Goal: Task Accomplishment & Management: Manage account settings

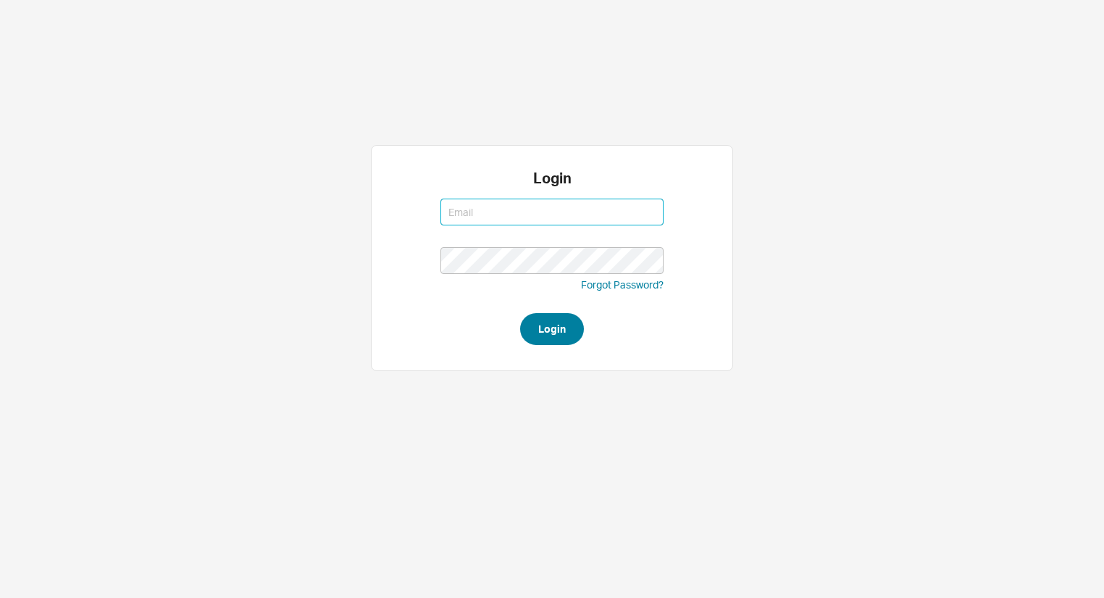
type input "aviw@qualitybath.com"
click at [564, 330] on button "Login" at bounding box center [552, 329] width 64 height 32
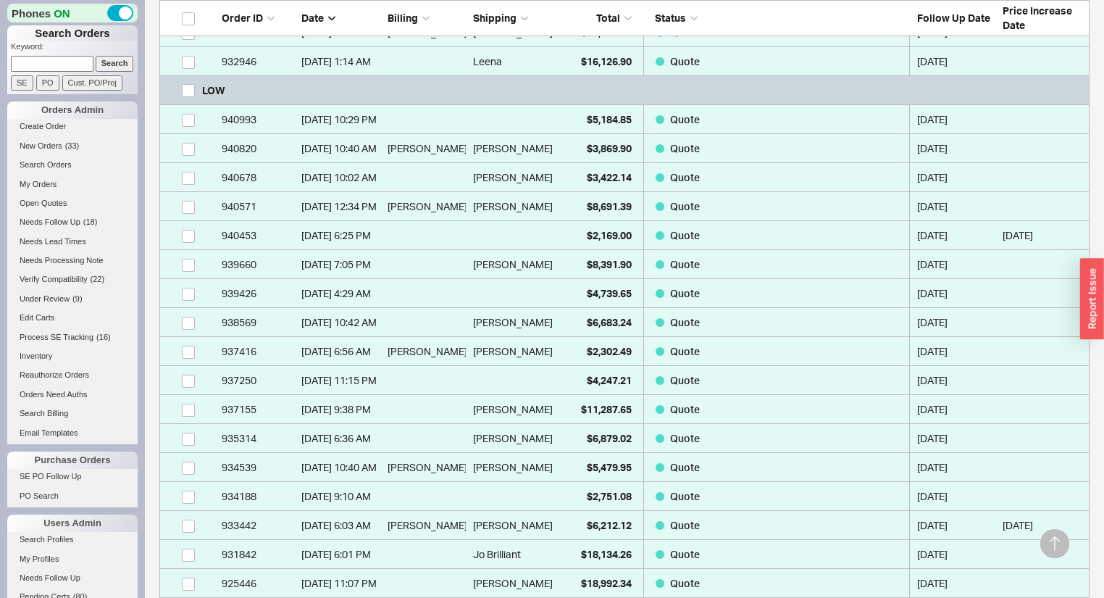
scroll to position [522, 0]
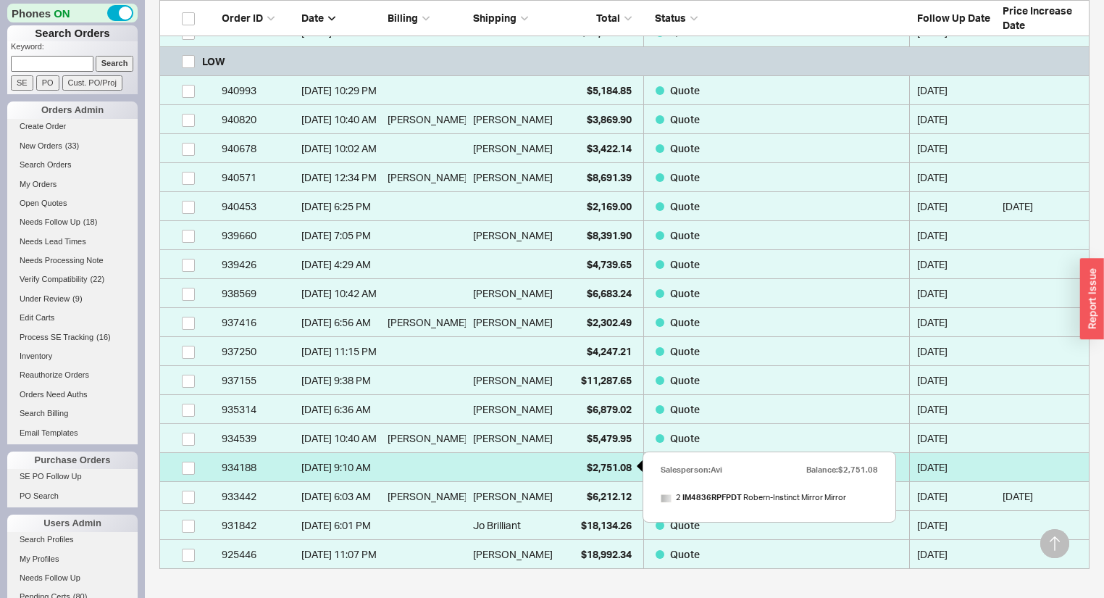
click at [587, 468] on span "$2,751.08" at bounding box center [609, 467] width 45 height 12
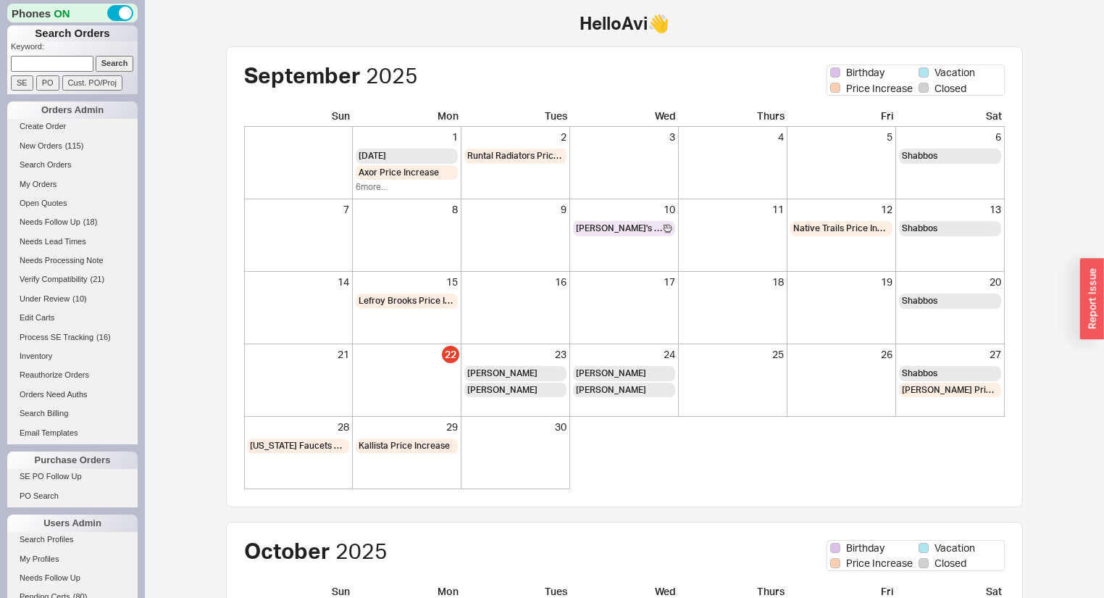
click at [70, 64] on input at bounding box center [52, 63] width 83 height 15
click at [41, 180] on link "My Orders" at bounding box center [72, 184] width 130 height 15
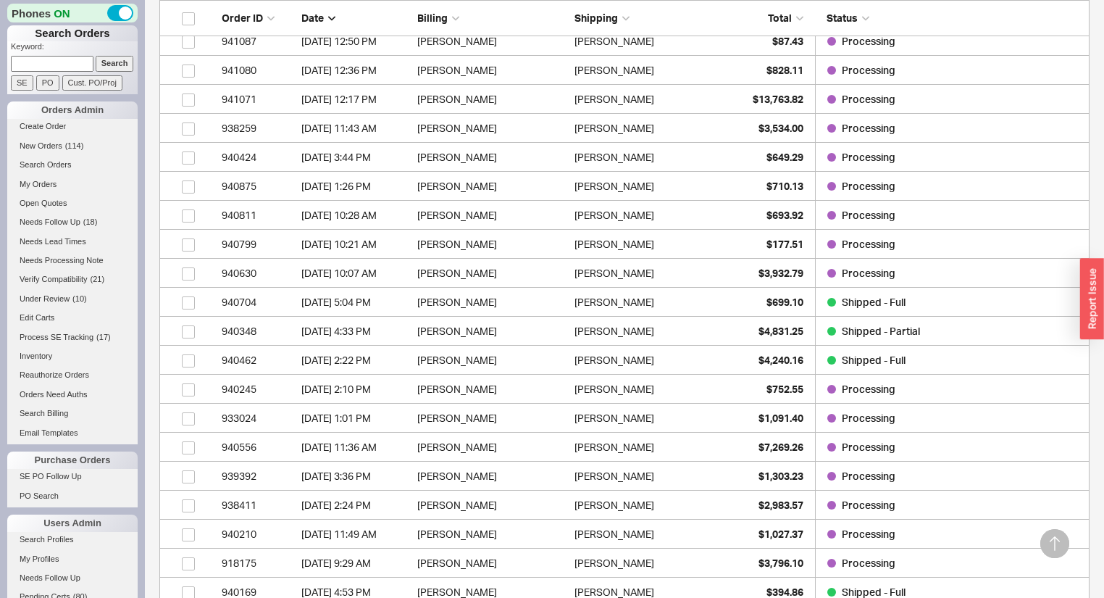
scroll to position [464, 0]
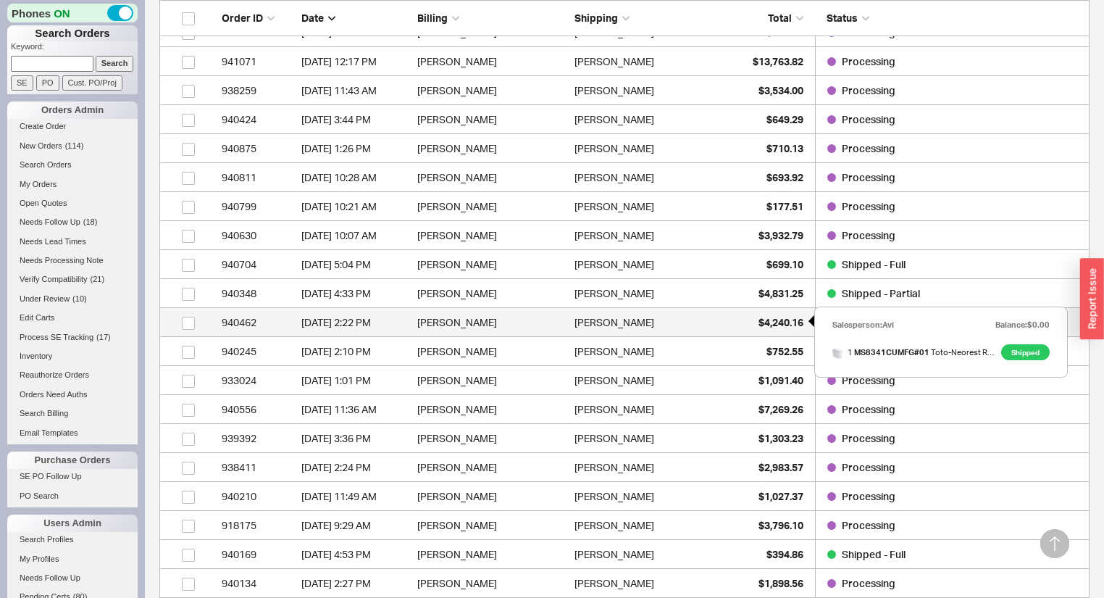
click at [751, 320] on div "$4,240.16" at bounding box center [767, 322] width 72 height 29
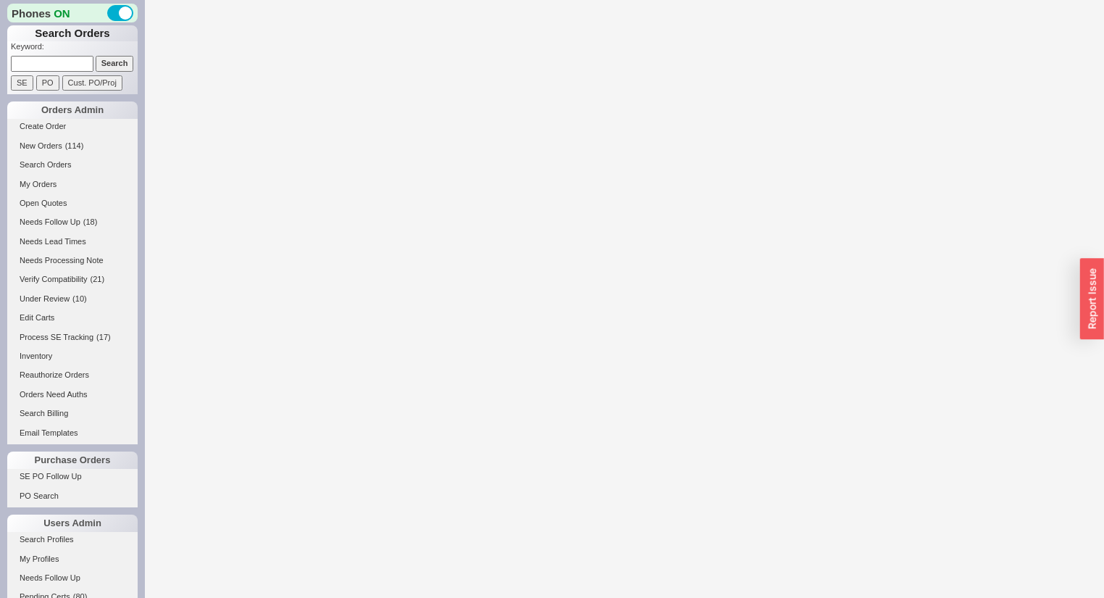
select select "*"
select select "LOW"
select select "3"
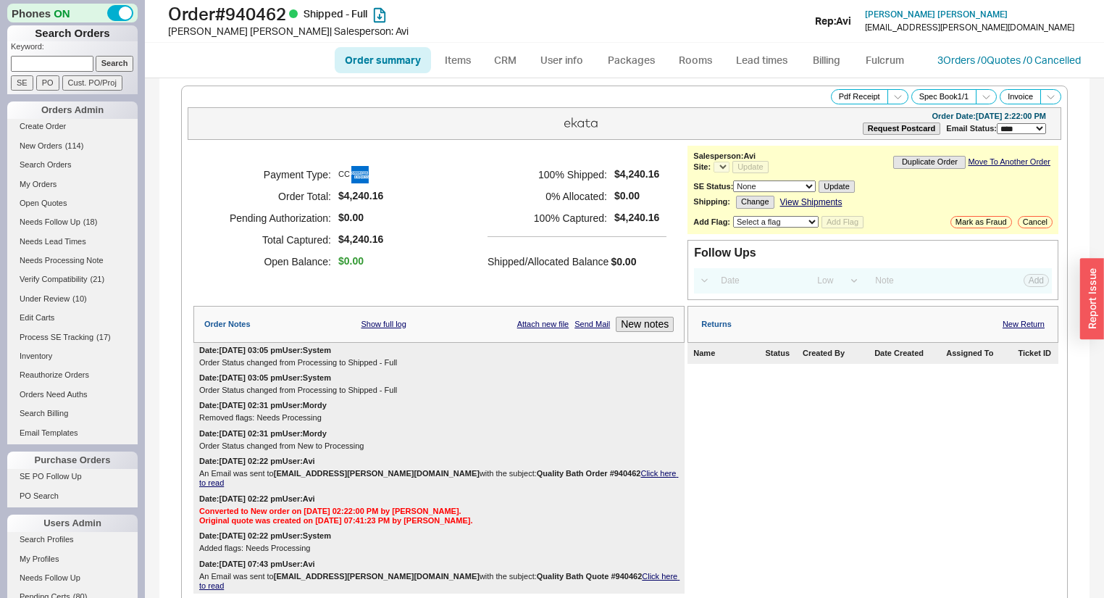
select select "*"
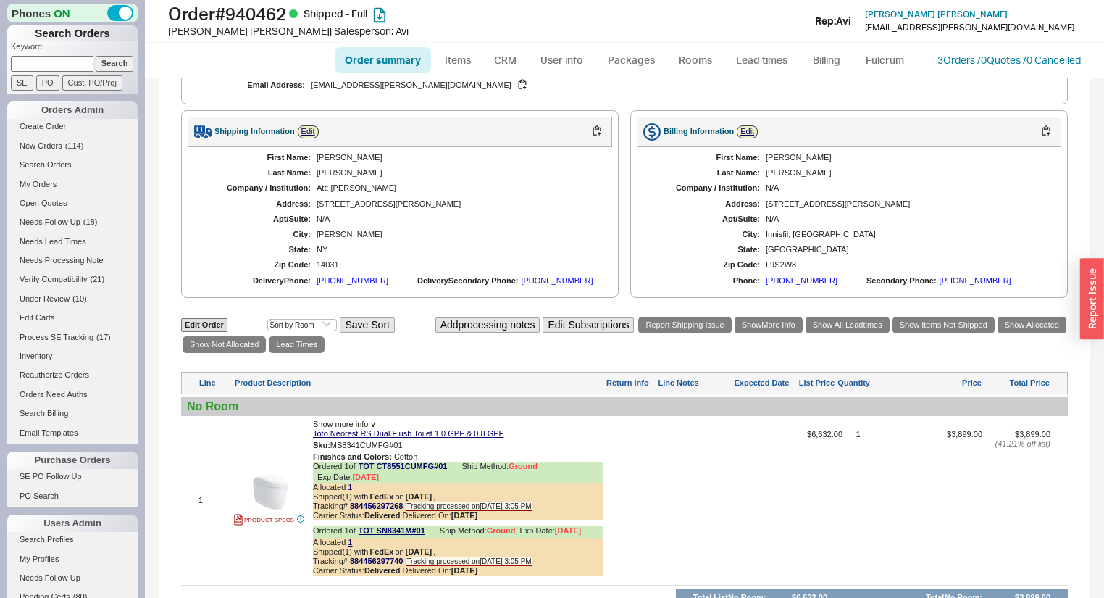
scroll to position [711, 0]
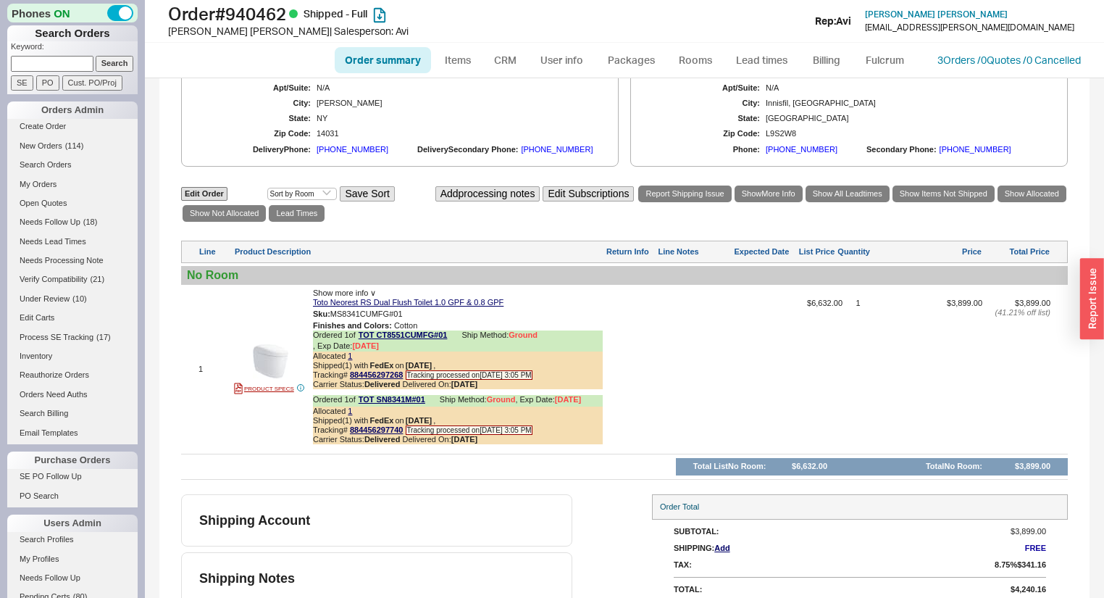
click at [690, 355] on div at bounding box center [697, 374] width 76 height 152
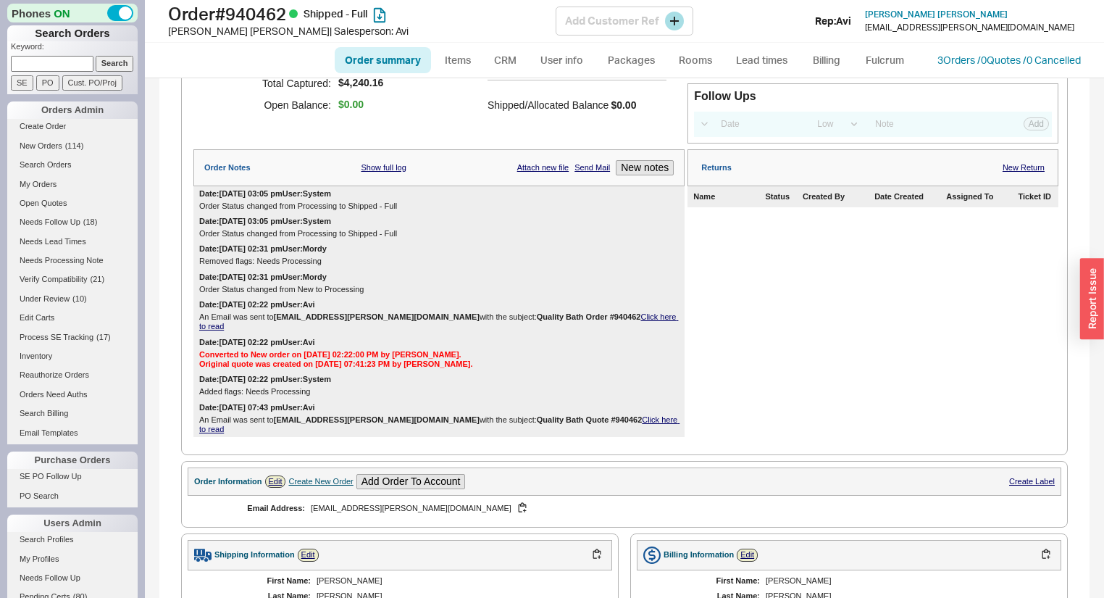
scroll to position [174, 0]
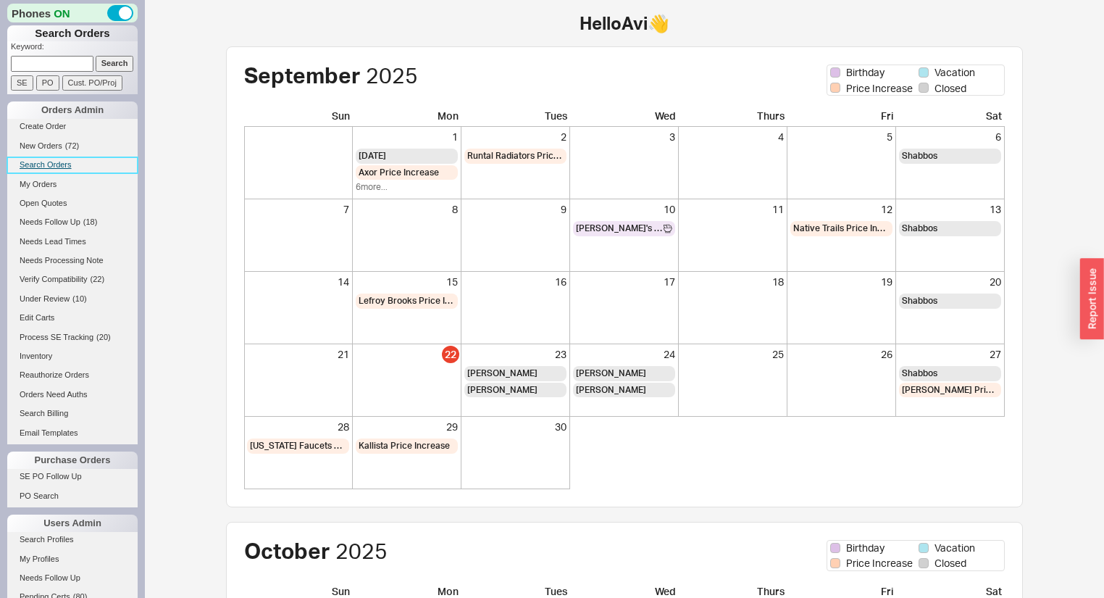
click at [49, 165] on link "Search Orders" at bounding box center [72, 164] width 130 height 15
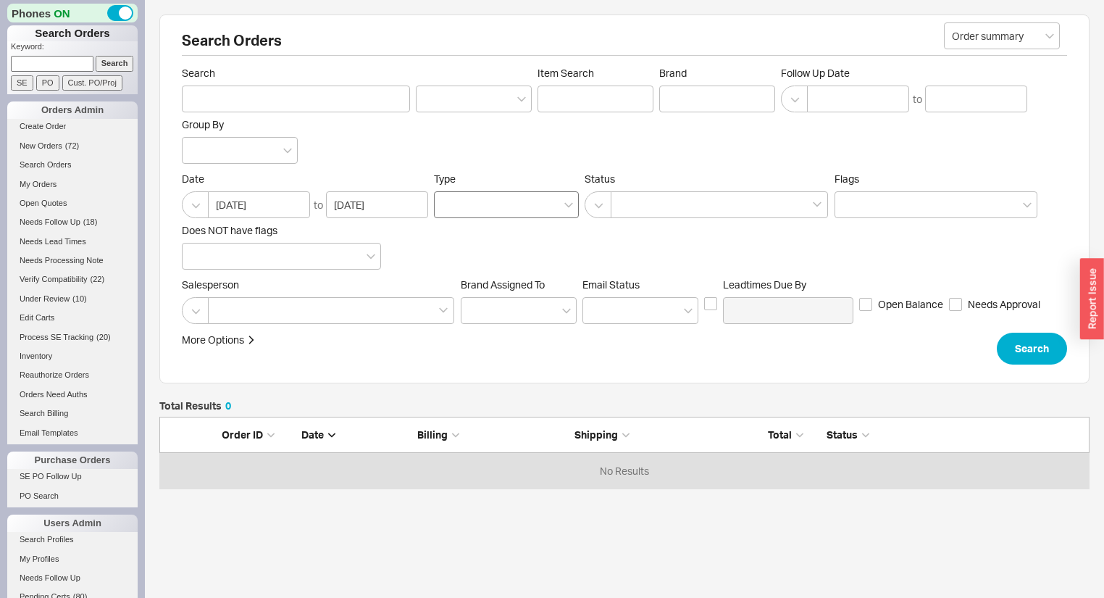
scroll to position [63, 922]
click at [724, 101] on div at bounding box center [717, 98] width 116 height 27
click at [677, 101] on input "Brand" at bounding box center [672, 99] width 10 height 17
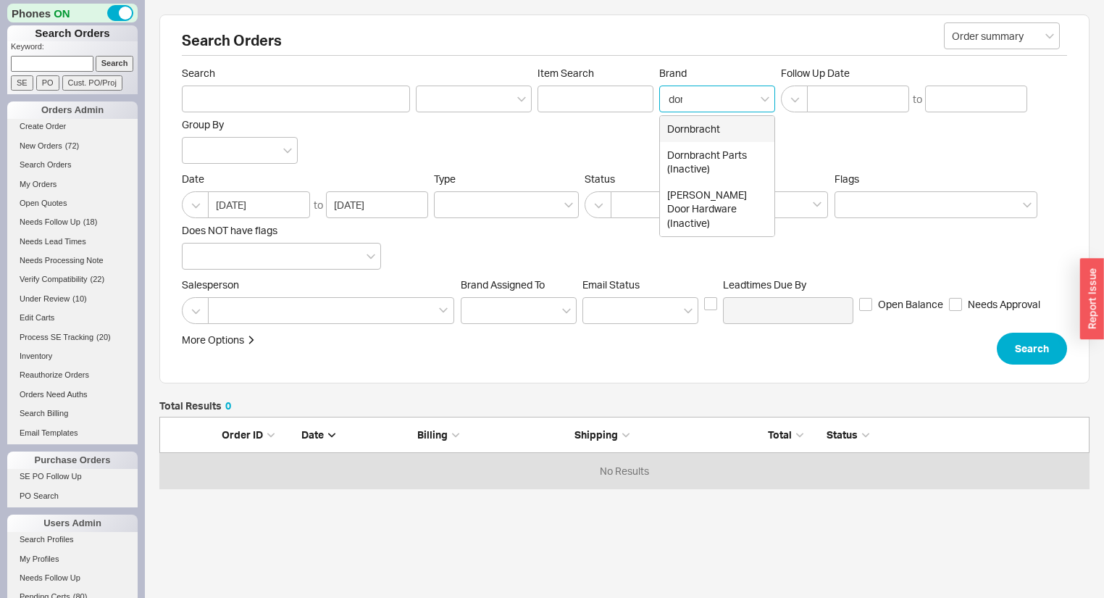
type input "dorn"
click at [726, 130] on div "Dornbracht" at bounding box center [717, 129] width 114 height 26
type input "Brand"
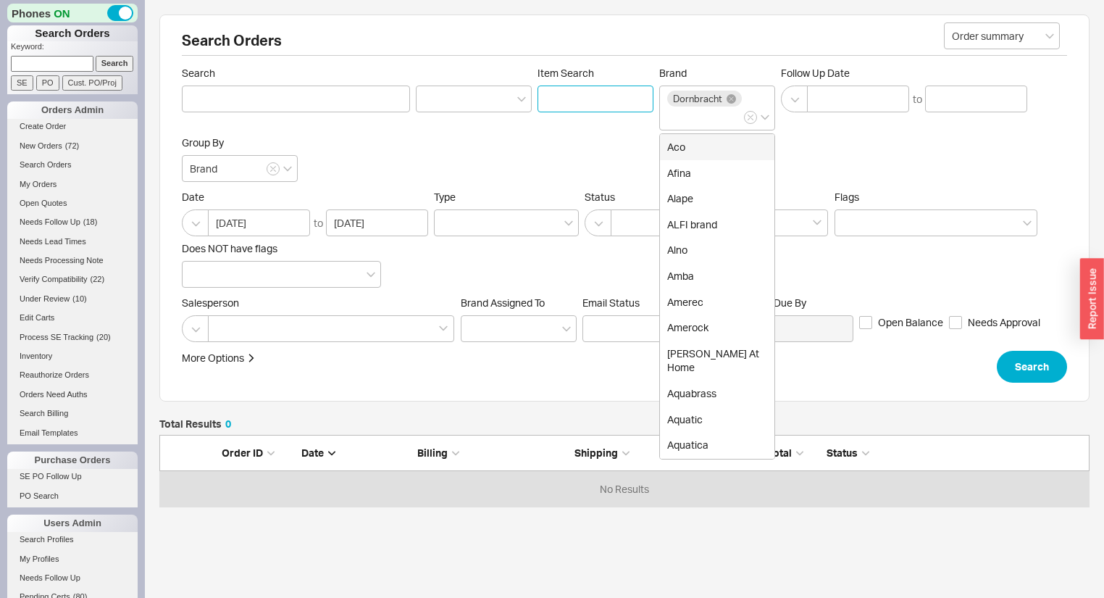
click at [577, 88] on input "Item Search" at bounding box center [596, 98] width 116 height 27
paste input "36425670-000010"
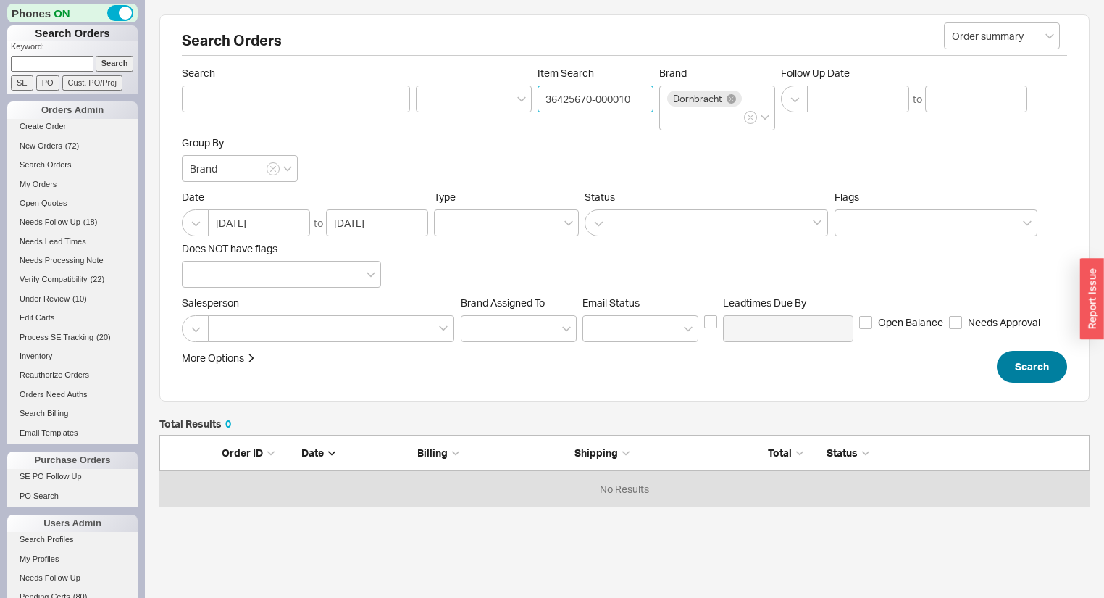
type input "36425670-000010"
click at [1022, 372] on button "Search" at bounding box center [1032, 367] width 70 height 32
click at [261, 219] on input "08/22/2025" at bounding box center [259, 222] width 102 height 27
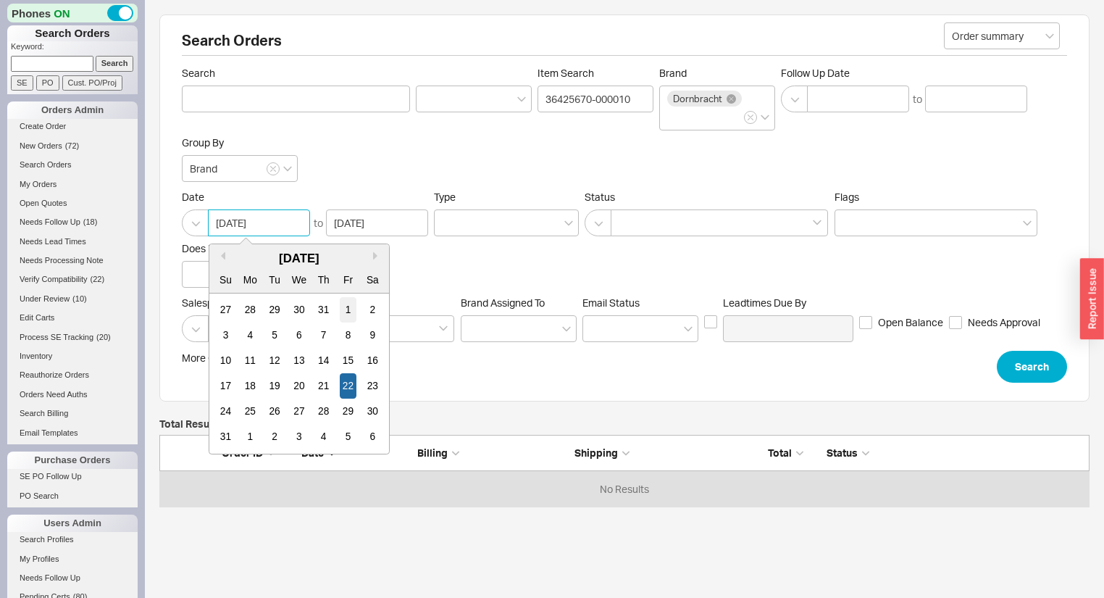
click at [349, 304] on div "1" at bounding box center [348, 309] width 17 height 25
type input "08/01/2025"
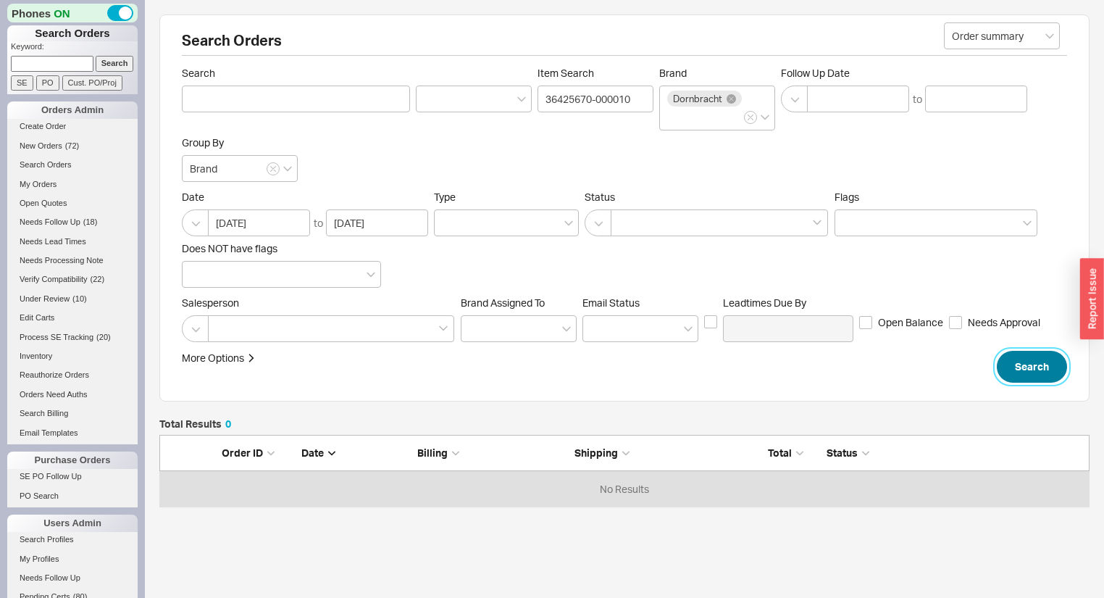
click at [1026, 368] on button "Search" at bounding box center [1032, 367] width 70 height 32
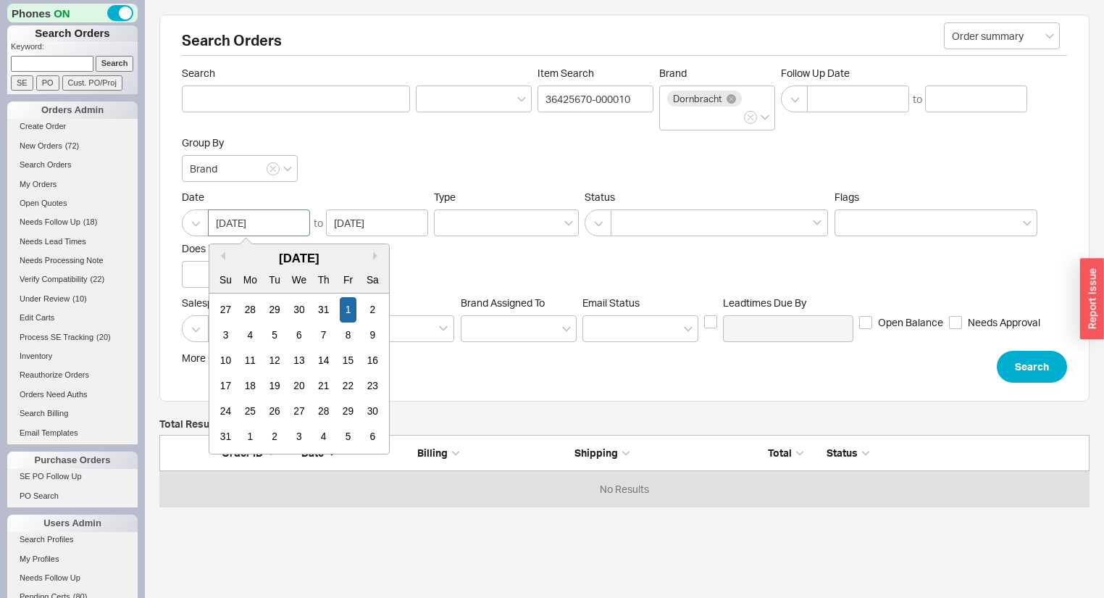
click at [268, 218] on input "08/01/2025" at bounding box center [259, 222] width 102 height 27
click at [222, 256] on button "Previous Month" at bounding box center [221, 255] width 9 height 9
click at [249, 301] on div "28" at bounding box center [249, 309] width 17 height 25
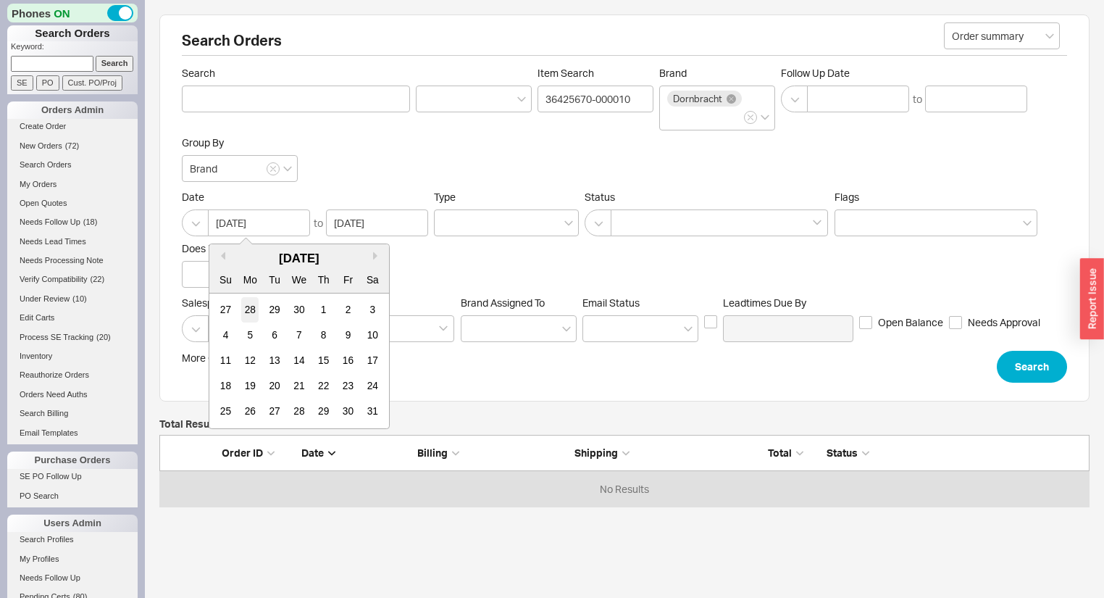
type input "04/28/2025"
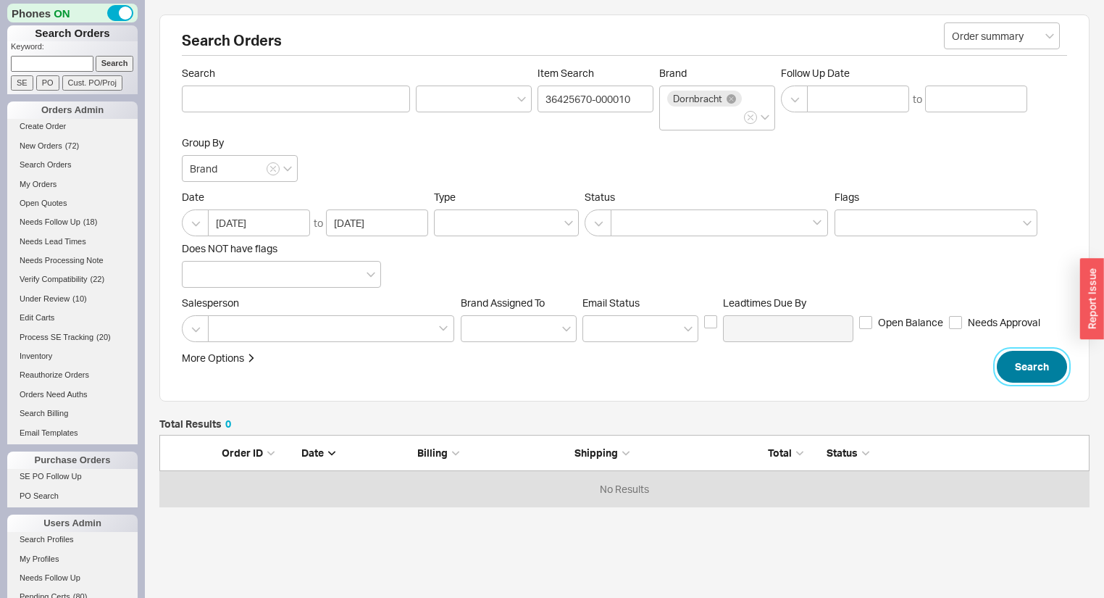
click at [1053, 370] on button "Search" at bounding box center [1032, 367] width 70 height 32
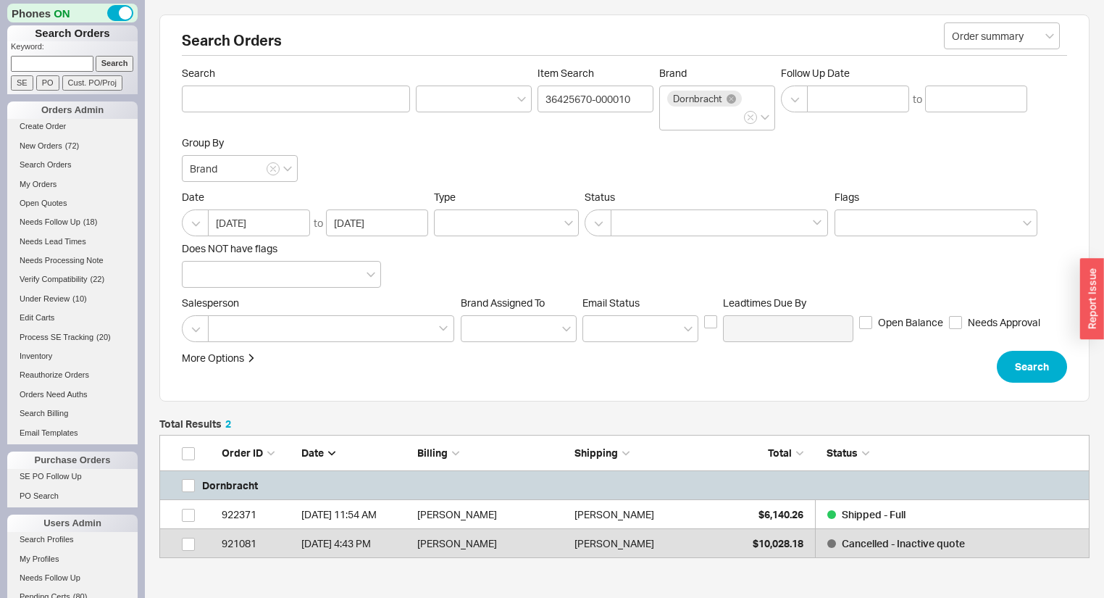
scroll to position [114, 922]
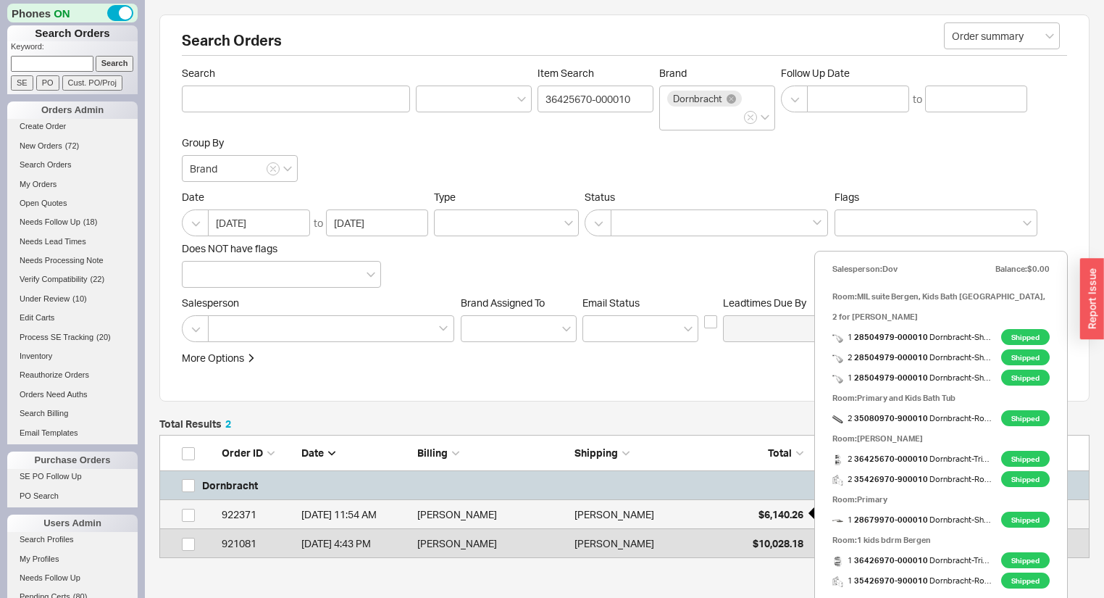
click at [759, 514] on span "$6,140.26" at bounding box center [781, 514] width 45 height 12
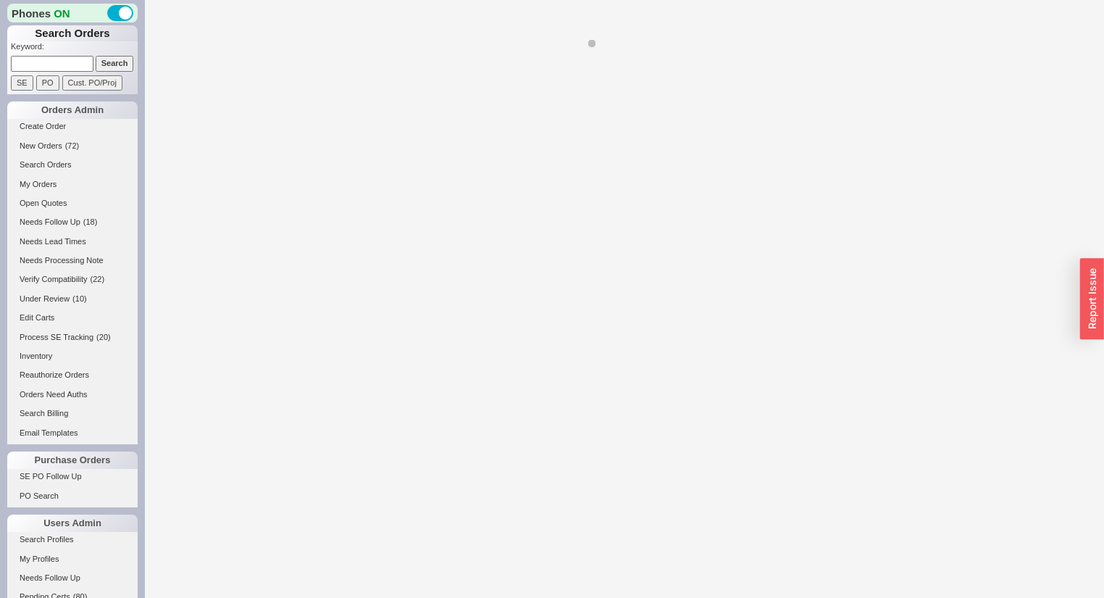
select select "*"
select select "LOW"
select select "3"
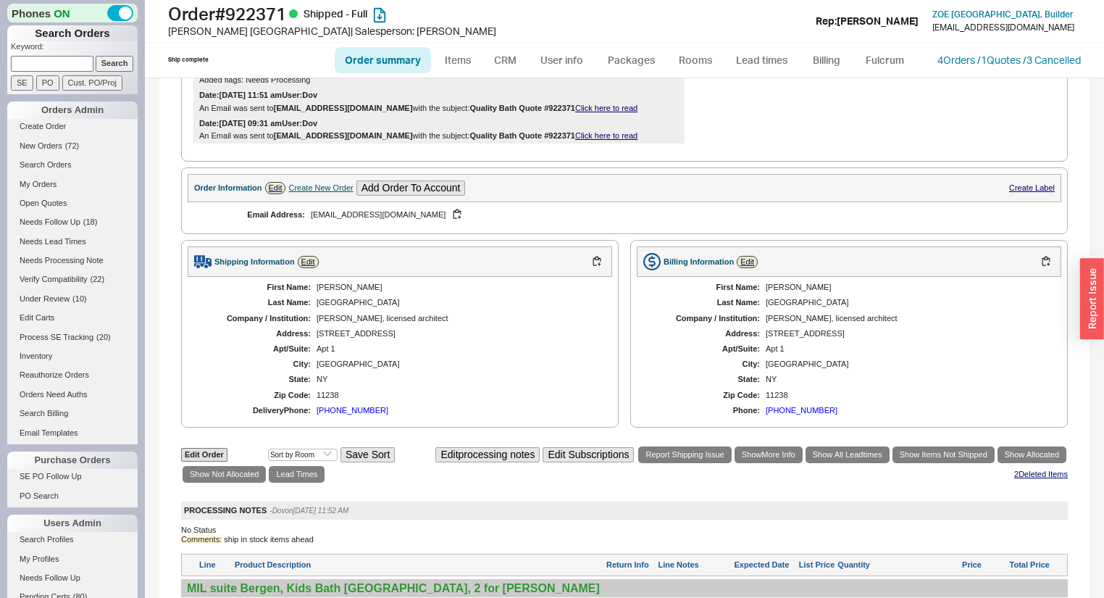
scroll to position [522, 0]
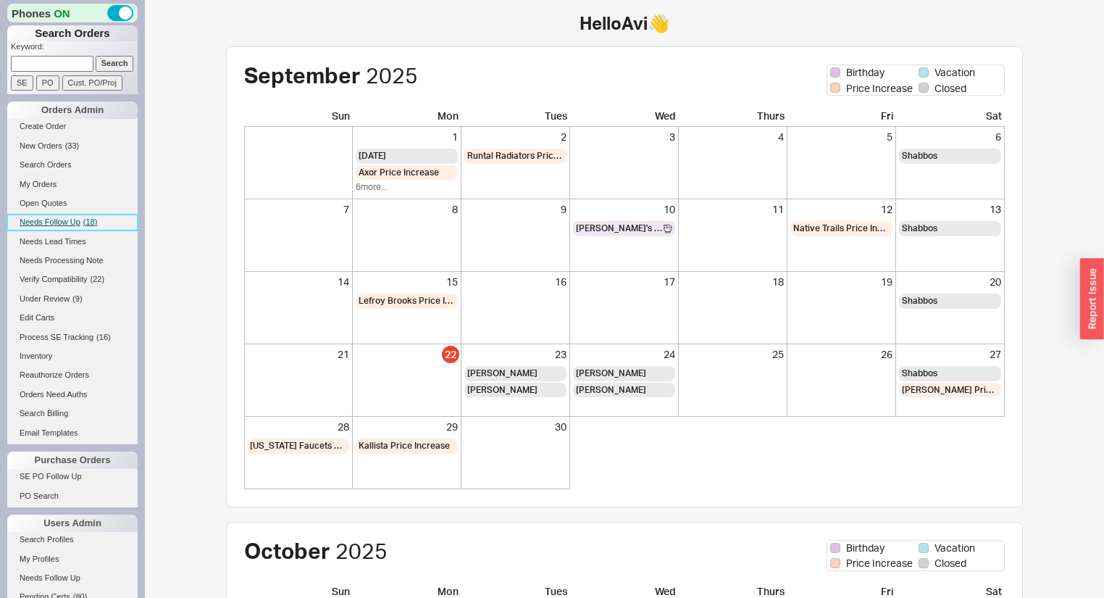
click at [57, 228] on link "Needs Follow Up ( 18 )" at bounding box center [72, 221] width 130 height 15
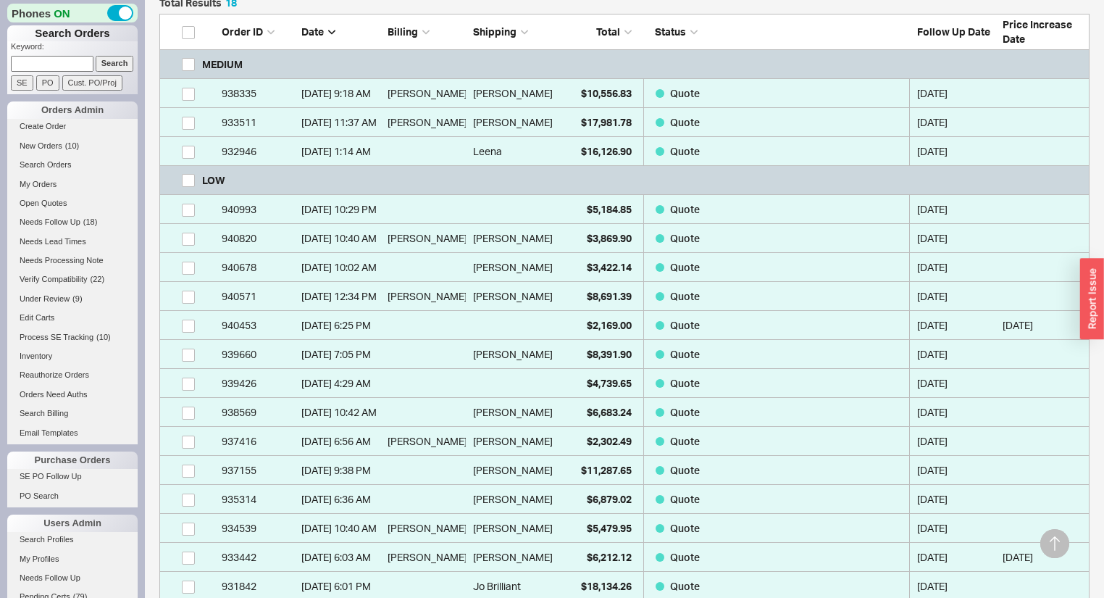
scroll to position [348, 0]
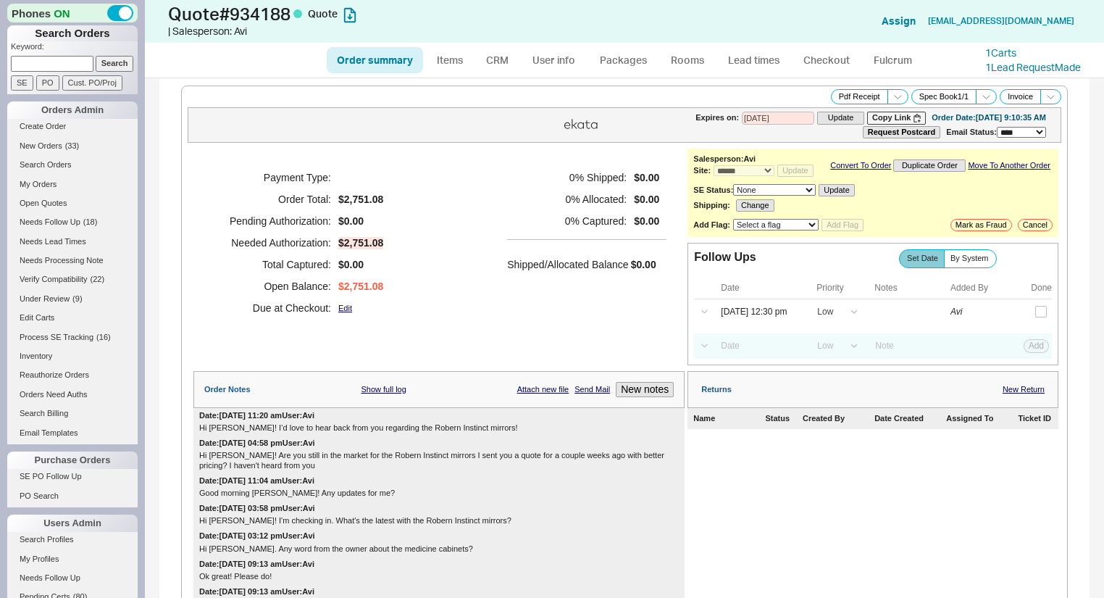
select select "*"
select select "LOW"
select select "3"
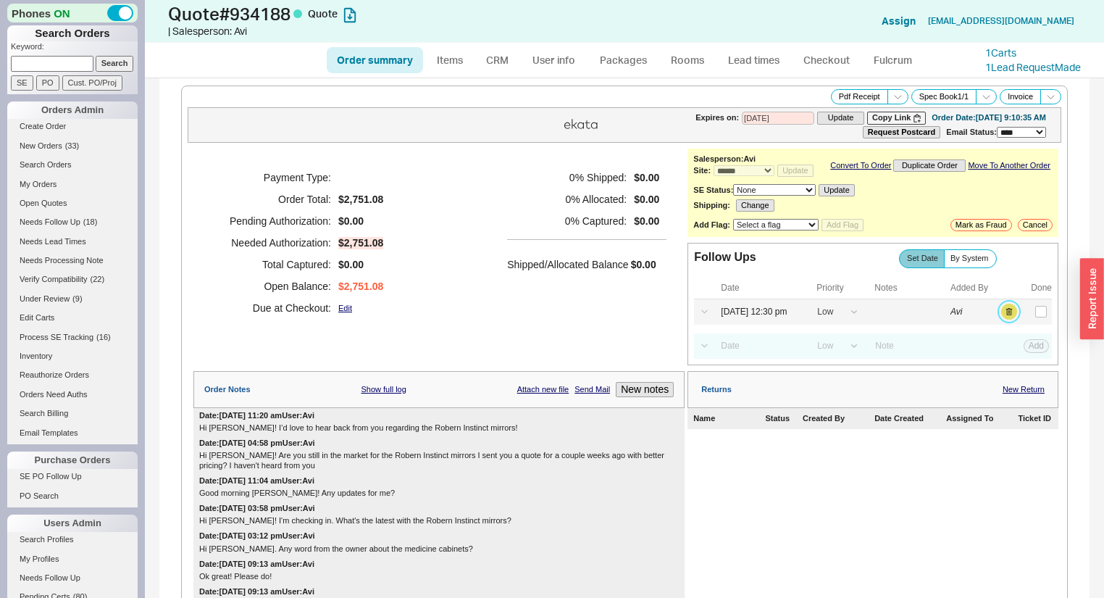
click at [1001, 317] on button "button" at bounding box center [1009, 312] width 16 height 16
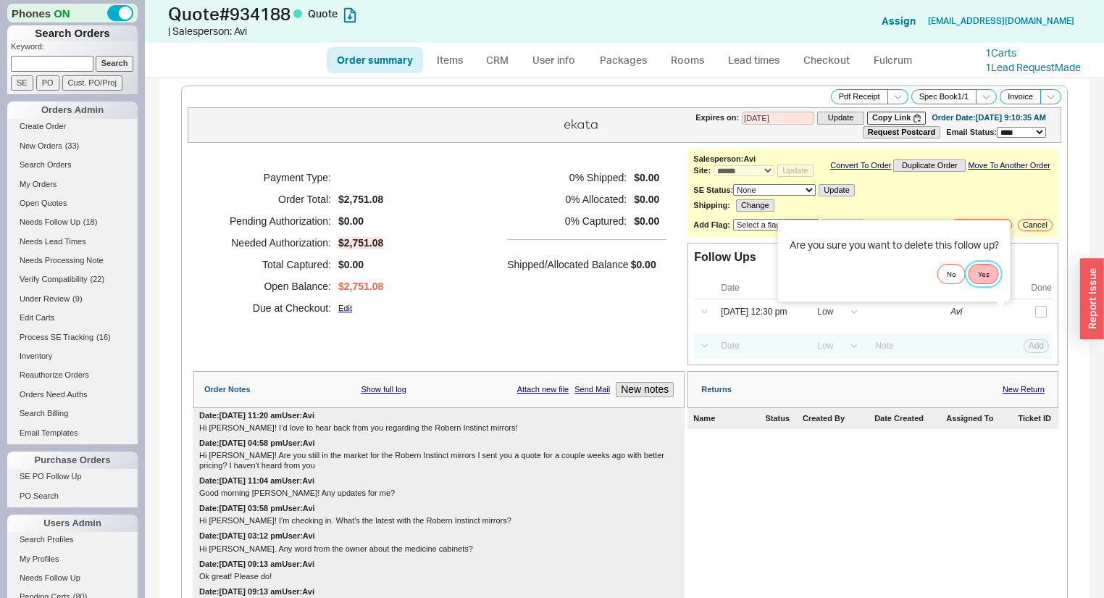
click at [986, 272] on button "Yes" at bounding box center [984, 274] width 30 height 20
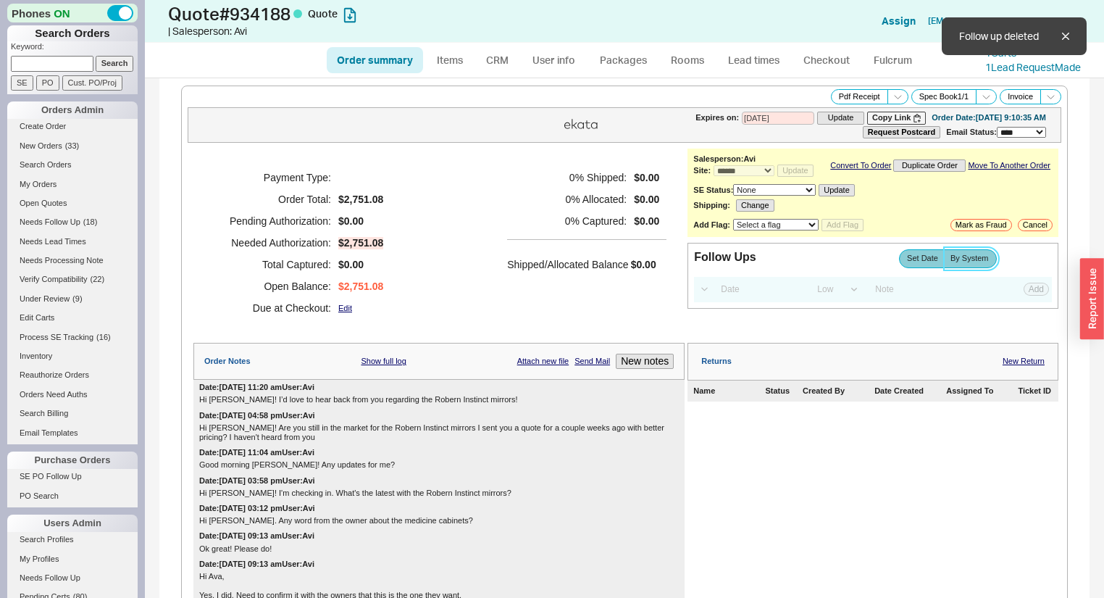
click at [958, 263] on span "By System" at bounding box center [970, 258] width 38 height 9
click at [0, 0] on input "By System" at bounding box center [0, 0] width 0 height 0
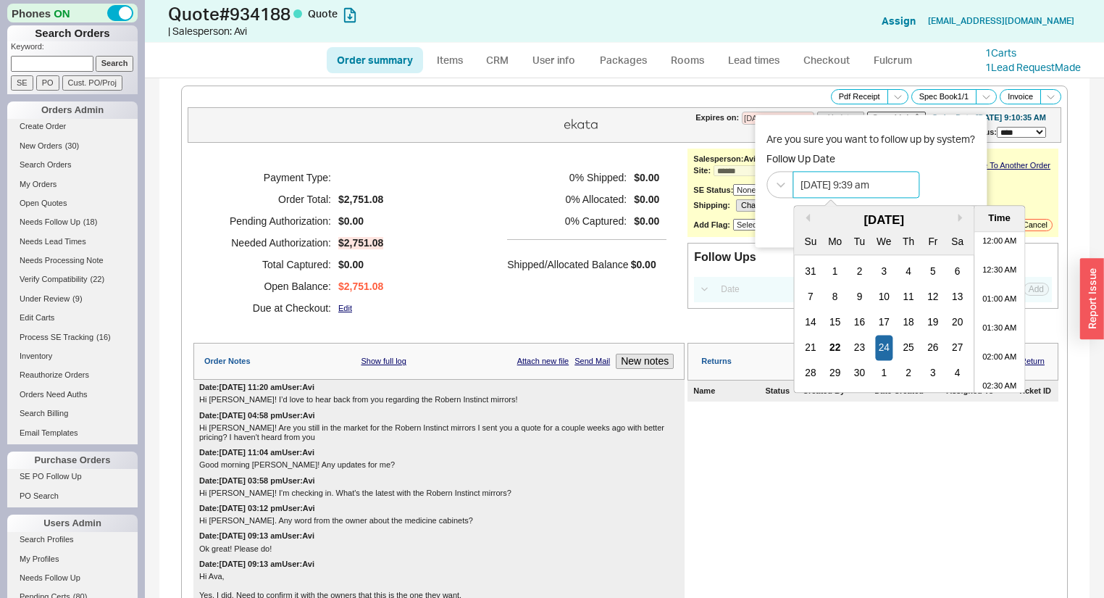
click at [865, 189] on input "[DATE] 9:39 am" at bounding box center [856, 184] width 127 height 27
click at [835, 345] on div "22" at bounding box center [835, 347] width 17 height 25
click at [1000, 332] on li "12:30 PM" at bounding box center [999, 339] width 51 height 29
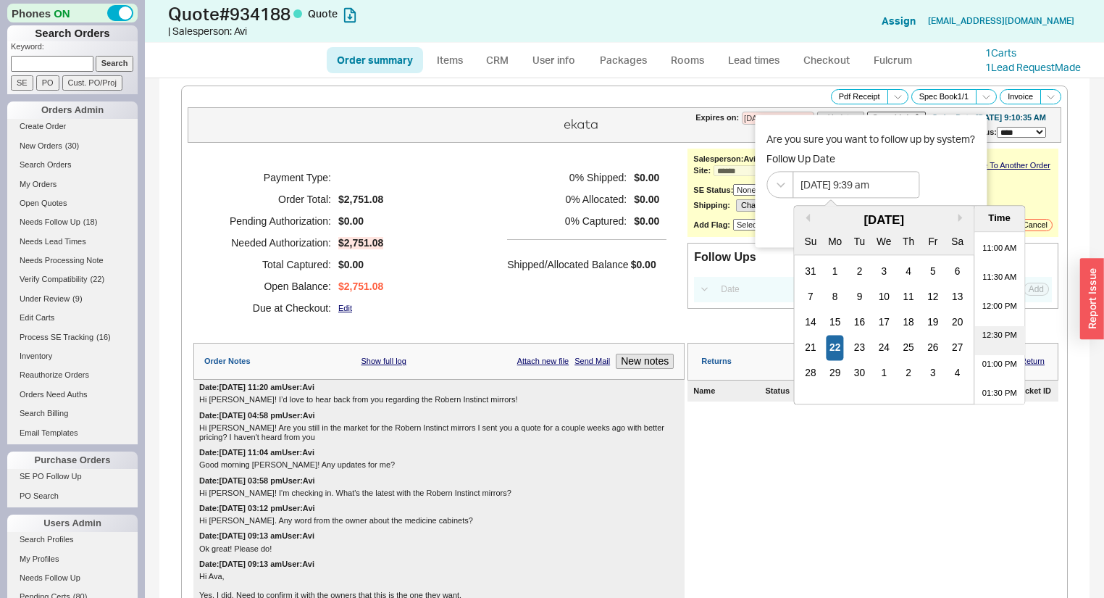
type input "[DATE] 12:30 pm"
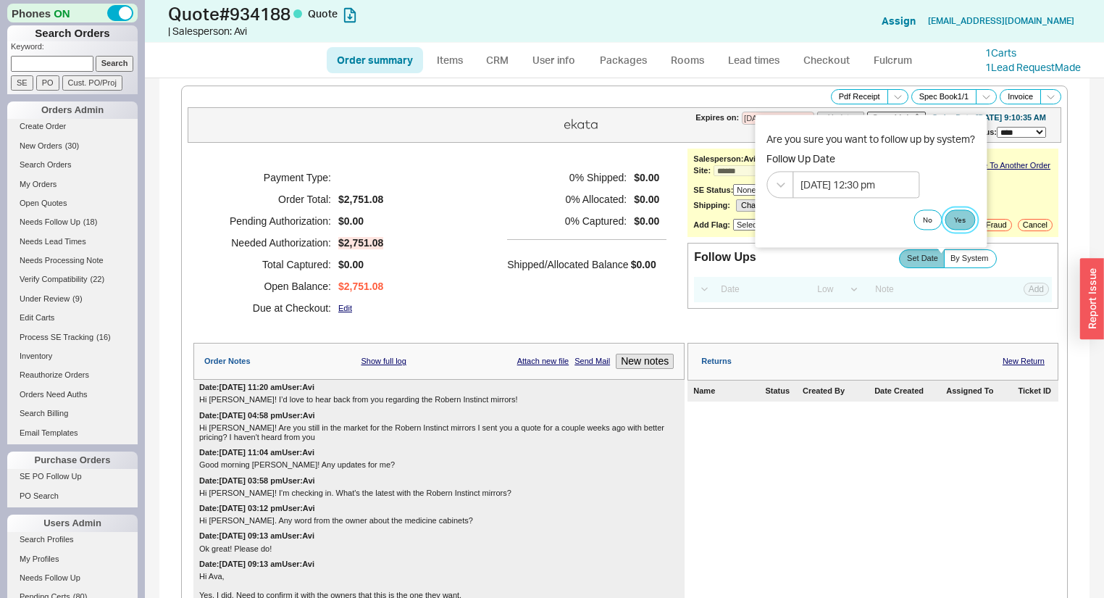
click at [961, 214] on button "Yes" at bounding box center [960, 219] width 30 height 20
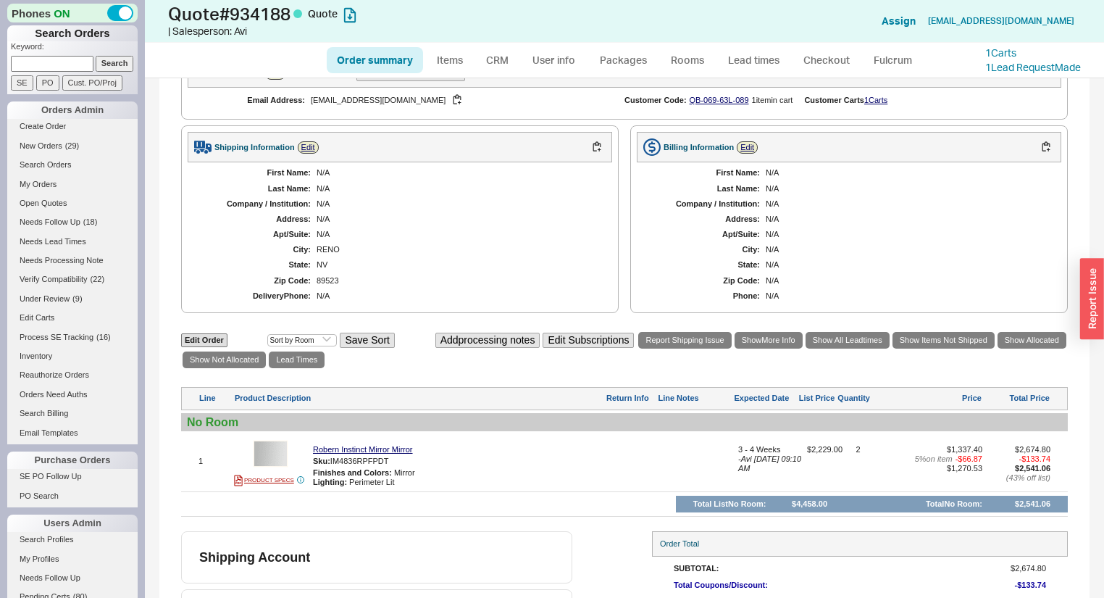
scroll to position [116, 0]
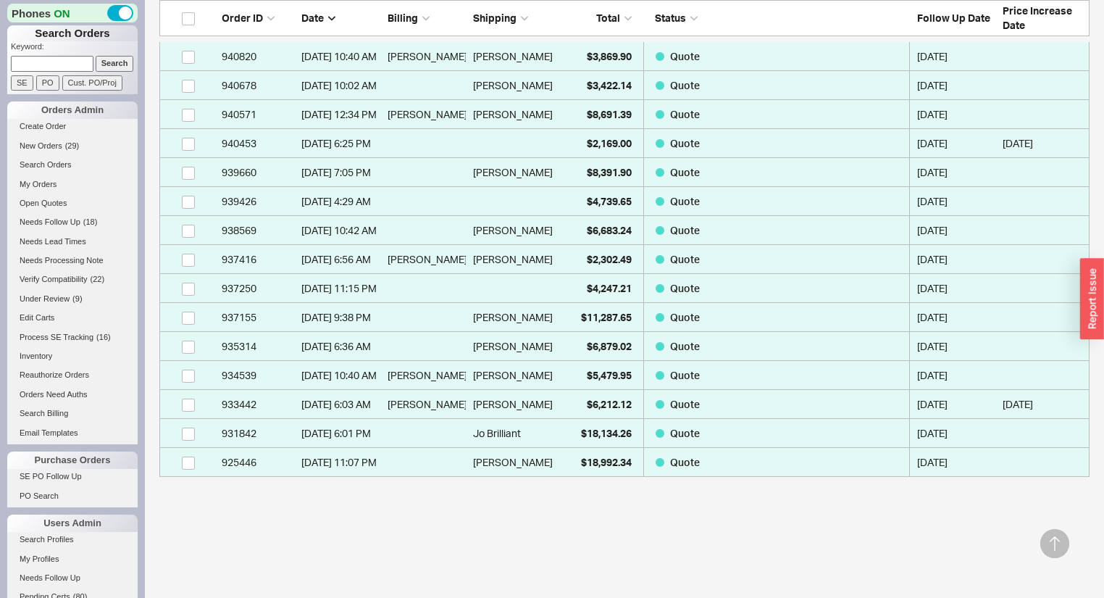
scroll to position [630, 0]
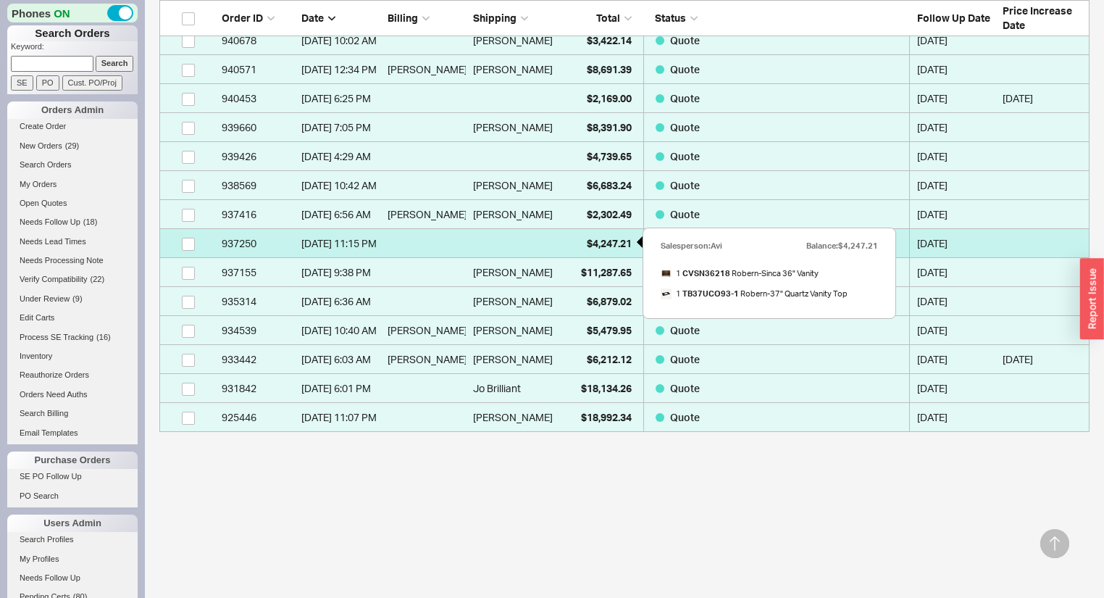
click at [590, 245] on span "$4,247.21" at bounding box center [609, 243] width 45 height 12
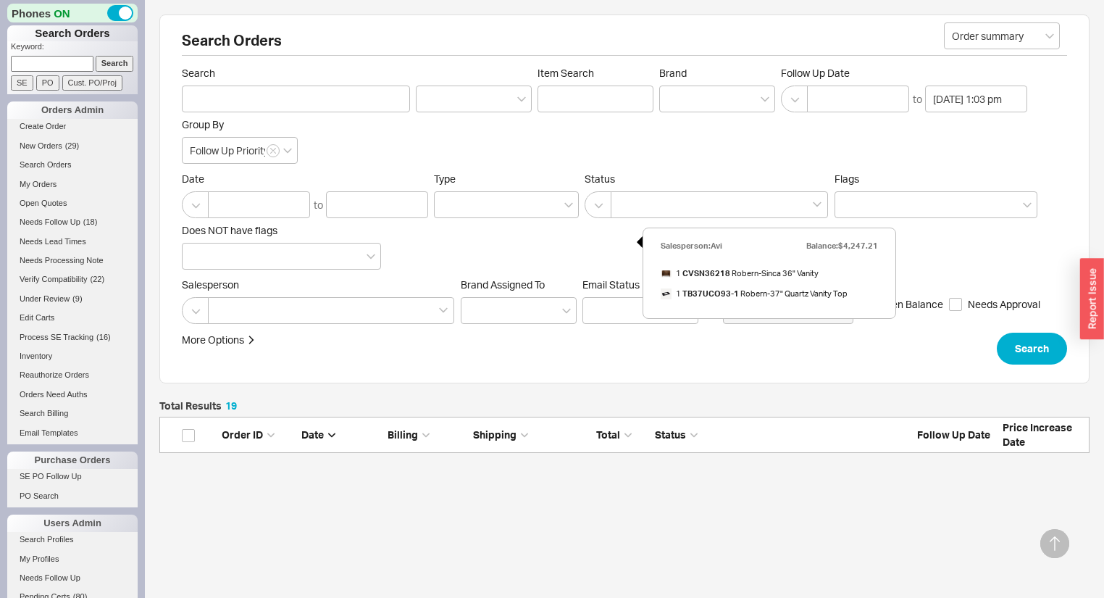
select select "*"
select select "LOW"
select select "3"
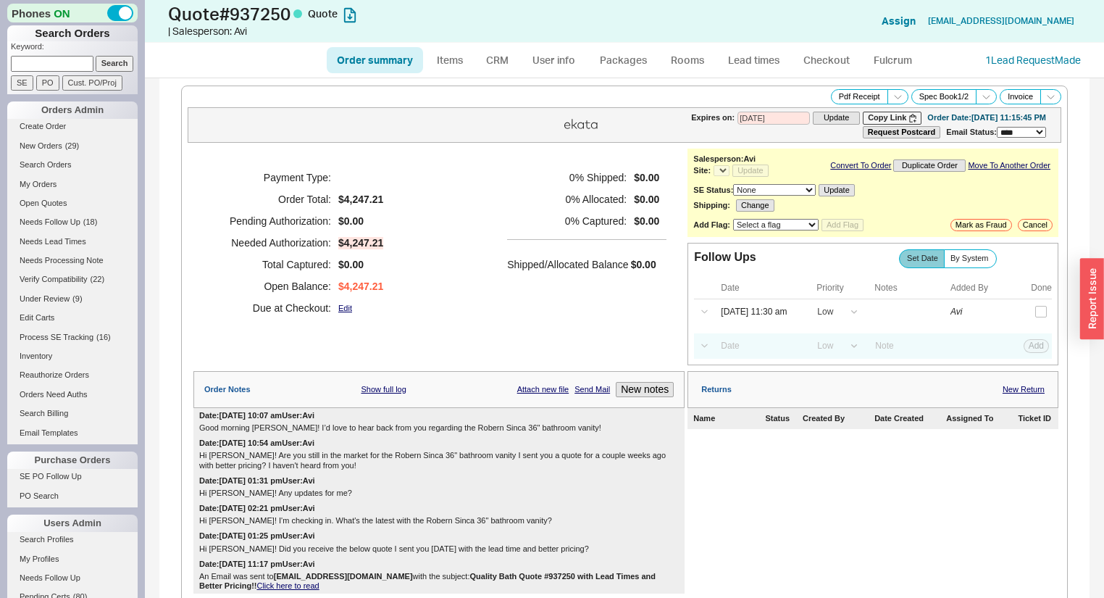
select select "*"
click at [1001, 318] on button "button" at bounding box center [1009, 312] width 16 height 16
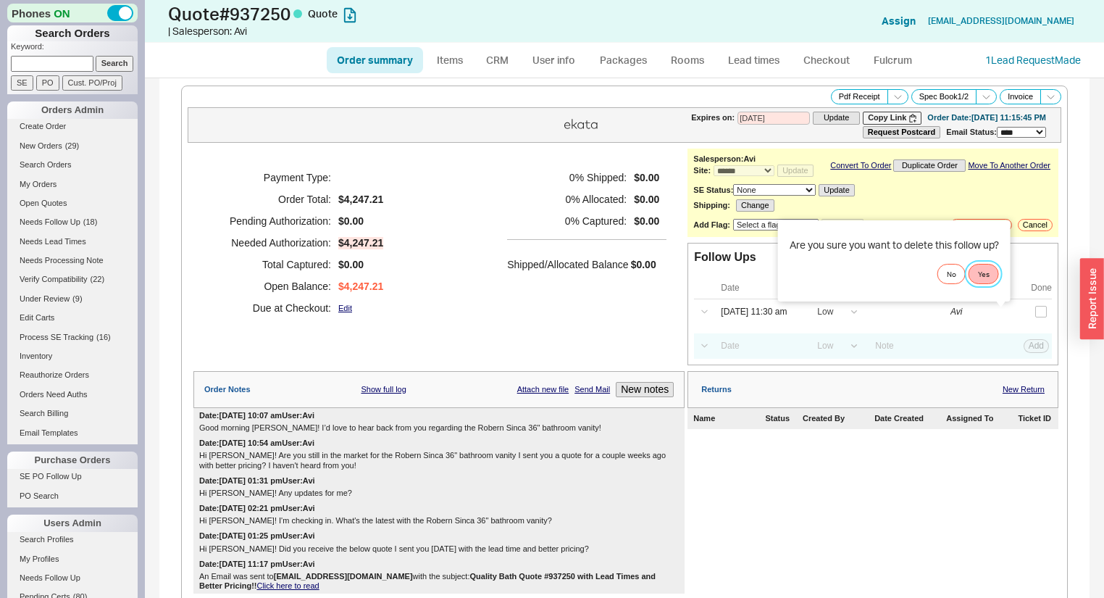
click at [990, 270] on button "Yes" at bounding box center [984, 274] width 30 height 20
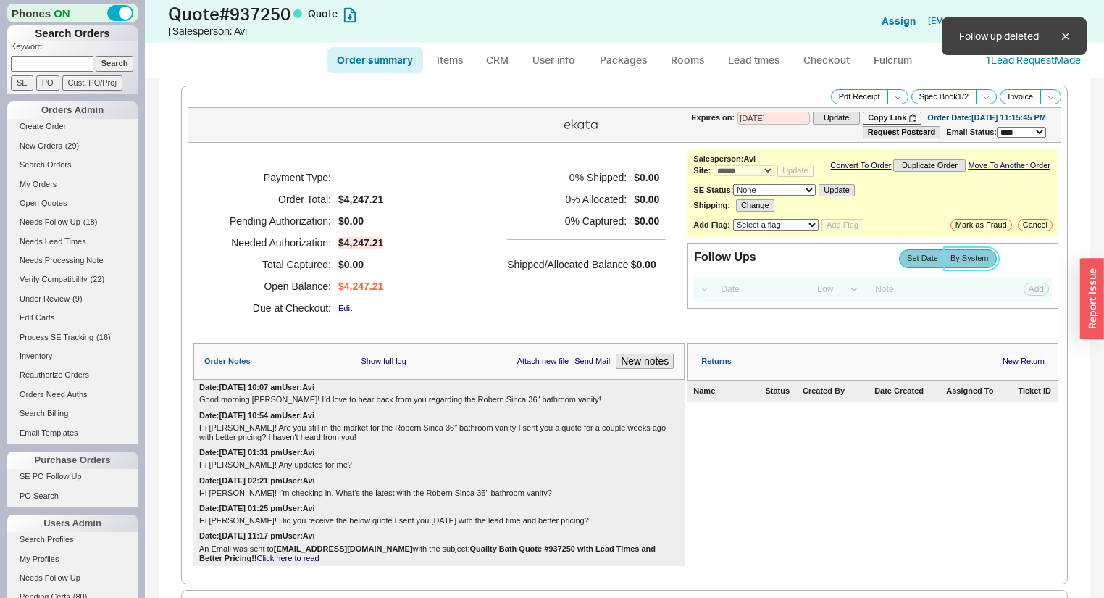
click at [980, 262] on span "By System" at bounding box center [970, 258] width 38 height 9
click at [0, 0] on input "By System" at bounding box center [0, 0] width 0 height 0
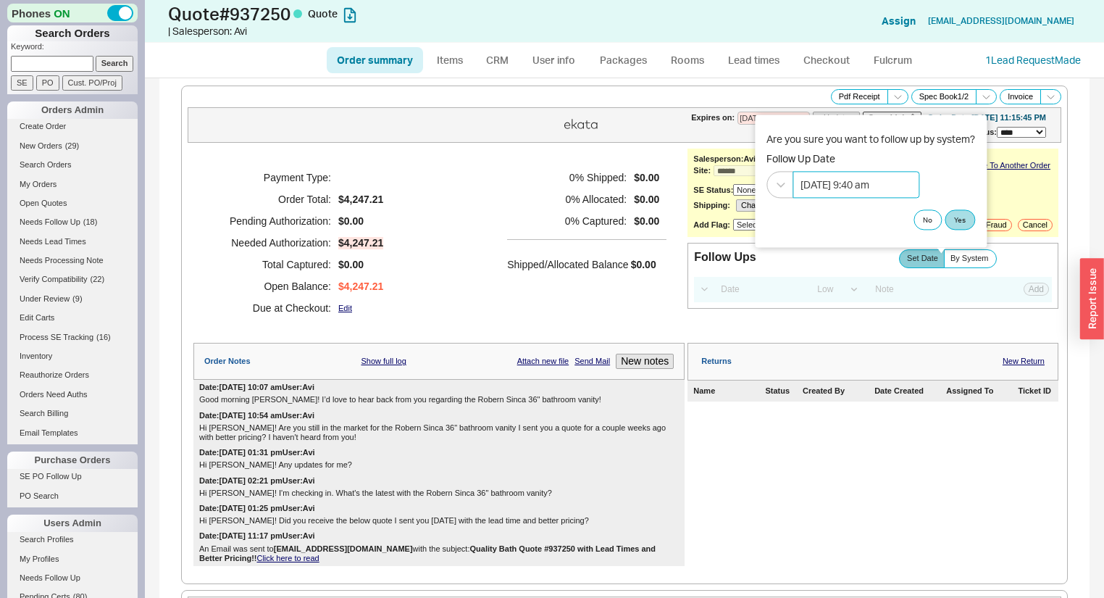
click at [828, 178] on input "09/24/2025 9:40 am" at bounding box center [856, 184] width 127 height 27
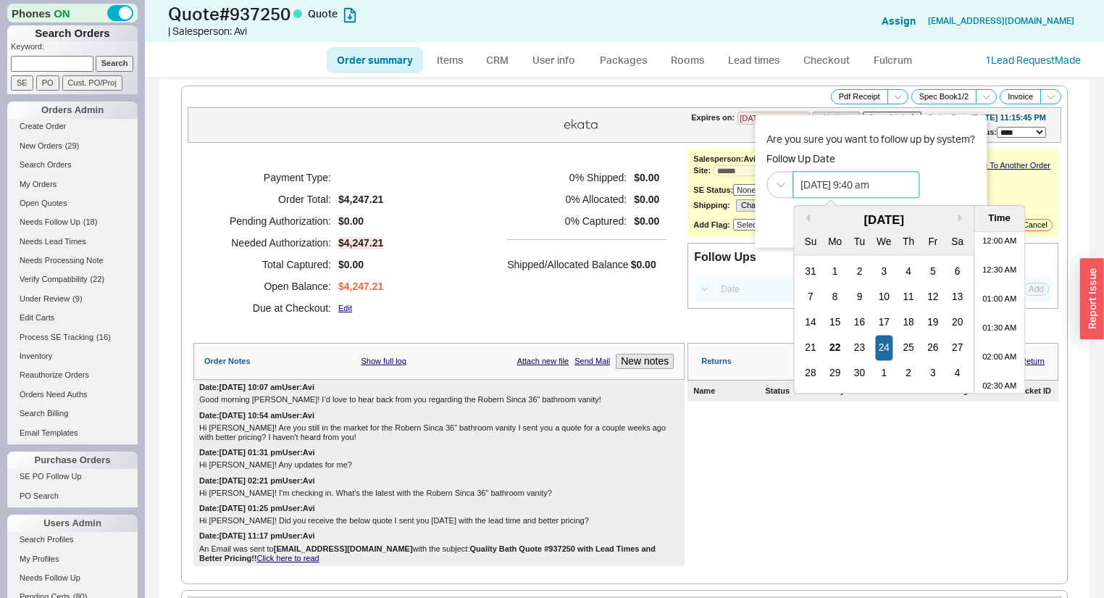
scroll to position [456, 0]
click at [832, 350] on div "22" at bounding box center [835, 347] width 17 height 25
click at [993, 330] on li "11:30 AM" at bounding box center [999, 339] width 51 height 29
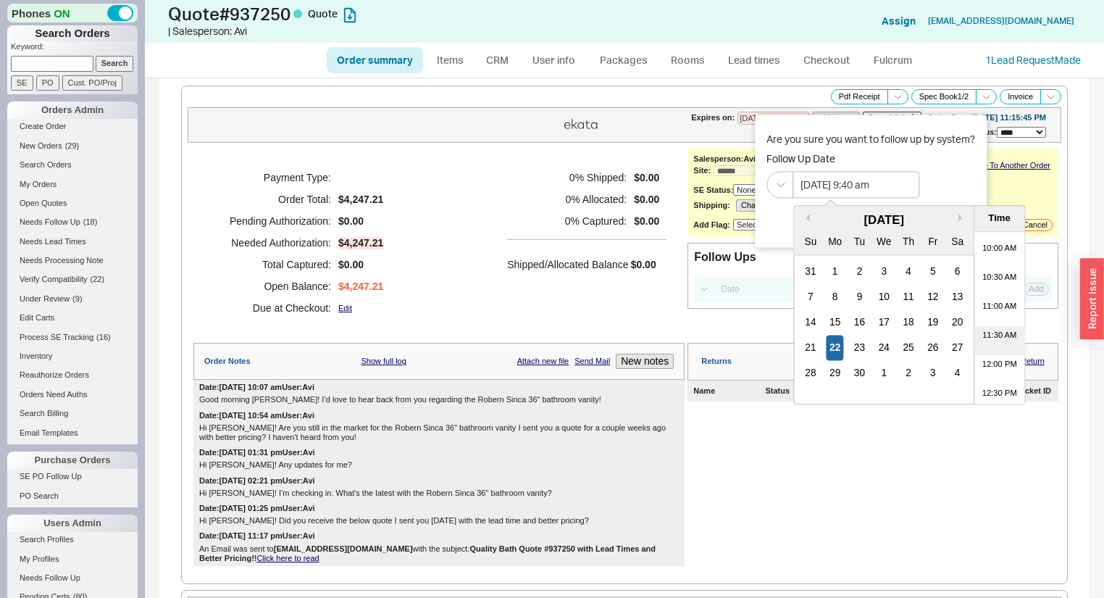
type input "09/22/2025 11:30 am"
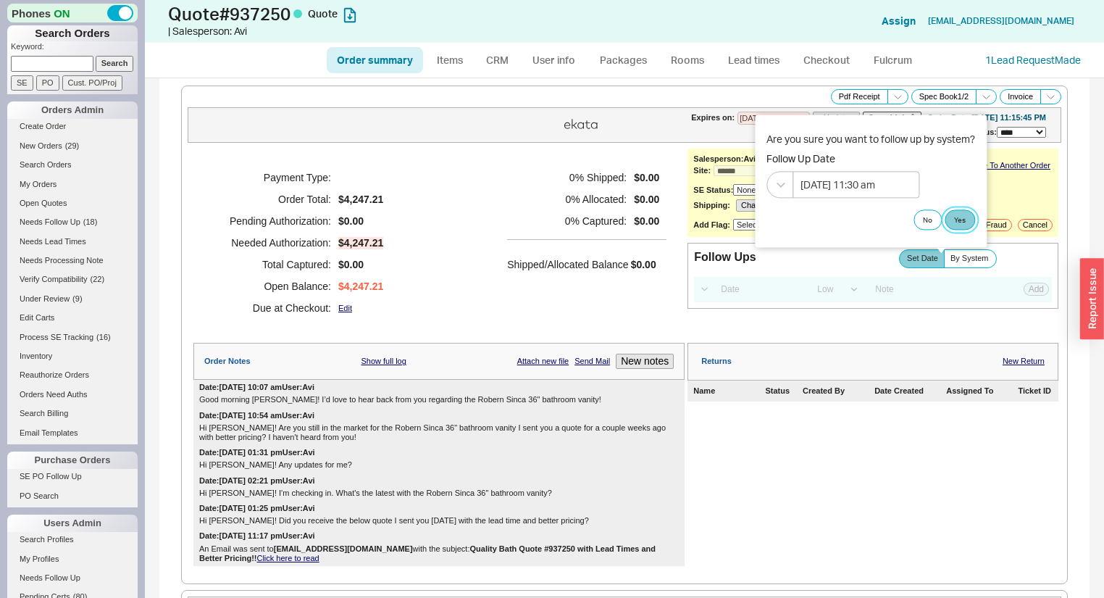
click at [964, 221] on button "Yes" at bounding box center [960, 219] width 30 height 20
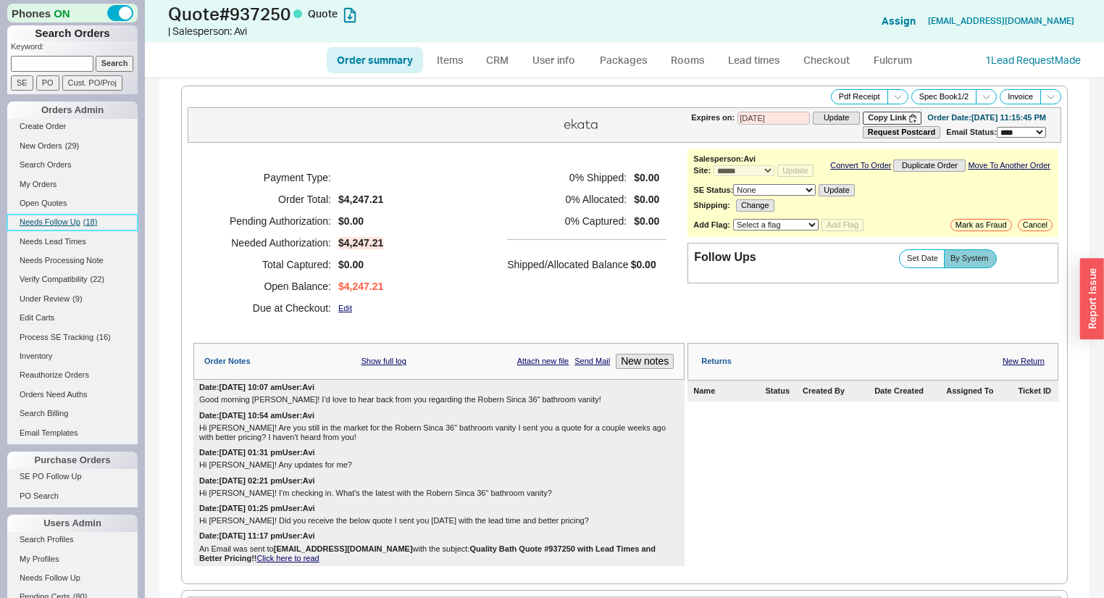
click at [76, 222] on span "Needs Follow Up" at bounding box center [50, 221] width 61 height 9
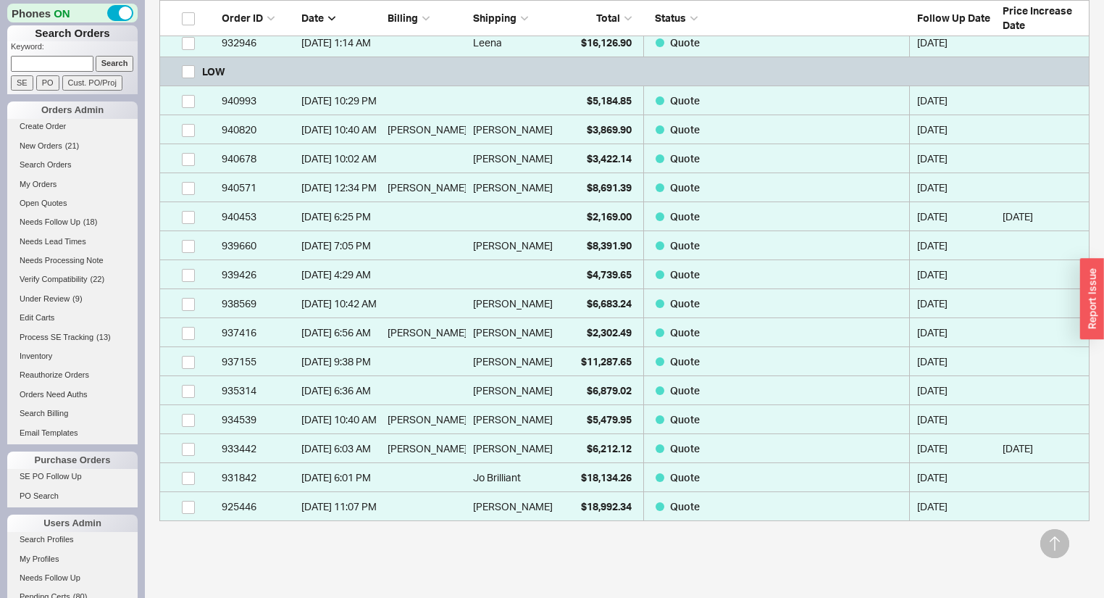
scroll to position [522, 0]
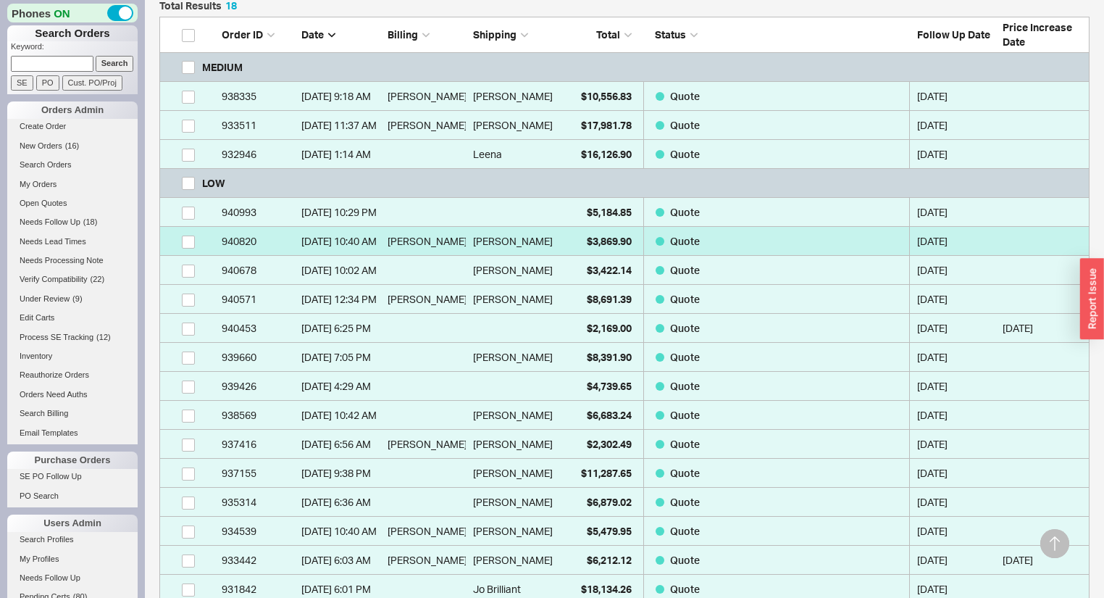
scroll to position [406, 0]
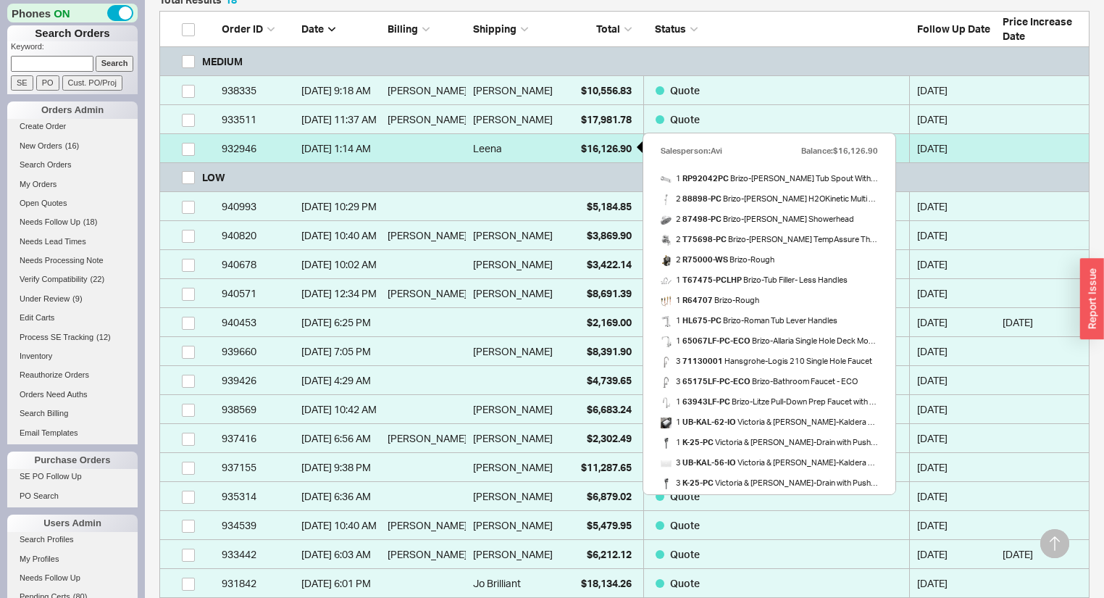
click at [601, 143] on span "$16,126.90" at bounding box center [606, 148] width 51 height 12
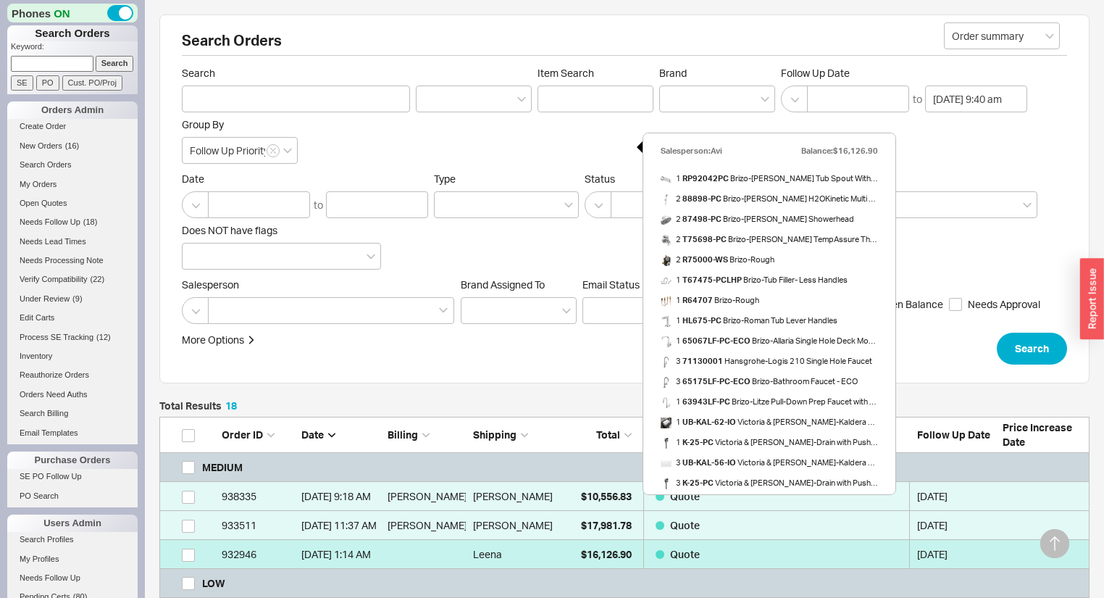
select select "*"
select select "MEDIUM"
select select "LOW"
select select "3"
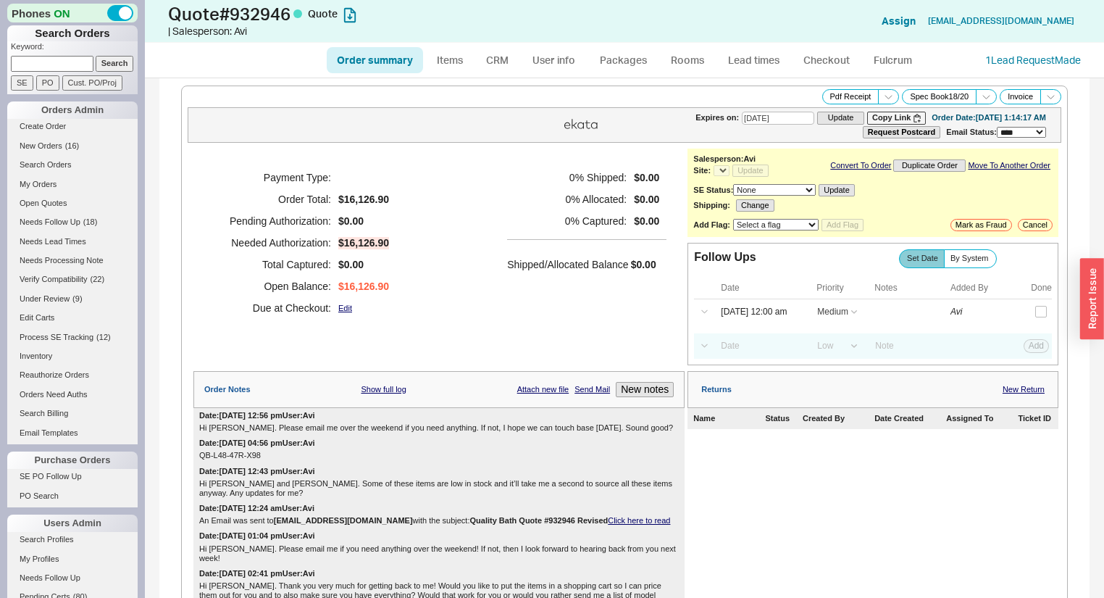
select select "*"
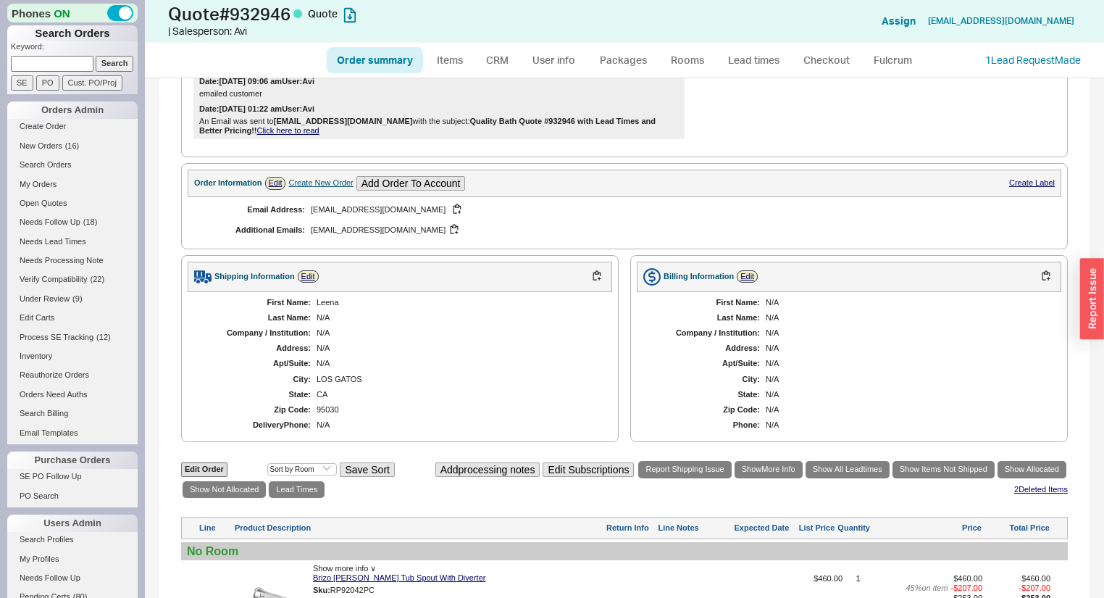
scroll to position [1043, 0]
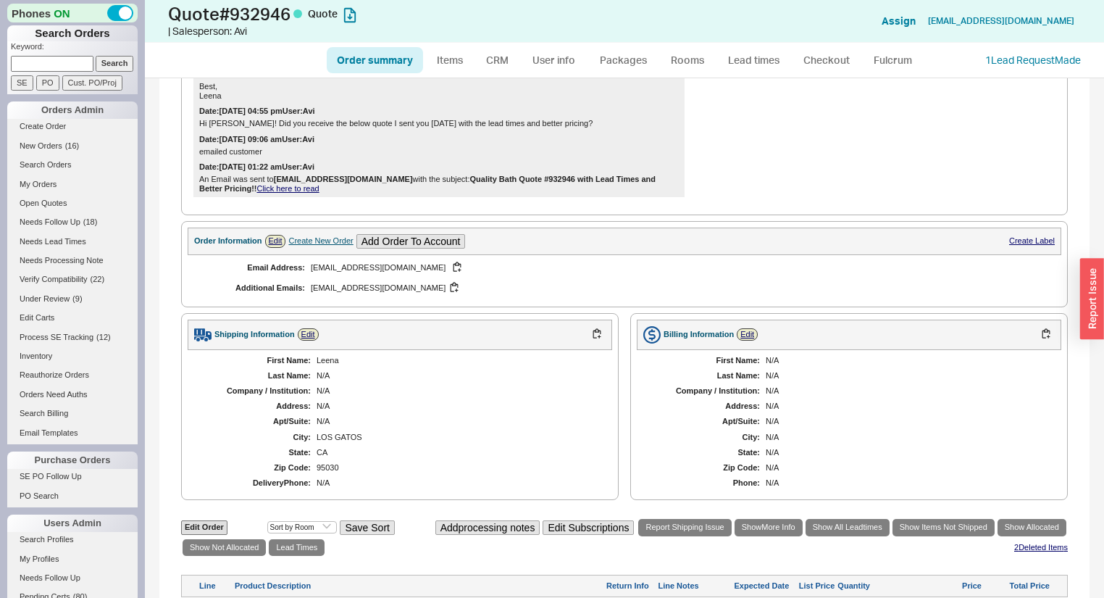
click at [443, 75] on ul "Order summary Items CRM User info Packages Rooms Lead times Checkout Fulcrum" at bounding box center [624, 60] width 607 height 35
click at [443, 70] on link "Items" at bounding box center [449, 60] width 47 height 26
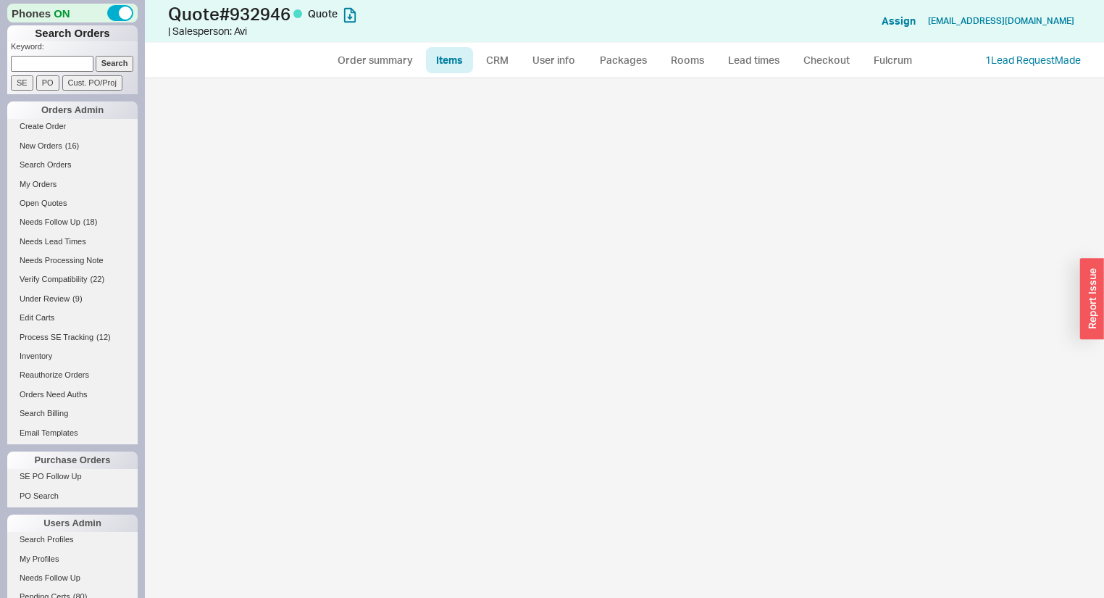
select select "3"
select select "ON_CHECKOUT_AGGREGATED"
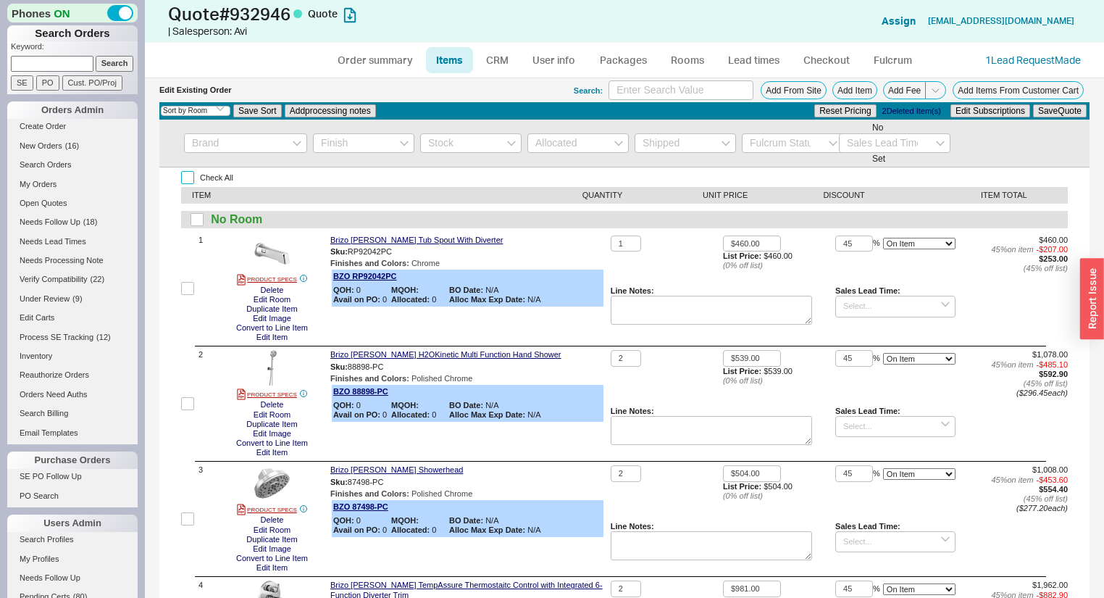
click at [188, 179] on input "Check All" at bounding box center [187, 177] width 13 height 13
checkbox input "true"
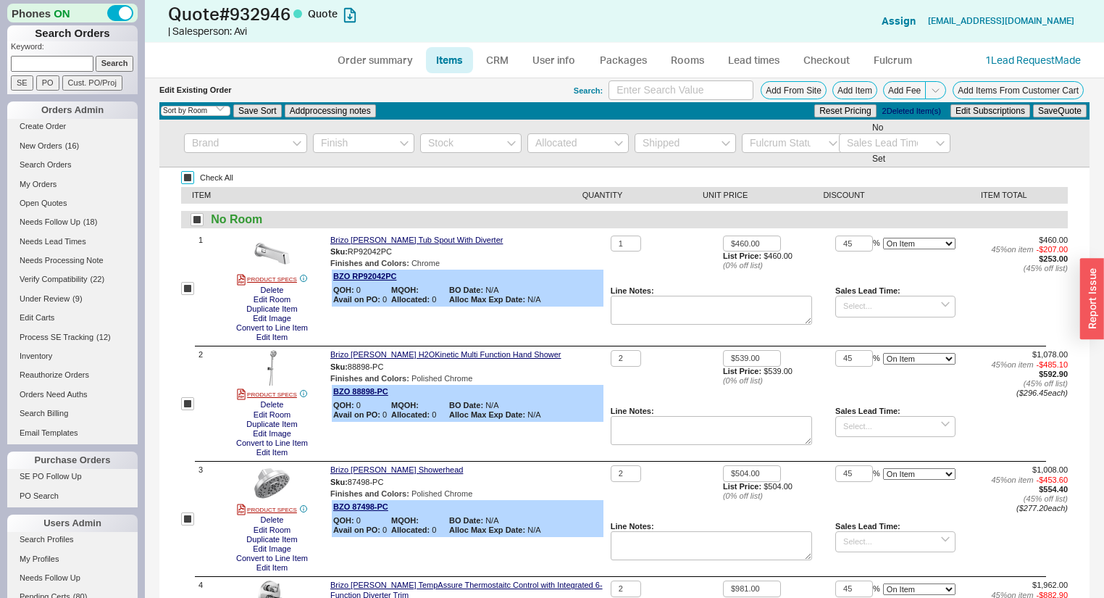
checkbox input "true"
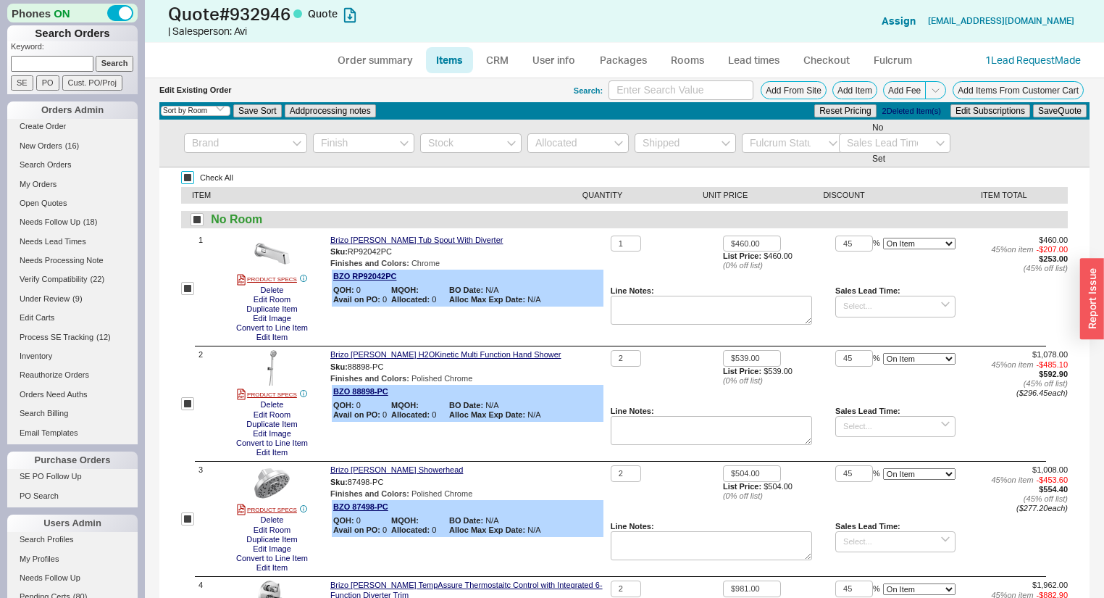
checkbox input "true"
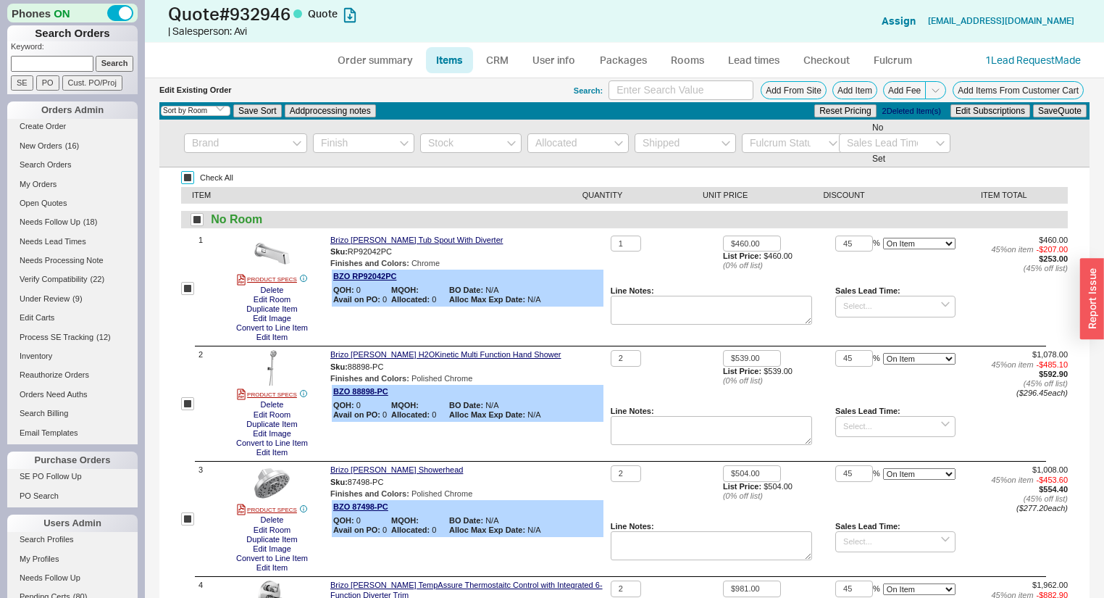
checkbox input "true"
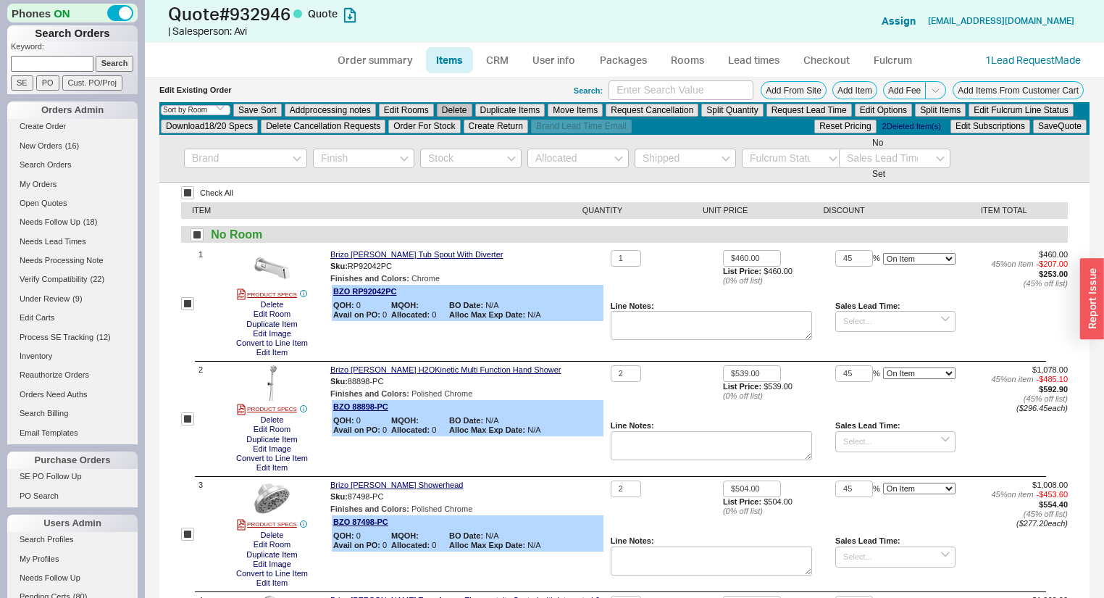
click at [462, 113] on button "Delete" at bounding box center [455, 110] width 36 height 13
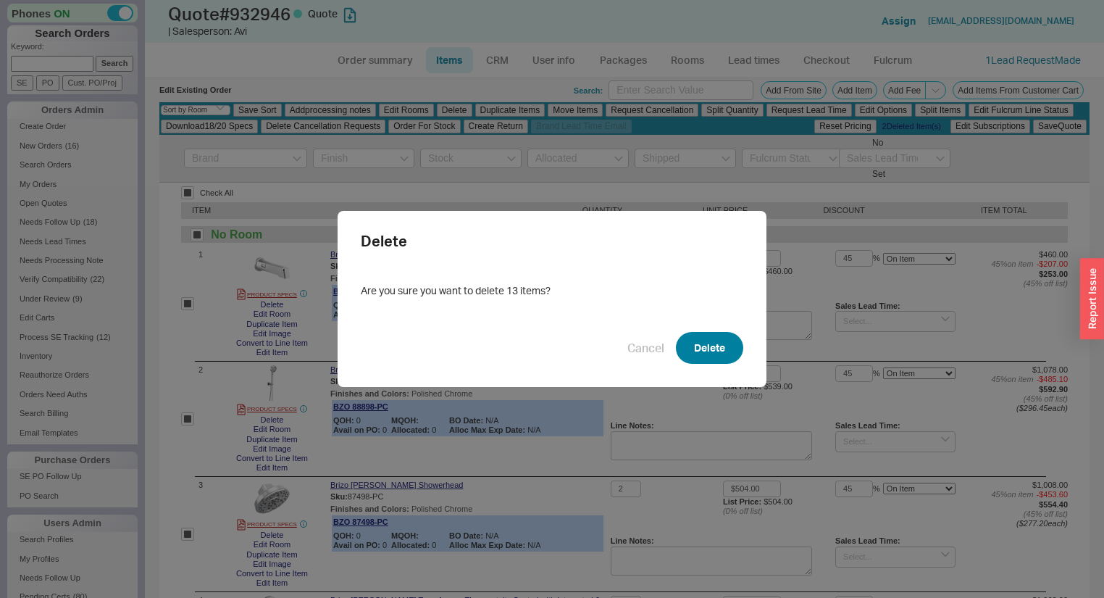
click at [703, 336] on button "Delete" at bounding box center [709, 348] width 67 height 32
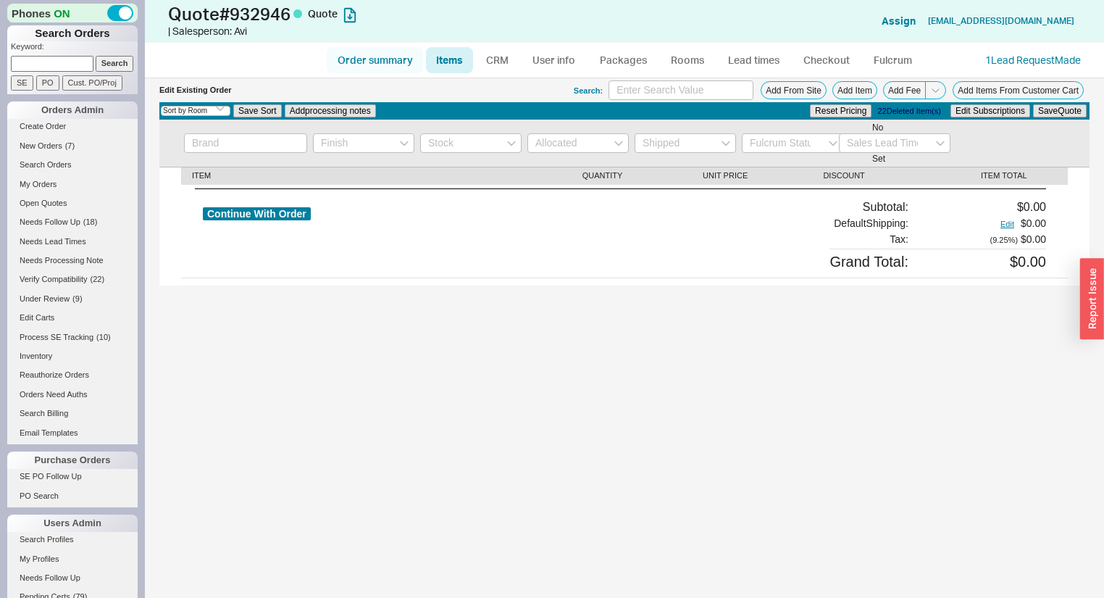
click at [346, 70] on link "Order summary" at bounding box center [375, 60] width 96 height 26
select select "*"
select select "MEDIUM"
select select "LOW"
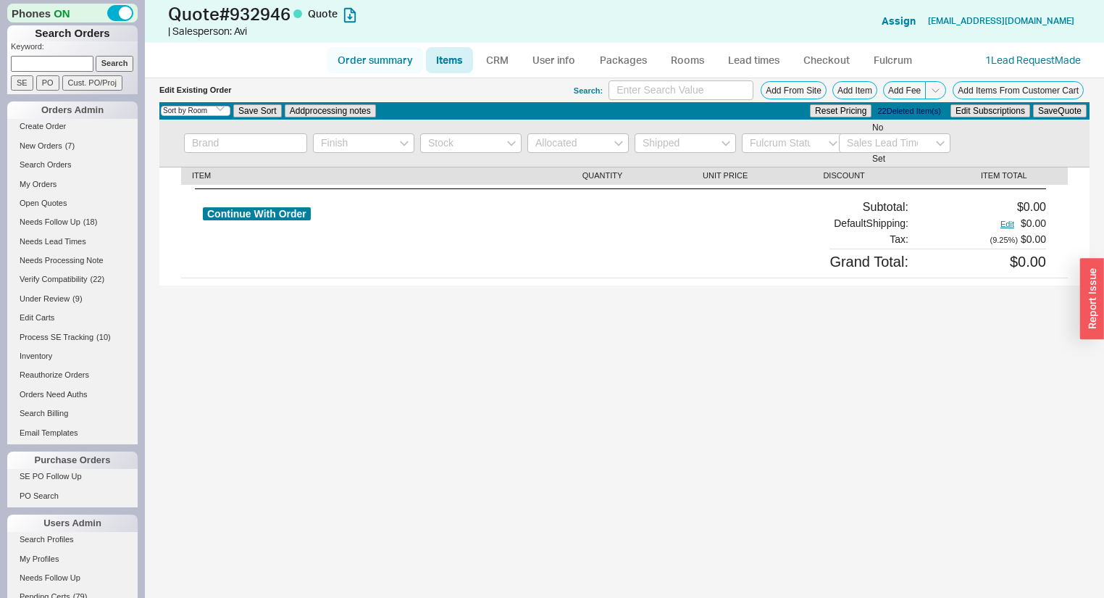
select select "3"
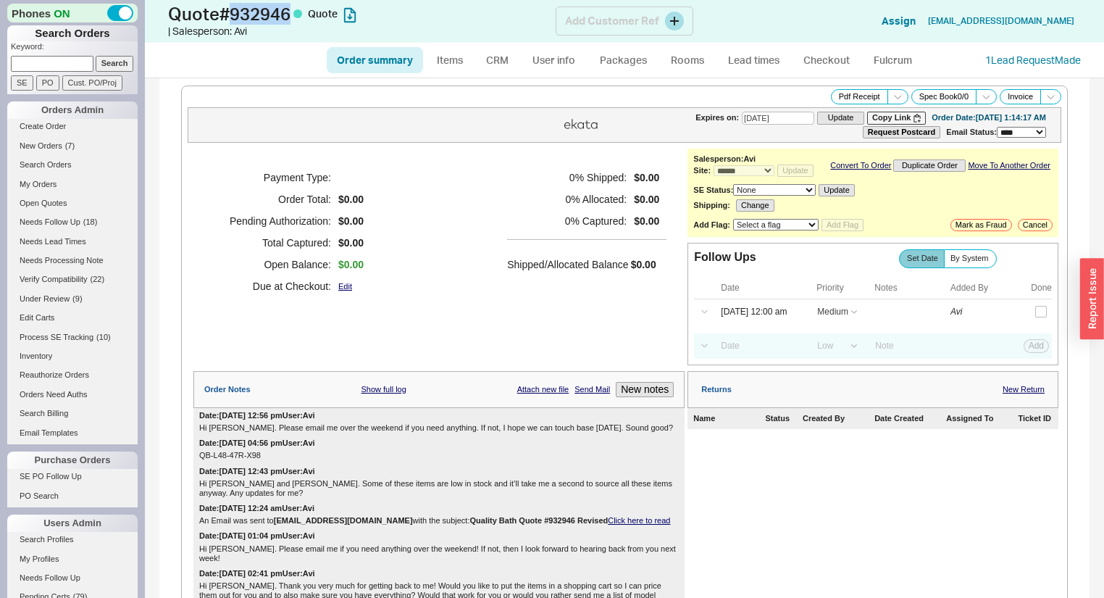
drag, startPoint x: 298, startPoint y: 16, endPoint x: 237, endPoint y: 9, distance: 61.9
click at [237, 9] on h1 "Quote # 932946 Quote" at bounding box center [362, 14] width 388 height 20
copy h1 "932946"
click at [245, 69] on div "Order summary Items CRM User info Packages Rooms Lead times Checkout Fulcrum 1 …" at bounding box center [624, 60] width 959 height 35
drag, startPoint x: 1083, startPoint y: 21, endPoint x: 951, endPoint y: 21, distance: 132.6
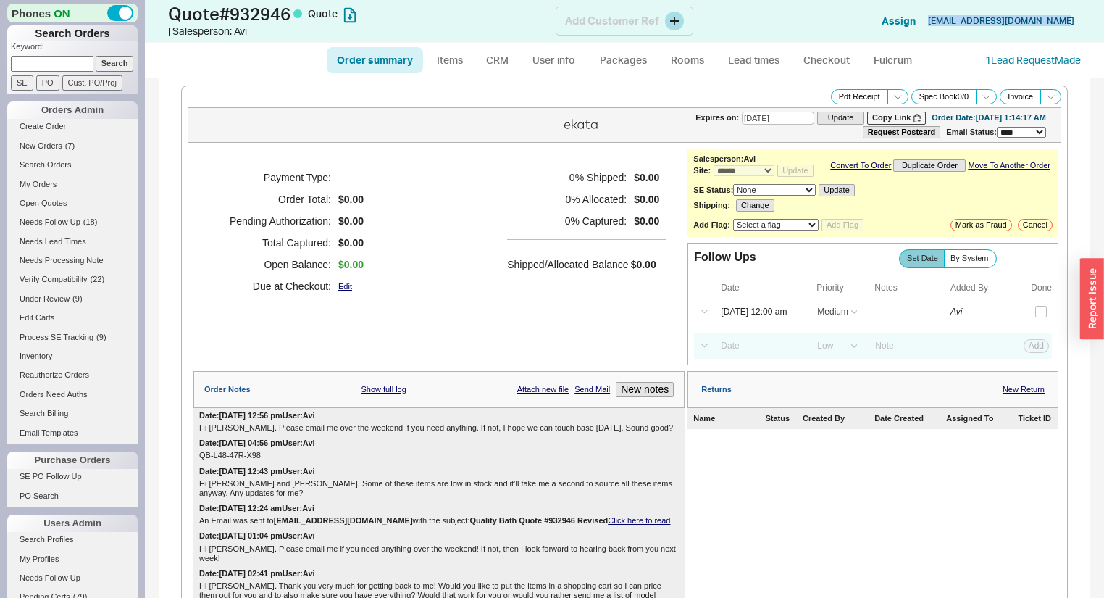
click at [951, 21] on div "Quote # 932946 Quote | Salesperson: Avi Add Customer Ref Assign purchases@leena…" at bounding box center [624, 21] width 959 height 43
copy link "purchases@leenamurgai.co.uk"
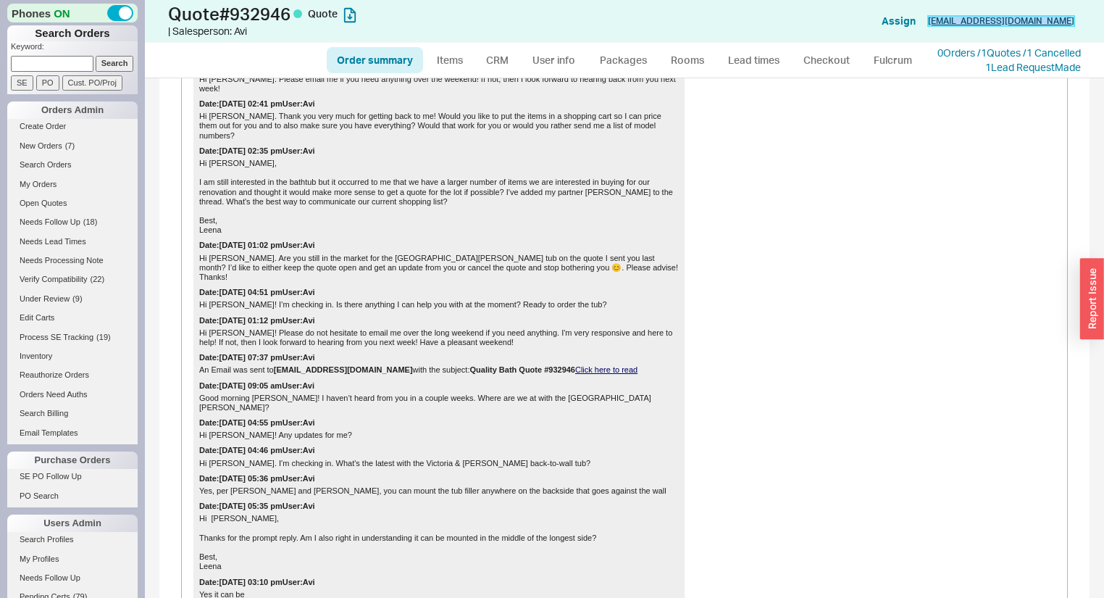
scroll to position [348, 0]
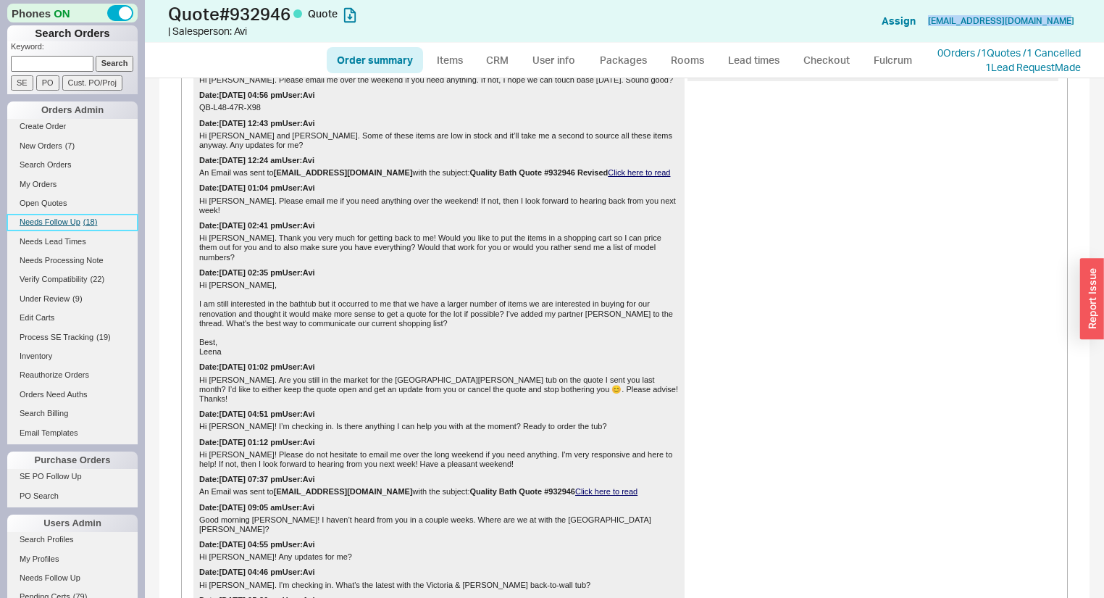
click at [43, 217] on span "Needs Follow Up" at bounding box center [50, 221] width 61 height 9
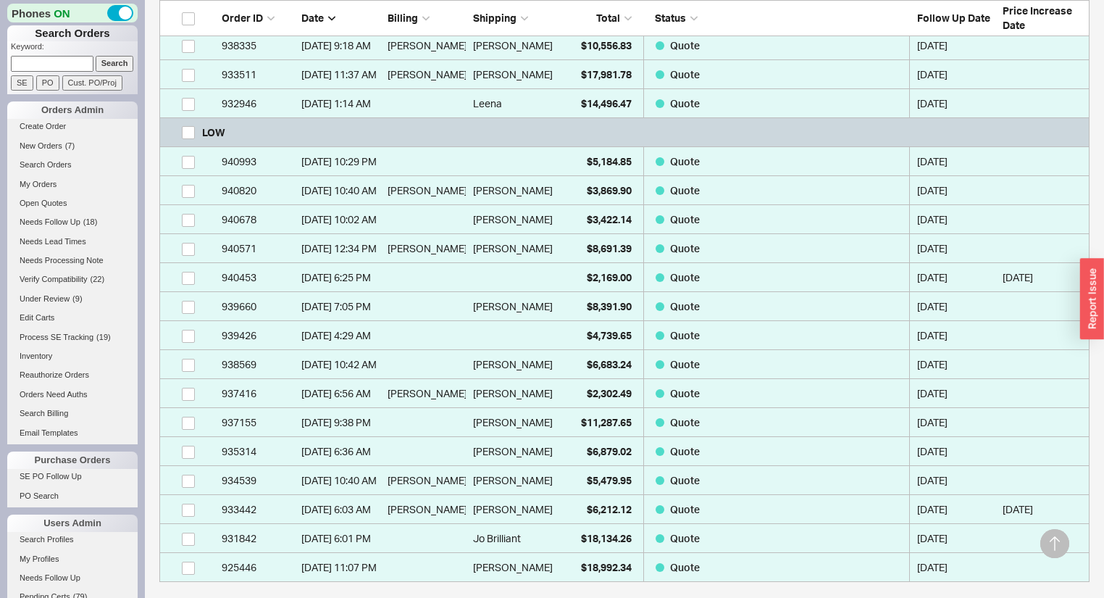
scroll to position [464, 0]
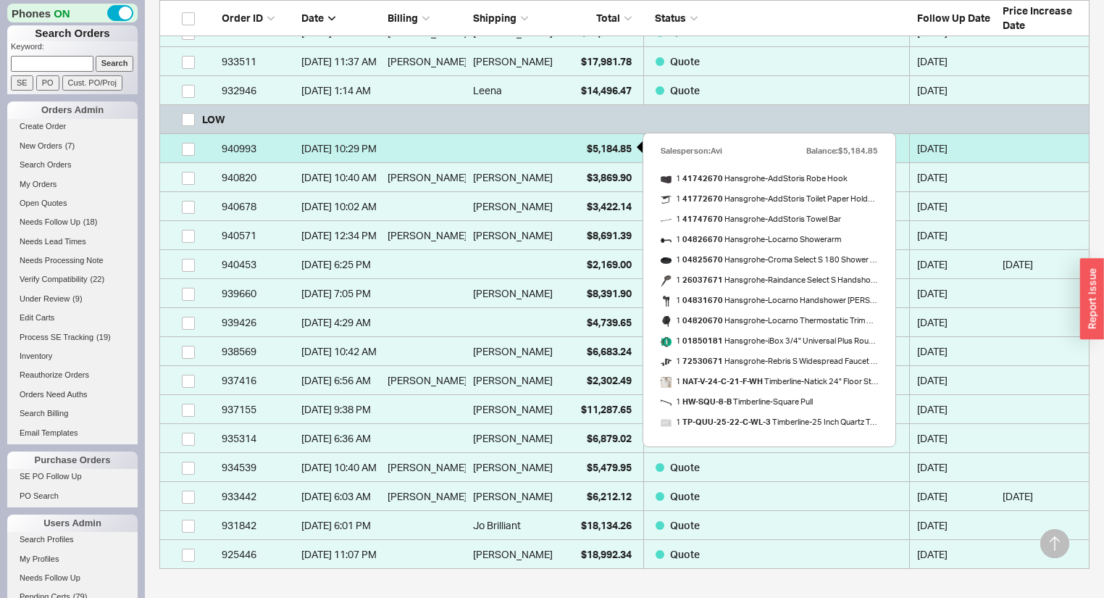
click at [615, 139] on div "$5,184.85" at bounding box center [595, 148] width 72 height 29
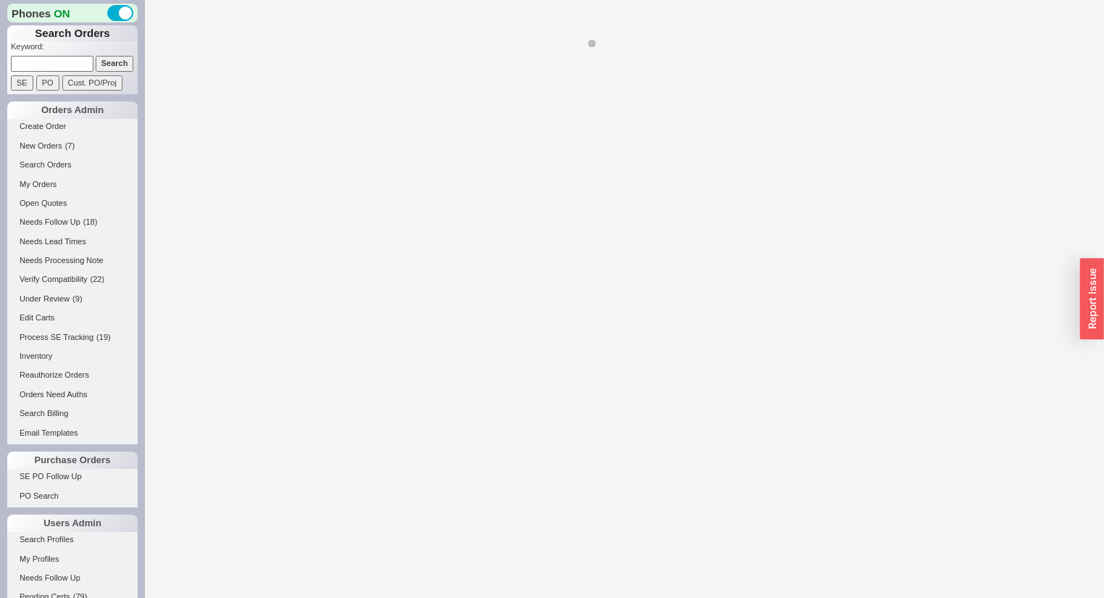
select select "*"
select select "LOW"
select select "3"
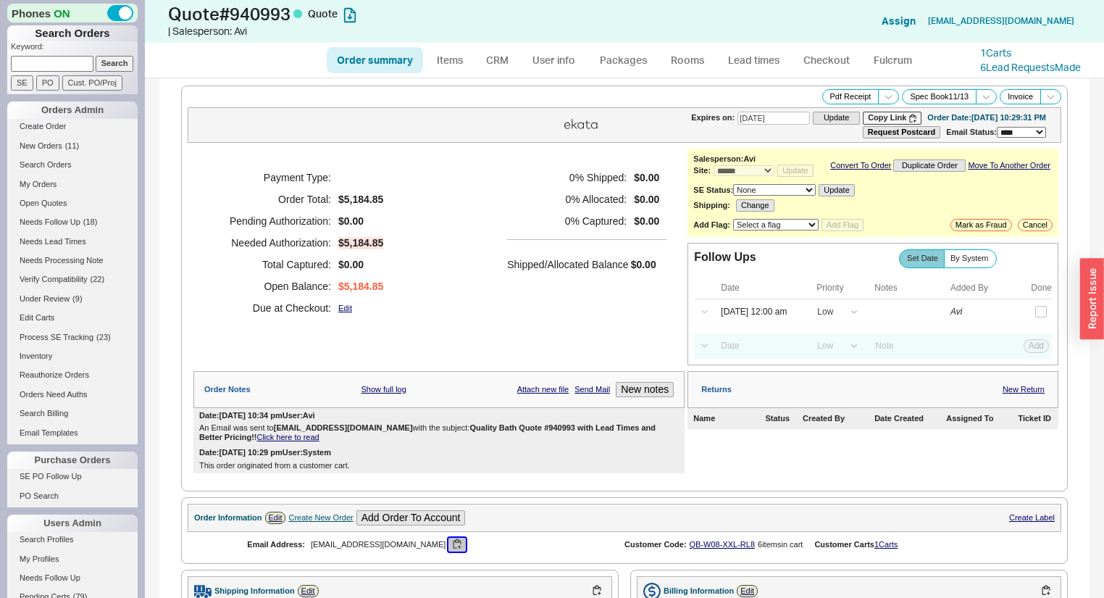
click at [448, 543] on button "button" at bounding box center [456, 545] width 17 height 14
click at [488, 464] on div "Date: 09/18/2025 10:29 pm User: System This order originated from a customer ca…" at bounding box center [438, 459] width 491 height 28
click at [852, 450] on div "Returns New Return Name Status Created By Date Created Assigned To Ticket ID" at bounding box center [873, 422] width 371 height 102
click at [632, 396] on button "New notes" at bounding box center [645, 389] width 58 height 15
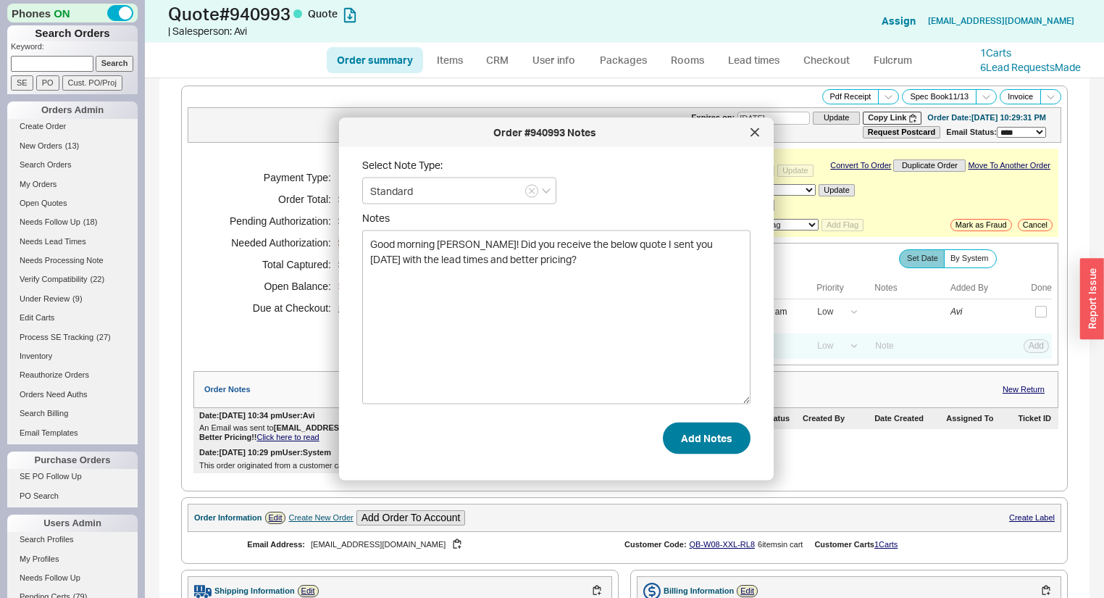
type textarea "Good morning Hayley! Did you receive the below quote I sent you on Thursday wit…"
click at [688, 430] on button "Add Notes" at bounding box center [707, 438] width 88 height 32
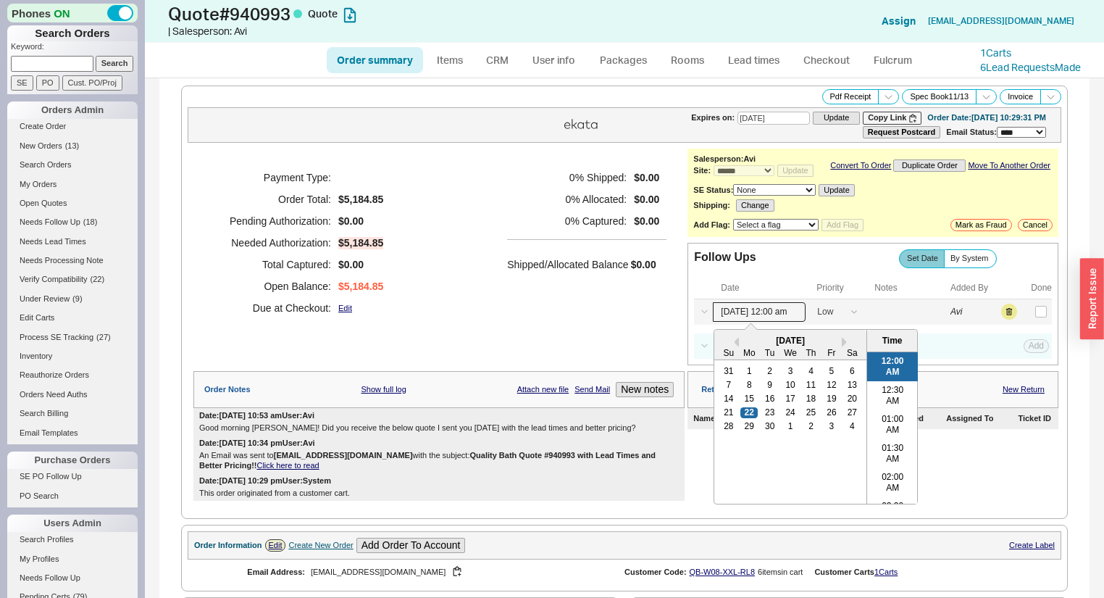
drag, startPoint x: 756, startPoint y: 317, endPoint x: 761, endPoint y: 327, distance: 11.3
click at [756, 317] on input "09/22/25 12:00 am" at bounding box center [759, 312] width 93 height 20
click at [809, 412] on div "25" at bounding box center [811, 412] width 17 height 10
type input "09/25/25 12:00 am"
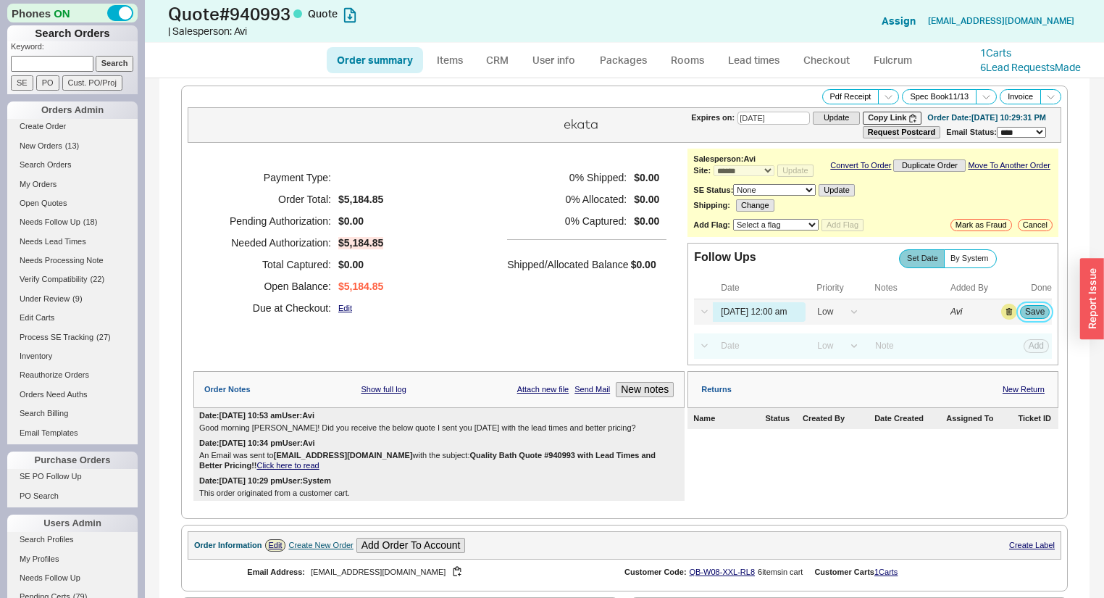
click at [1029, 317] on button "Save" at bounding box center [1035, 311] width 30 height 13
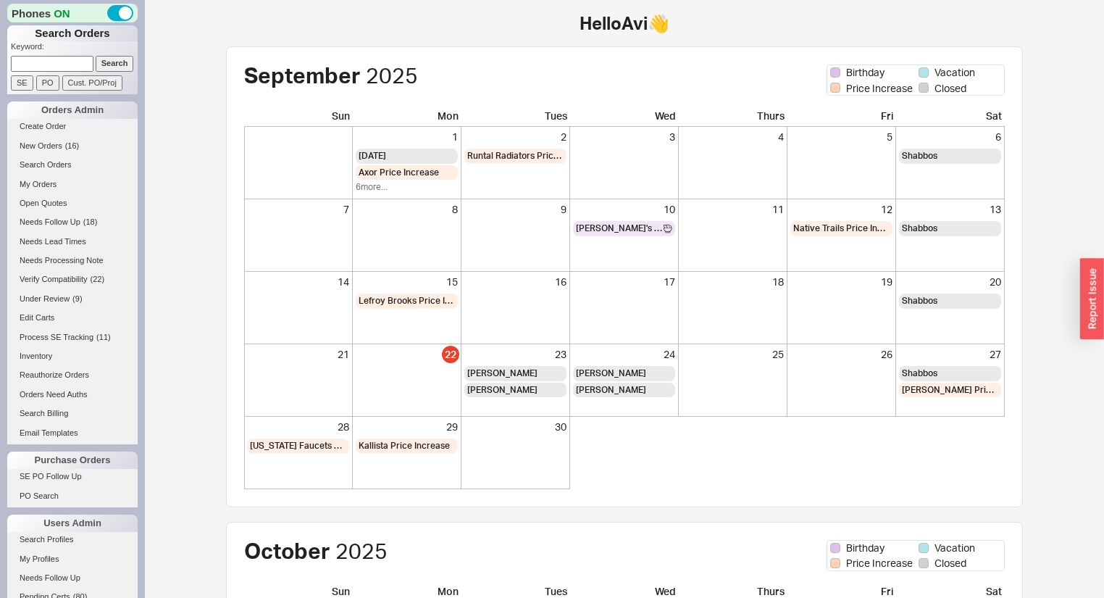
click at [80, 64] on input at bounding box center [52, 63] width 83 height 15
paste input "QB-L48-47R-X98"
type input "QB-L48-47R-X98"
click at [101, 59] on input "Search" at bounding box center [115, 63] width 38 height 15
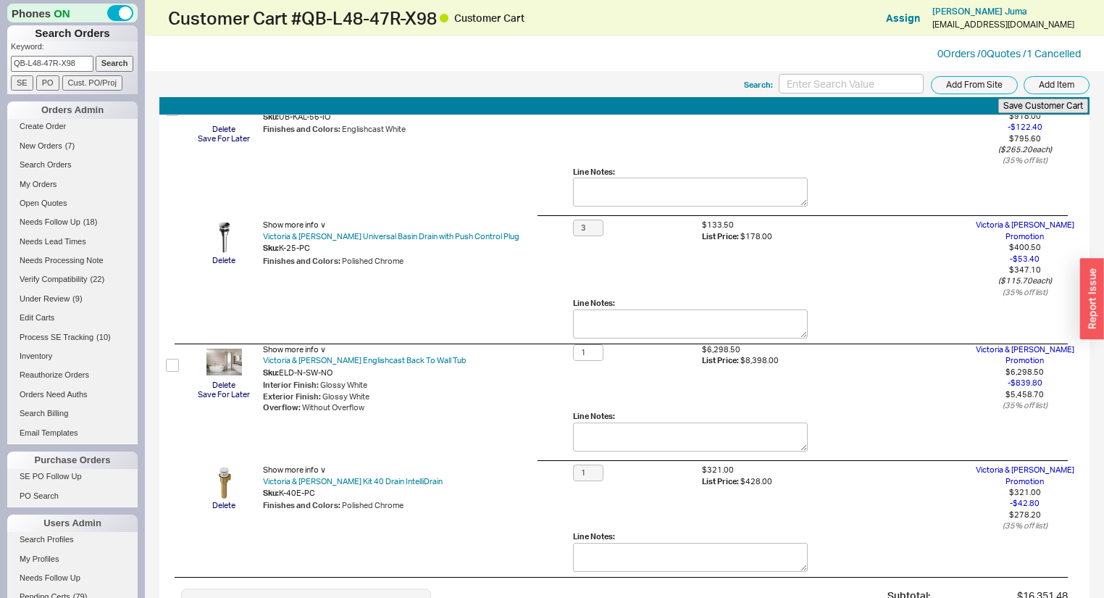
scroll to position [1913, 0]
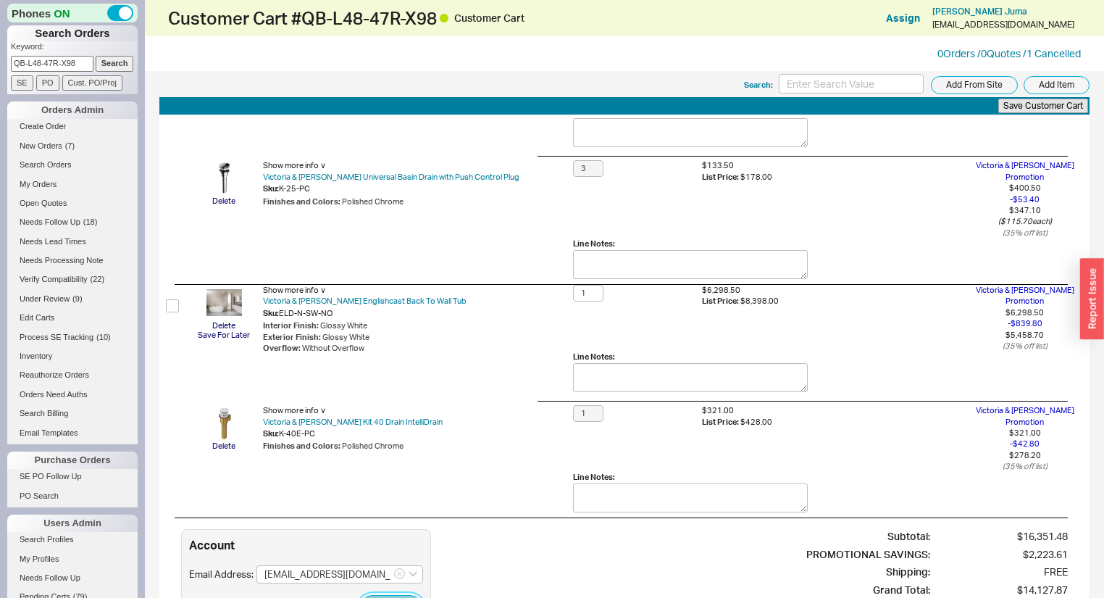
click at [394, 595] on button "Checkout" at bounding box center [391, 609] width 64 height 28
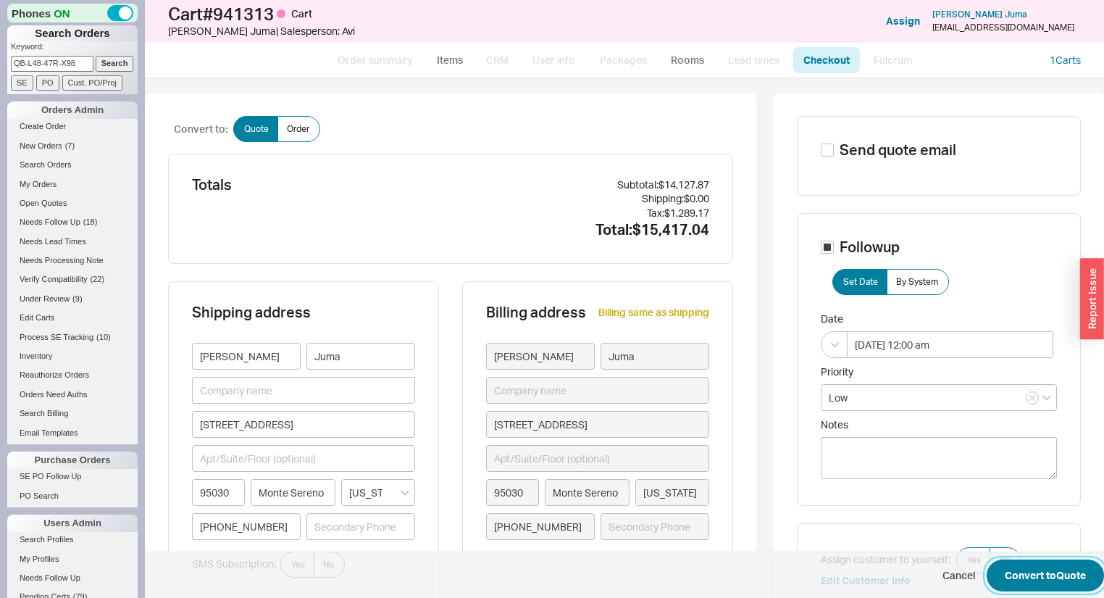
click at [1075, 565] on button "Convert to Quote" at bounding box center [1045, 575] width 117 height 32
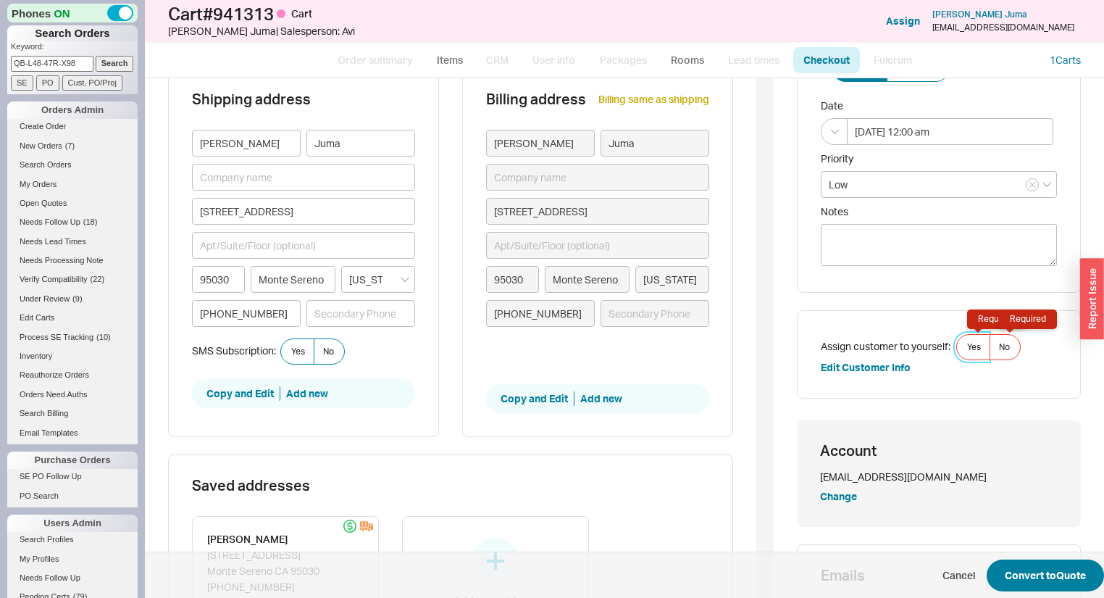
scroll to position [225, 0]
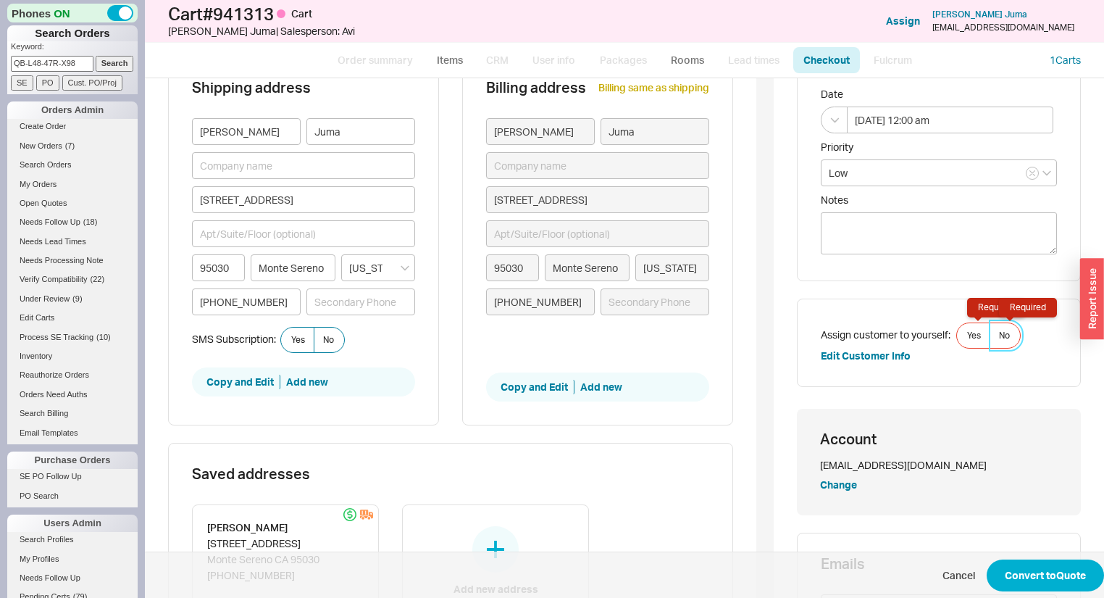
click at [1000, 343] on label "No Required" at bounding box center [1005, 335] width 31 height 26
click at [0, 0] on input "No Required" at bounding box center [0, 0] width 0 height 0
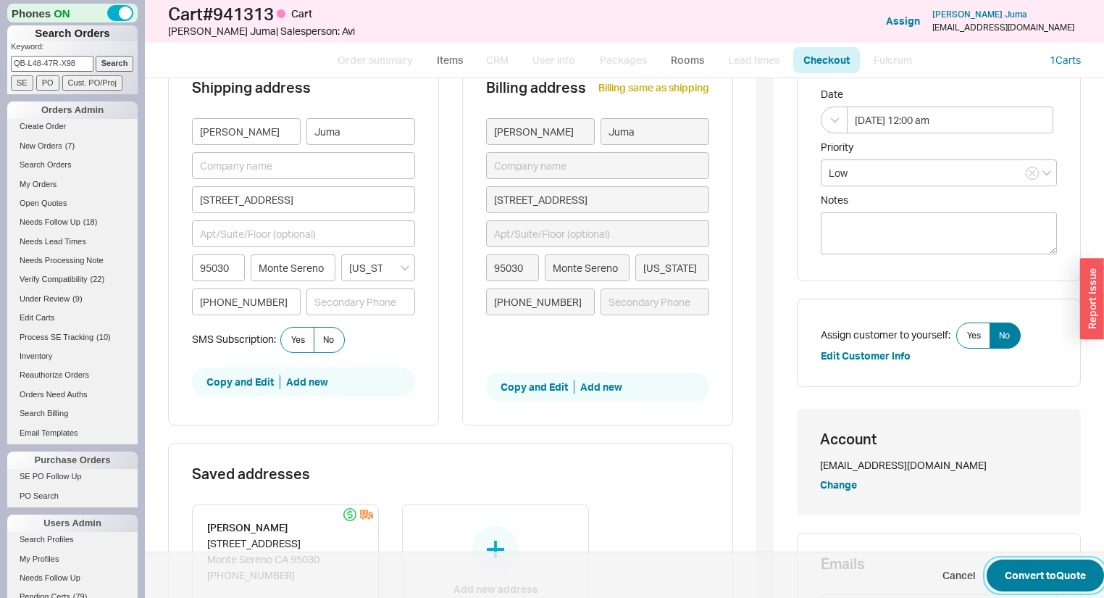
click at [1073, 574] on button "Convert to Quote" at bounding box center [1045, 575] width 117 height 32
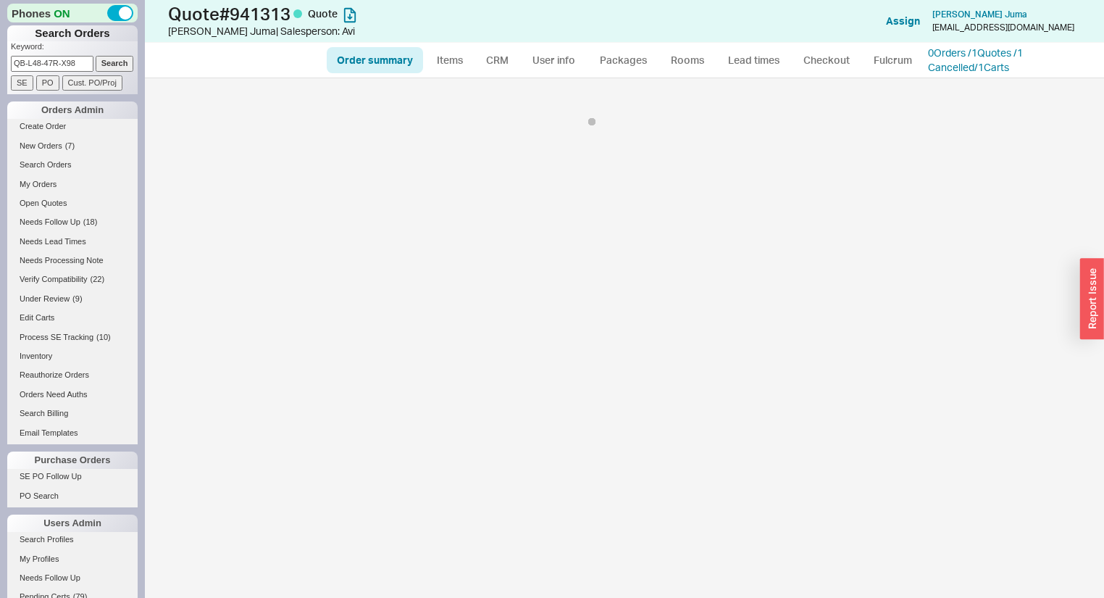
select select "*"
select select "LOW"
select select "3"
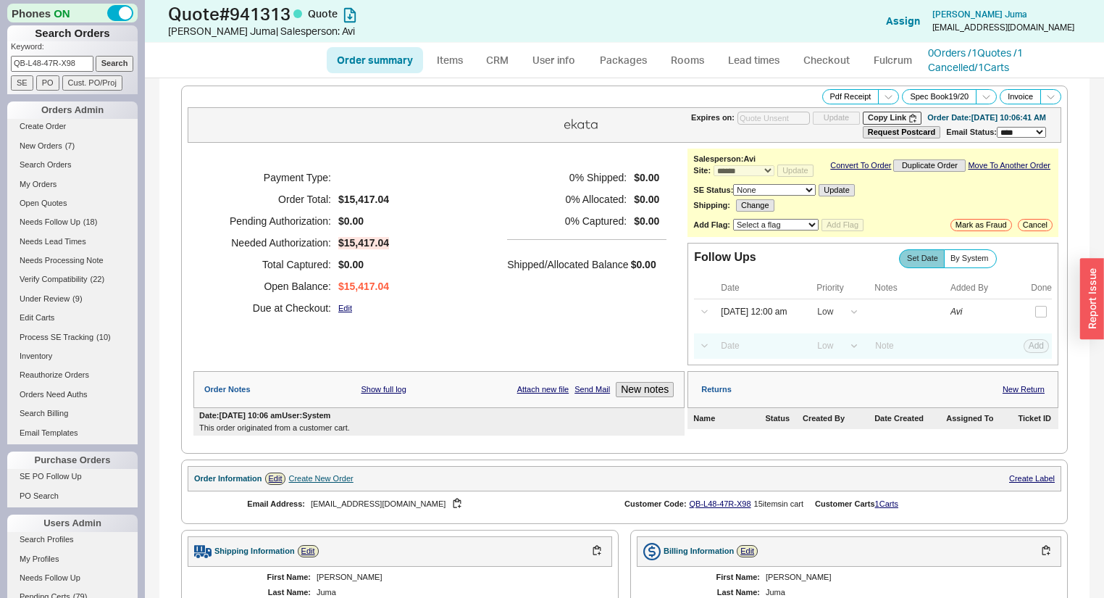
click at [980, 43] on div "Order summary Items CRM User info Packages Rooms Lead times Checkout Fulcrum 0 …" at bounding box center [624, 60] width 959 height 35
click at [982, 52] on link "0 Orders / 1 Quotes / 1 Cancelled" at bounding box center [975, 59] width 95 height 27
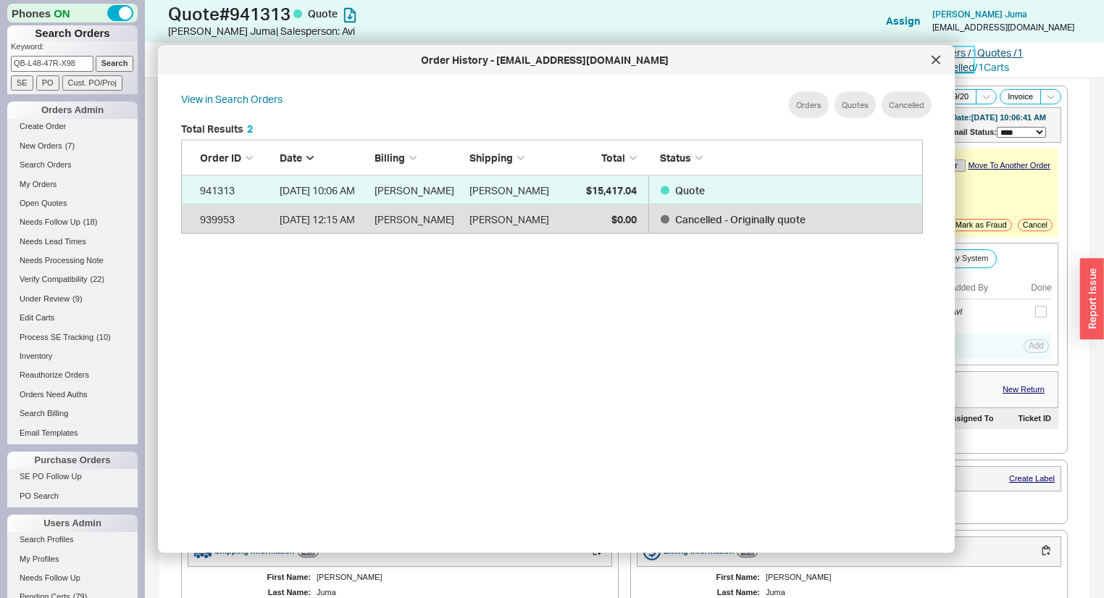
scroll to position [435, 756]
click at [932, 56] on icon at bounding box center [935, 59] width 7 height 7
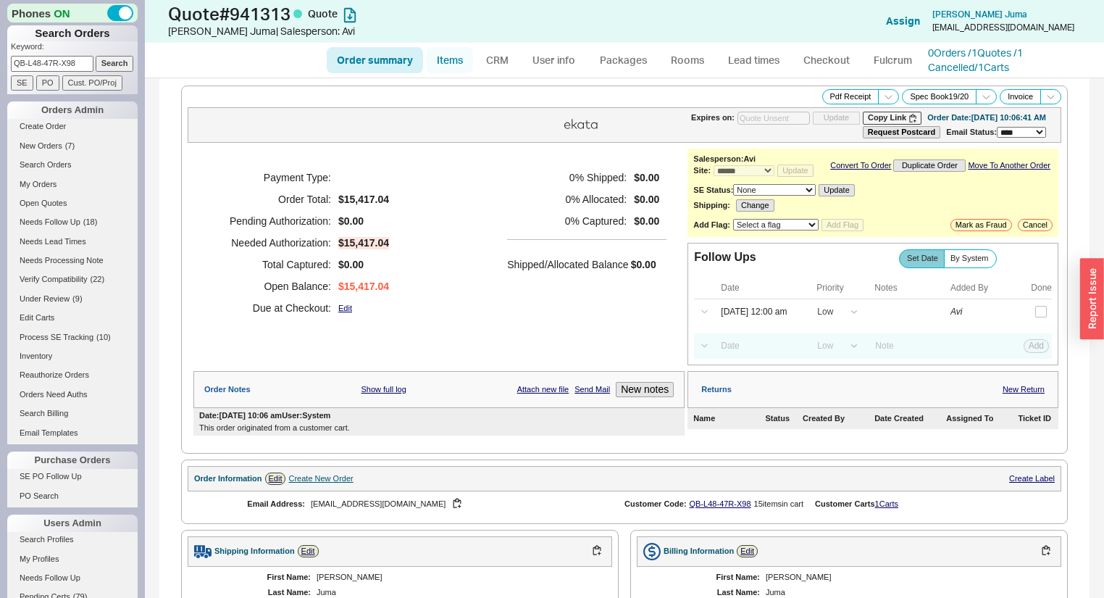
click at [454, 54] on link "Items" at bounding box center [449, 60] width 47 height 26
select select "3"
select select "ON_CHECKOUT_AGGREGATED"
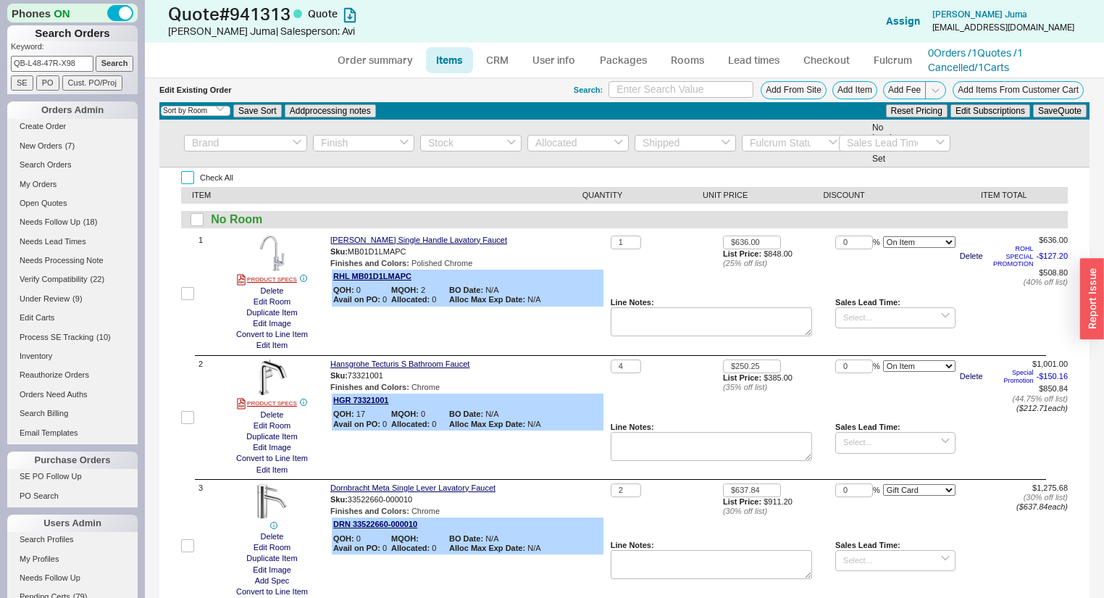
click at [188, 176] on input "Check All" at bounding box center [187, 177] width 13 height 13
checkbox input "true"
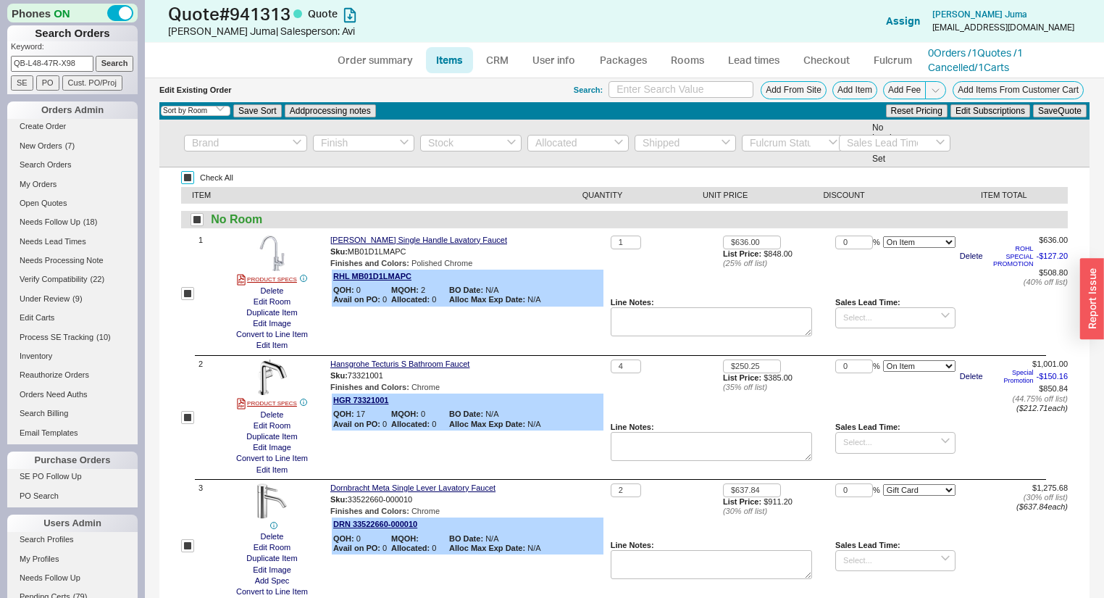
checkbox input "true"
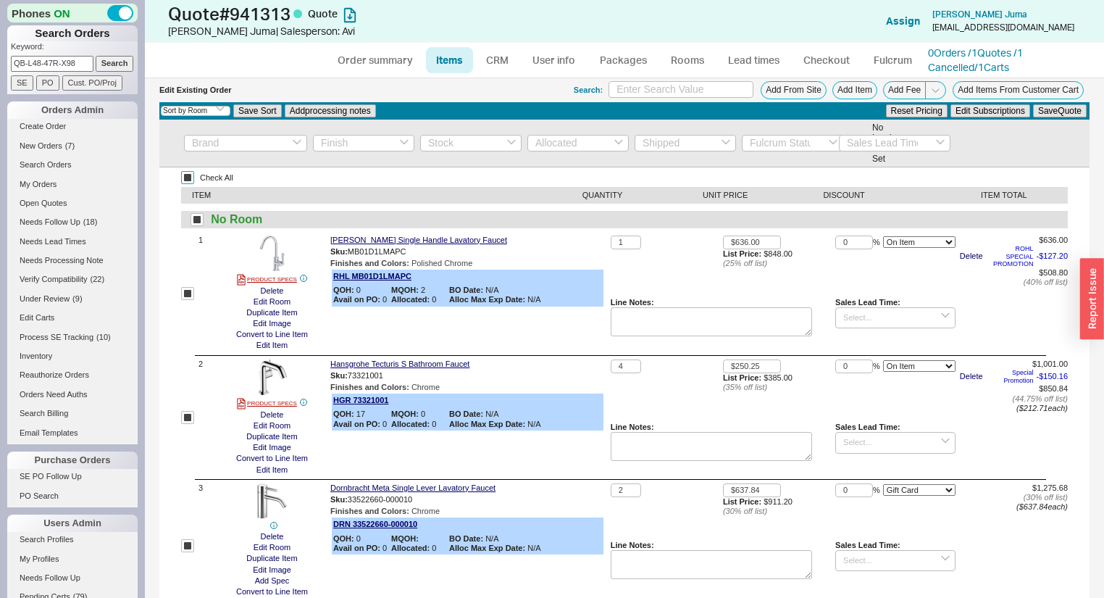
checkbox input "true"
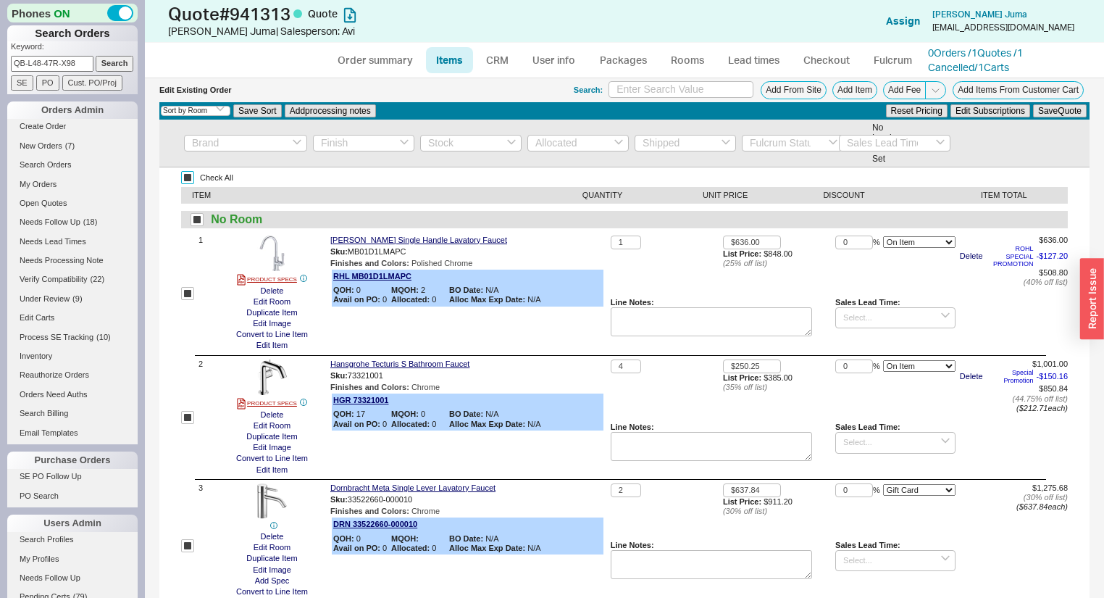
checkbox input "true"
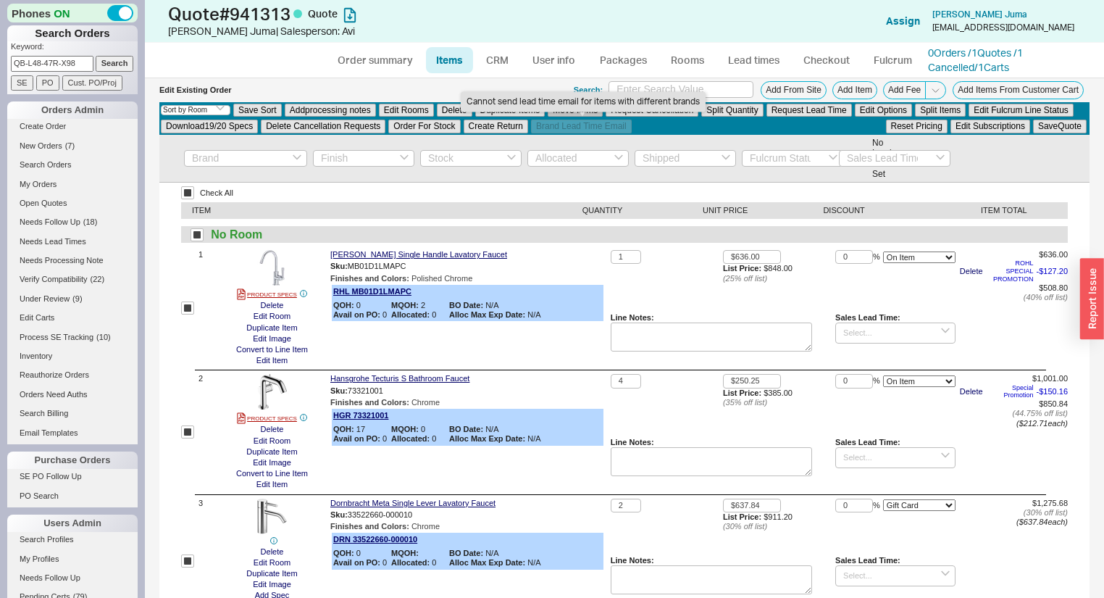
click at [582, 114] on button "Move Items" at bounding box center [575, 110] width 55 height 13
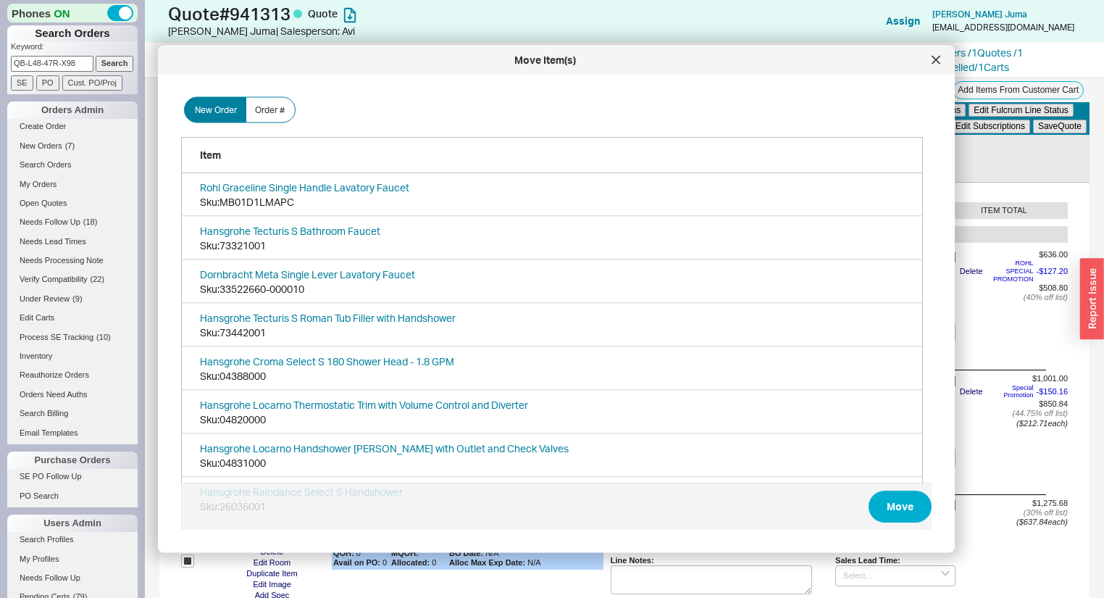
scroll to position [435, 756]
click at [267, 104] on span "Order #" at bounding box center [270, 110] width 30 height 12
click at [0, 0] on input "Order #" at bounding box center [0, 0] width 0 height 0
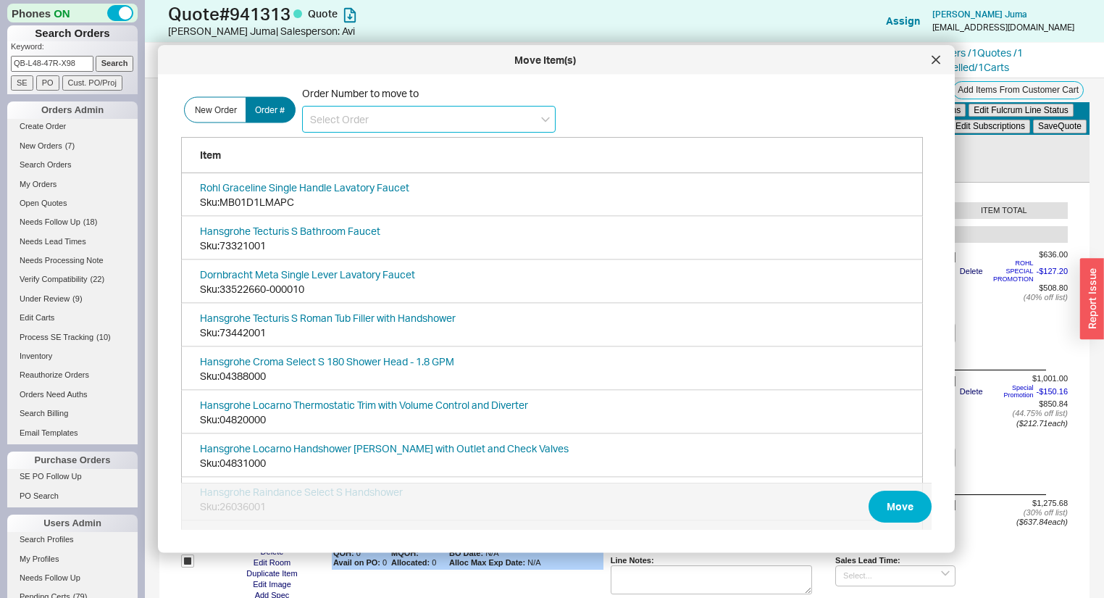
click at [375, 122] on input at bounding box center [429, 119] width 254 height 27
paste input "932946"
click at [306, 112] on input "932946" at bounding box center [429, 119] width 254 height 27
type input "932946"
click at [756, 114] on div "New Order Order # Order Number to move to 932946" at bounding box center [556, 109] width 751 height 47
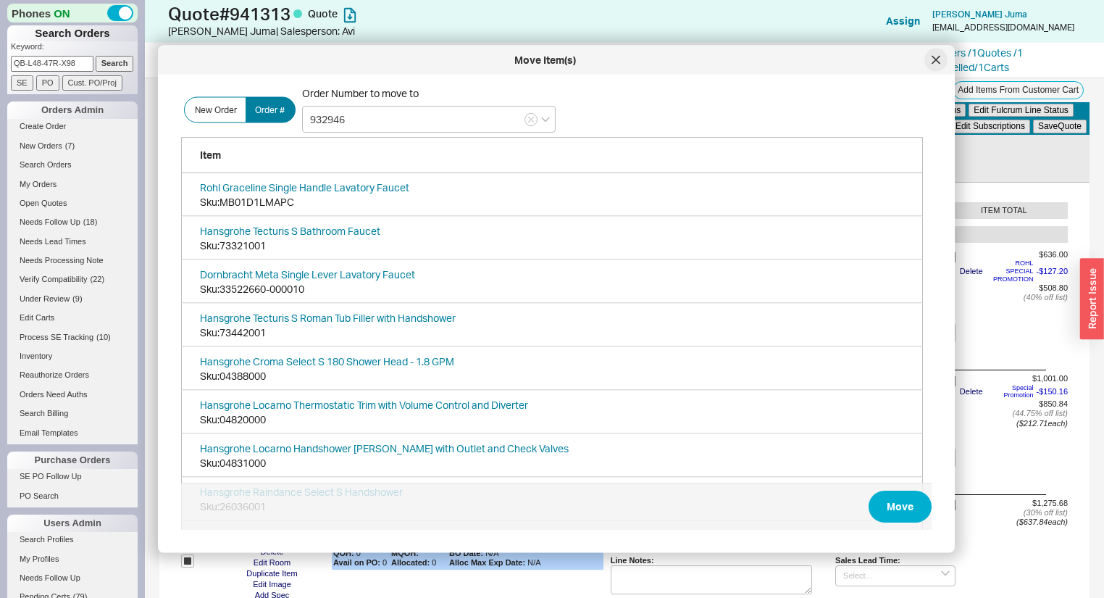
click at [927, 57] on div at bounding box center [935, 60] width 23 height 23
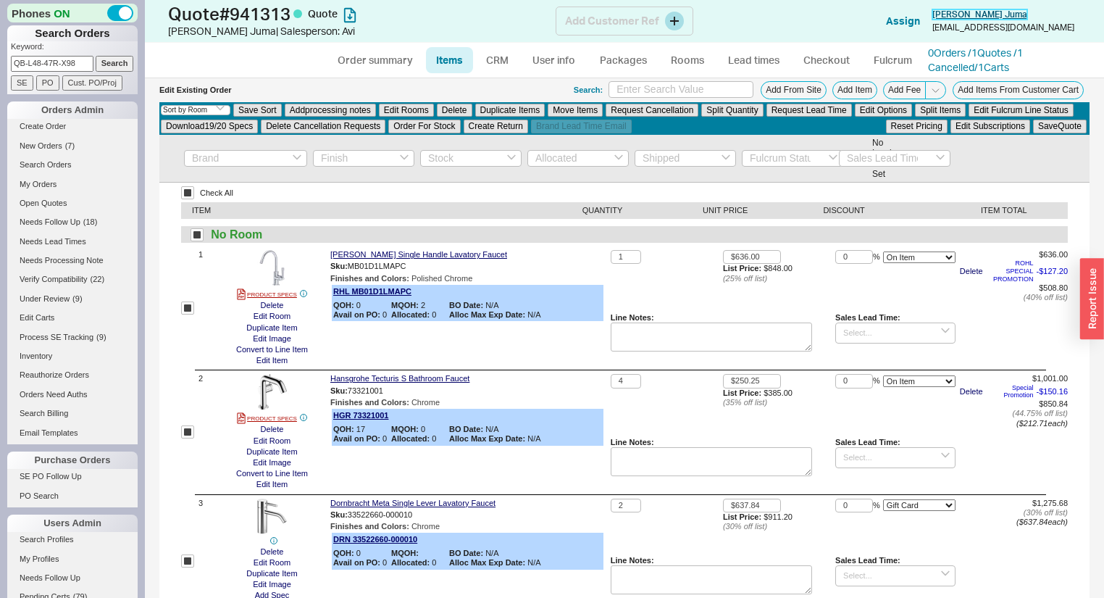
click at [1004, 13] on span "Ismael Juma" at bounding box center [979, 14] width 95 height 11
click at [368, 59] on link "Order summary" at bounding box center [375, 60] width 96 height 26
select select "*"
select select "LOW"
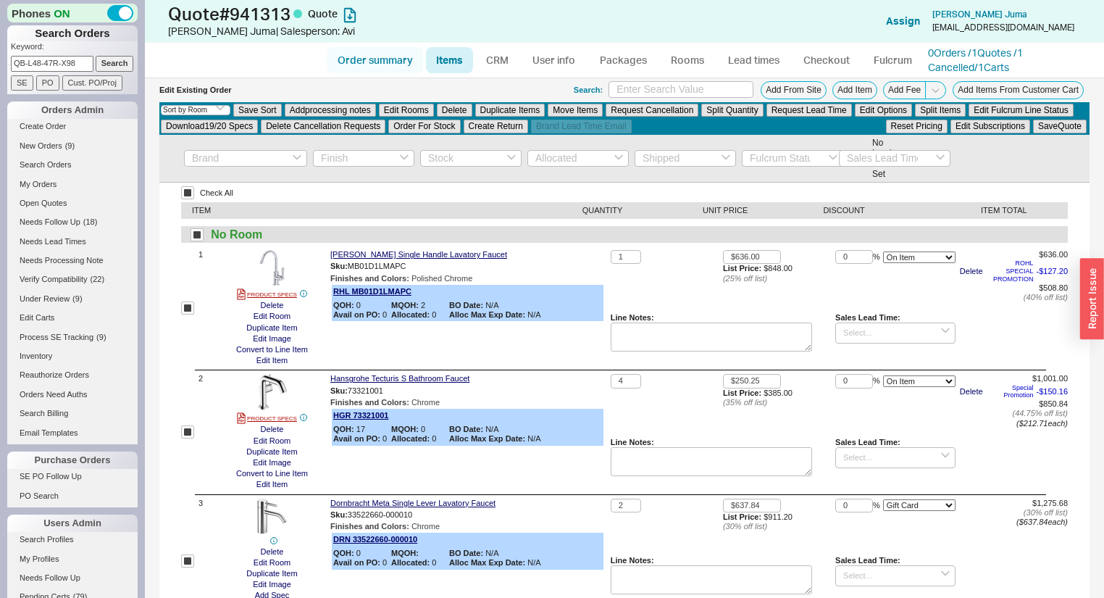
select select "LOW"
select select "3"
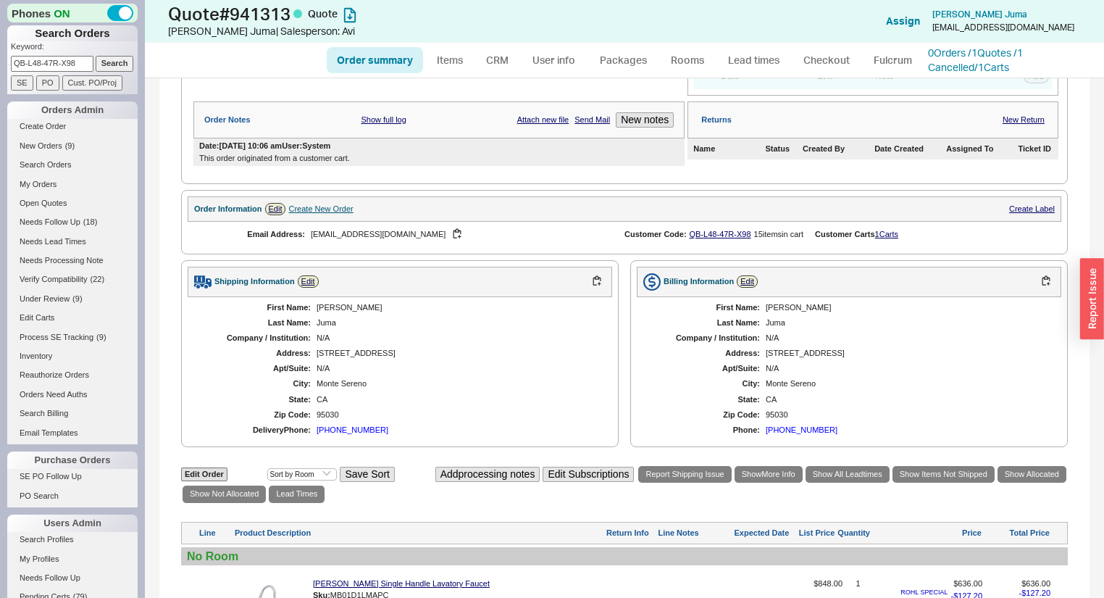
scroll to position [290, 0]
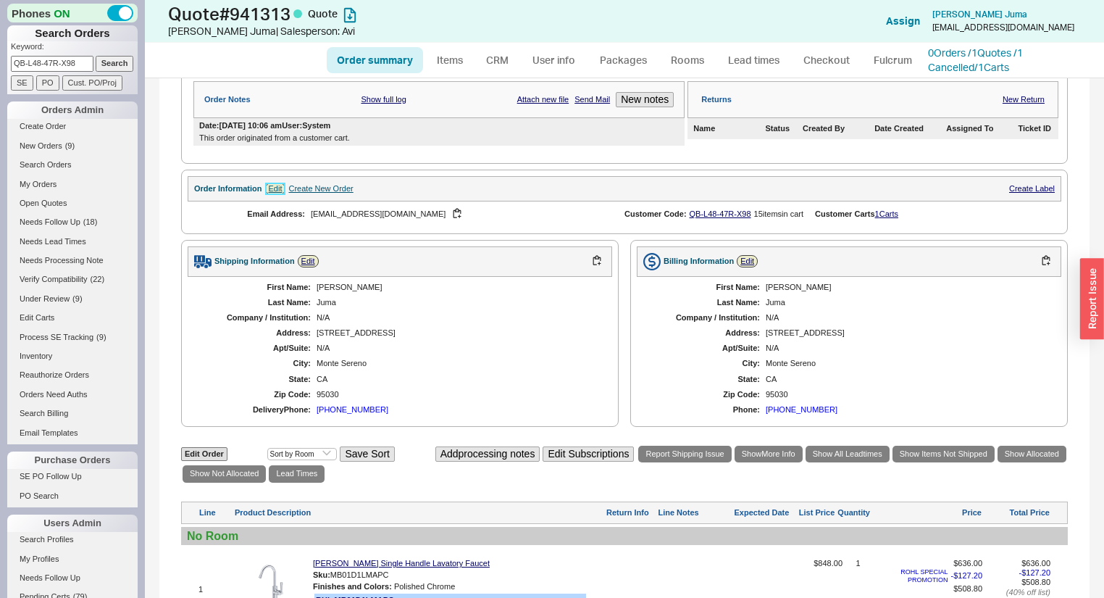
click at [275, 193] on link "Edit" at bounding box center [275, 189] width 21 height 12
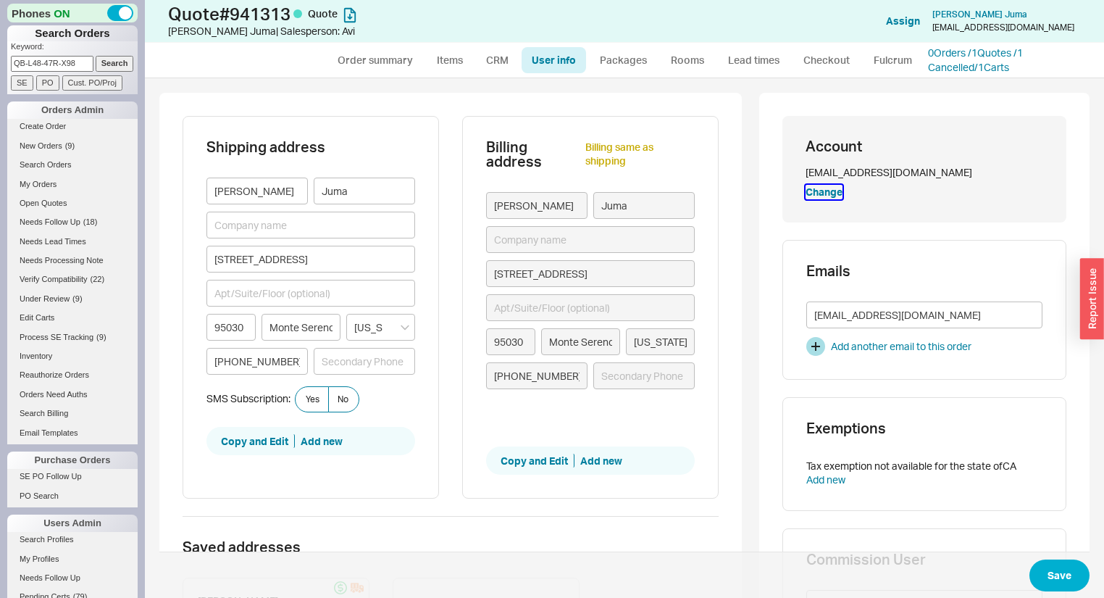
click at [815, 191] on button "Change" at bounding box center [824, 192] width 37 height 14
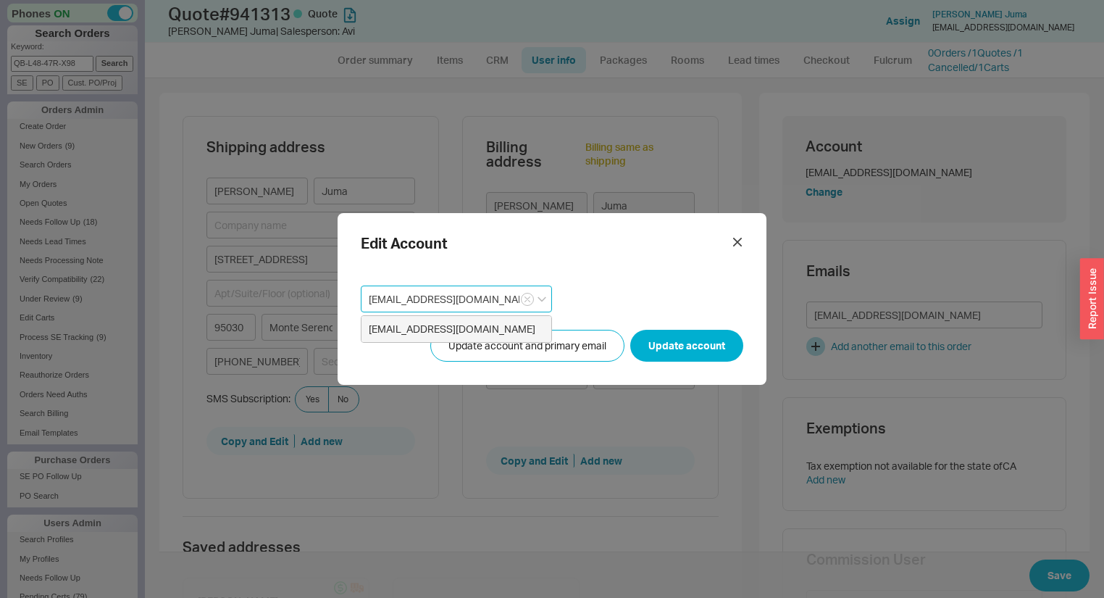
drag, startPoint x: 484, startPoint y: 293, endPoint x: 188, endPoint y: 243, distance: 299.8
click at [247, 262] on div "Edit Account mail@ismaeljuma.com mail@ismaeljuma.com Update account and primary…" at bounding box center [552, 299] width 1104 height 598
paste input "purchases@leenamurgai.co.uk"
click at [413, 333] on div "purchases@leenamurgai.co.uk" at bounding box center [456, 329] width 175 height 14
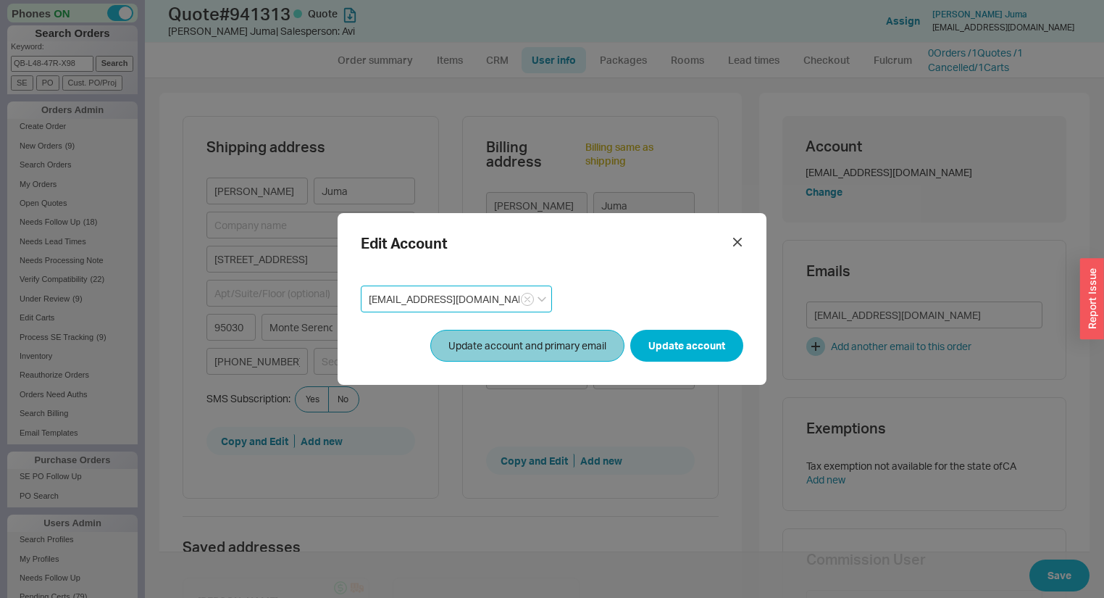
type input "purchases@leenamurgai.co.uk"
click at [469, 351] on button "Update account and primary email" at bounding box center [527, 346] width 194 height 32
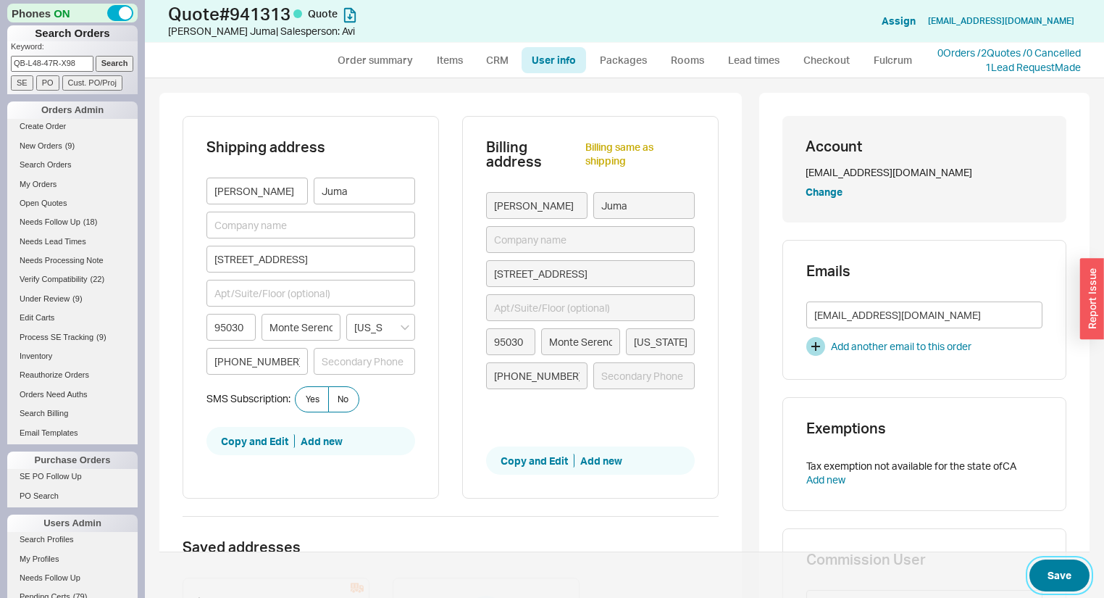
click at [1043, 574] on button "Save" at bounding box center [1060, 575] width 60 height 32
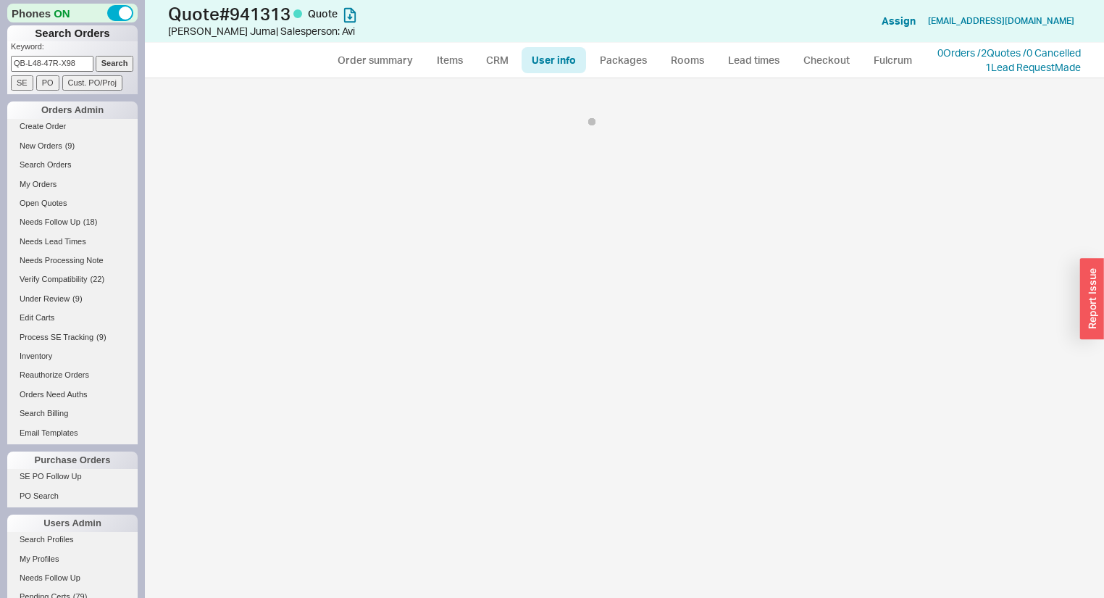
select select "*"
select select "LOW"
select select "3"
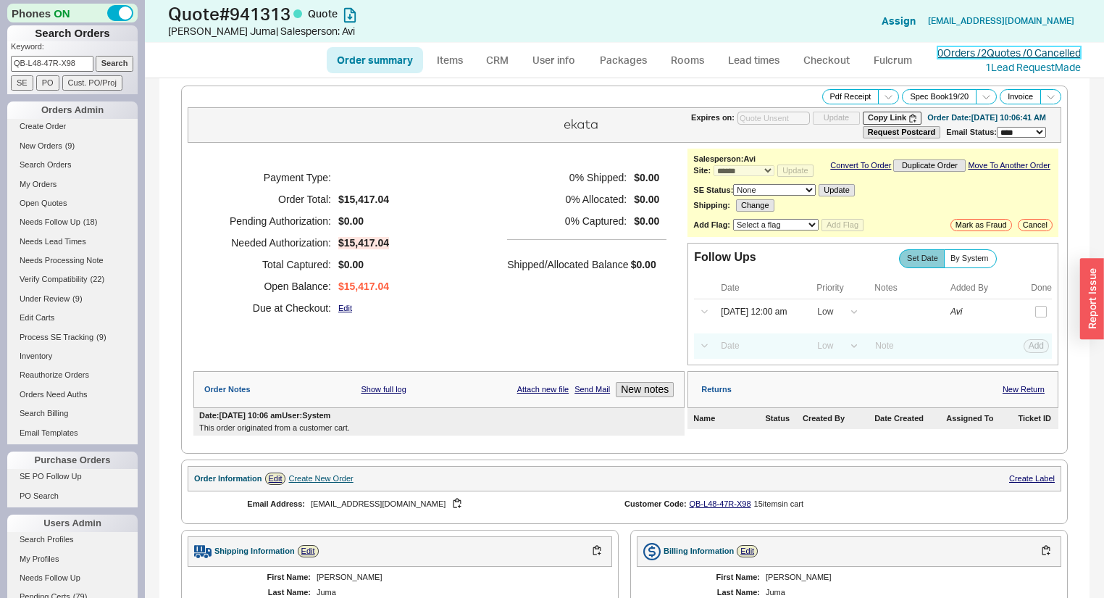
click at [970, 51] on link "0 Orders / 2 Quotes / 0 Cancelled" at bounding box center [1008, 52] width 143 height 12
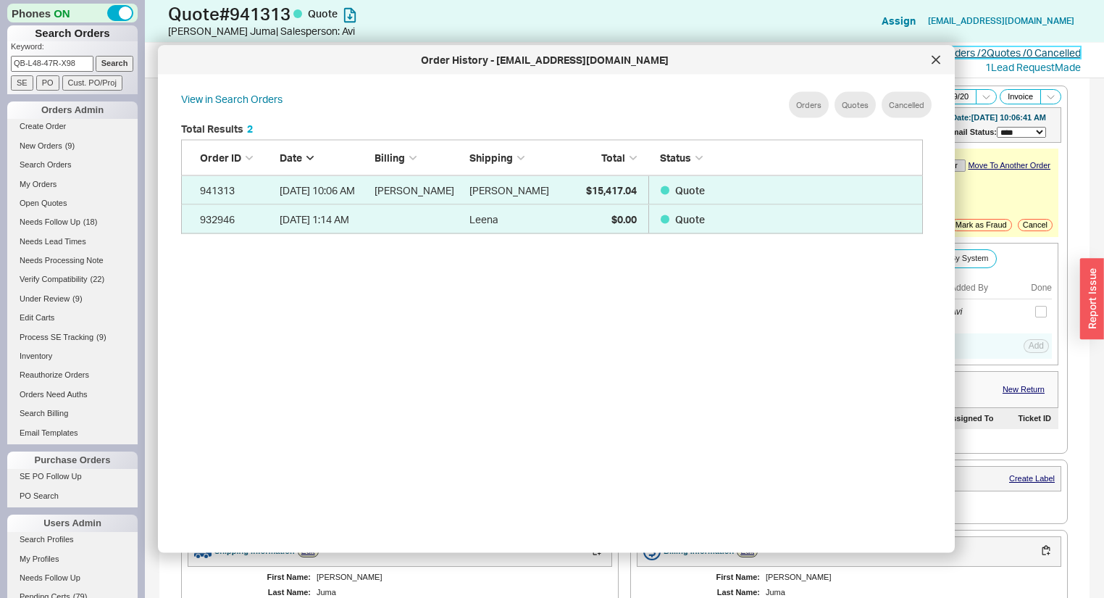
scroll to position [435, 756]
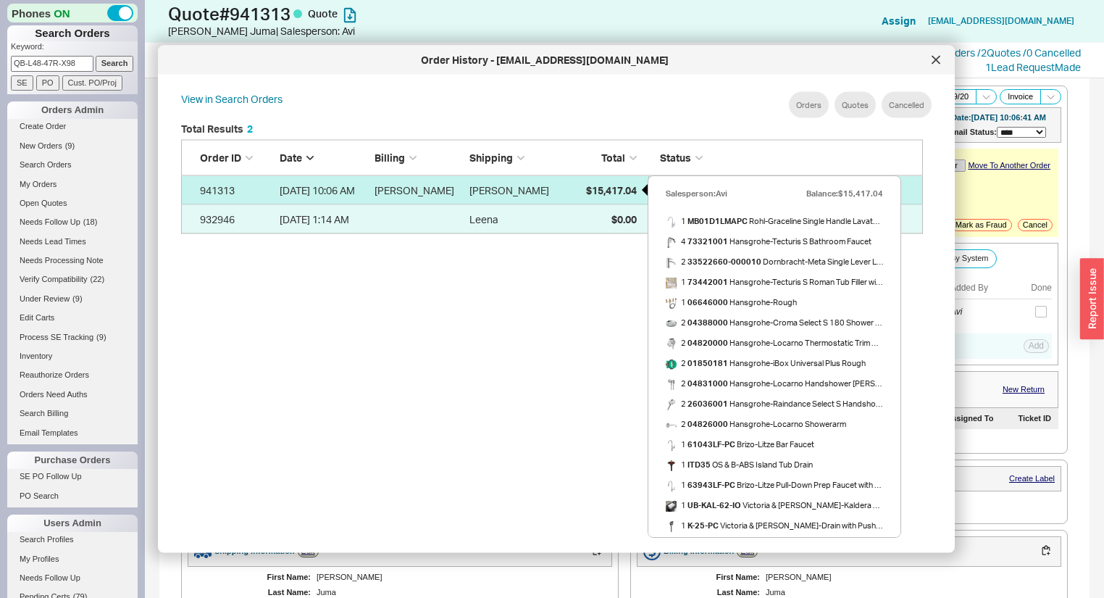
click at [588, 187] on span "$15,417.04" at bounding box center [611, 189] width 51 height 12
select select "*"
select select "LOW"
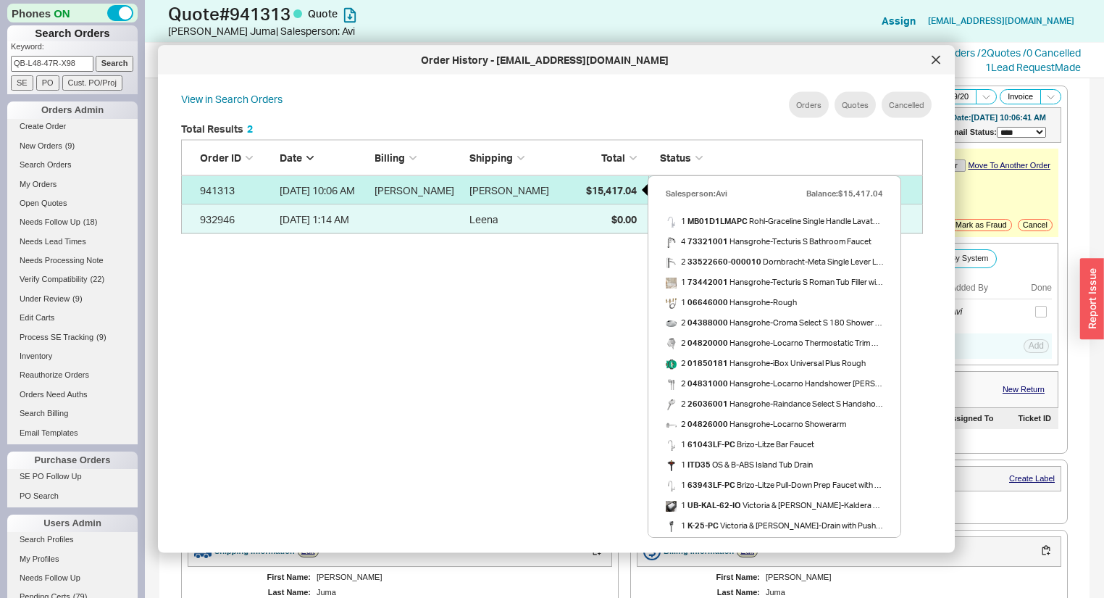
select select "3"
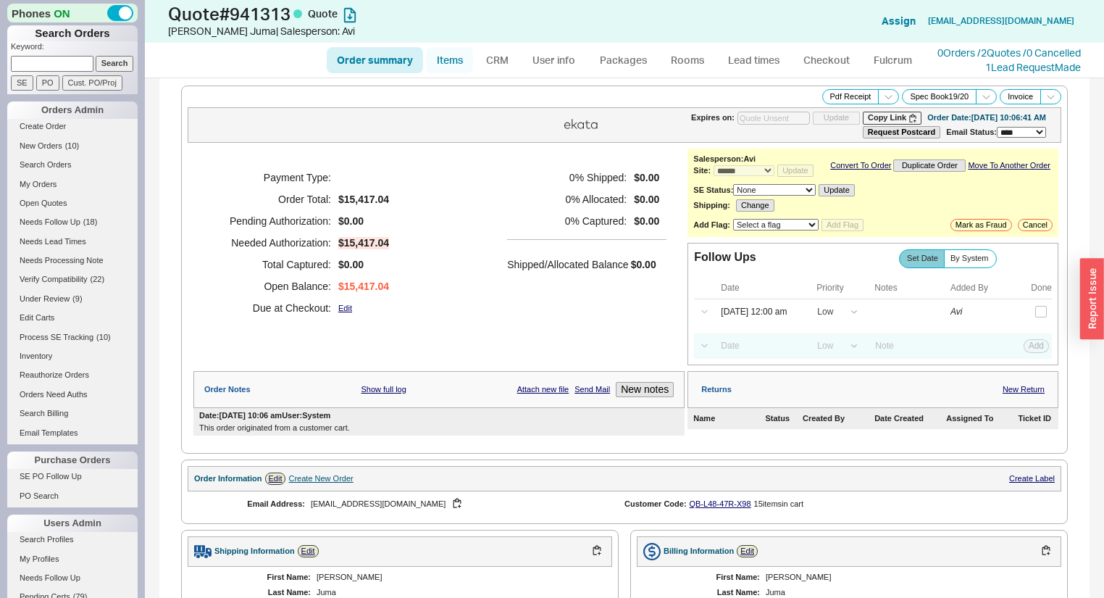
click at [462, 59] on link "Items" at bounding box center [449, 60] width 47 height 26
select select "3"
select select "ON_CHECKOUT_AGGREGATED"
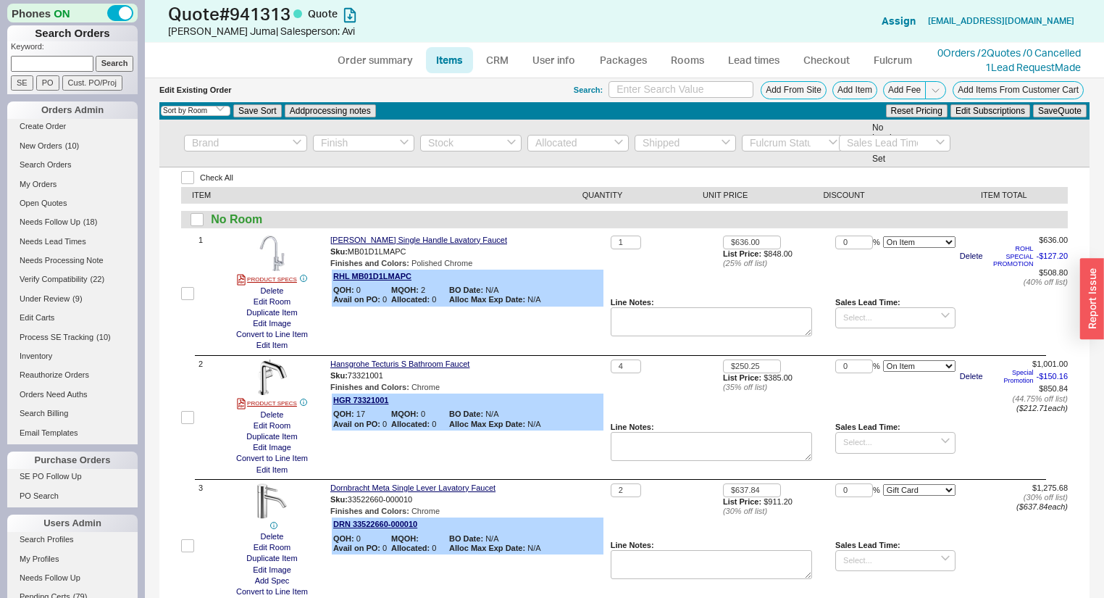
drag, startPoint x: 353, startPoint y: 46, endPoint x: 362, endPoint y: 57, distance: 13.4
click at [353, 47] on link "Order summary" at bounding box center [375, 60] width 96 height 26
select select "*"
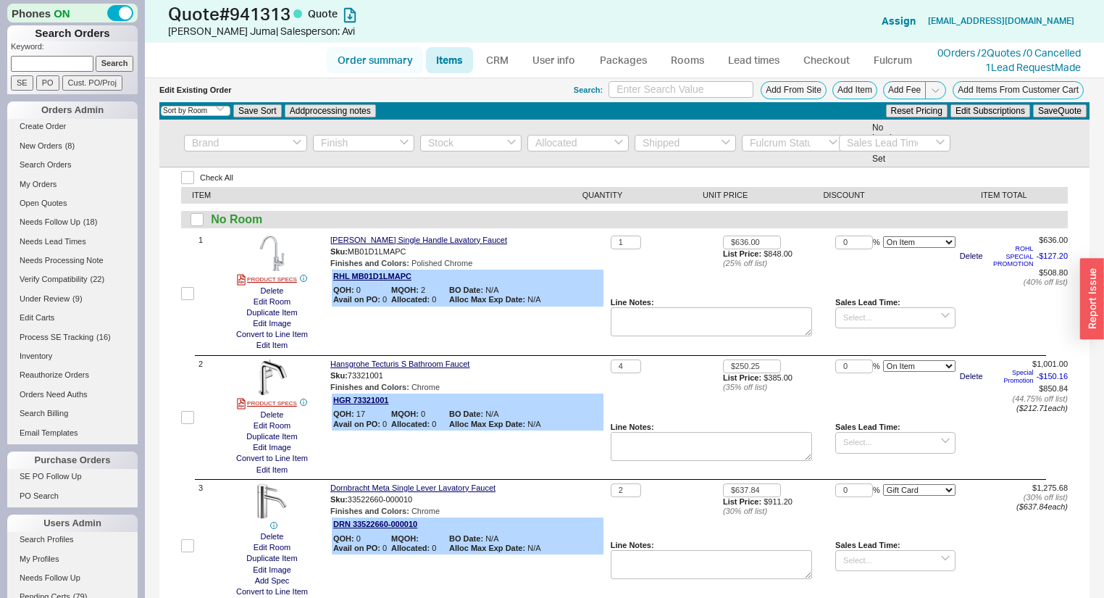
select select "LOW"
select select "3"
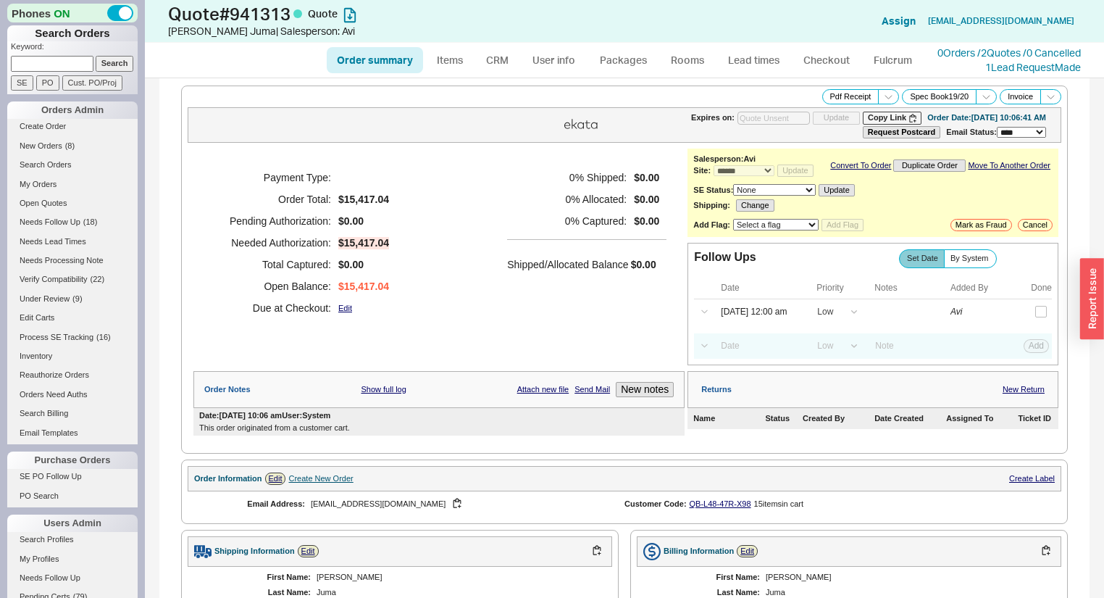
click at [362, 57] on link "Order summary" at bounding box center [375, 60] width 96 height 26
select select "*"
select select "LOW"
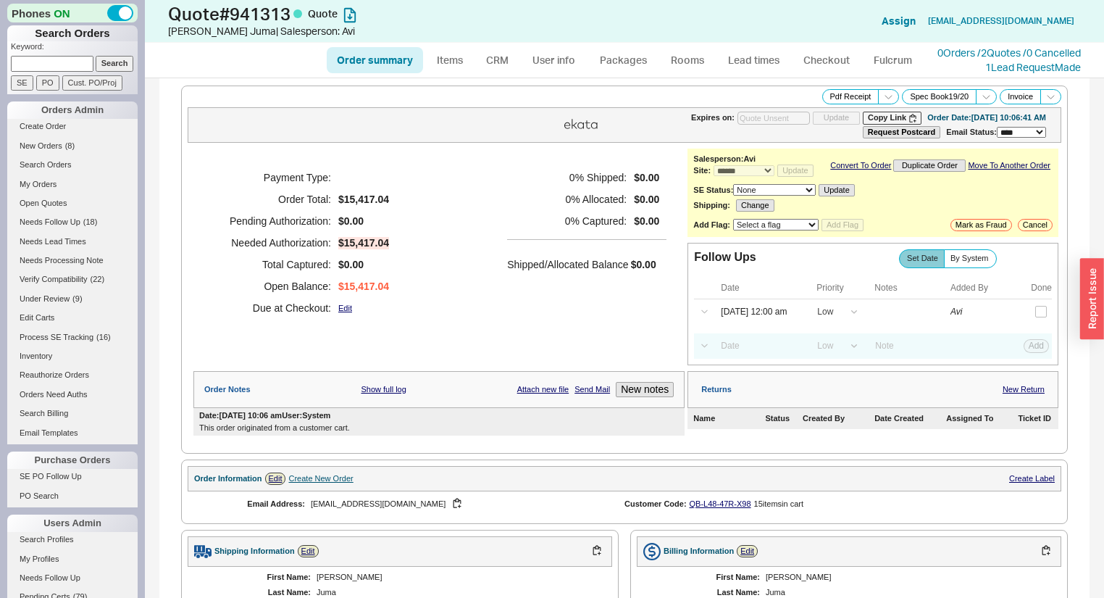
select select "3"
click at [456, 55] on link "Items" at bounding box center [449, 60] width 47 height 26
select select "3"
select select "ON_CHECKOUT_AGGREGATED"
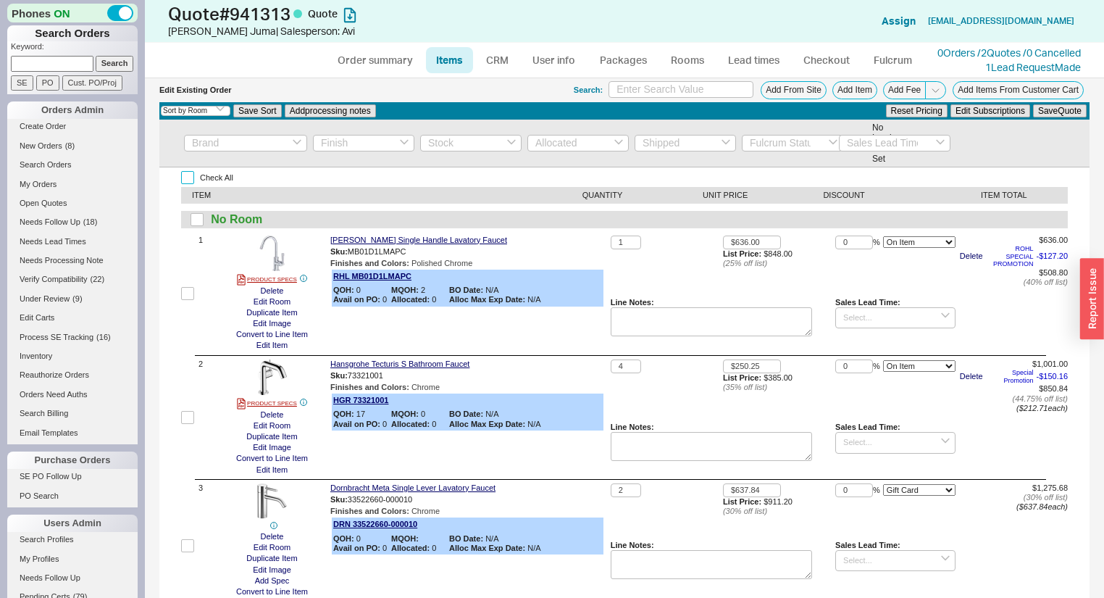
click at [185, 180] on input "Check All" at bounding box center [187, 177] width 13 height 13
checkbox input "true"
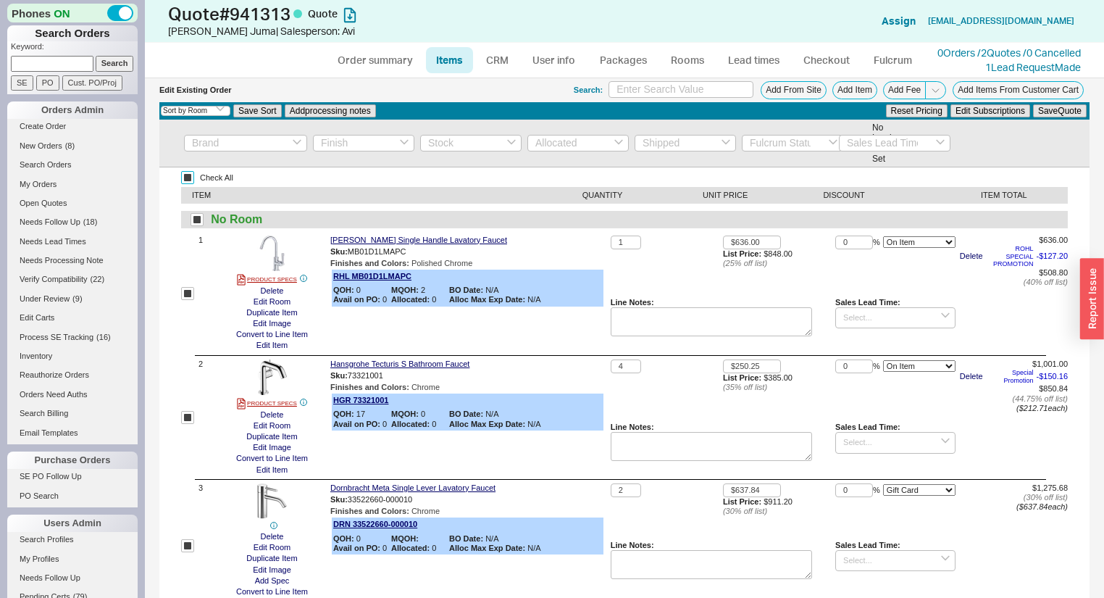
checkbox input "true"
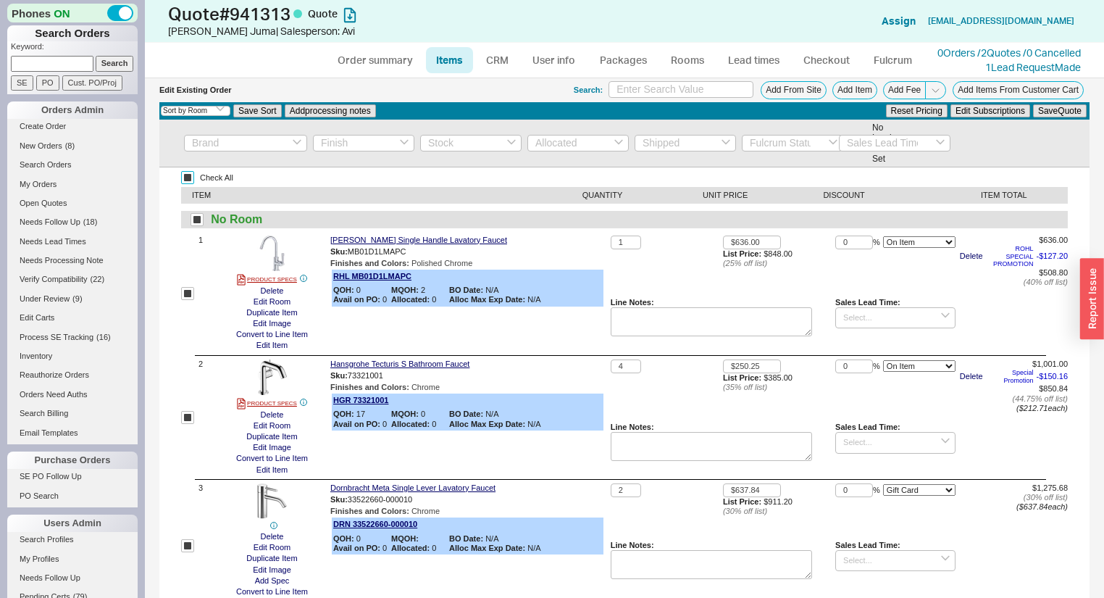
checkbox input "true"
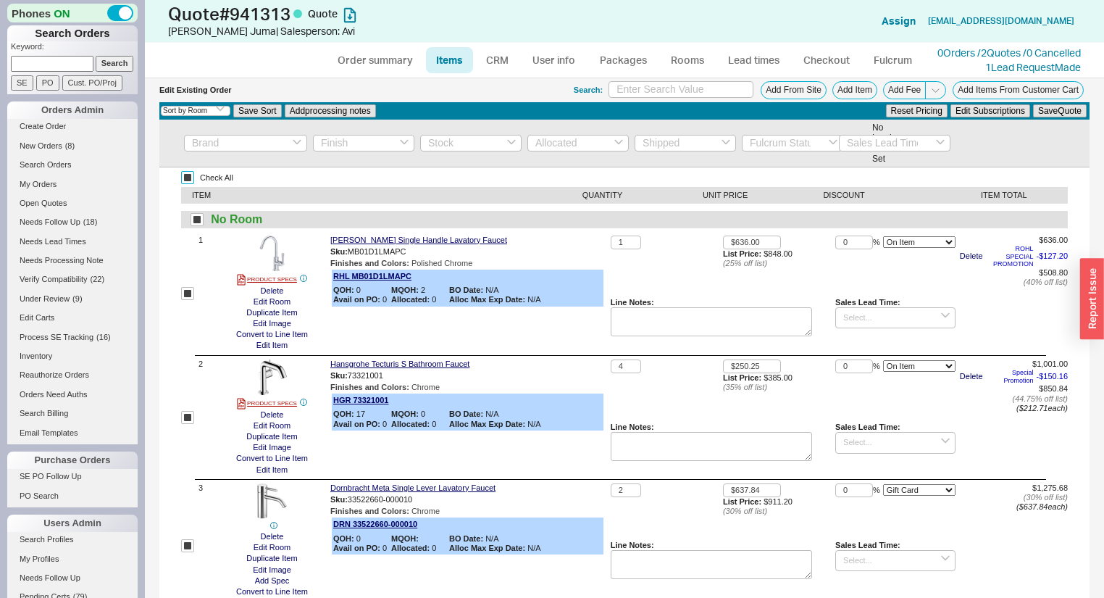
checkbox input "true"
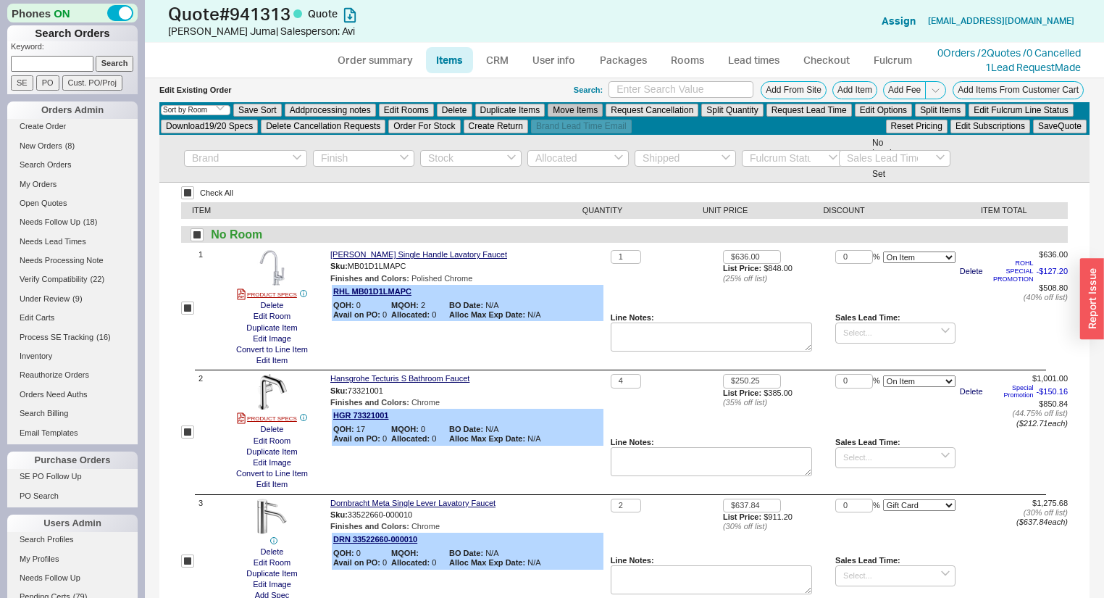
click at [592, 107] on button "Move Items" at bounding box center [575, 110] width 55 height 13
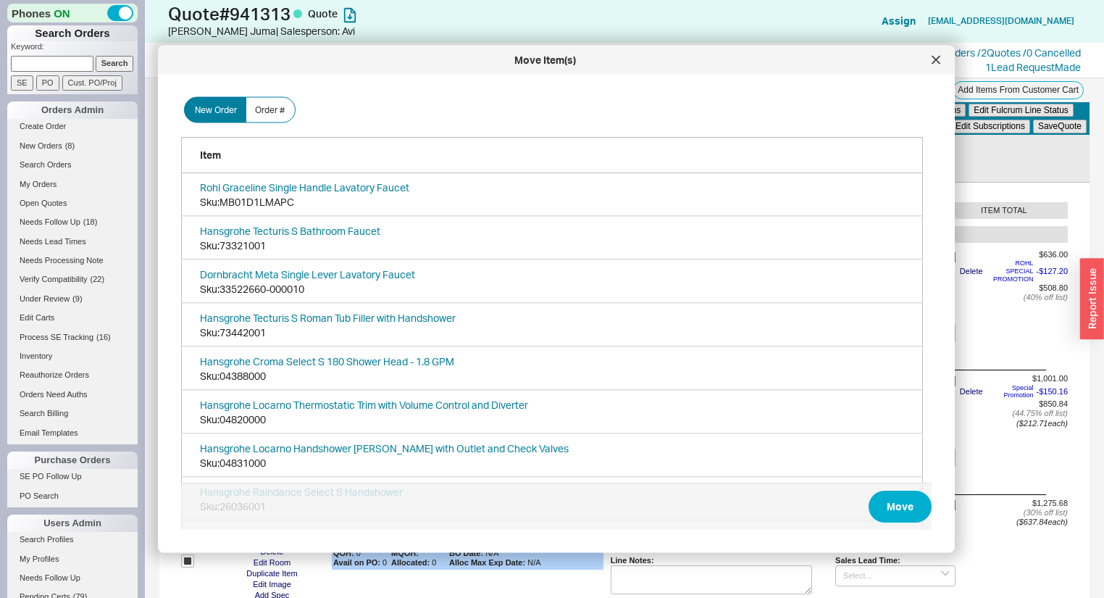
scroll to position [435, 756]
click at [271, 110] on span "Order #" at bounding box center [270, 110] width 30 height 12
click at [0, 0] on input "Order #" at bounding box center [0, 0] width 0 height 0
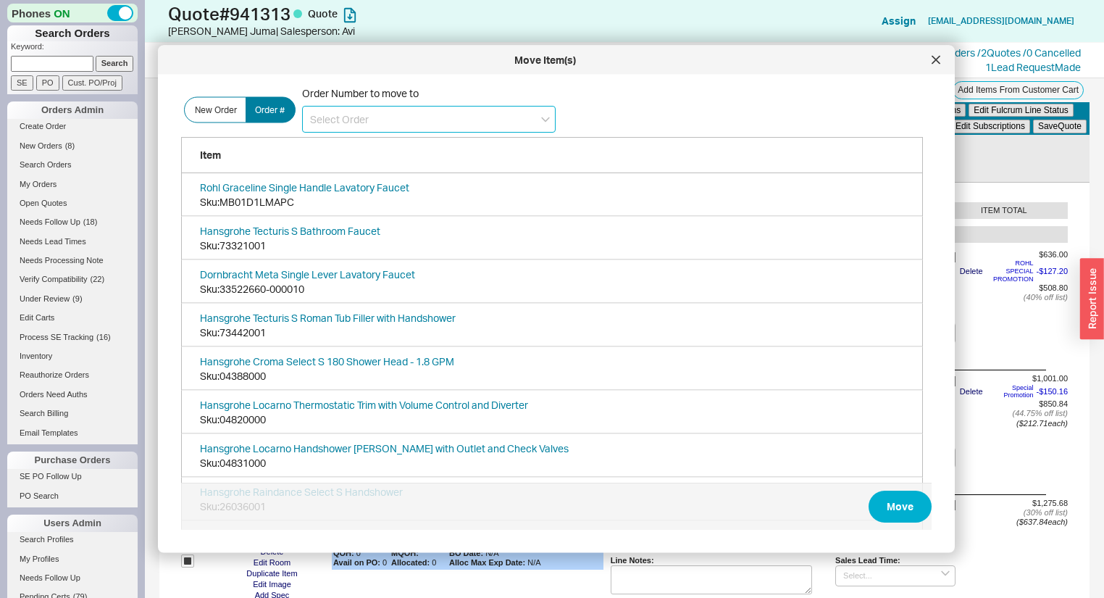
click at [398, 128] on input at bounding box center [429, 119] width 254 height 27
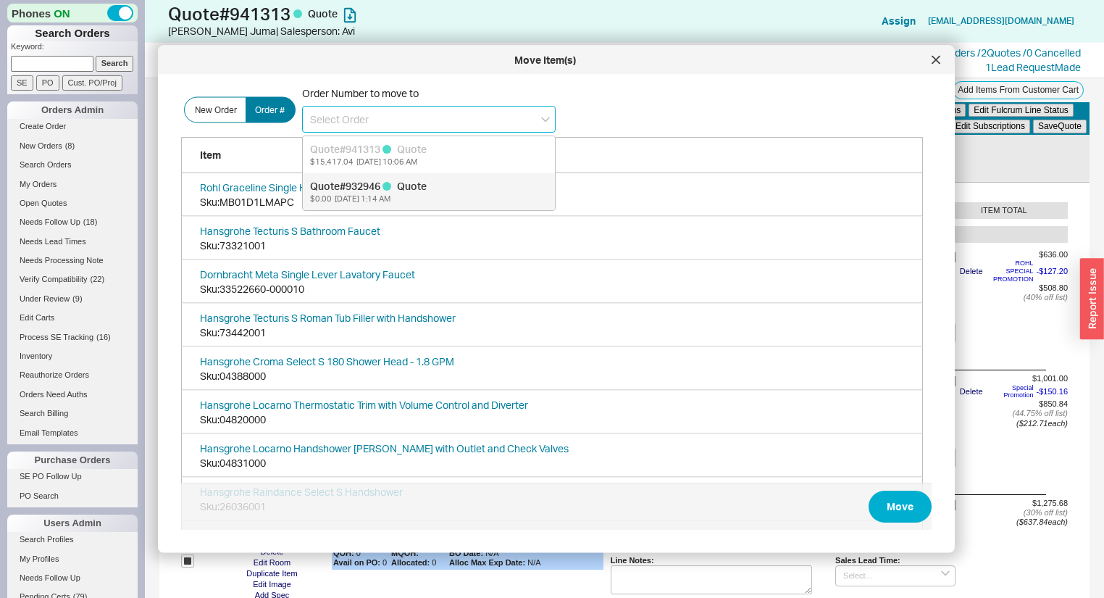
click at [390, 186] on div at bounding box center [387, 185] width 9 height 9
type input "932946"
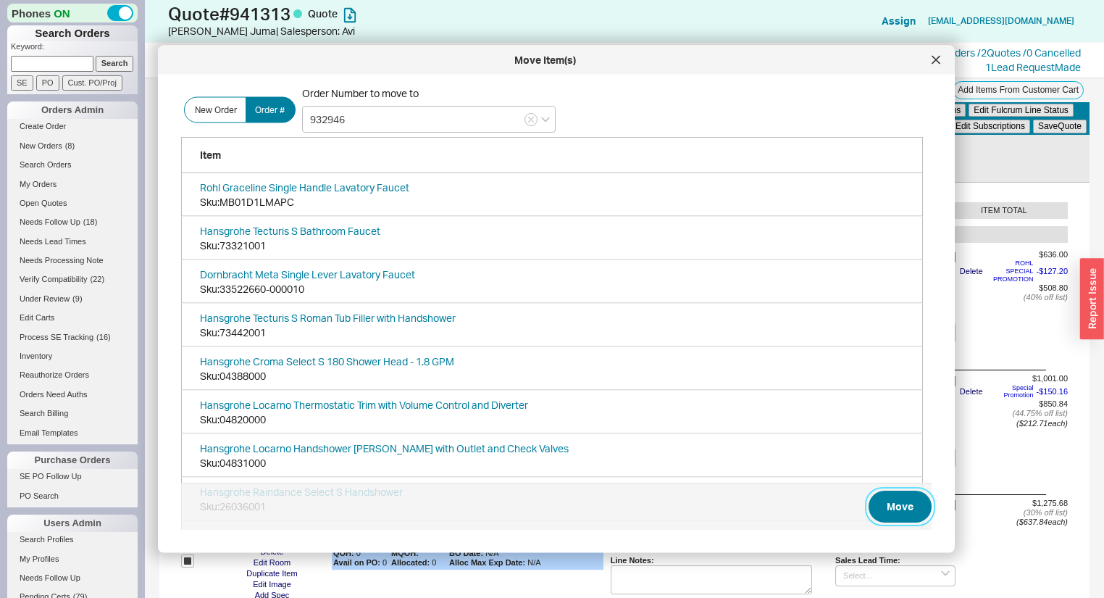
click at [875, 512] on button "Move" at bounding box center [900, 507] width 63 height 32
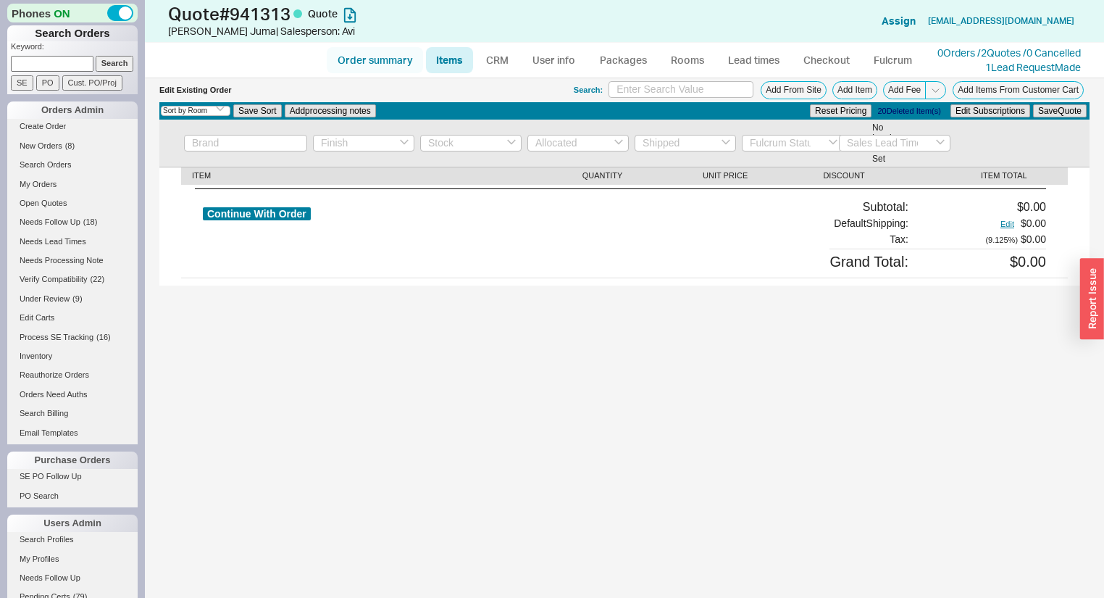
click at [364, 65] on link "Order summary" at bounding box center [375, 60] width 96 height 26
select select "*"
select select "LOW"
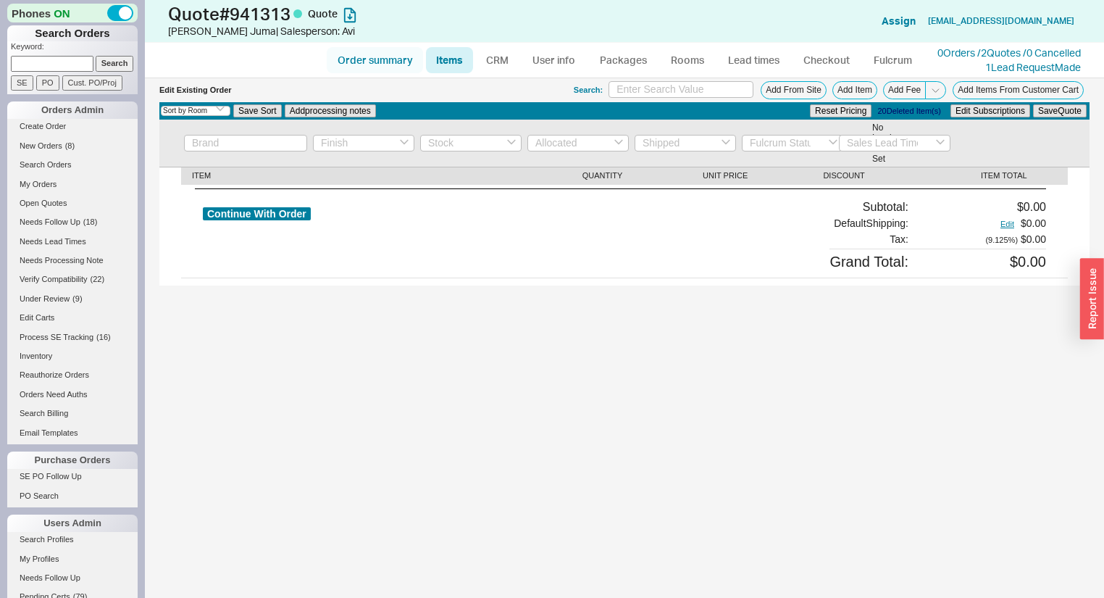
select select "3"
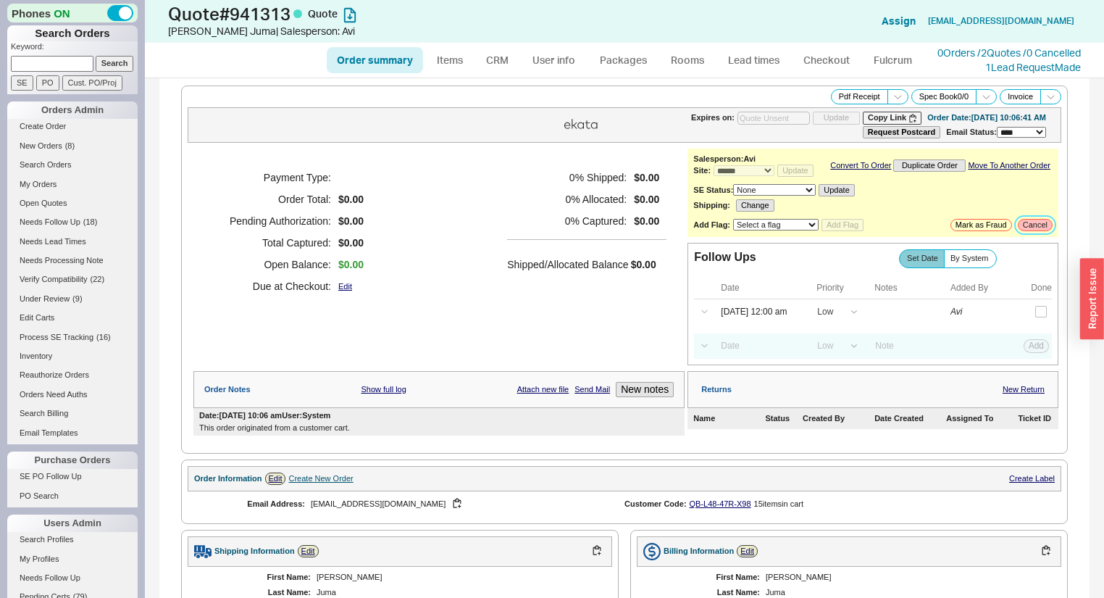
click at [1029, 228] on button "Cancel" at bounding box center [1035, 225] width 35 height 12
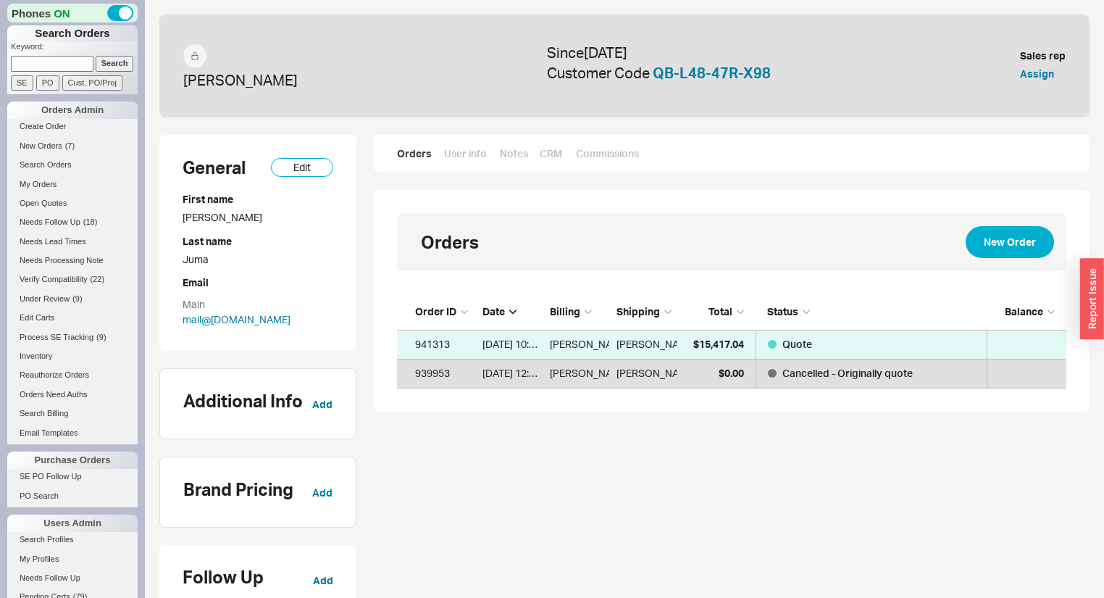
scroll to position [85, 661]
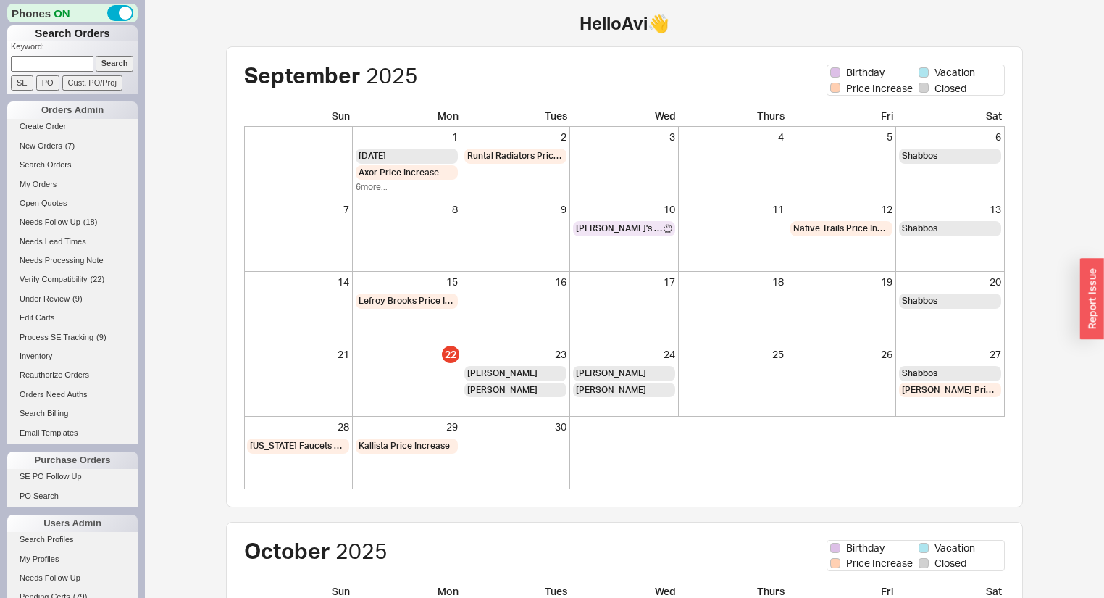
click at [61, 63] on input at bounding box center [52, 63] width 83 height 15
click at [33, 125] on link "Create Order" at bounding box center [72, 126] width 130 height 15
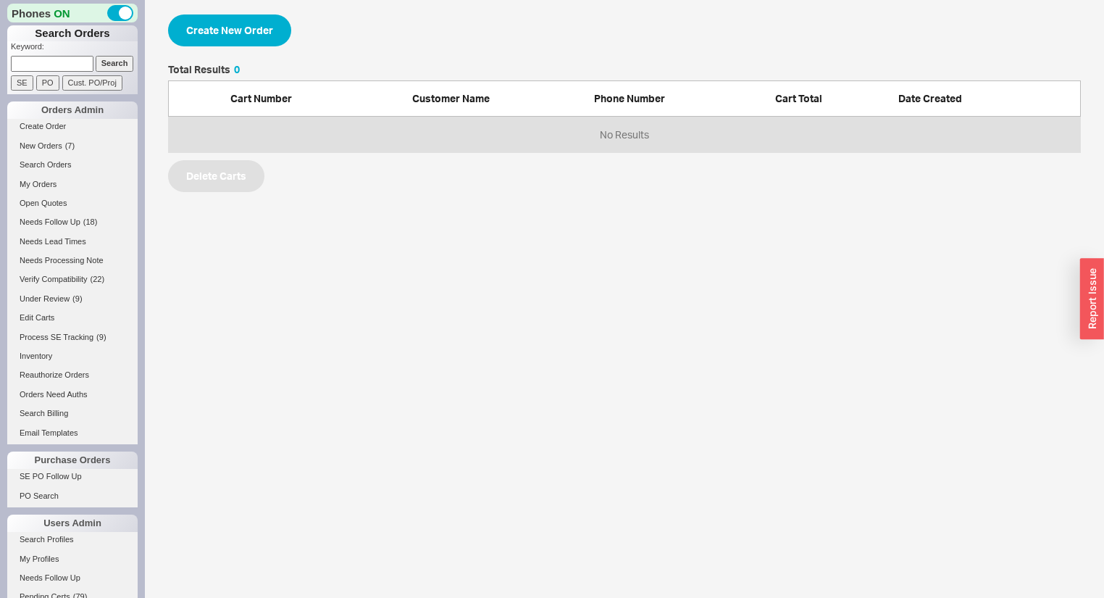
select select "3"
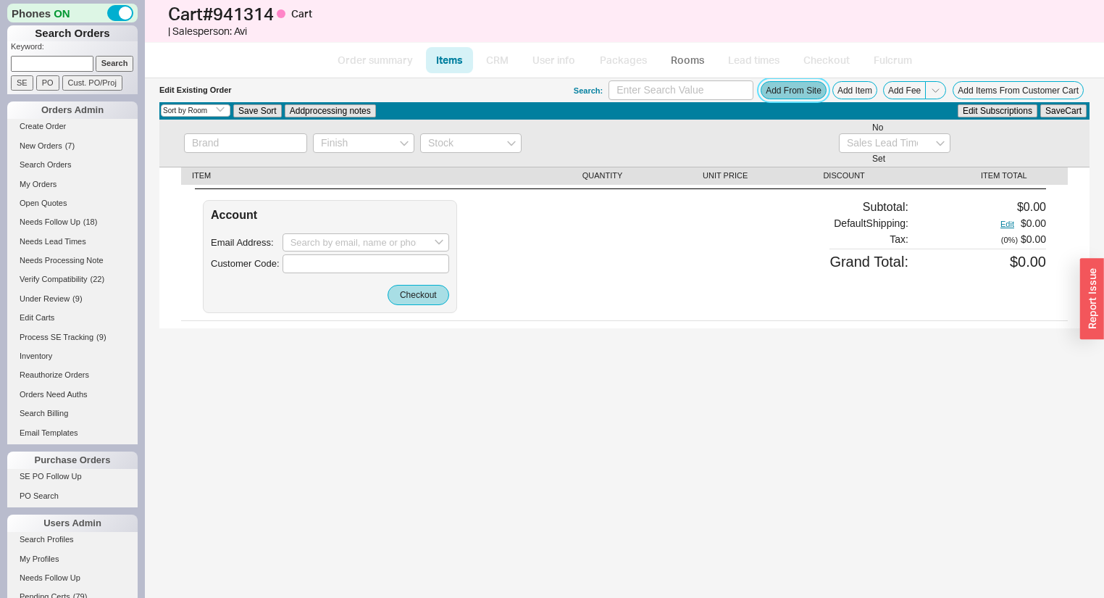
click at [804, 99] on button "Add From Site" at bounding box center [794, 90] width 66 height 18
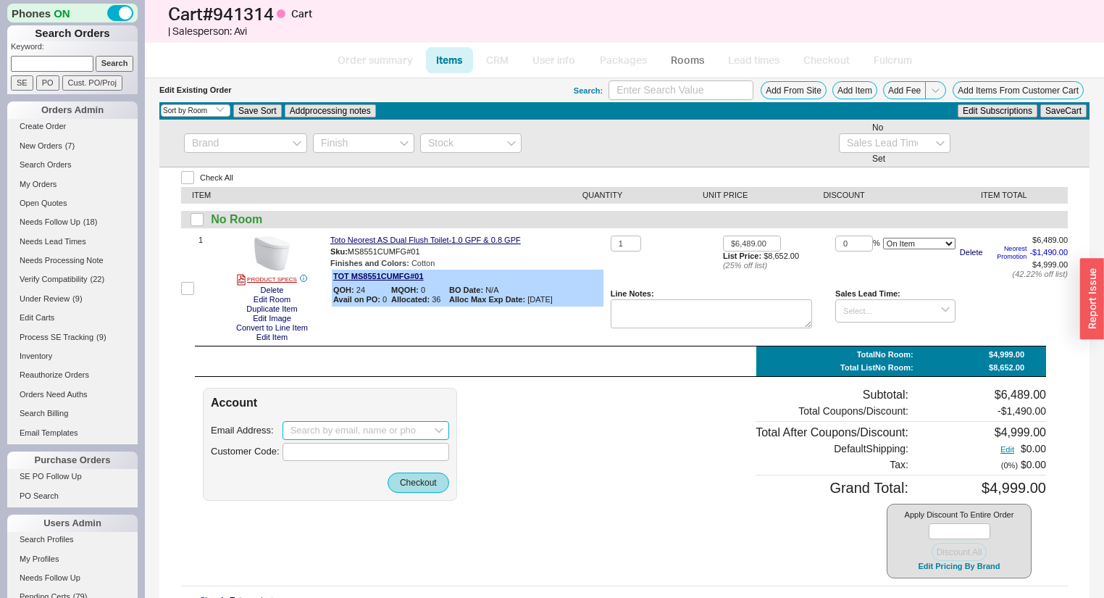
drag, startPoint x: 367, startPoint y: 426, endPoint x: 454, endPoint y: 399, distance: 90.3
click at [367, 427] on input at bounding box center [366, 430] width 167 height 19
click at [387, 449] on div "[EMAIL_ADDRESS][DOMAIN_NAME]" at bounding box center [366, 460] width 151 height 22
type input "[EMAIL_ADDRESS][DOMAIN_NAME]"
click at [420, 485] on button "Checkout" at bounding box center [419, 482] width 62 height 20
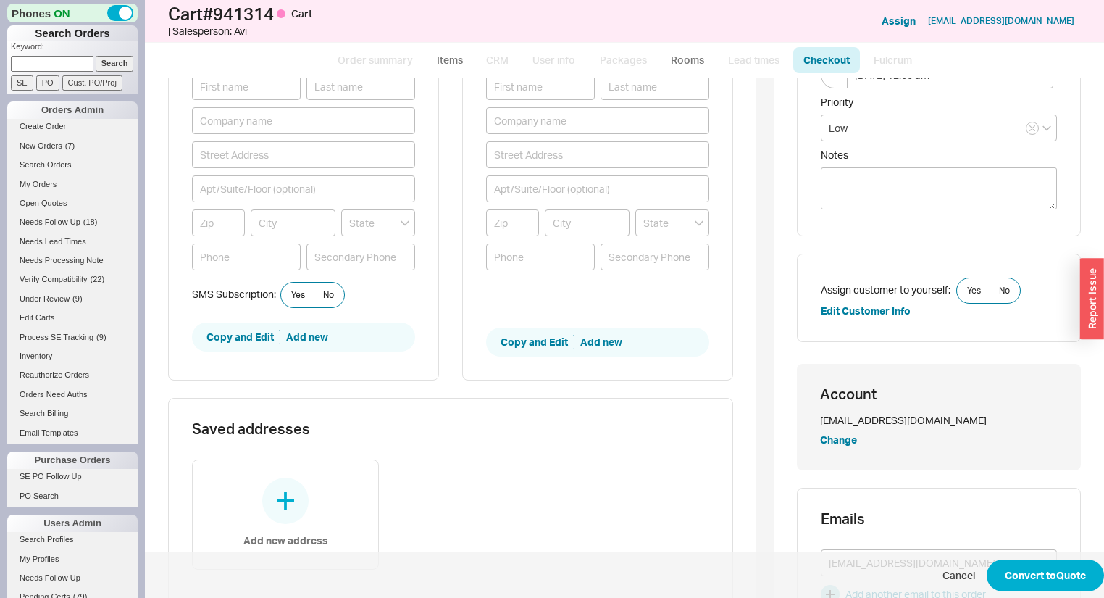
scroll to position [290, 0]
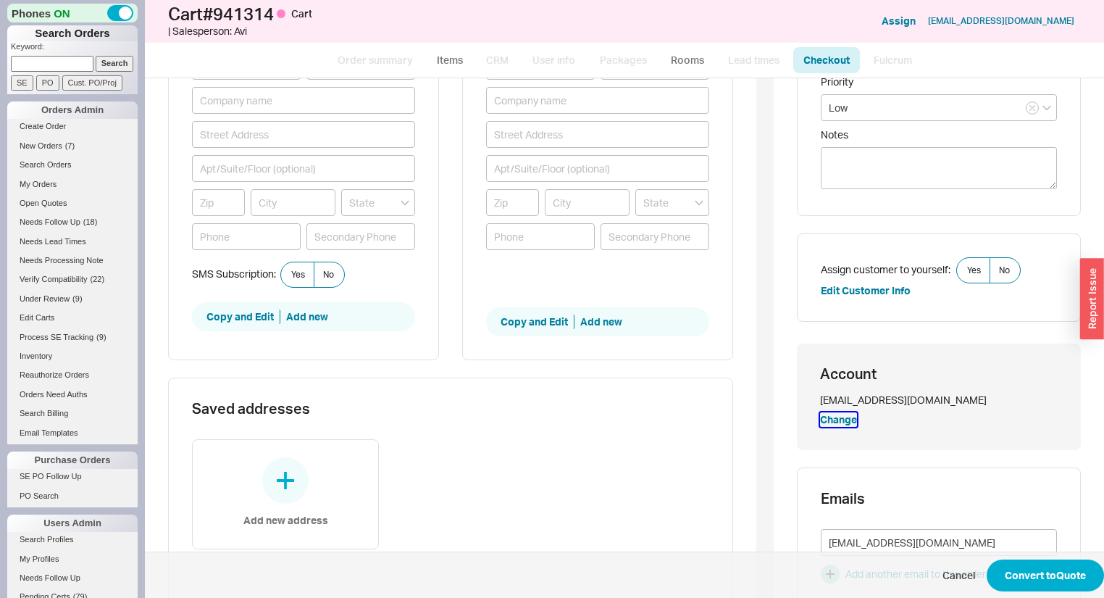
click at [839, 414] on button "Change" at bounding box center [838, 419] width 37 height 14
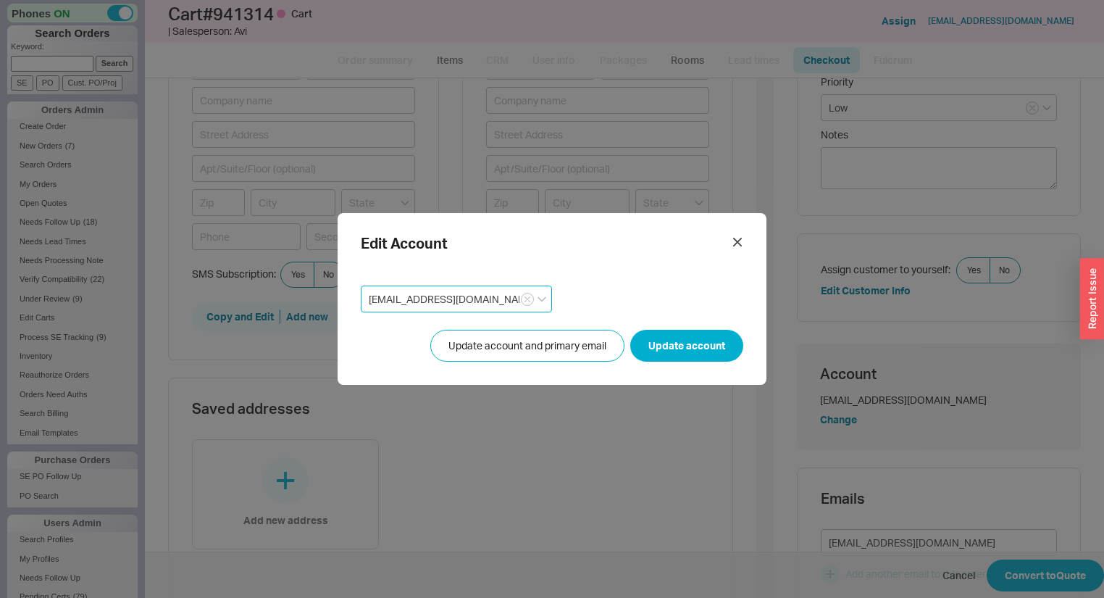
click at [439, 296] on input "[EMAIL_ADDRESS][DOMAIN_NAME]" at bounding box center [456, 298] width 191 height 27
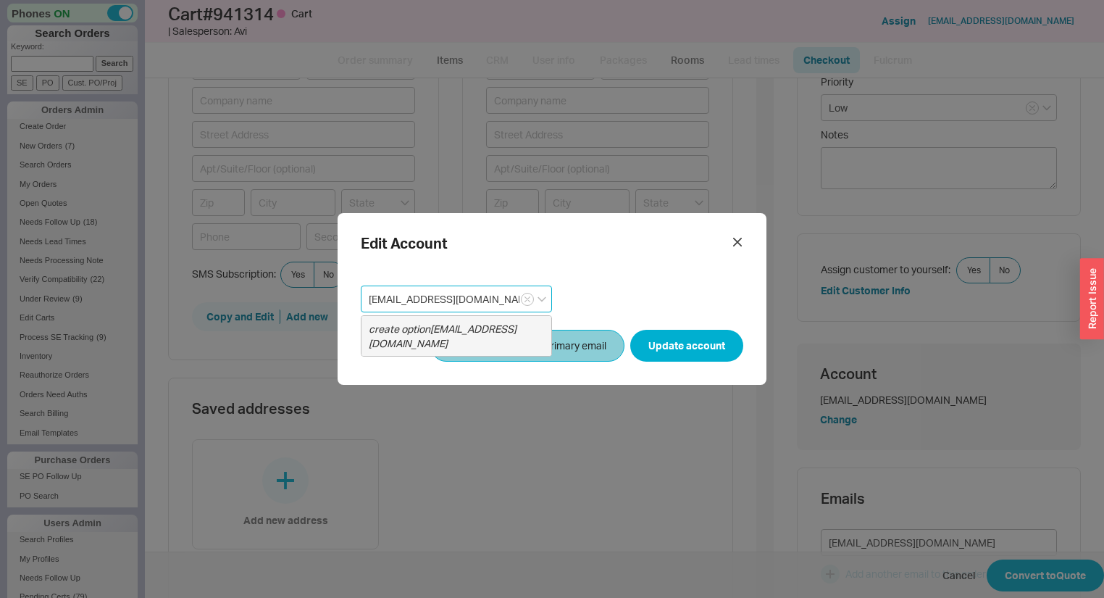
type input "[EMAIL_ADDRESS][DOMAIN_NAME]"
click at [516, 348] on button "Update account and primary email" at bounding box center [527, 346] width 194 height 32
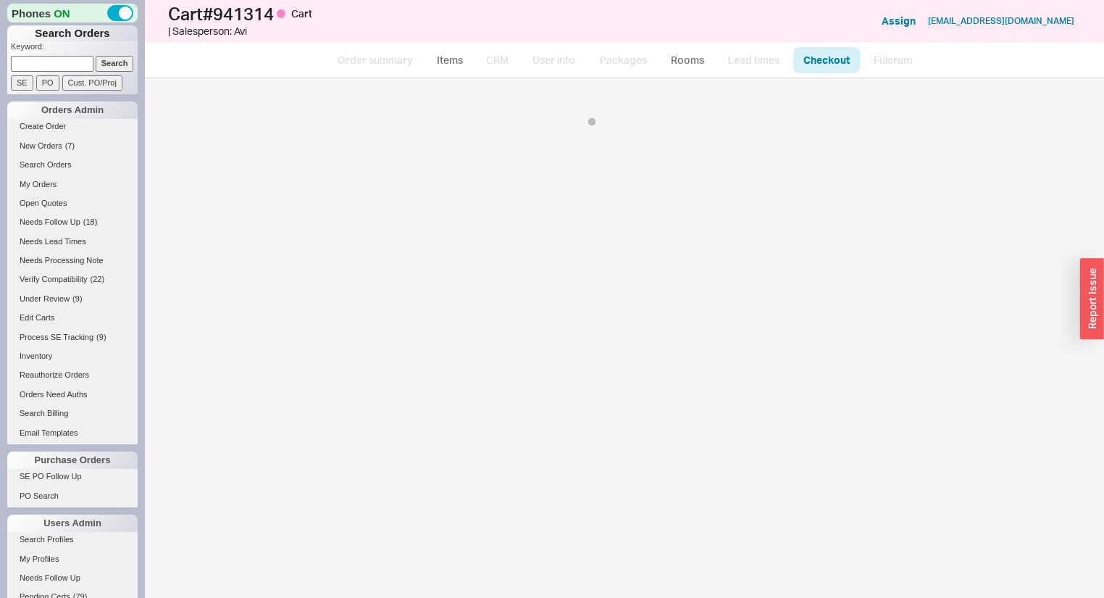
scroll to position [0, 0]
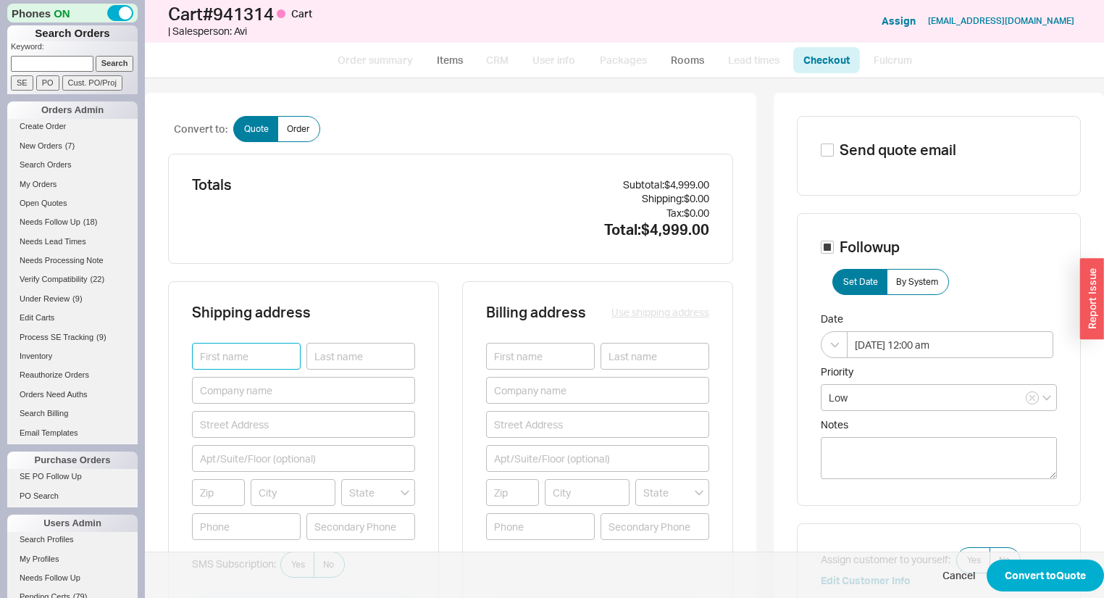
click at [235, 346] on input at bounding box center [246, 356] width 109 height 27
type input "[PERSON_NAME]"
click at [374, 353] on input at bounding box center [360, 356] width 109 height 27
type input "Shoolman"
click at [209, 353] on input "[PERSON_NAME]" at bounding box center [246, 356] width 109 height 27
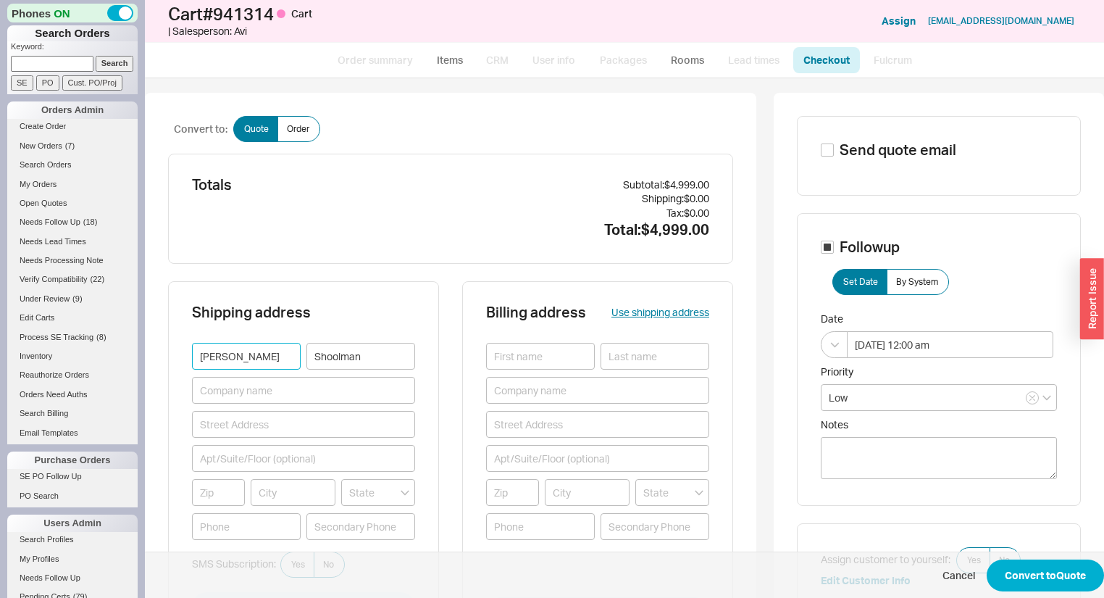
click at [212, 353] on input "[PERSON_NAME]" at bounding box center [246, 356] width 109 height 27
click at [227, 421] on input at bounding box center [303, 424] width 223 height 27
click at [218, 356] on input "[PERSON_NAME]" at bounding box center [246, 356] width 109 height 27
type input "[PERSON_NAME]"
click at [236, 429] on input at bounding box center [303, 424] width 223 height 27
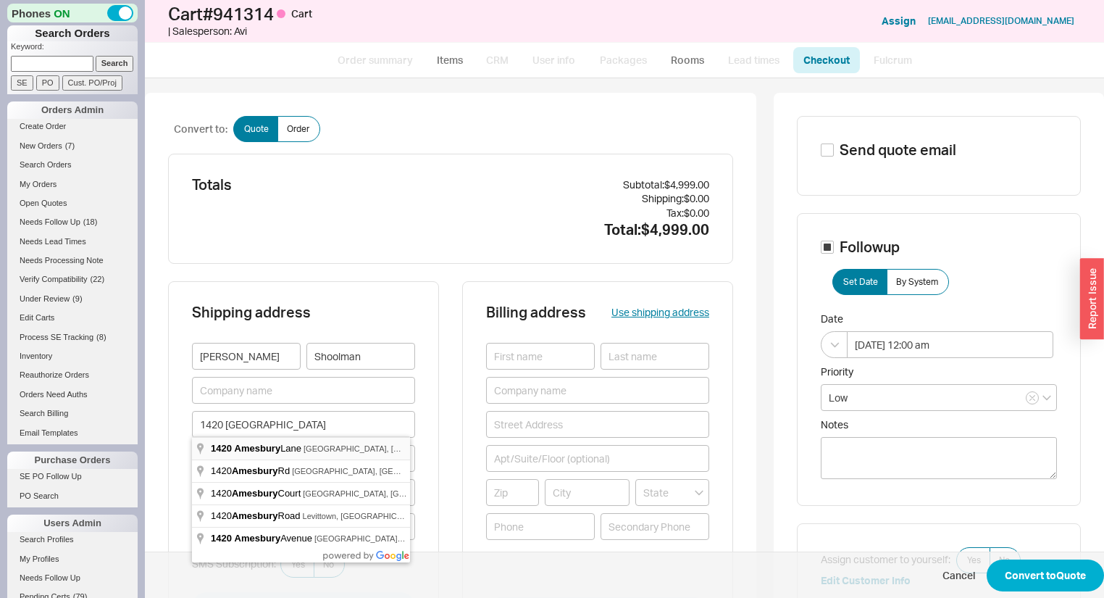
type input "[STREET_ADDRESS]"
type input "37069"
type input "Franklin"
type input "[US_STATE]"
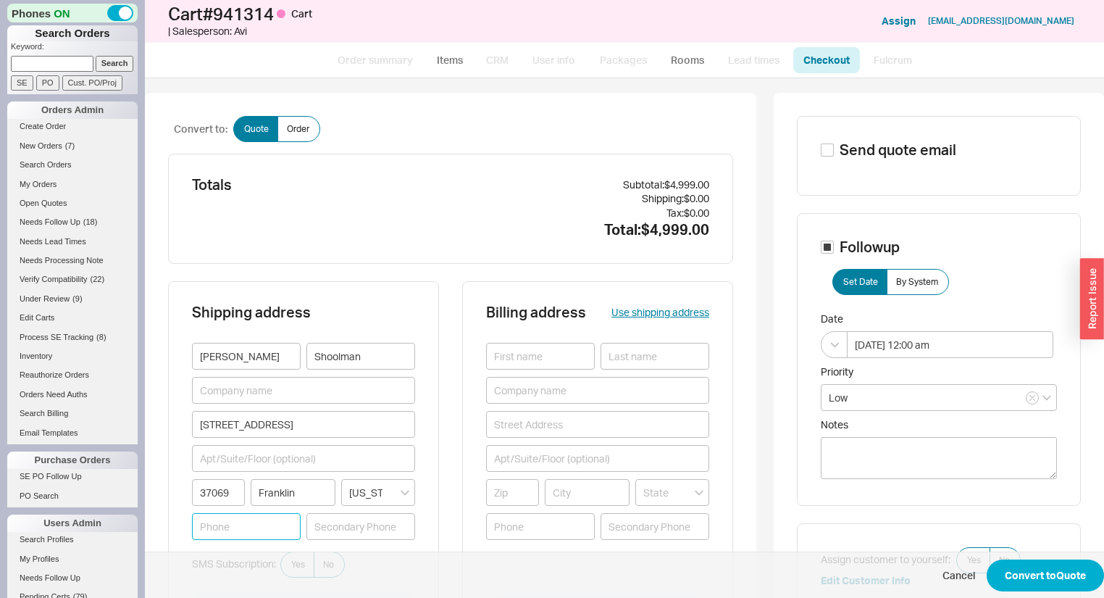
click at [250, 530] on input at bounding box center [246, 526] width 109 height 27
type input "[PHONE_NUMBER]"
click at [428, 379] on div "Shipping address [PERSON_NAME] [STREET_ADDRESS][US_STATE] [PHONE_NUMBER] SMS Su…" at bounding box center [303, 465] width 271 height 369
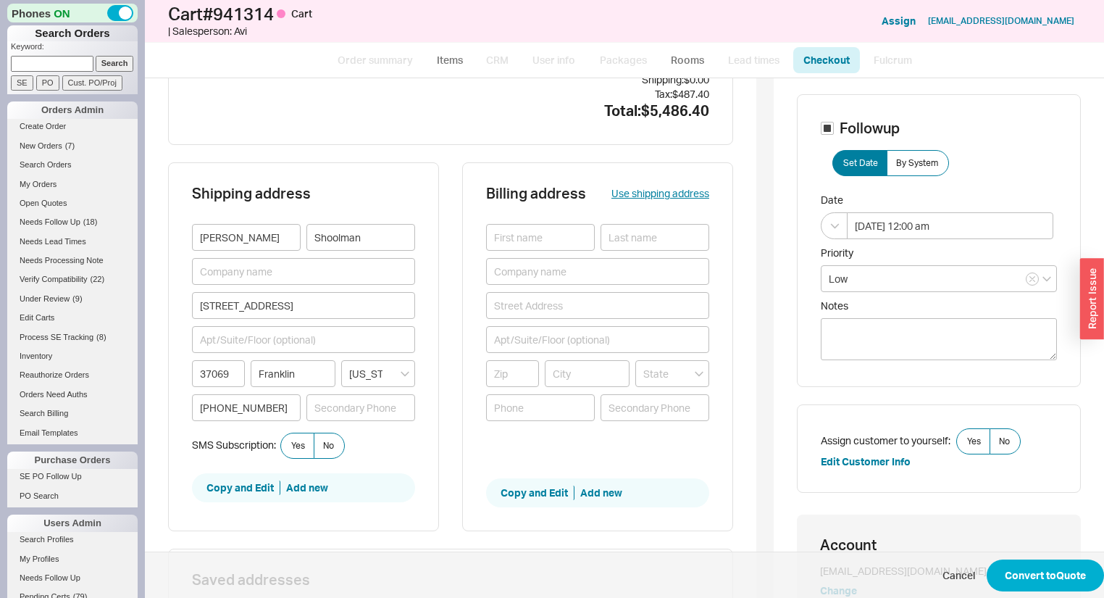
scroll to position [116, 0]
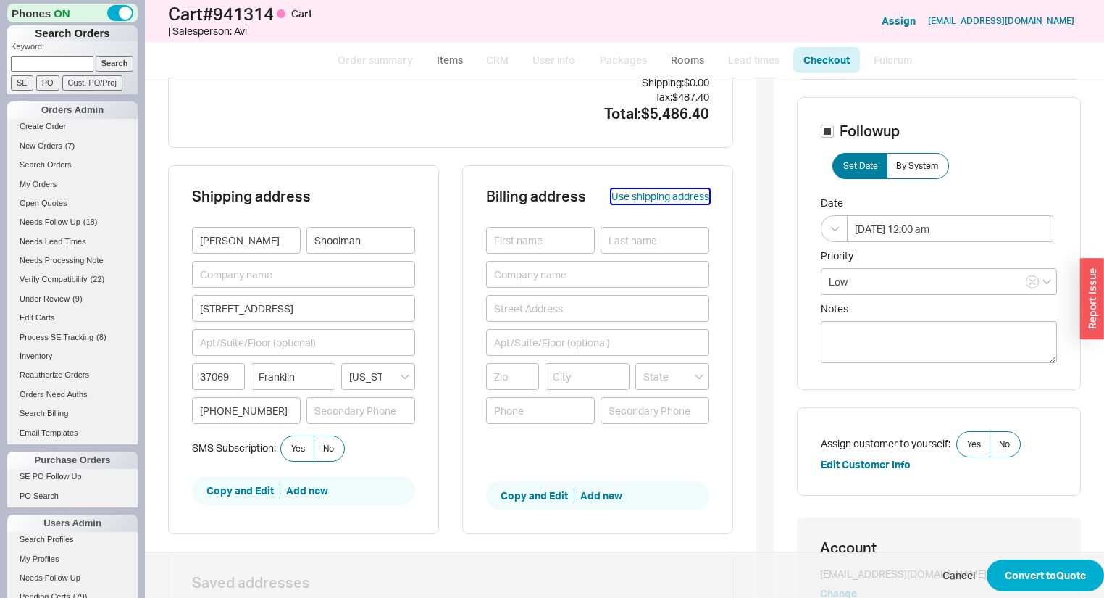
click at [658, 202] on button "Use shipping address" at bounding box center [660, 196] width 98 height 14
type input "[PERSON_NAME]"
type input "Shoolman"
type input "[STREET_ADDRESS]"
type input "37069"
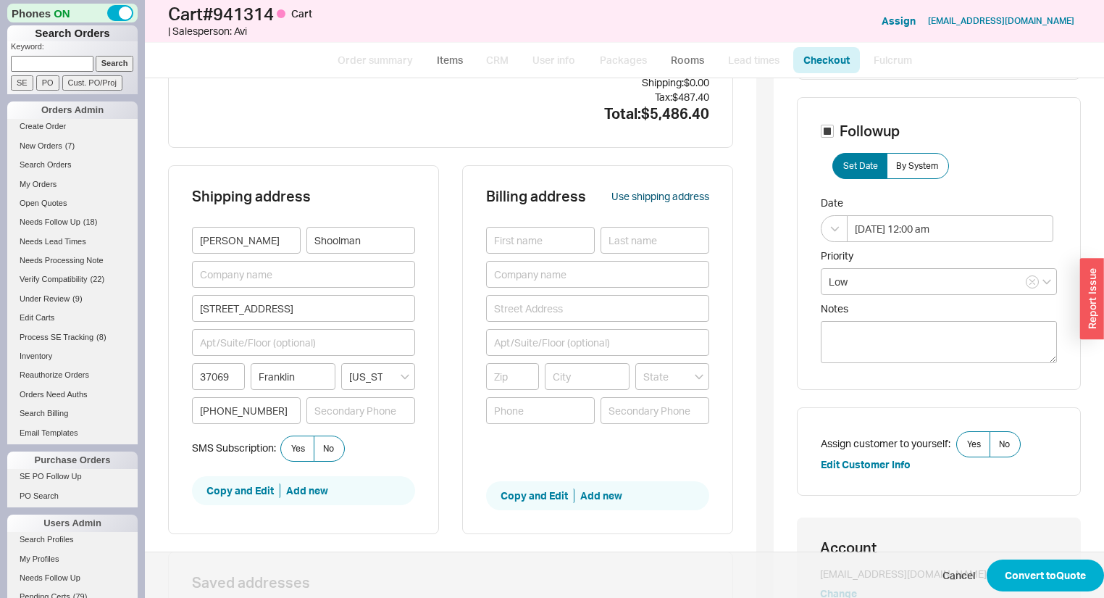
type input "Franklin"
type input "[PHONE_NUMBER]"
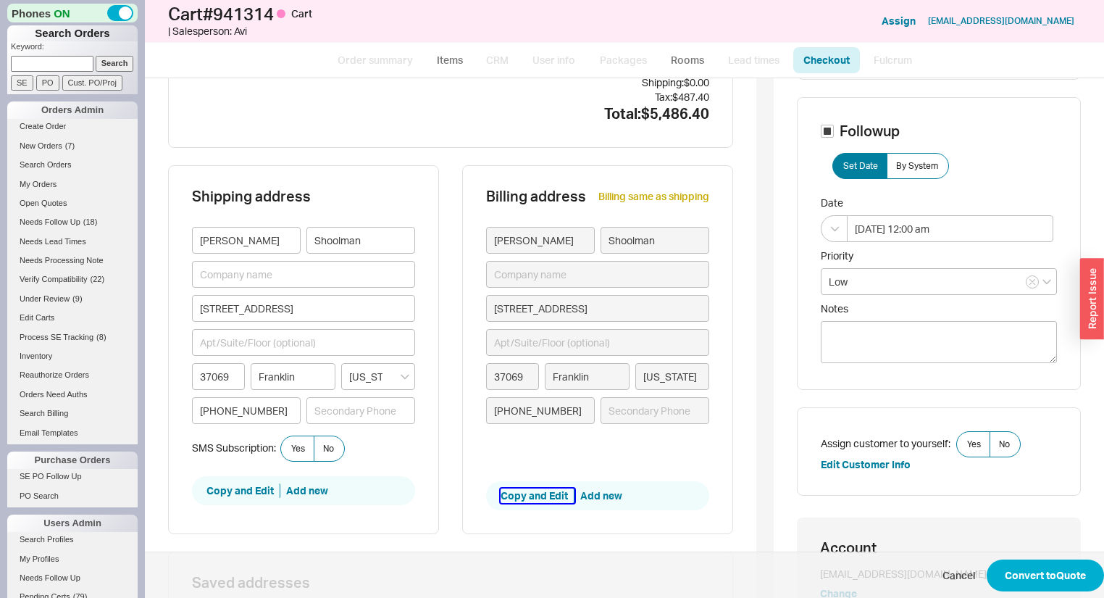
click at [547, 495] on button "Copy and Edit" at bounding box center [538, 495] width 74 height 14
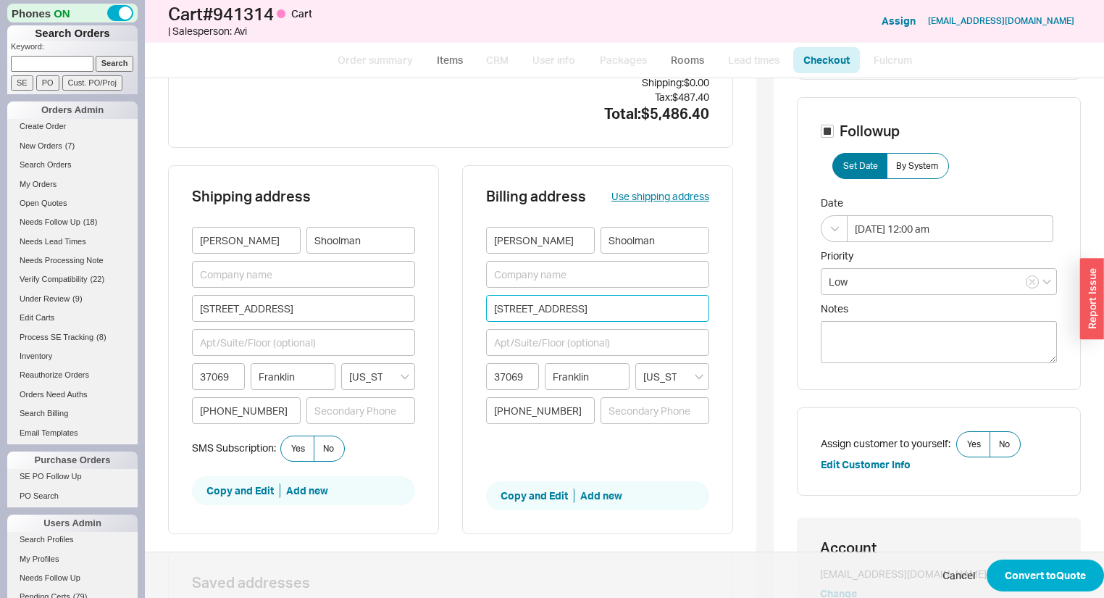
drag, startPoint x: 620, startPoint y: 312, endPoint x: 457, endPoint y: 304, distance: 163.2
click at [457, 304] on div "Shipping address [PERSON_NAME] [STREET_ADDRESS][US_STATE] [PHONE_NUMBER] SMS Su…" at bounding box center [450, 358] width 565 height 386
type input "[STREET_ADDRESS]"
type input "92660"
type input "[GEOGRAPHIC_DATA]"
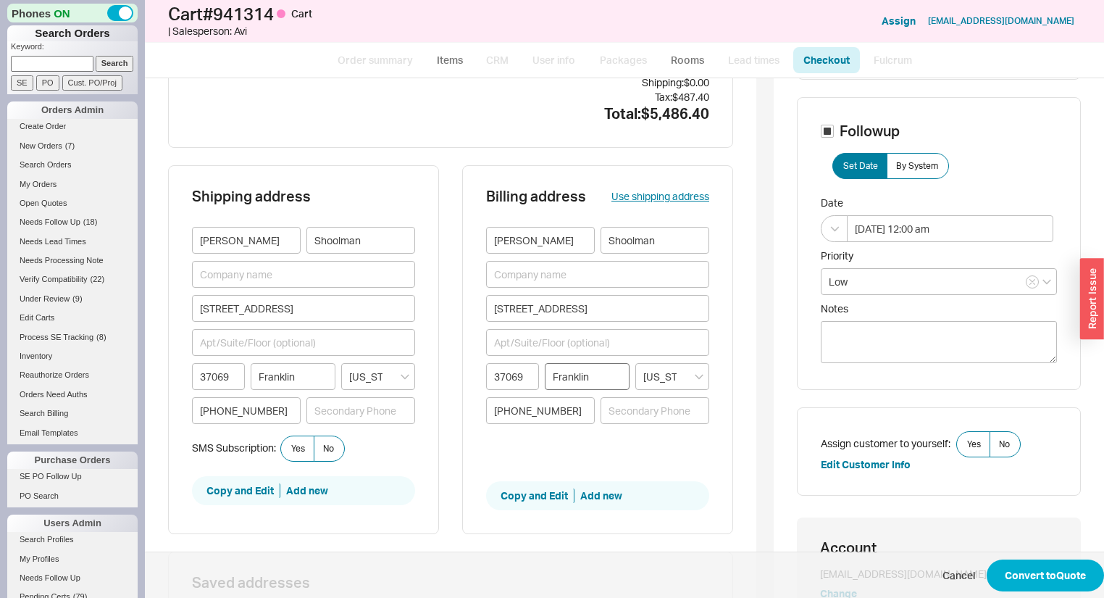
type input "[US_STATE]"
click at [1034, 583] on button "Convert to Quote" at bounding box center [1045, 575] width 117 height 32
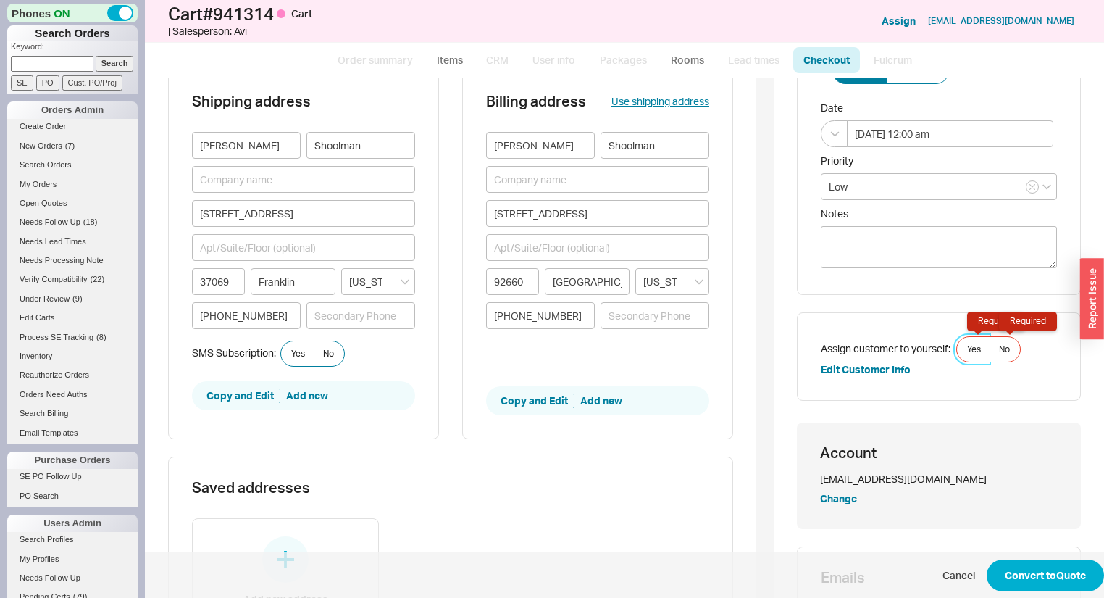
scroll to position [225, 0]
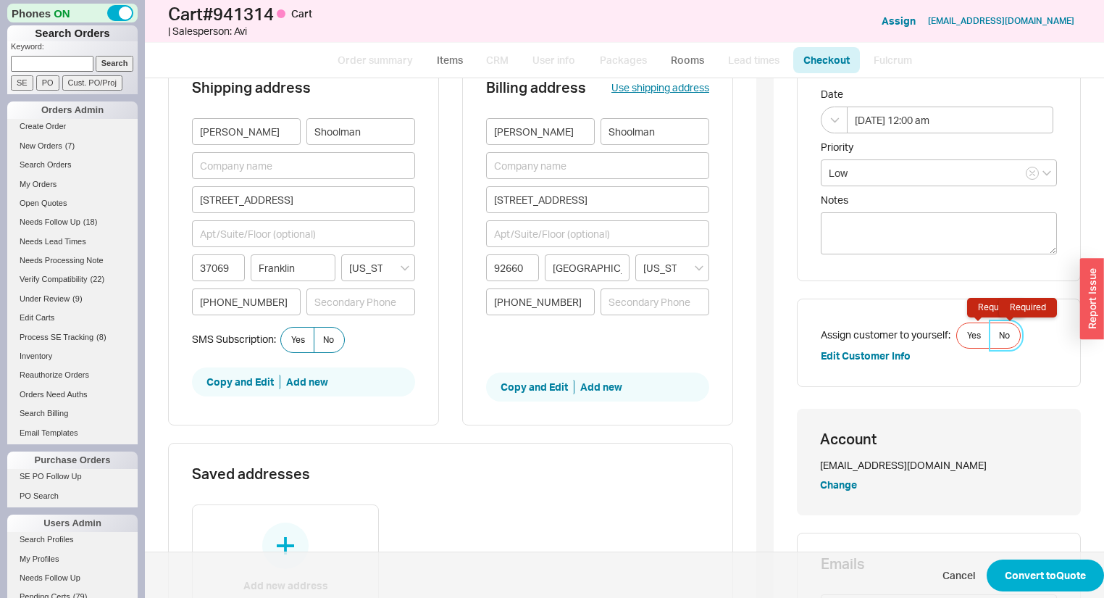
click at [999, 331] on span "No Required" at bounding box center [1004, 336] width 11 height 12
click at [0, 0] on input "No Required" at bounding box center [0, 0] width 0 height 0
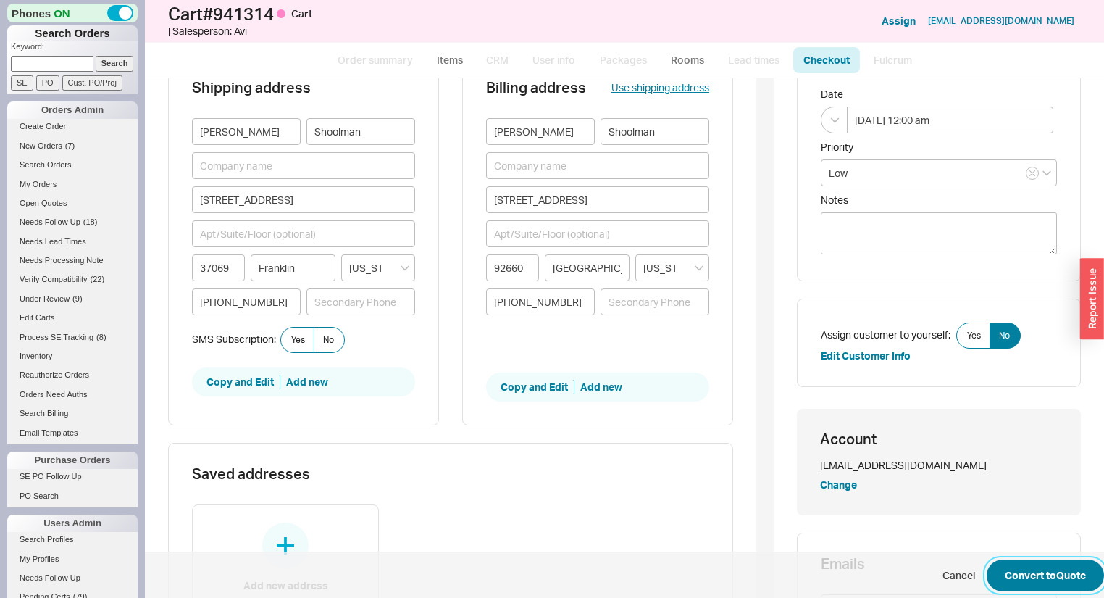
click at [1035, 571] on button "Convert to Quote" at bounding box center [1045, 575] width 117 height 32
select select "*"
select select "LOW"
select select "3"
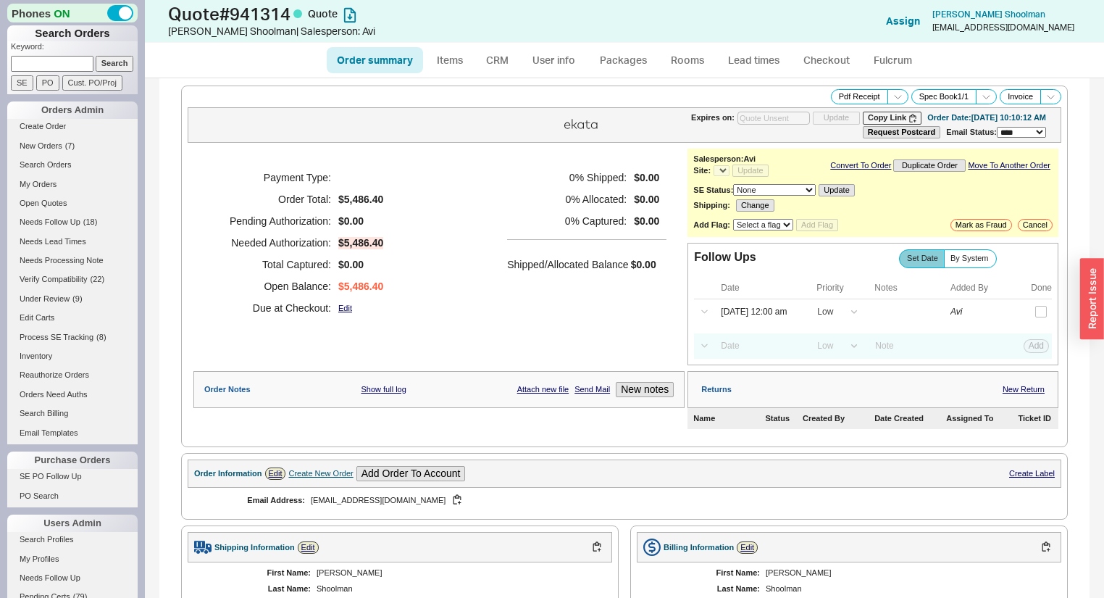
select select "*"
click at [814, 63] on link "Checkout" at bounding box center [826, 60] width 67 height 26
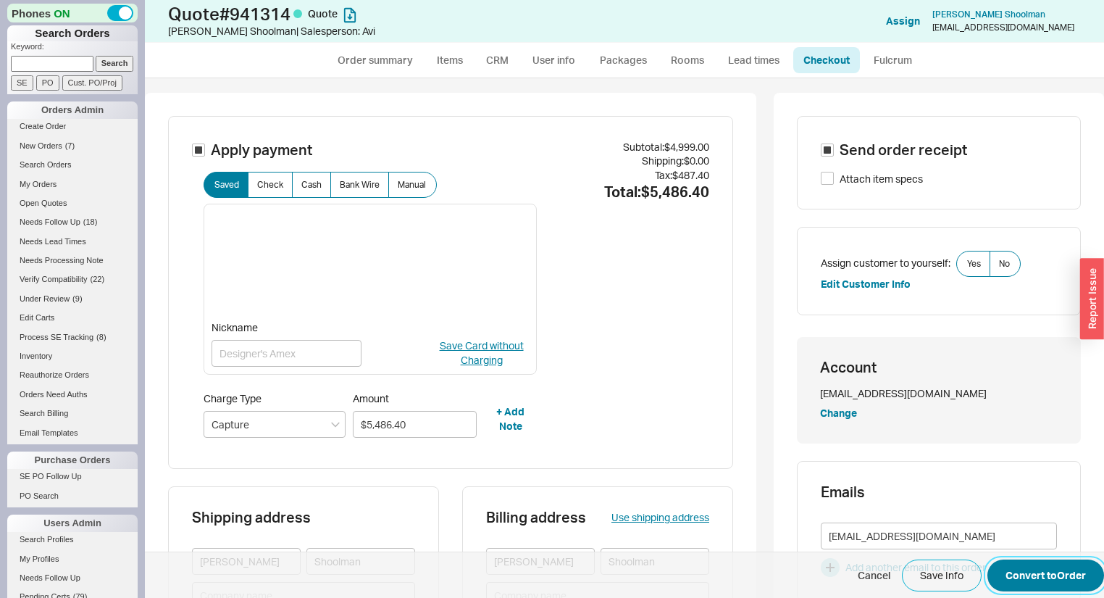
click at [1049, 568] on button "Convert to Order" at bounding box center [1045, 575] width 117 height 32
click at [991, 269] on label "No Required" at bounding box center [1005, 264] width 31 height 26
click at [0, 0] on input "No Required" at bounding box center [0, 0] width 0 height 0
click at [1060, 574] on button "Convert to Order" at bounding box center [1045, 575] width 117 height 32
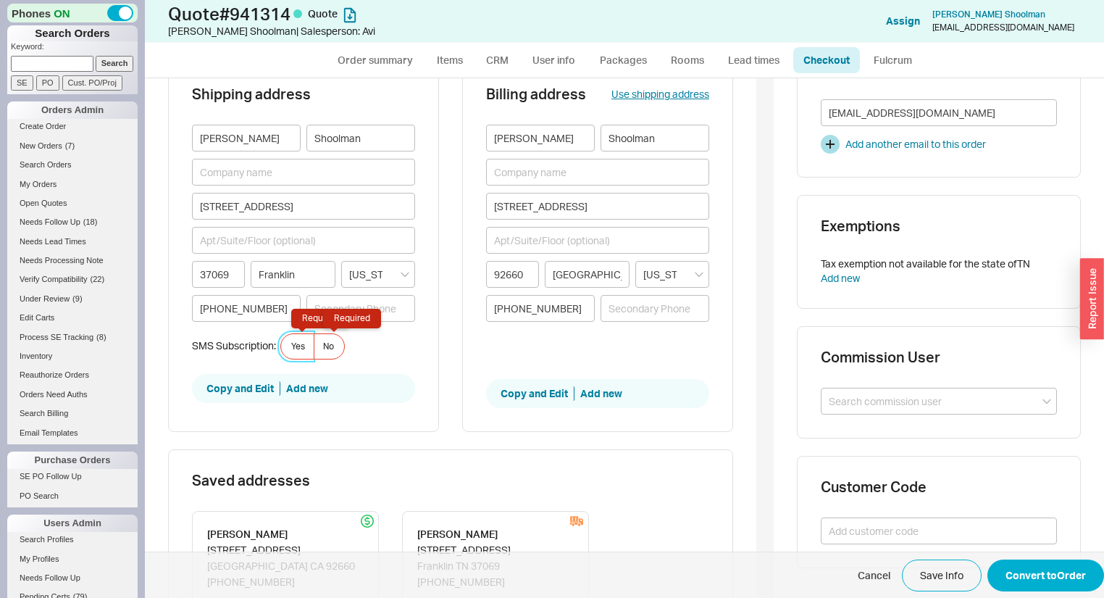
scroll to position [432, 0]
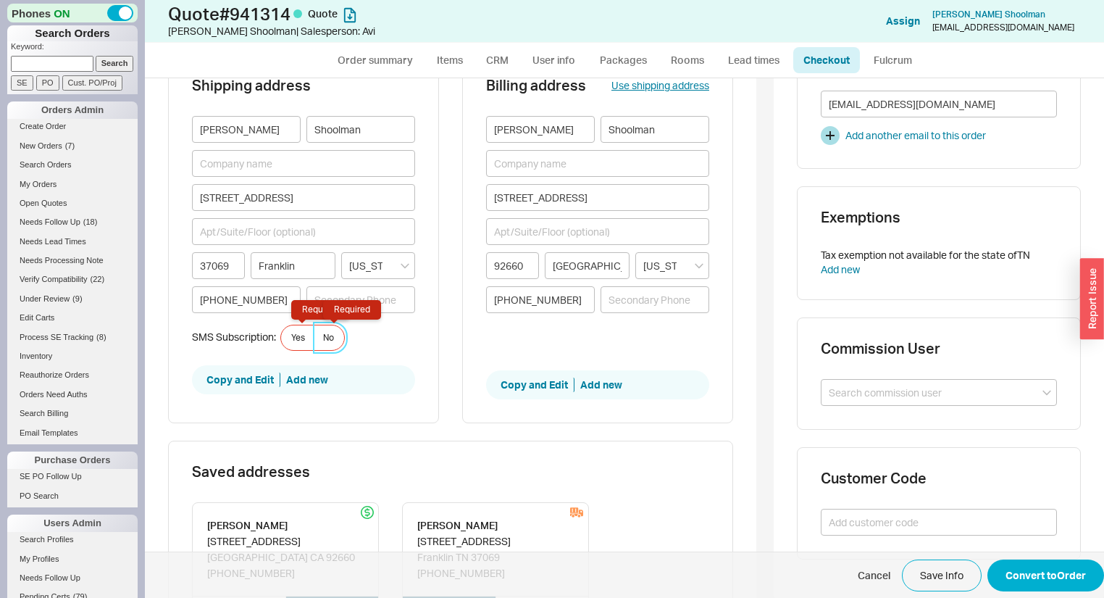
click at [336, 338] on label "No Required" at bounding box center [329, 338] width 31 height 26
click at [0, 0] on input "No Required" at bounding box center [0, 0] width 0 height 0
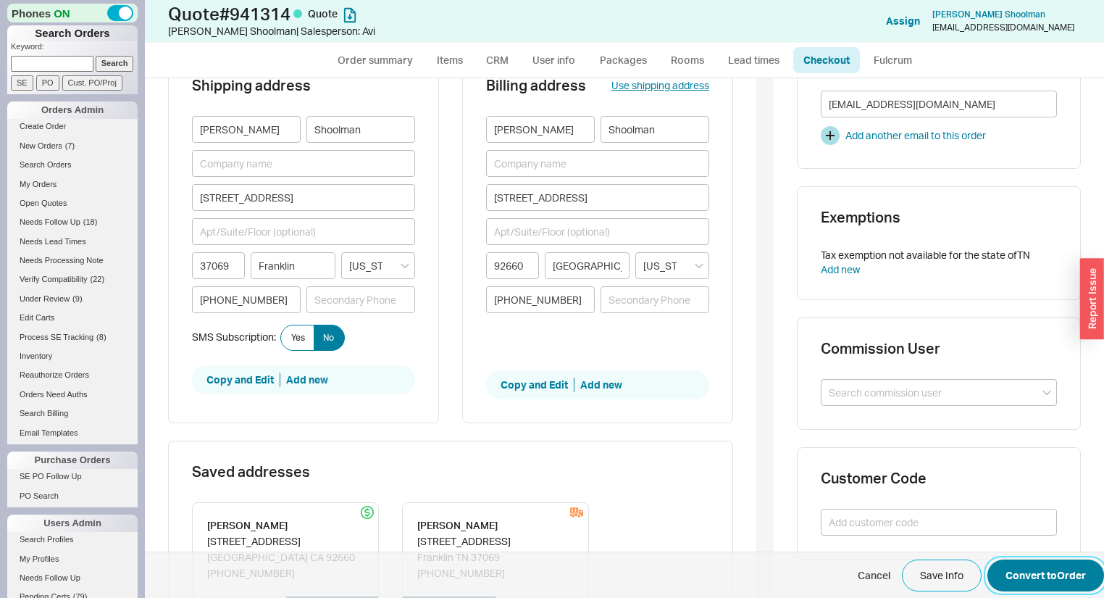
click at [1012, 582] on button "Convert to Order" at bounding box center [1045, 575] width 117 height 32
select select "*"
select select "LOW"
select select "3"
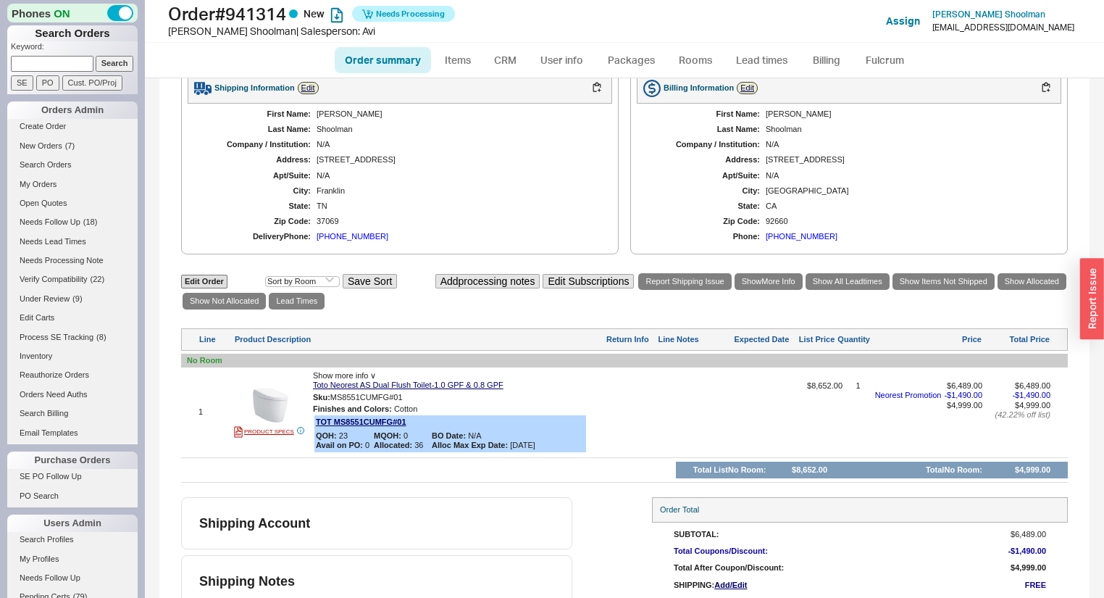
scroll to position [519, 0]
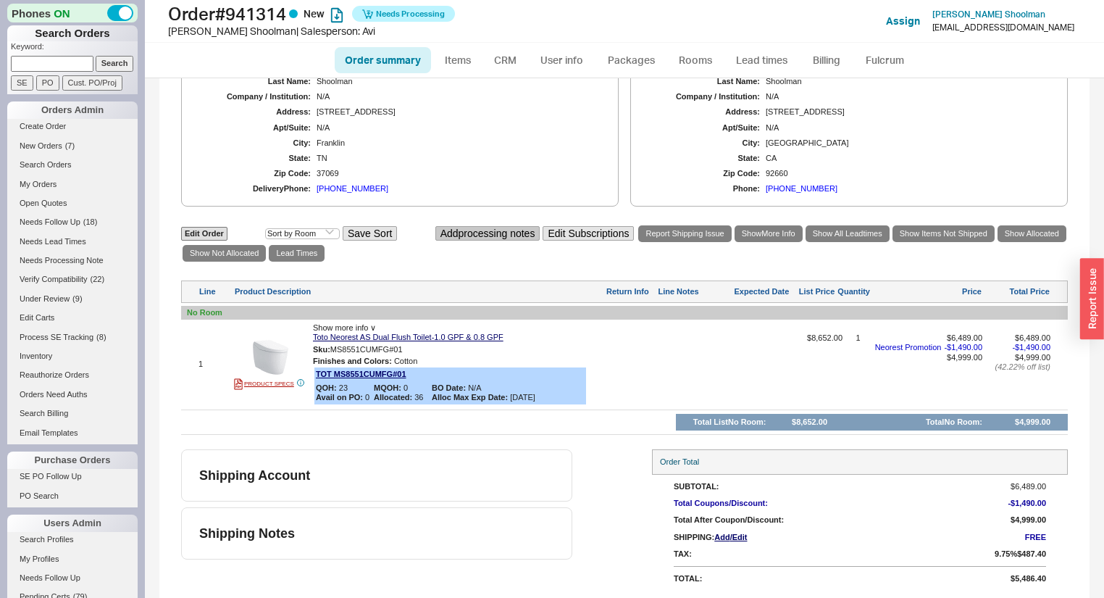
click at [469, 226] on button "Add processing notes" at bounding box center [487, 233] width 105 height 15
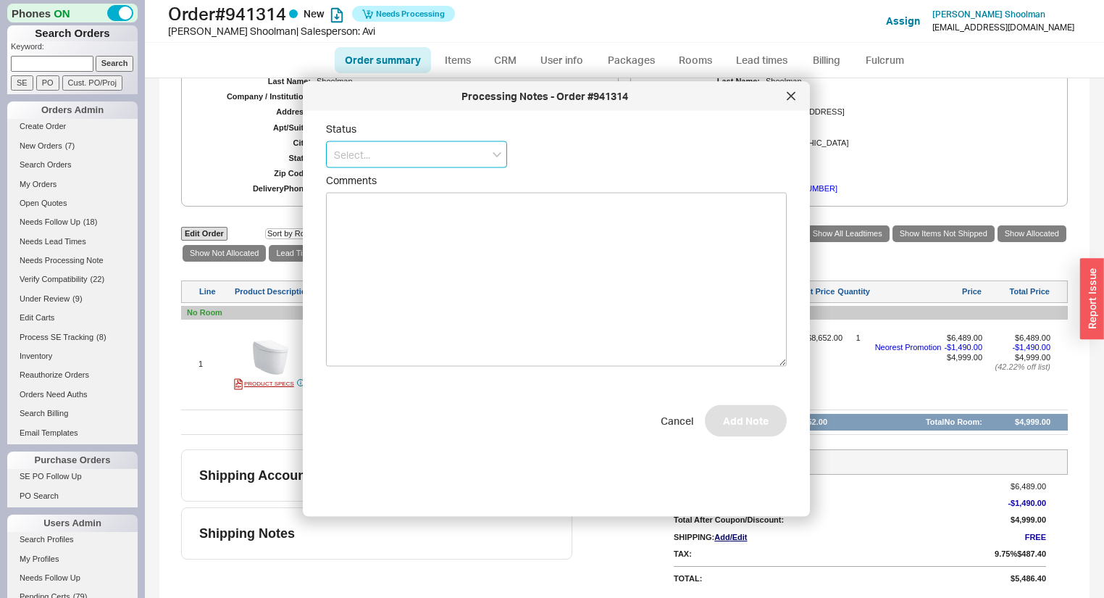
click at [374, 150] on input at bounding box center [416, 154] width 181 height 27
click at [398, 185] on div "Call Before Ship" at bounding box center [417, 185] width 180 height 26
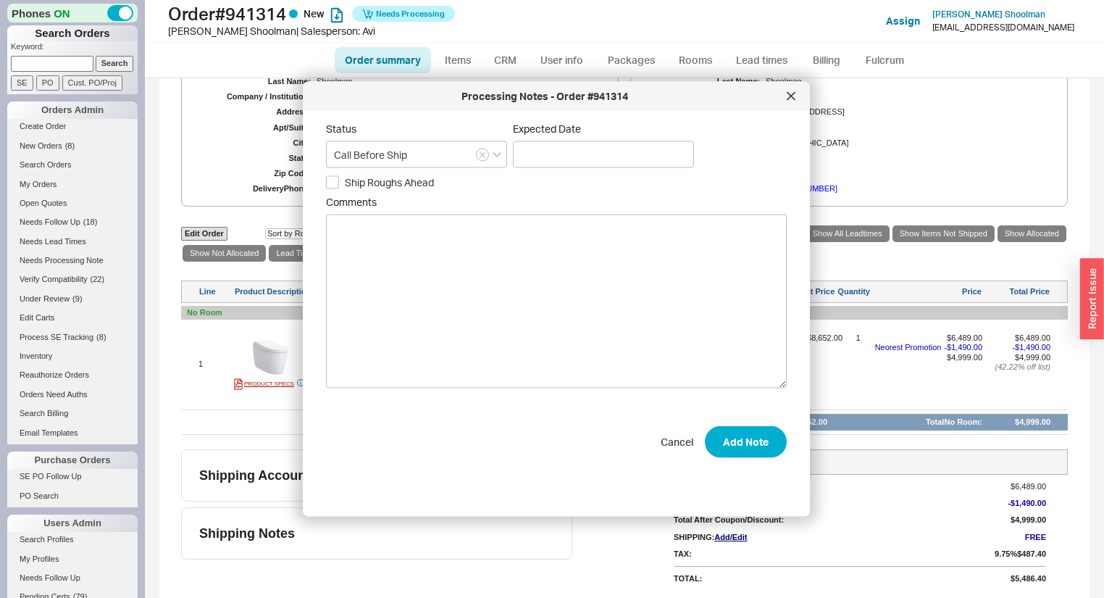
click at [605, 136] on div "Expected Date" at bounding box center [603, 145] width 181 height 46
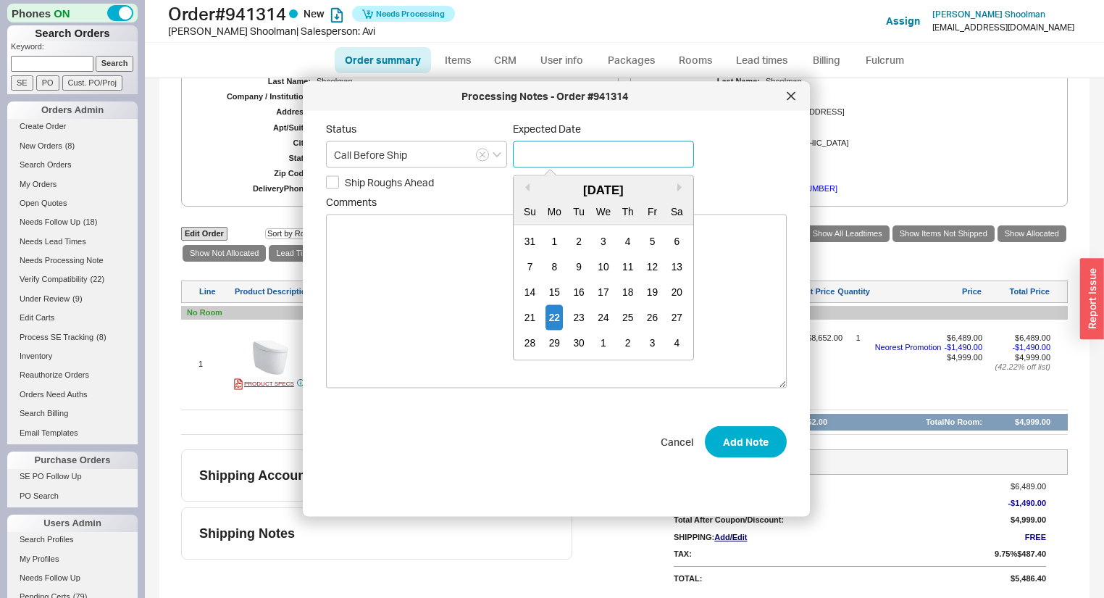
click at [606, 151] on input at bounding box center [603, 154] width 181 height 27
click at [680, 188] on button "Next month" at bounding box center [681, 187] width 9 height 9
click at [680, 187] on button "Next month" at bounding box center [681, 187] width 9 height 9
click at [443, 154] on input "Call Before Ship" at bounding box center [416, 154] width 181 height 27
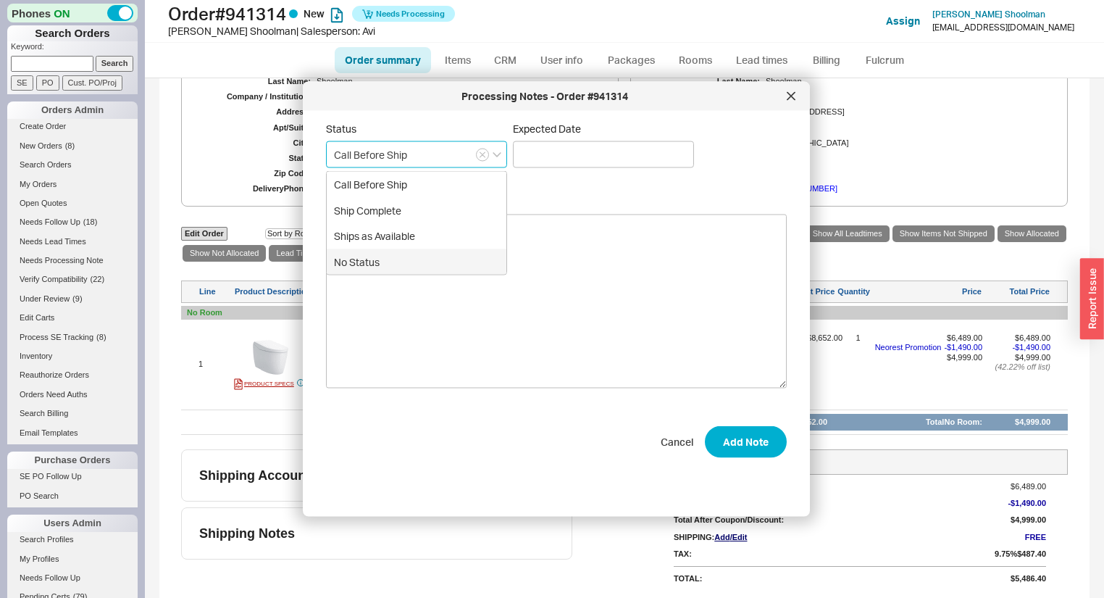
click at [385, 269] on div "No Status" at bounding box center [417, 262] width 180 height 26
type input "No Status"
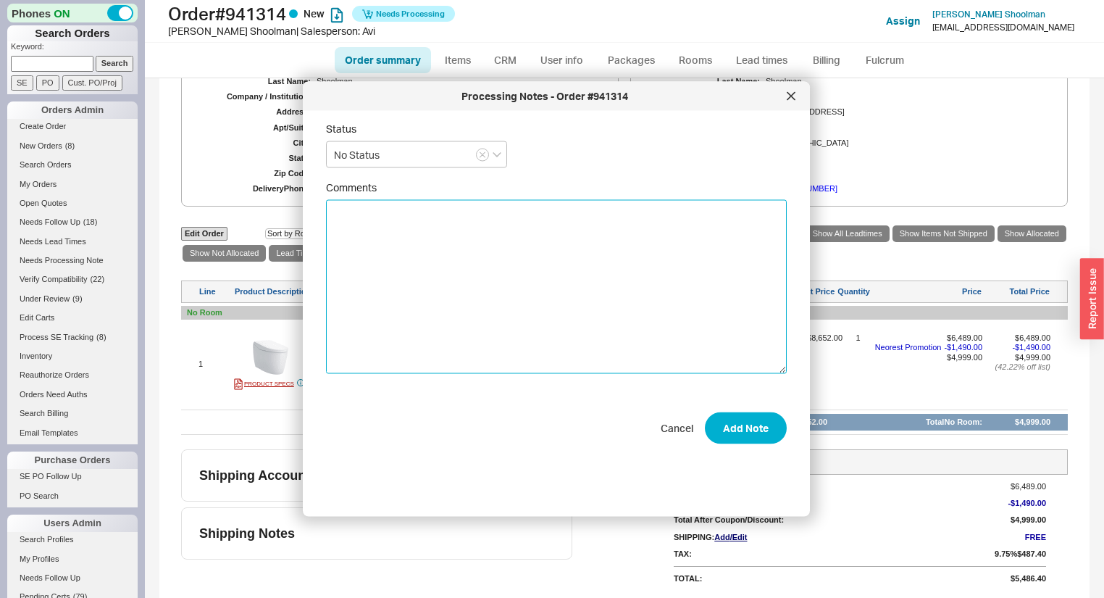
drag, startPoint x: 426, startPoint y: 233, endPoint x: 432, endPoint y: 227, distance: 8.2
click at [427, 231] on textarea "Comments" at bounding box center [556, 287] width 461 height 174
type textarea "PLEASE SET TO SHIP ON [DATE]"
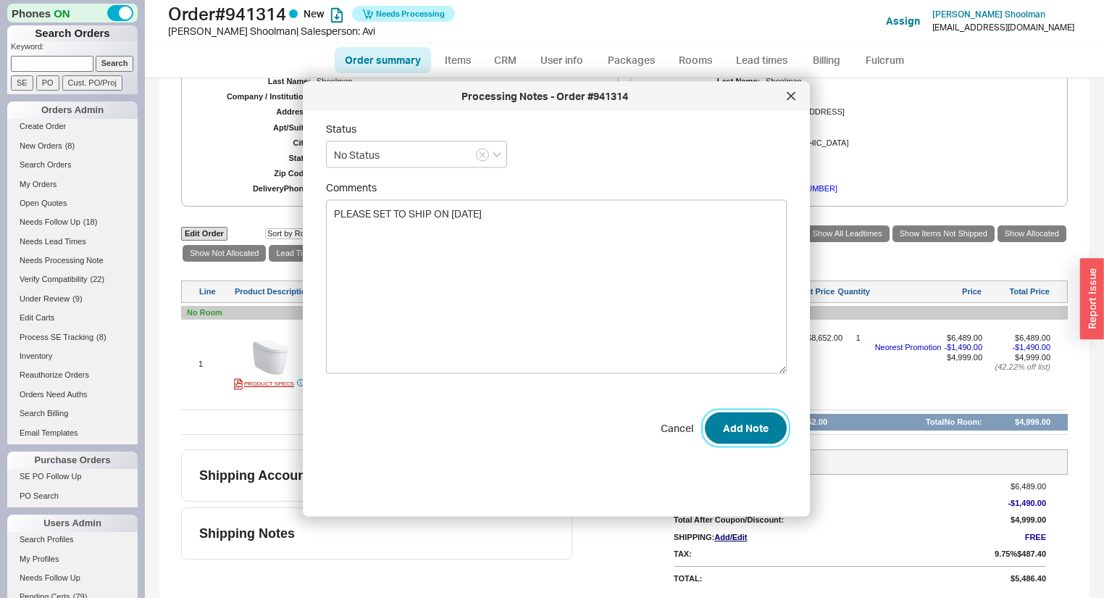
click at [752, 429] on button "Add Note" at bounding box center [746, 428] width 82 height 32
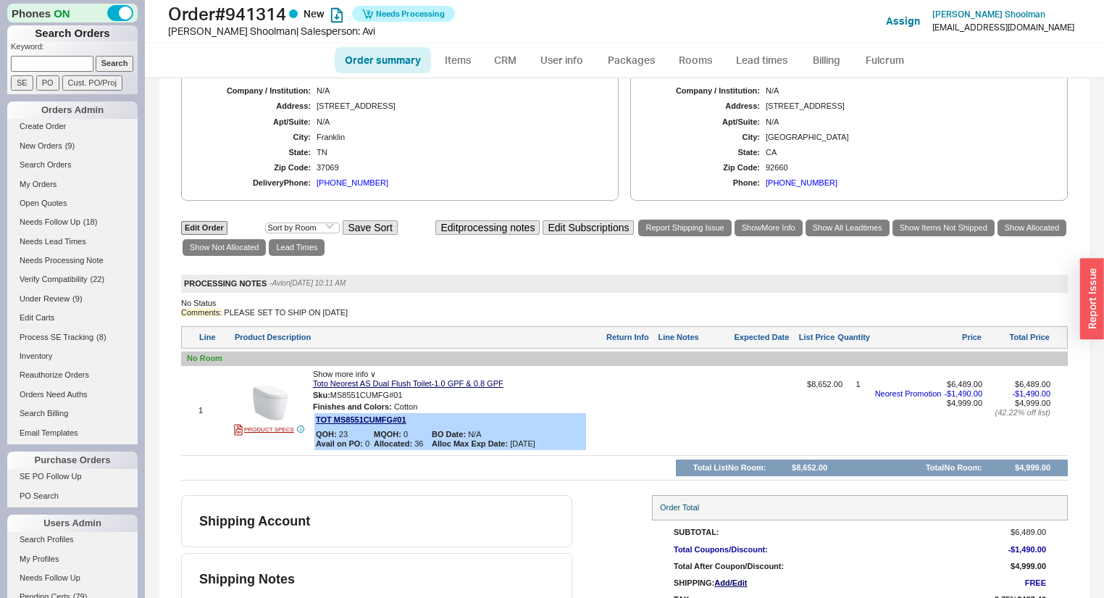
scroll to position [287, 0]
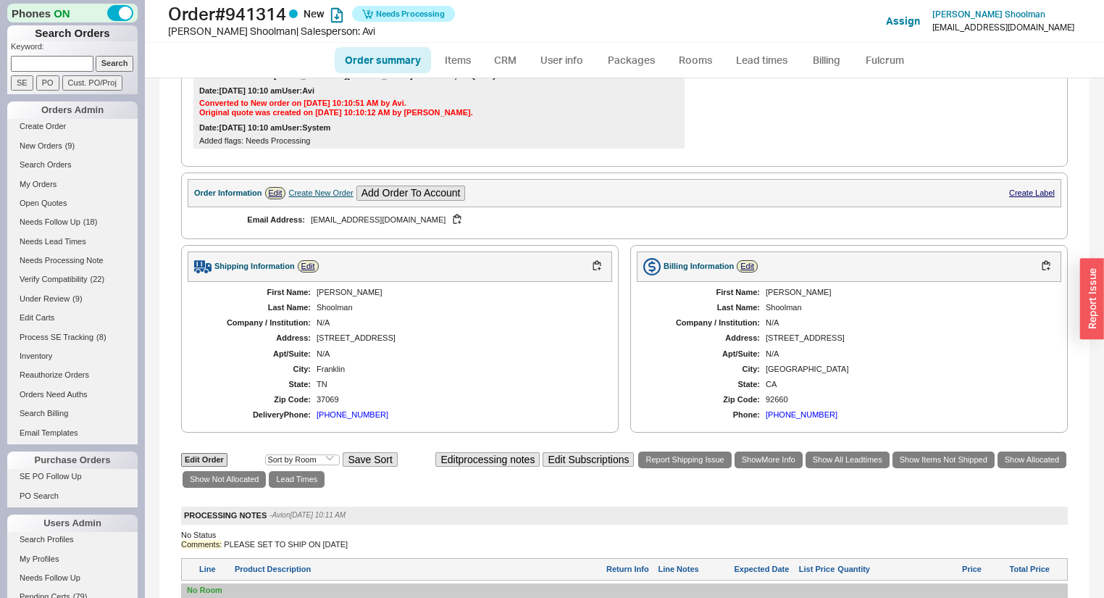
click at [576, 357] on div "First Name: [PERSON_NAME] Last Name: [PERSON_NAME] Company / Institution: N/A A…" at bounding box center [400, 354] width 425 height 144
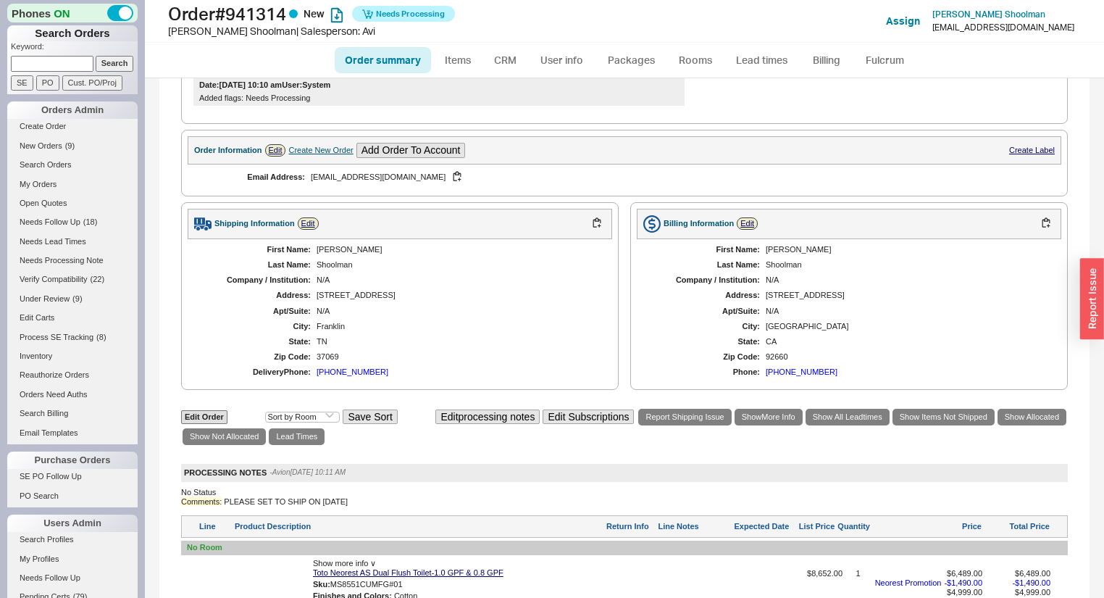
scroll to position [58, 0]
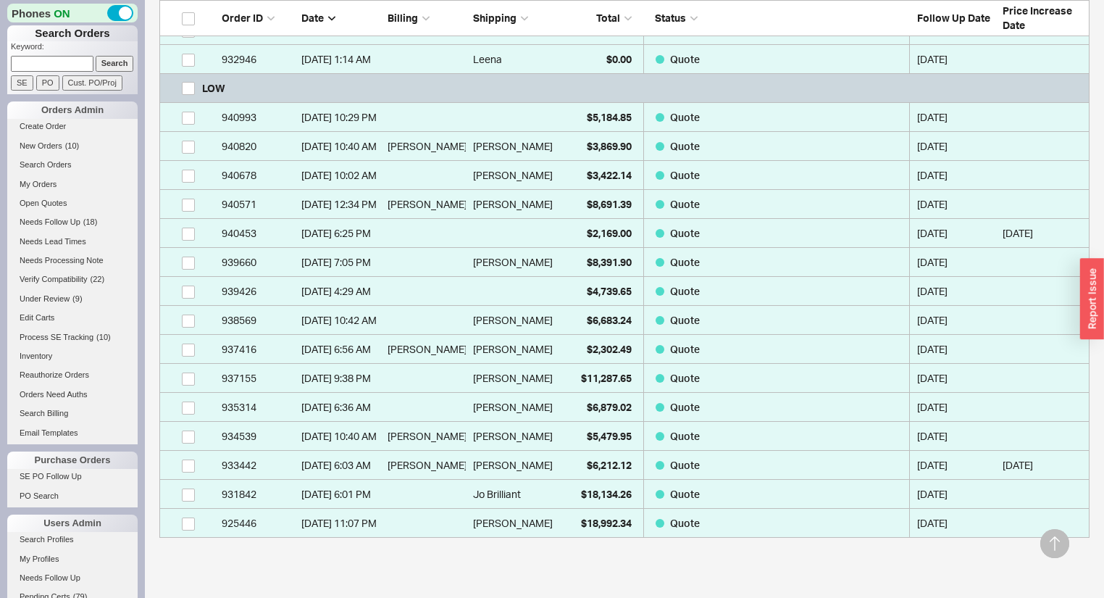
scroll to position [522, 0]
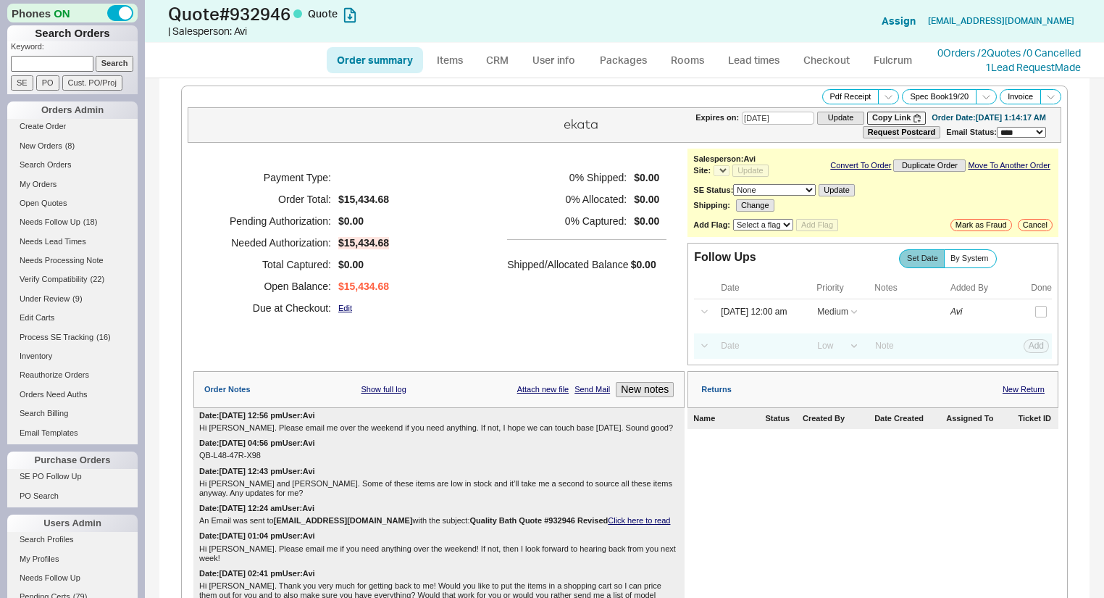
select select "*"
select select "MEDIUM"
select select "LOW"
select select "3"
select select "*"
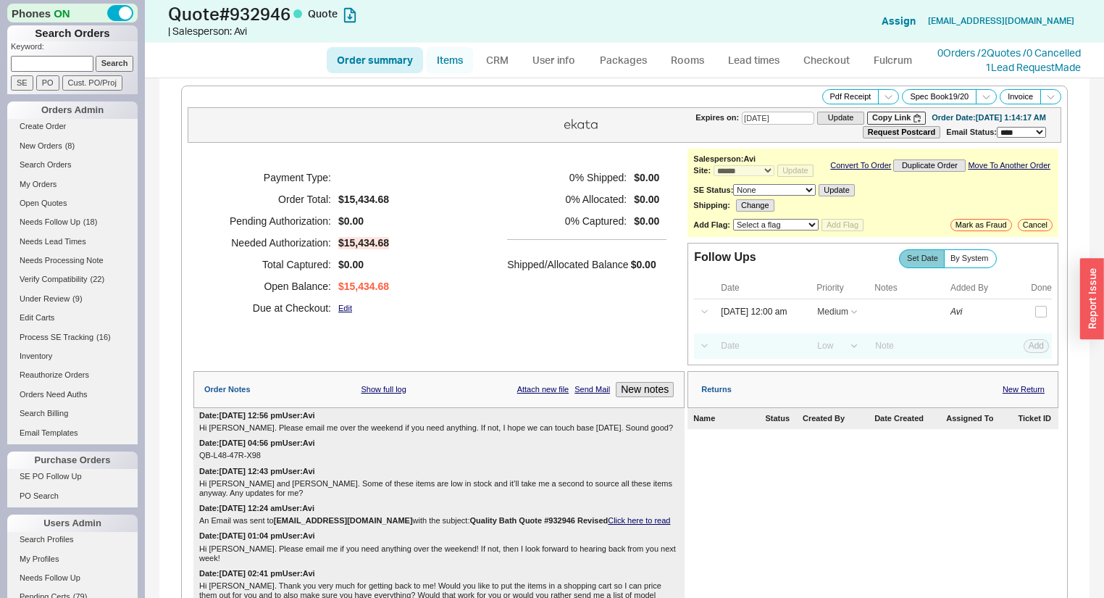
click at [454, 61] on link "Items" at bounding box center [449, 60] width 47 height 26
select select "3"
select select "ON_CHECKOUT_AGGREGATED"
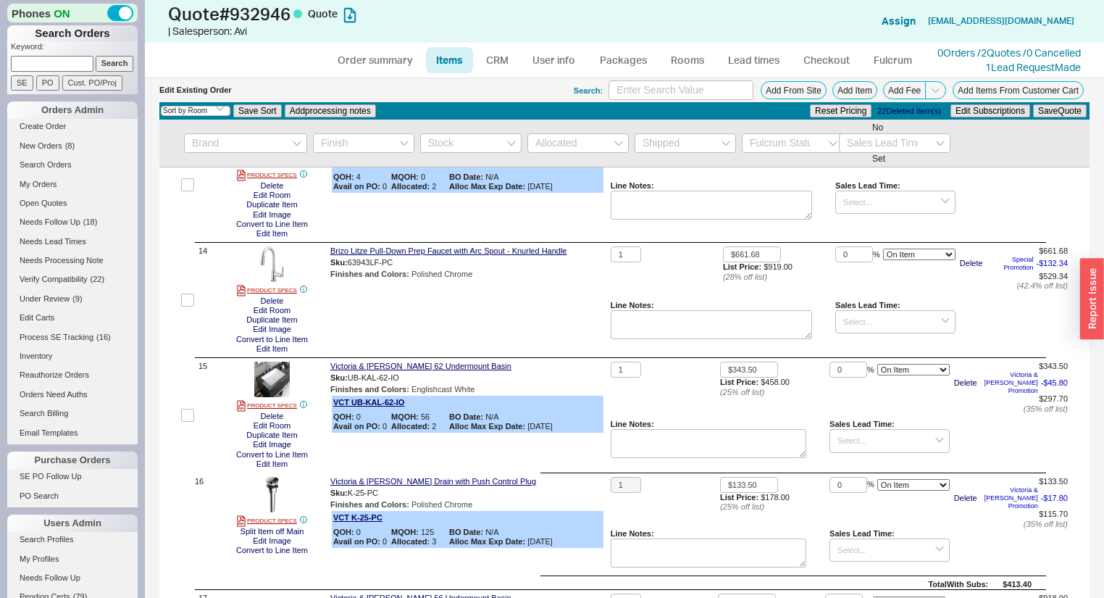
scroll to position [2444, 0]
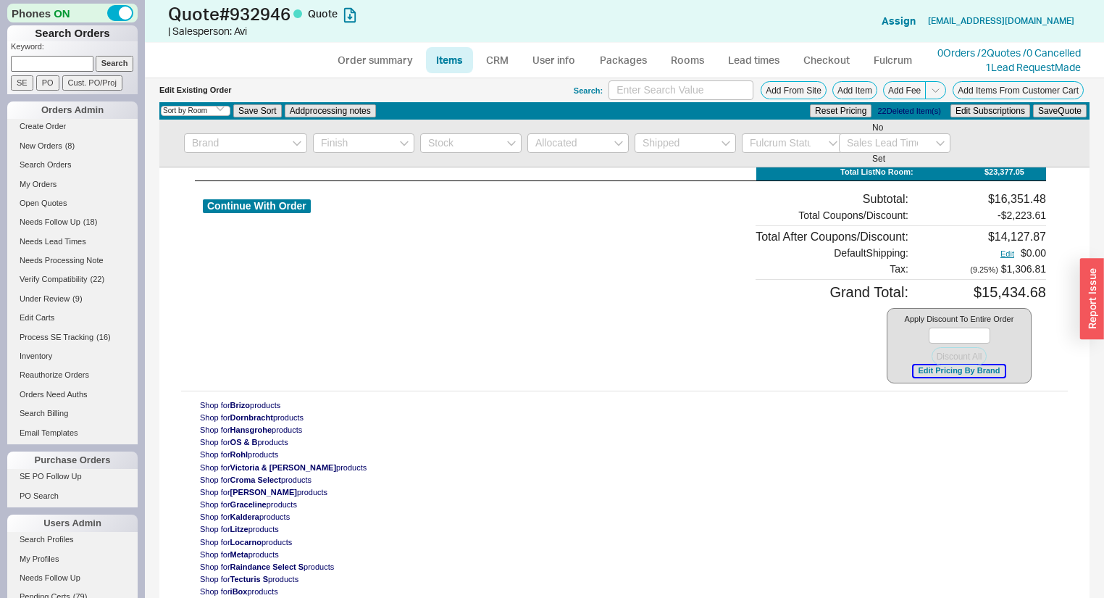
click at [968, 368] on button "Edit Pricing By Brand" at bounding box center [959, 370] width 91 height 11
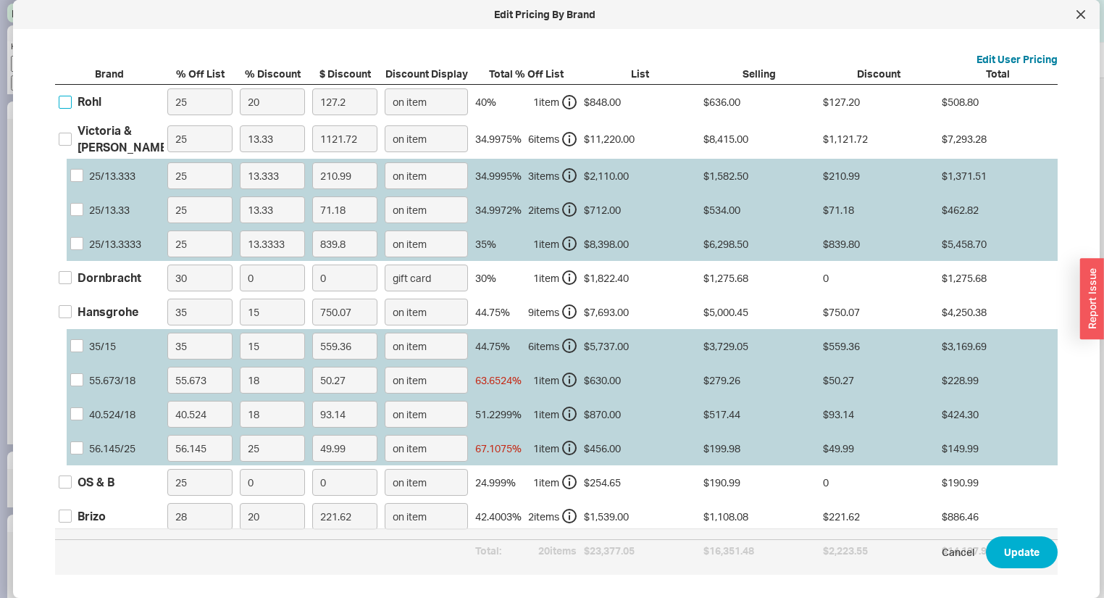
click at [67, 101] on input "Rohl" at bounding box center [65, 102] width 13 height 13
checkbox input "true"
drag, startPoint x: 204, startPoint y: 104, endPoint x: 3, endPoint y: 64, distance: 205.3
click at [101, 81] on div "Brand % Off List % Discount $ Discount Discount Display Total % Off List List S…" at bounding box center [556, 314] width 1003 height 495
type input "4"
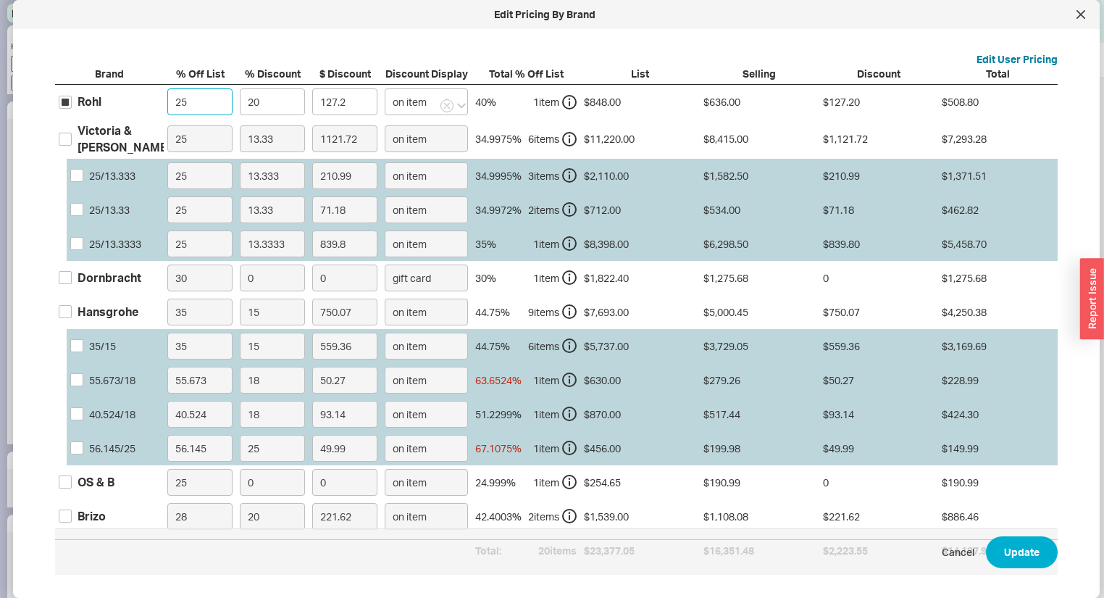
type input "162.82"
type input "40"
type input "101.76"
type input "40"
drag, startPoint x: 269, startPoint y: 96, endPoint x: 0, endPoint y: 100, distance: 268.8
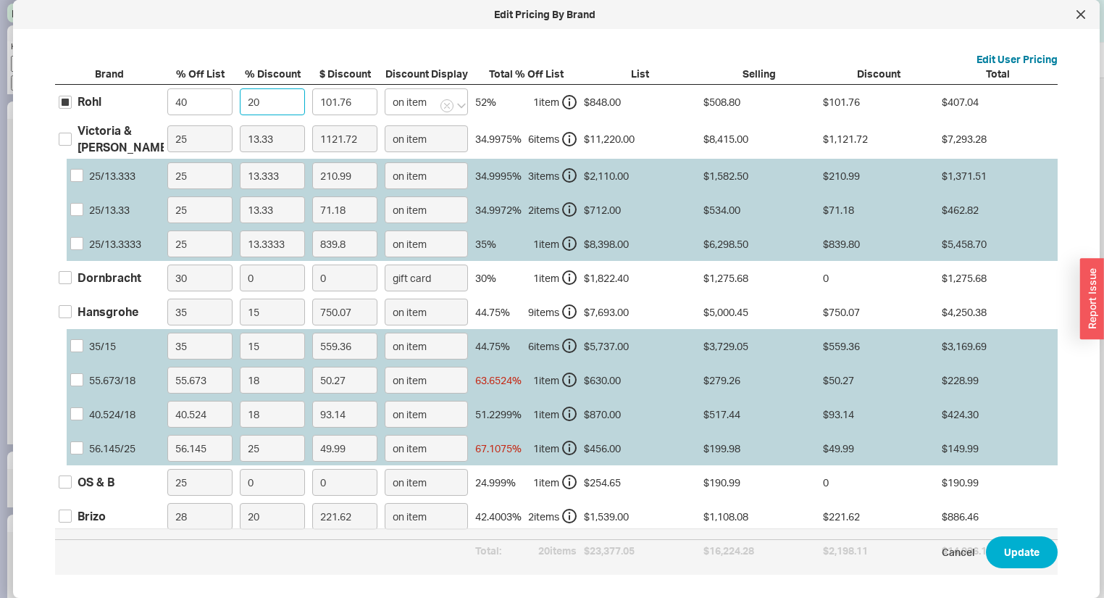
click at [0, 0] on div "Rohl 40 20 101.76 on item 52 % 1 item $848.00 $508.80 $101.76 $407.04" at bounding box center [0, 0] width 0 height 0
type input "5"
type input "25.44"
type input "5"
click at [66, 134] on input "Victoria & Albert" at bounding box center [65, 139] width 13 height 13
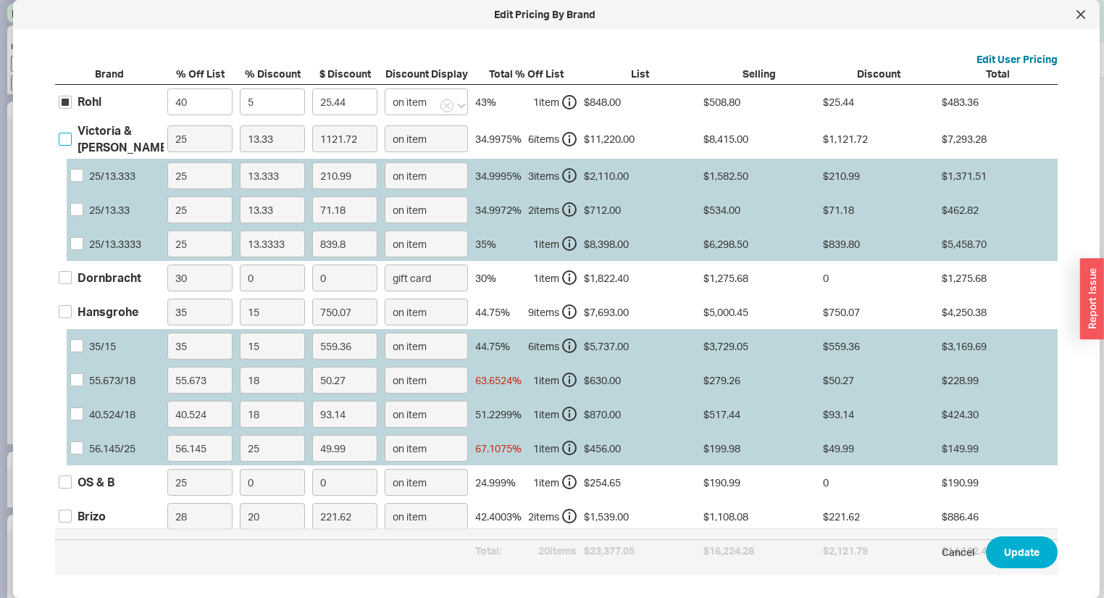
checkbox input "true"
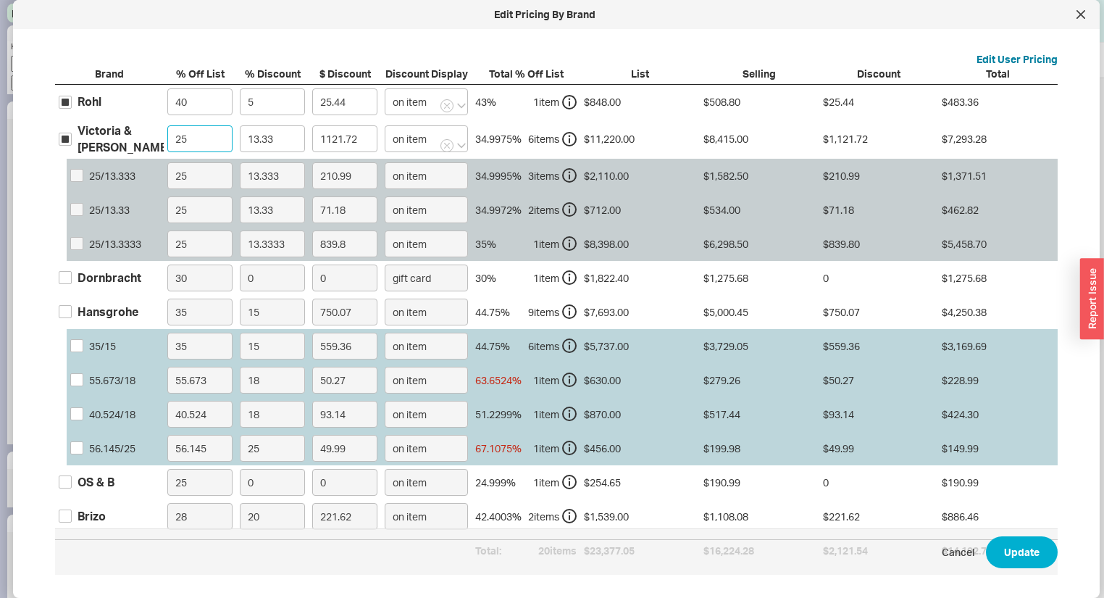
drag, startPoint x: 209, startPoint y: 138, endPoint x: -36, endPoint y: 122, distance: 245.4
click at [0, 122] on html "Phones ON Search Orders Keyword: Search SE PO Cust. PO/Proj Orders Admin Create…" at bounding box center [552, 299] width 1104 height 598
type input "3"
type input "1450.76"
type input "35"
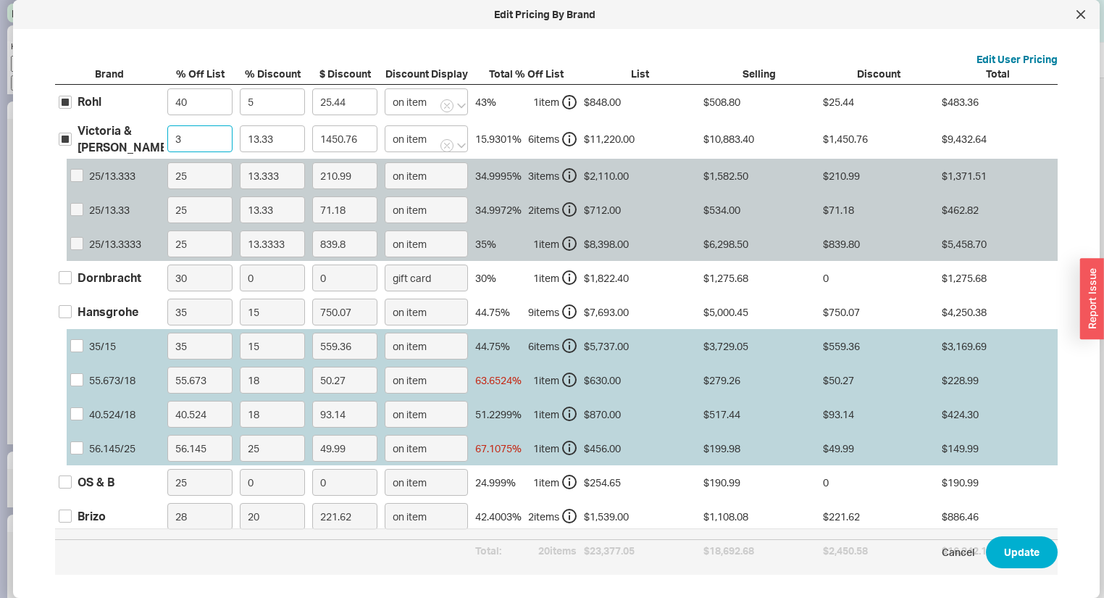
type input "972.16"
type input "35"
drag, startPoint x: 292, startPoint y: 138, endPoint x: 90, endPoint y: 130, distance: 202.3
click at [0, 0] on div "Victoria & Albert 35 13.33 972.16 on item 43.6645 % 6 item s $11,220.00 $7,293.…" at bounding box center [0, 0] width 0 height 0
type input "5"
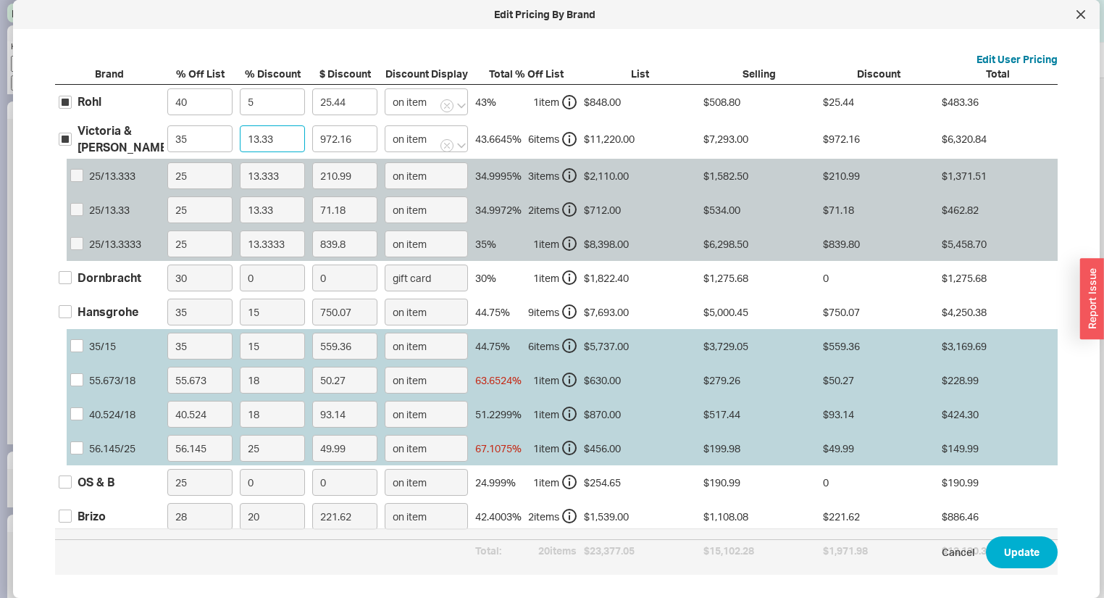
type input "364.65"
type input "5"
click at [62, 274] on input "Dornbracht" at bounding box center [65, 277] width 13 height 13
checkbox input "true"
drag, startPoint x: 258, startPoint y: 278, endPoint x: 148, endPoint y: 259, distance: 111.8
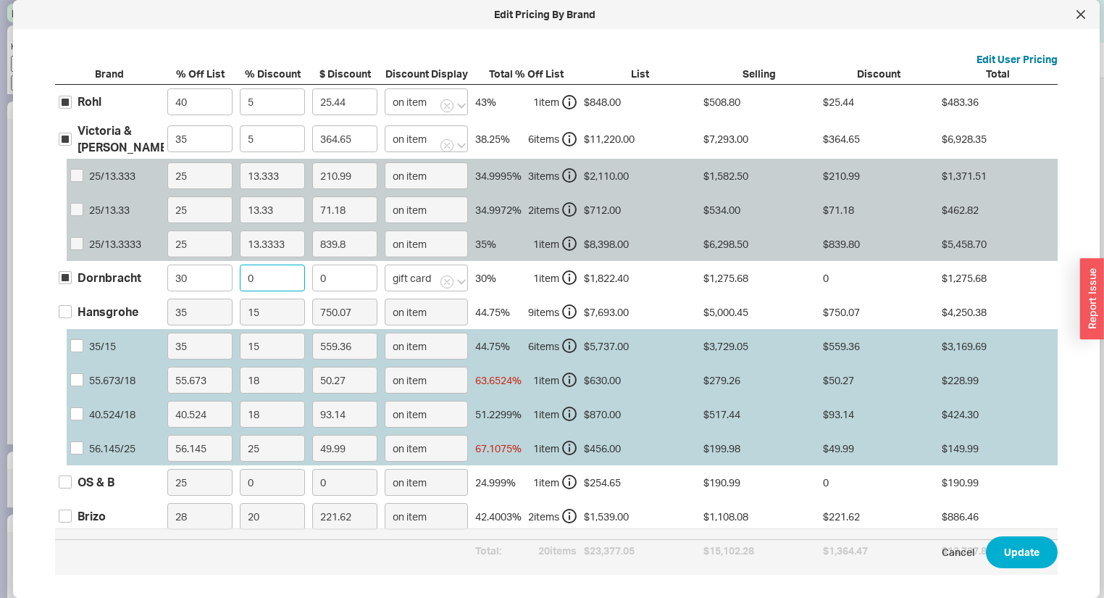
click at [0, 0] on div "Dornbracht 30 0 0 gift card 30 % 1 item $1,822.40 $1,275.68 0 $1,275.68" at bounding box center [0, 0] width 0 height 0
type input "1"
type input "12.76"
type input "10"
type input "127.57"
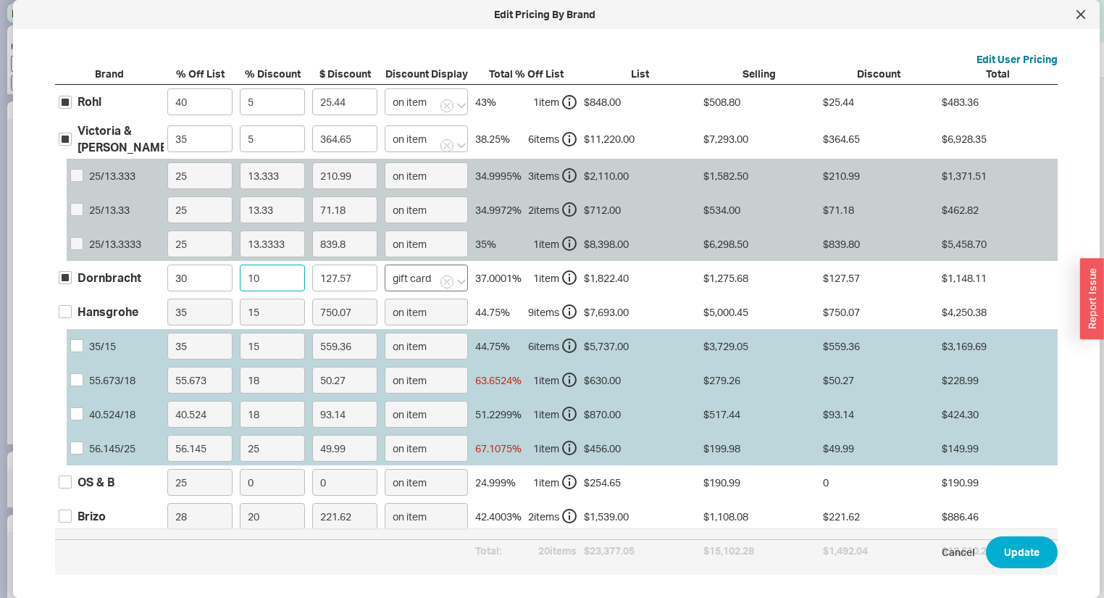
type input "10"
click at [410, 281] on input "gift card" at bounding box center [426, 277] width 83 height 27
click at [423, 322] on div "on bottom" at bounding box center [429, 334] width 89 height 26
type input "on bottom"
click at [80, 343] on input "35 / 15" at bounding box center [76, 345] width 13 height 13
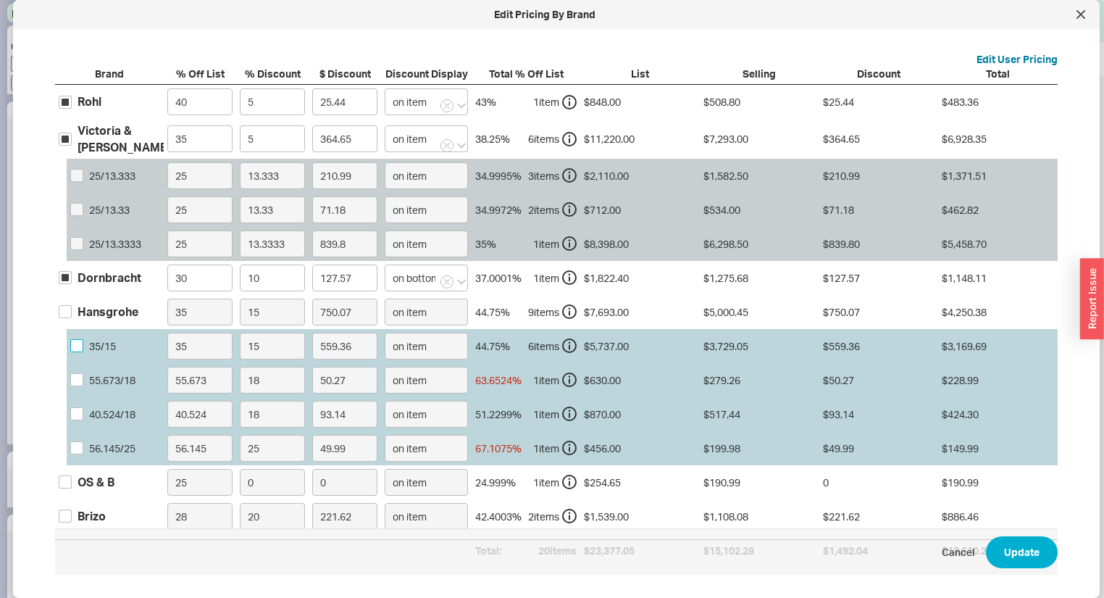
checkbox input "true"
drag, startPoint x: 283, startPoint y: 339, endPoint x: 133, endPoint y: 319, distance: 152.1
click at [0, 0] on div "Hansgrohe 35 15 750.07 on item 44.75 % 9 item s $7,693.00 $5,000.45 $750.07 $4,…" at bounding box center [0, 0] width 0 height 0
type input "2"
type input "74.58"
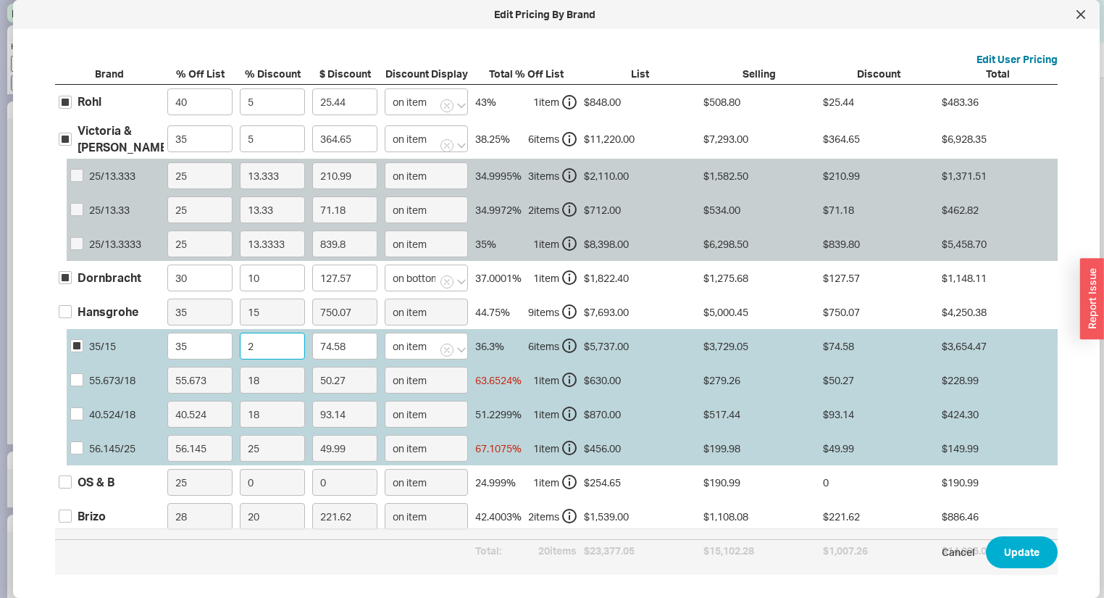
type input "23"
type input "857.68"
type input "23.07"
type input "860.29"
type input "23.077"
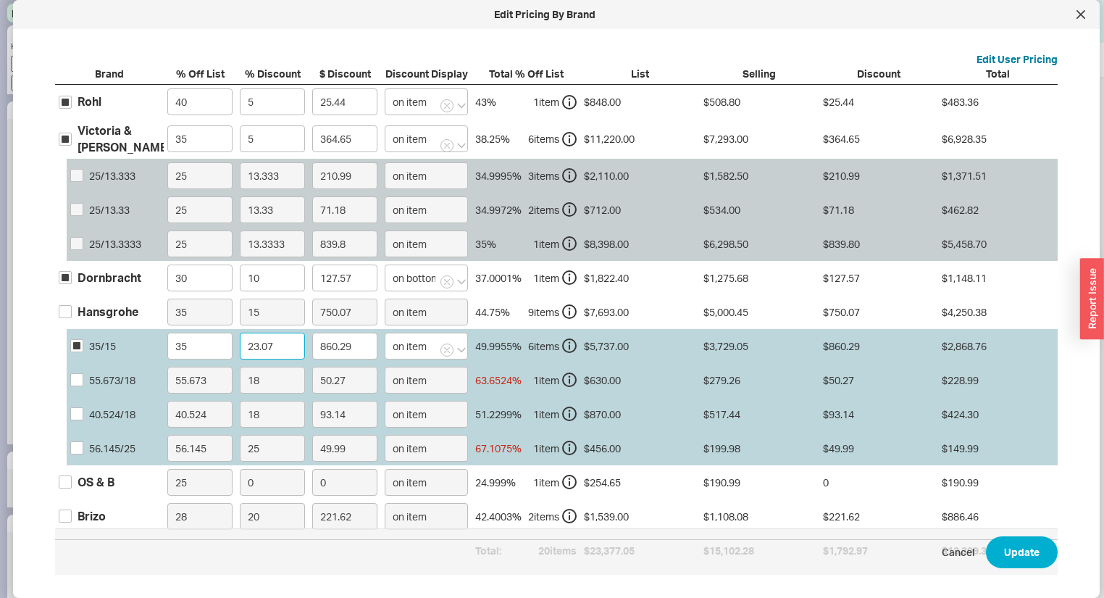
type input "860.55"
type input "23.077"
click at [70, 477] on input "OS & B" at bounding box center [65, 481] width 13 height 13
checkbox input "true"
drag, startPoint x: 257, startPoint y: 481, endPoint x: 168, endPoint y: 467, distance: 90.2
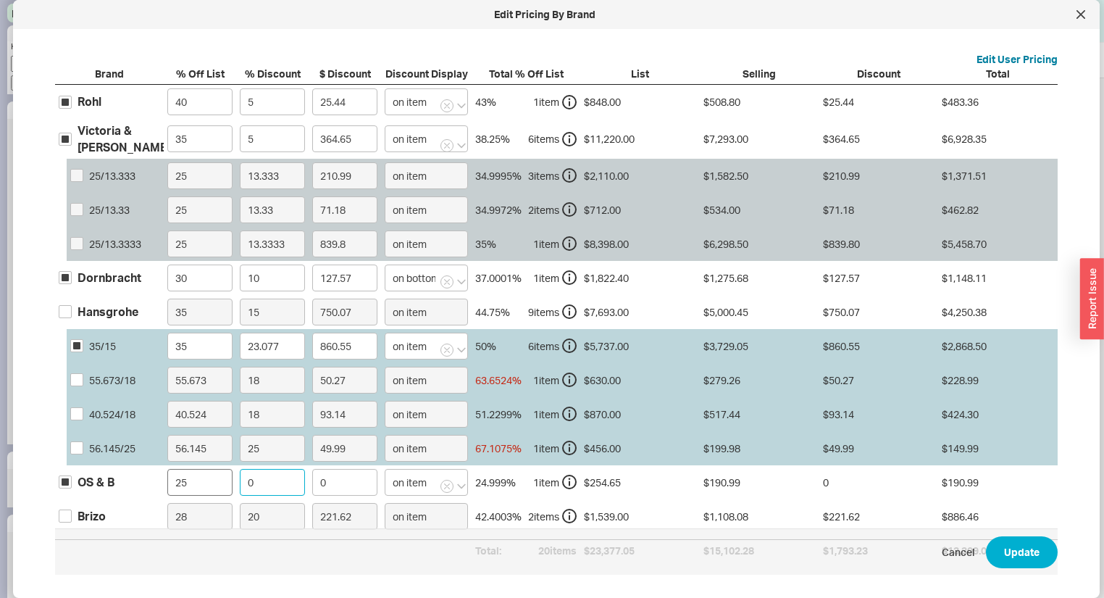
click at [0, 0] on div "OS & B 25 0 0 on item 24.999 % 1 item $254.65 $190.99 0 $190.99" at bounding box center [0, 0] width 0 height 0
click at [64, 514] on input "Brizo" at bounding box center [65, 515] width 13 height 13
checkbox input "true"
drag, startPoint x: 259, startPoint y: 511, endPoint x: 155, endPoint y: 496, distance: 104.8
click at [0, 0] on div "Brizo 28 20 221.62 on item 42.4003 % 2 item s $1,539.00 $1,108.08 $221.62 $886.…" at bounding box center [0, 0] width 0 height 0
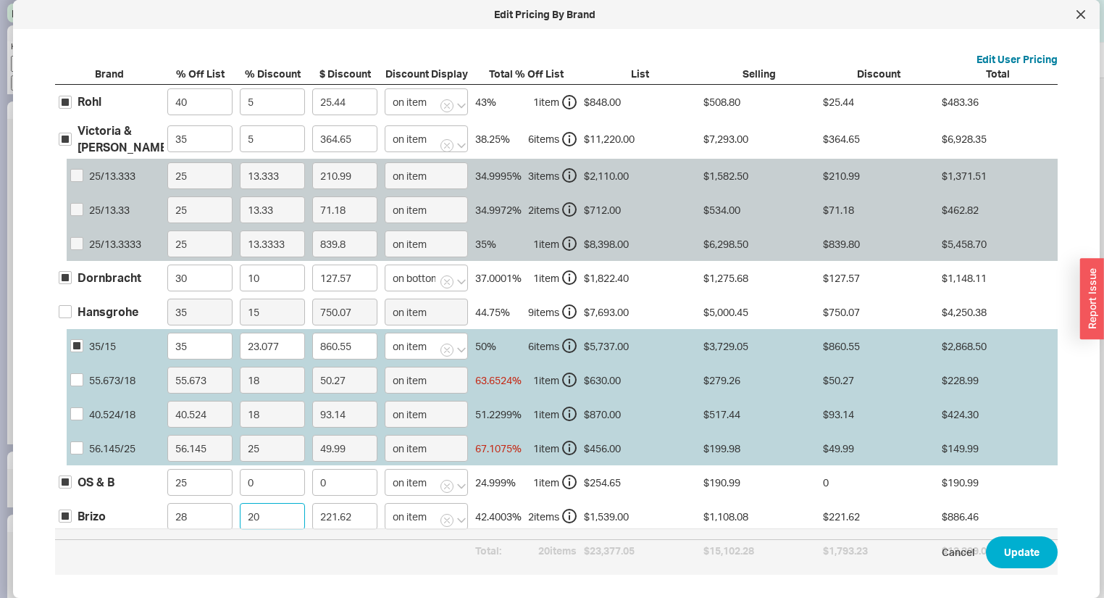
type input "4"
type input "44.32"
type input "45"
type input "498.64"
type input "45"
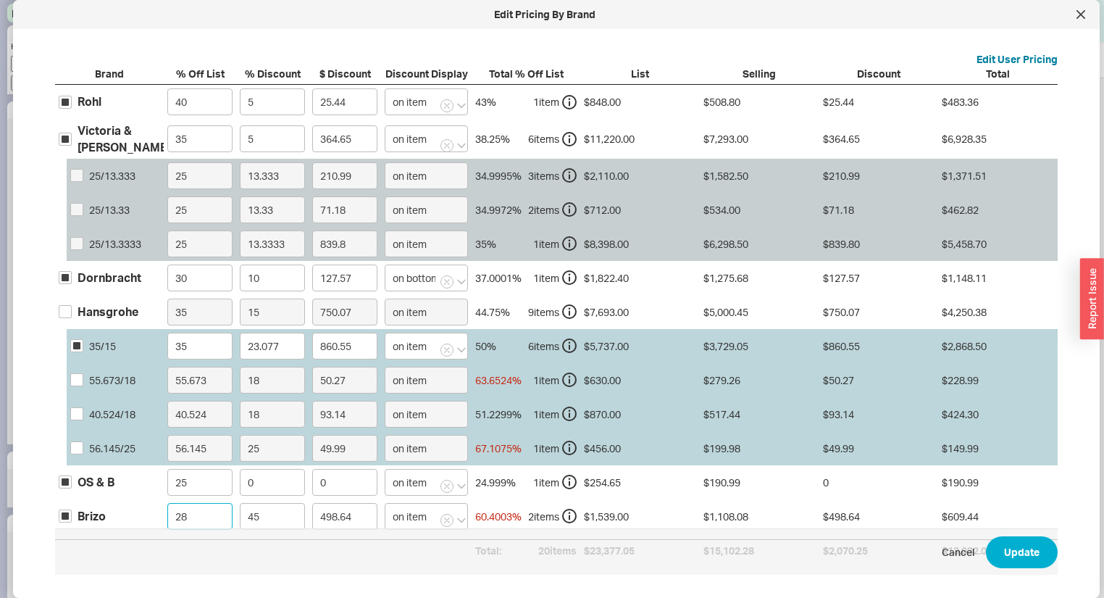
drag, startPoint x: 203, startPoint y: 517, endPoint x: 12, endPoint y: 493, distance: 192.0
click at [58, 493] on div "Brand % Off List % Discount $ Discount Discount Display Total % Off List List S…" at bounding box center [556, 314] width 1003 height 495
type input "0"
type input "692.55"
type input "0"
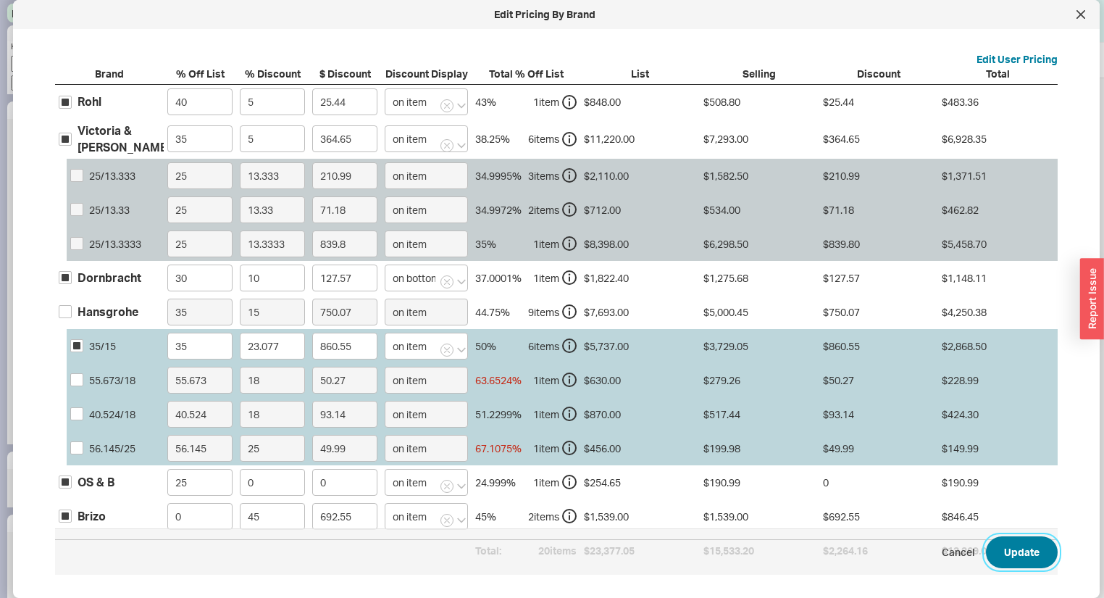
click at [1000, 549] on button "Update" at bounding box center [1022, 552] width 72 height 32
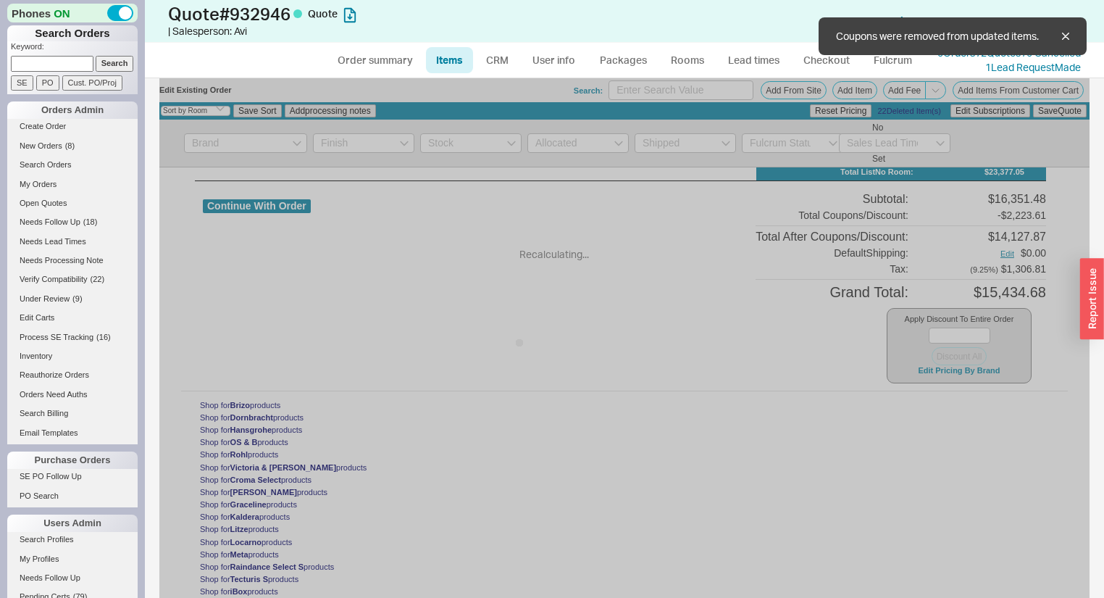
type input "$508.80"
type input "5"
type input "23.077"
type input "10"
select select "AGGREGATED"
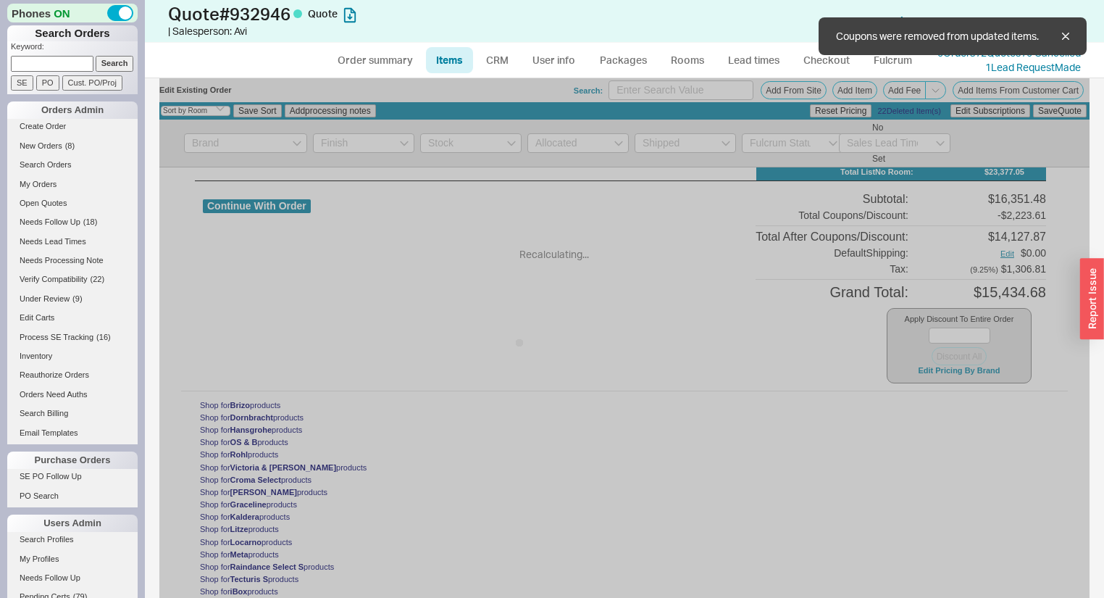
type input "23.077"
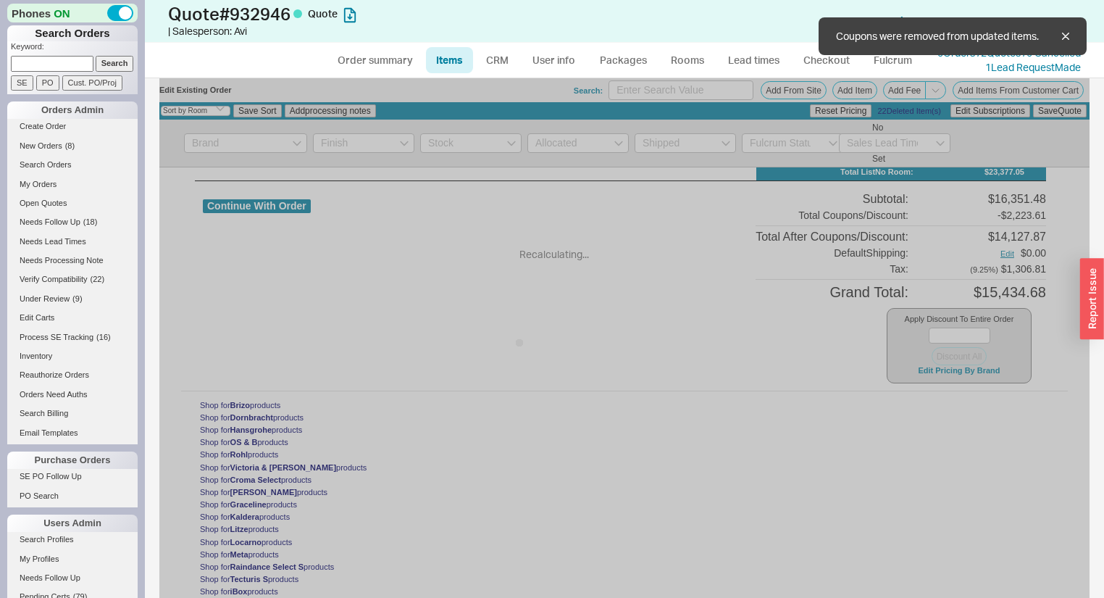
type input "$620.00"
type input "45"
type input "$919.00"
type input "45"
type input "$297.70"
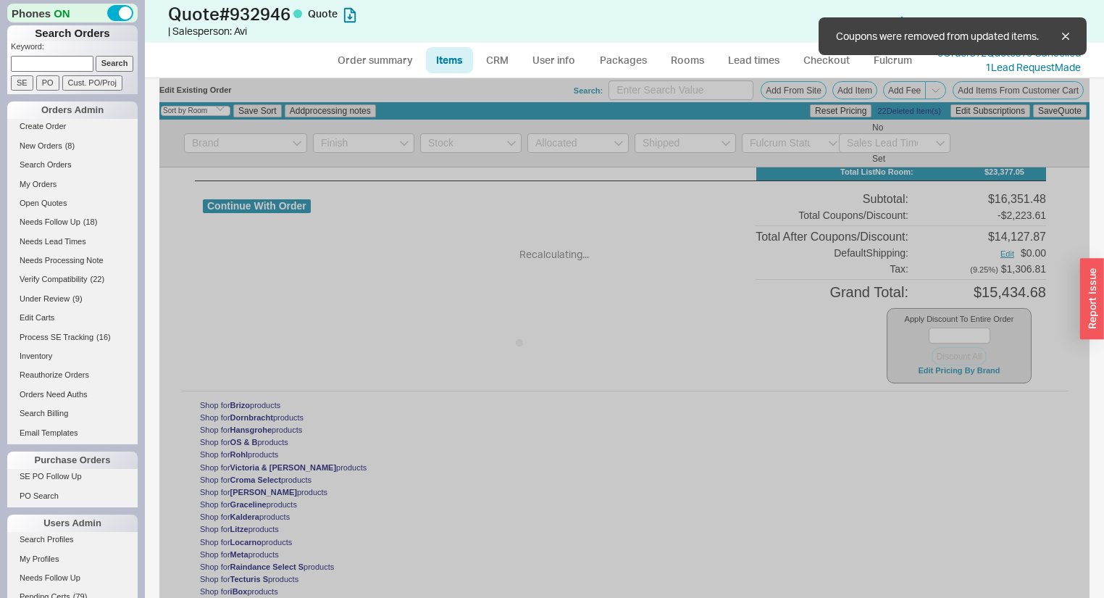
type input "5"
type input "$115.70"
type input "5"
type input "$265.20"
type input "5"
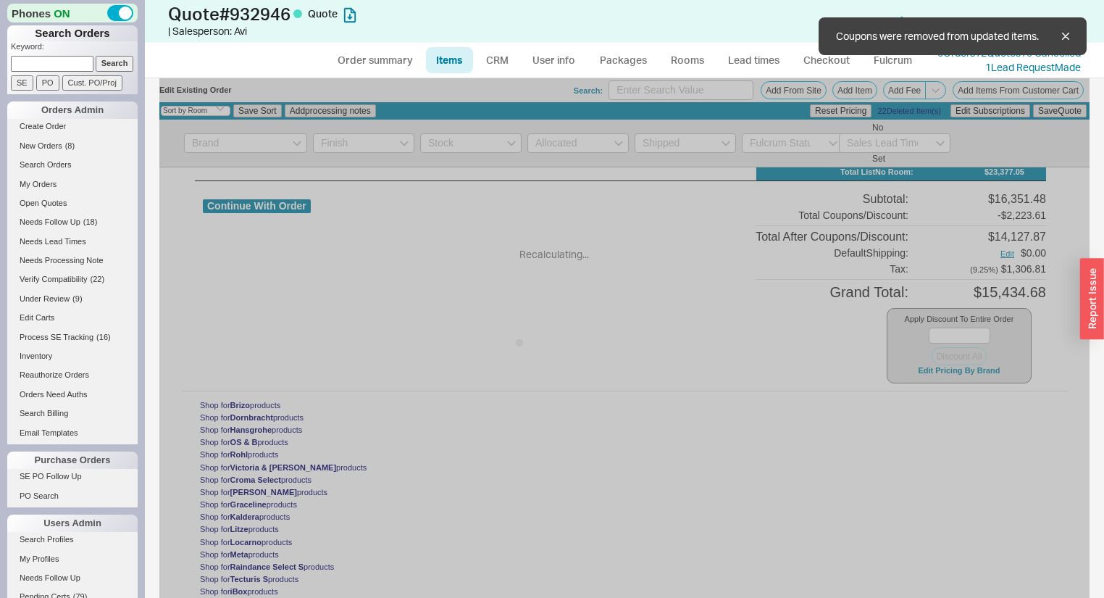
type input "$115.70"
type input "5"
type input "$5,458.70"
type input "5"
type input "$278.20"
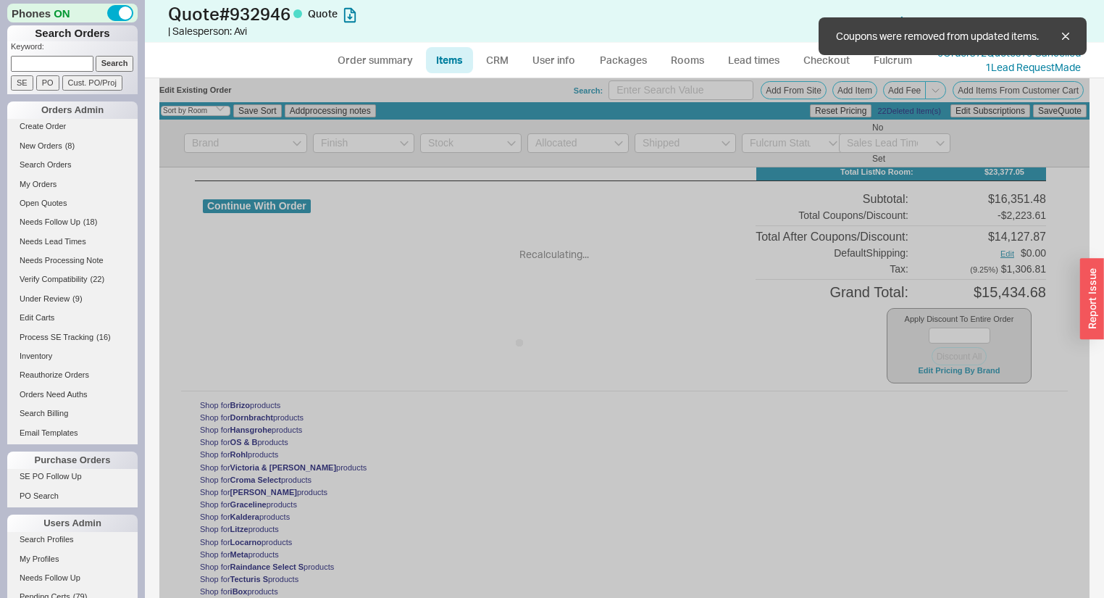
type input "5"
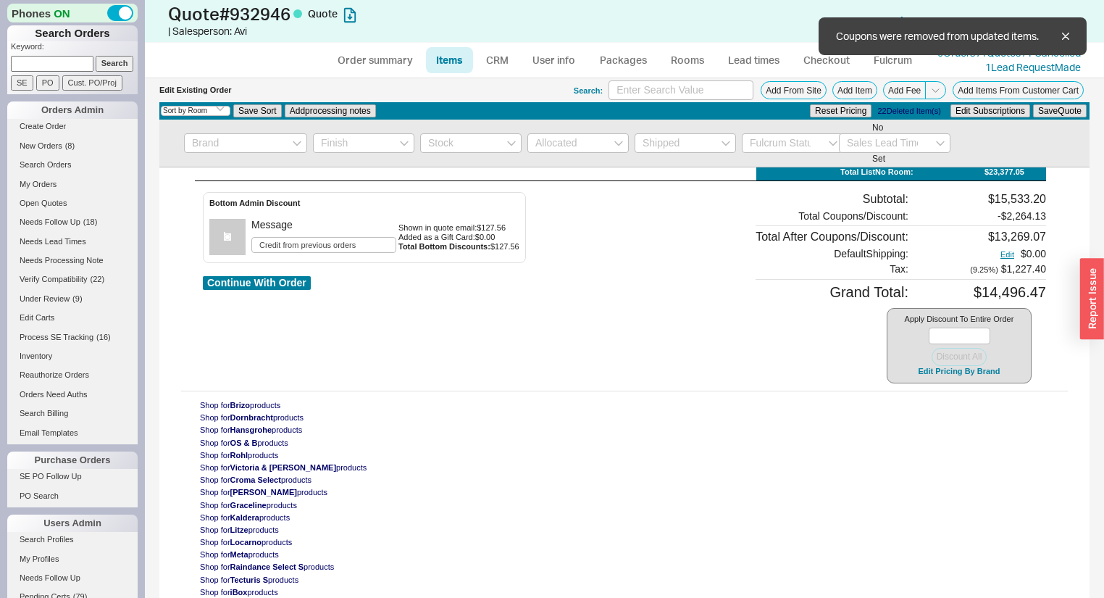
scroll to position [2402, 0]
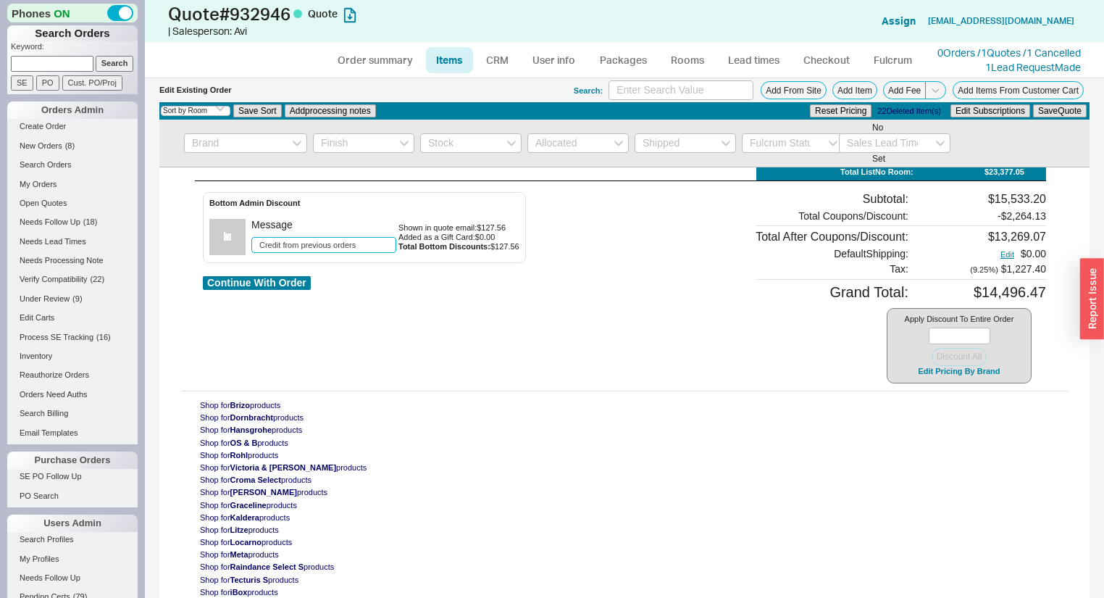
drag, startPoint x: 381, startPoint y: 243, endPoint x: -156, endPoint y: 213, distance: 538.4
click at [0, 213] on html "Phones ON Search Orders Keyword: Search SE PO Cust. PO/Proj Orders Admin Create…" at bounding box center [552, 299] width 1104 height 598
type input "ADDITIONAL DISCOUNT"
click at [1072, 107] on button "Save Quote" at bounding box center [1060, 110] width 54 height 13
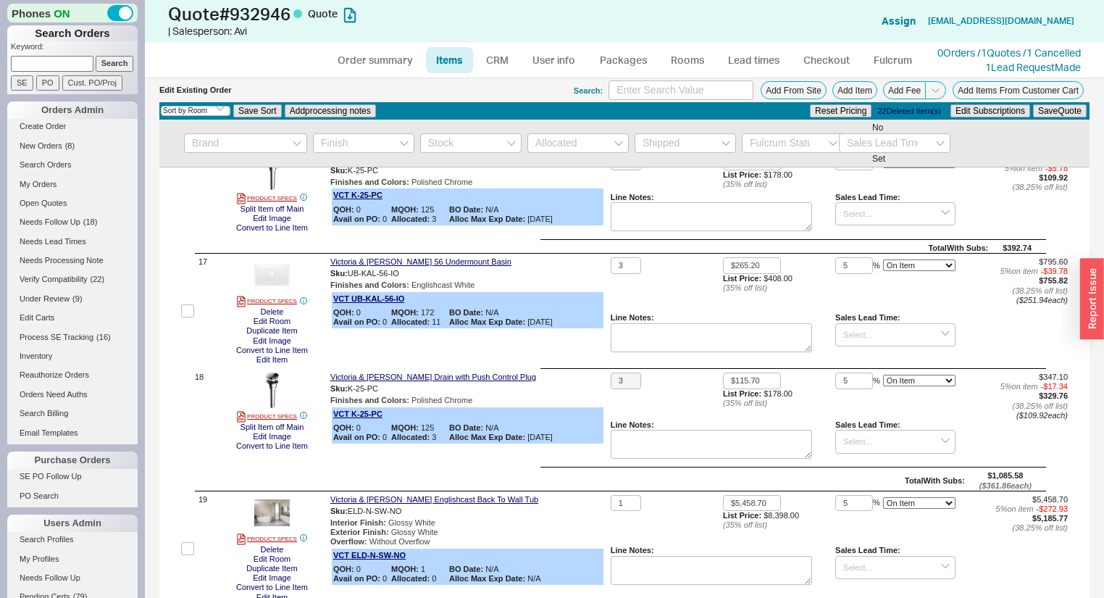
scroll to position [1823, 0]
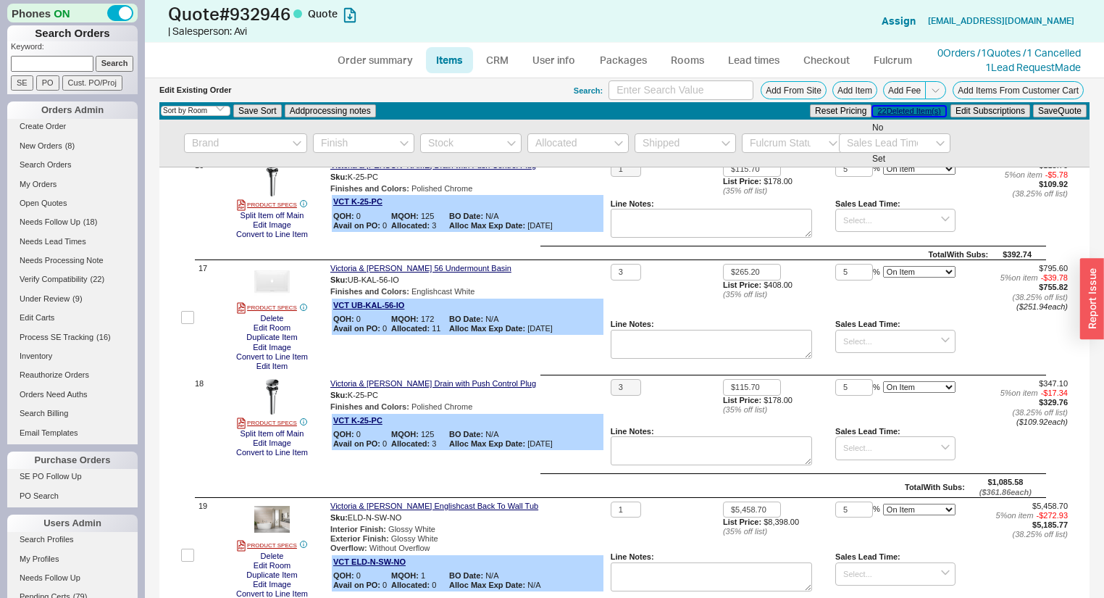
click at [908, 114] on button "22 Deleted Item(s)" at bounding box center [909, 111] width 72 height 9
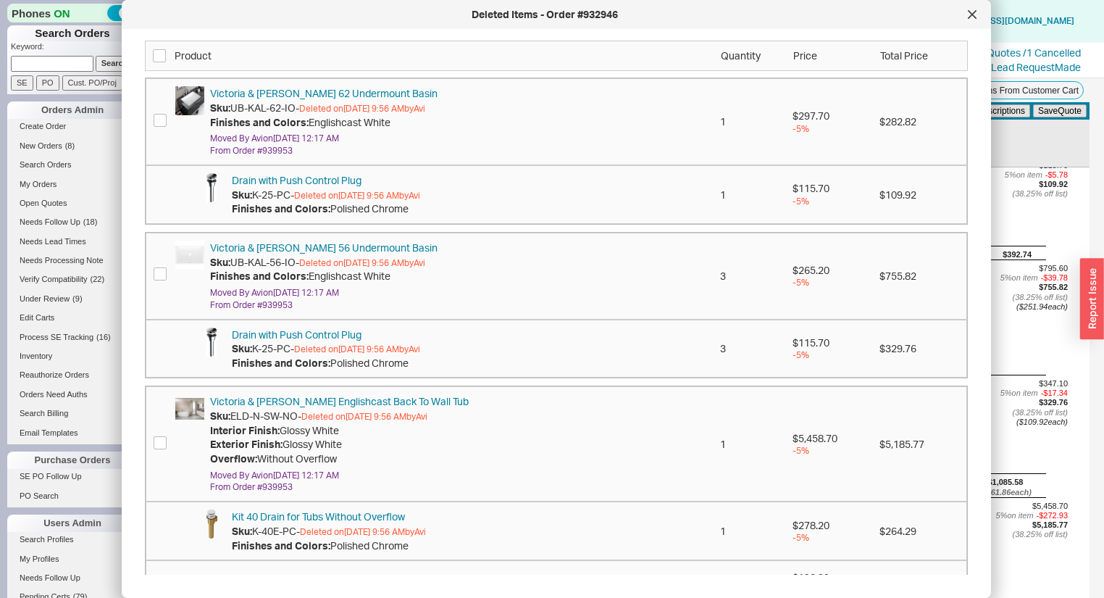
scroll to position [852, 0]
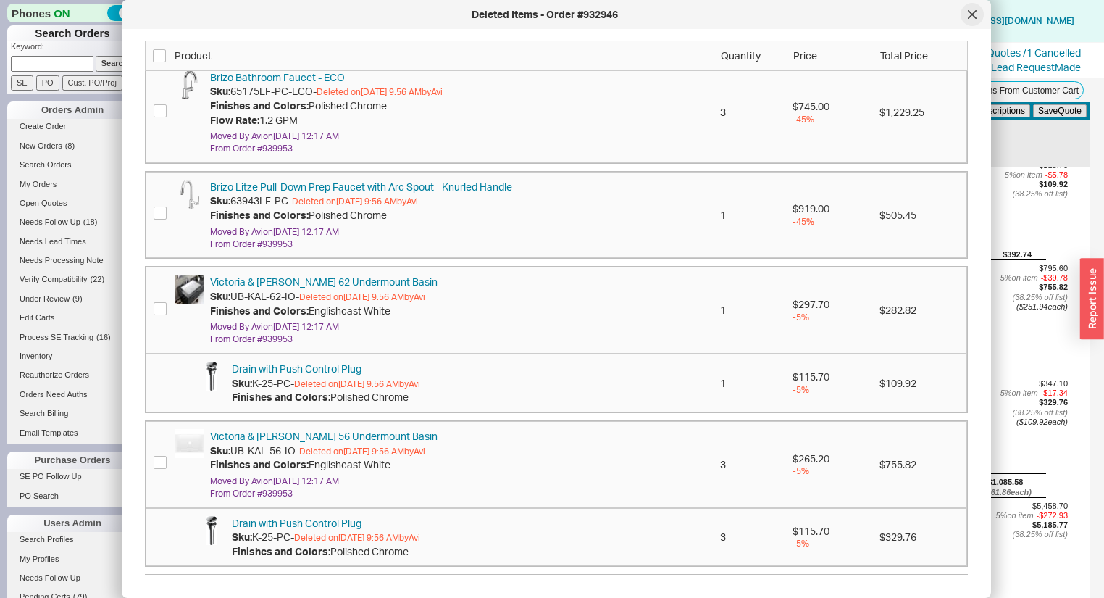
click at [971, 25] on div at bounding box center [972, 14] width 23 height 23
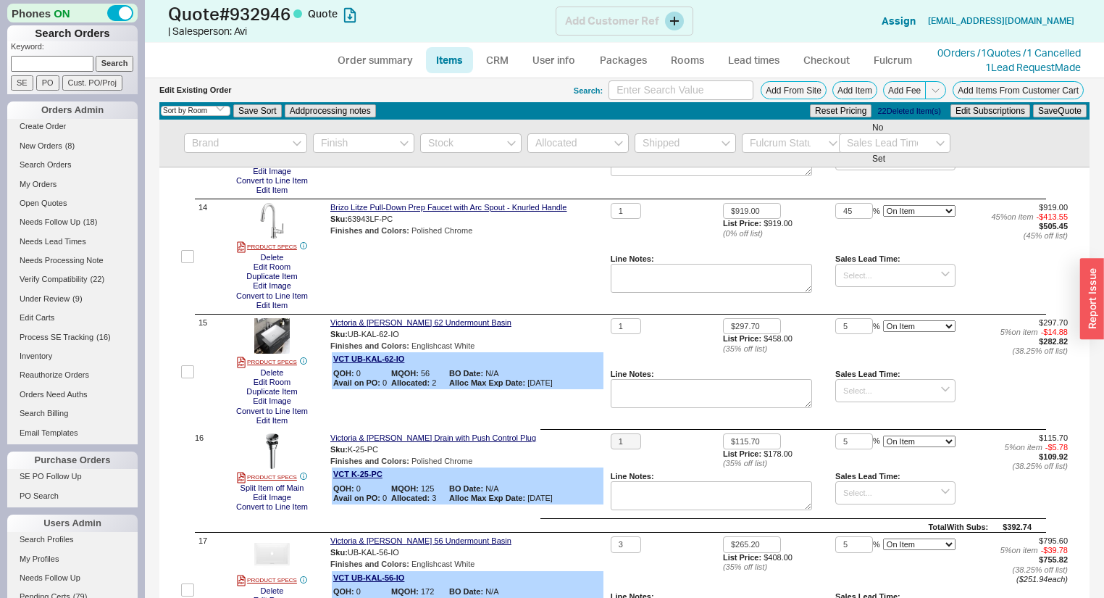
scroll to position [1185, 0]
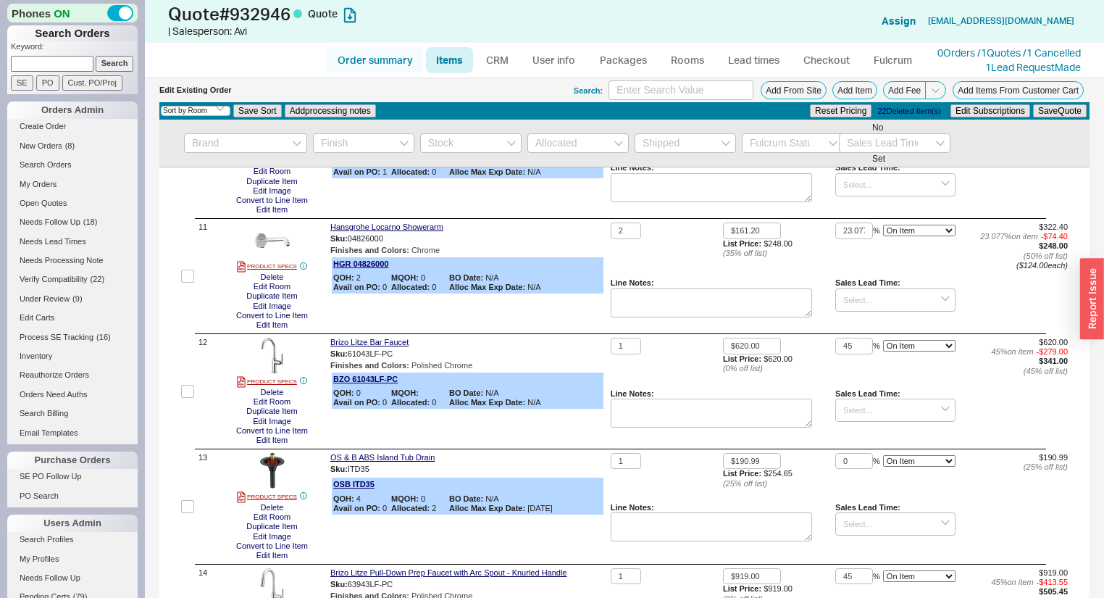
click at [368, 64] on link "Order summary" at bounding box center [375, 60] width 96 height 26
select select "*"
select select "MEDIUM"
select select "LOW"
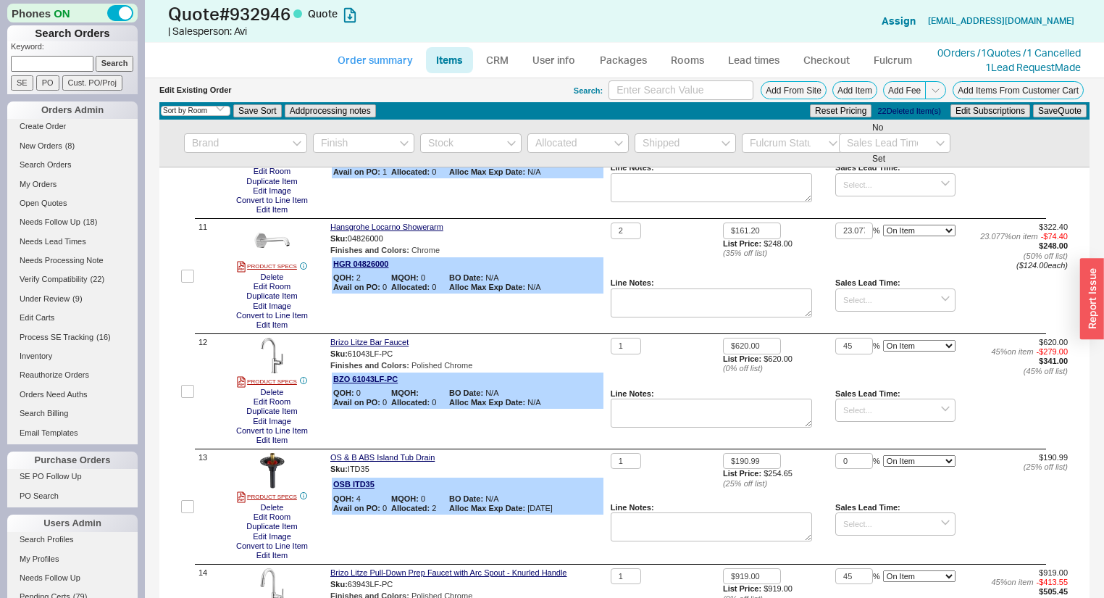
select select "3"
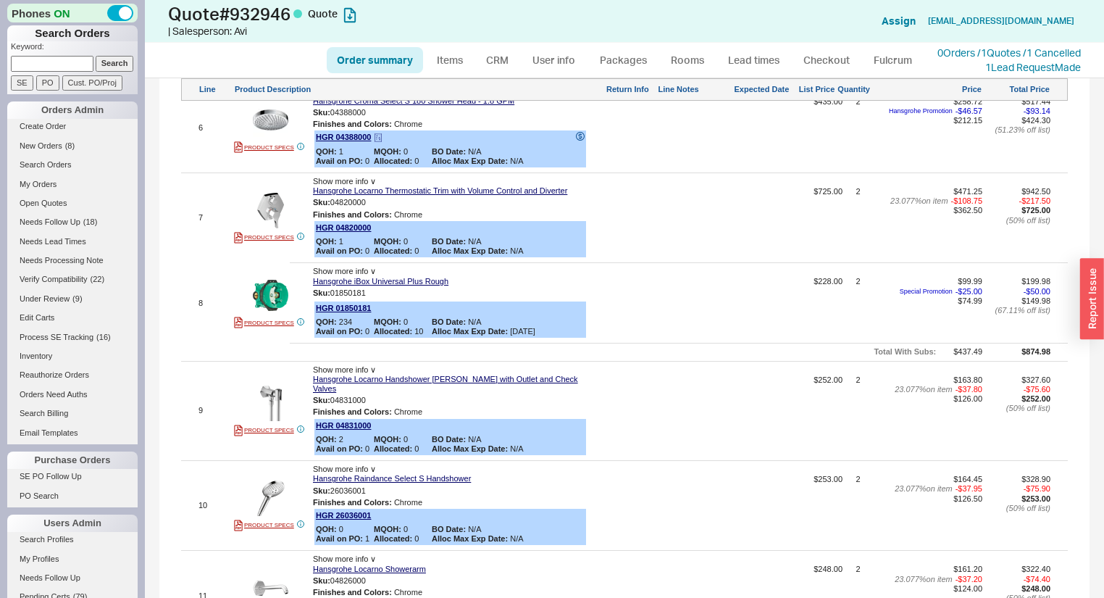
scroll to position [2202, 0]
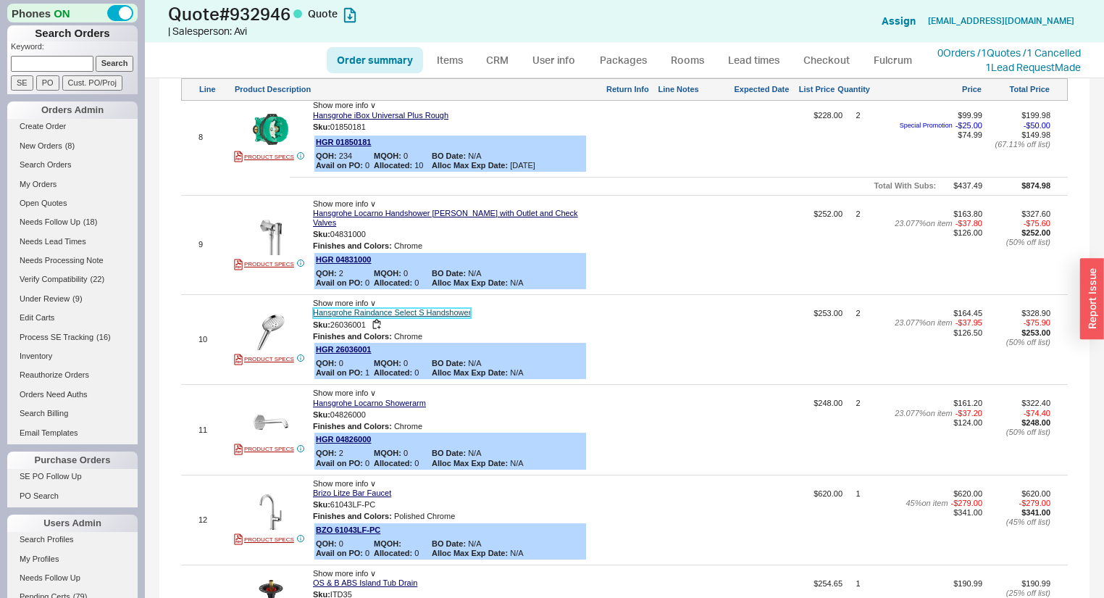
click at [402, 308] on link "Hansgrohe Raindance Select S Handshower" at bounding box center [392, 312] width 158 height 9
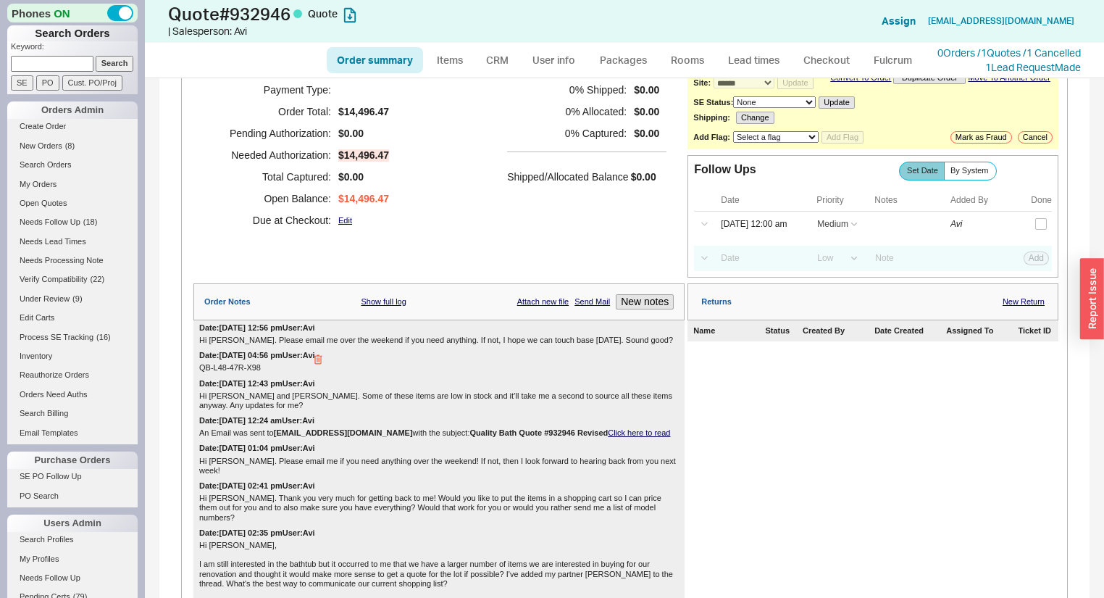
scroll to position [0, 0]
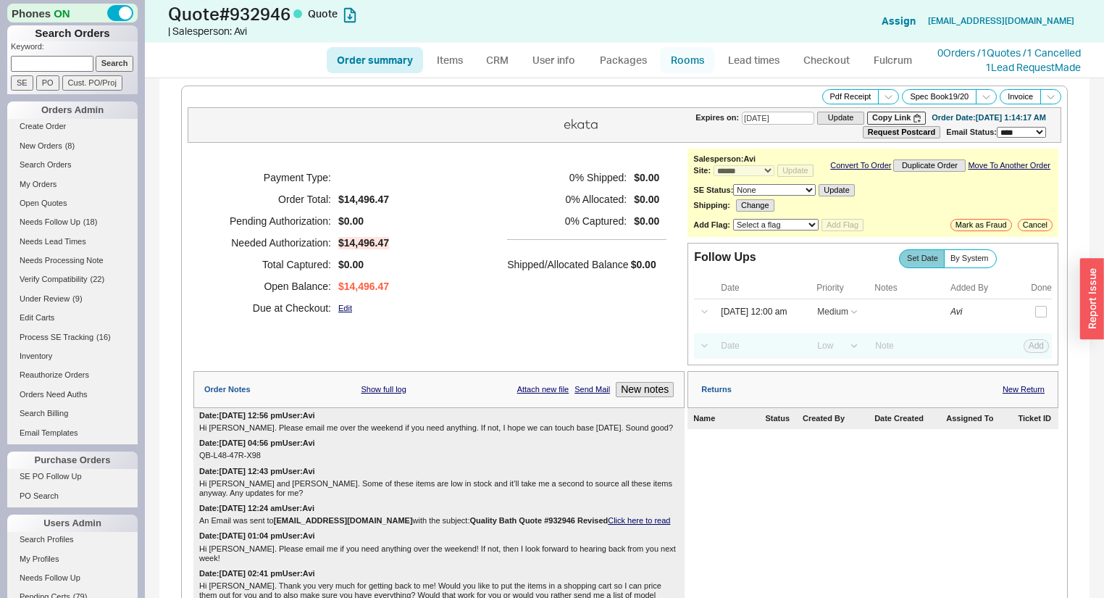
click at [675, 56] on link "Rooms" at bounding box center [687, 60] width 54 height 26
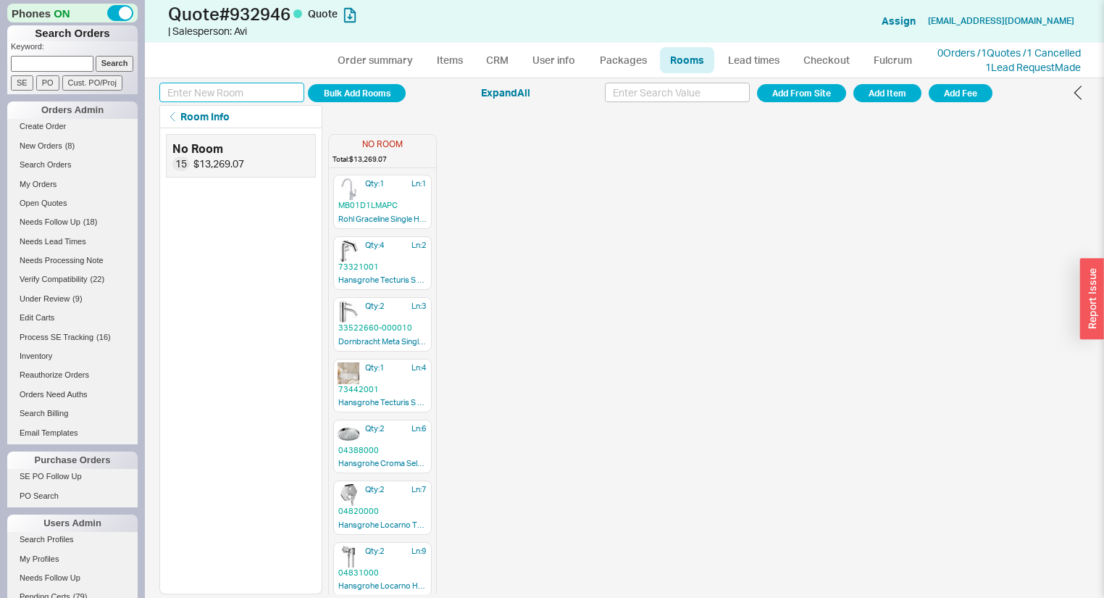
click at [251, 96] on input at bounding box center [231, 93] width 145 height 20
type input "s"
type input "Shower Areas"
click at [349, 94] on button "Add Room" at bounding box center [357, 93] width 98 height 18
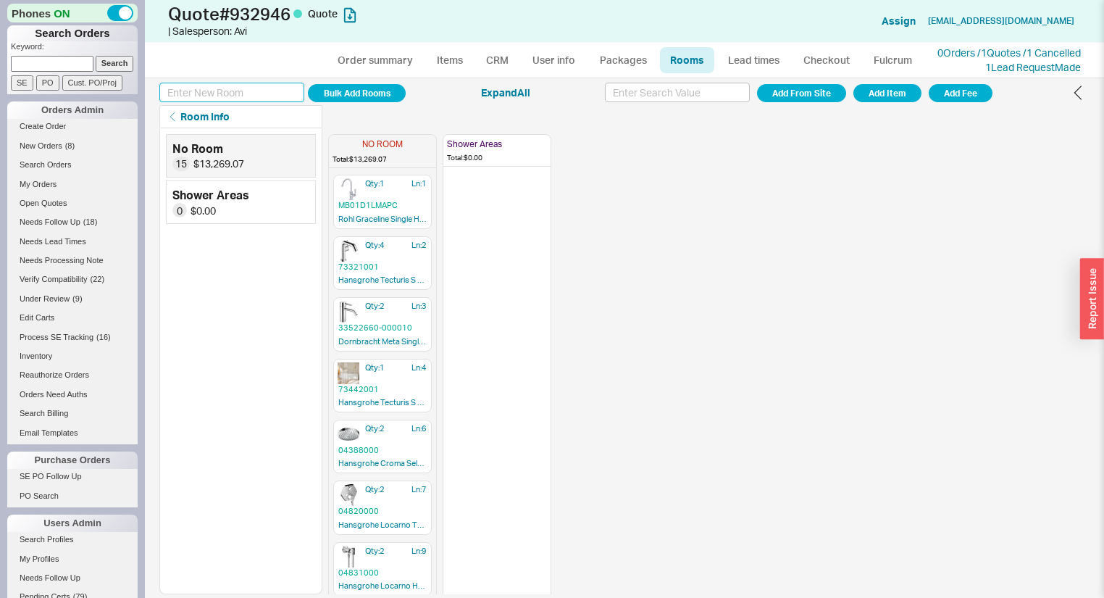
click at [278, 94] on input at bounding box center [231, 93] width 145 height 20
type input "Sink Areas"
click at [362, 88] on button "Add Room" at bounding box center [357, 93] width 98 height 18
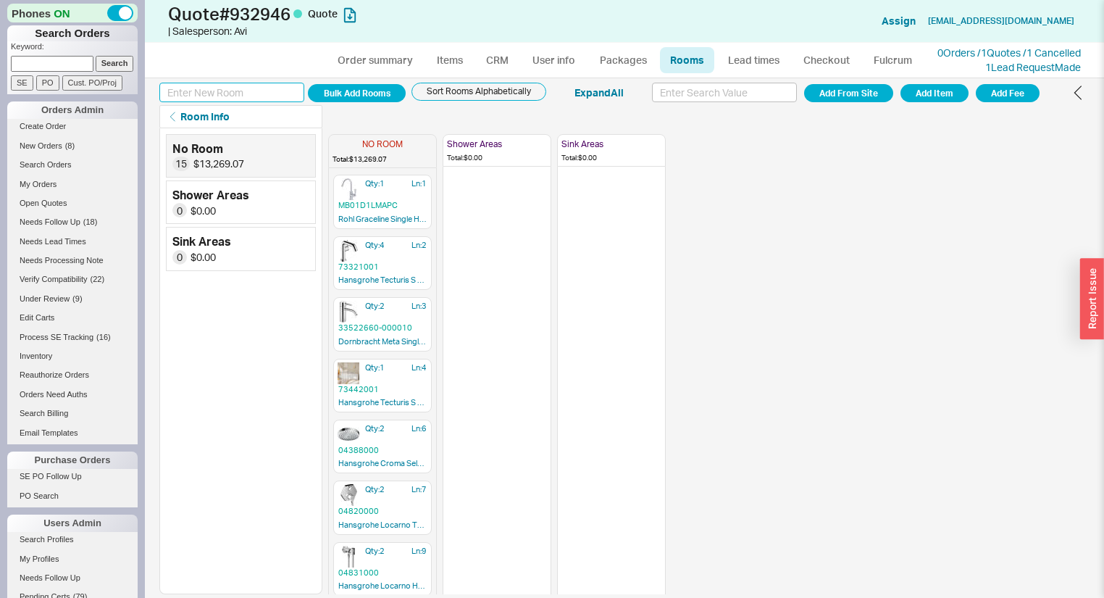
click at [250, 94] on input at bounding box center [231, 93] width 145 height 20
type input "Bathtub Area"
click at [347, 88] on button "Add Room" at bounding box center [357, 93] width 98 height 18
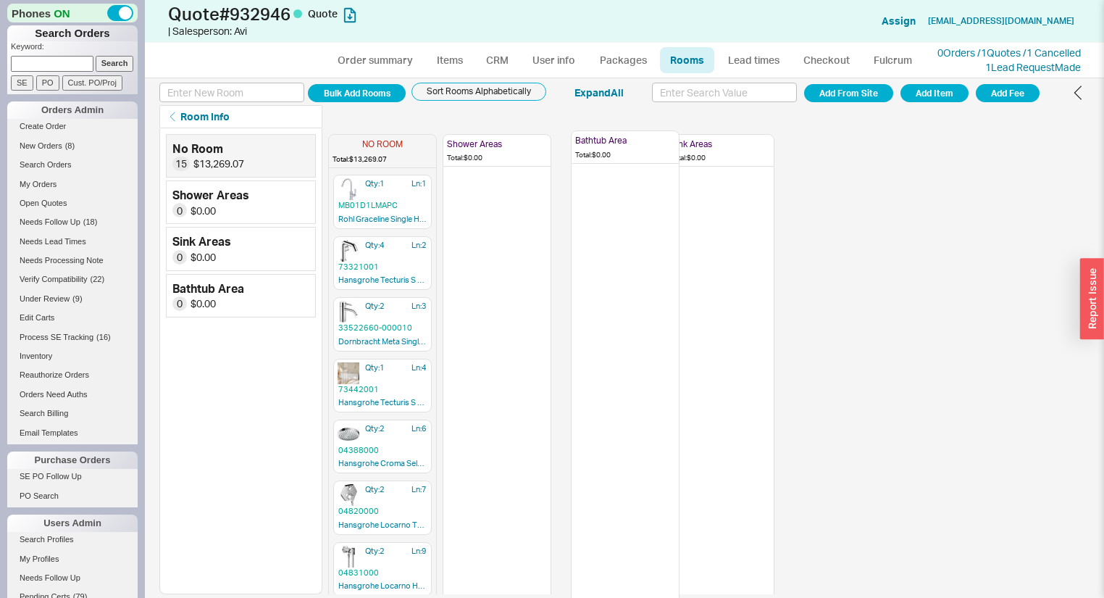
drag, startPoint x: 713, startPoint y: 154, endPoint x: 598, endPoint y: 151, distance: 114.5
click at [598, 151] on div "NO ROOM Total: $13,269.07 Qty: 1 Ln: 1 MB01D1LMAPC Rohl Graceline Single Handle…" at bounding box center [554, 361] width 452 height 466
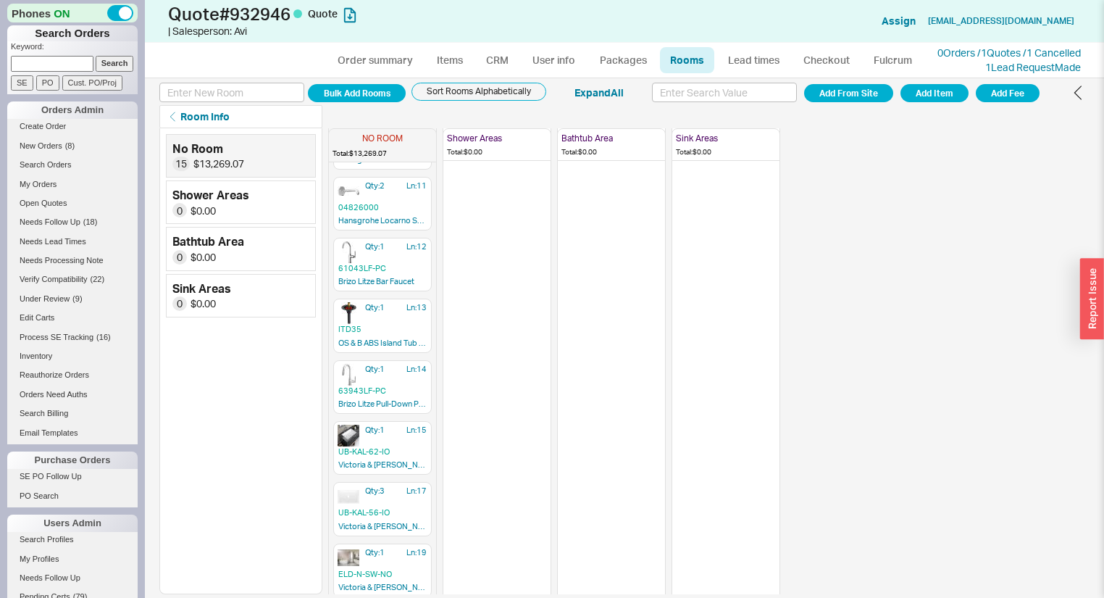
scroll to position [488, 0]
drag, startPoint x: 375, startPoint y: 556, endPoint x: 603, endPoint y: 221, distance: 405.7
click at [605, 221] on div "NO ROOM Total: $13,269.07 Qty: 1 Ln: 1 MB01D1LMAPC Rohl Graceline Single Handle…" at bounding box center [708, 361] width 761 height 466
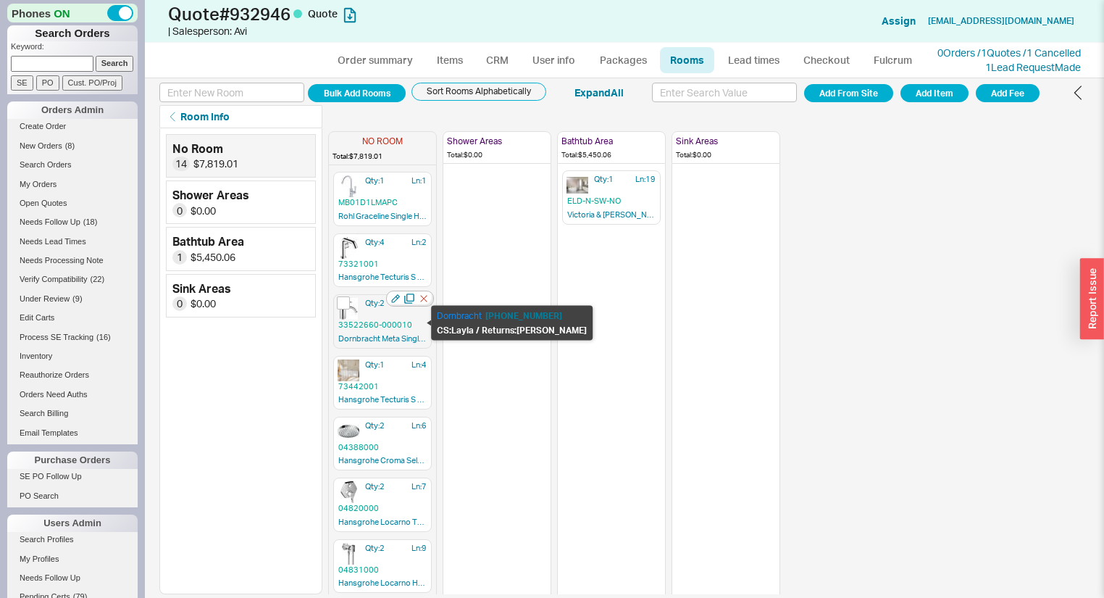
scroll to position [0, 0]
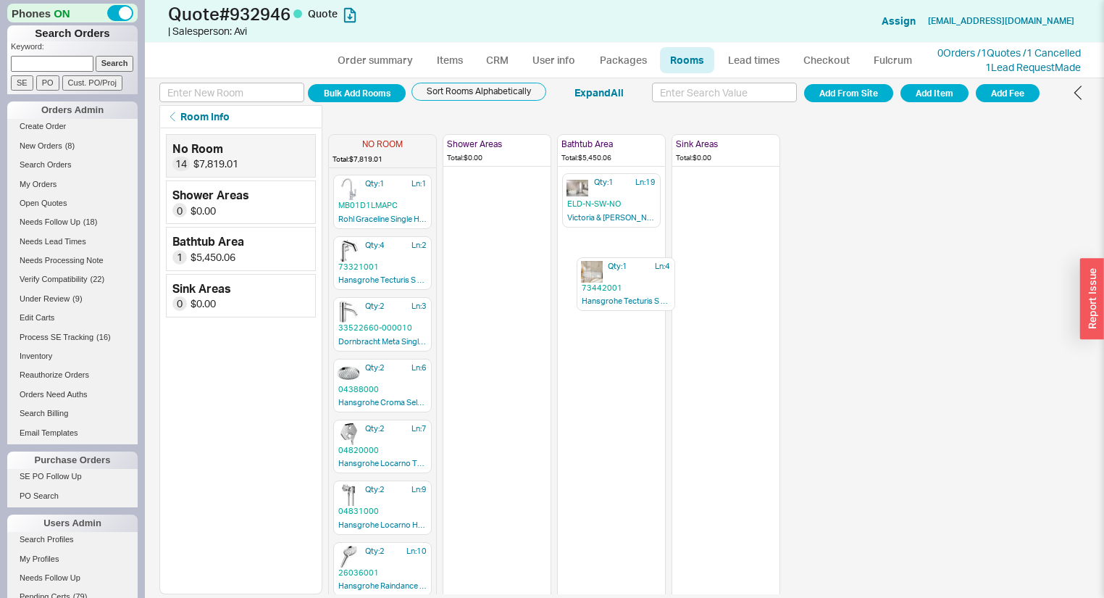
drag, startPoint x: 372, startPoint y: 383, endPoint x: 606, endPoint y: 272, distance: 258.3
click at [609, 274] on div "NO ROOM Total: $7,819.01 Qty: 1 Ln: 1 MB01D1LMAPC Rohl Graceline Single Handle …" at bounding box center [554, 361] width 452 height 466
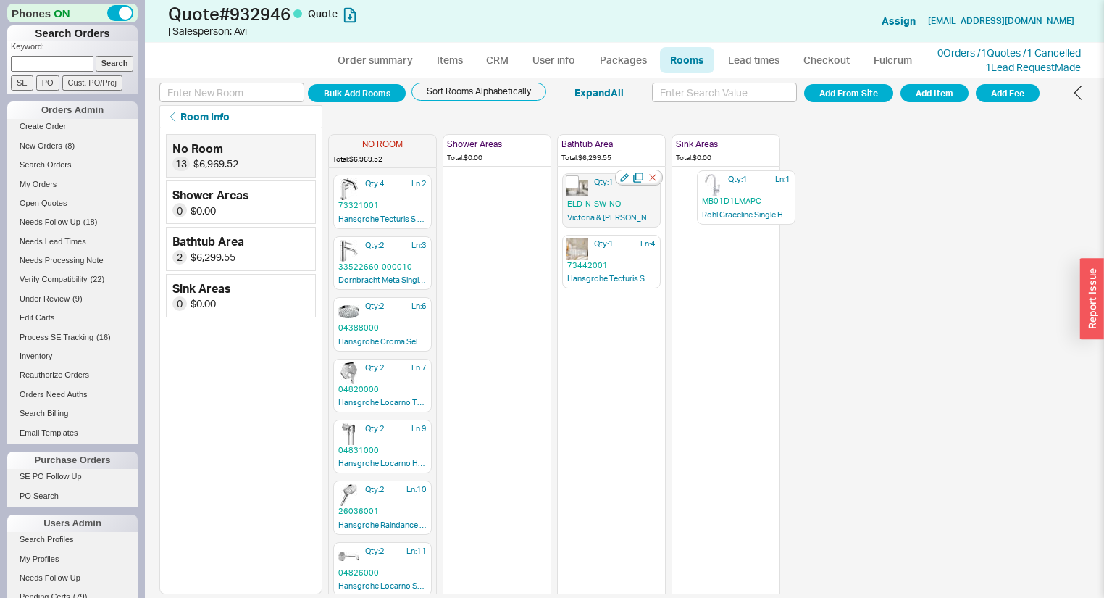
drag, startPoint x: 352, startPoint y: 195, endPoint x: 656, endPoint y: 193, distance: 304.3
click at [713, 192] on div "NO ROOM Total: $6,969.52 Qty: 1 Ln: 1 MB01D1LMAPC Rohl Graceline Single Handle …" at bounding box center [554, 361] width 452 height 466
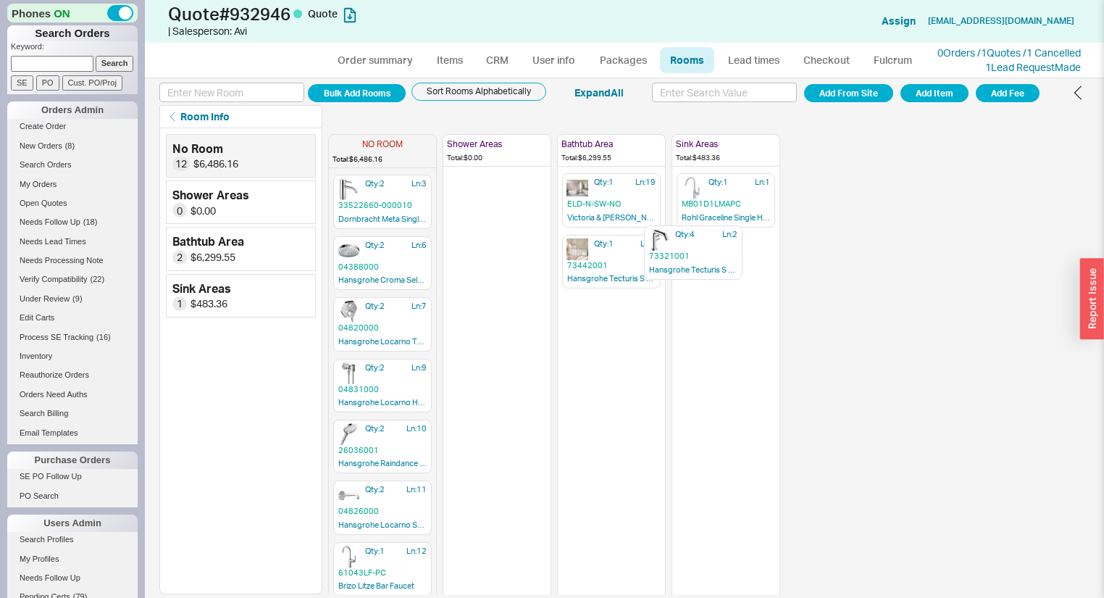
drag, startPoint x: 369, startPoint y: 196, endPoint x: 700, endPoint y: 246, distance: 334.2
click at [700, 246] on div "NO ROOM Total: $6,486.16 Qty: 4 Ln: 2 73321001 Hansgrohe Tecturis S Bathroom Fa…" at bounding box center [554, 361] width 452 height 466
click at [730, 270] on div "Qty: 4 Ln: 2 73321001 Hansgrohe Tecturis S Bathroom Faucet" at bounding box center [726, 262] width 99 height 54
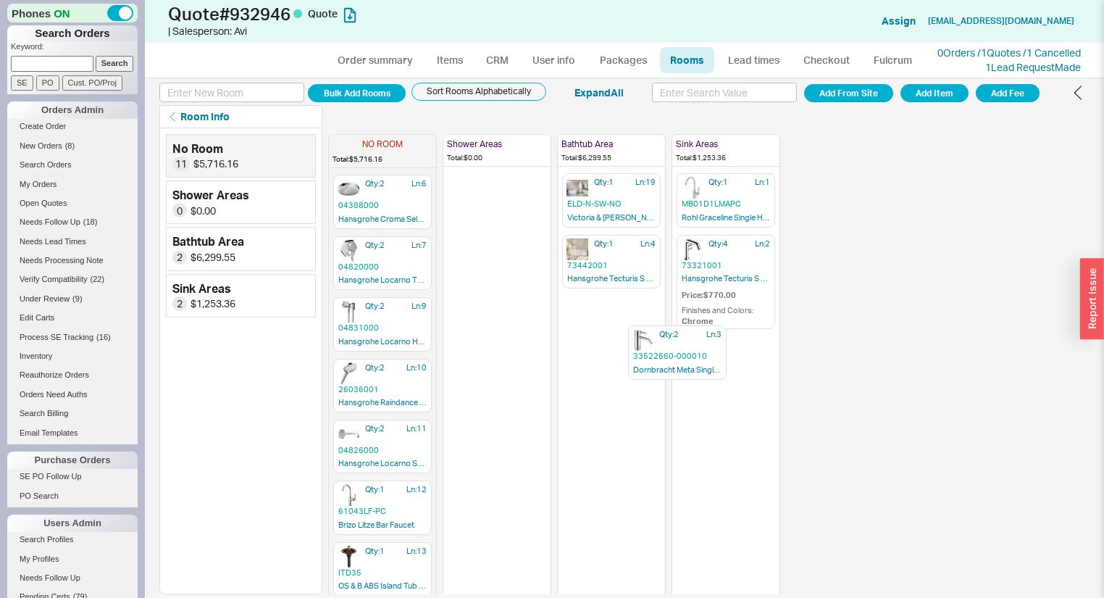
drag, startPoint x: 391, startPoint y: 204, endPoint x: 762, endPoint y: 377, distance: 409.4
click at [762, 377] on div "NO ROOM Total: $5,716.16 Qty: 2 Ln: 3 33522660-000010 Dornbracht Meta Single Le…" at bounding box center [554, 361] width 452 height 466
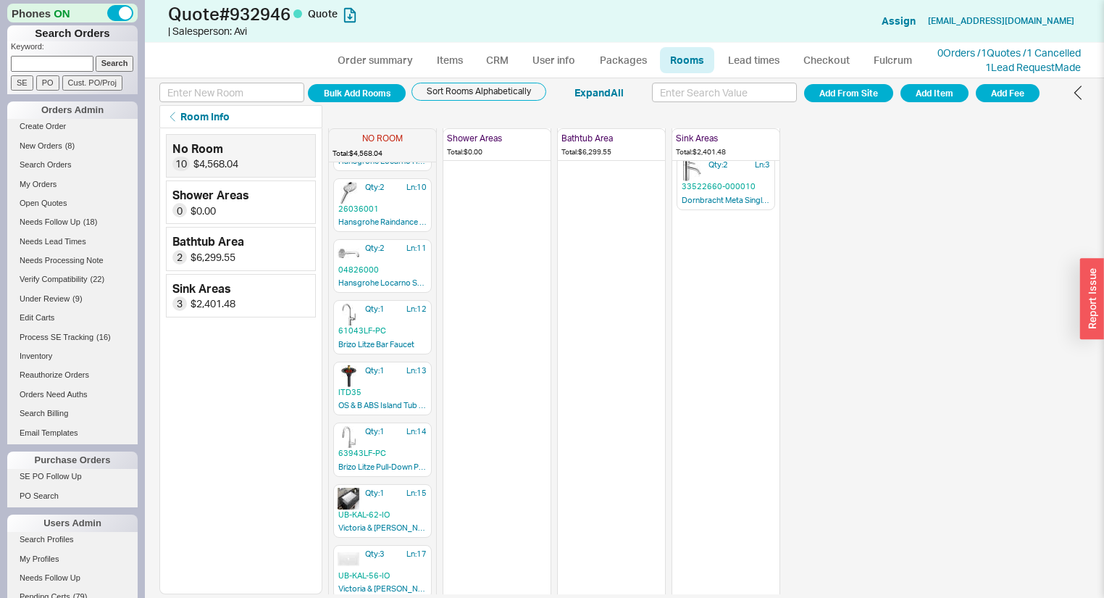
scroll to position [185, 0]
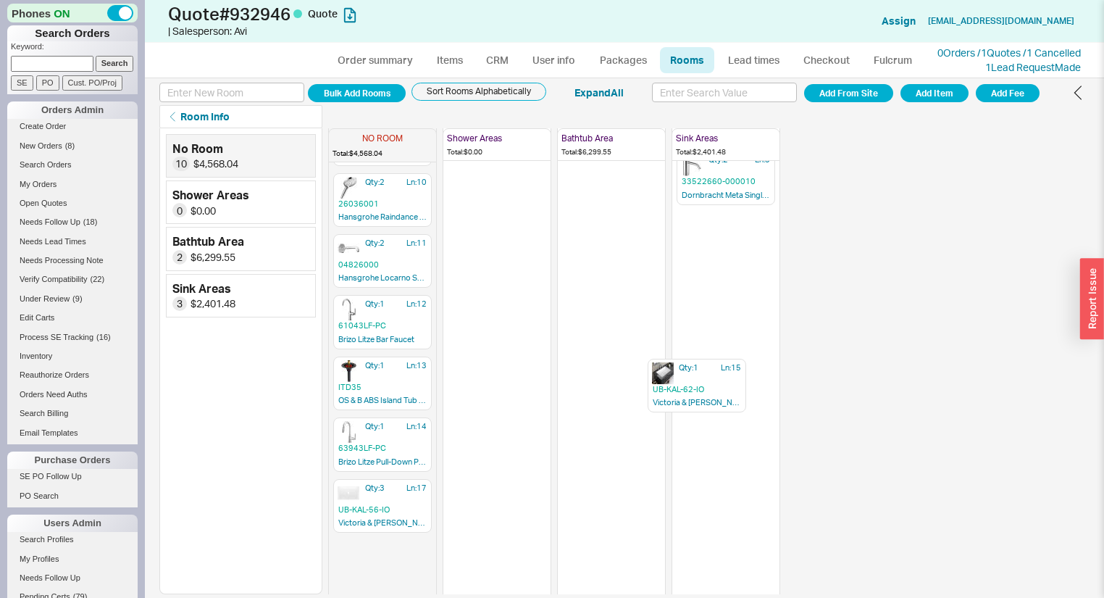
drag, startPoint x: 409, startPoint y: 499, endPoint x: 681, endPoint y: 381, distance: 296.9
click at [709, 384] on div "NO ROOM Total: $4,568.04 Qty: 2 Ln: 6 04388000 Hansgrohe Croma Select S 180 Sho…" at bounding box center [554, 176] width 452 height 466
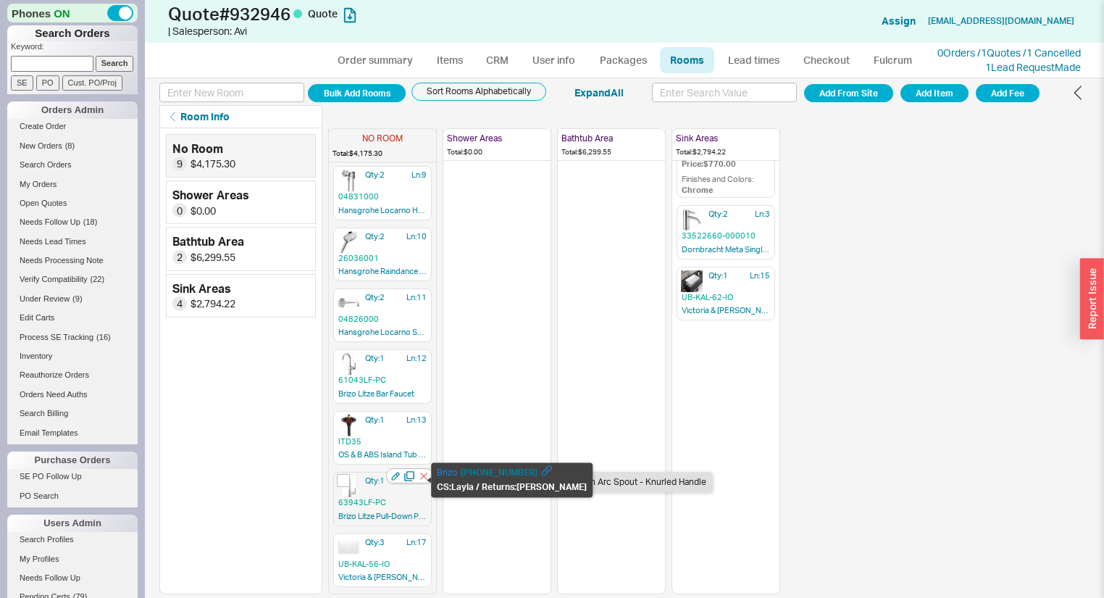
scroll to position [125, 0]
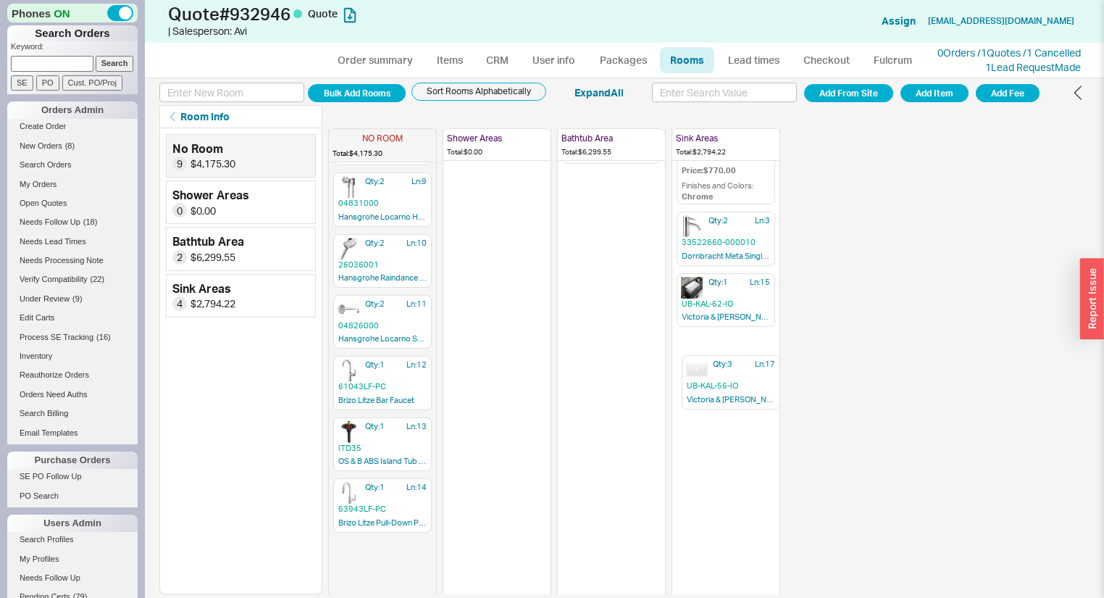
drag, startPoint x: 372, startPoint y: 548, endPoint x: 727, endPoint y: 370, distance: 397.2
click at [727, 370] on div "NO ROOM Total: $4,175.30 Qty: 2 Ln: 6 04388000 Hansgrohe Croma Select S 180 Sho…" at bounding box center [554, 237] width 452 height 466
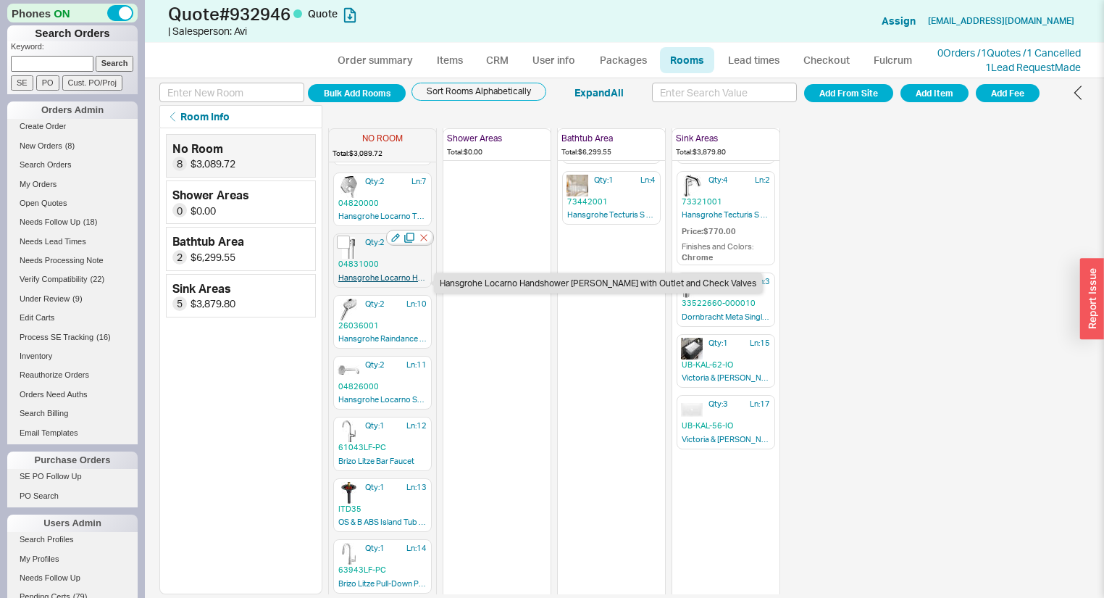
scroll to position [64, 0]
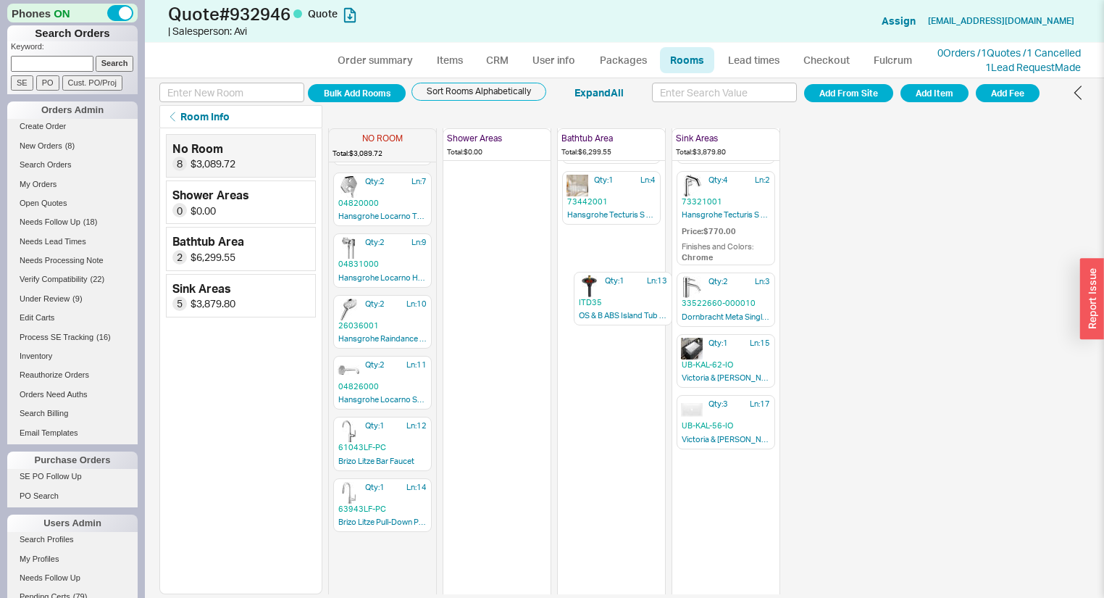
drag, startPoint x: 430, startPoint y: 473, endPoint x: 623, endPoint y: 256, distance: 290.4
click at [630, 259] on div "NO ROOM Total: $3,089.72 Qty: 2 Ln: 6 04388000 Hansgrohe Croma Select S 180 Sho…" at bounding box center [554, 297] width 452 height 466
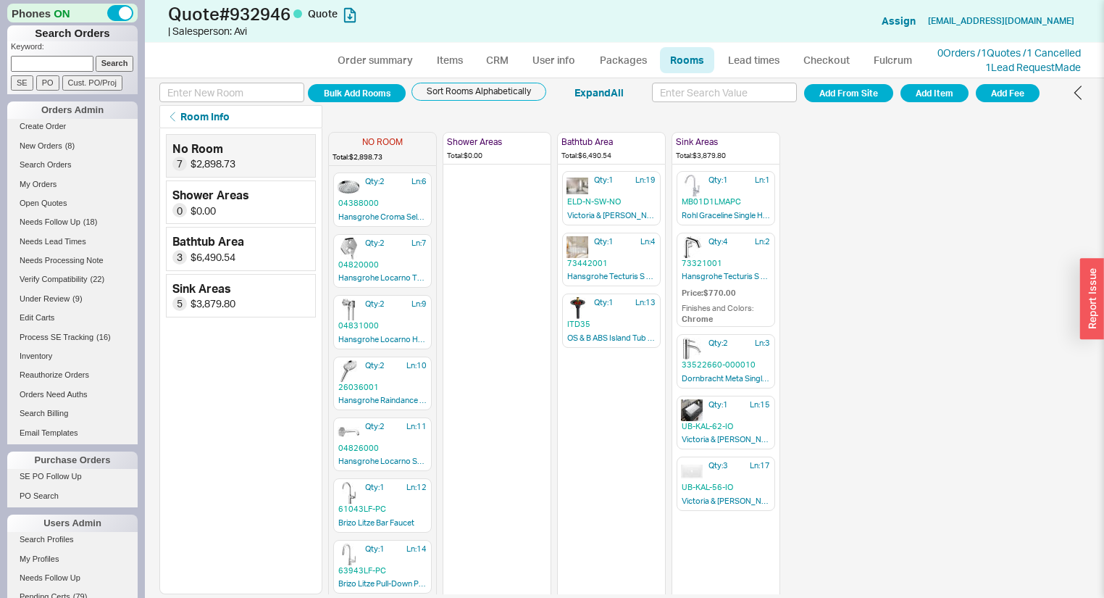
scroll to position [0, 0]
drag, startPoint x: 601, startPoint y: 336, endPoint x: 604, endPoint y: 259, distance: 77.6
click at [604, 259] on div "NO ROOM Total: $2,898.73 Qty: 2 Ln: 6 04388000 Hansgrohe Croma Select S 180 Sho…" at bounding box center [554, 361] width 452 height 466
click at [249, 93] on input at bounding box center [231, 93] width 145 height 20
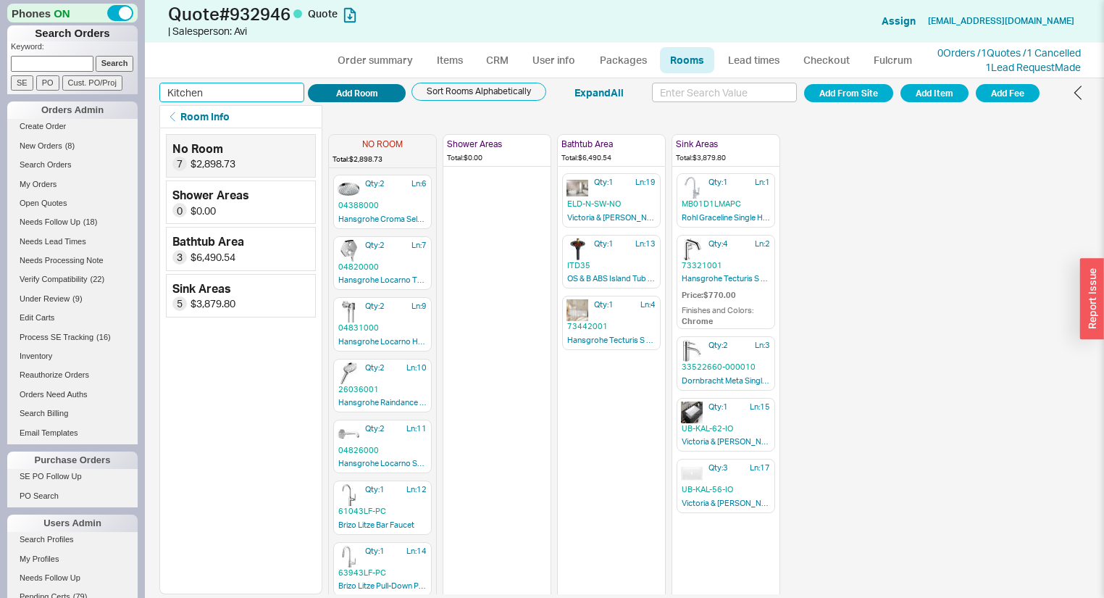
type input "Kitchen"
click at [345, 93] on button "Add Room" at bounding box center [357, 93] width 98 height 18
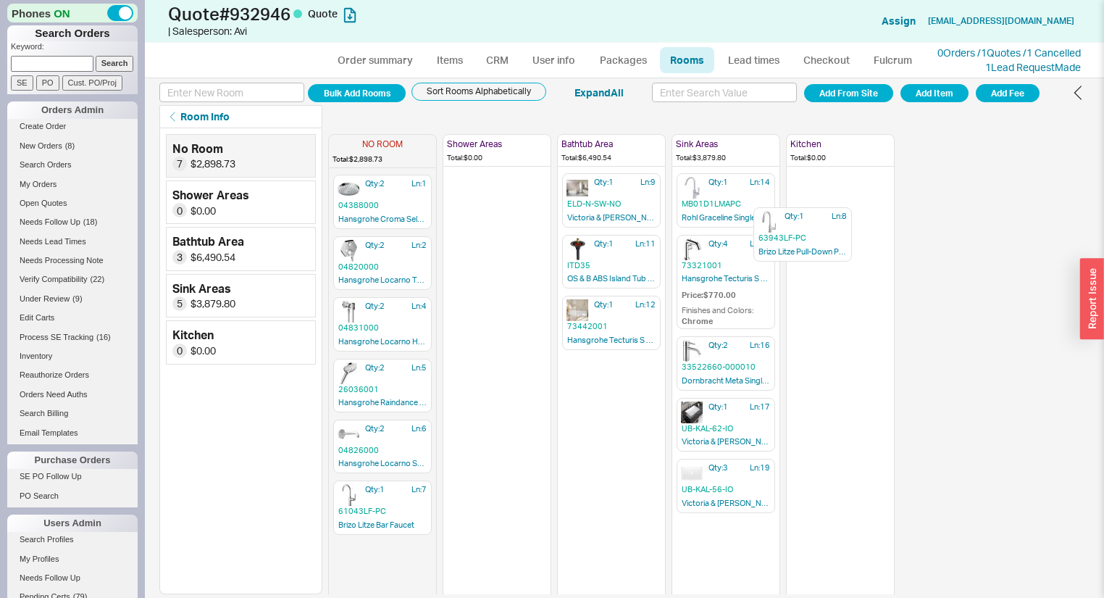
drag, startPoint x: 401, startPoint y: 551, endPoint x: 829, endPoint y: 220, distance: 540.2
click at [829, 221] on div "NO ROOM Total: $2,898.73 Qty: 2 Ln: 1 04388000 Hansgrohe Croma Select S 180 Sho…" at bounding box center [611, 361] width 567 height 466
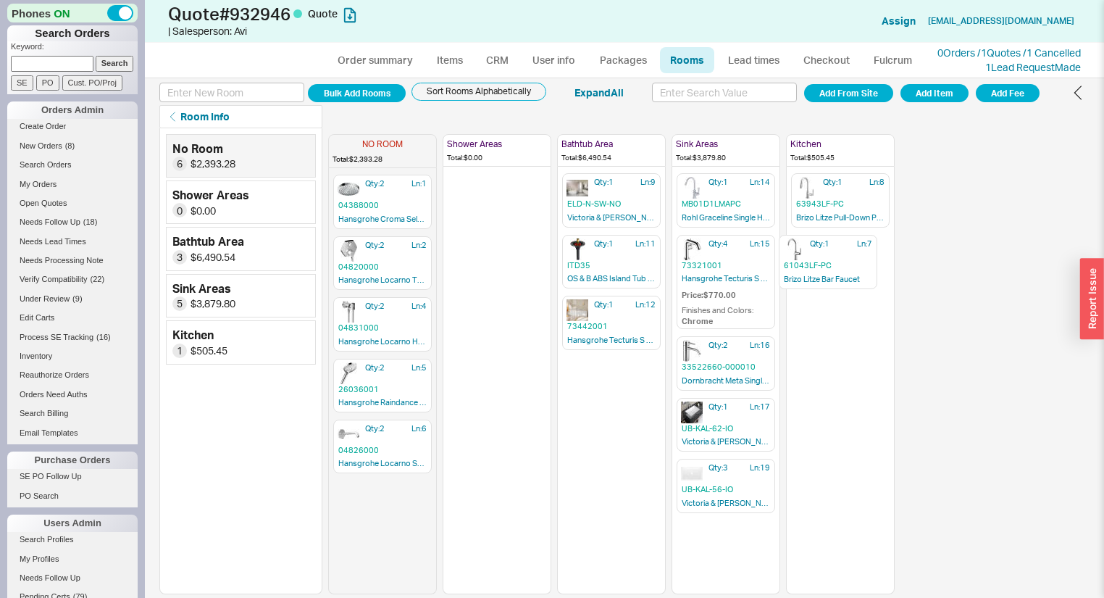
drag, startPoint x: 377, startPoint y: 511, endPoint x: 832, endPoint y: 266, distance: 517.0
click at [832, 266] on div "NO ROOM Total: $2,393.28 Qty: 2 Ln: 1 04388000 Hansgrohe Croma Select S 180 Sho…" at bounding box center [611, 361] width 567 height 466
drag, startPoint x: 362, startPoint y: 257, endPoint x: 474, endPoint y: 205, distance: 123.2
click at [474, 205] on div "NO ROOM Total: $2,052.28 Qty: 2 Ln: 1 04388000 Hansgrohe Croma Select S 180 Sho…" at bounding box center [611, 361] width 567 height 466
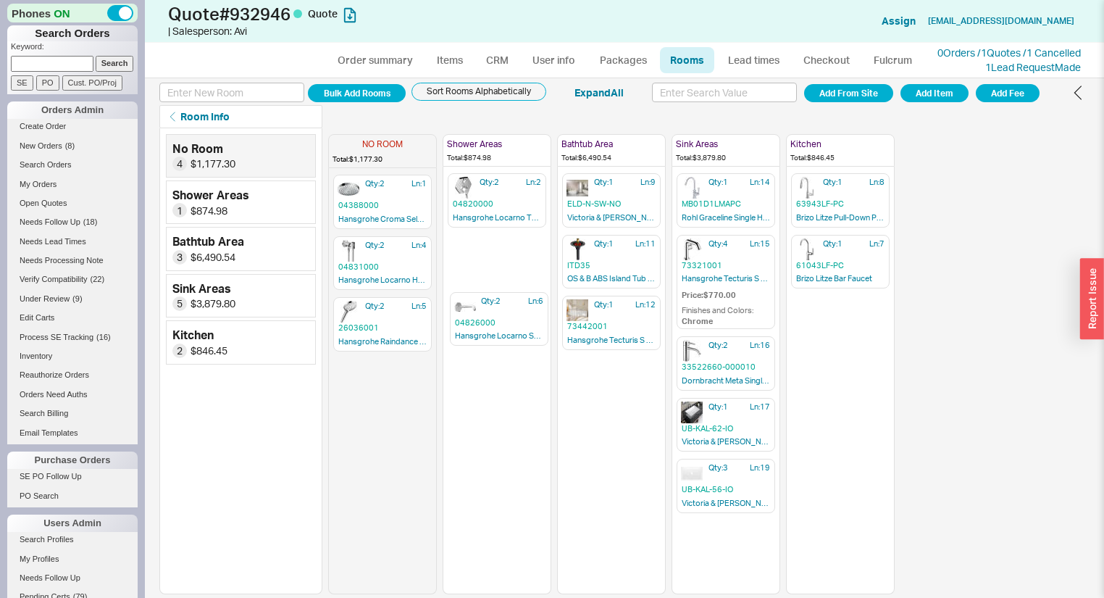
drag, startPoint x: 373, startPoint y: 388, endPoint x: 460, endPoint y: 265, distance: 150.2
click at [504, 283] on div "NO ROOM Total: $1,177.30 Qty: 2 Ln: 1 04388000 Hansgrohe Croma Select S 180 Sho…" at bounding box center [611, 361] width 567 height 466
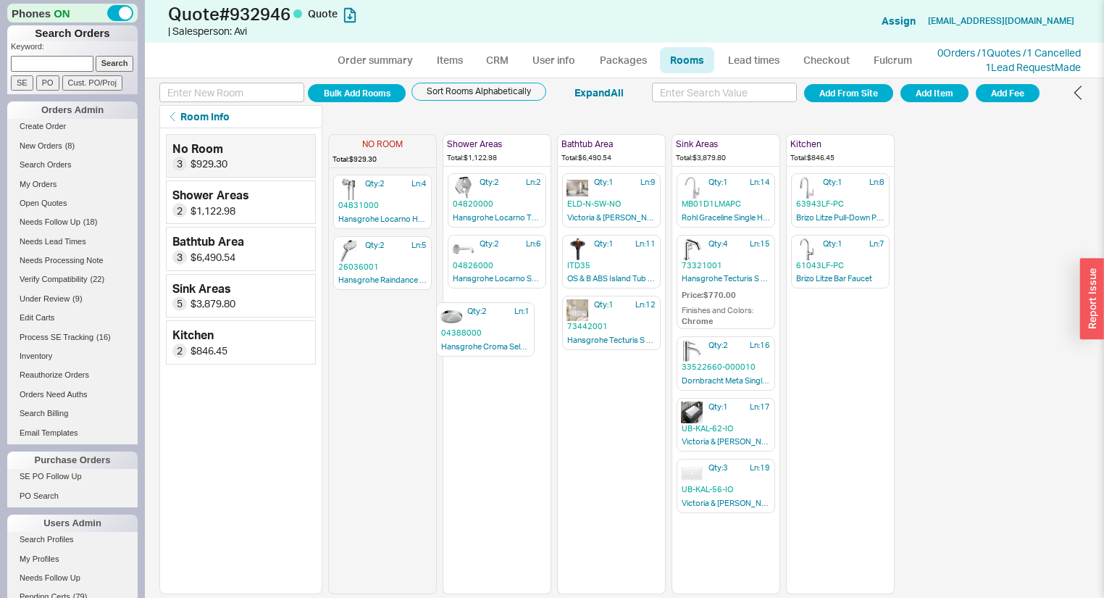
drag, startPoint x: 391, startPoint y: 197, endPoint x: 498, endPoint y: 329, distance: 170.0
click at [498, 330] on div "NO ROOM Total: $929.30 Qty: 2 Ln: 1 04388000 Hansgrohe Croma Select S 180 Showe…" at bounding box center [611, 361] width 567 height 466
drag, startPoint x: 368, startPoint y: 200, endPoint x: 475, endPoint y: 380, distance: 209.9
click at [475, 380] on div "NO ROOM Total: $505.00 Qty: 2 Ln: 4 04831000 Hansgrohe Locarno Handshower Porte…" at bounding box center [611, 361] width 567 height 466
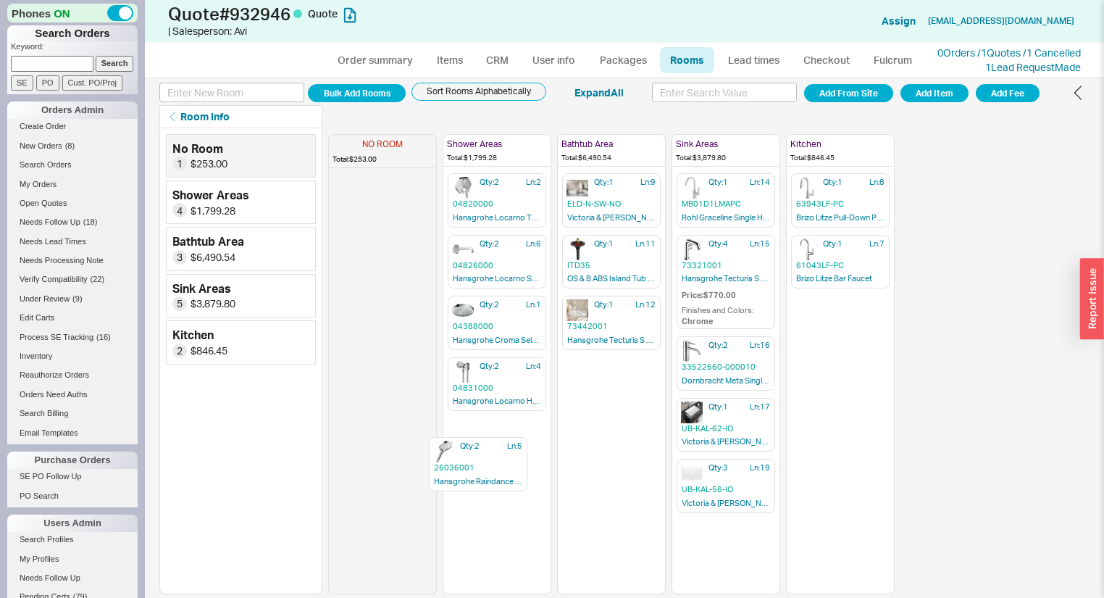
drag, startPoint x: 344, startPoint y: 203, endPoint x: 456, endPoint y: 449, distance: 270.4
click at [457, 451] on div "NO ROOM Total: $253.00 Qty: 2 Ln: 5 26036001 Hansgrohe Raindance Select S Hands…" at bounding box center [611, 361] width 567 height 466
drag, startPoint x: 487, startPoint y: 391, endPoint x: 485, endPoint y: 380, distance: 11.7
click at [486, 382] on div "NO ROOM Total: $0.00 Shower Areas Total: $2,052.28 Qty: 2 Ln: 2 04820000 Hansgr…" at bounding box center [611, 361] width 567 height 466
click at [501, 56] on link "CRM" at bounding box center [497, 60] width 43 height 26
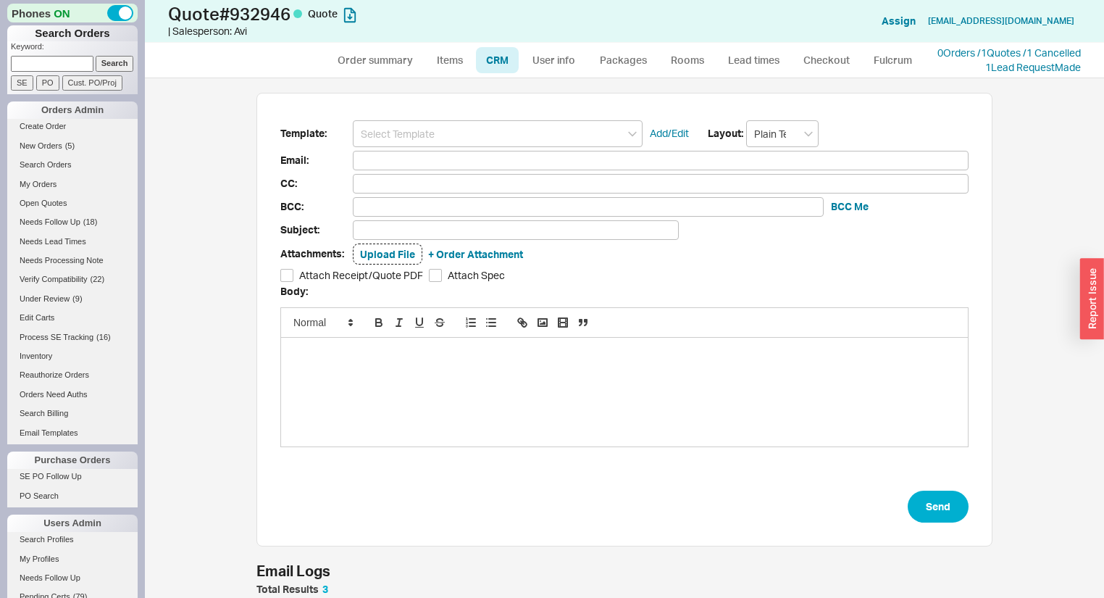
scroll to position [511, 942]
click at [417, 130] on input at bounding box center [498, 133] width 290 height 27
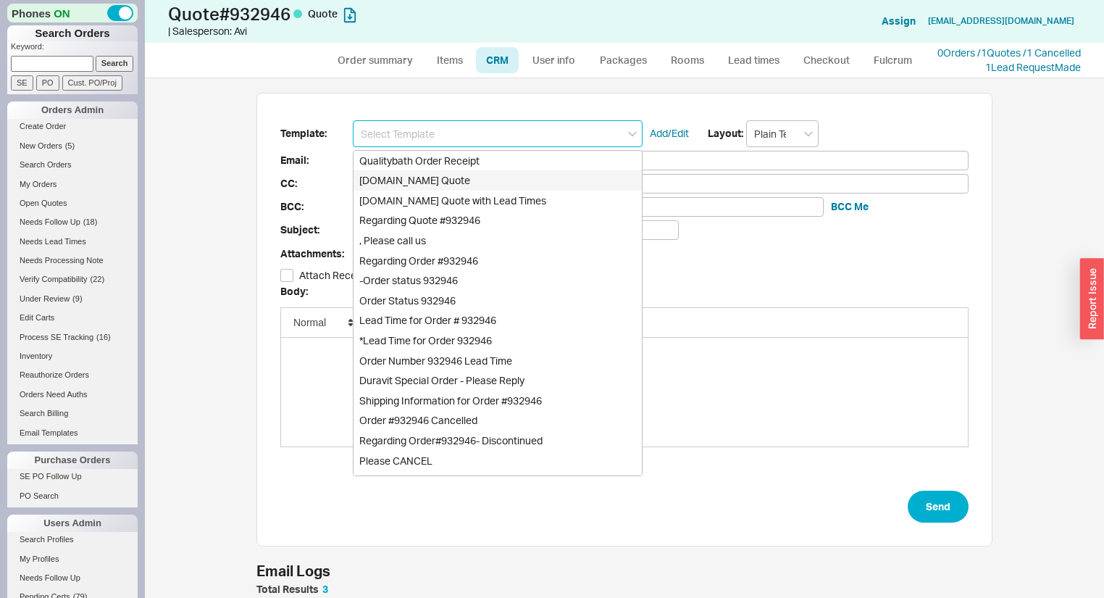
click at [438, 179] on div "Qualitybath.com Quote" at bounding box center [498, 180] width 288 height 20
type input "Qualitybath.com Quote"
type input "Receipt"
type input "purchases@leenamurgai.co.uk"
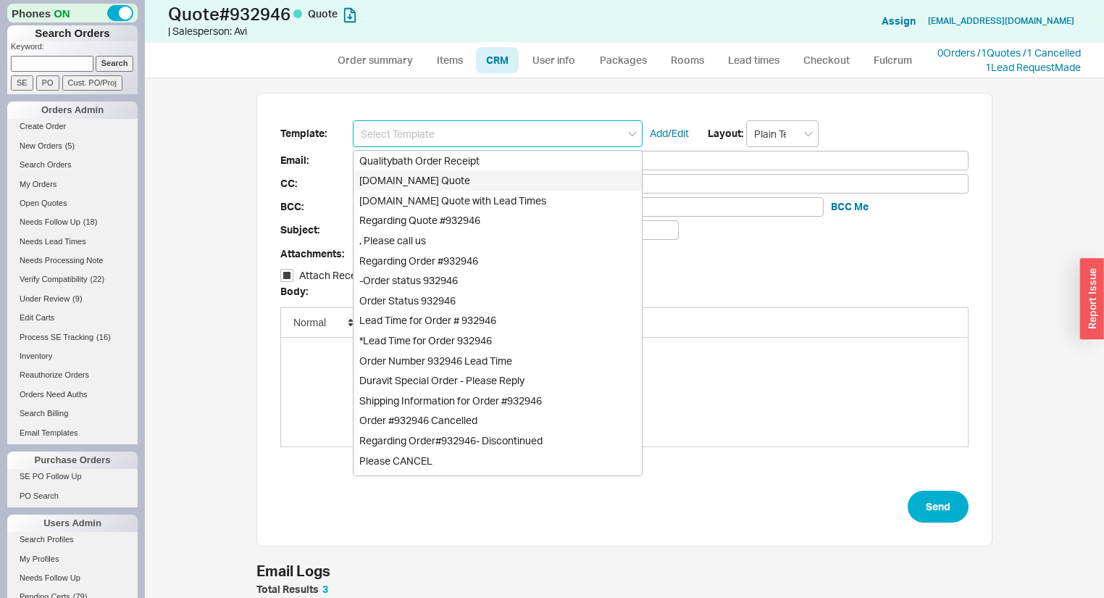
type input "mail@ismaeljuma.com"
type input "Quality Bath Quote #932946"
checkbox input "true"
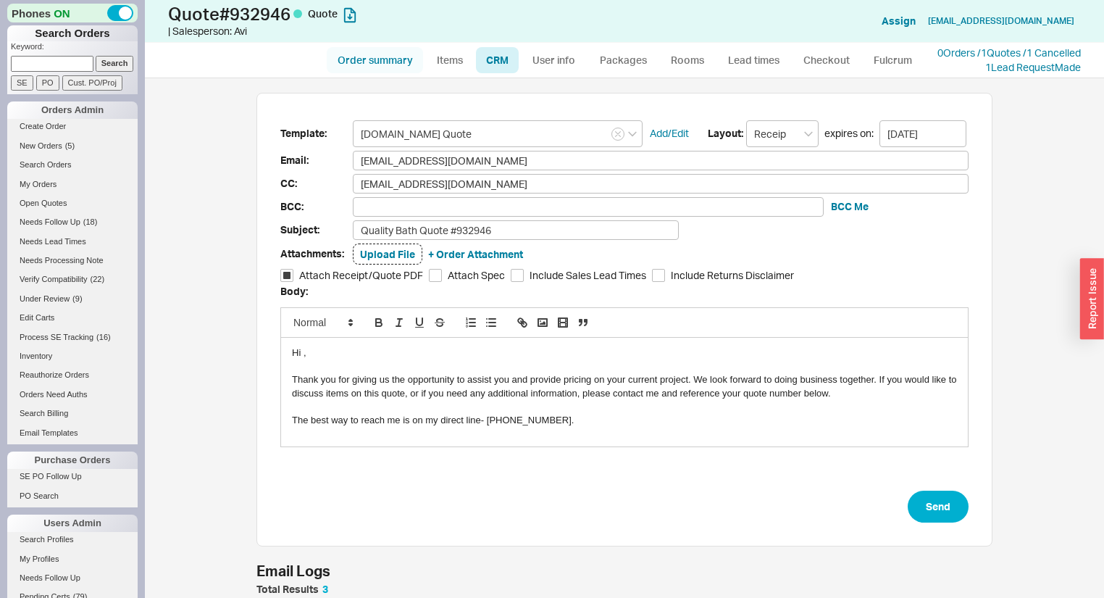
click at [372, 70] on link "Order summary" at bounding box center [375, 60] width 96 height 26
select select "*"
select select "MEDIUM"
select select "LOW"
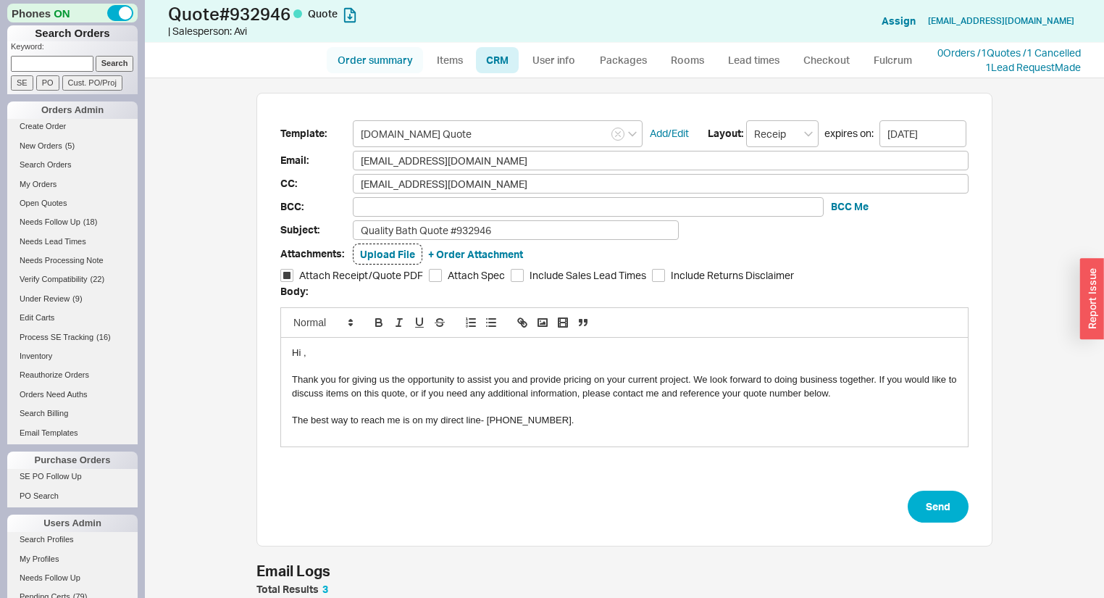
select select "3"
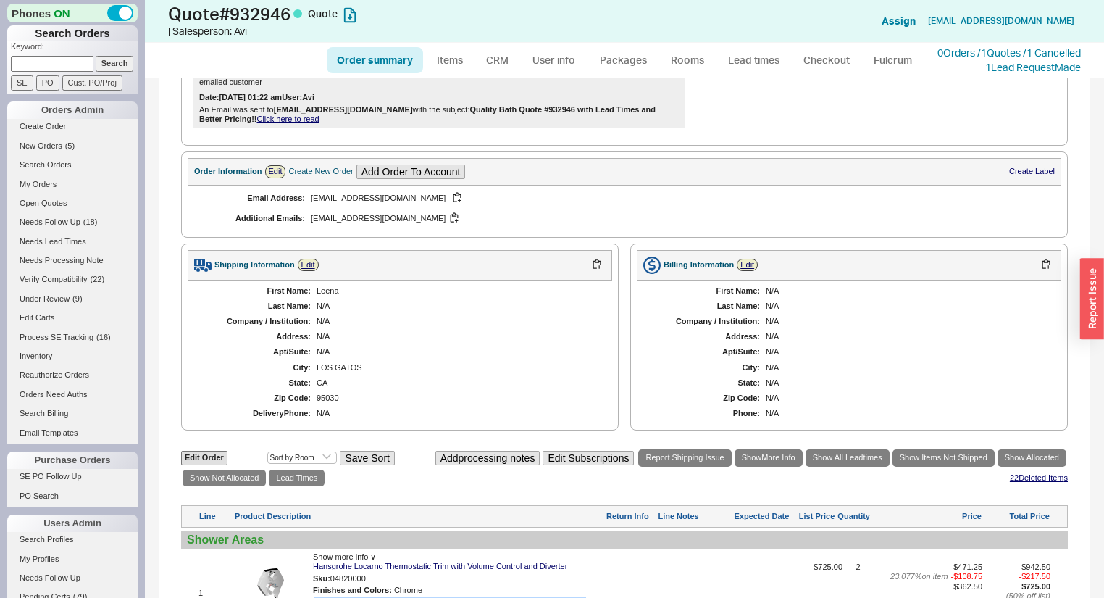
scroll to position [1101, 0]
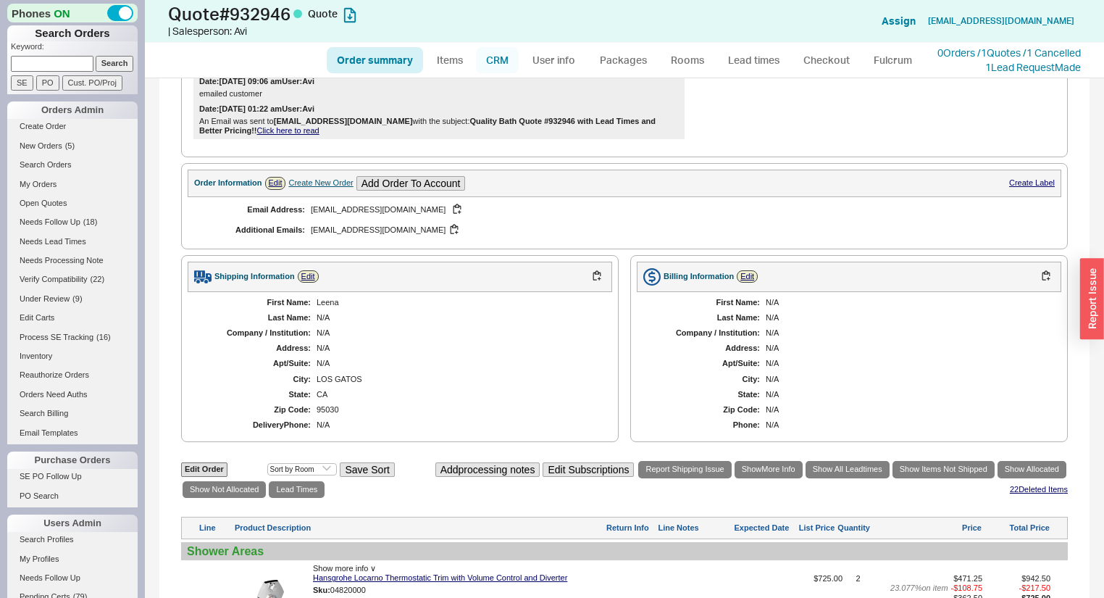
click at [496, 67] on link "CRM" at bounding box center [497, 60] width 43 height 26
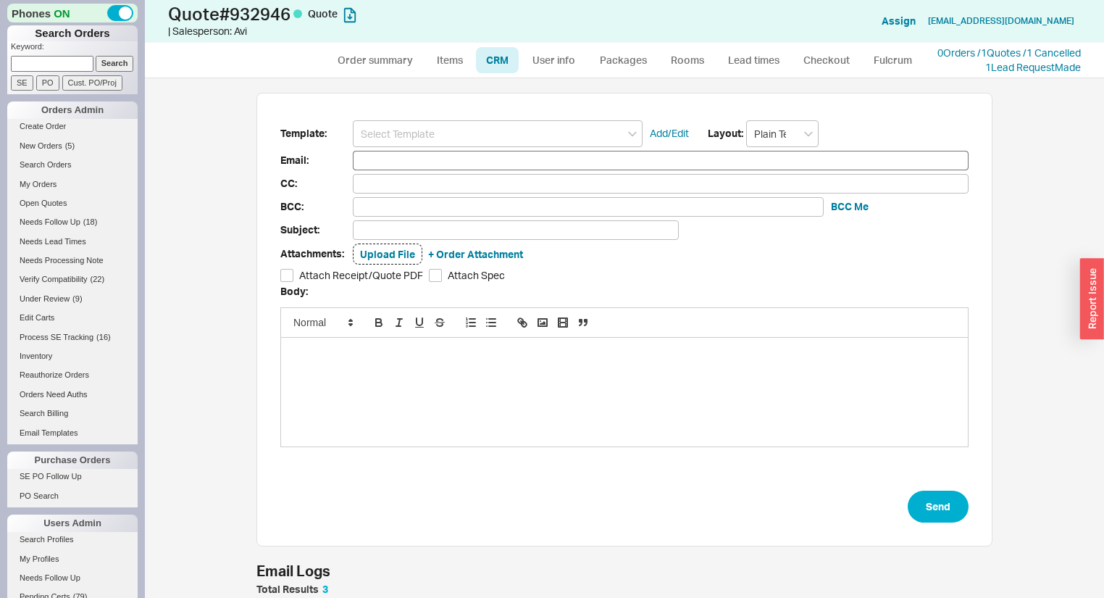
scroll to position [511, 942]
click at [532, 133] on input at bounding box center [498, 133] width 290 height 27
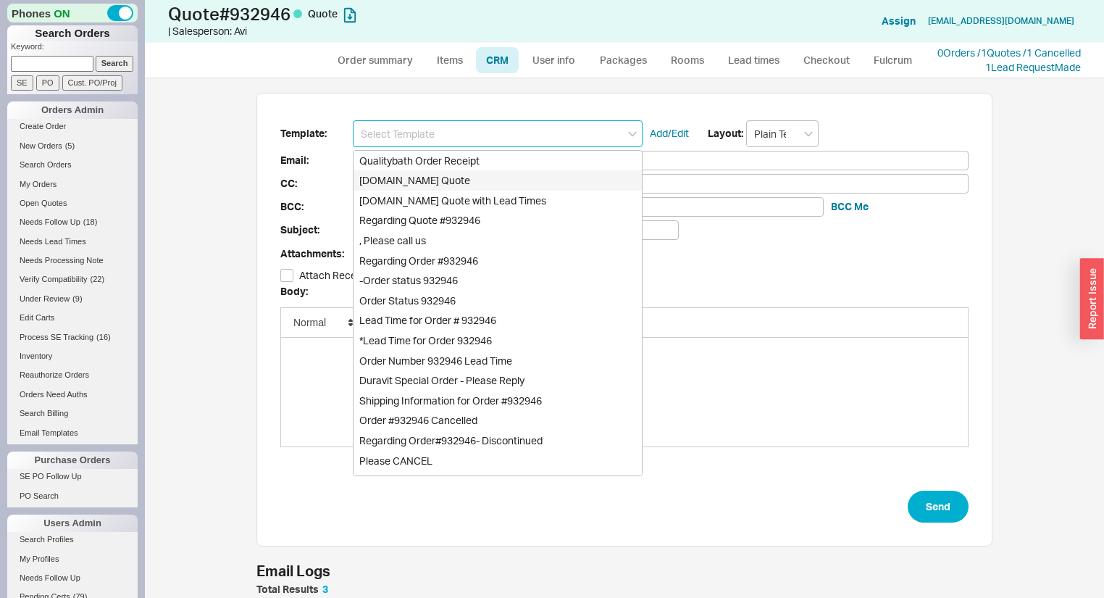
click at [479, 183] on div "Qualitybath.com Quote" at bounding box center [498, 180] width 288 height 20
type input "Qualitybath.com Quote"
type input "Receipt"
type input "purchases@leenamurgai.co.uk"
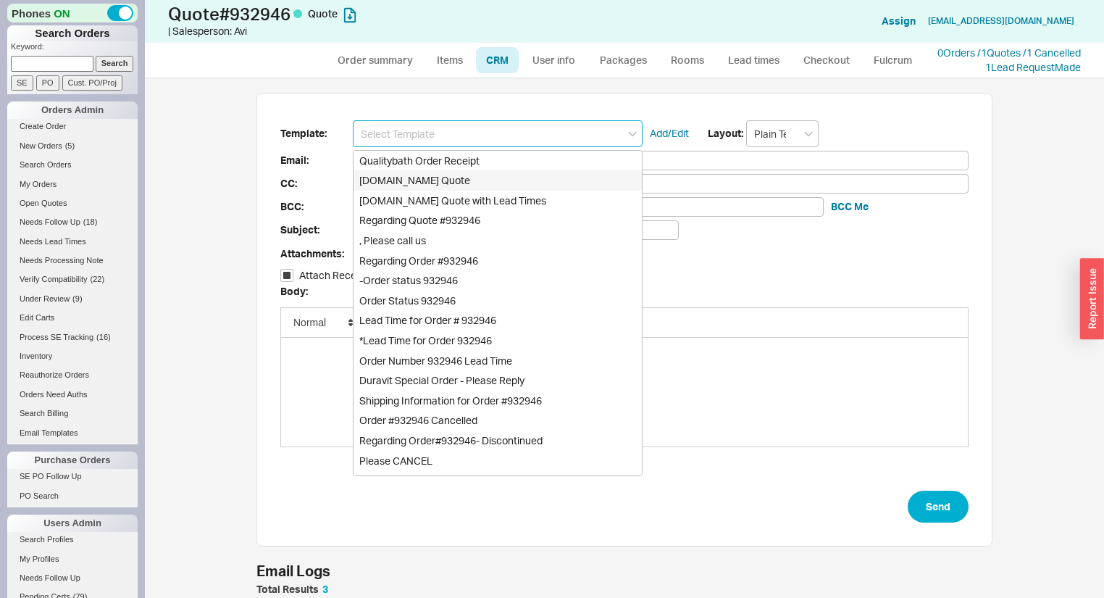
type input "mail@ismaeljuma.com"
type input "Quality Bath Quote #932946"
checkbox input "true"
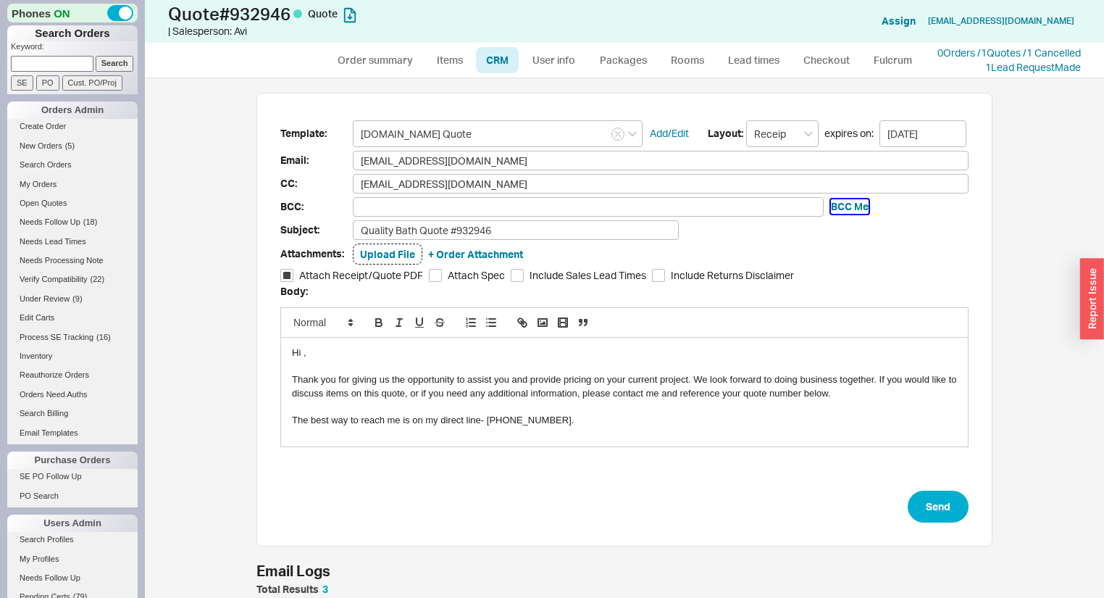
click at [834, 200] on button "BCC Me" at bounding box center [850, 206] width 38 height 14
type input "aviw@qualitybath.com"
click at [532, 225] on input "Quality Bath Quote #932946" at bounding box center [516, 230] width 326 height 20
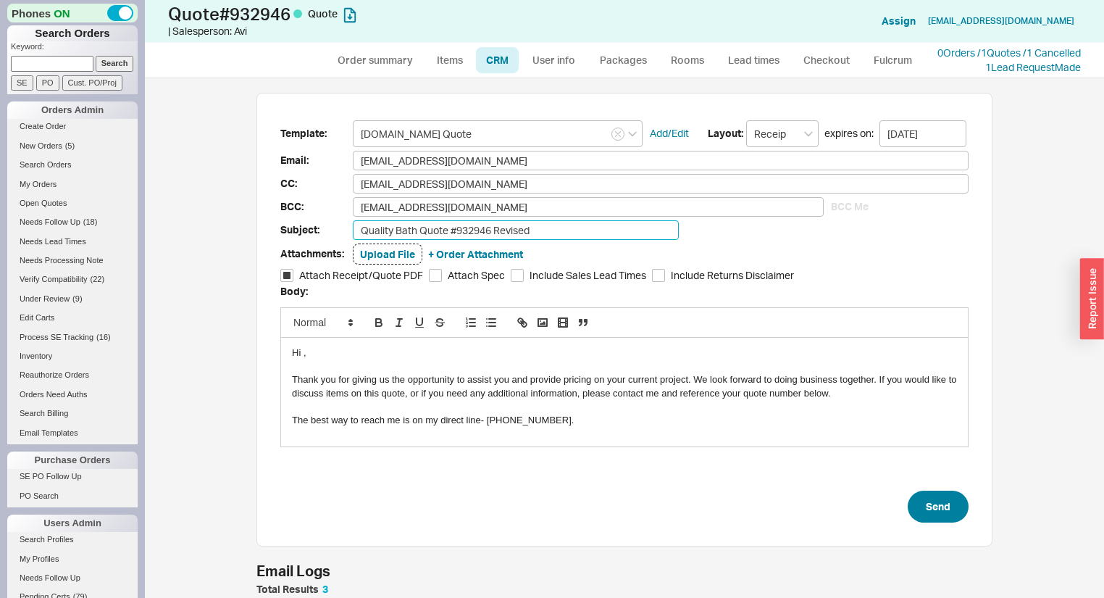
type input "Quality Bath Quote #932946 Revised"
click at [940, 506] on button "Send" at bounding box center [938, 506] width 61 height 32
select select "*"
select select "MEDIUM"
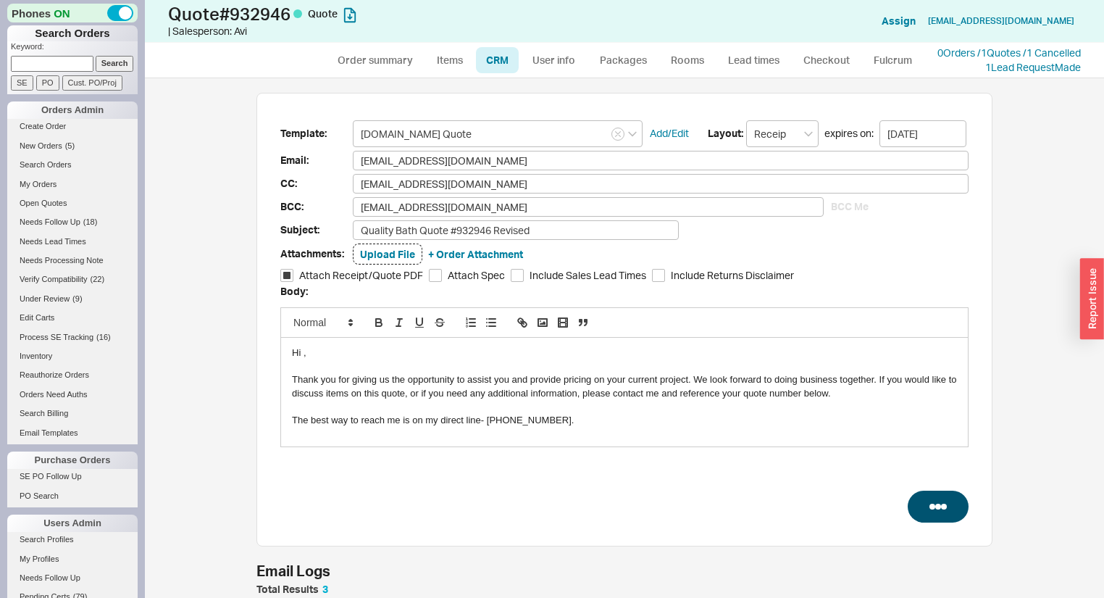
select select "LOW"
select select "3"
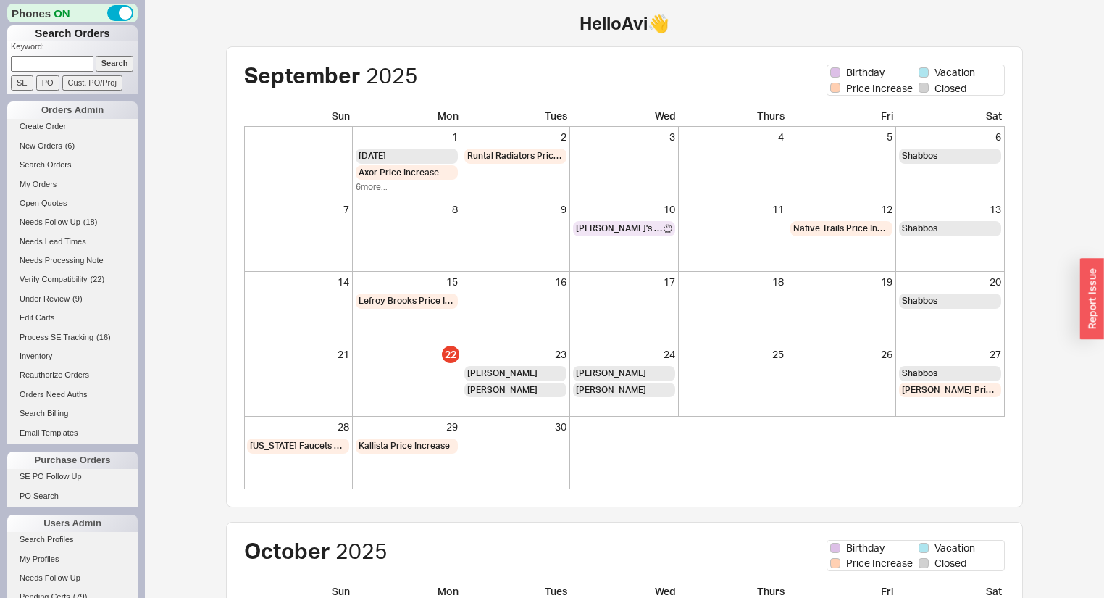
click at [43, 174] on li "Search Orders" at bounding box center [72, 166] width 130 height 19
click at [43, 180] on link "My Orders" at bounding box center [72, 184] width 130 height 15
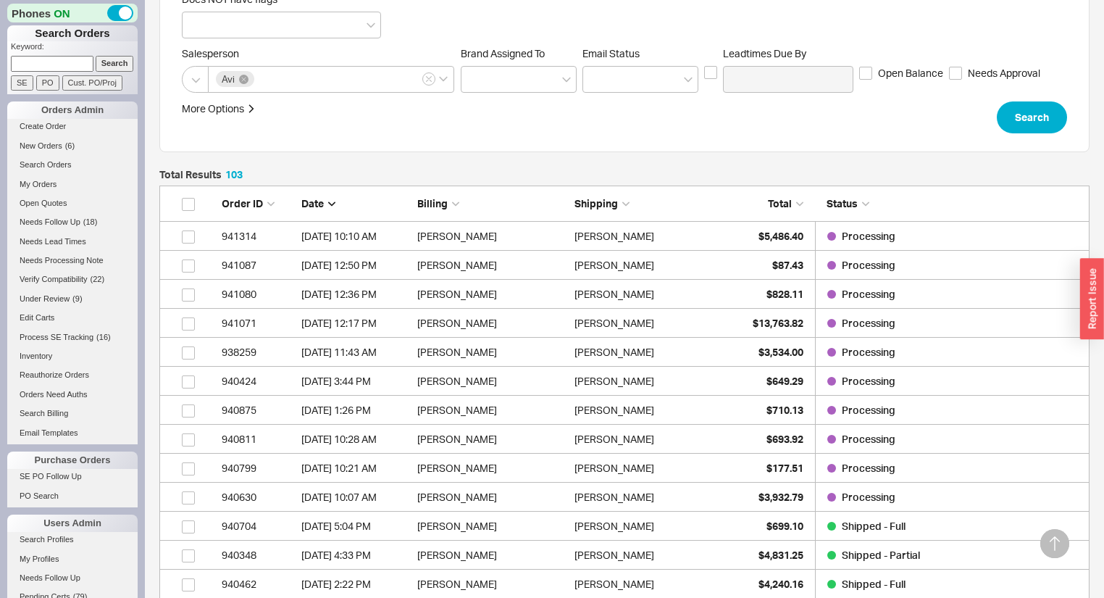
scroll to position [232, 0]
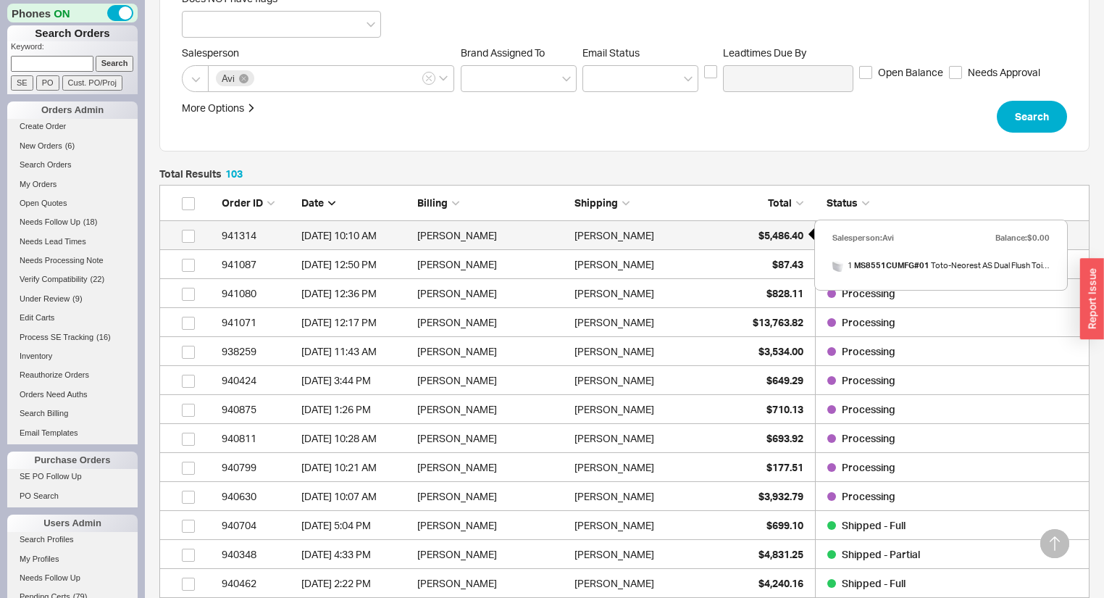
click at [780, 235] on span "$5,486.40" at bounding box center [781, 235] width 45 height 12
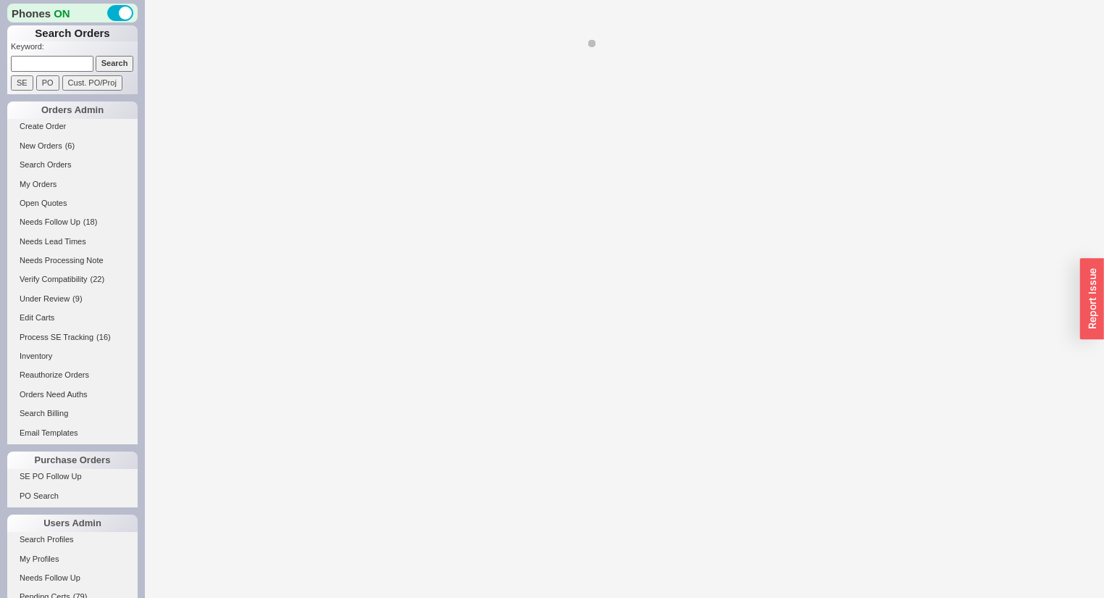
select select "*"
select select "LOW"
select select "3"
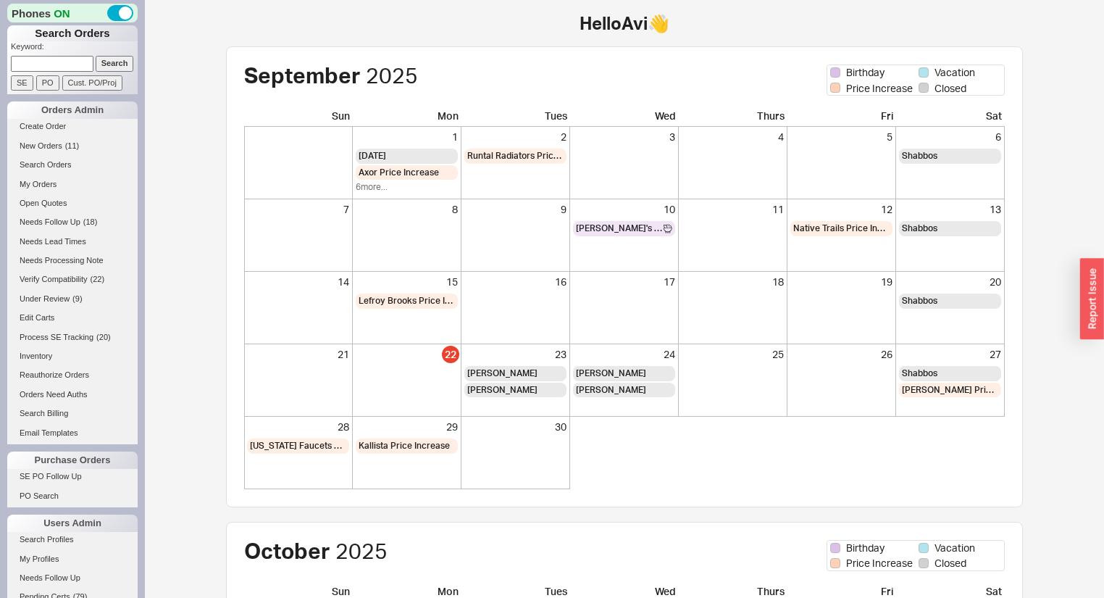
click at [82, 57] on input at bounding box center [52, 63] width 83 height 15
paste input "[PERSON_NAME][EMAIL_ADDRESS][DOMAIN_NAME]"
type input "[PERSON_NAME][EMAIL_ADDRESS][DOMAIN_NAME]"
click at [96, 56] on input "Search" at bounding box center [115, 63] width 38 height 15
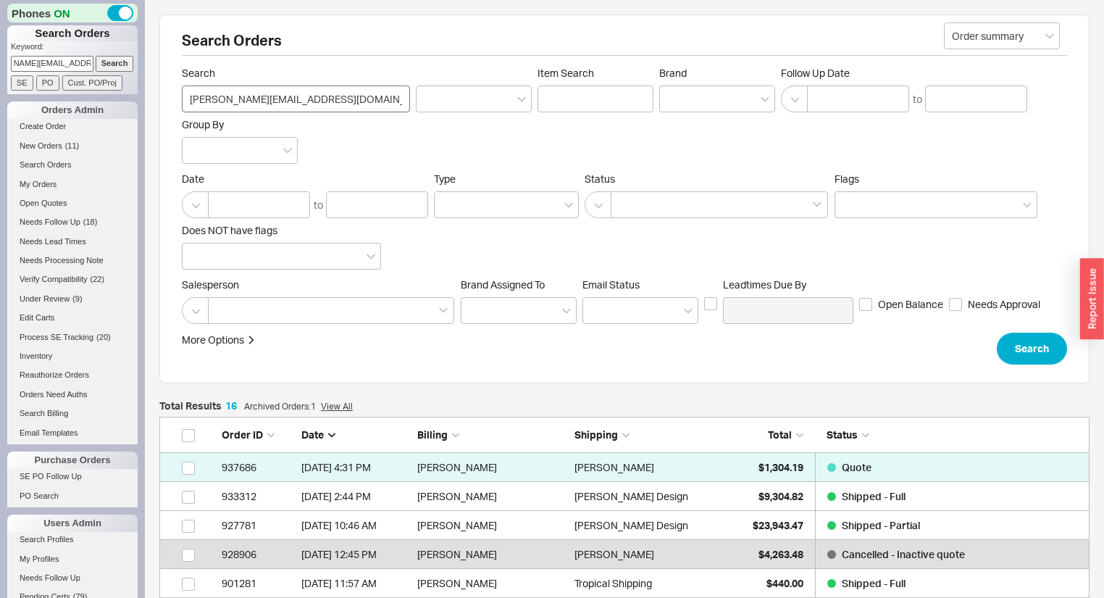
scroll to position [490, 922]
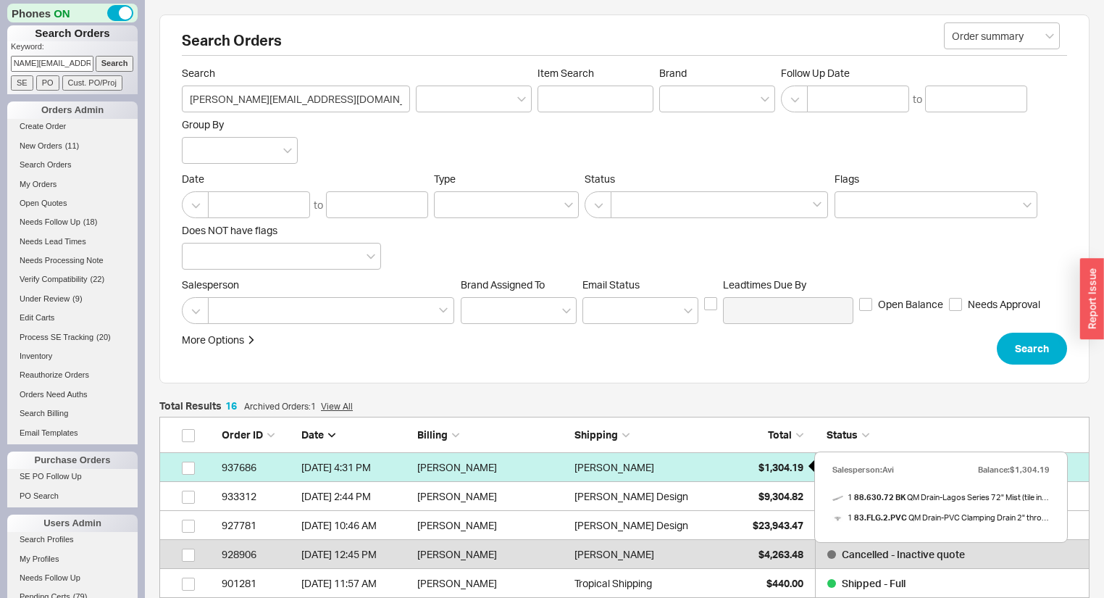
click at [776, 458] on div "$1,304.19" at bounding box center [767, 467] width 72 height 29
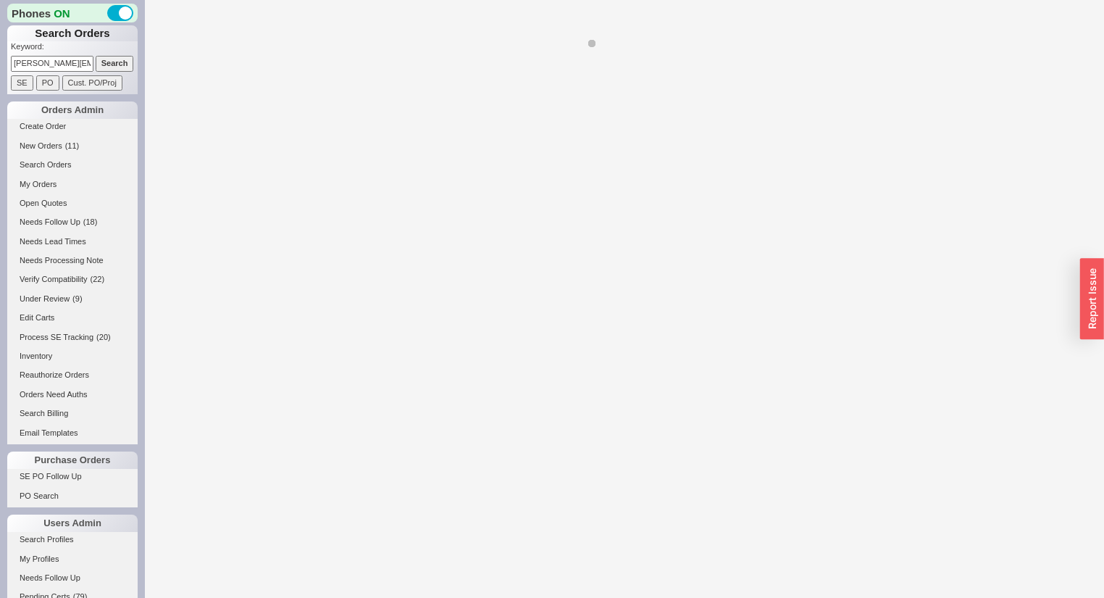
select select "*"
select select "LOW"
select select "3"
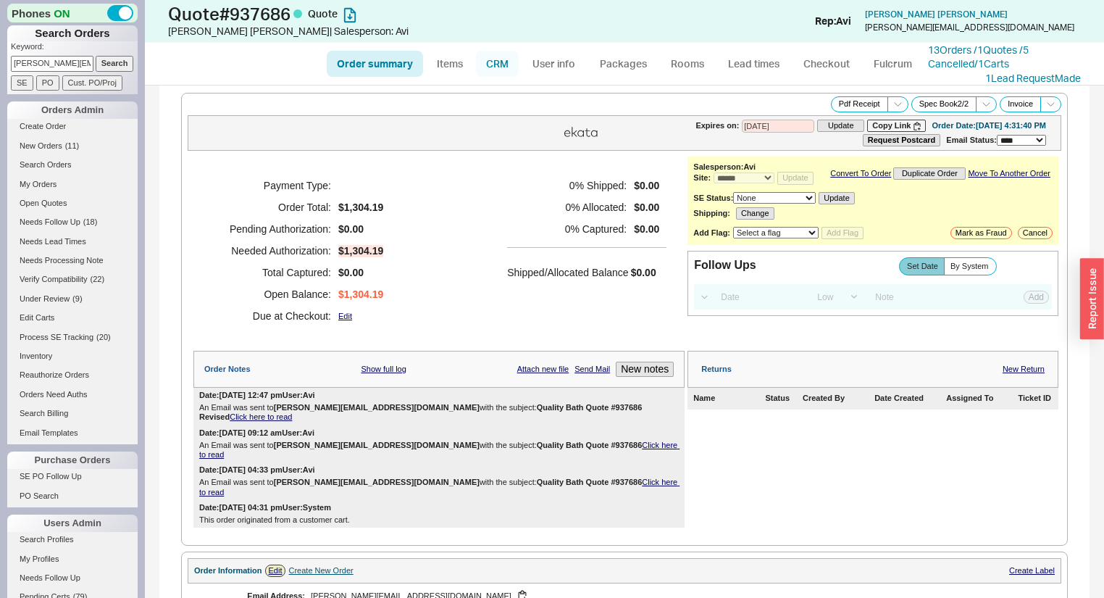
click at [495, 65] on link "CRM" at bounding box center [497, 64] width 43 height 26
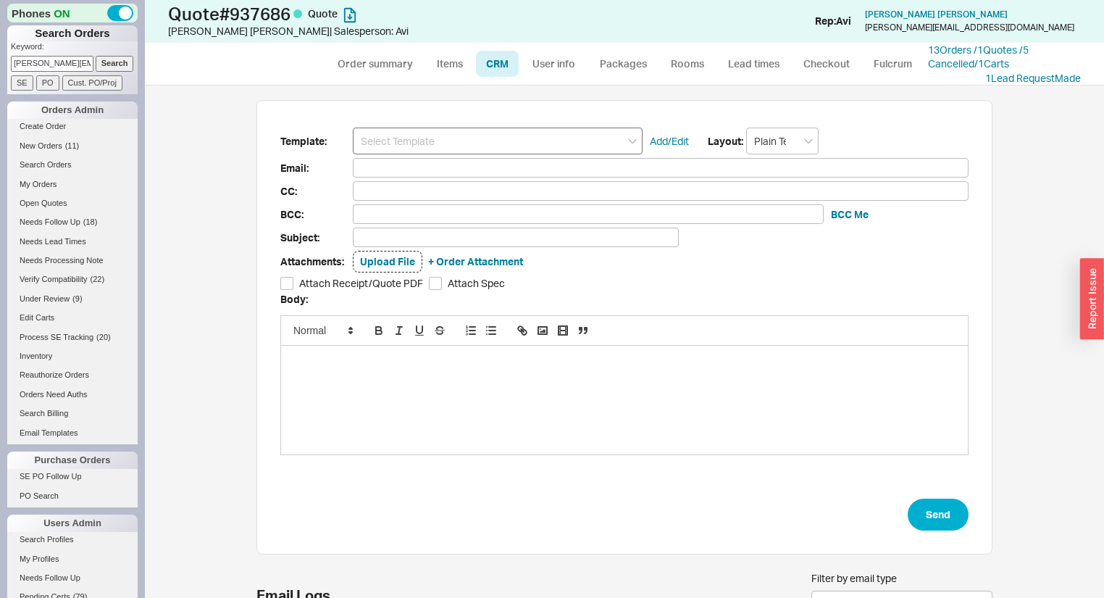
click at [452, 139] on input at bounding box center [498, 141] width 290 height 27
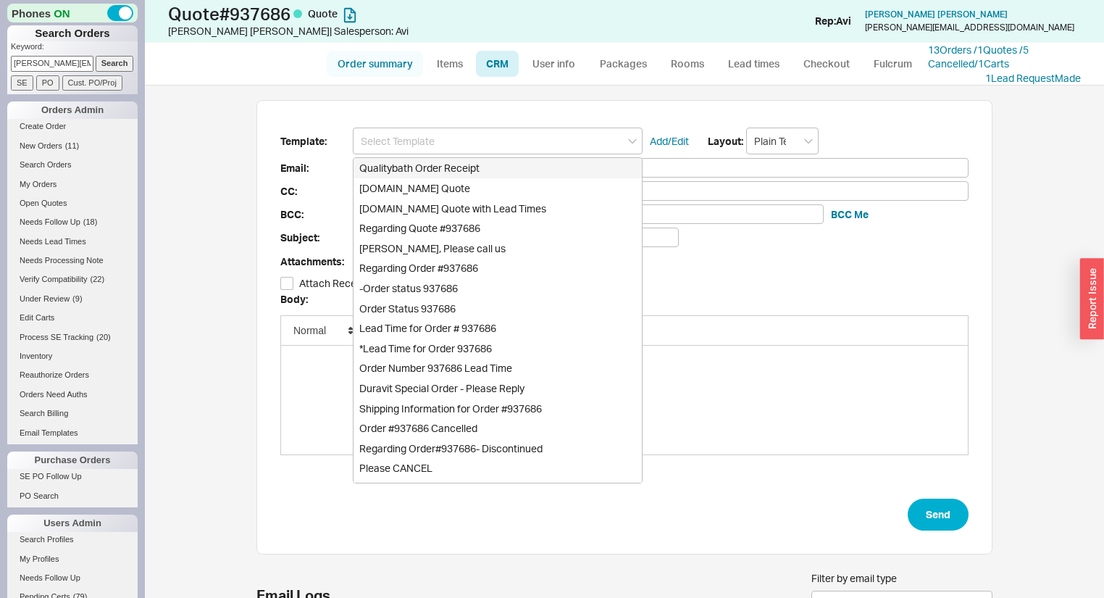
click at [385, 65] on link "Order summary" at bounding box center [375, 64] width 96 height 26
select select "*"
select select "LOW"
select select "3"
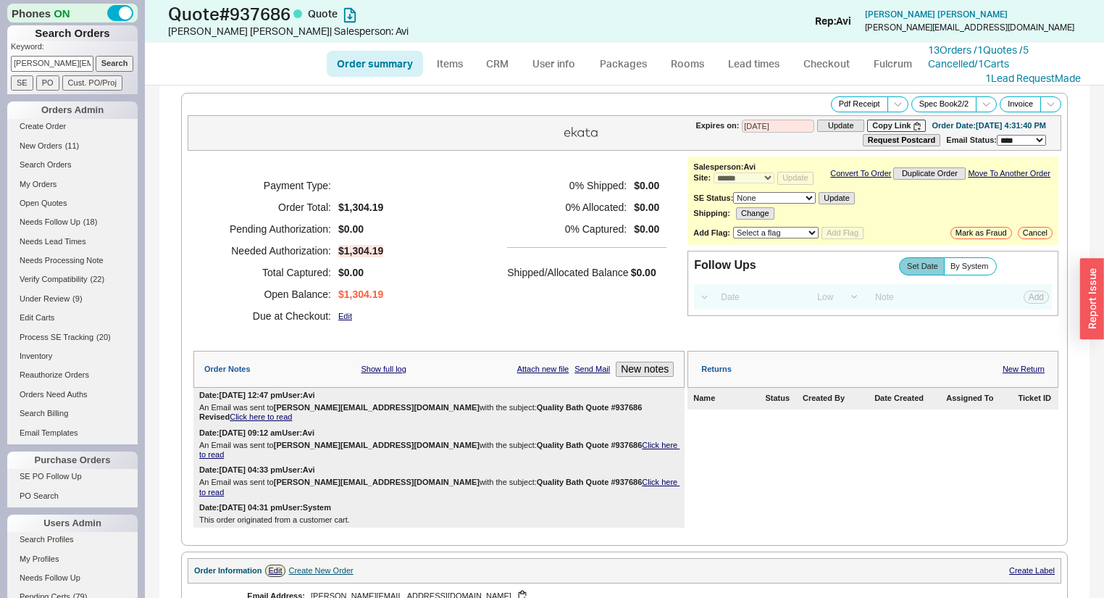
click at [612, 440] on link "Click here to read" at bounding box center [439, 449] width 480 height 18
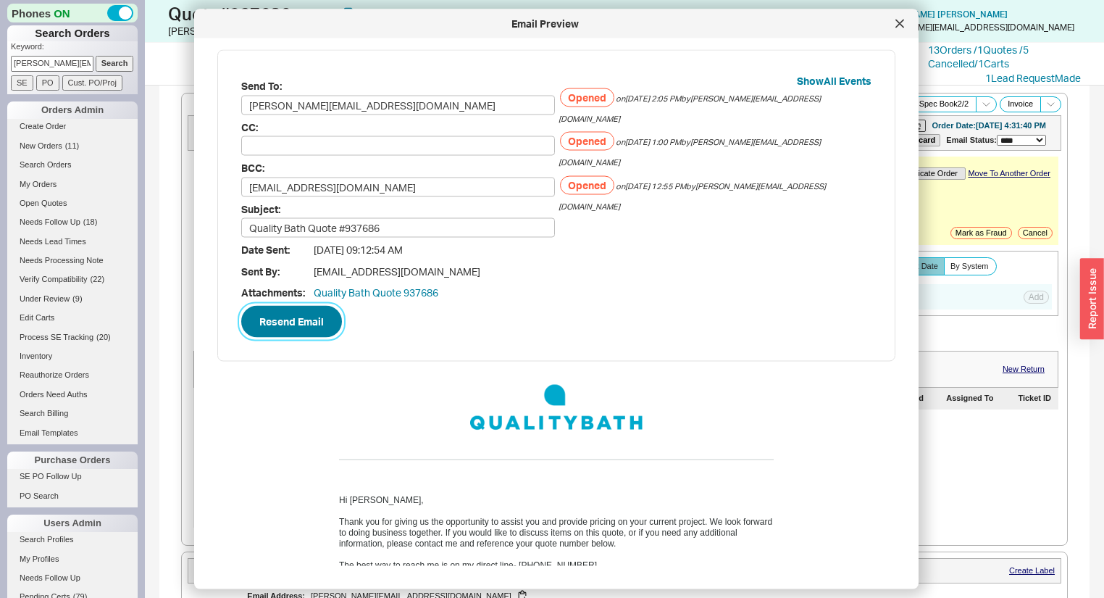
click at [293, 322] on button "Resend Email" at bounding box center [291, 321] width 101 height 32
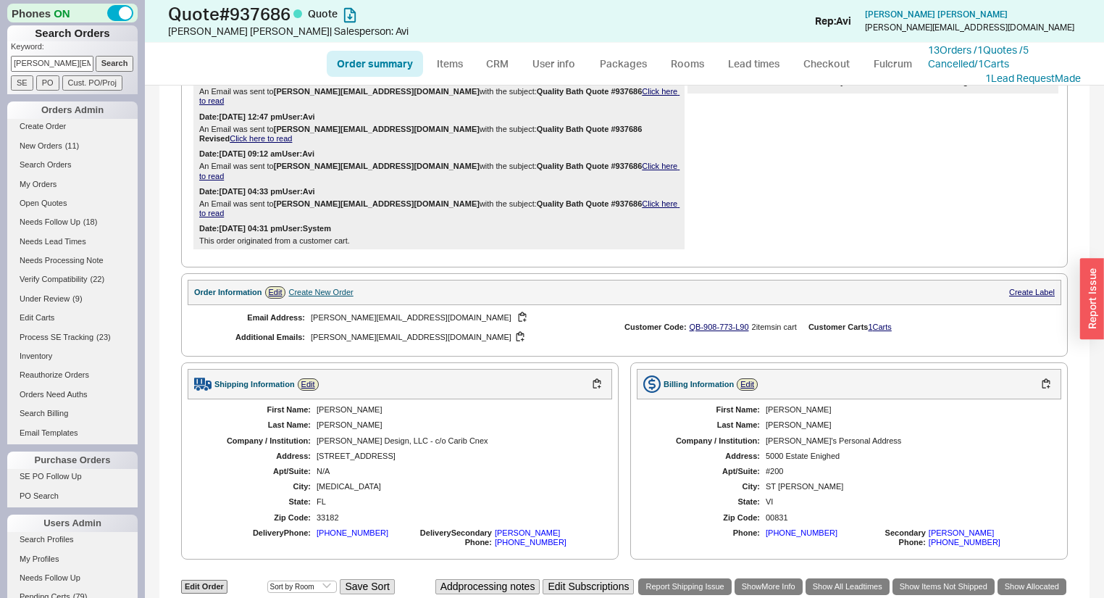
scroll to position [304, 0]
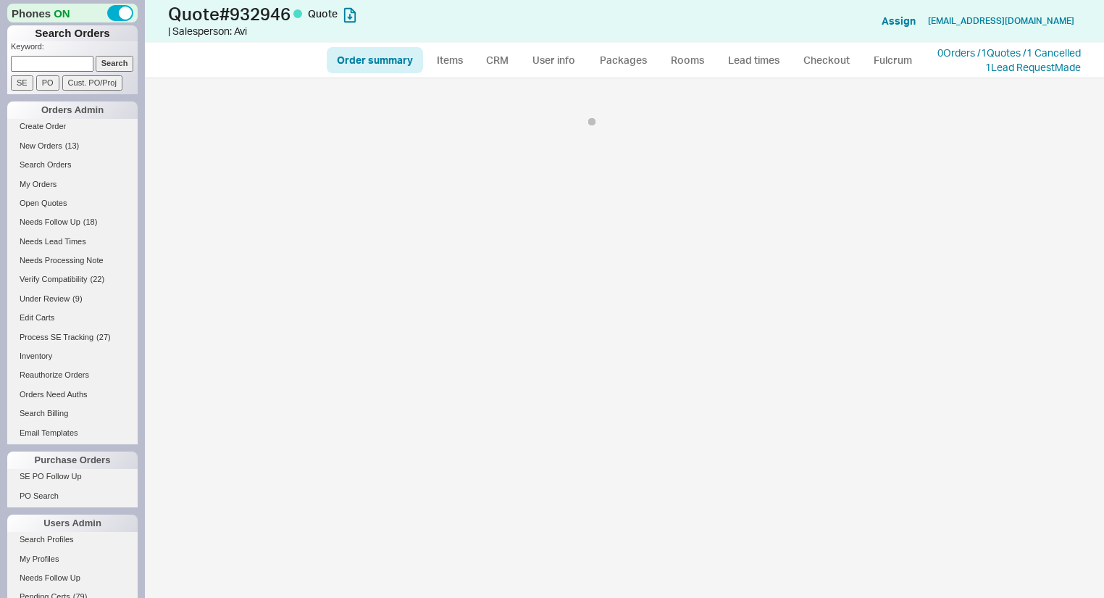
select select "*"
select select "MEDIUM"
select select "LOW"
select select "3"
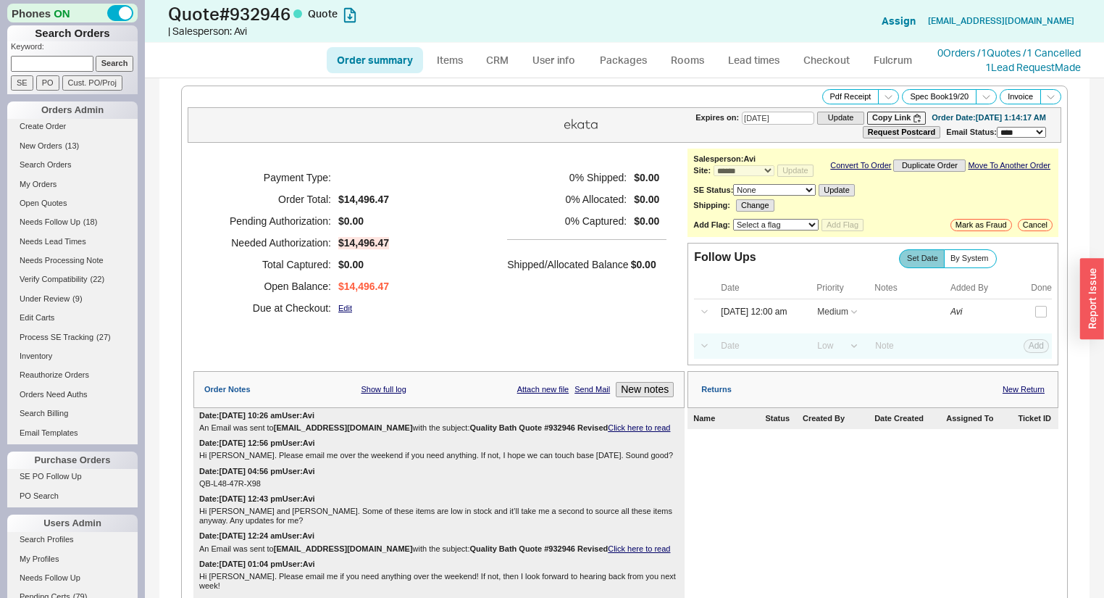
click at [614, 432] on link "Click here to read" at bounding box center [639, 427] width 62 height 9
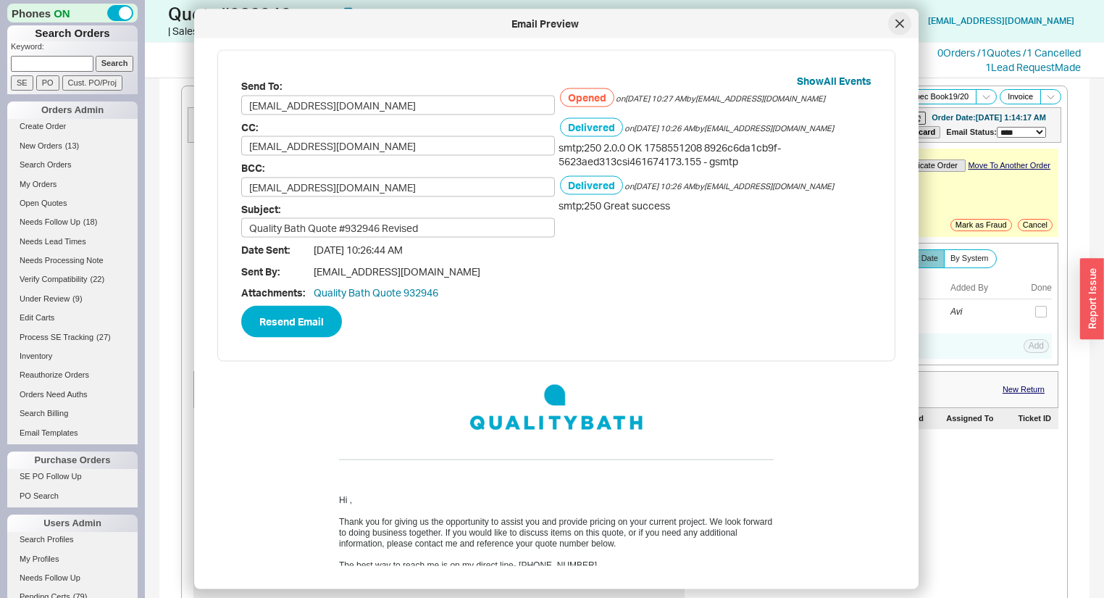
click at [893, 24] on div at bounding box center [899, 23] width 23 height 23
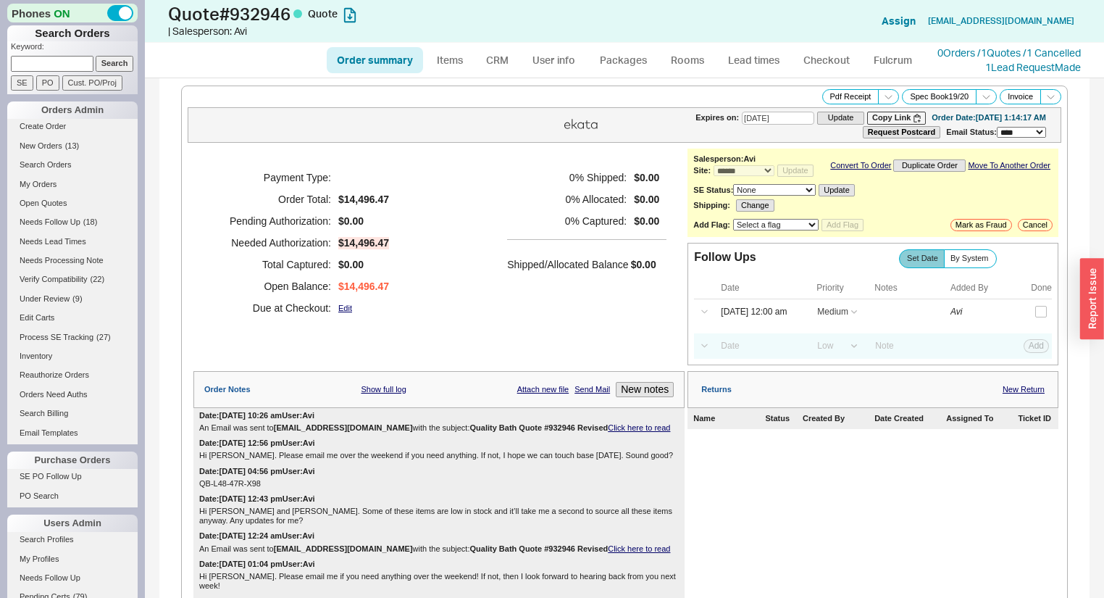
click at [629, 432] on link "Click here to read" at bounding box center [639, 427] width 62 height 9
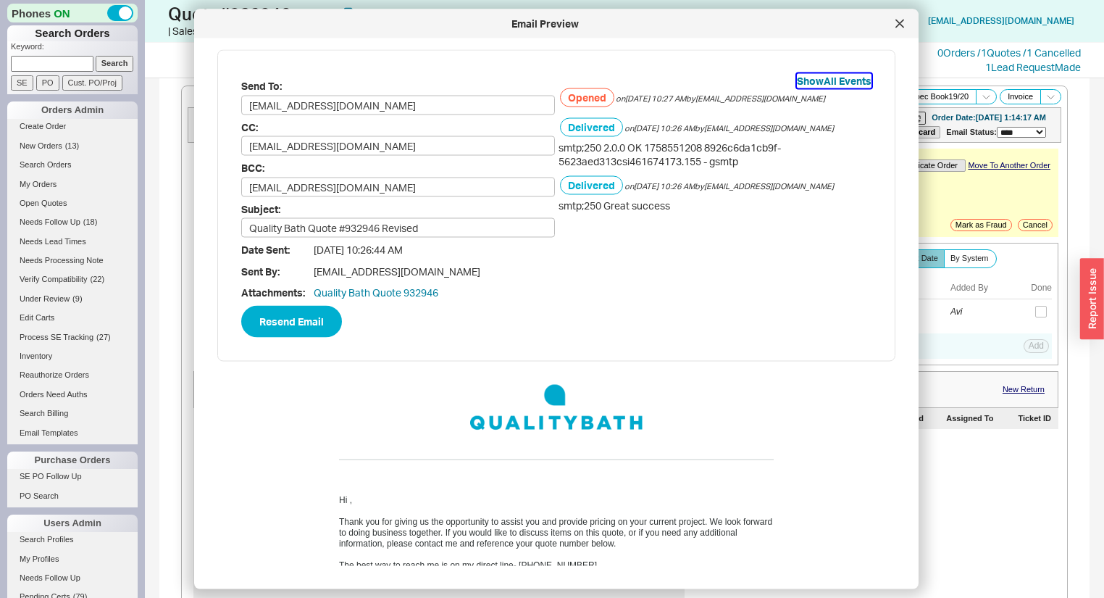
click at [817, 83] on button "Show All Events" at bounding box center [834, 81] width 75 height 14
click at [817, 83] on button "Hide All Events" at bounding box center [836, 81] width 70 height 14
click at [897, 30] on div at bounding box center [899, 23] width 23 height 23
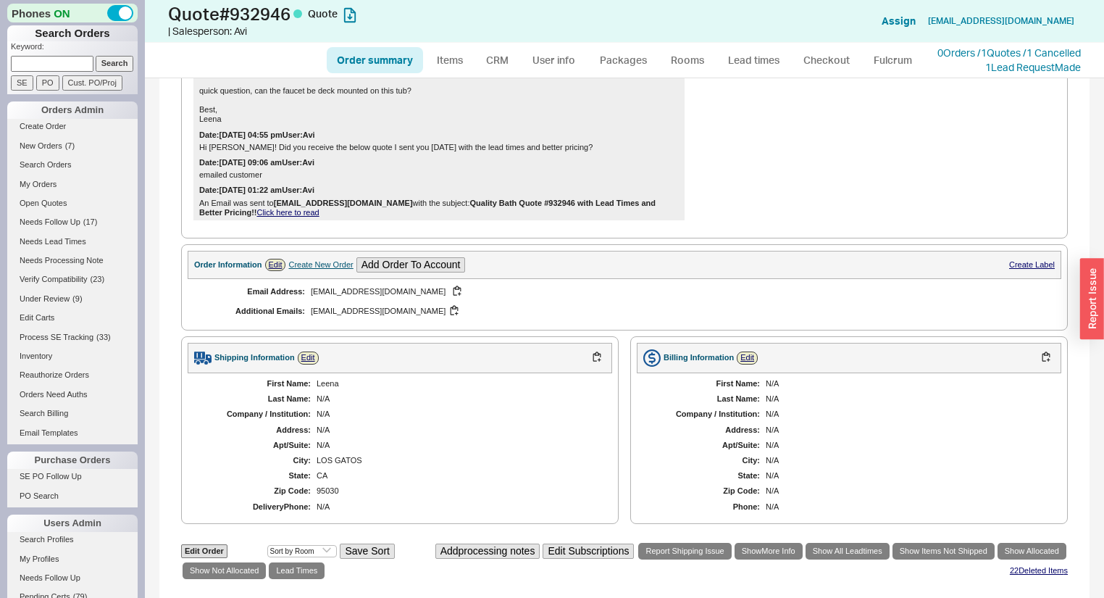
scroll to position [1043, 0]
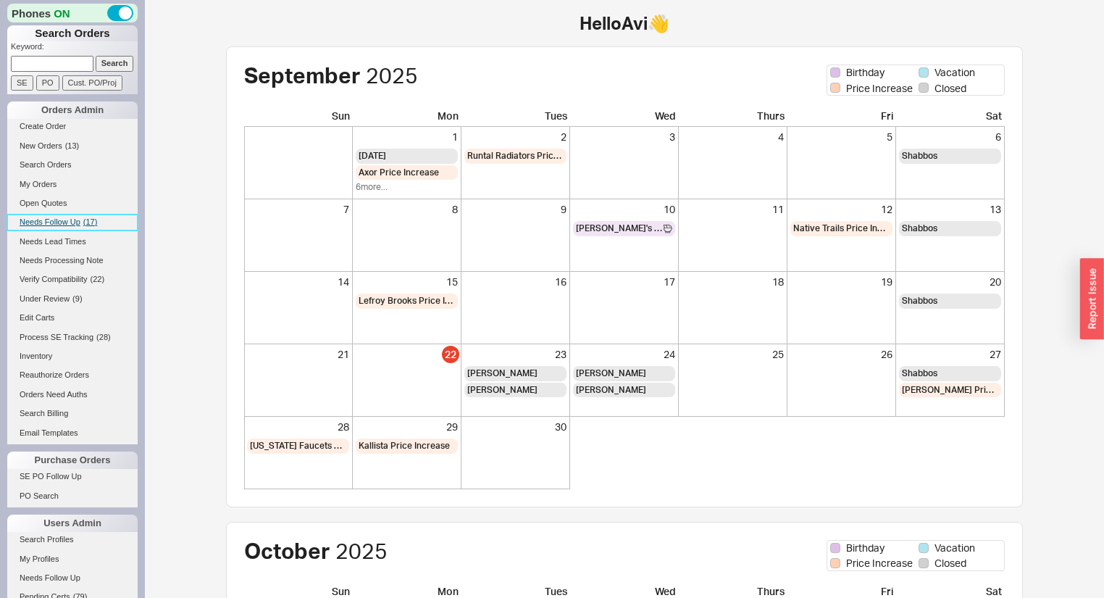
click at [52, 220] on span "Needs Follow Up" at bounding box center [50, 221] width 61 height 9
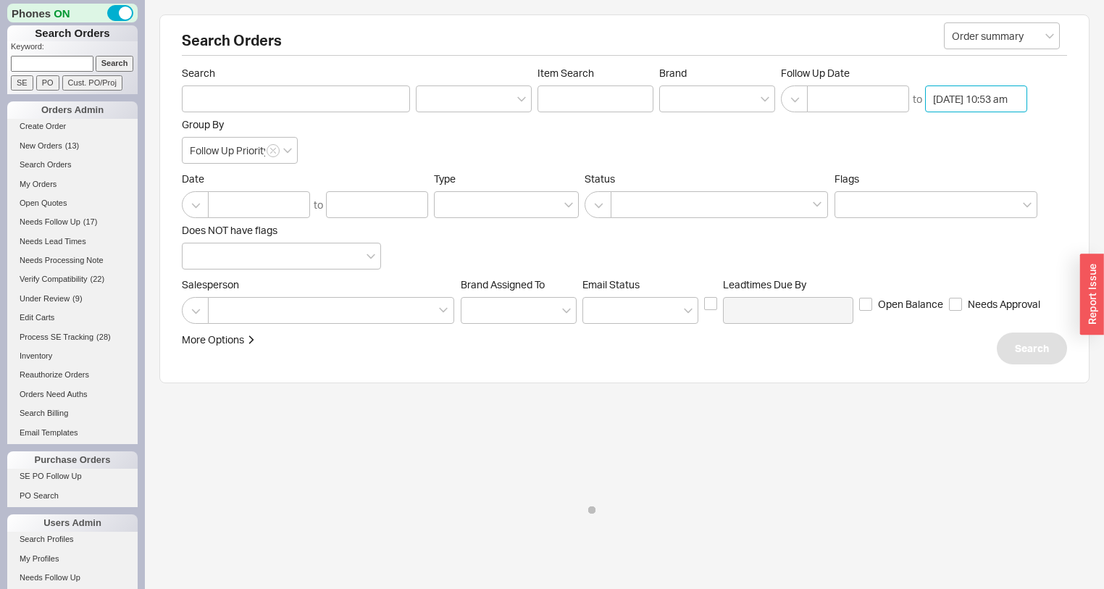
click at [964, 96] on input "[DATE] 10:53 am" at bounding box center [976, 98] width 102 height 27
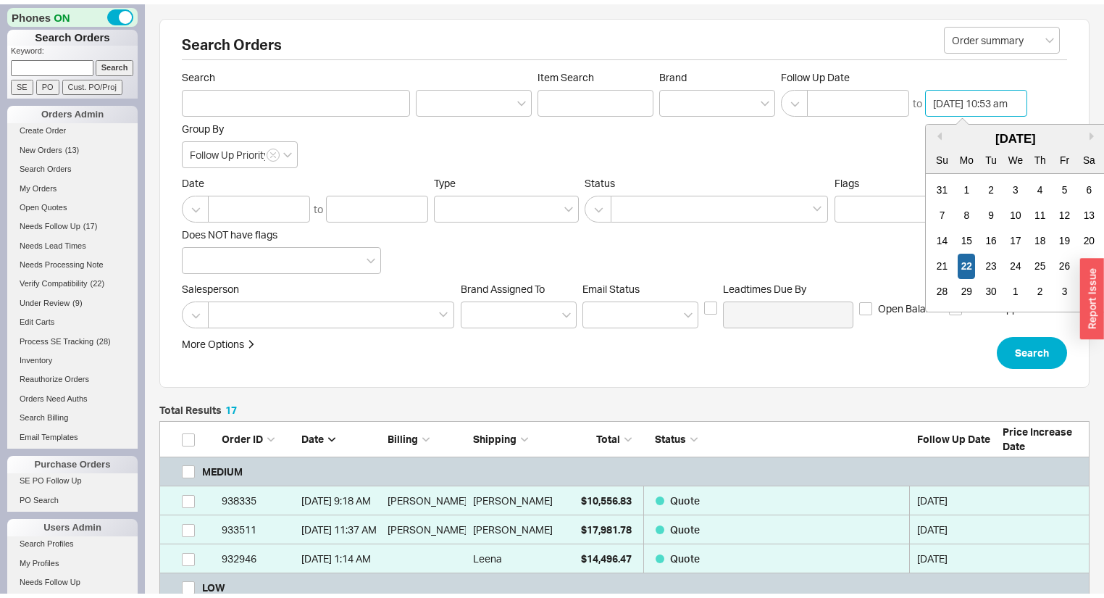
scroll to position [577, 922]
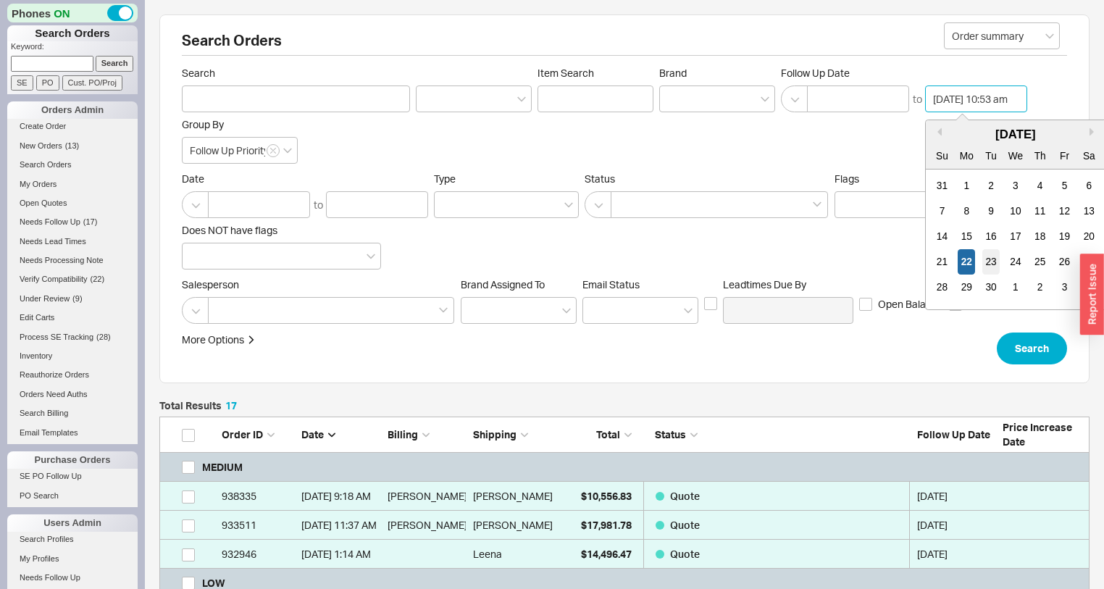
click at [988, 260] on div "23" at bounding box center [990, 261] width 17 height 25
type input "[DATE] 10:53 am"
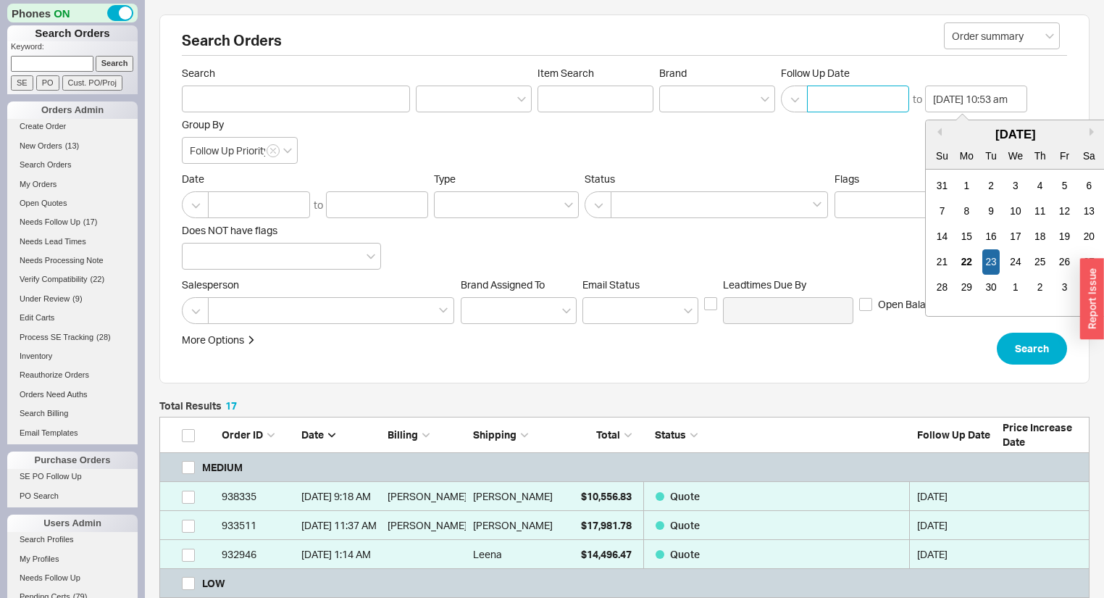
click at [882, 96] on input at bounding box center [858, 98] width 102 height 27
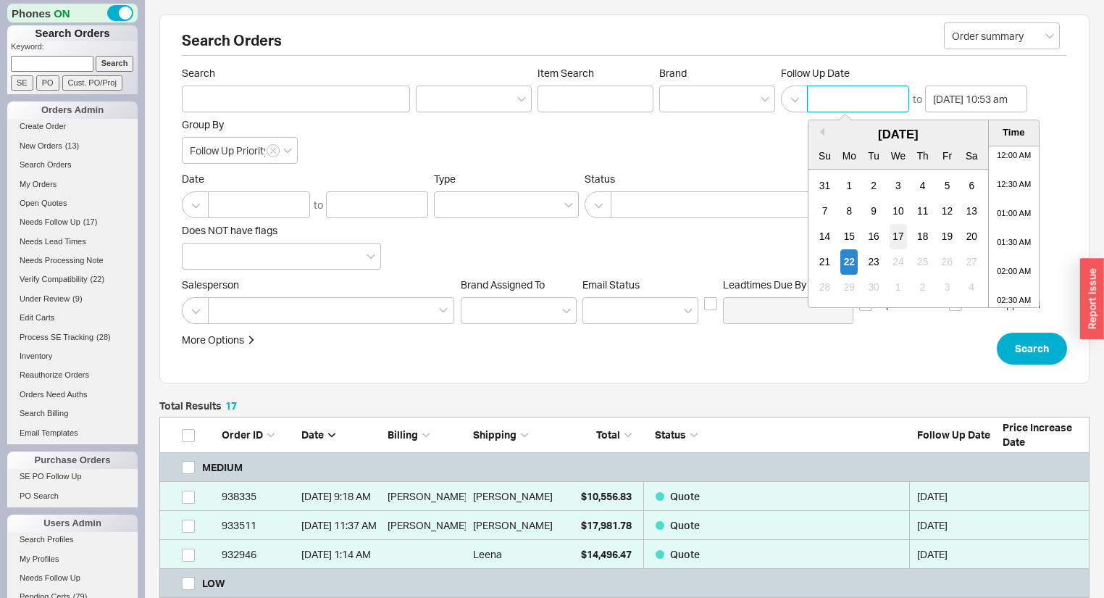
scroll to position [514, 0]
click at [871, 255] on div "23" at bounding box center [873, 261] width 17 height 25
type input "09/23/2025 12:00 am"
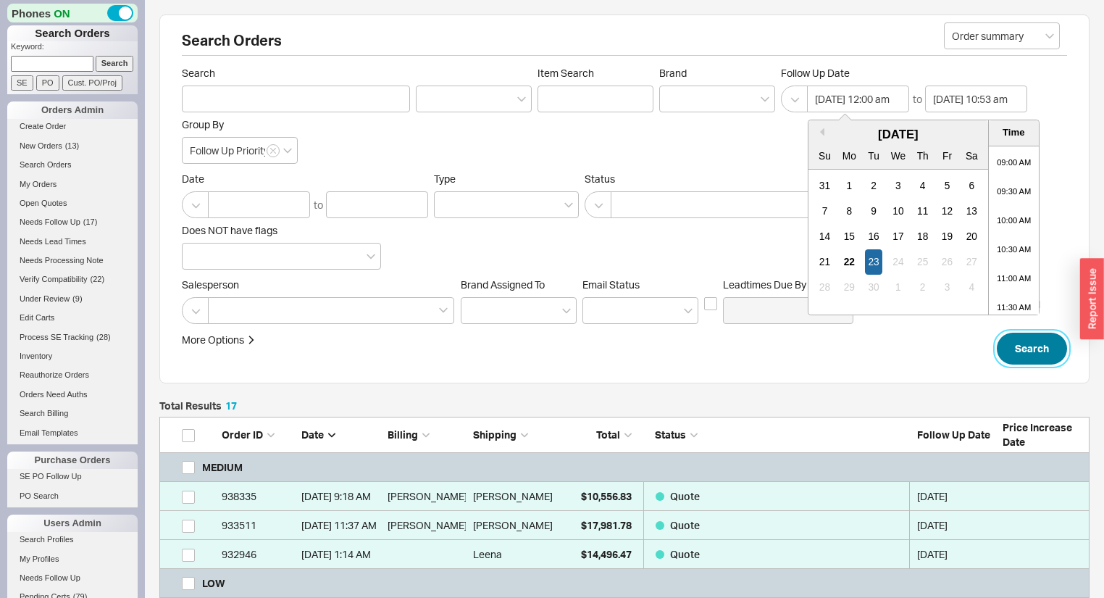
click at [1011, 344] on button "Search" at bounding box center [1032, 349] width 70 height 32
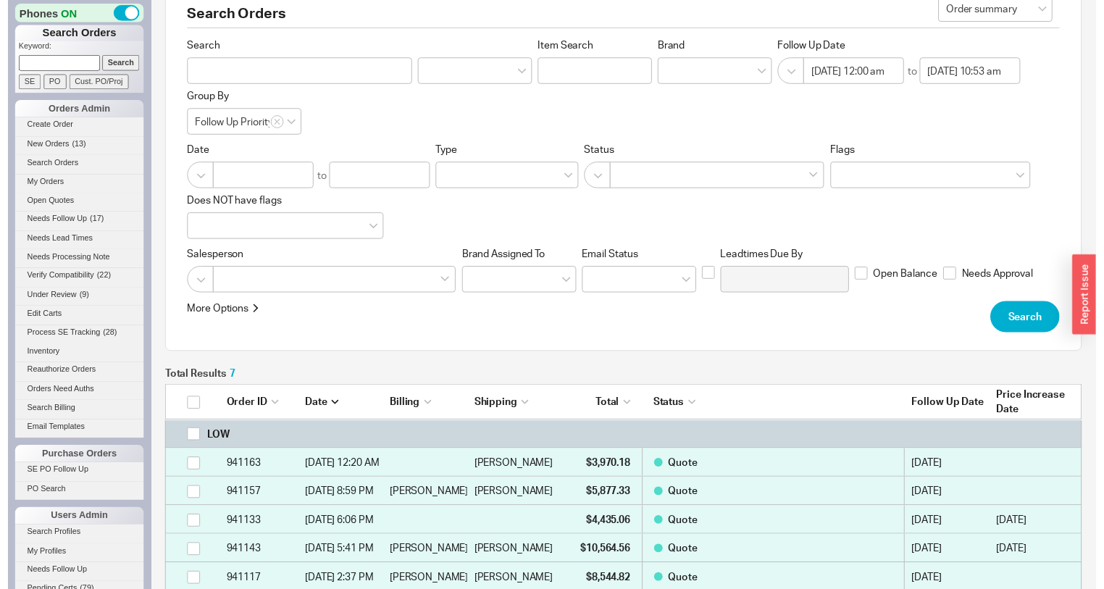
scroll to position [21, 0]
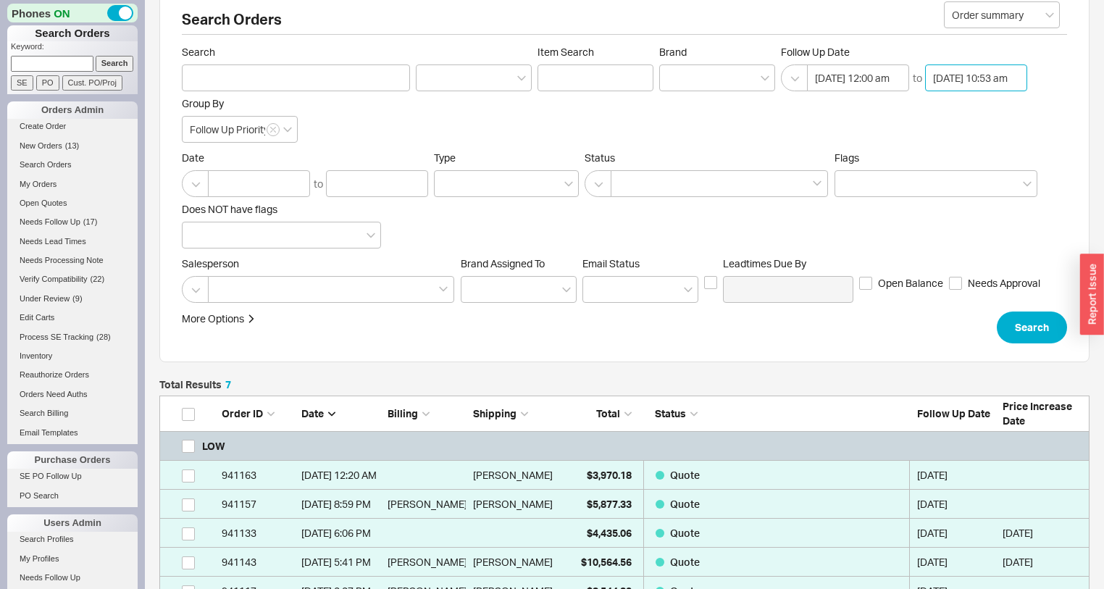
click at [956, 73] on input "09/23/2025 10:53 am" at bounding box center [976, 77] width 102 height 27
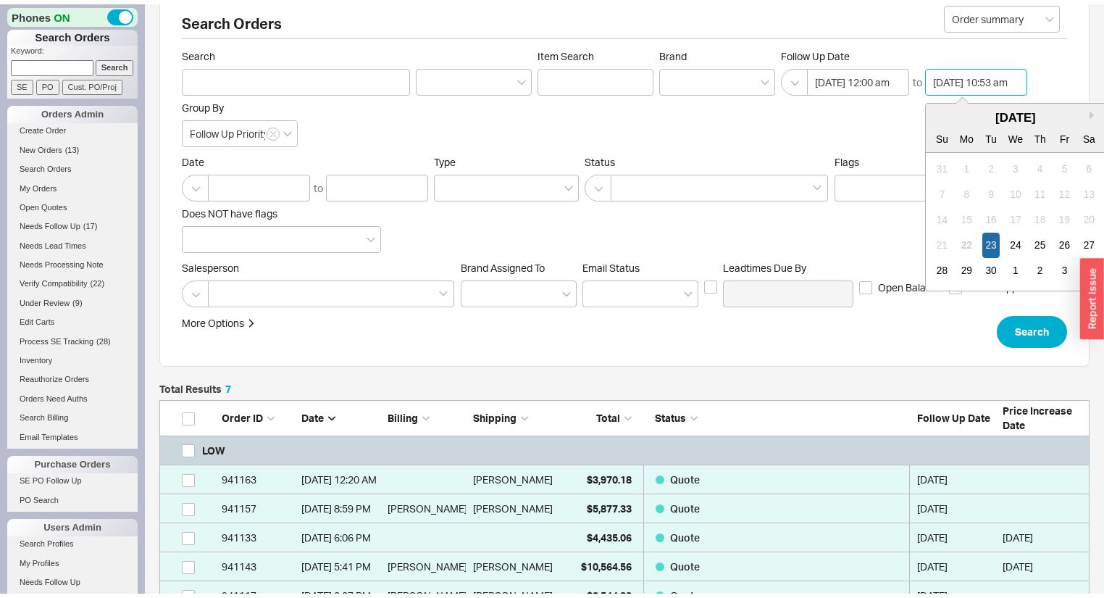
scroll to position [514, 0]
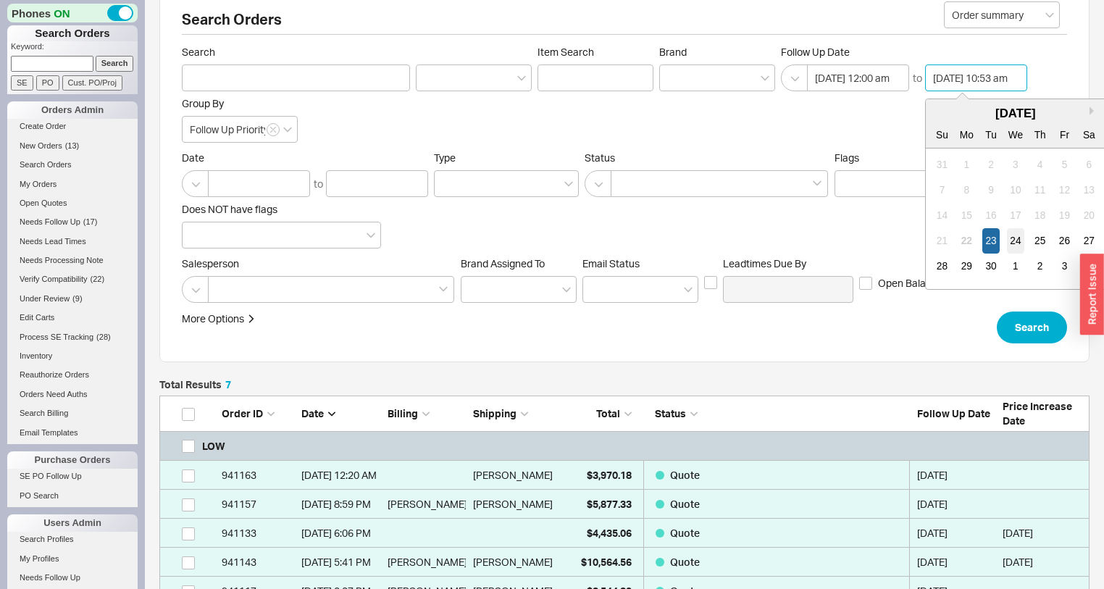
click at [1017, 238] on div "24" at bounding box center [1015, 240] width 17 height 25
type input "09/24/2025 10:53 am"
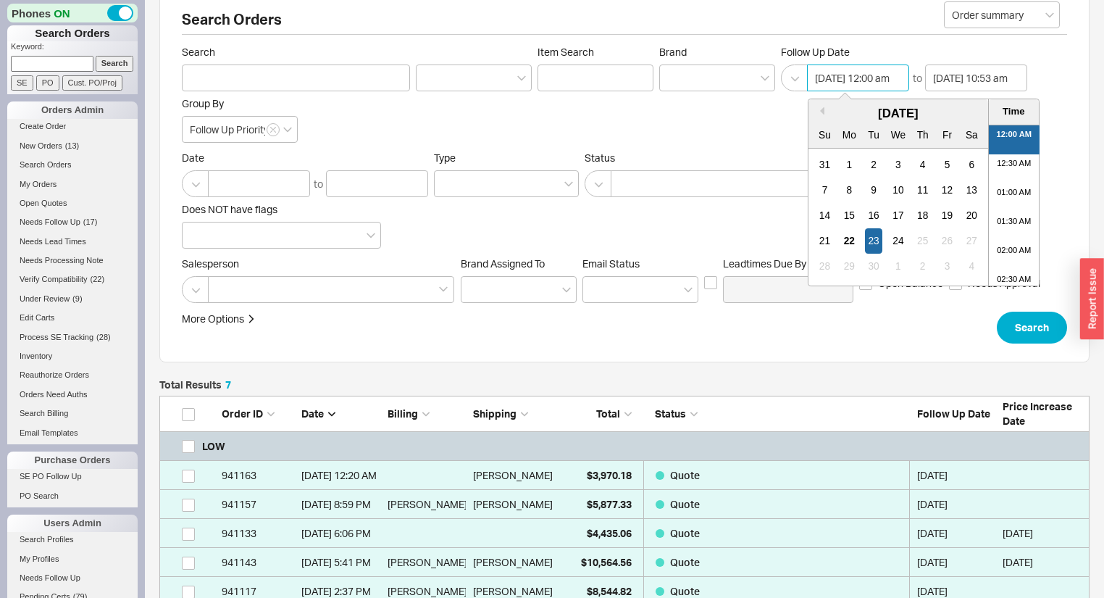
click at [855, 72] on input "09/23/2025 12:00 am" at bounding box center [858, 77] width 102 height 27
click at [907, 235] on div "21 22 23 24 25 26 27" at bounding box center [899, 240] width 172 height 25
click at [903, 235] on div "24" at bounding box center [898, 240] width 17 height 25
type input "09/24/2025 12:00 am"
click at [1027, 335] on button "Search" at bounding box center [1032, 328] width 70 height 32
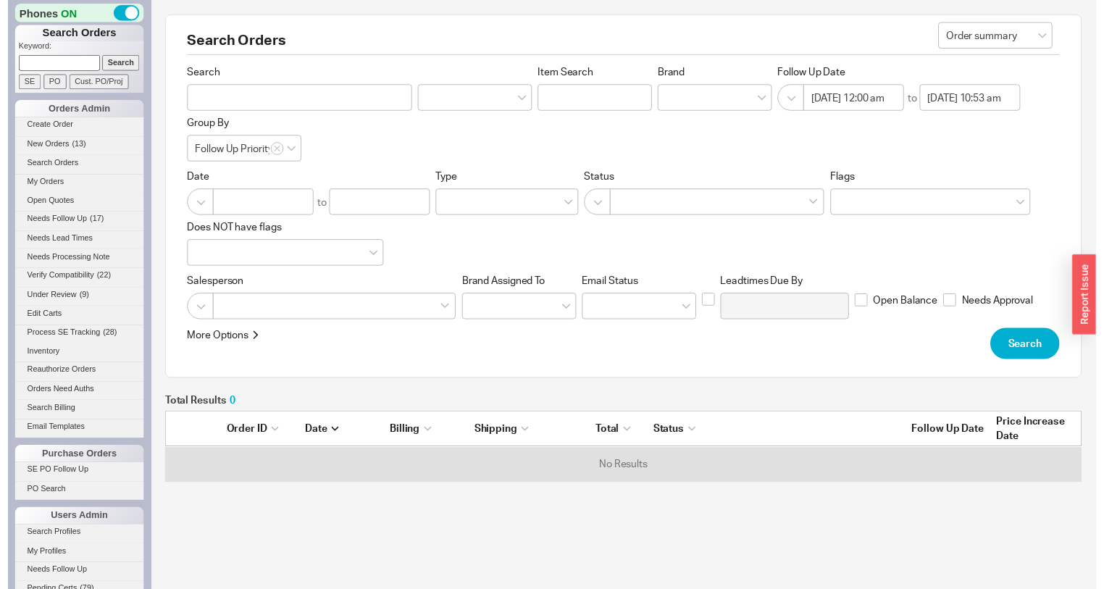
scroll to position [63, 922]
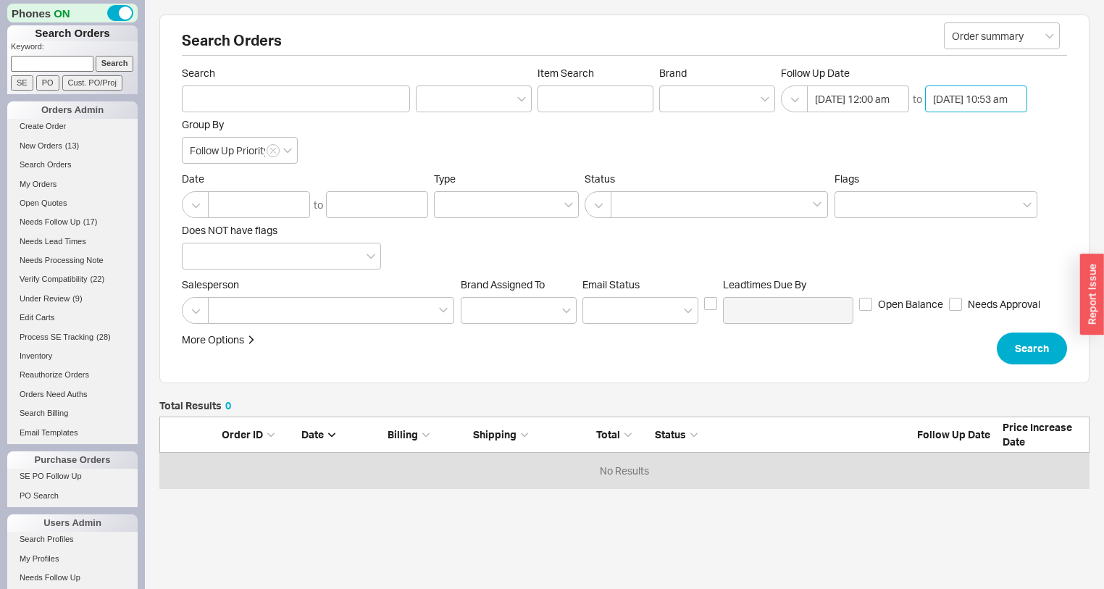
click at [970, 96] on input "09/24/2025 10:53 am" at bounding box center [976, 98] width 102 height 27
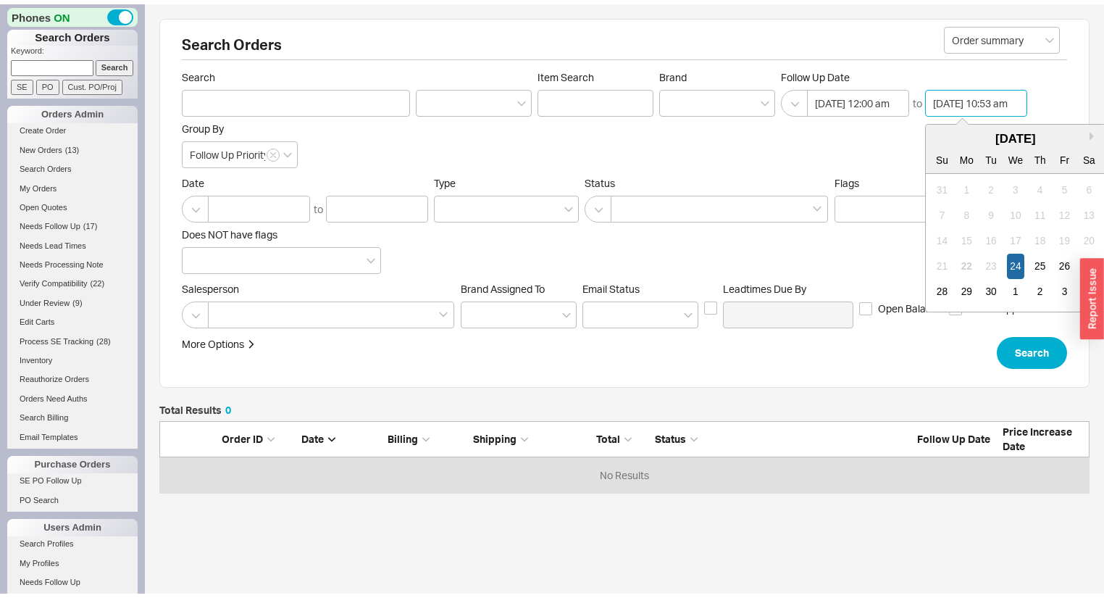
scroll to position [514, 0]
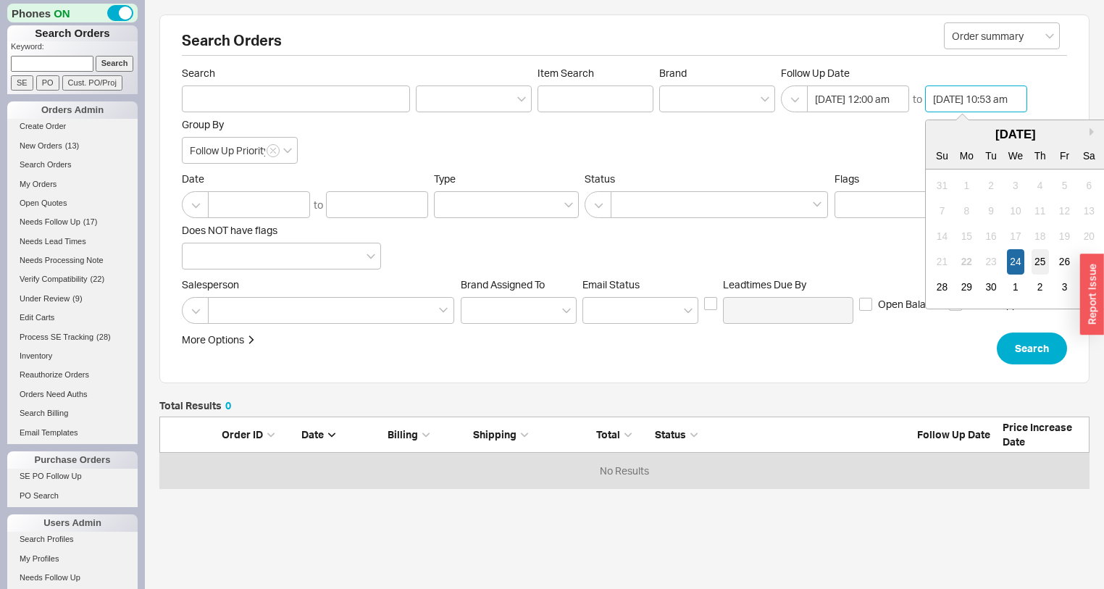
click at [1035, 259] on div "25" at bounding box center [1040, 261] width 17 height 25
type input "09/25/2025 10:53 am"
click at [846, 83] on div "Follow Up Date 09/24/2025 12:00 am to 09/25/2025 10:53 am Next month September …" at bounding box center [904, 90] width 246 height 46
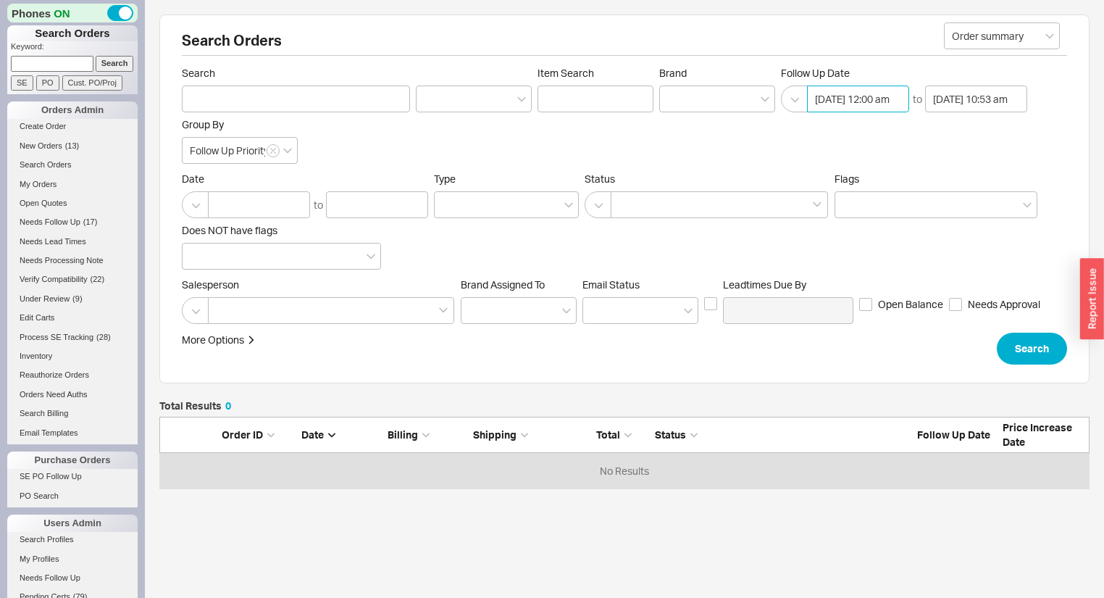
click at [858, 96] on input "09/24/2025 12:00 am" at bounding box center [858, 98] width 102 height 27
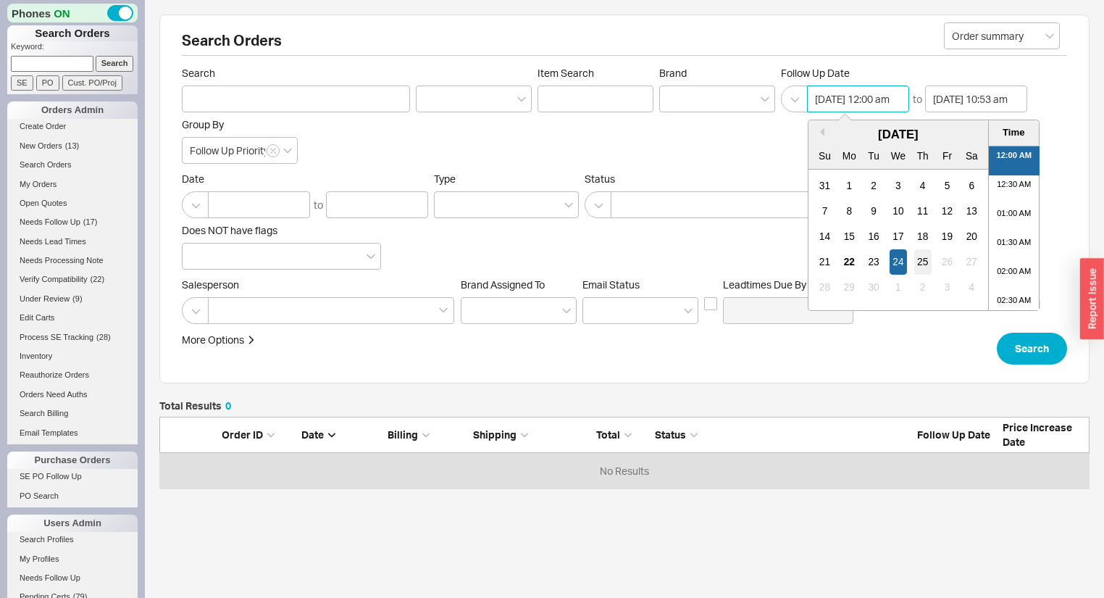
click at [927, 252] on div "25" at bounding box center [922, 261] width 17 height 25
type input "09/25/2025 12:00 am"
click at [1043, 342] on button "Search" at bounding box center [1032, 349] width 70 height 32
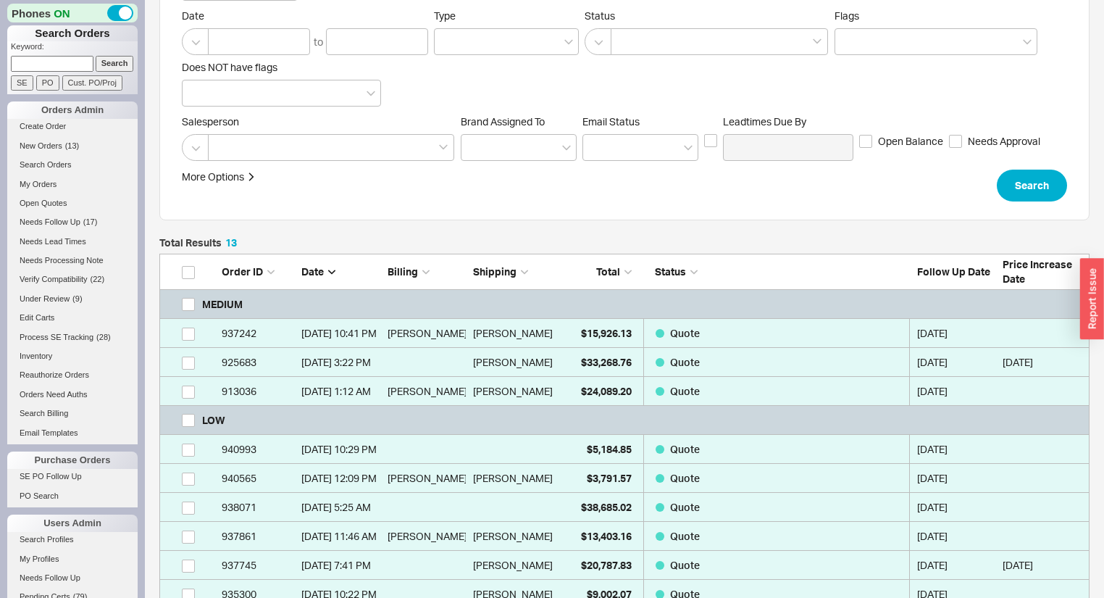
scroll to position [174, 0]
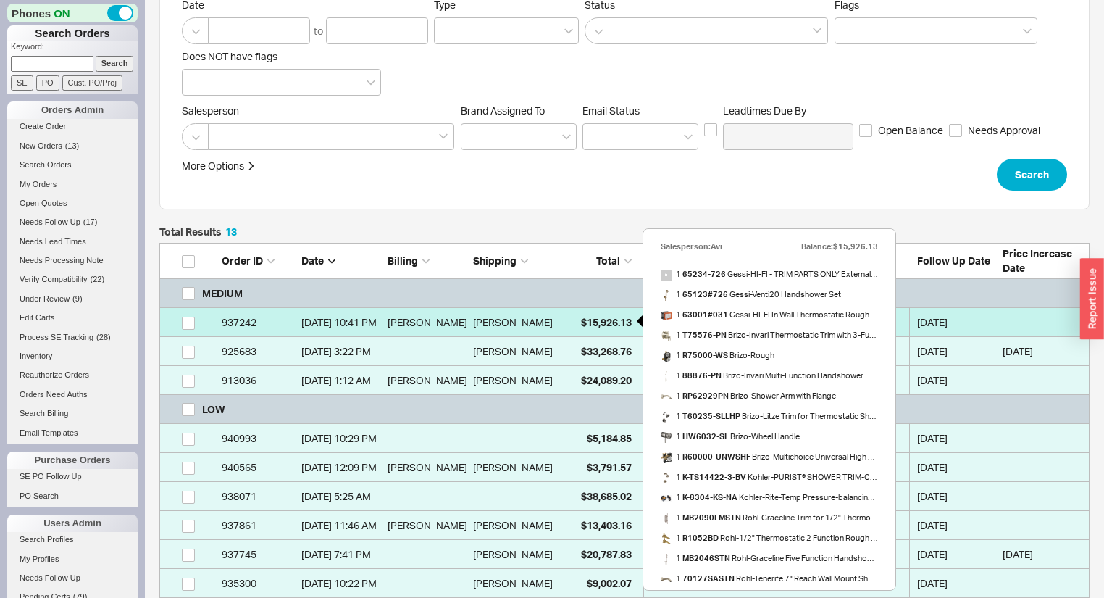
click at [571, 328] on div "$15,926.13" at bounding box center [595, 322] width 72 height 29
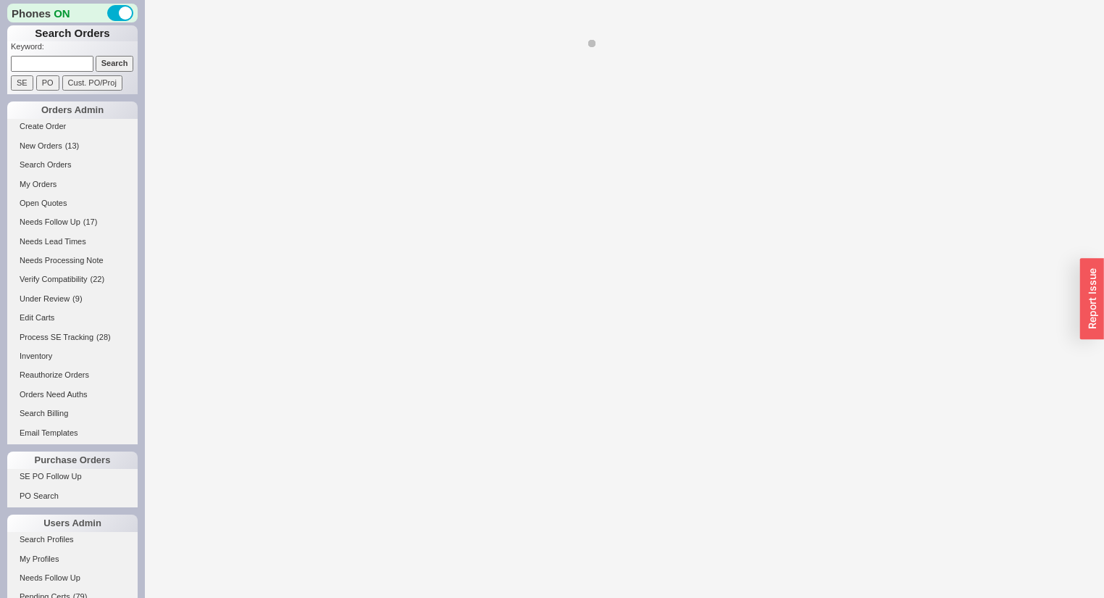
select select "*"
select select "MEDIUM"
select select "LOW"
select select "3"
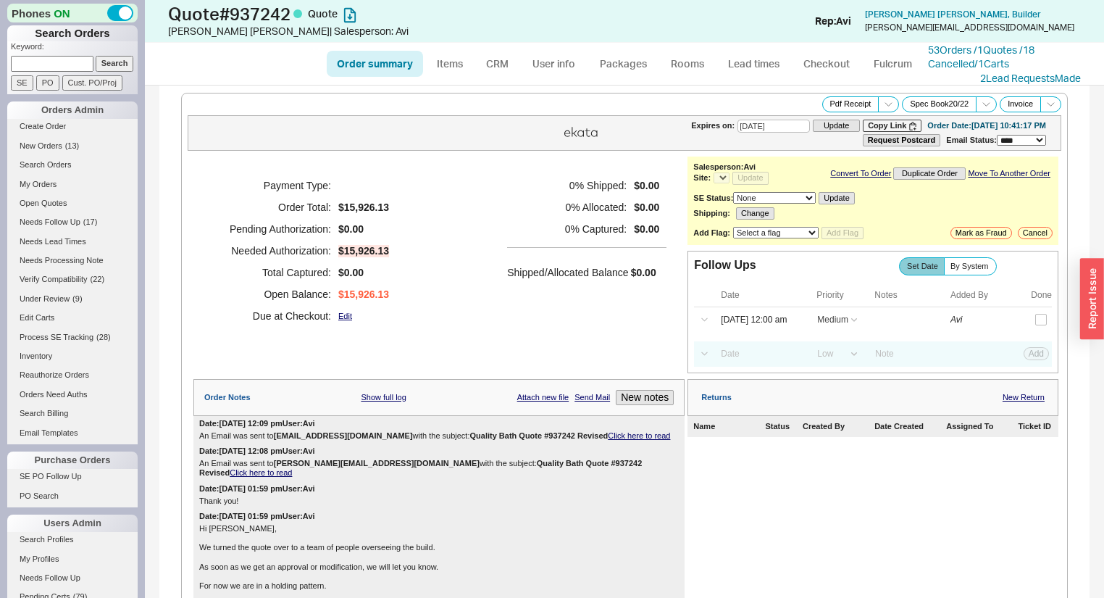
select select "*"
click at [68, 220] on span "Needs Follow Up" at bounding box center [50, 221] width 61 height 9
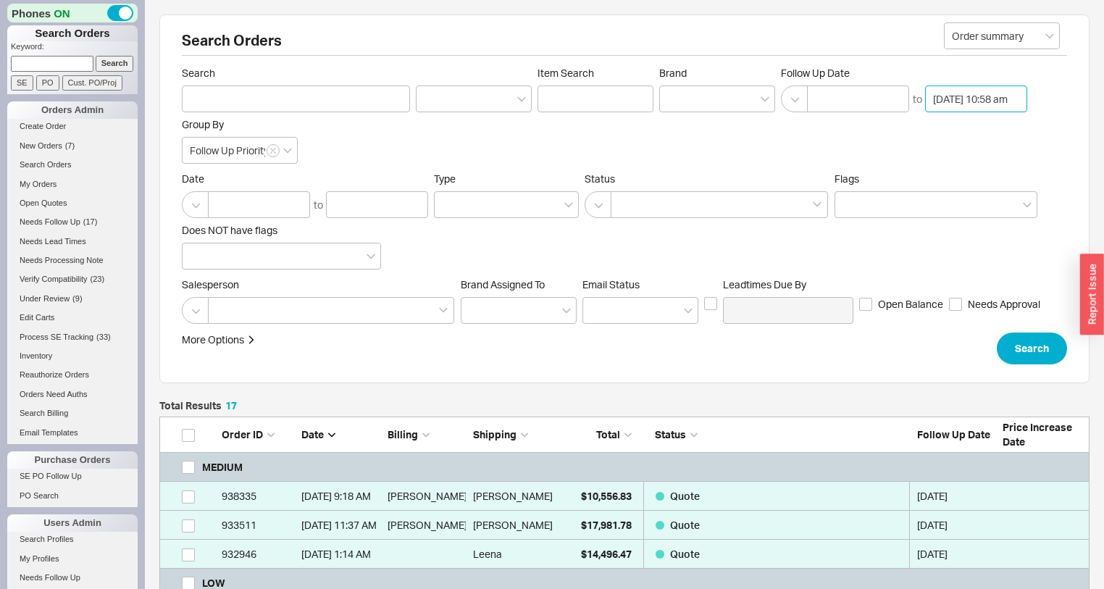
click at [953, 98] on input "09/22/2025 10:58 am" at bounding box center [976, 98] width 102 height 27
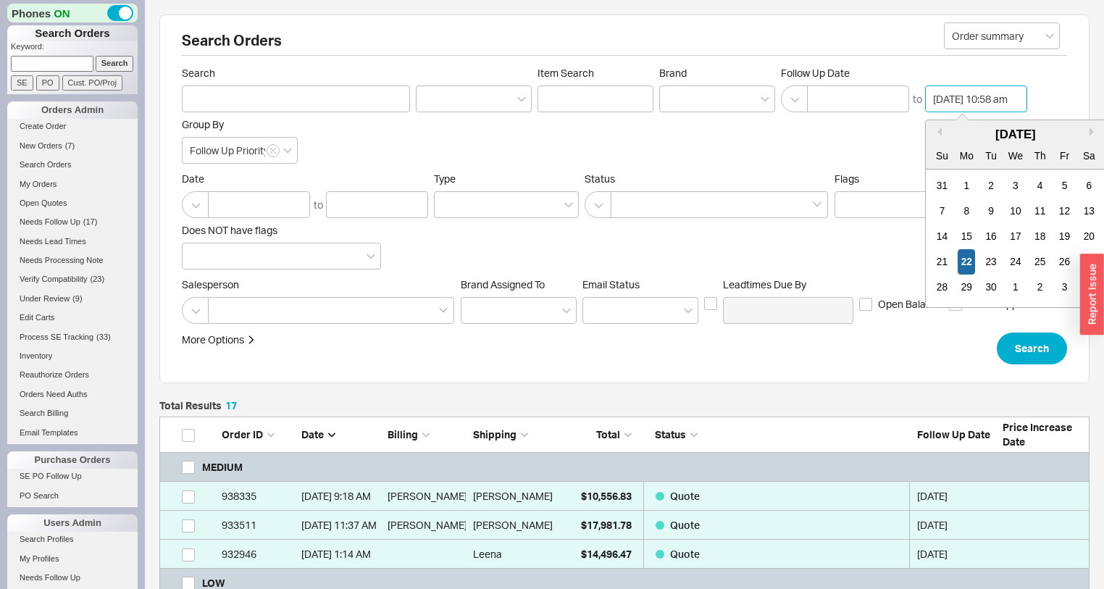
scroll to position [514, 0]
click at [1010, 261] on div "24" at bounding box center [1015, 261] width 17 height 25
click at [1043, 256] on div "25" at bounding box center [1040, 261] width 17 height 25
type input "09/25/2025 10:58 am"
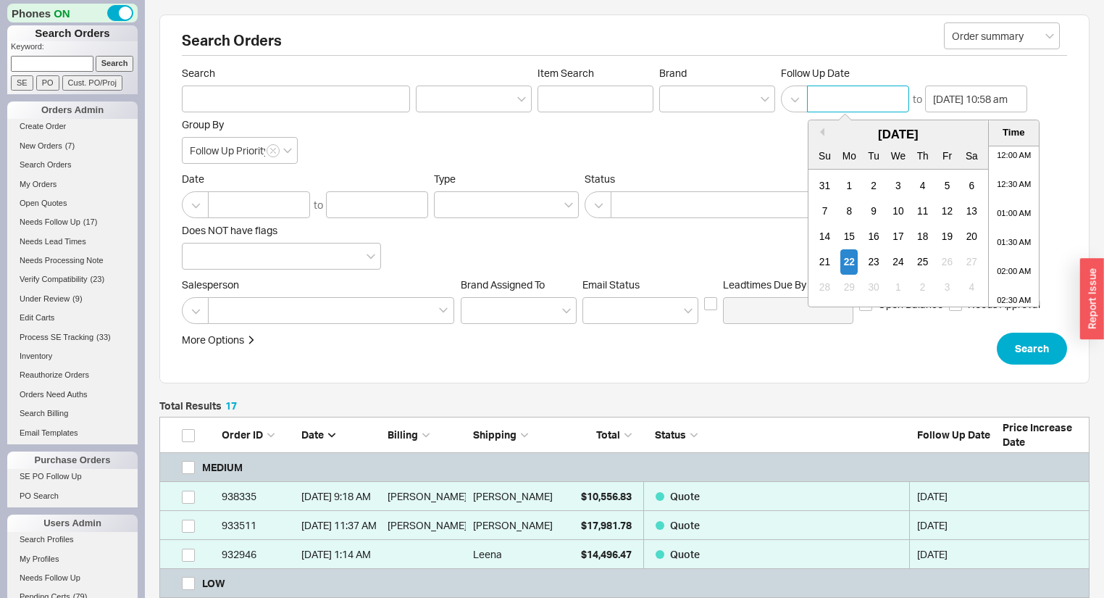
scroll to position [0, 0]
click at [866, 99] on input at bounding box center [858, 98] width 102 height 27
click at [923, 259] on div "25" at bounding box center [922, 261] width 17 height 25
type input "09/25/2025 12:00 am"
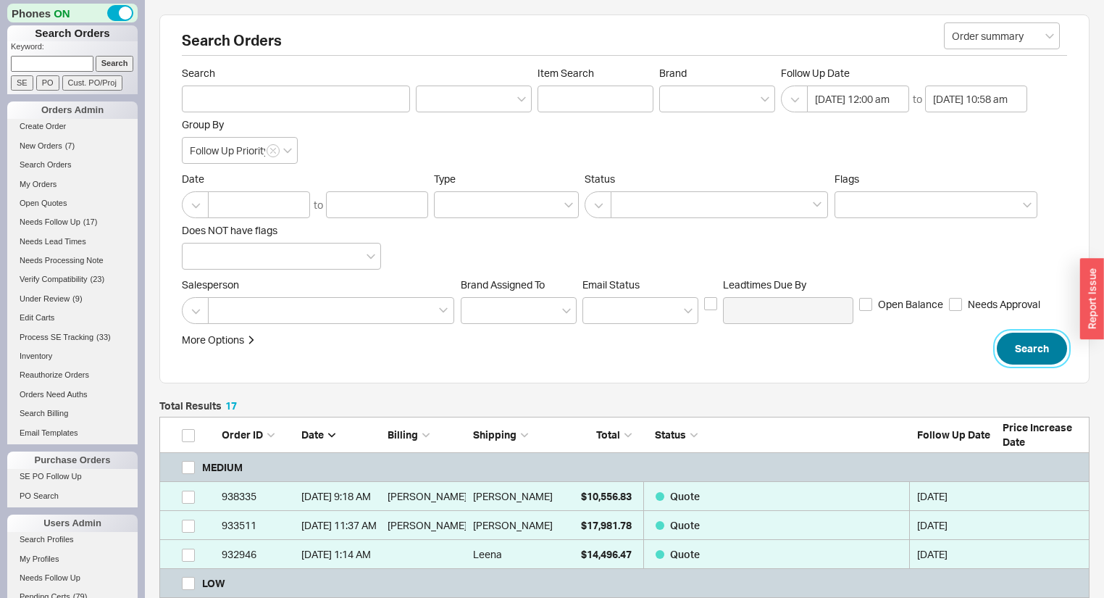
click at [1020, 343] on button "Search" at bounding box center [1032, 349] width 70 height 32
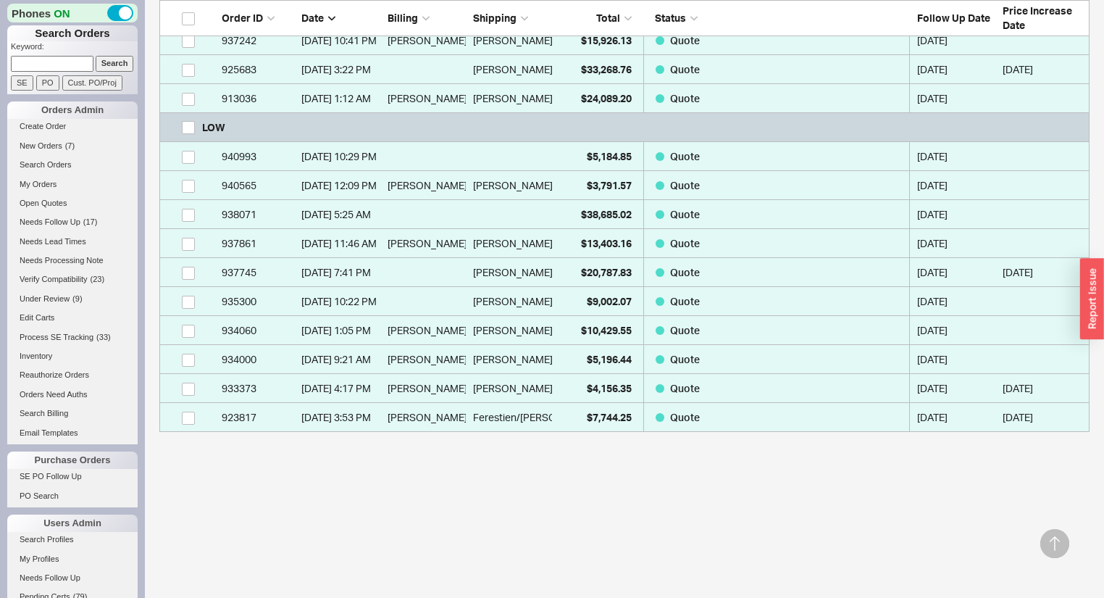
scroll to position [398, 0]
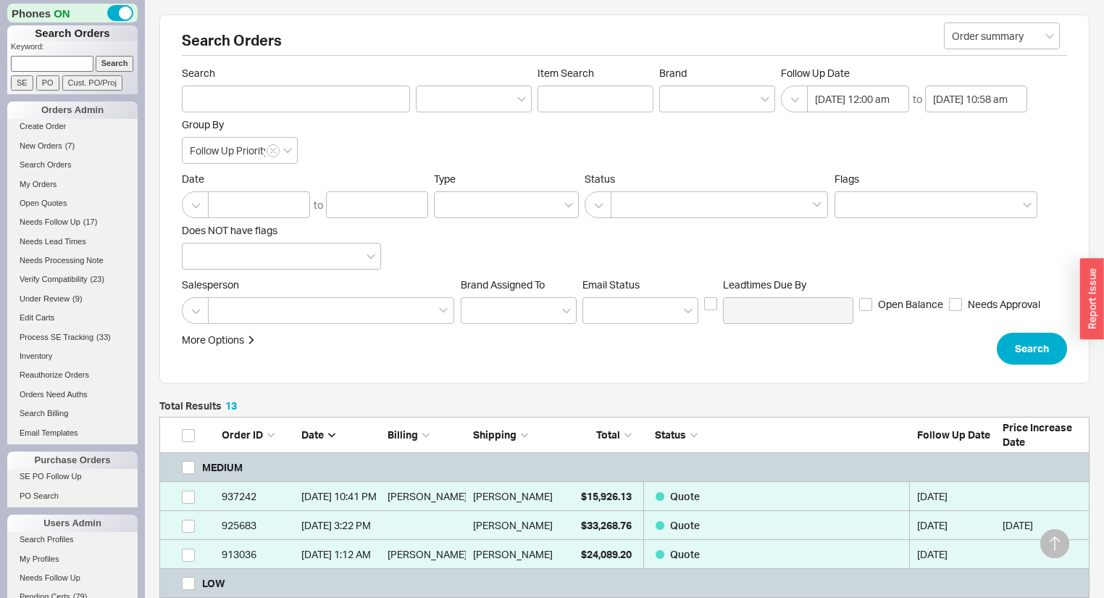
select select "*"
select select "MEDIUM"
select select "LOW"
select select "3"
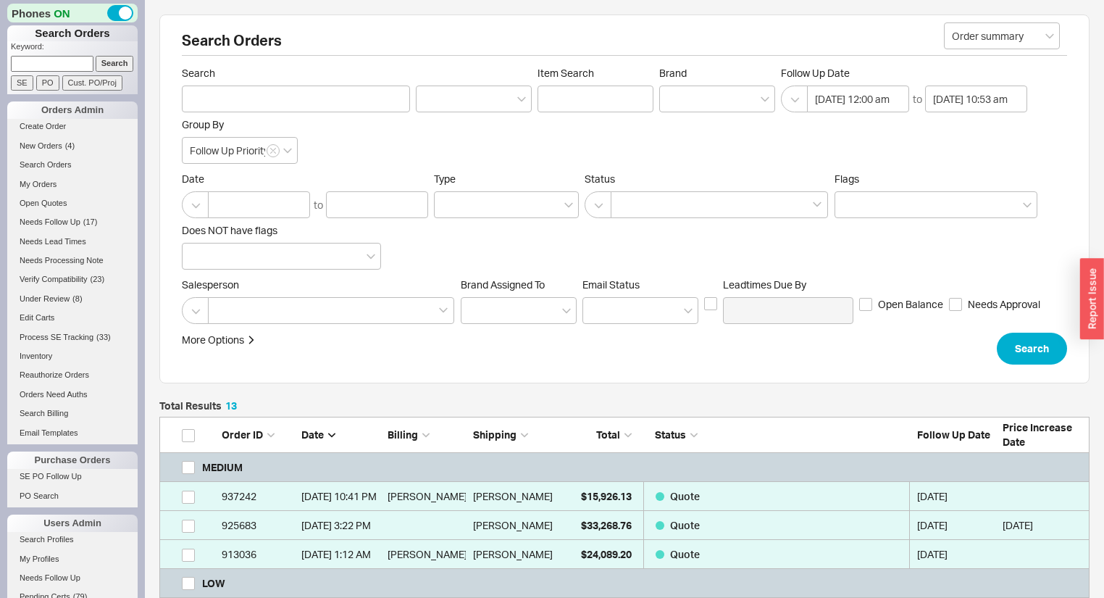
scroll to position [462, 922]
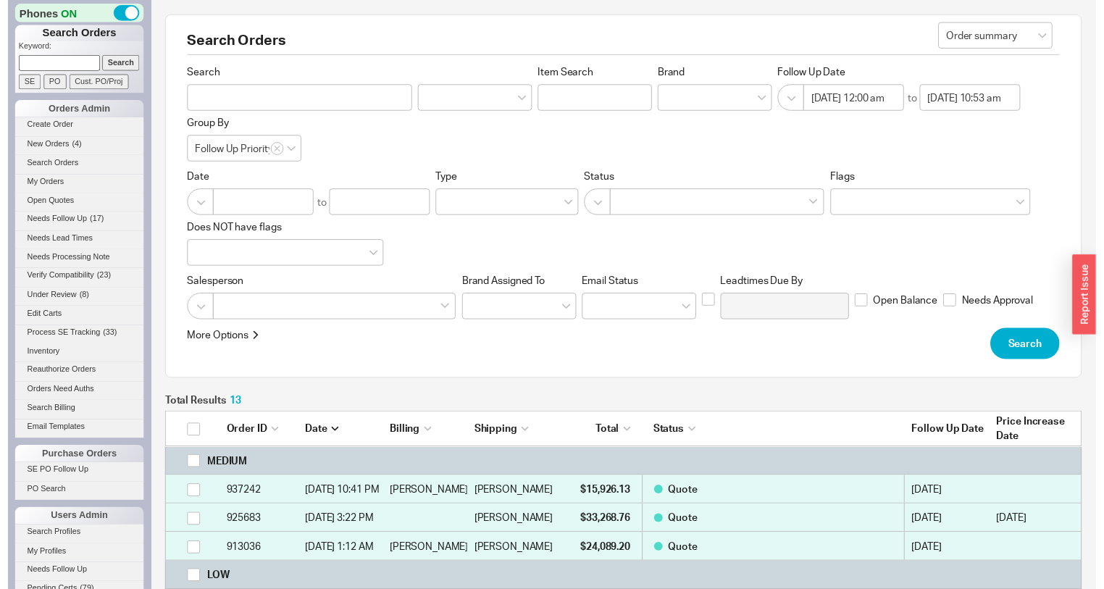
scroll to position [462, 922]
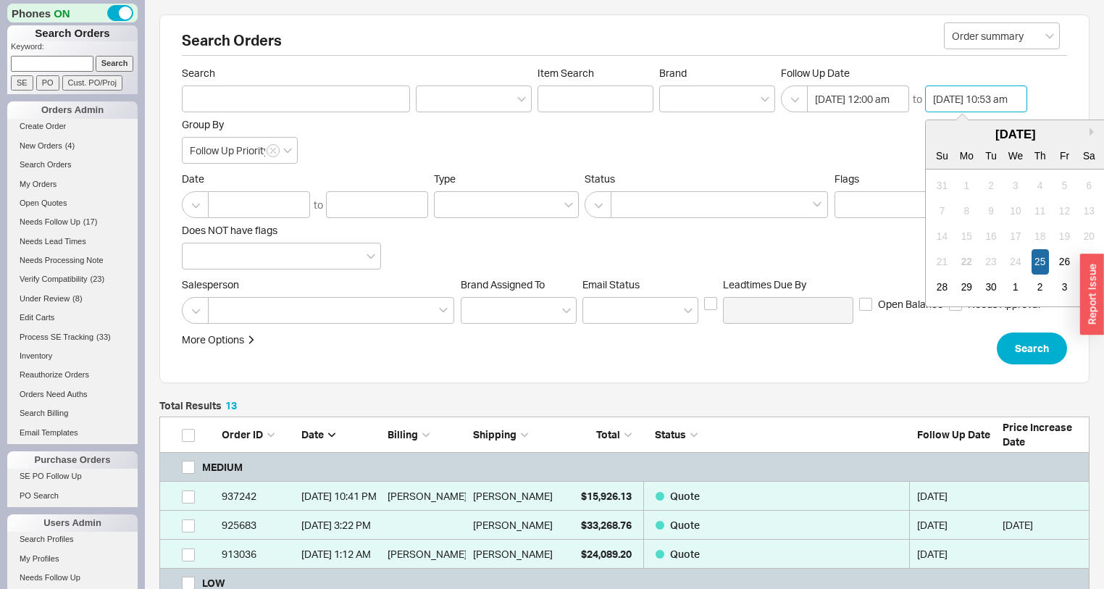
click at [967, 92] on input "09/25/2025 10:53 am" at bounding box center [976, 98] width 102 height 27
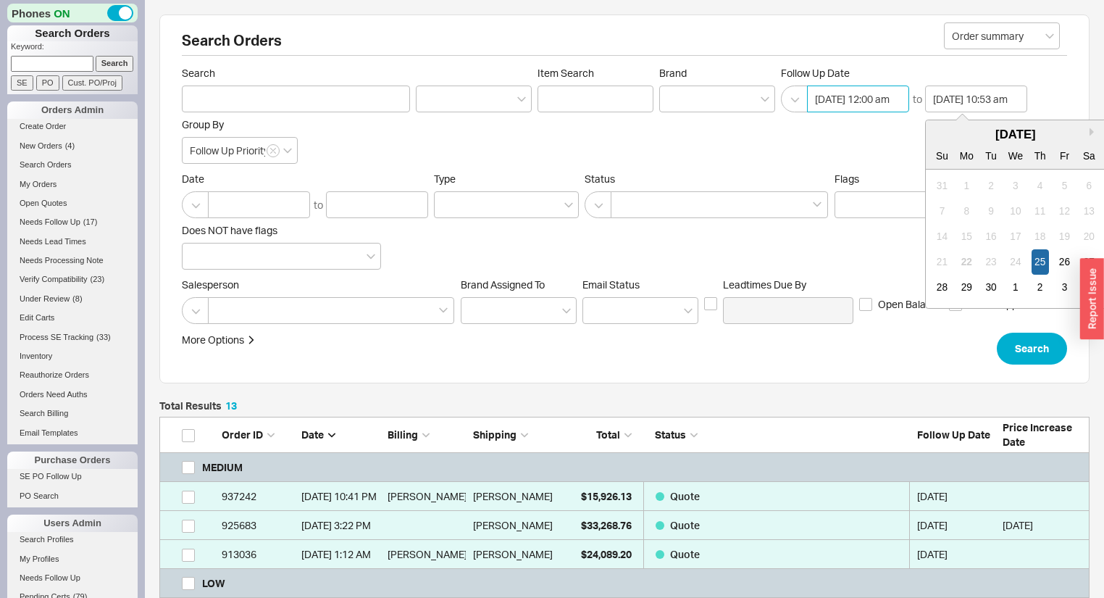
click at [864, 108] on input "09/25/2025 12:00 am" at bounding box center [858, 98] width 102 height 27
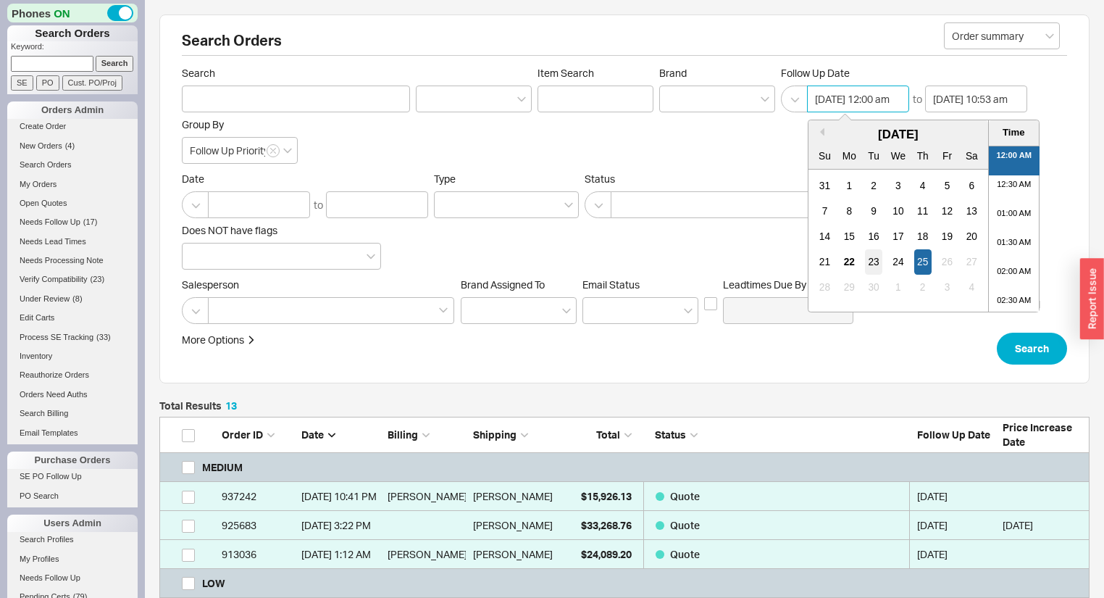
click at [873, 261] on div "23" at bounding box center [873, 261] width 17 height 25
type input "09/23/2025 12:00 am"
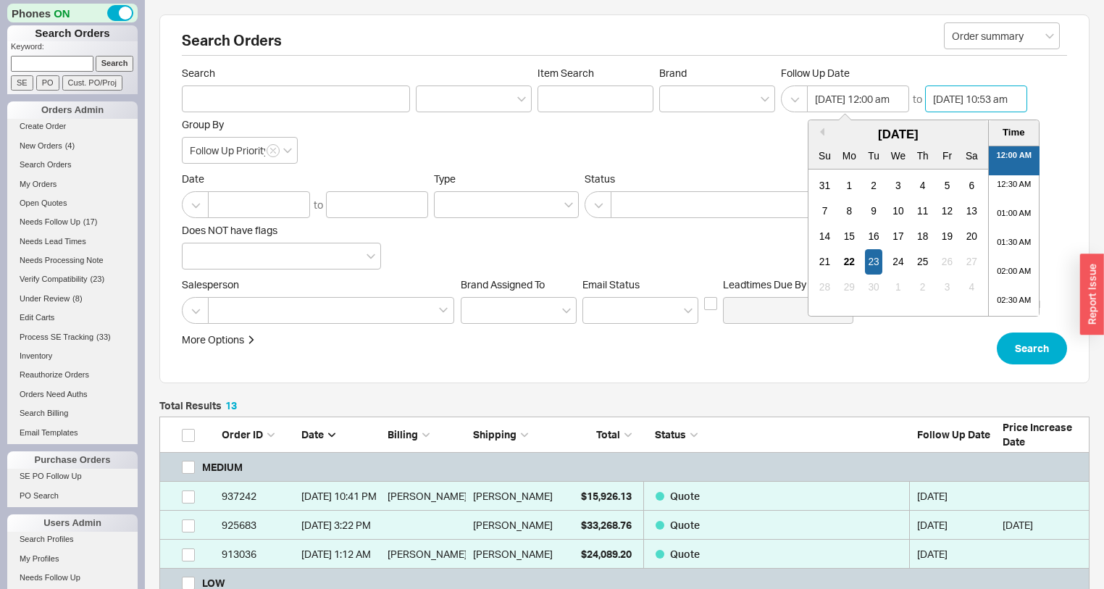
drag, startPoint x: 982, startPoint y: 93, endPoint x: 980, endPoint y: 101, distance: 9.0
click at [981, 94] on input "09/25/2025 10:53 am" at bounding box center [976, 98] width 102 height 27
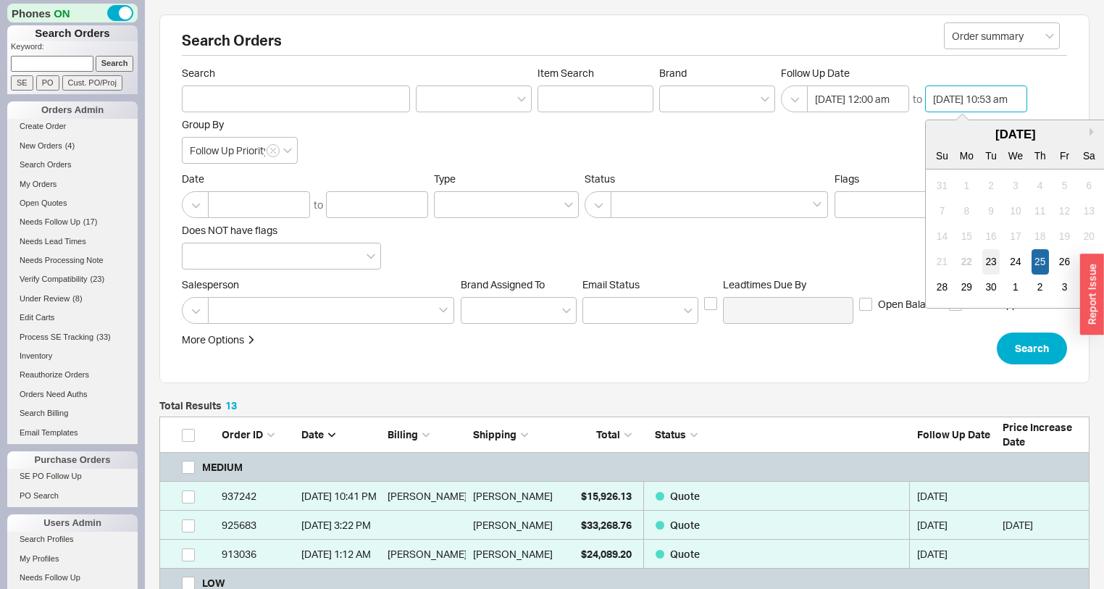
click at [988, 264] on div "23" at bounding box center [990, 261] width 17 height 25
type input "09/23/2025 10:53 am"
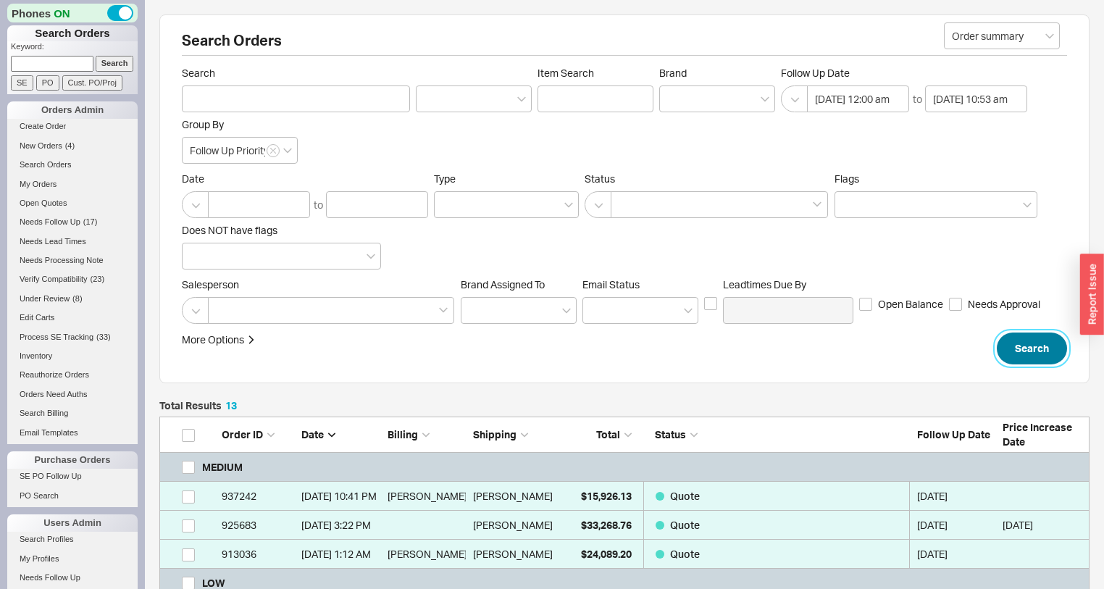
click at [1037, 344] on button "Search" at bounding box center [1032, 349] width 70 height 32
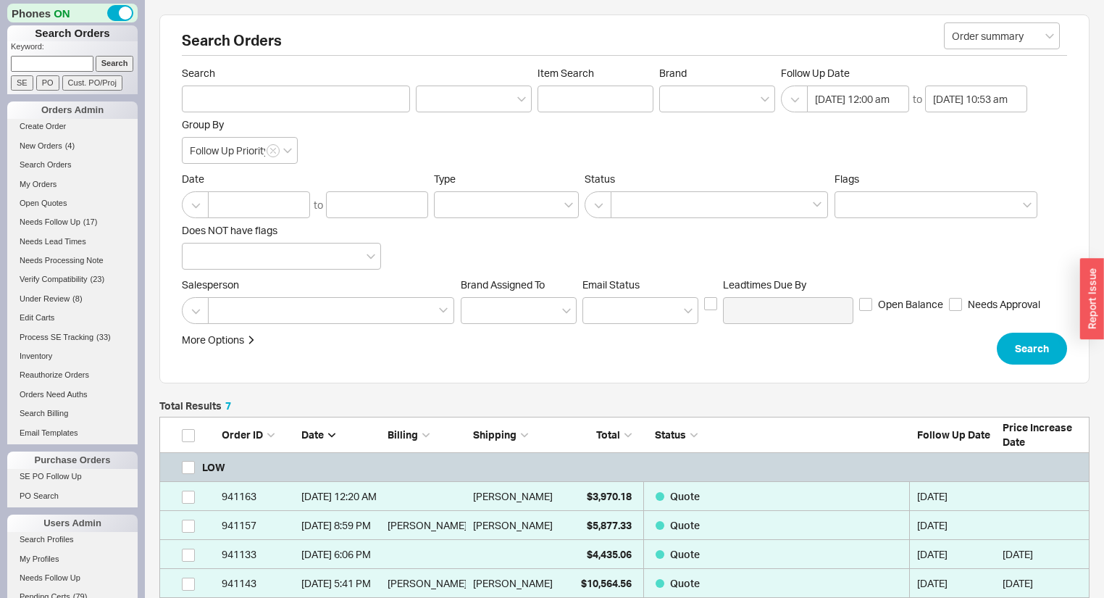
scroll to position [253, 0]
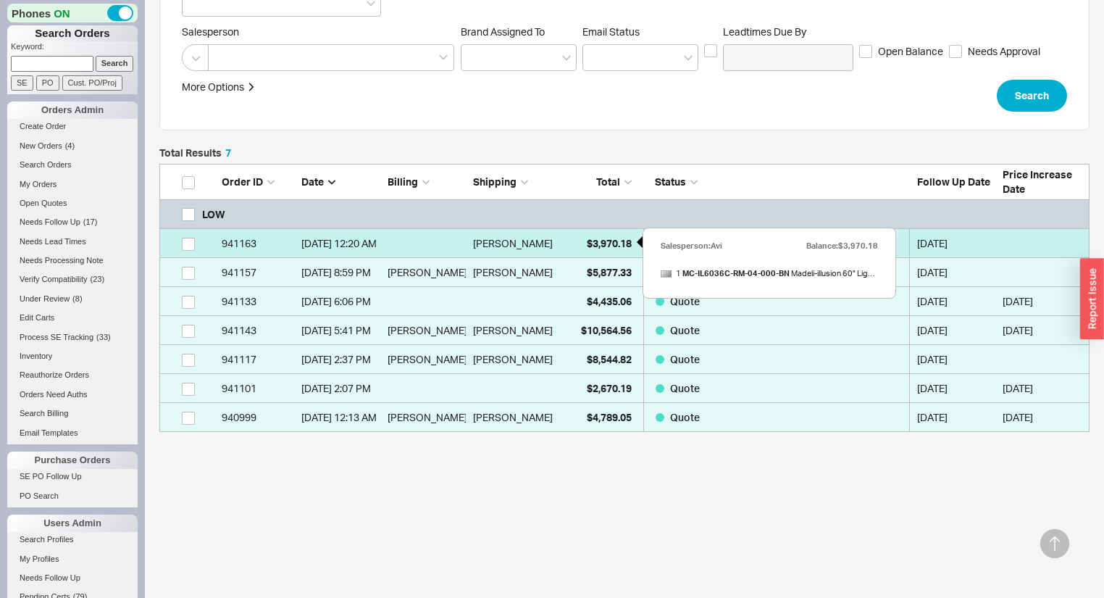
click at [576, 245] on div "$3,970.18" at bounding box center [595, 243] width 72 height 29
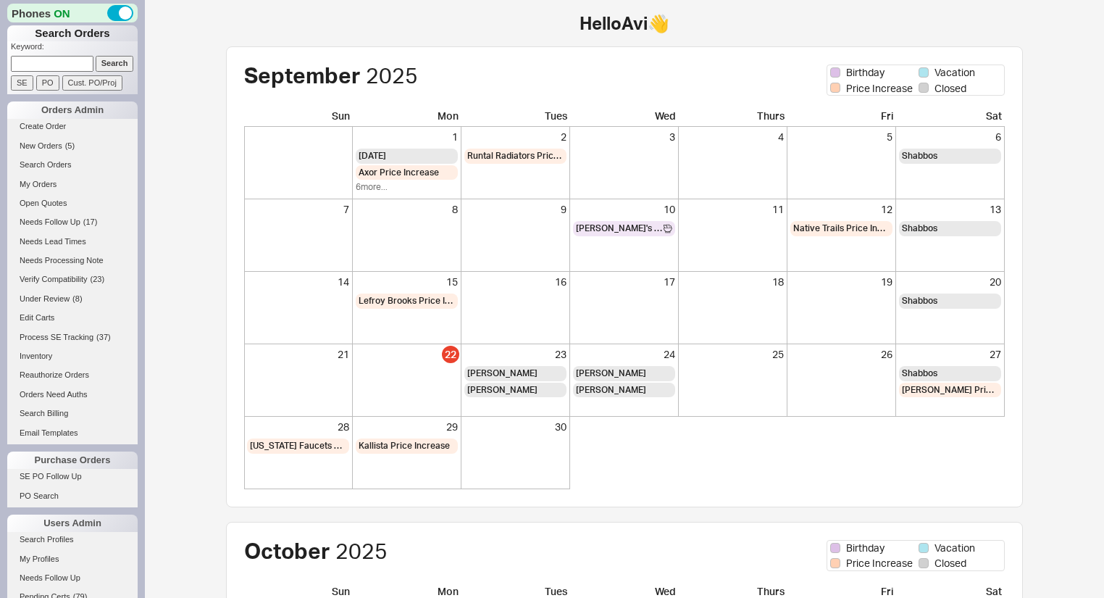
click at [41, 64] on input at bounding box center [52, 63] width 83 height 15
type input "940901"
click at [96, 56] on input "Search" at bounding box center [115, 63] width 38 height 15
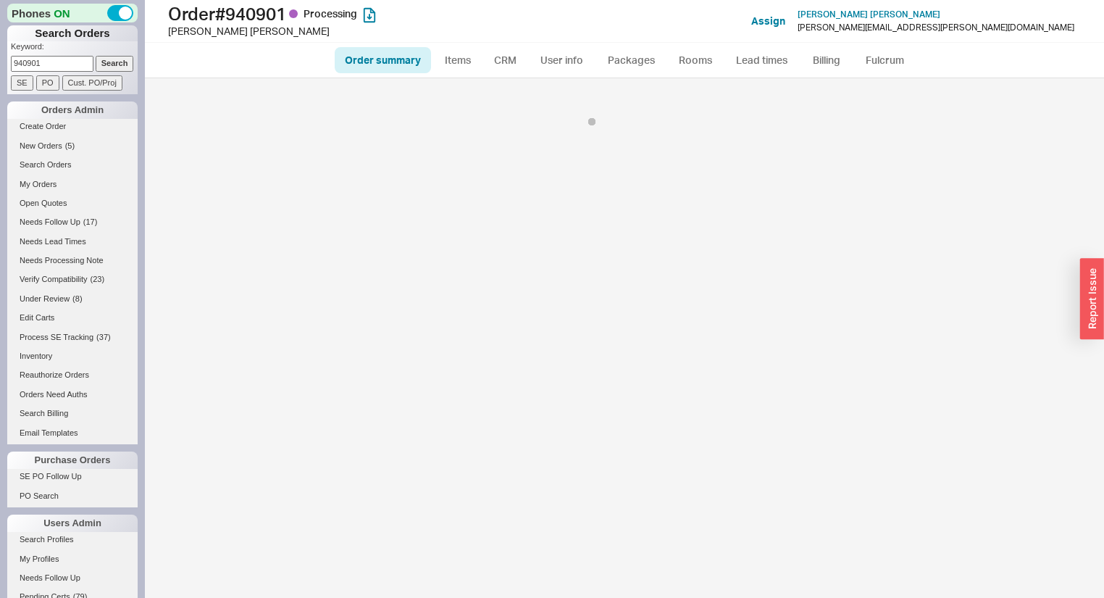
select select "*"
select select "LOW"
select select "3"
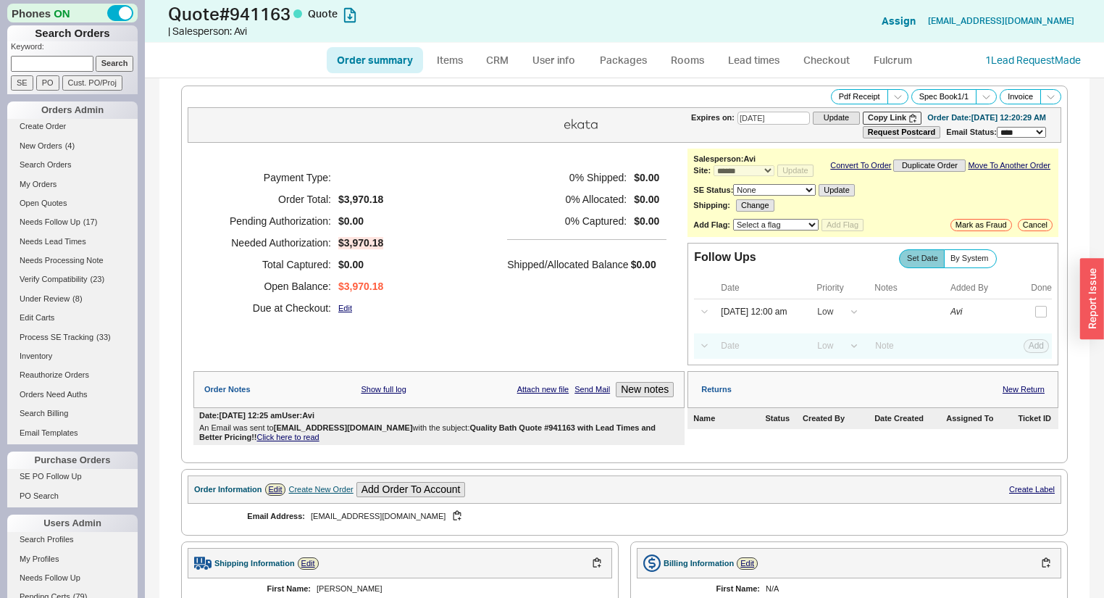
select select "*"
select select "LOW"
select select "3"
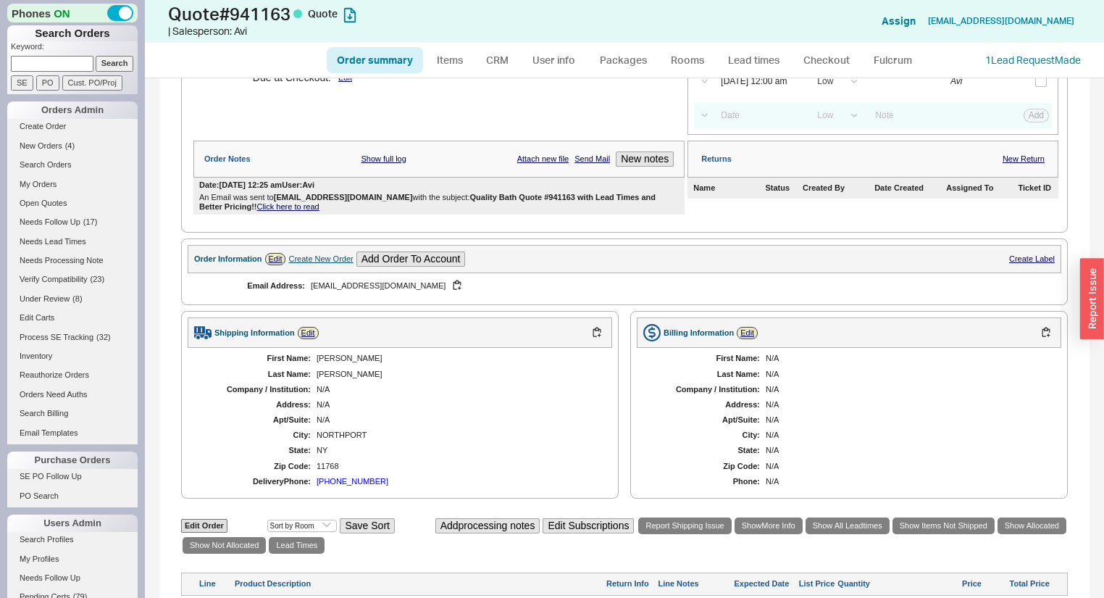
scroll to position [232, 0]
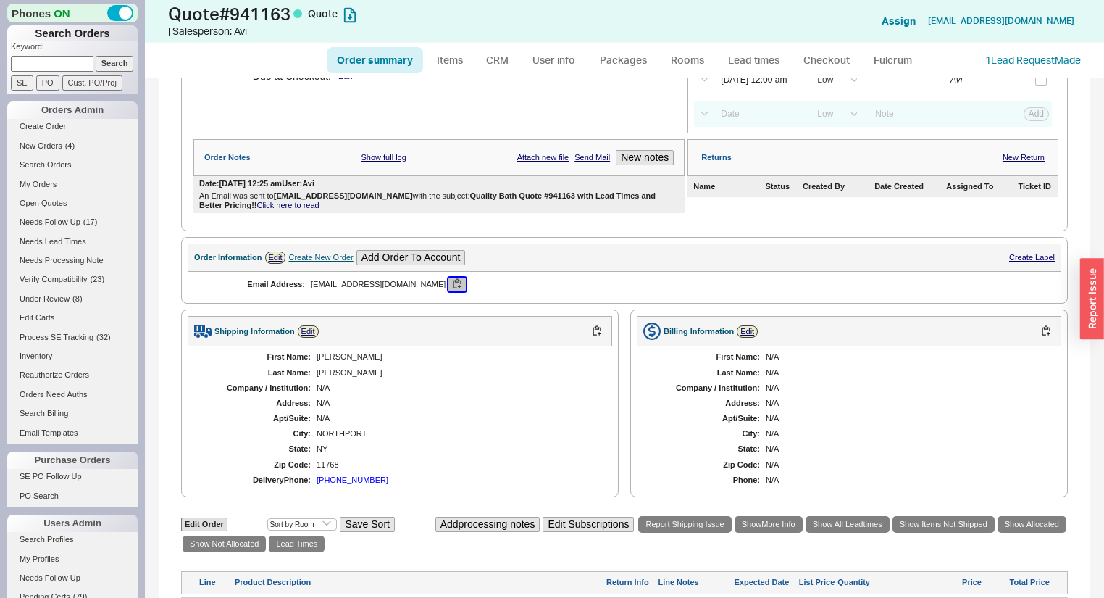
click at [448, 289] on button "button" at bounding box center [456, 284] width 17 height 14
drag, startPoint x: 809, startPoint y: 288, endPoint x: 243, endPoint y: 61, distance: 609.6
click at [809, 287] on div "Email Address: [EMAIL_ADDRESS][DOMAIN_NAME]" at bounding box center [625, 284] width 874 height 25
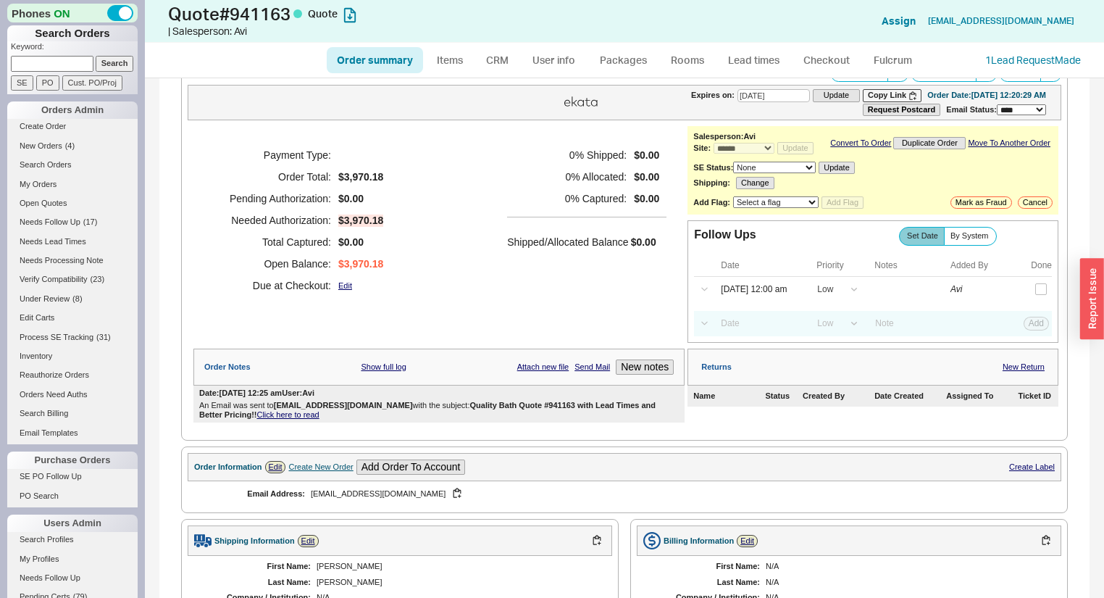
scroll to position [0, 0]
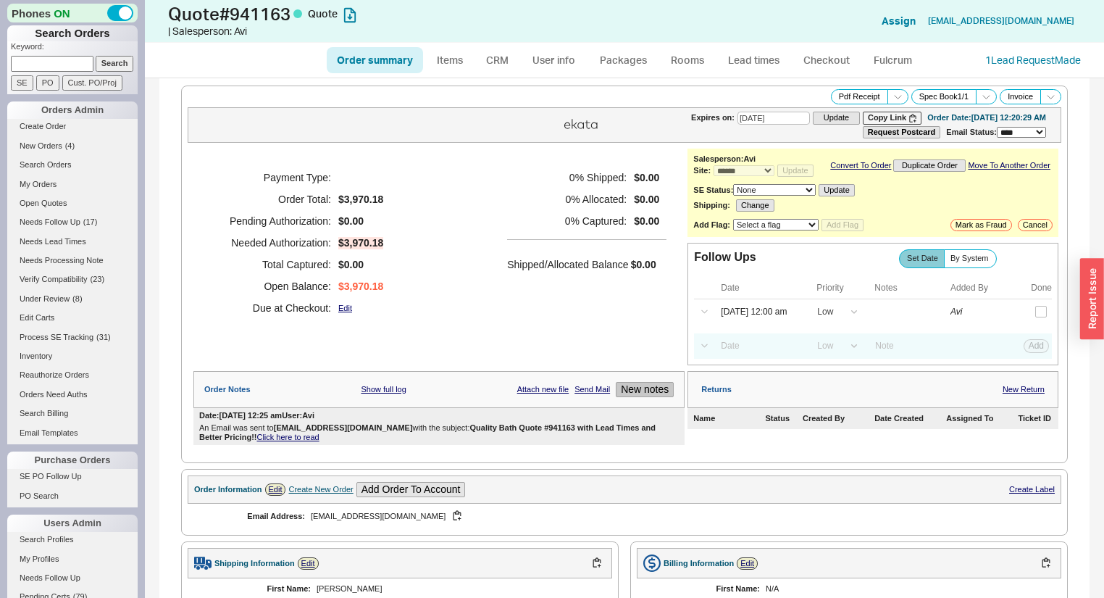
click at [659, 386] on button "New notes" at bounding box center [645, 389] width 58 height 15
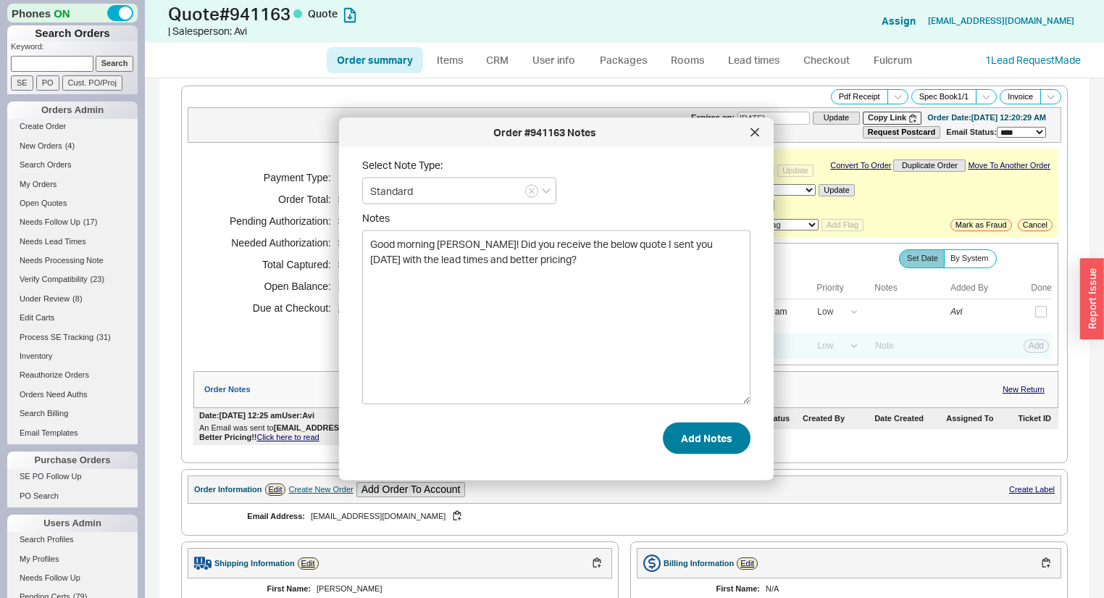
type textarea "Good morning [PERSON_NAME]! Did you receive the below quote I sent you [DATE] w…"
click at [732, 443] on button "Add Notes" at bounding box center [707, 438] width 88 height 32
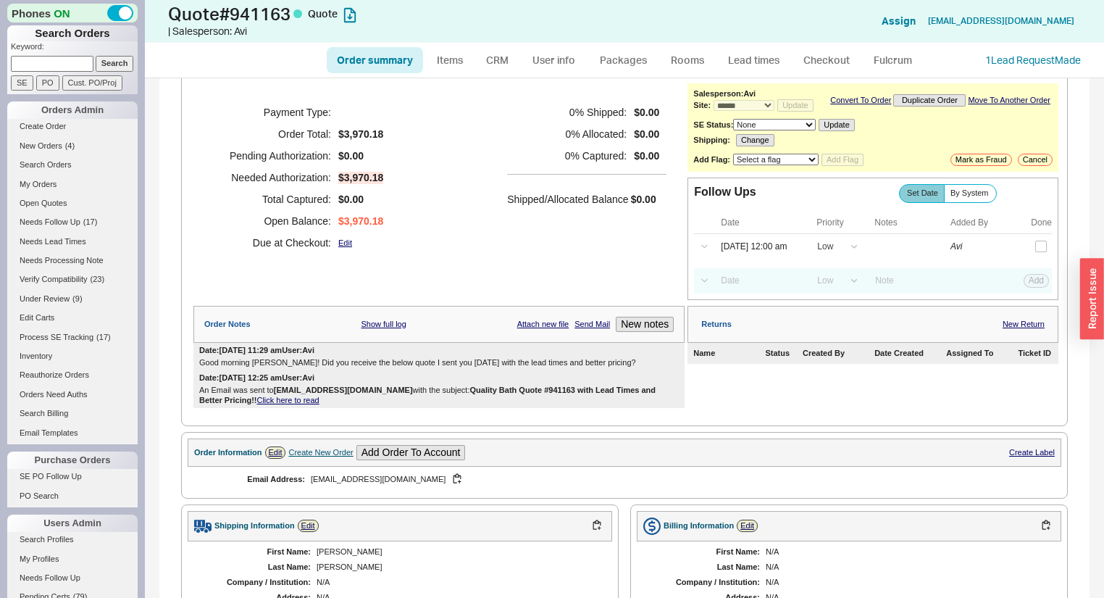
scroll to position [46, 0]
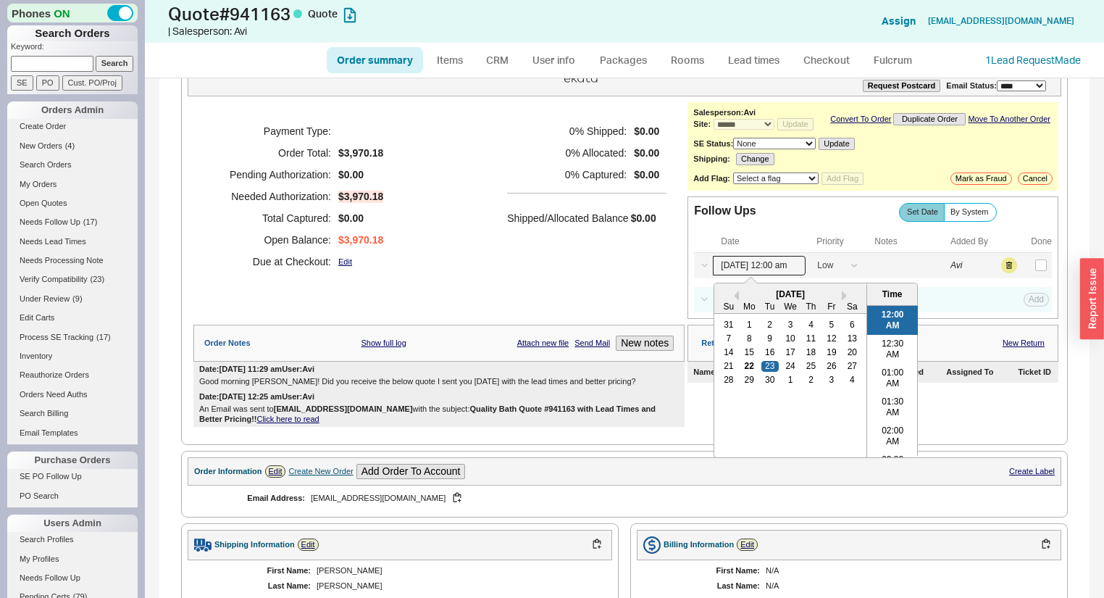
click at [768, 267] on input "09/23/25 12:00 am" at bounding box center [759, 266] width 93 height 20
click at [811, 370] on div "25" at bounding box center [811, 366] width 17 height 10
type input "09/25/25 12:00 am"
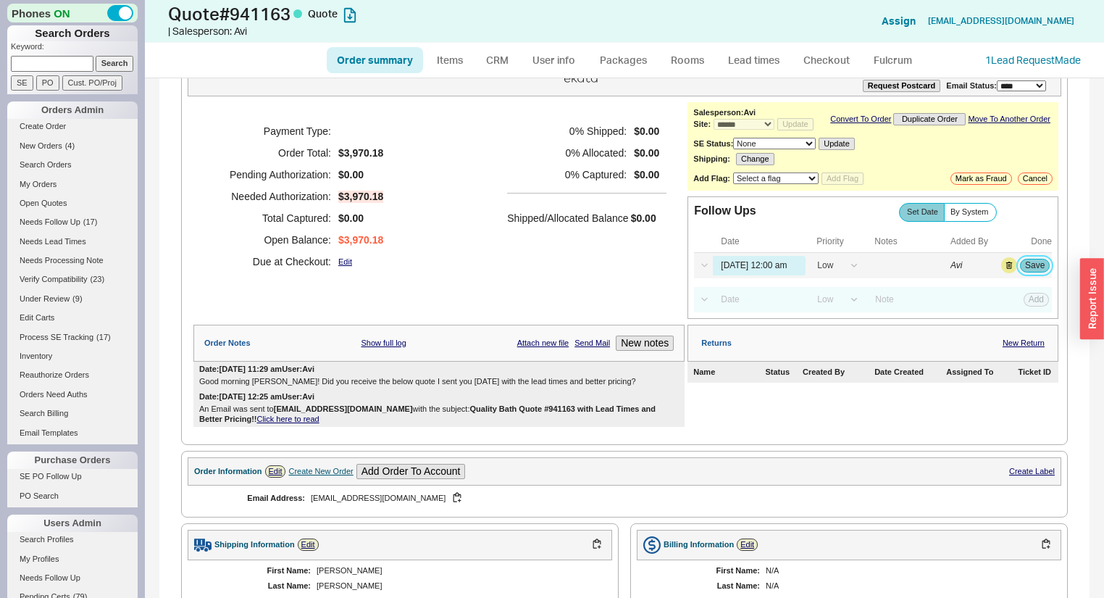
click at [1040, 270] on button "Save" at bounding box center [1035, 265] width 30 height 13
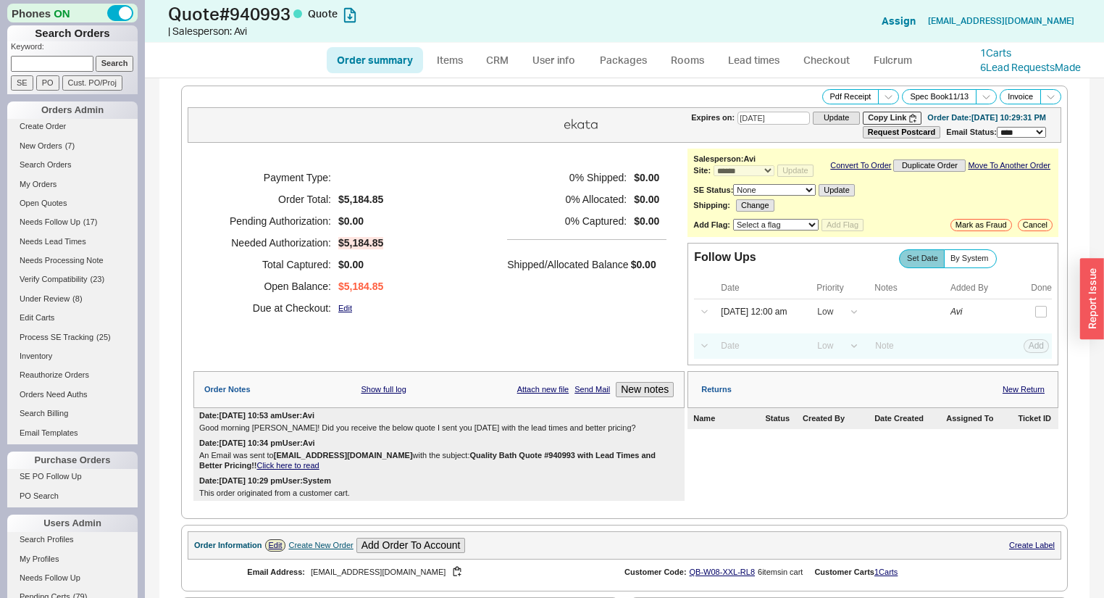
select select "*"
select select "LOW"
select select "3"
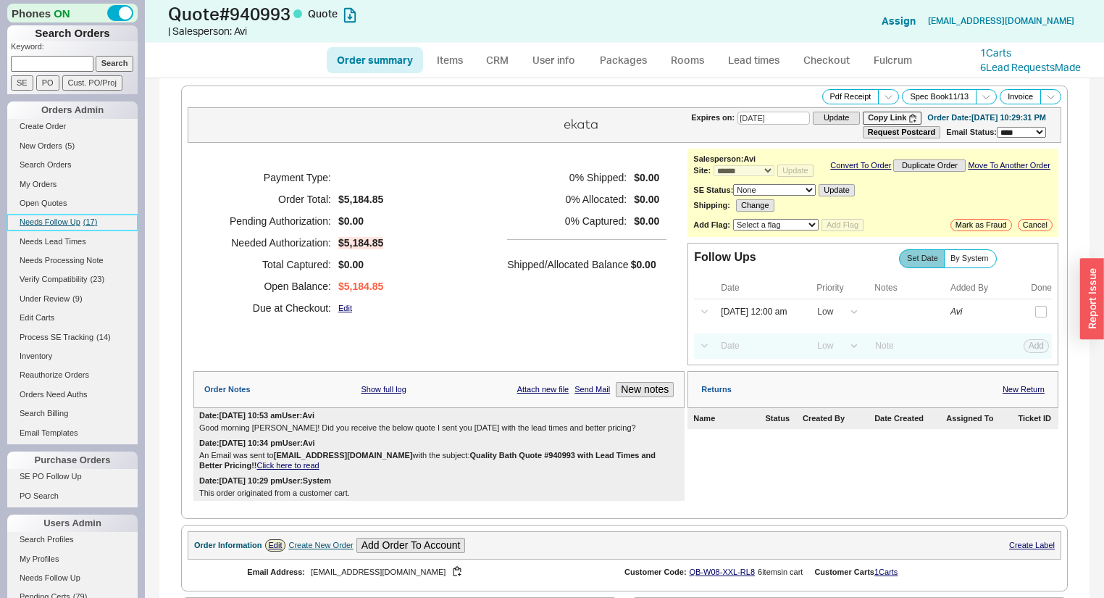
click at [73, 220] on span "Needs Follow Up" at bounding box center [50, 221] width 61 height 9
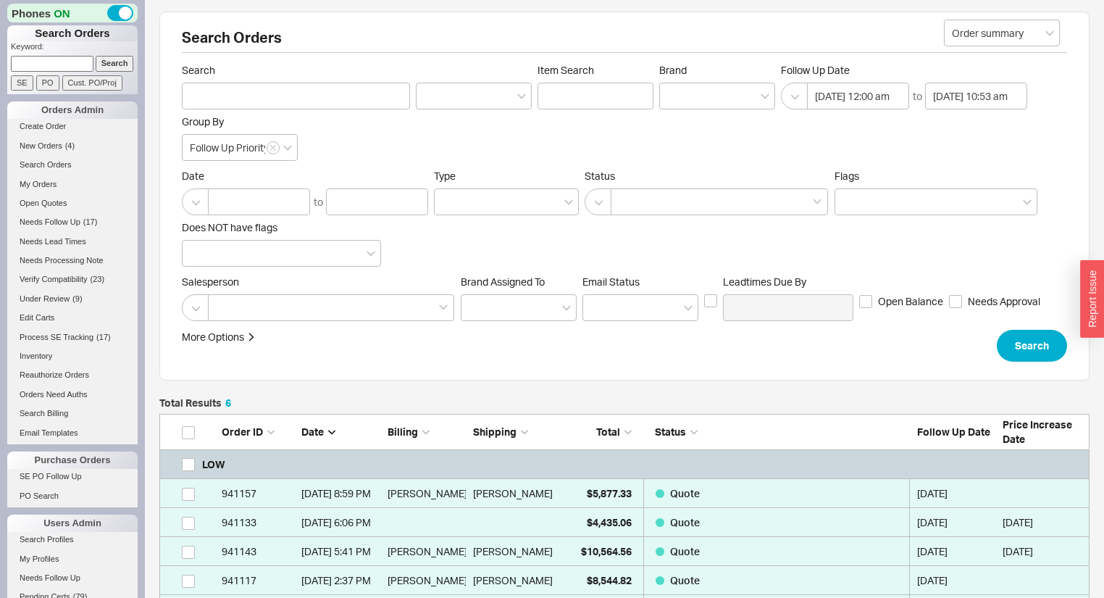
scroll to position [174, 0]
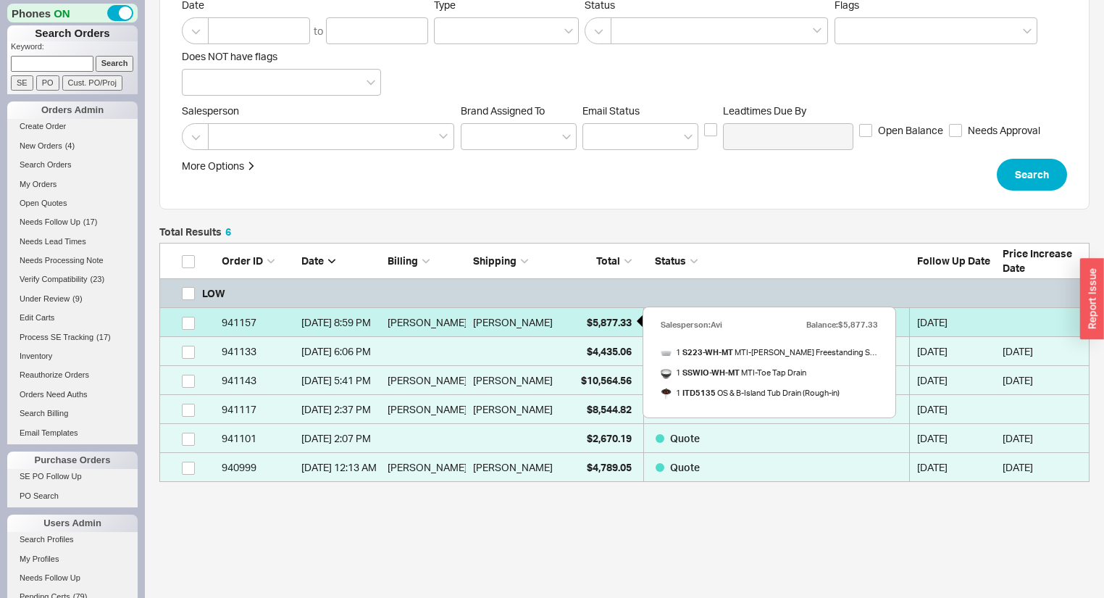
click at [614, 322] on span "$5,877.33" at bounding box center [609, 322] width 45 height 12
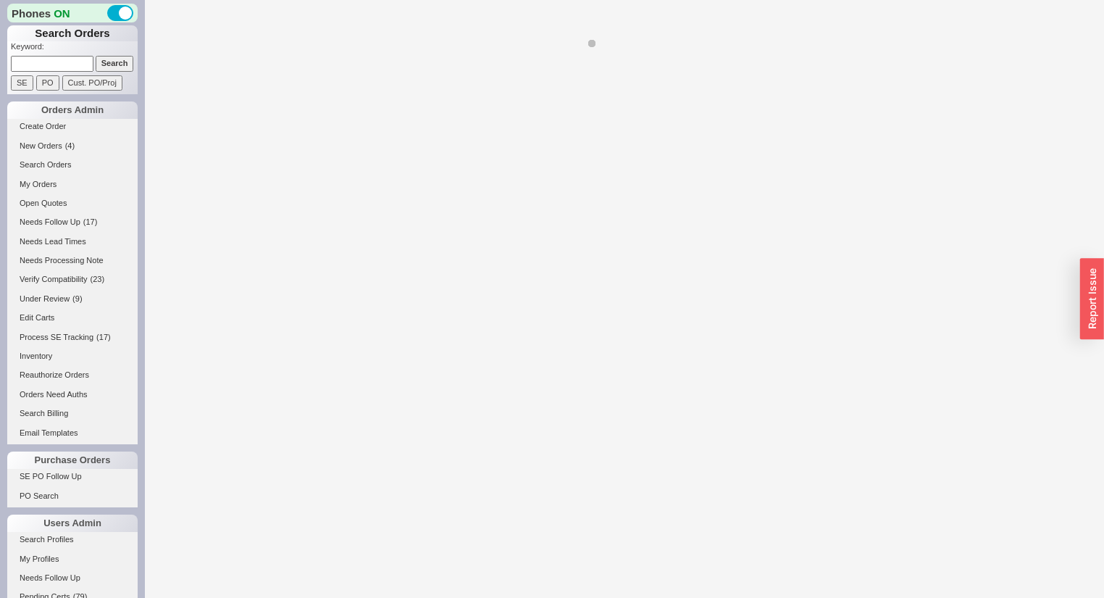
select select "*"
select select "LOW"
select select "3"
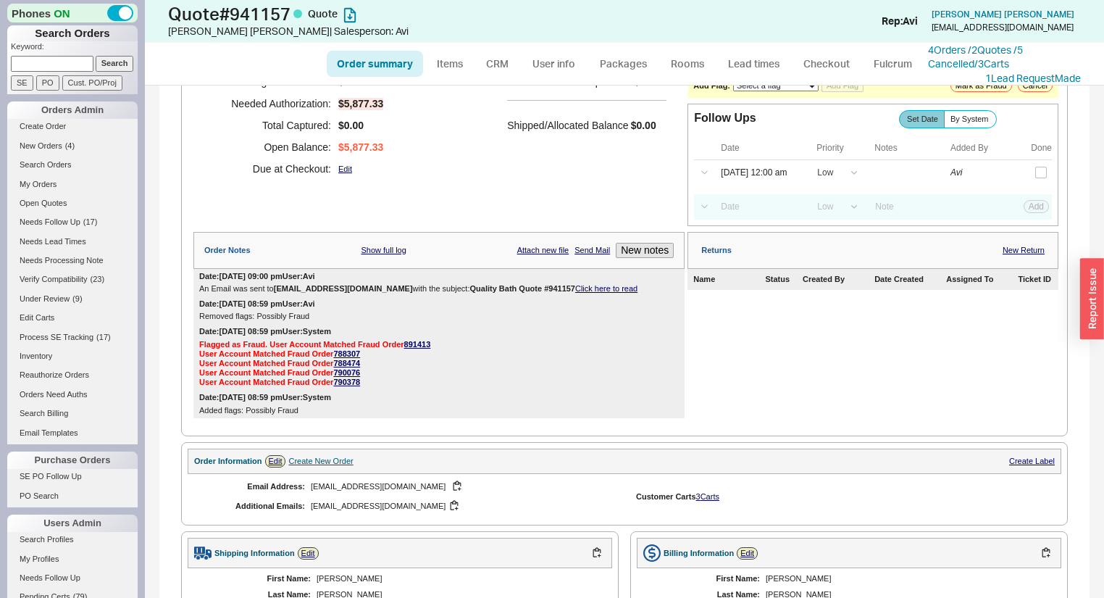
scroll to position [116, 0]
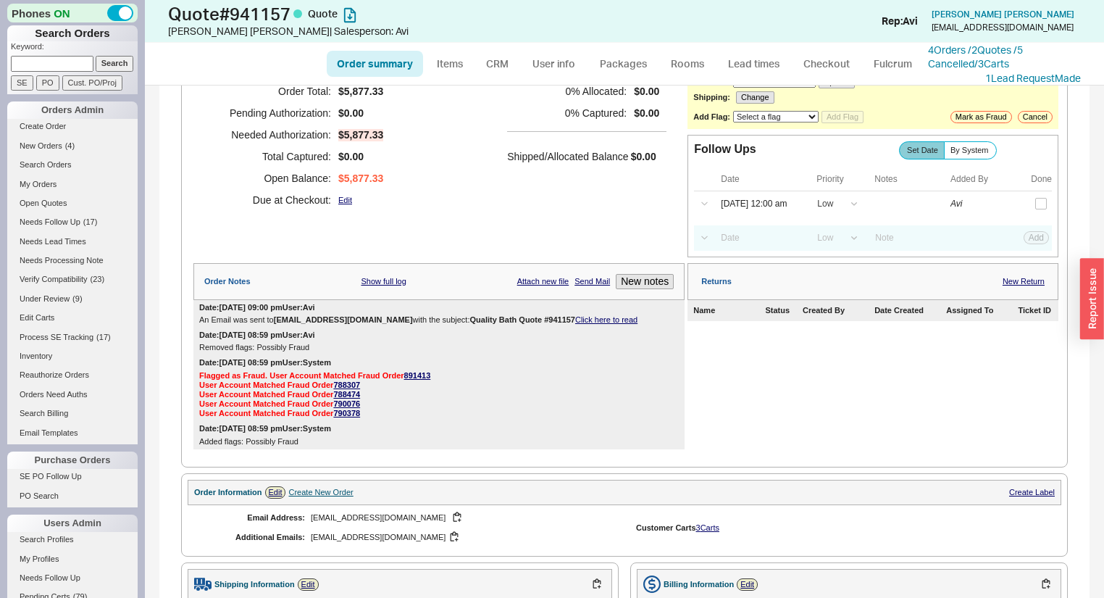
click at [575, 320] on link "Click here to read" at bounding box center [606, 319] width 62 height 9
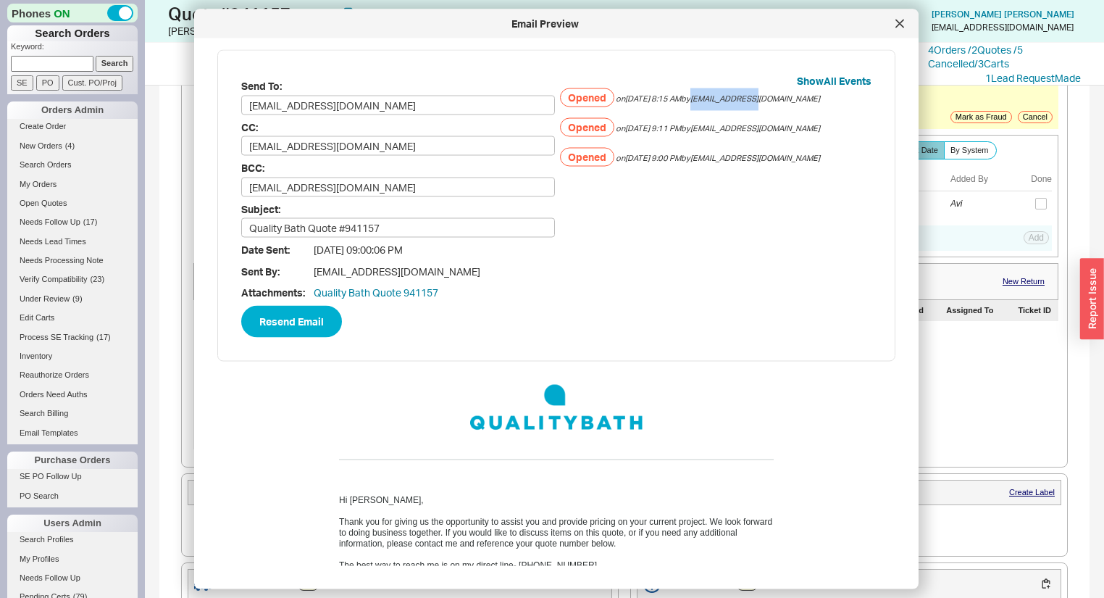
drag, startPoint x: 781, startPoint y: 95, endPoint x: 710, endPoint y: 96, distance: 71.0
click at [710, 96] on div "Opened on [DATE] 8:15 AM by [EMAIL_ADDRESS][DOMAIN_NAME]" at bounding box center [716, 99] width 314 height 22
copy span "[EMAIL_ADDRESS][DOMAIN_NAME]"
click at [895, 26] on div at bounding box center [899, 23] width 23 height 23
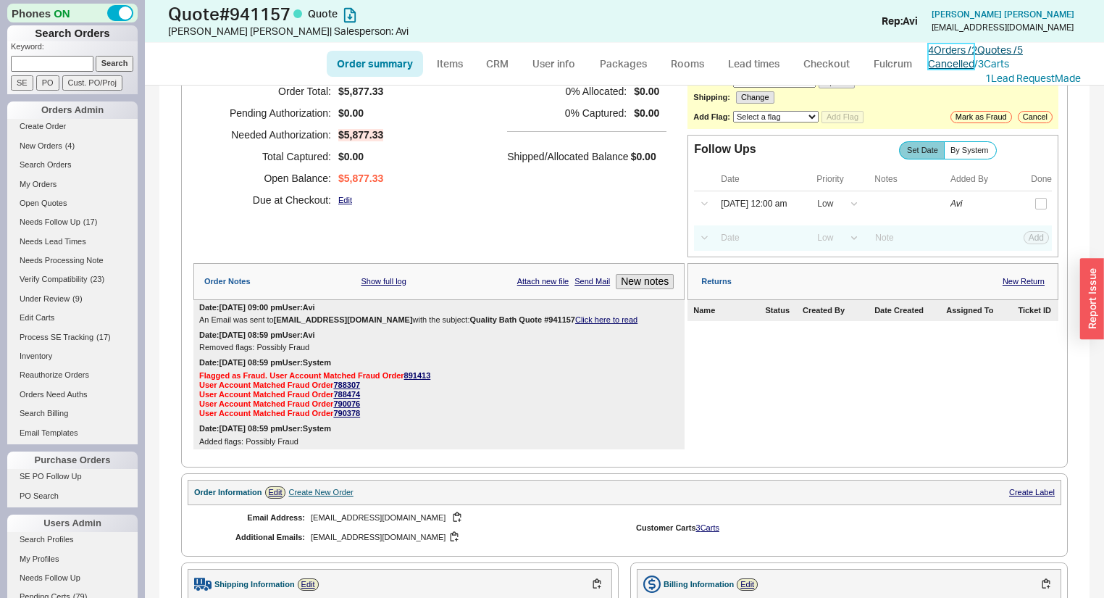
click at [951, 51] on link "4 Orders / 2 Quotes / 5 Cancelled" at bounding box center [975, 56] width 95 height 27
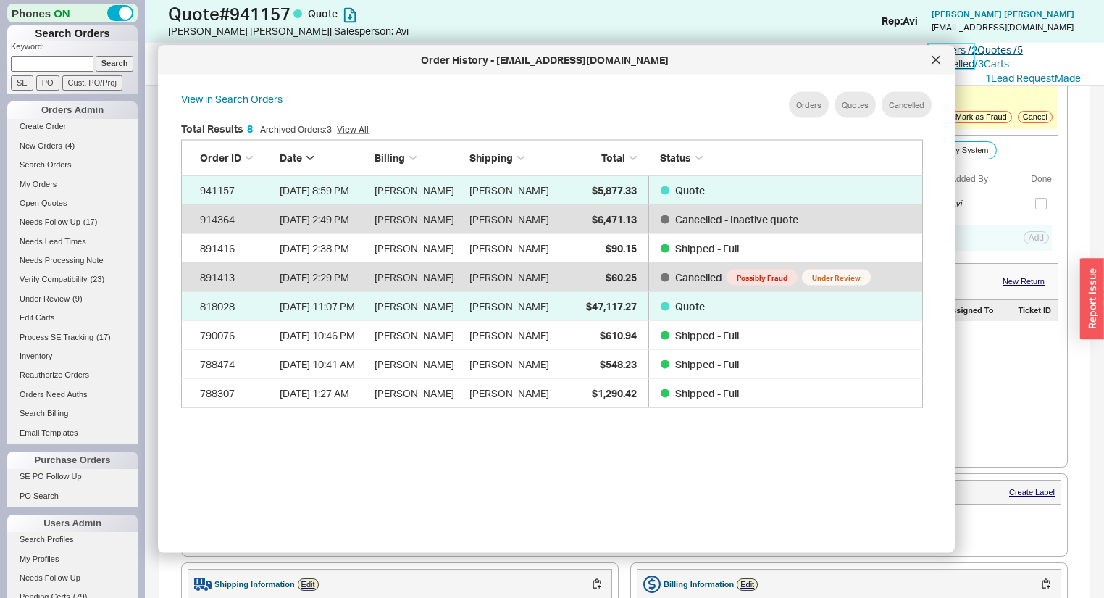
scroll to position [435, 756]
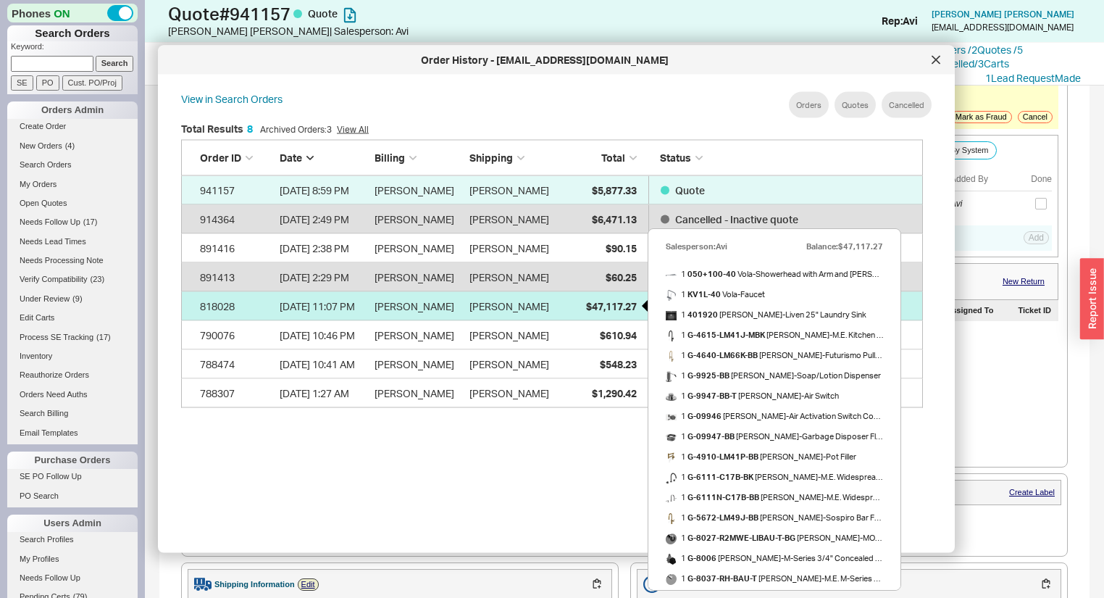
click at [607, 300] on span "$47,117.27" at bounding box center [611, 305] width 51 height 12
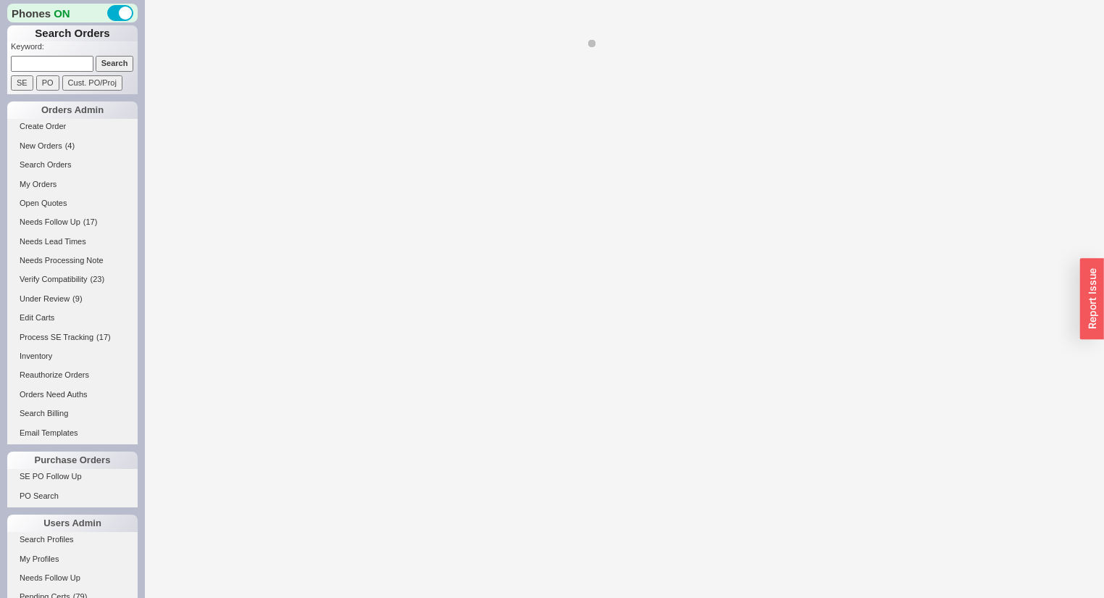
select select "*"
select select "3"
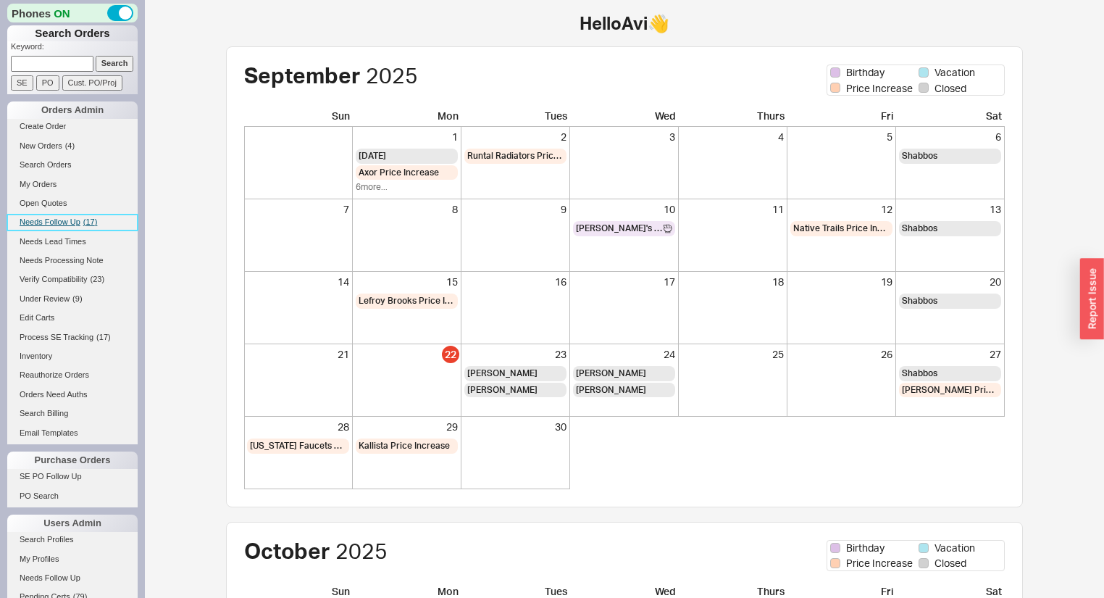
click at [54, 223] on span "Needs Follow Up" at bounding box center [50, 221] width 61 height 9
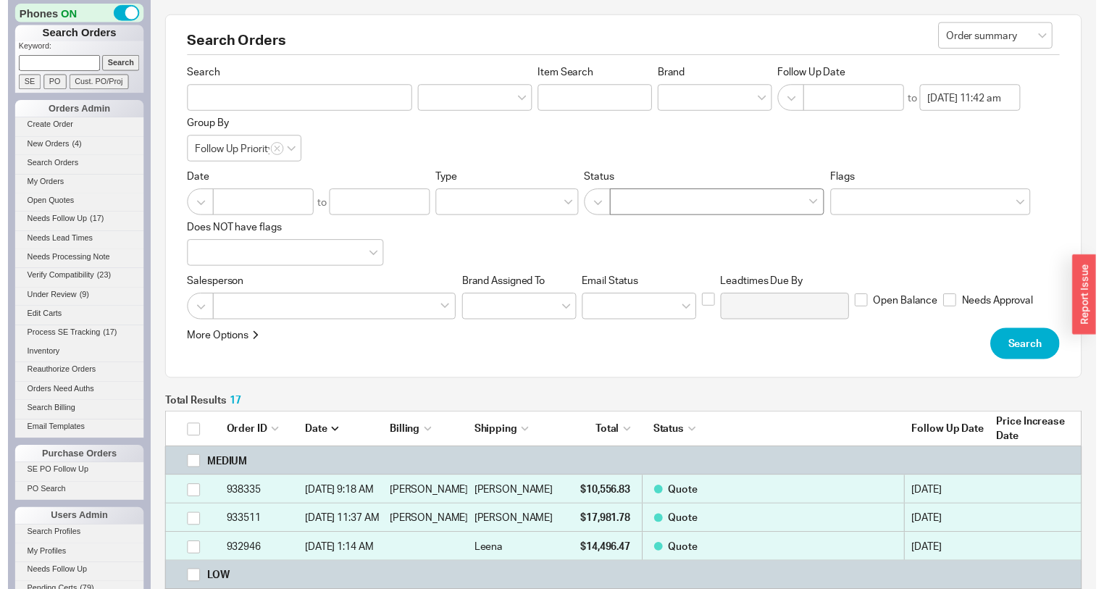
scroll to position [577, 922]
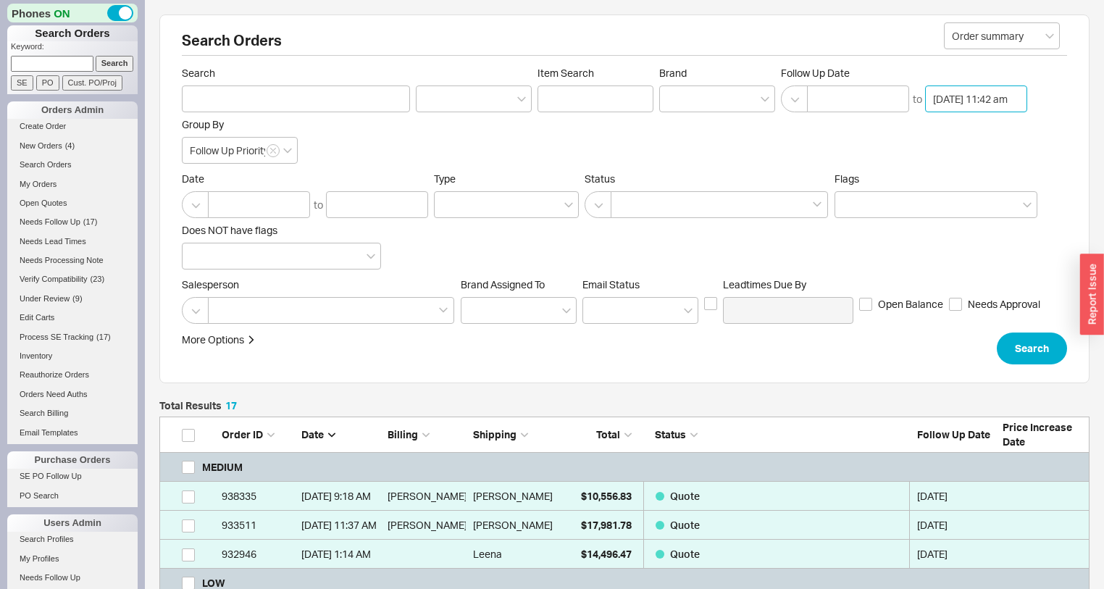
click at [965, 99] on input "[DATE] 11:42 am" at bounding box center [976, 98] width 102 height 27
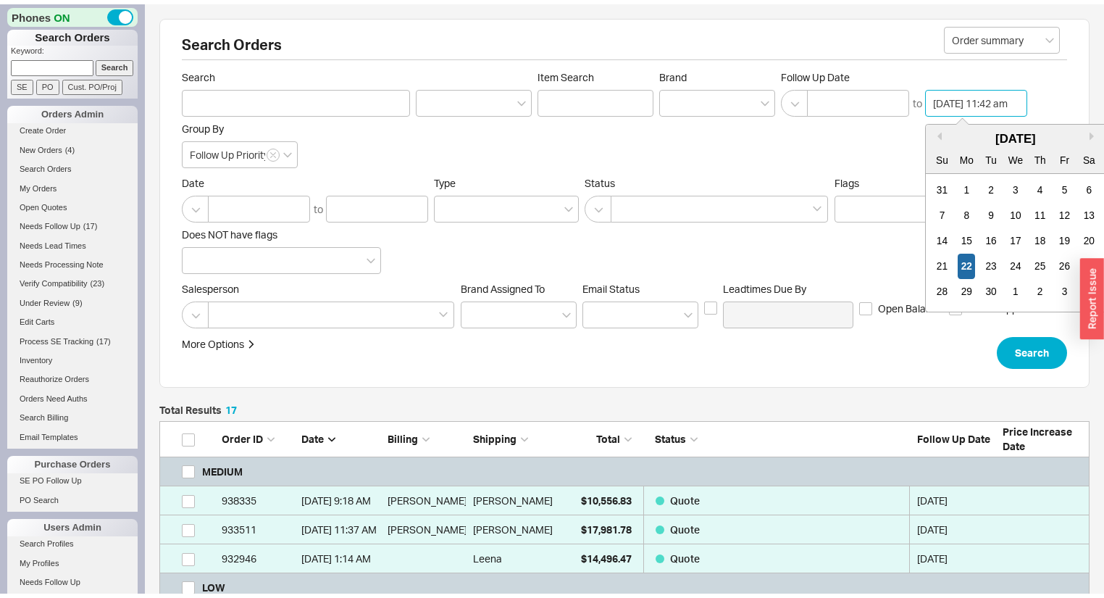
scroll to position [572, 0]
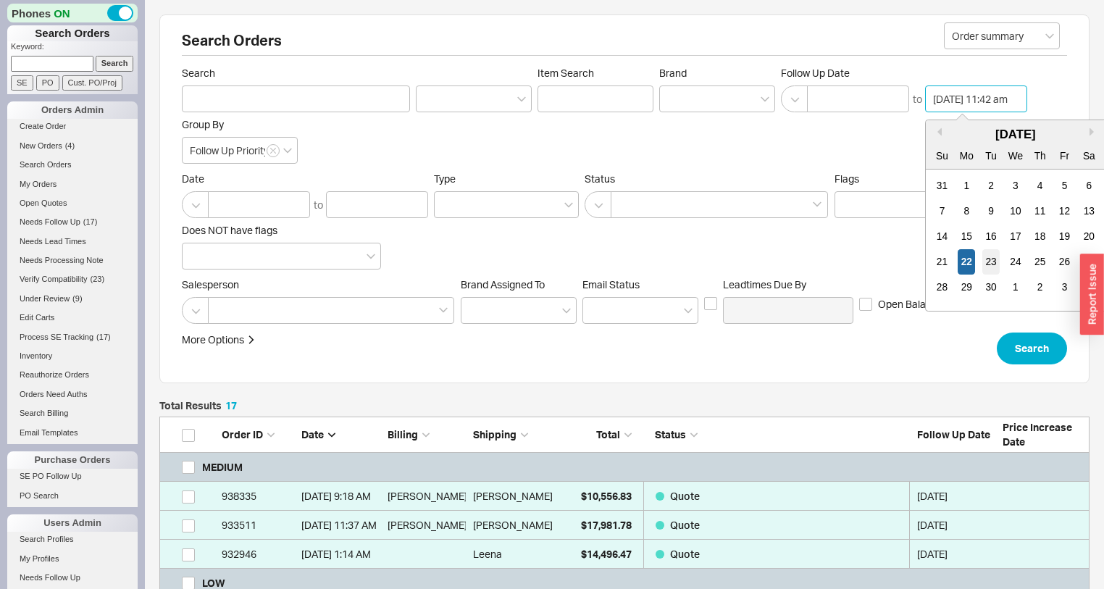
click at [998, 262] on div "23" at bounding box center [990, 261] width 17 height 25
type input "[DATE] 11:42 am"
click at [862, 100] on input at bounding box center [858, 98] width 102 height 27
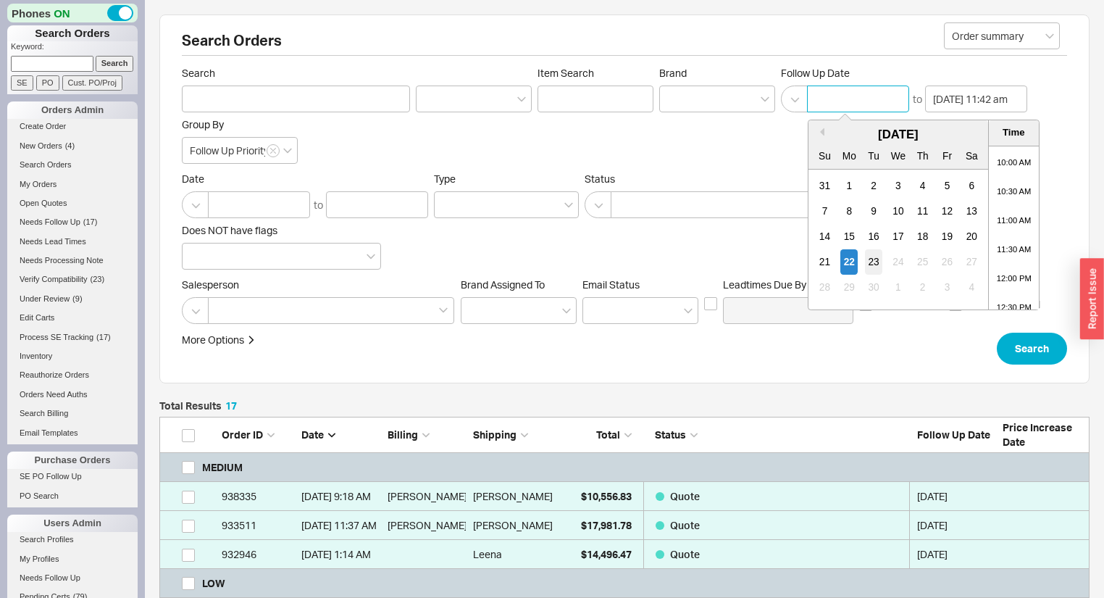
click at [878, 257] on div "23" at bounding box center [873, 261] width 17 height 25
type input "[DATE] 12:00 am"
click at [1032, 348] on button "Search" at bounding box center [1032, 349] width 70 height 32
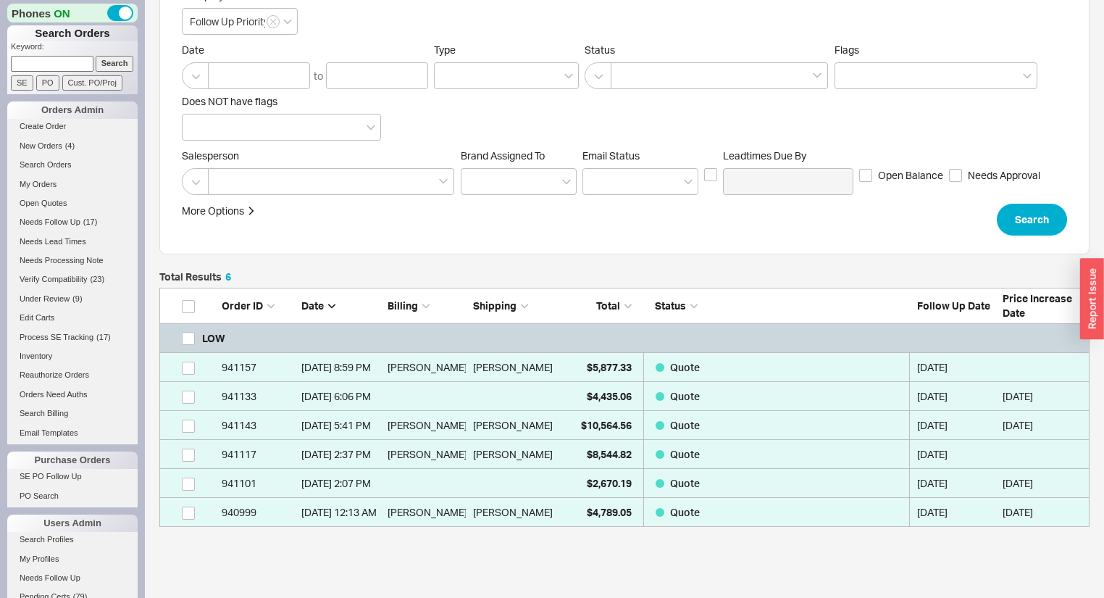
scroll to position [224, 0]
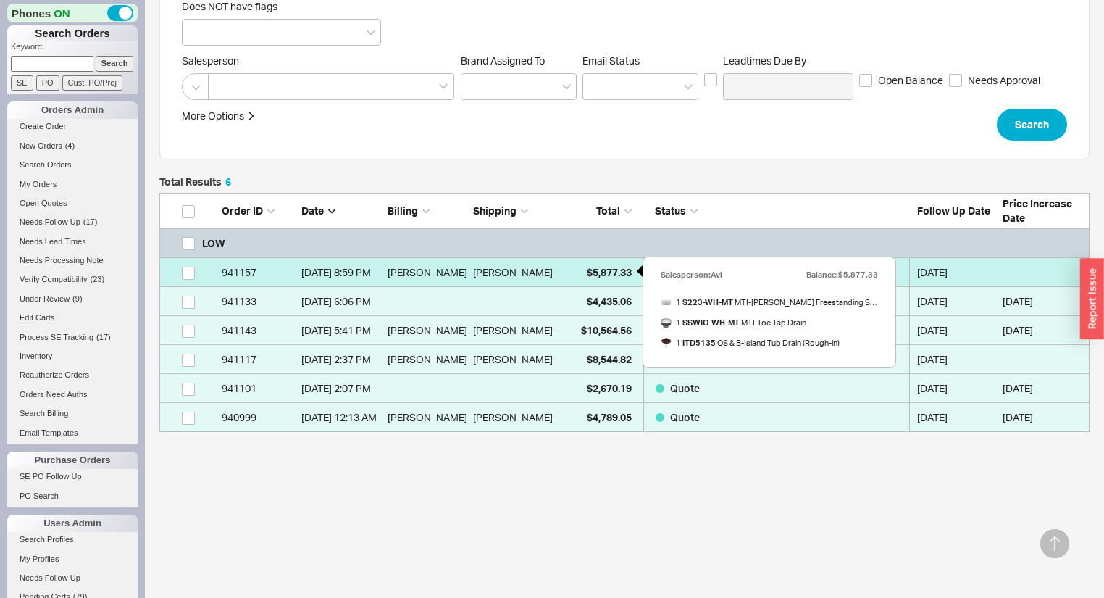
click at [604, 270] on span "$5,877.33" at bounding box center [609, 272] width 45 height 12
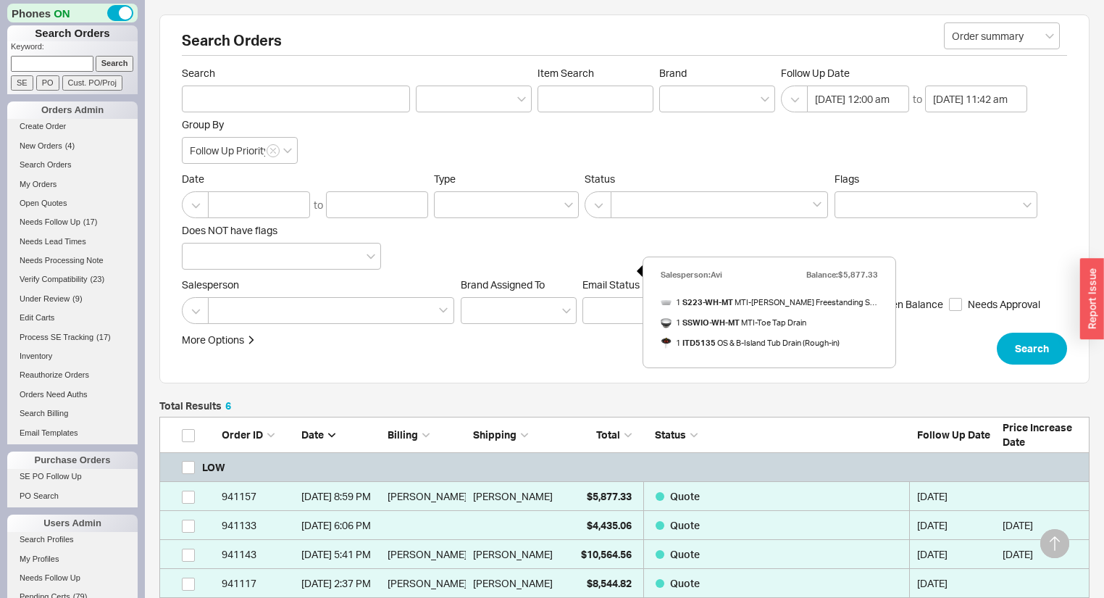
select select "*"
select select "LOW"
select select "3"
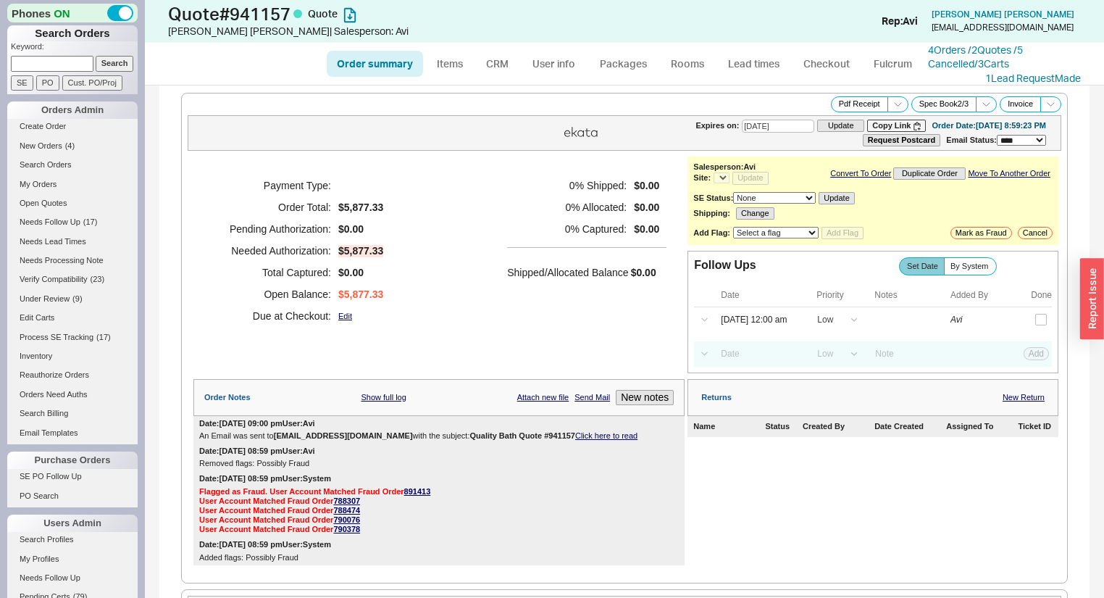
select select "*"
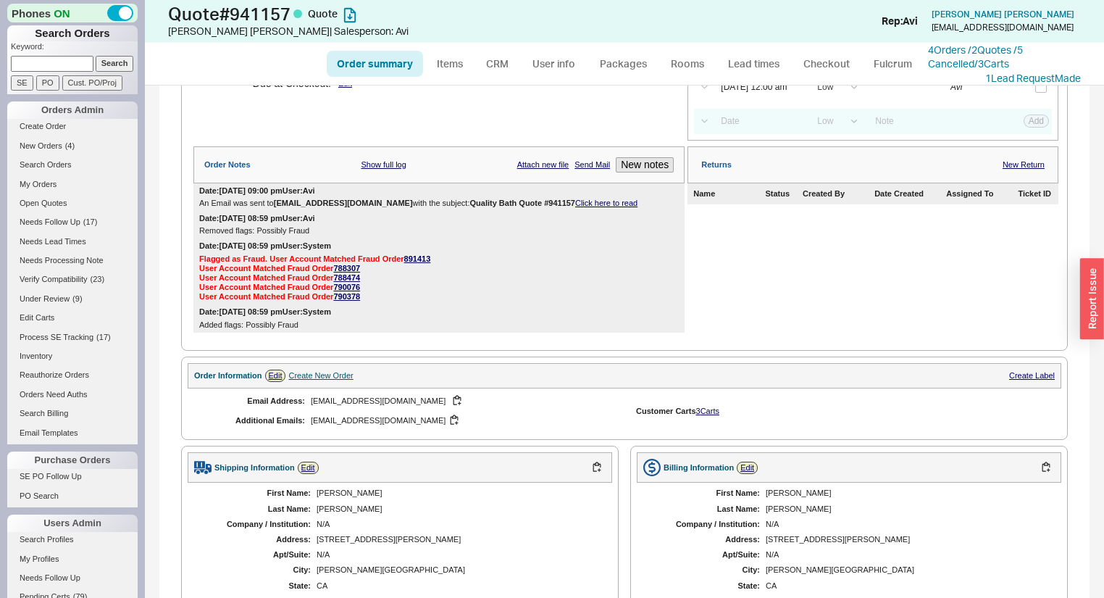
scroll to position [348, 0]
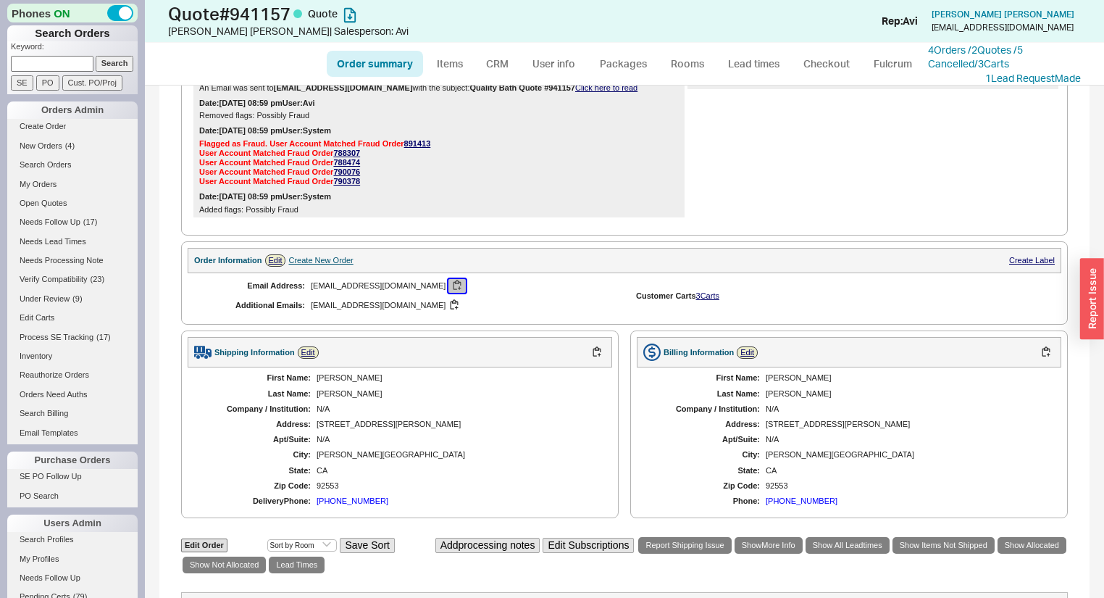
click at [448, 291] on button "button" at bounding box center [456, 286] width 17 height 14
drag, startPoint x: 775, startPoint y: 233, endPoint x: 761, endPoint y: 222, distance: 18.0
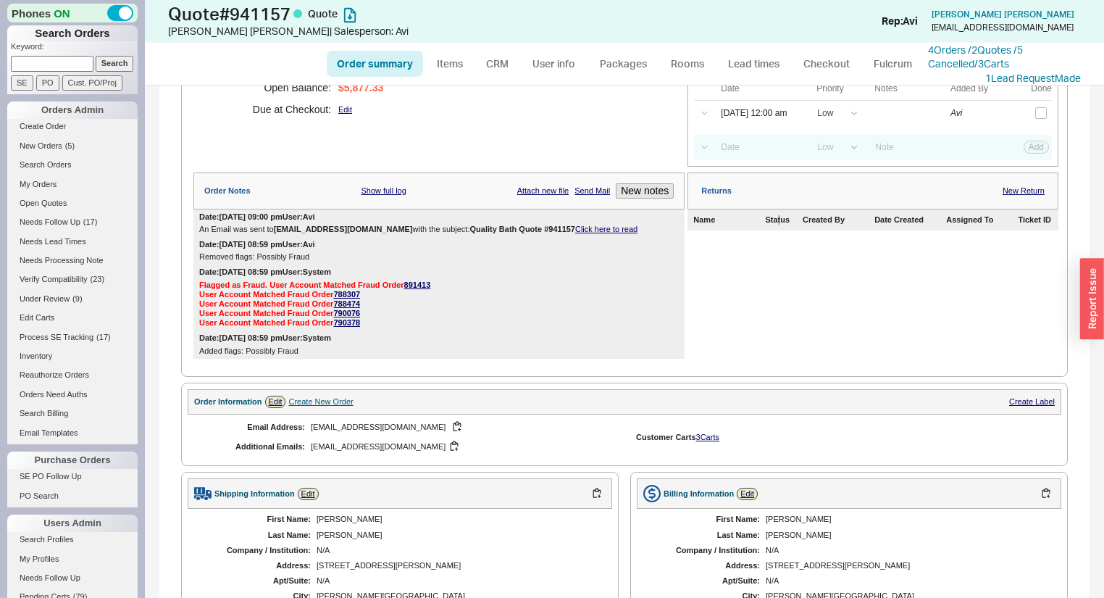
scroll to position [0, 0]
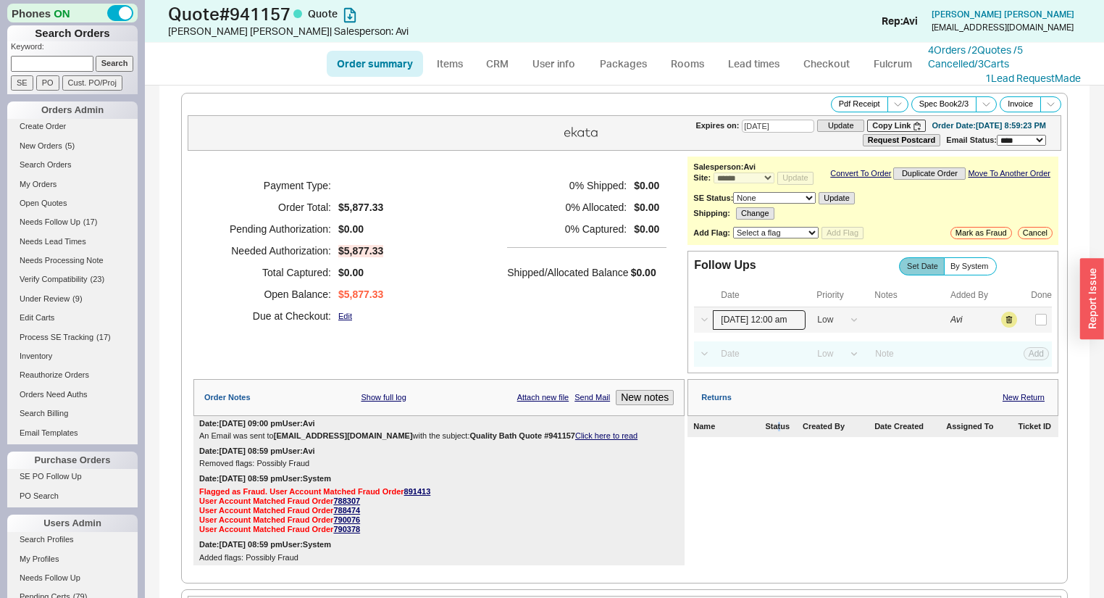
click at [771, 316] on input "09/23/25 12:00 am" at bounding box center [759, 320] width 93 height 20
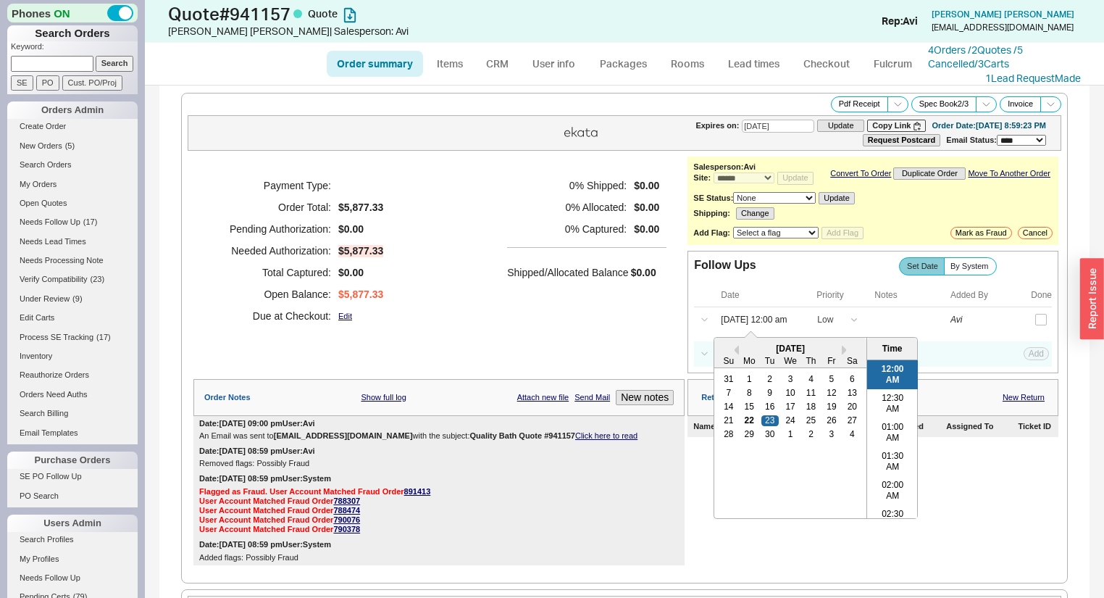
click at [548, 327] on div "0 % Shipped: $0.00 0 % Allocated: $0.00 0 % Captured: $0.00 Shipped/Allocated B…" at bounding box center [586, 251] width 159 height 152
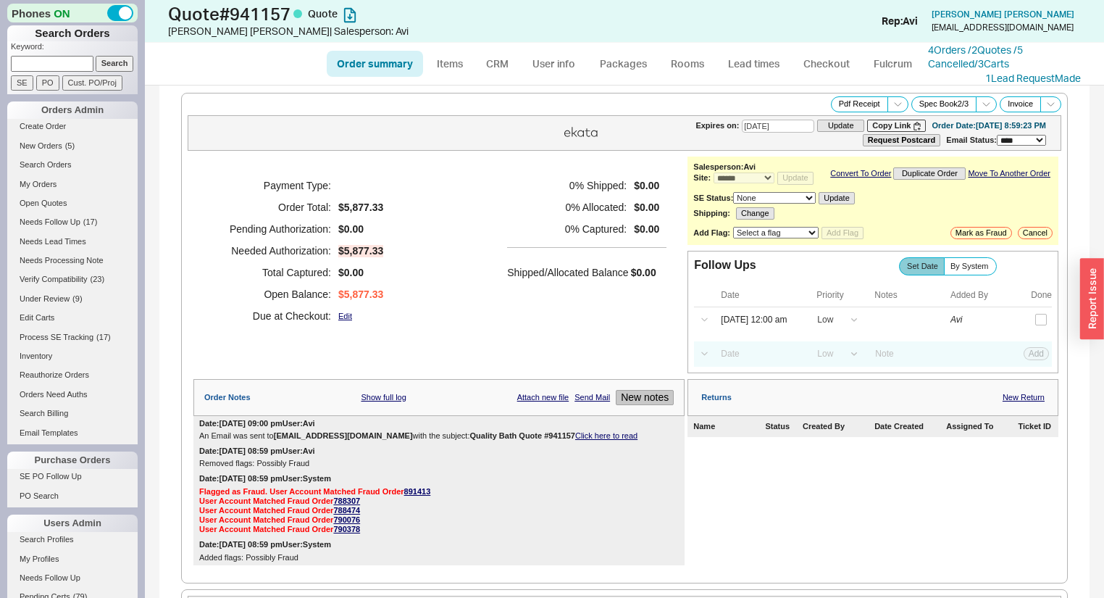
click at [629, 403] on button "New notes" at bounding box center [645, 397] width 58 height 15
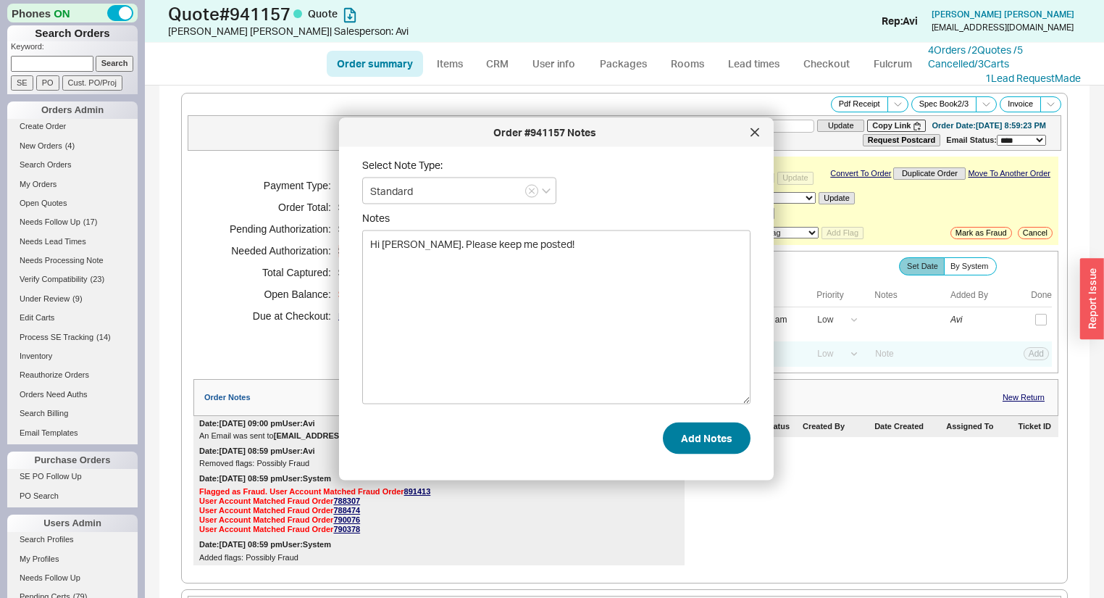
type textarea "Hi Lou. Please keep me posted!"
click at [707, 435] on button "Add Notes" at bounding box center [707, 438] width 88 height 32
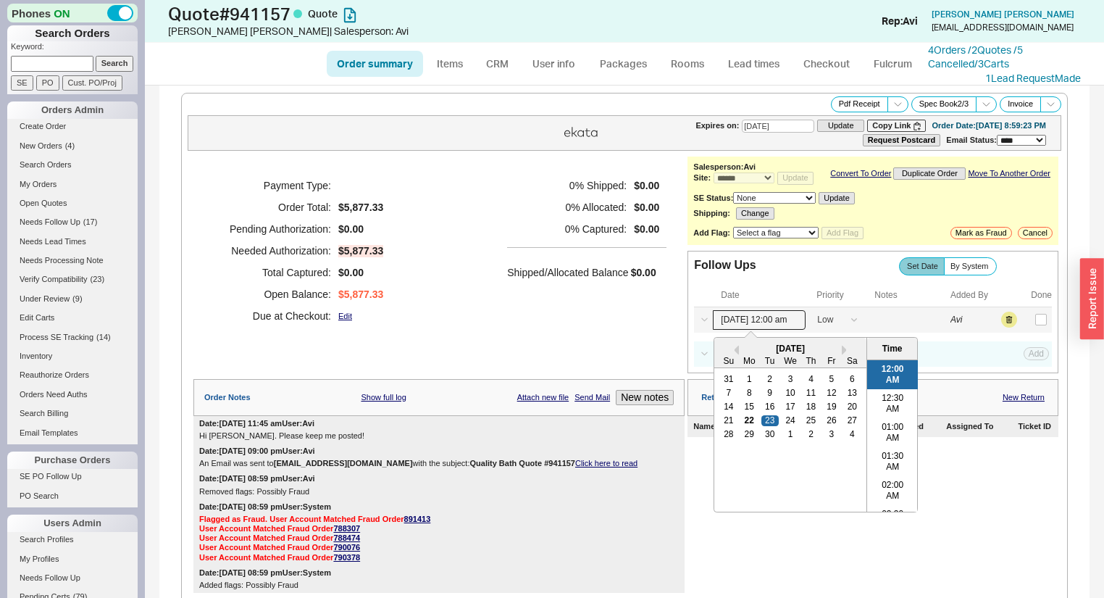
click at [739, 322] on input "[DATE] 12:00 am" at bounding box center [759, 320] width 93 height 20
click at [826, 425] on div "26" at bounding box center [831, 420] width 17 height 10
type input "[DATE] 12:00 am"
click at [1031, 320] on button "Save" at bounding box center [1035, 319] width 30 height 13
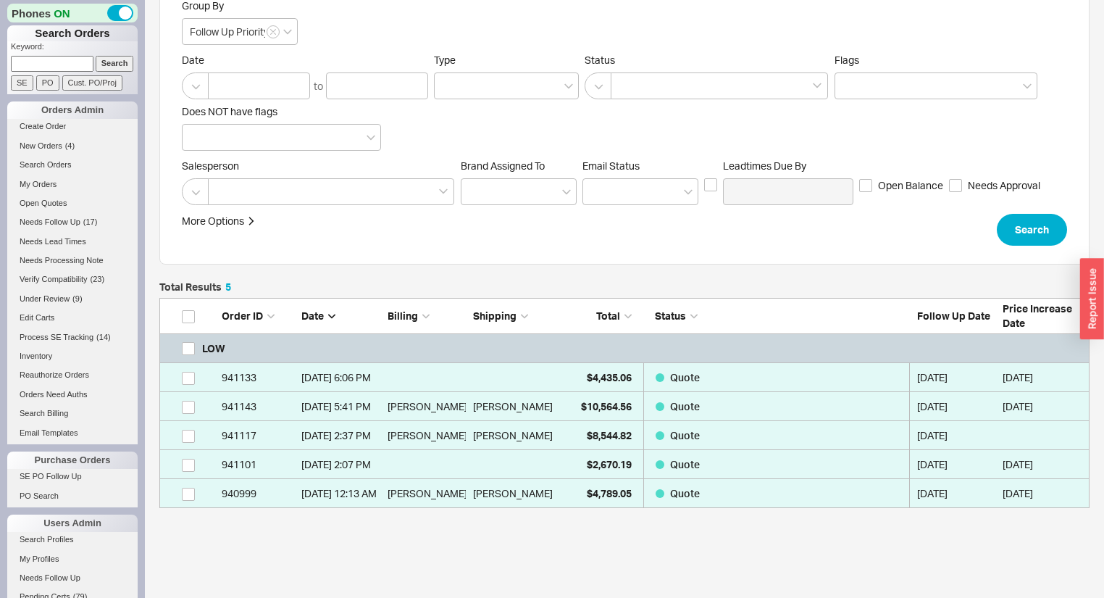
scroll to position [174, 0]
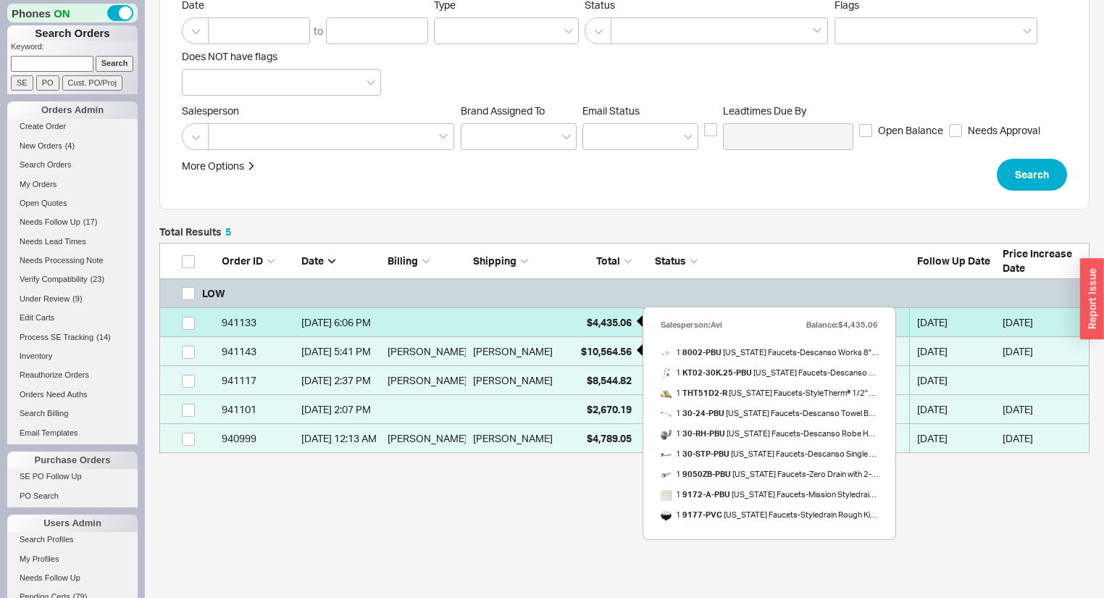
click at [587, 325] on span "$4,435.06" at bounding box center [609, 322] width 45 height 12
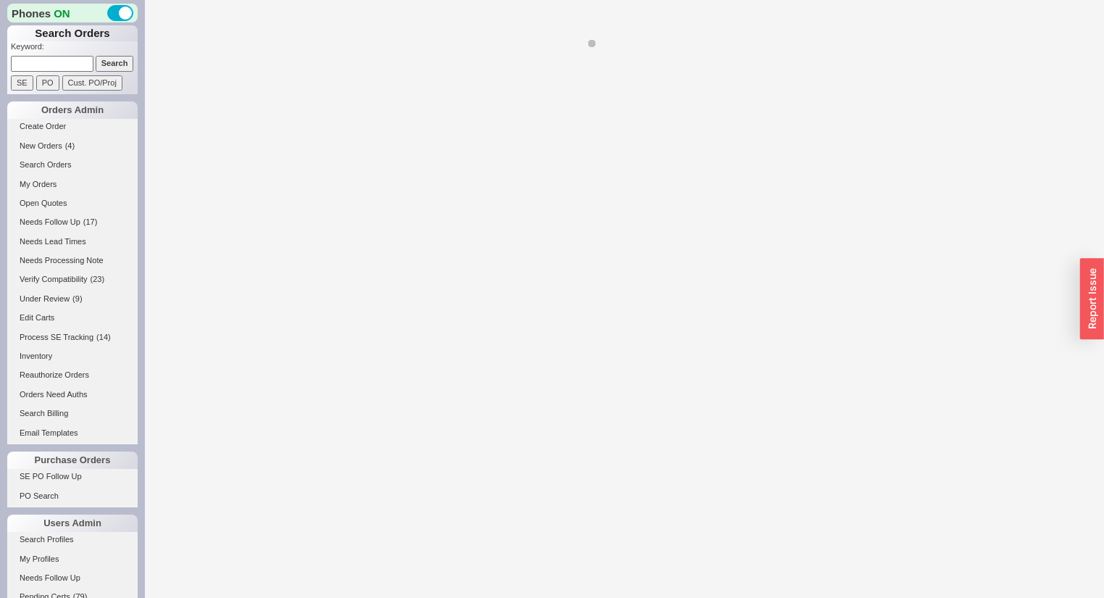
select select "*"
select select "LOW"
select select "3"
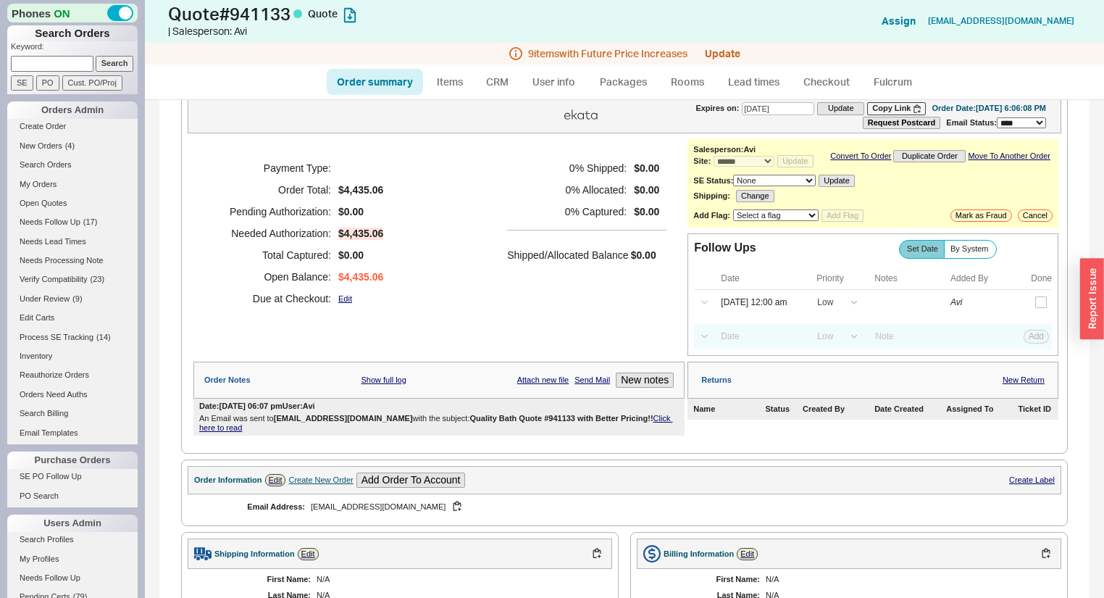
scroll to position [58, 0]
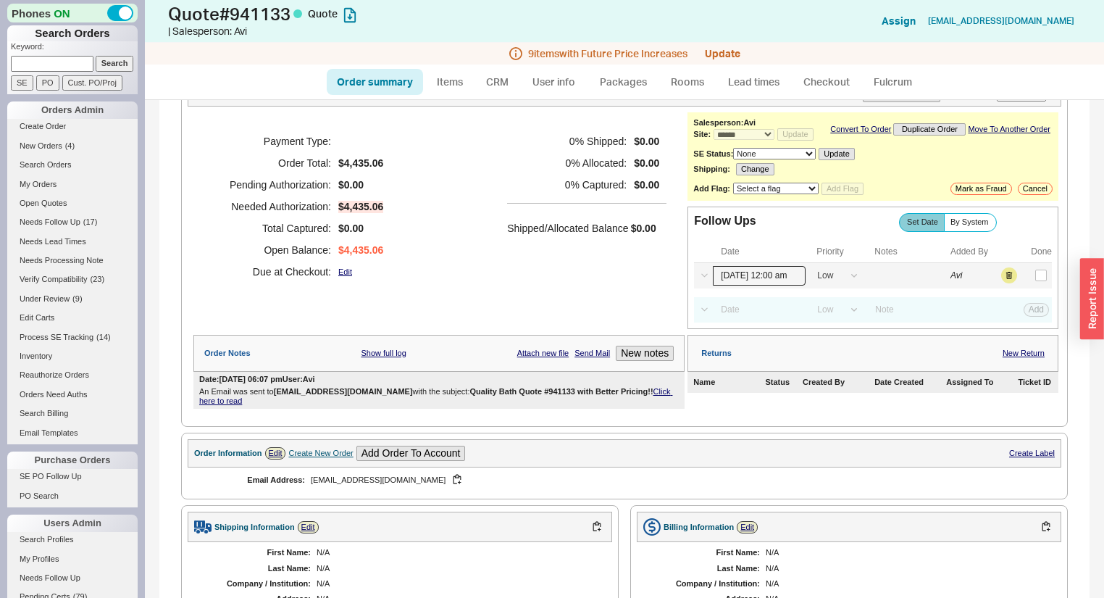
click at [738, 280] on input "[DATE] 12:00 am" at bounding box center [759, 276] width 93 height 20
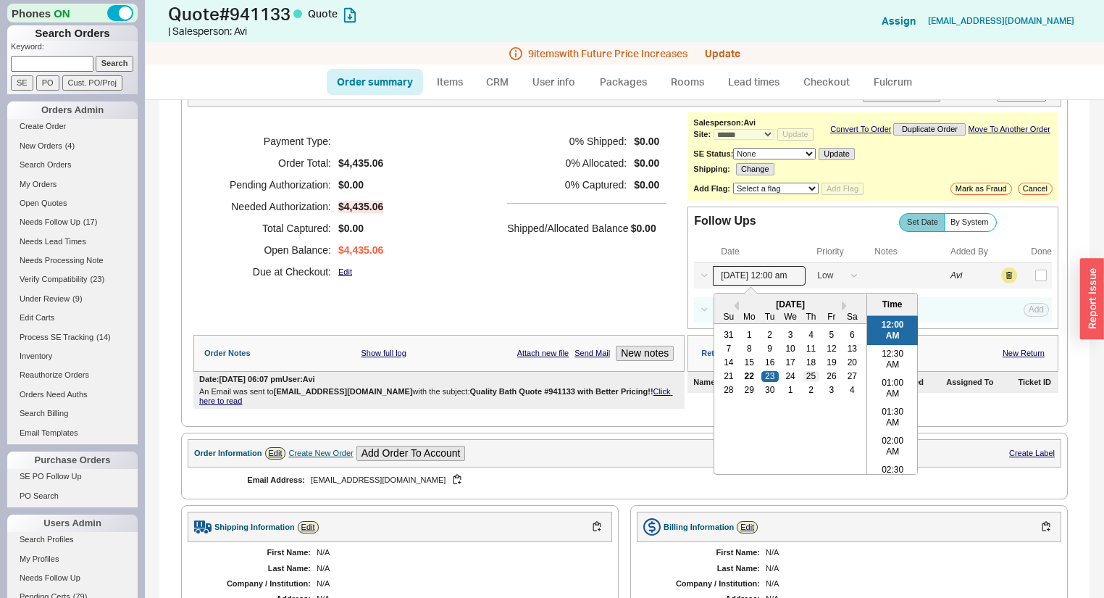
click at [809, 380] on div "25" at bounding box center [811, 376] width 17 height 10
type input "09/25/25 12:00 am"
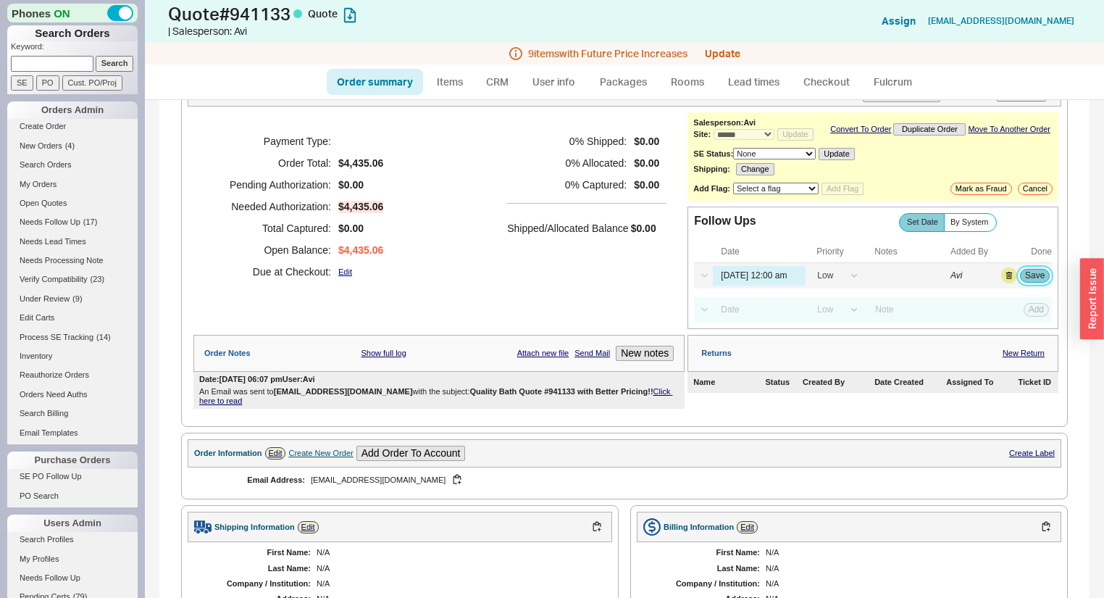
click at [1035, 280] on button "Save" at bounding box center [1035, 275] width 30 height 13
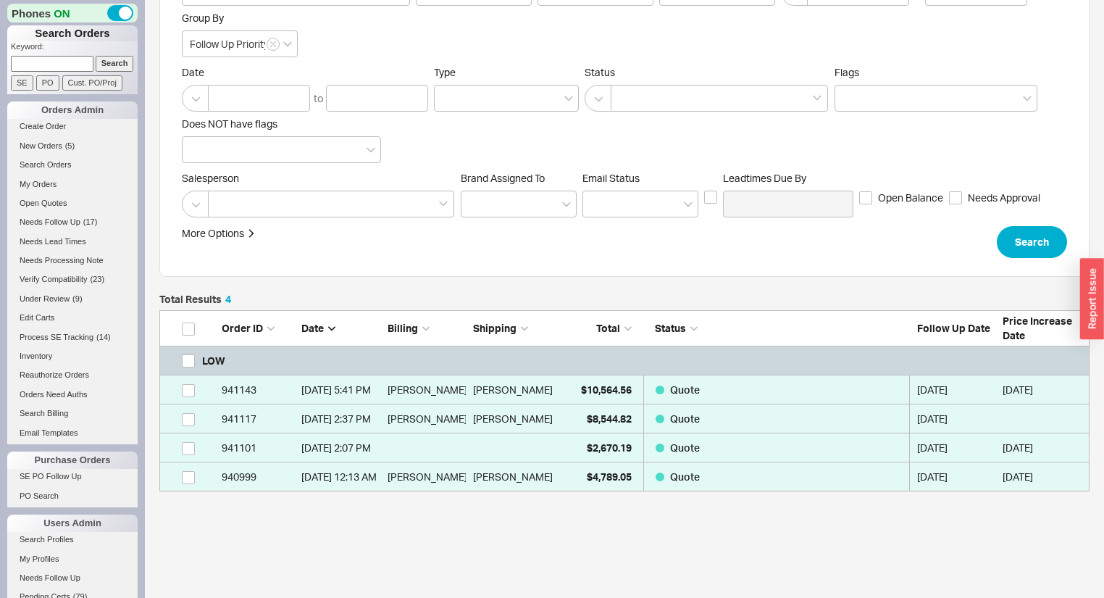
scroll to position [166, 0]
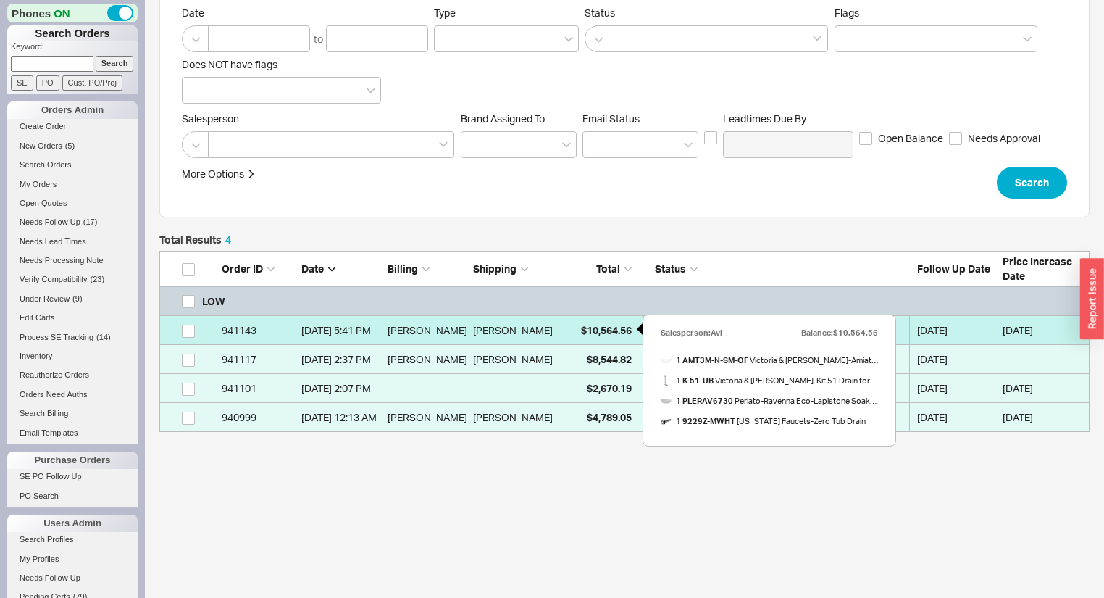
click at [609, 325] on span "$10,564.56" at bounding box center [606, 330] width 51 height 12
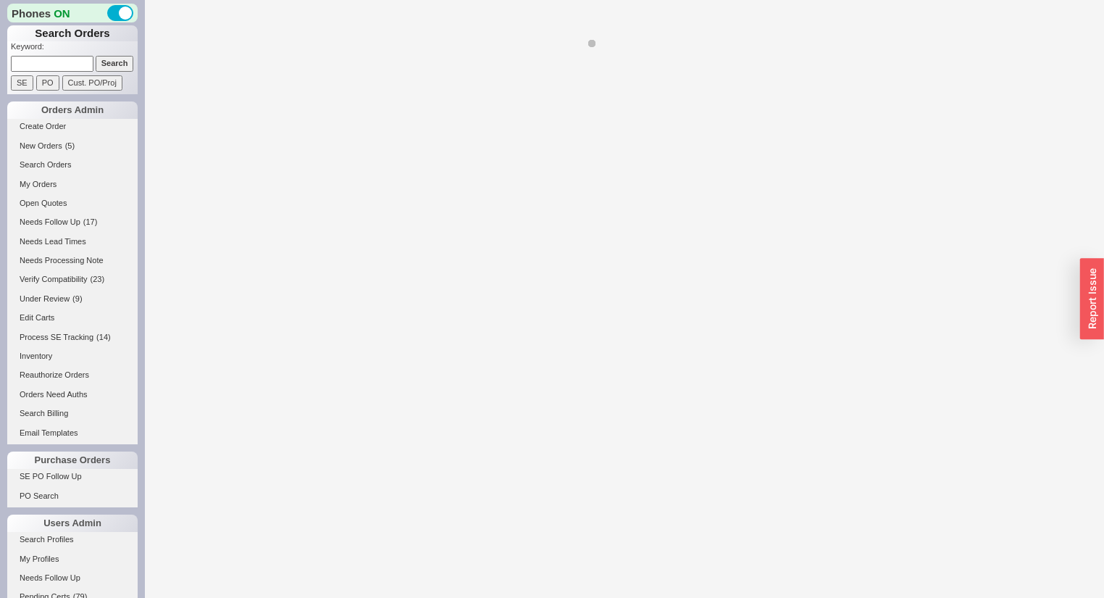
select select "*"
select select "LOW"
select select "3"
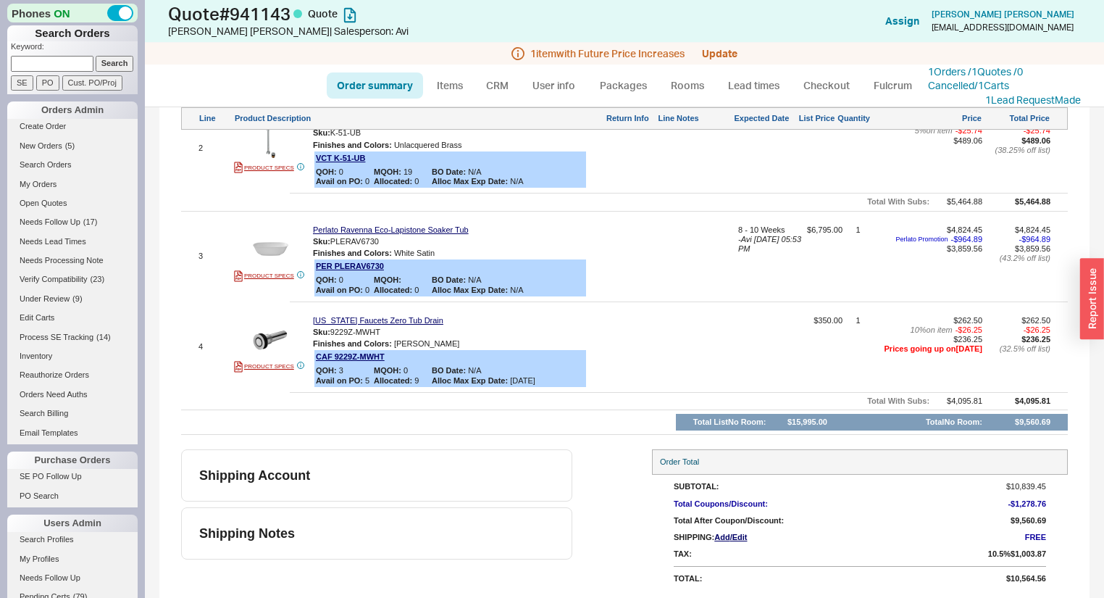
scroll to position [372, 0]
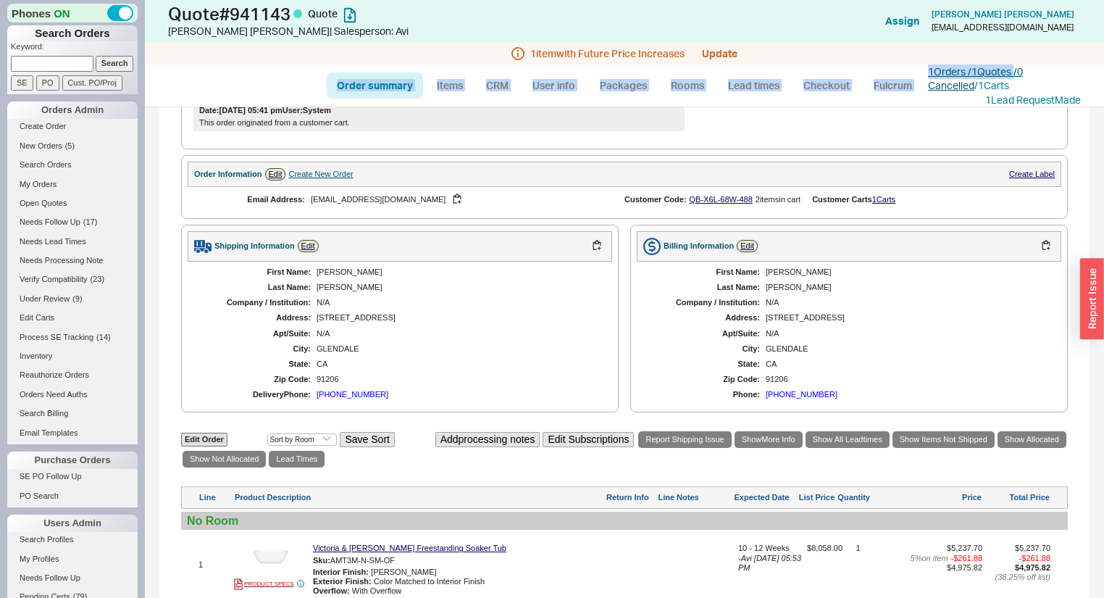
click at [1016, 67] on div "Quote # 941143 Quote Kara Davis | Salesperson: Avi Add Customer Ref Assign Kara…" at bounding box center [624, 53] width 959 height 107
click at [1016, 67] on link "1 Orders / 1 Quotes / 0 Cancelled" at bounding box center [975, 78] width 95 height 27
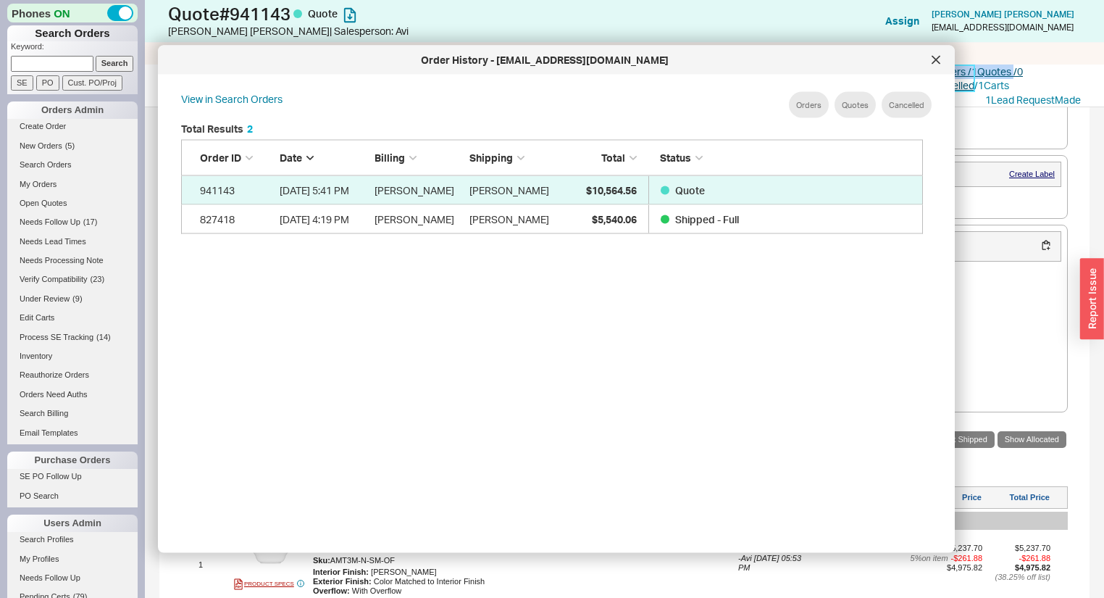
scroll to position [435, 756]
click at [930, 55] on div at bounding box center [935, 60] width 23 height 23
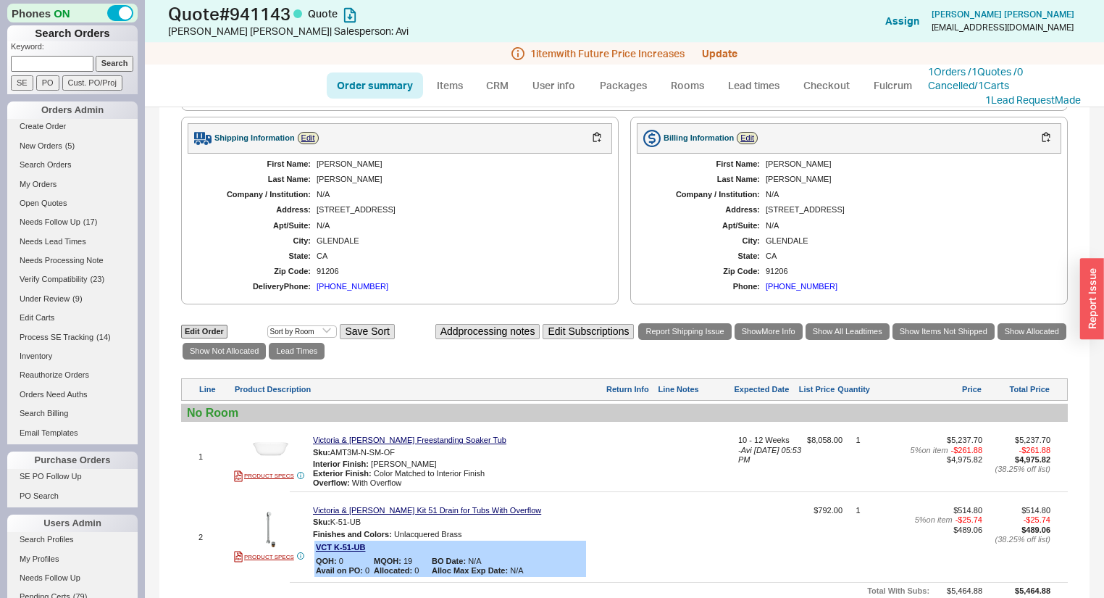
scroll to position [430, 0]
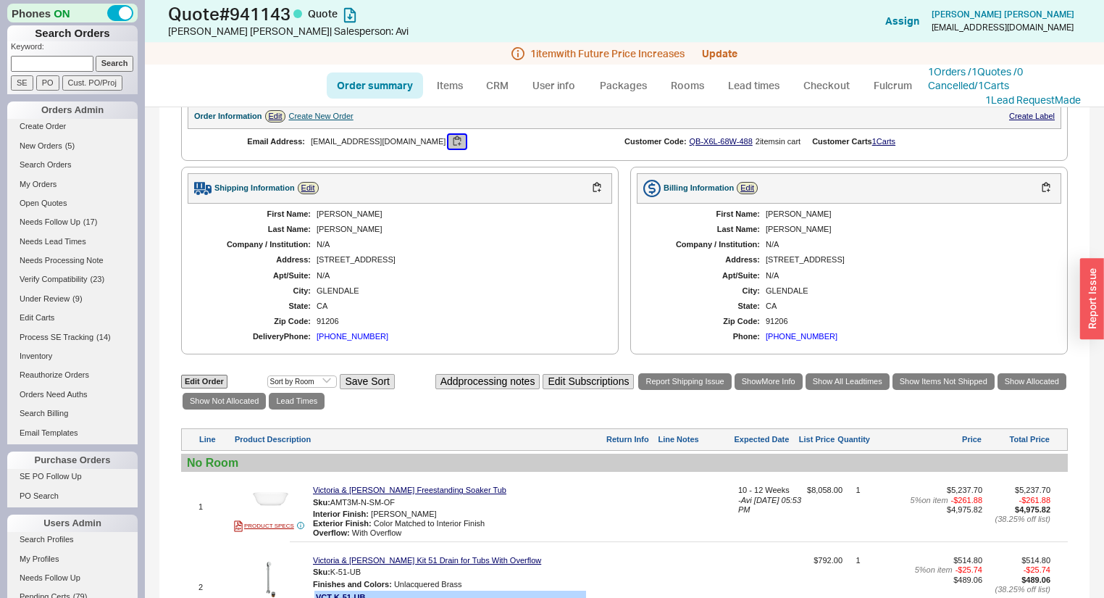
click at [448, 146] on button "button" at bounding box center [456, 142] width 17 height 14
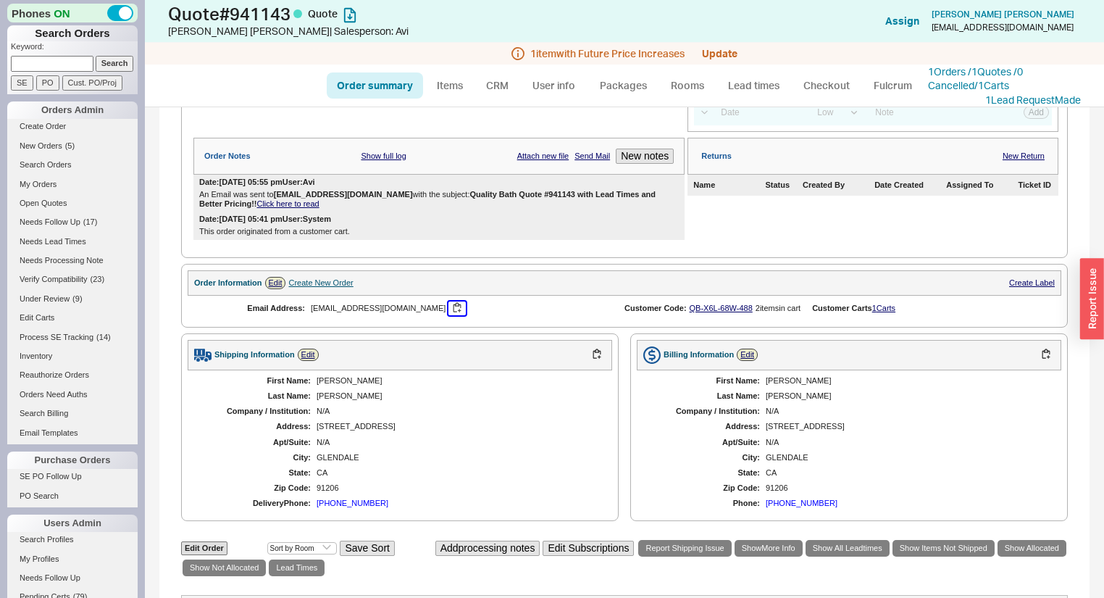
scroll to position [314, 0]
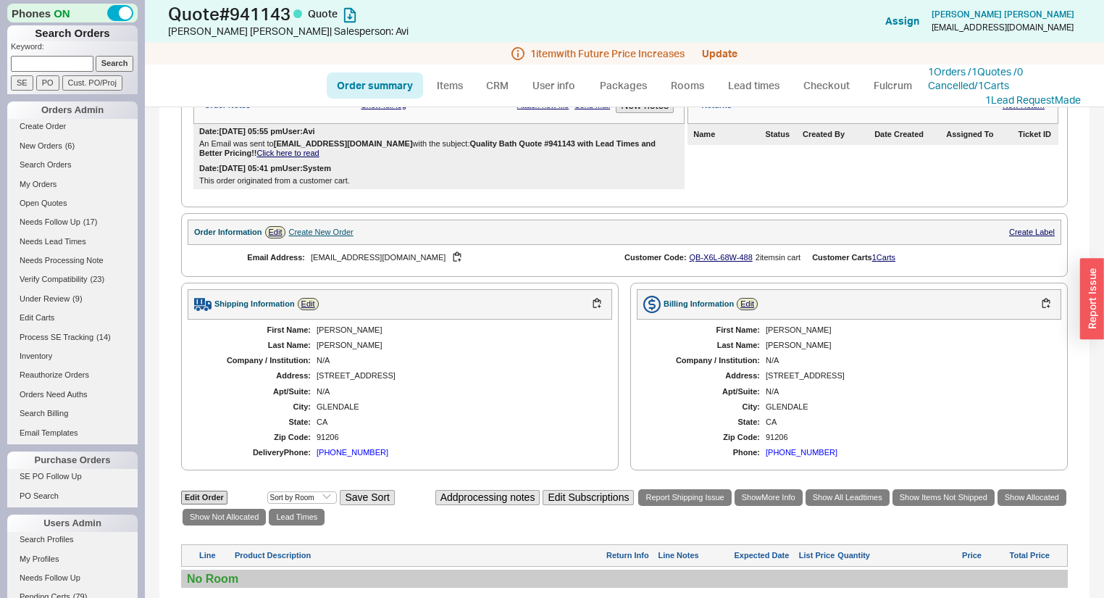
click at [533, 427] on div "CA" at bounding box center [457, 421] width 281 height 9
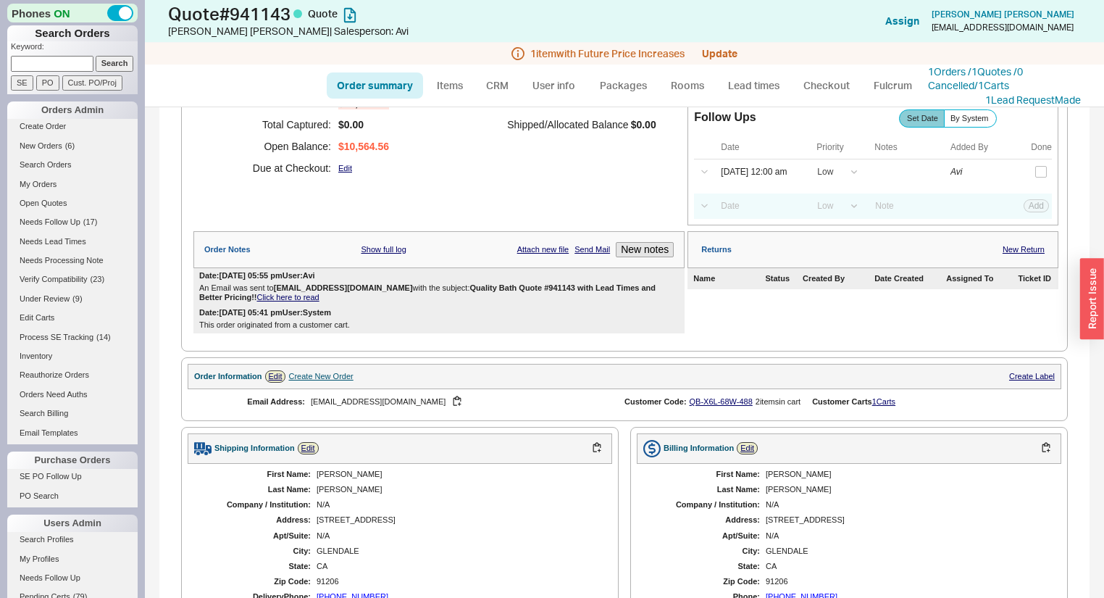
scroll to position [0, 0]
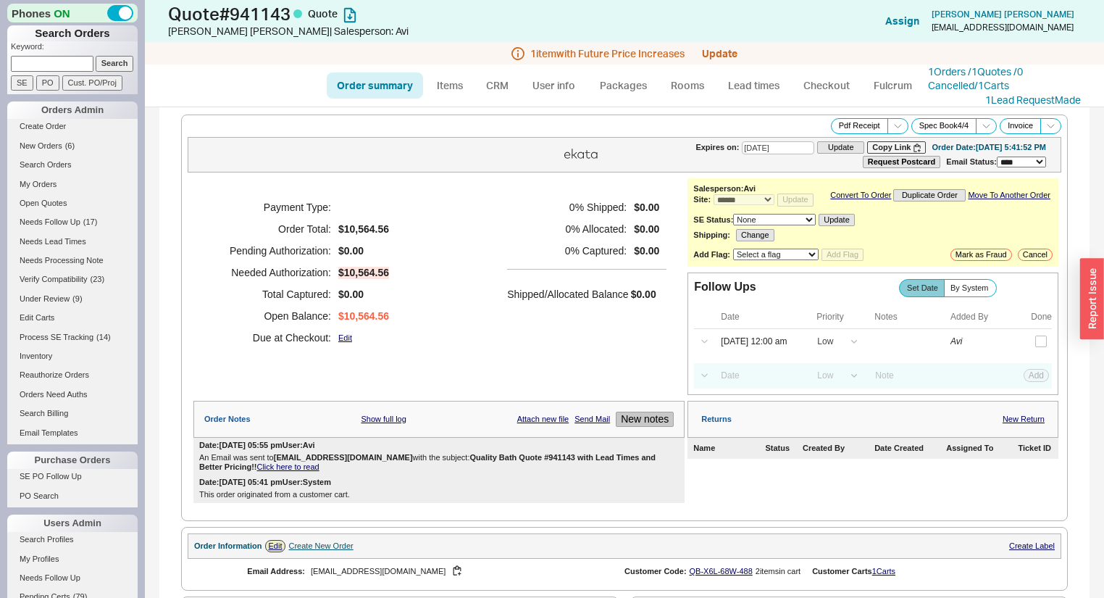
click at [653, 426] on button "New notes" at bounding box center [645, 419] width 58 height 15
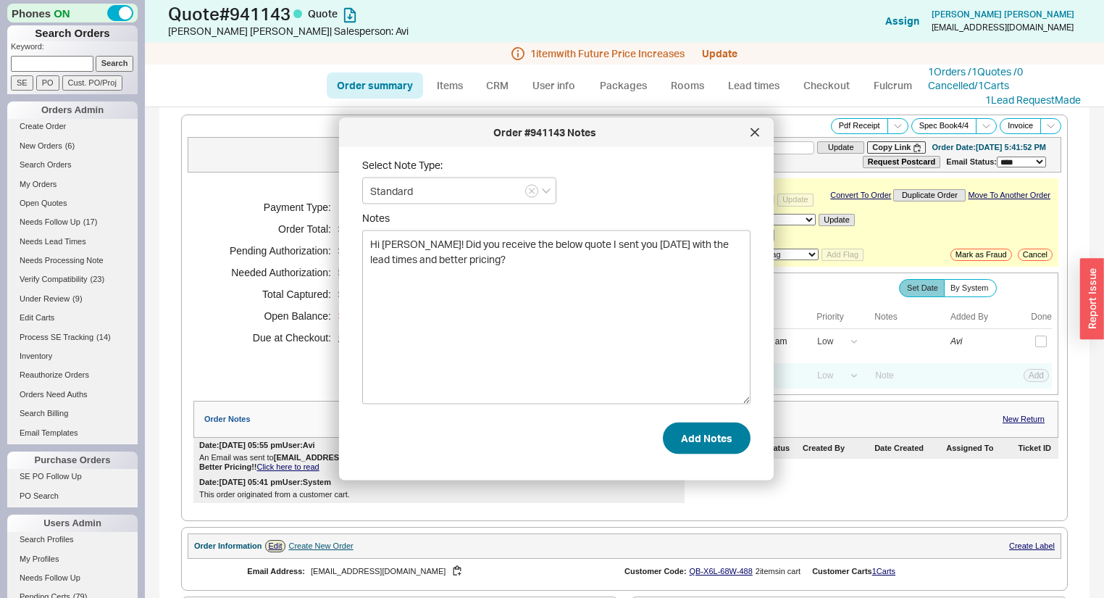
type textarea "Hi Kara! Did you receive the below quote I sent you on Friday with the lead tim…"
click at [688, 443] on button "Add Notes" at bounding box center [707, 438] width 88 height 32
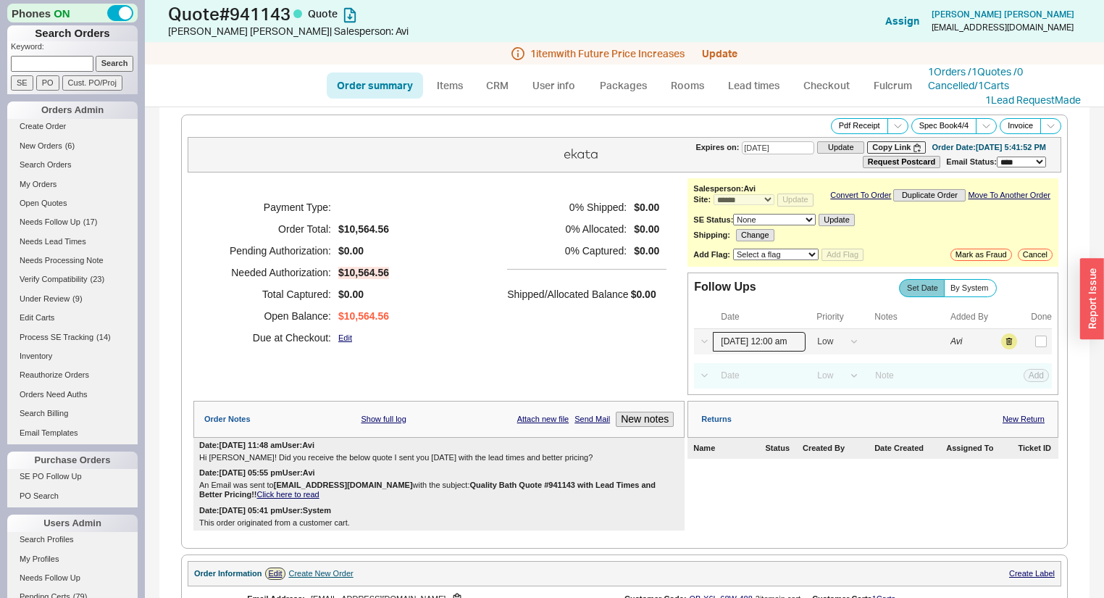
click at [755, 342] on input "[DATE] 12:00 am" at bounding box center [759, 342] width 93 height 20
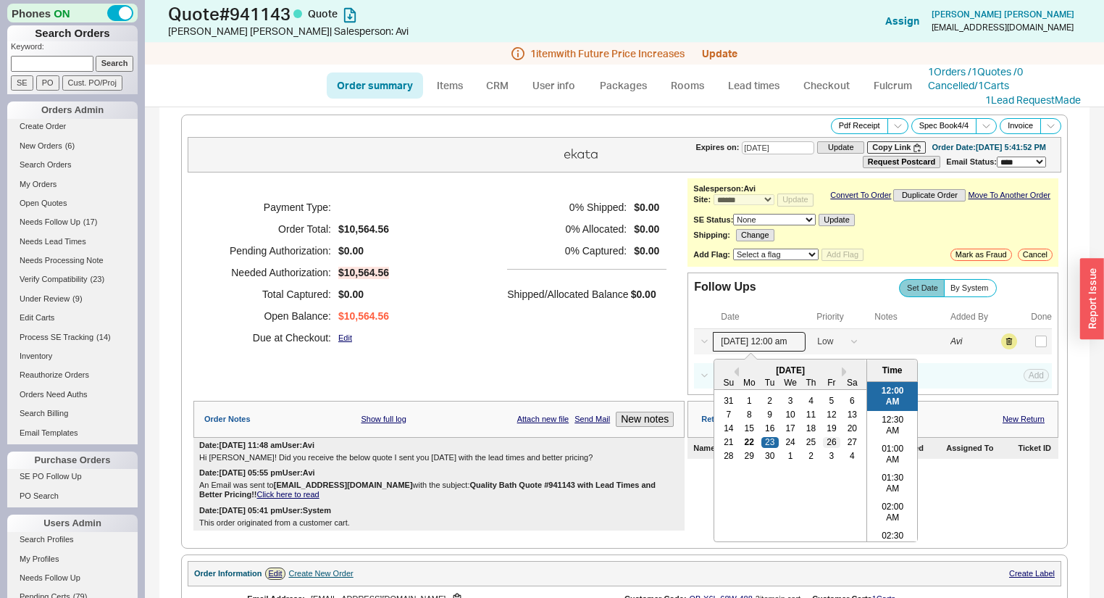
click at [823, 444] on div "26" at bounding box center [831, 442] width 17 height 10
type input "[DATE] 12:00 am"
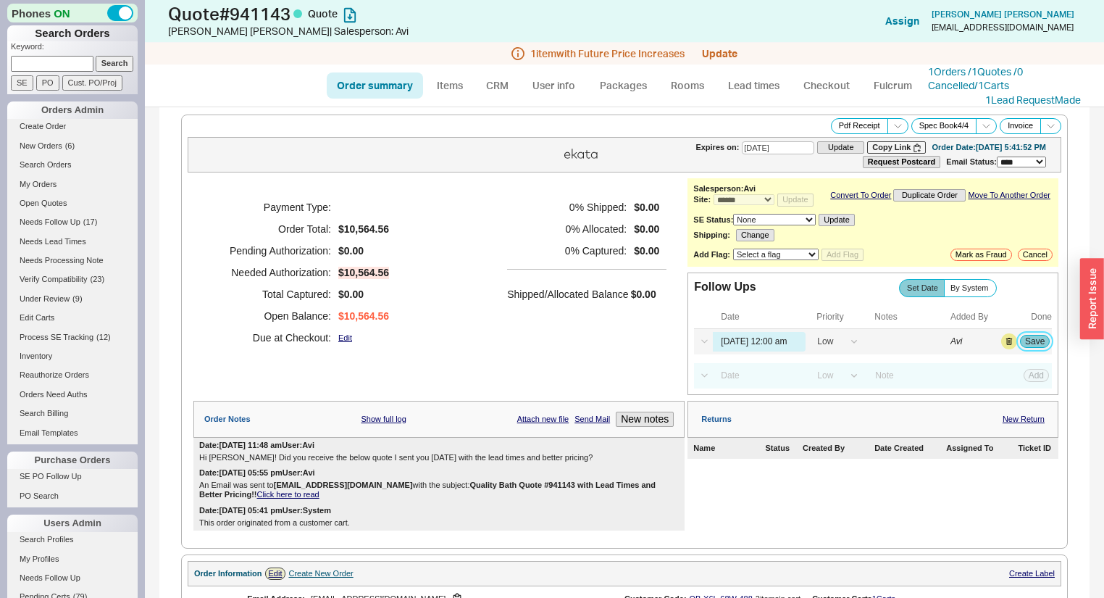
click at [1021, 342] on button "Save" at bounding box center [1035, 341] width 30 height 13
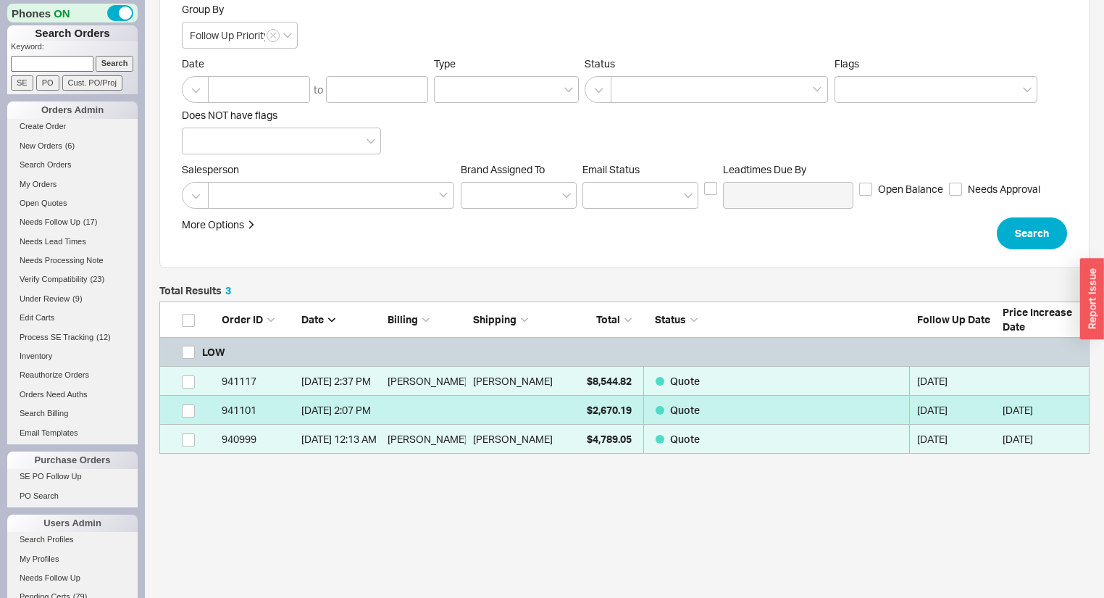
scroll to position [116, 0]
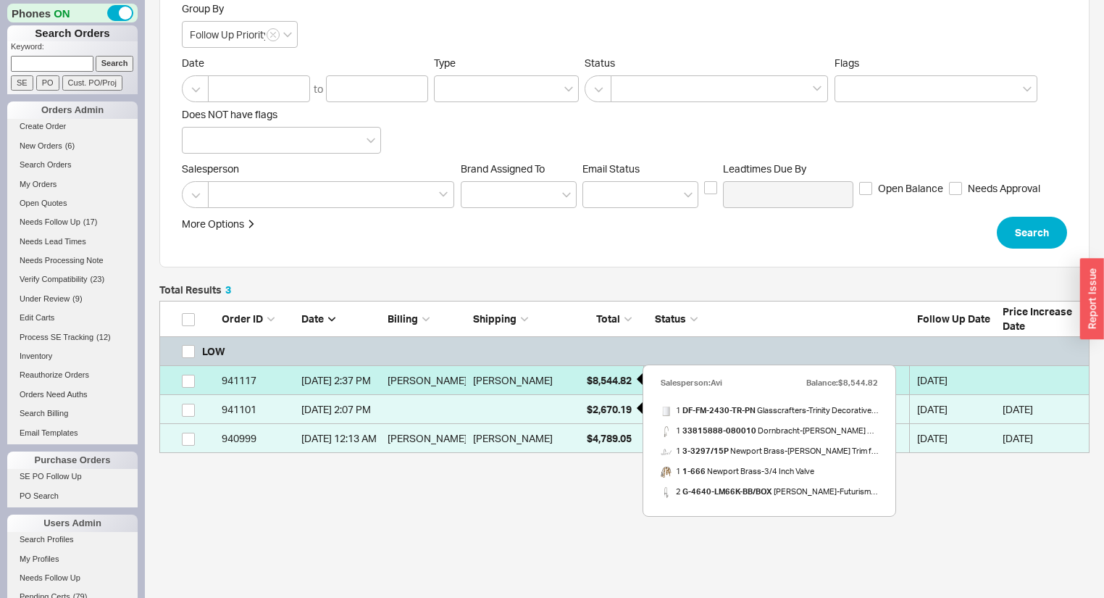
click at [585, 368] on div "$8,544.82" at bounding box center [595, 380] width 72 height 29
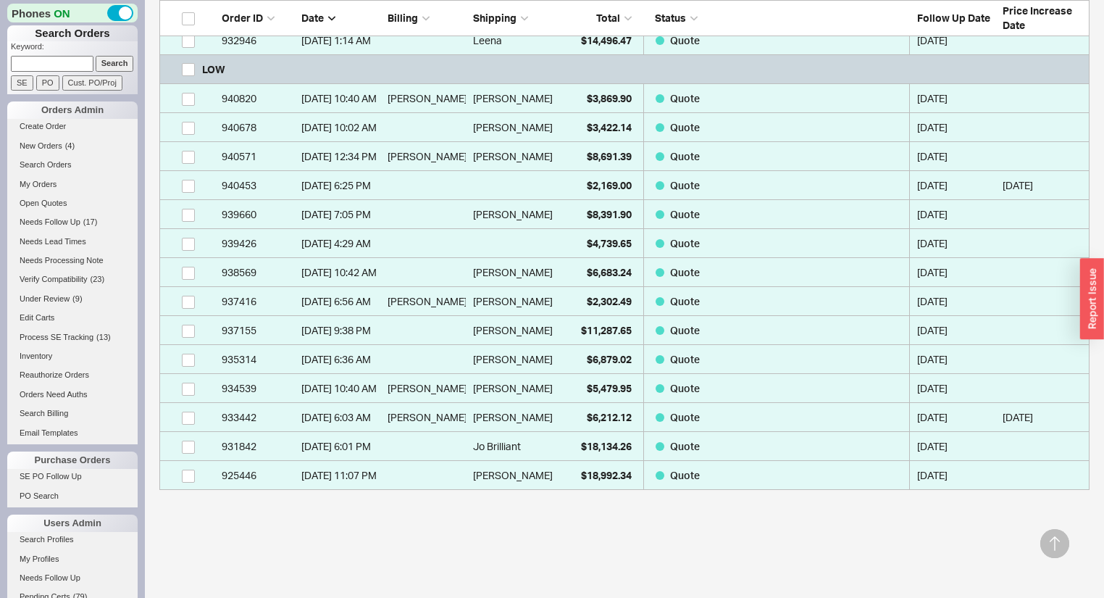
scroll to position [522, 0]
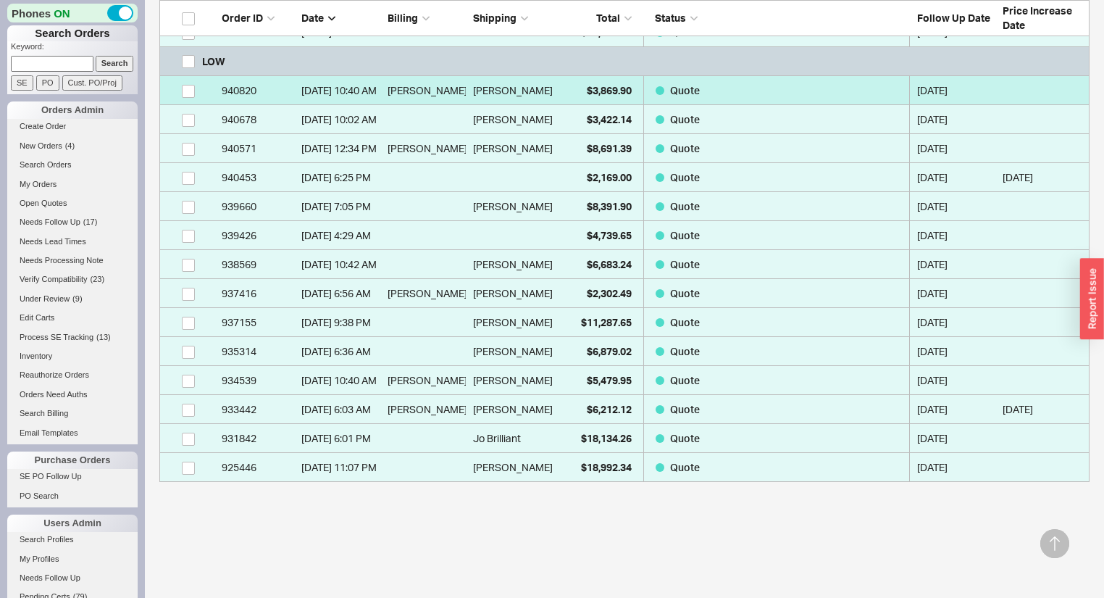
click at [548, 91] on div "[PERSON_NAME]" at bounding box center [512, 90] width 79 height 29
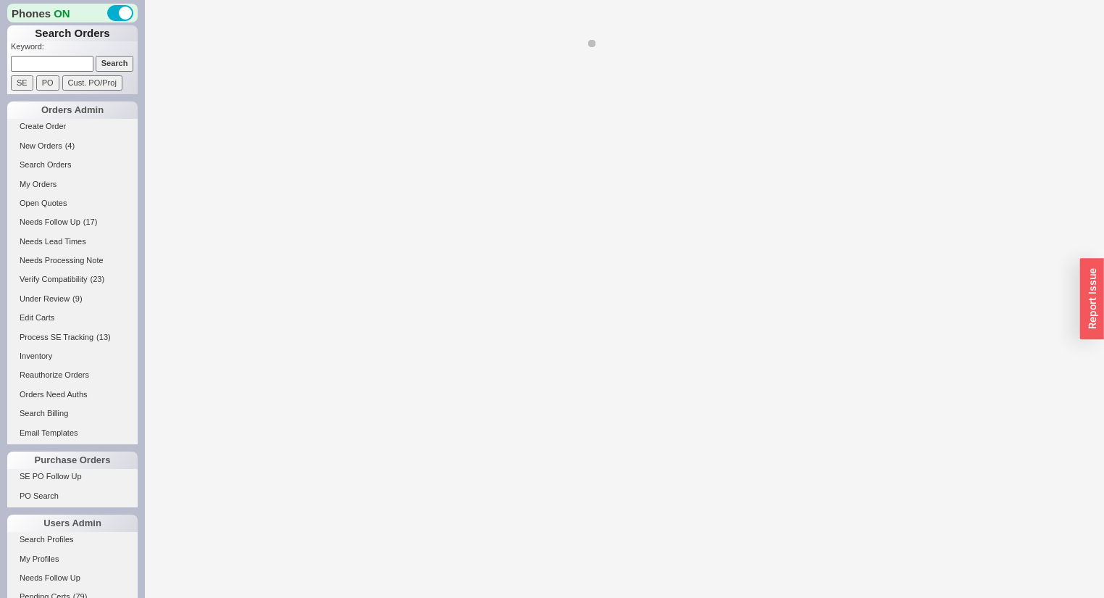
select select "*"
select select "LOW"
select select "3"
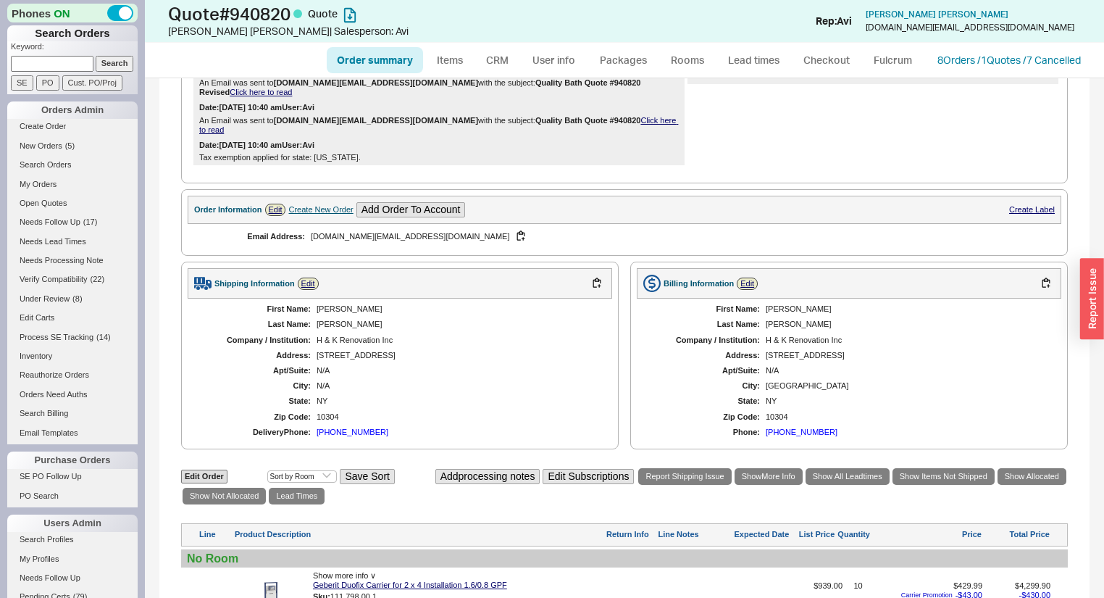
scroll to position [171, 0]
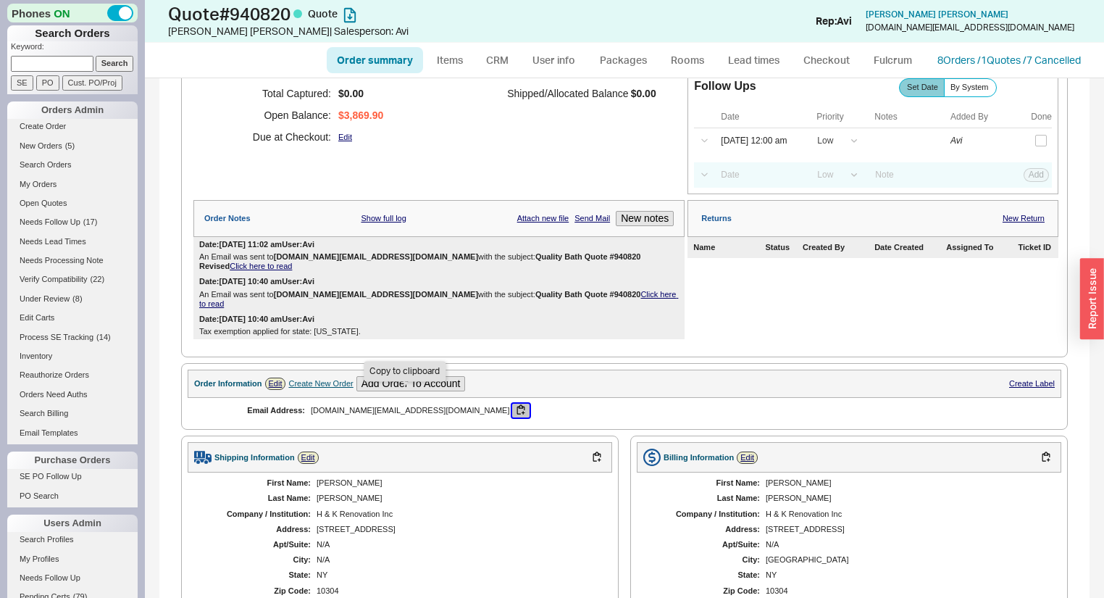
click at [512, 404] on button "button" at bounding box center [520, 411] width 17 height 14
click at [507, 519] on div "First Name: Tony Last Name: Chen Company / Institution: H & K Renovation Inc Ad…" at bounding box center [400, 544] width 425 height 144
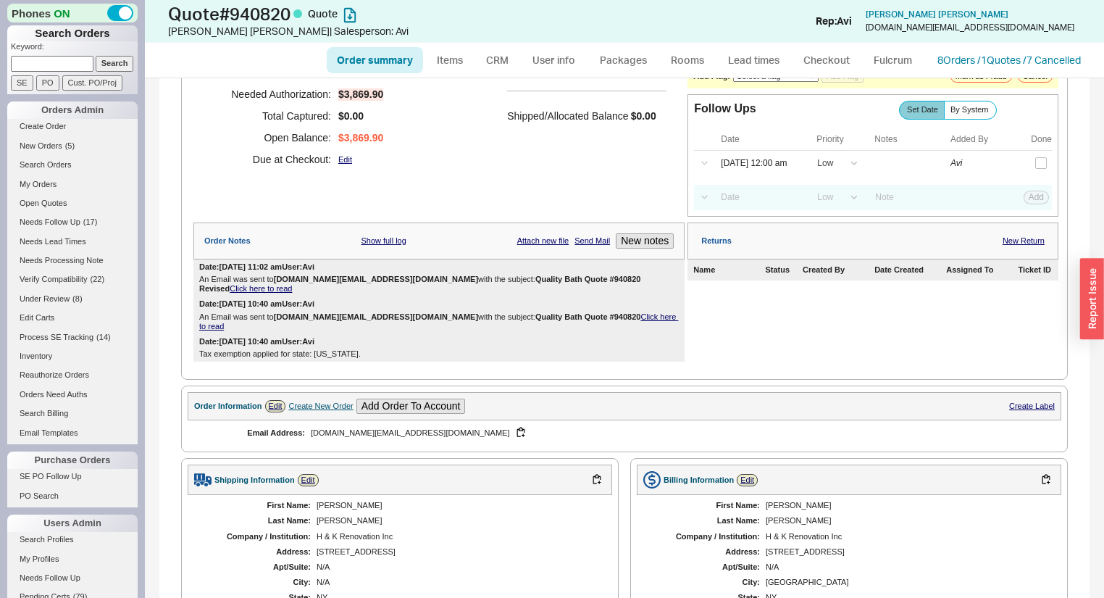
scroll to position [0, 0]
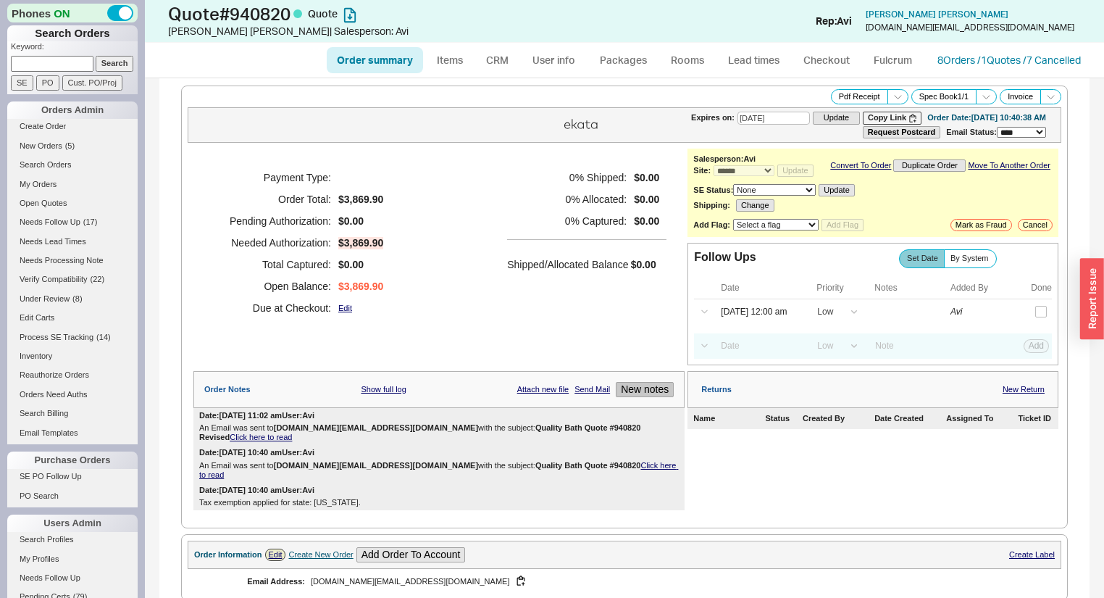
click at [637, 396] on button "New notes" at bounding box center [645, 389] width 58 height 15
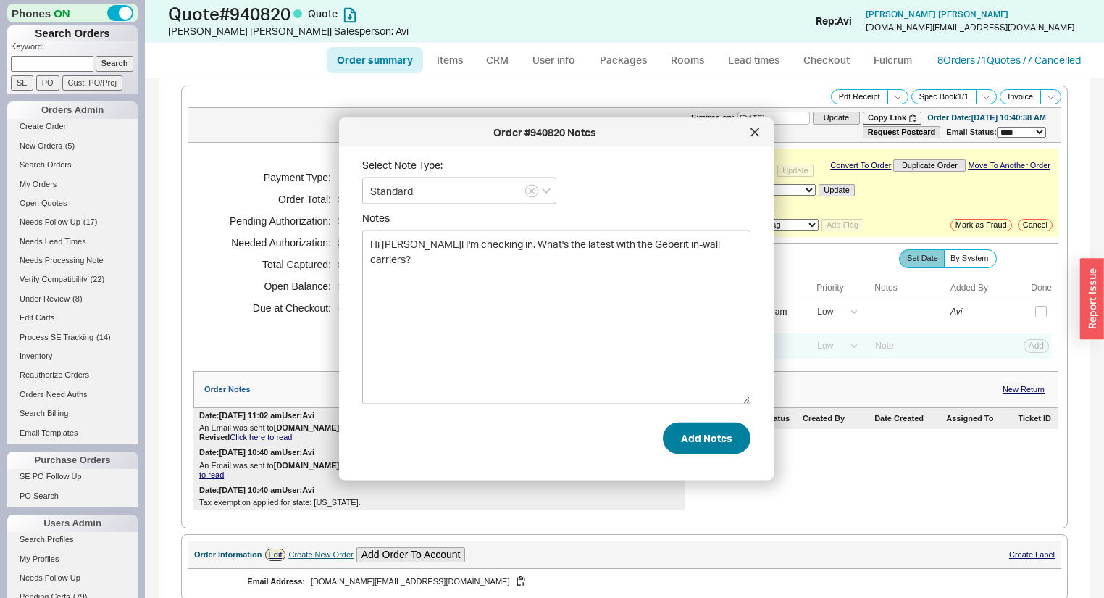
type textarea "Hi Tony! I'm checking in. What's the latest with the Geberit in-wall carriers?"
click at [706, 438] on button "Add Notes" at bounding box center [707, 438] width 88 height 32
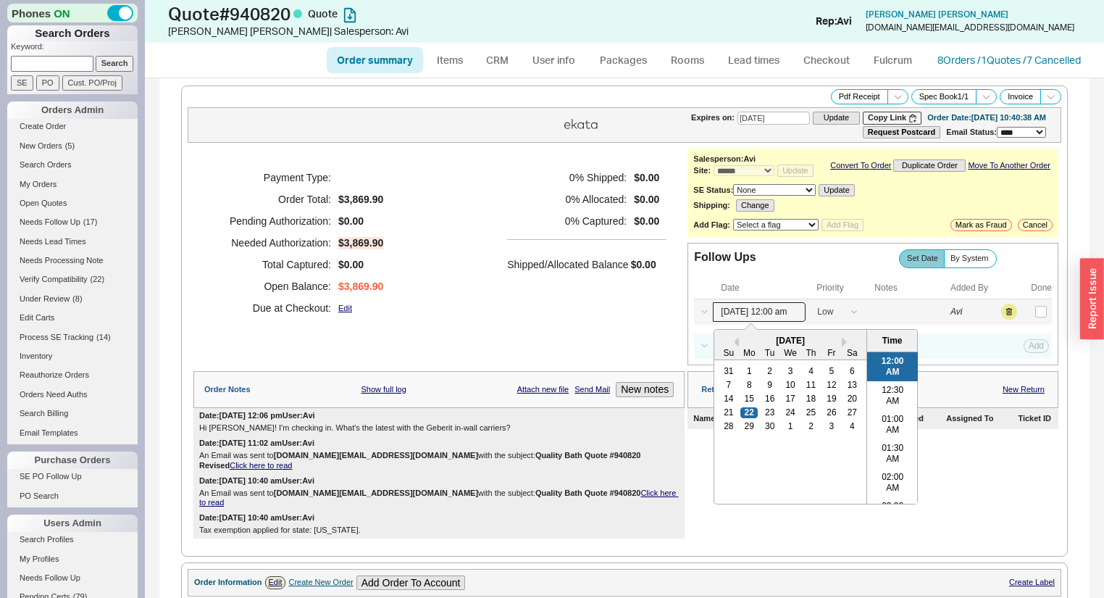
click at [757, 313] on input "09/22/25 12:00 am" at bounding box center [759, 312] width 93 height 20
click at [807, 417] on div "25" at bounding box center [811, 412] width 17 height 10
type input "09/25/25 12:00 am"
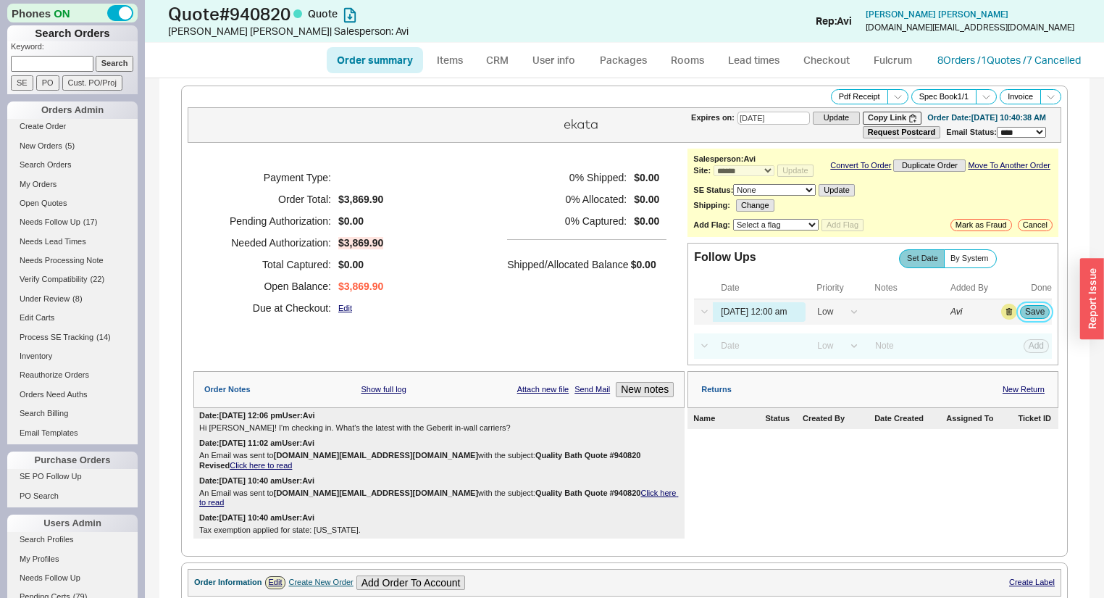
click at [1021, 318] on button "Save" at bounding box center [1035, 311] width 30 height 13
click at [87, 222] on span "( 16 )" at bounding box center [90, 221] width 14 height 9
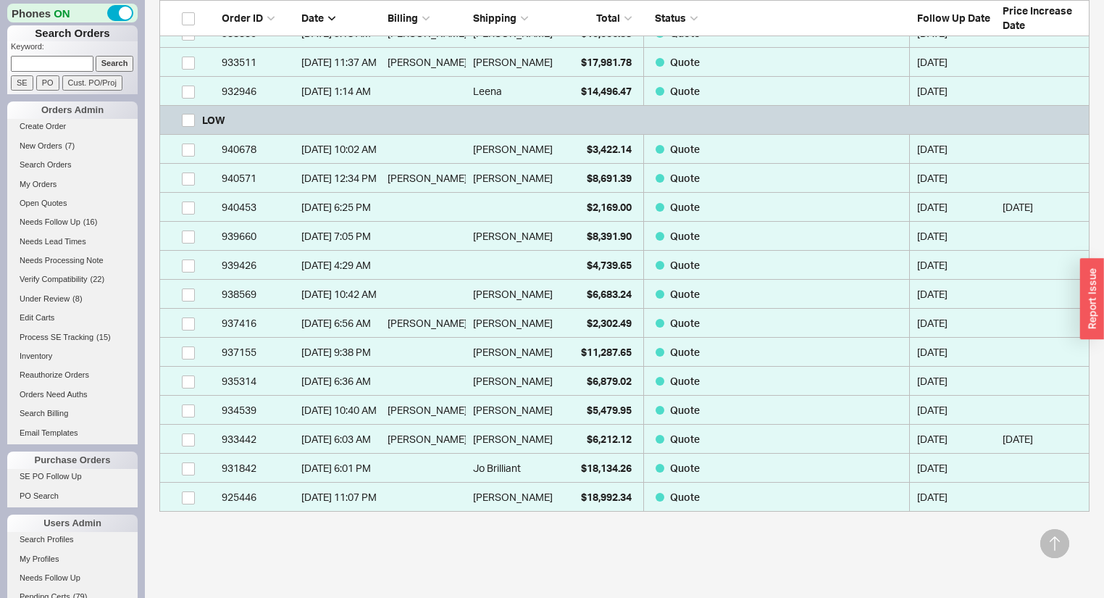
scroll to position [464, 0]
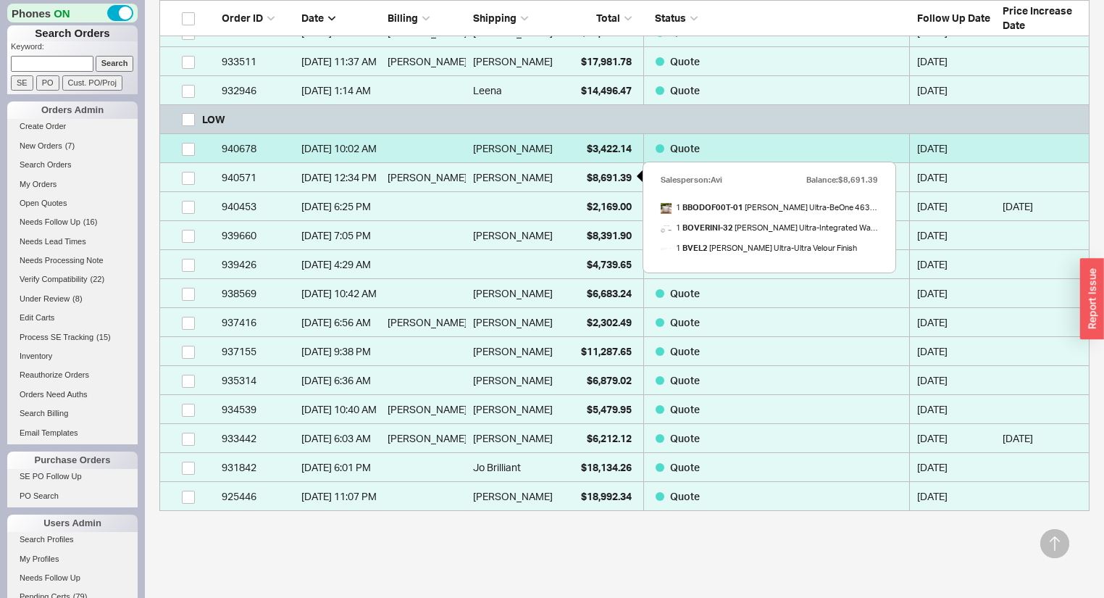
click at [565, 158] on div "$3,422.14" at bounding box center [595, 148] width 72 height 29
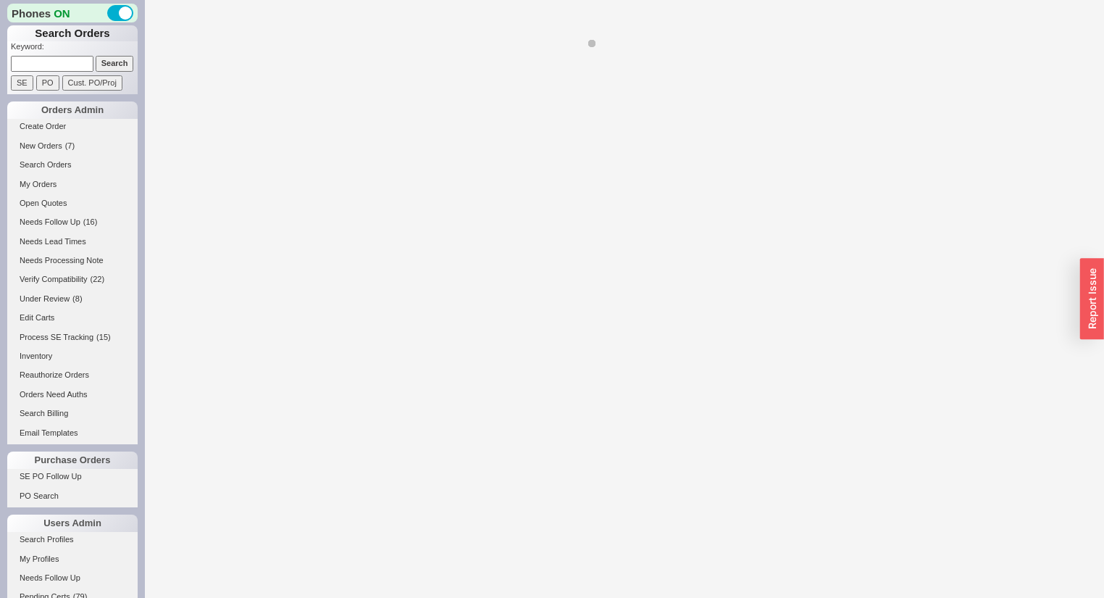
select select "*"
select select "LOW"
select select "3"
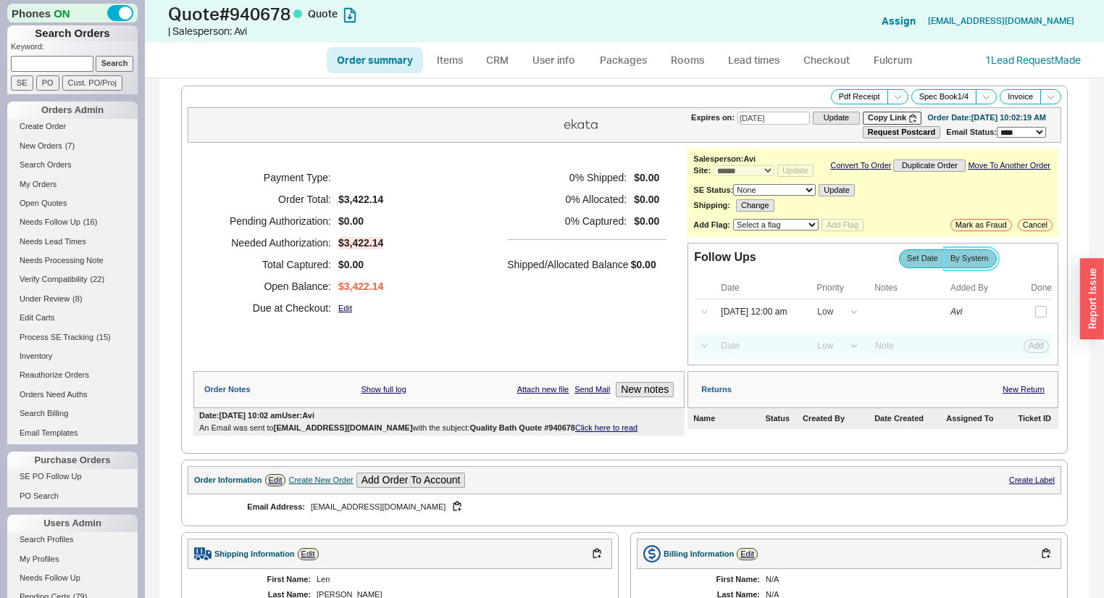
click at [965, 263] on span "By System" at bounding box center [970, 258] width 38 height 9
click at [0, 0] on input "By System" at bounding box center [0, 0] width 0 height 0
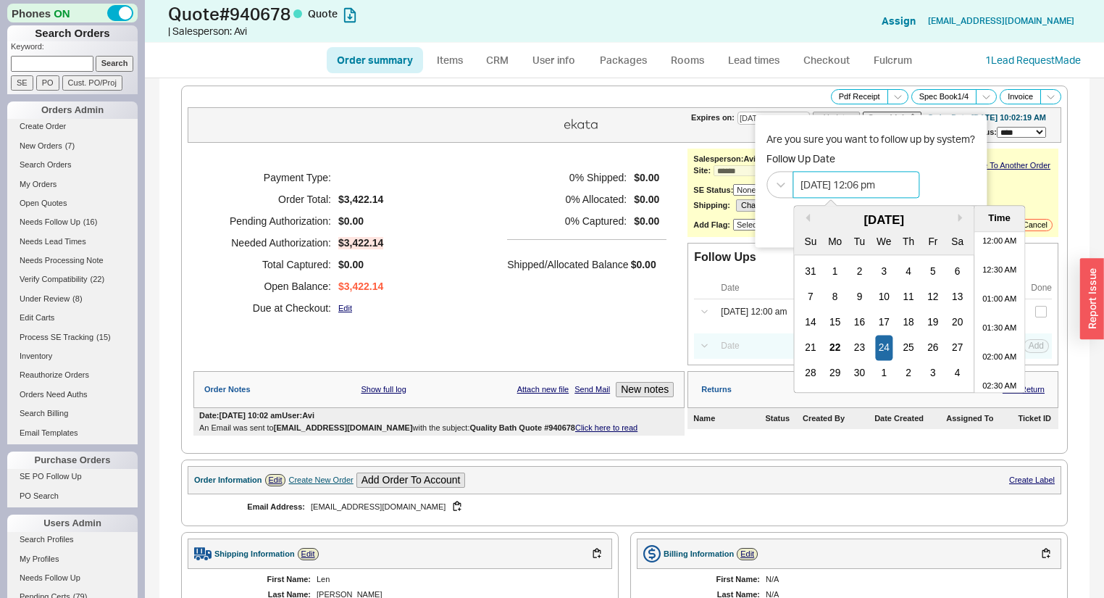
click at [854, 180] on input "09/24/2025 12:06 pm" at bounding box center [856, 184] width 127 height 27
click at [836, 342] on div "22" at bounding box center [835, 347] width 17 height 25
drag, startPoint x: 883, startPoint y: 183, endPoint x: 872, endPoint y: 183, distance: 10.9
click at [872, 183] on input "09/22/2025 12:06 pm" at bounding box center [856, 184] width 127 height 27
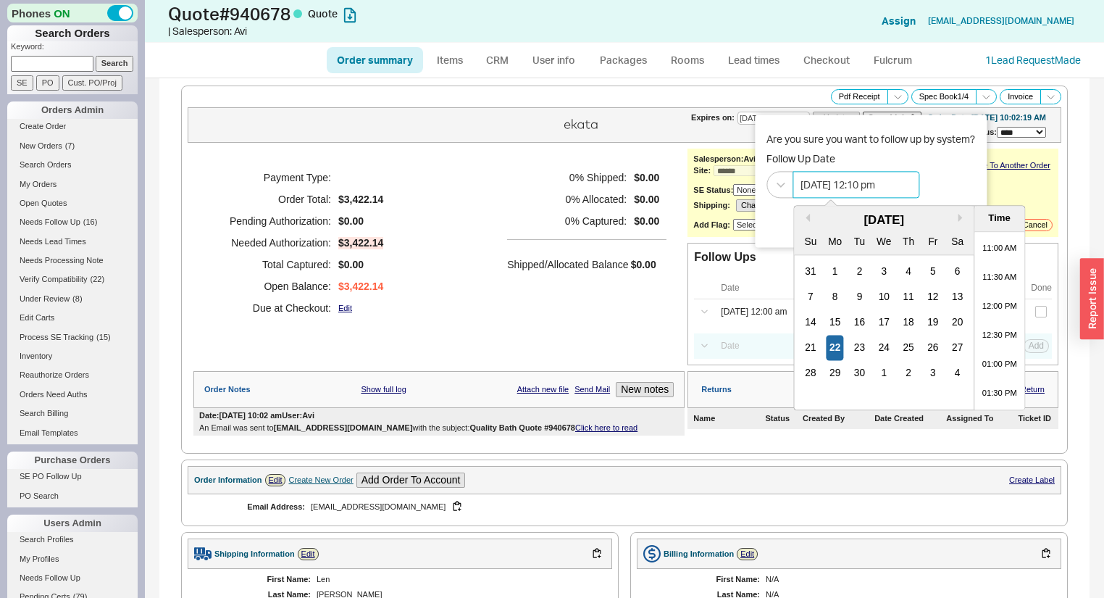
type input "09/22/2025 12:10 pm"
click at [948, 174] on div "Are you sure you want to follow up by system? Follow Up Date 09/22/2025 12:10 p…" at bounding box center [871, 165] width 209 height 66
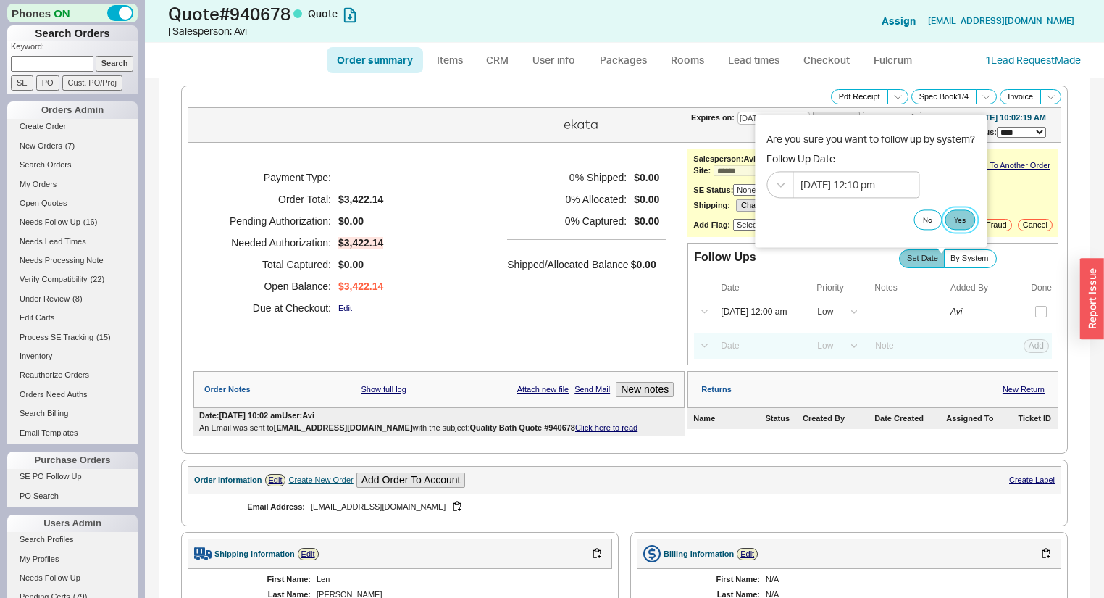
click at [966, 216] on button "Yes" at bounding box center [960, 219] width 30 height 20
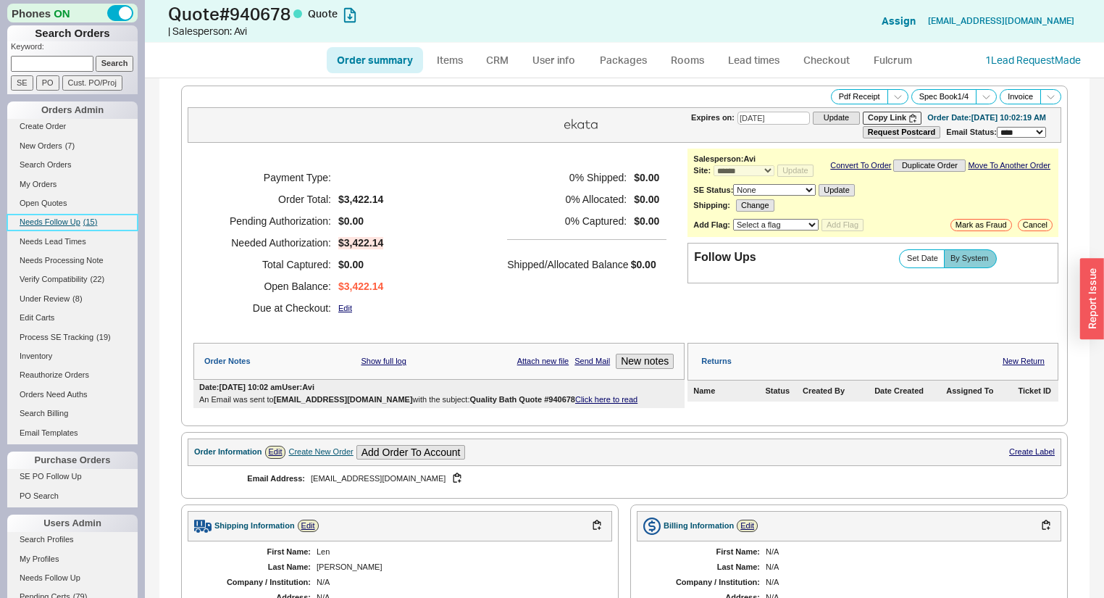
click at [90, 217] on span "( 15 )" at bounding box center [90, 221] width 14 height 9
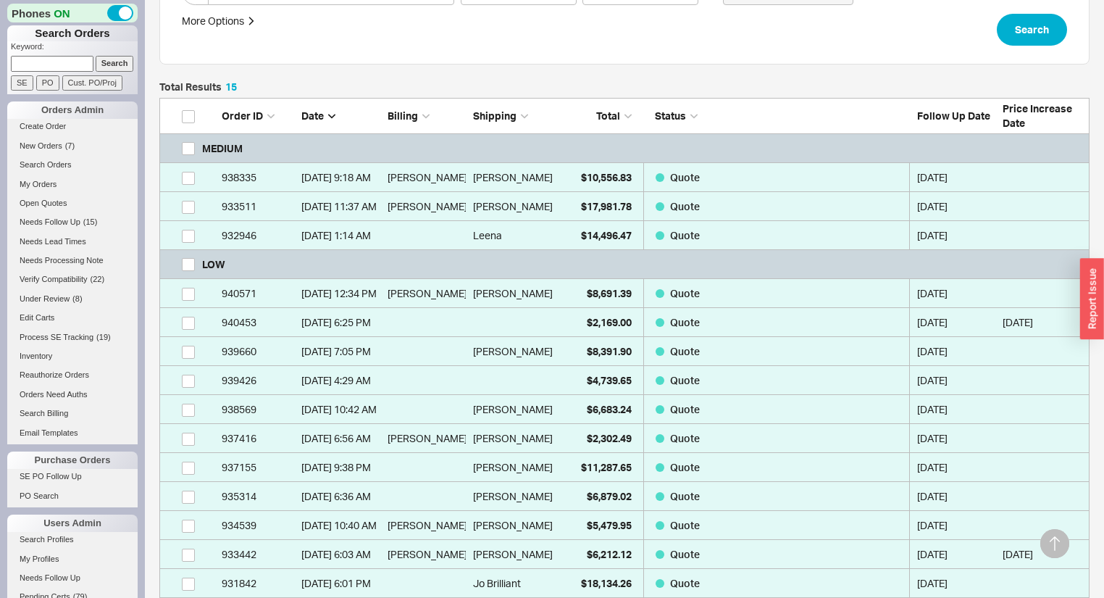
scroll to position [348, 0]
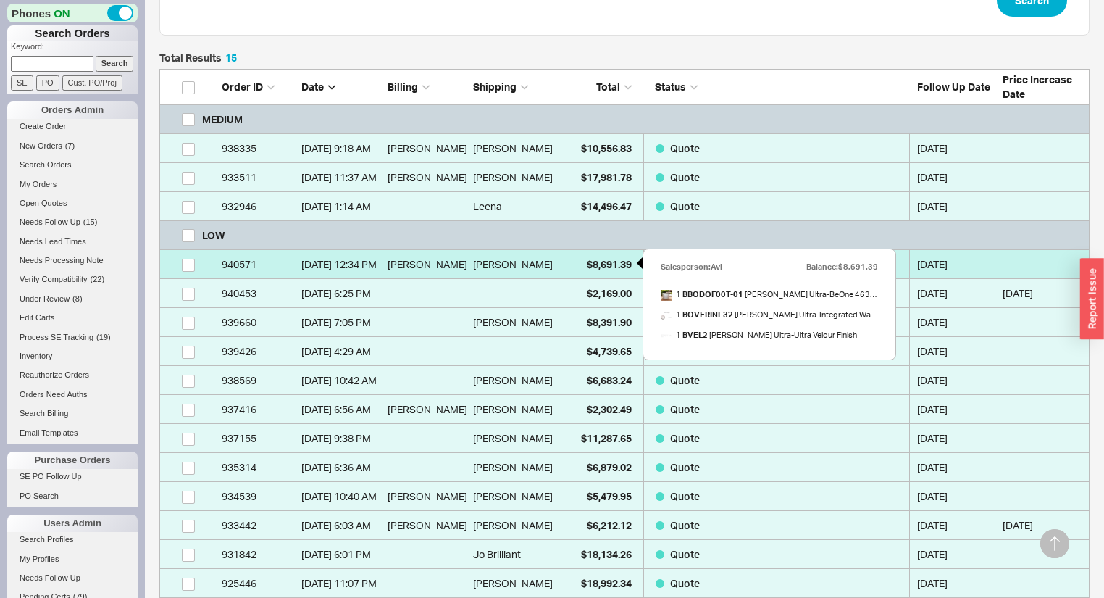
click at [597, 264] on span "$8,691.39" at bounding box center [609, 264] width 45 height 12
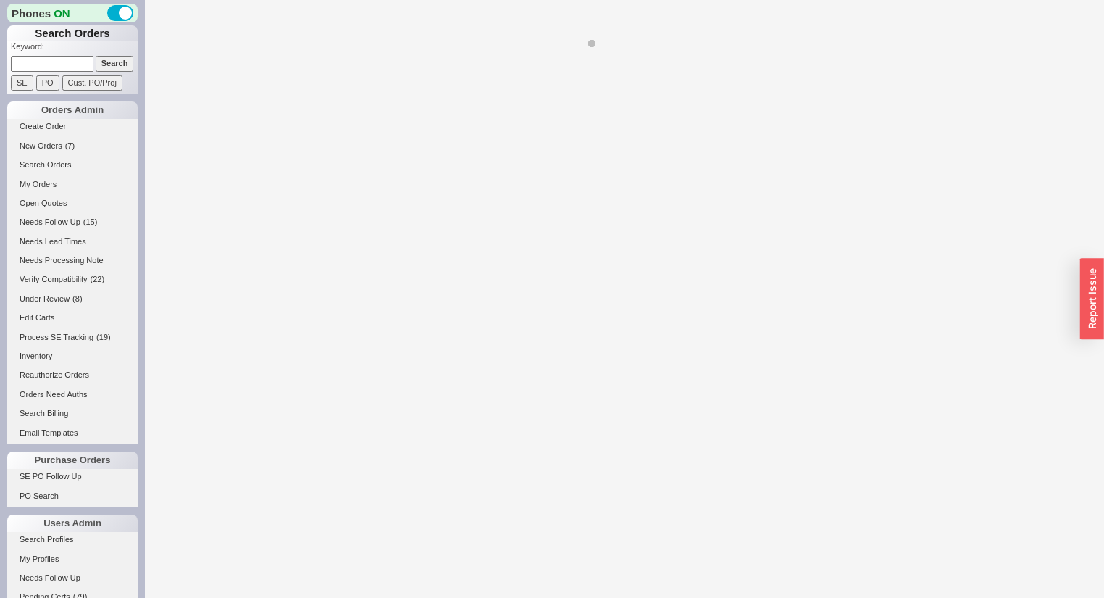
select select "*"
select select "LOW"
select select "3"
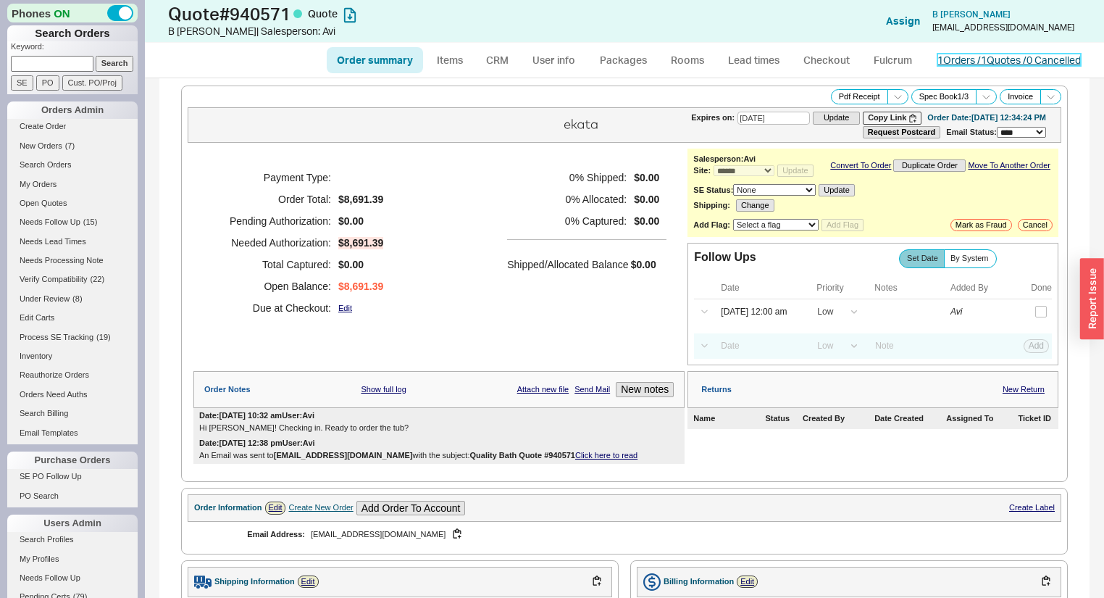
click at [993, 54] on link "1 Orders / 1 Quotes / 0 Cancelled" at bounding box center [1008, 60] width 143 height 12
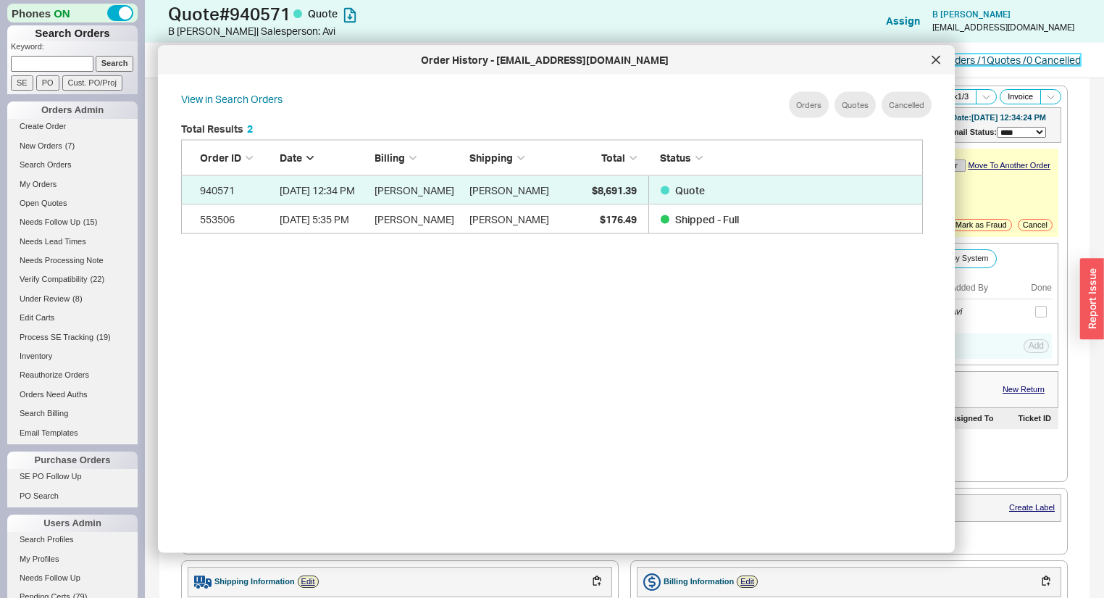
scroll to position [435, 756]
click at [937, 58] on icon at bounding box center [935, 59] width 7 height 7
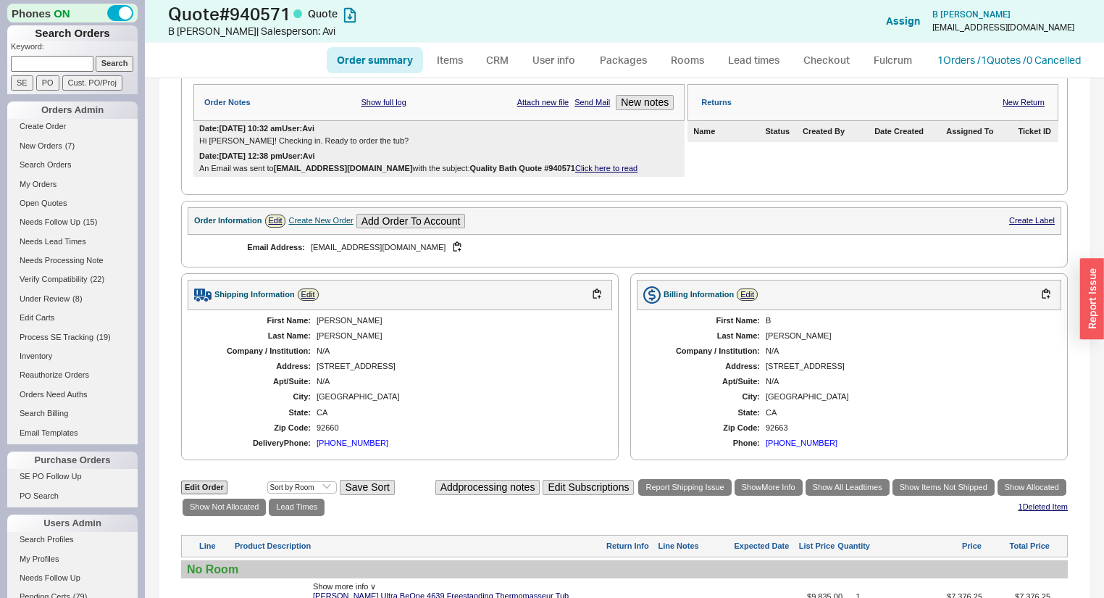
scroll to position [290, 0]
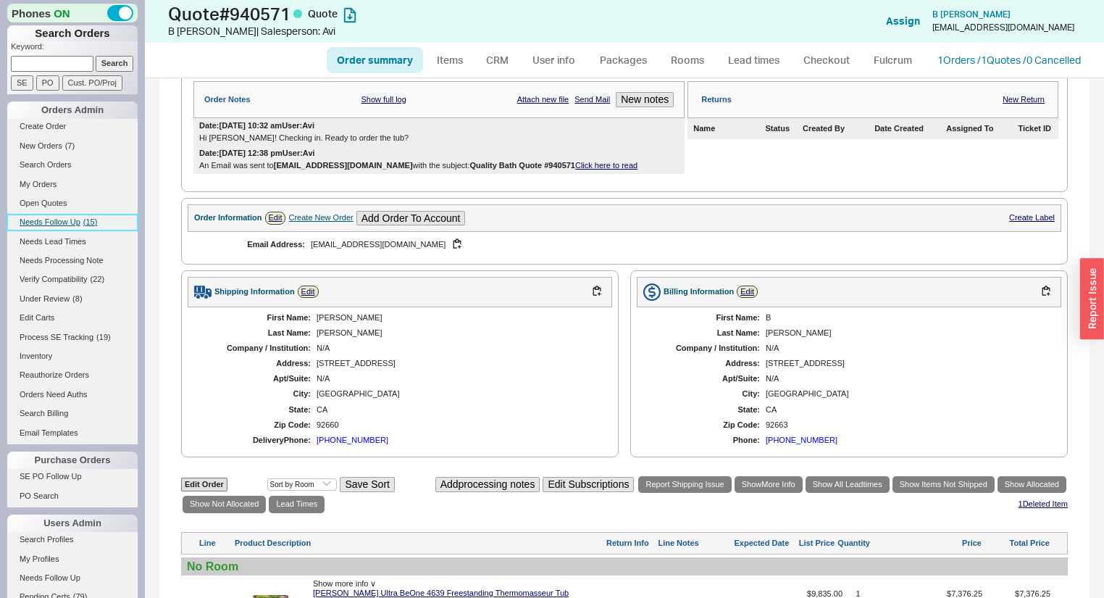
click at [57, 220] on span "Needs Follow Up" at bounding box center [50, 221] width 61 height 9
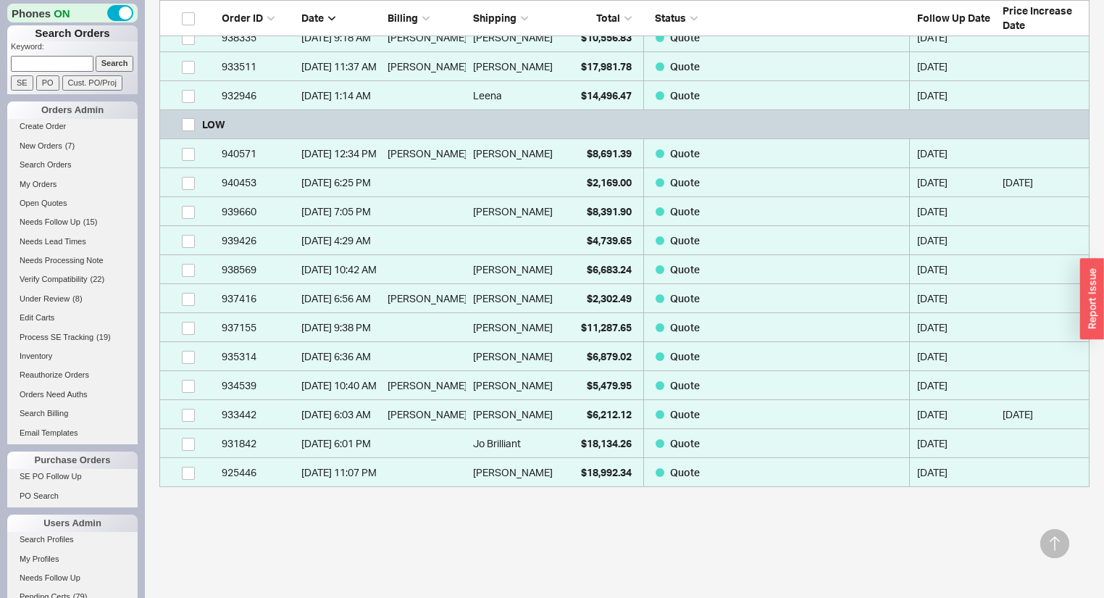
scroll to position [464, 0]
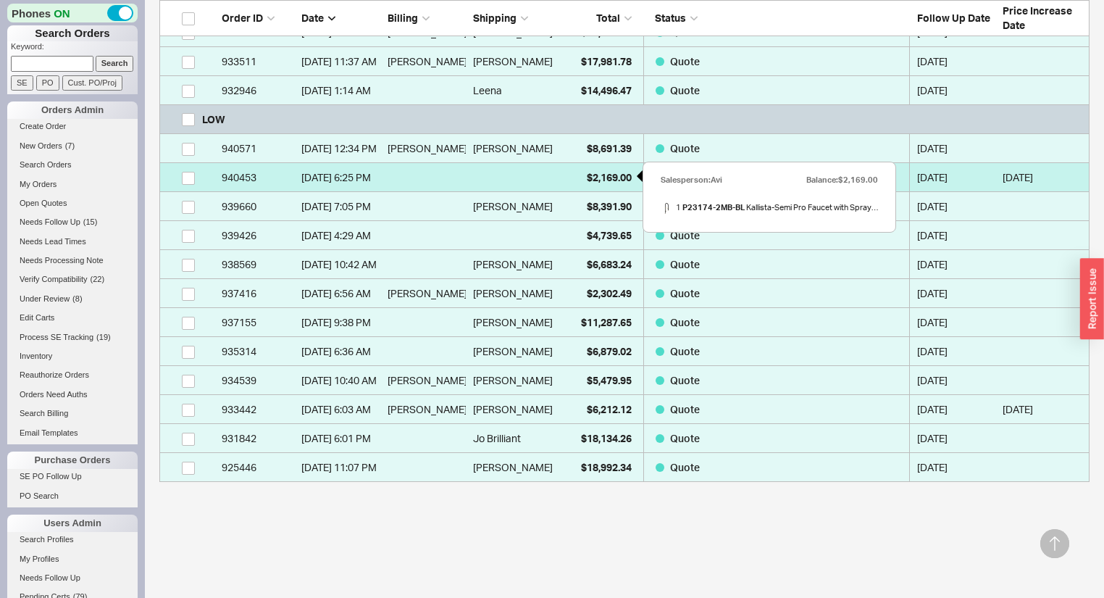
click at [609, 172] on span "$2,169.00" at bounding box center [609, 177] width 45 height 12
select select "*"
select select "LOW"
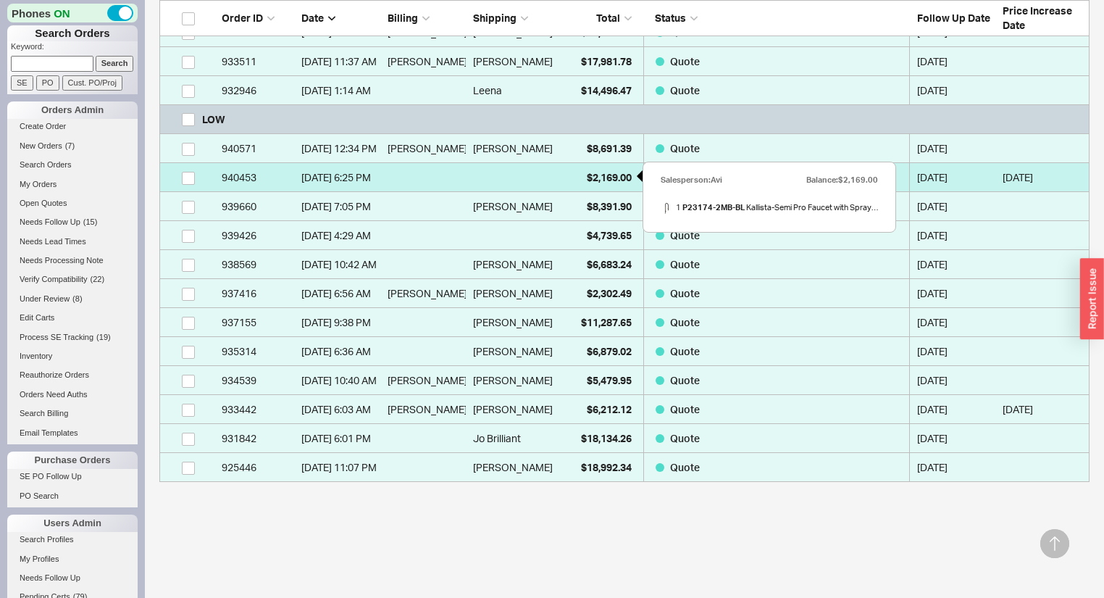
select select "3"
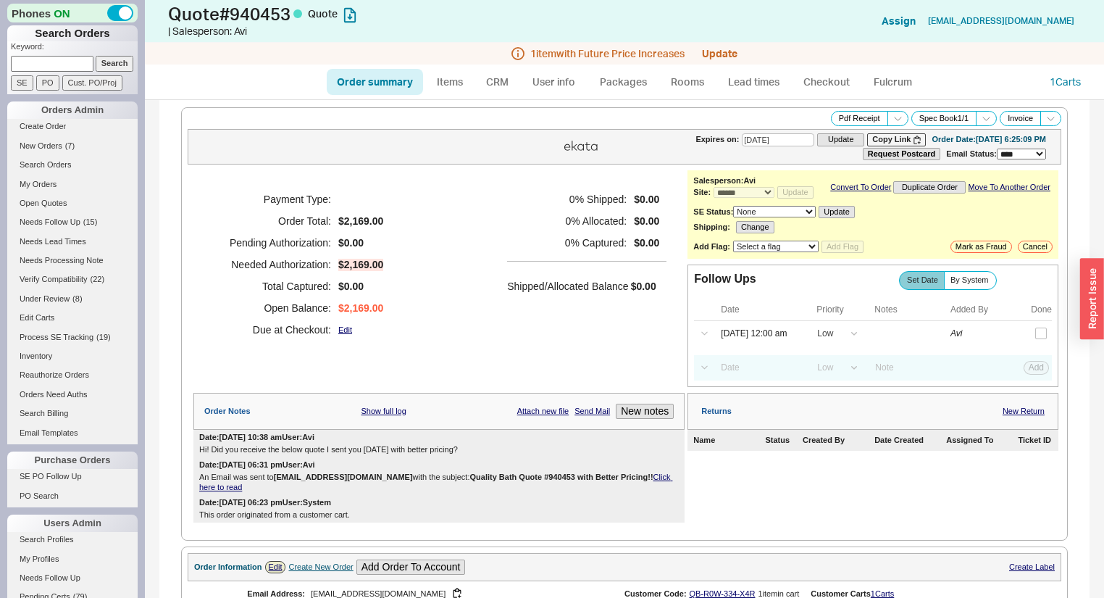
scroll to position [348, 0]
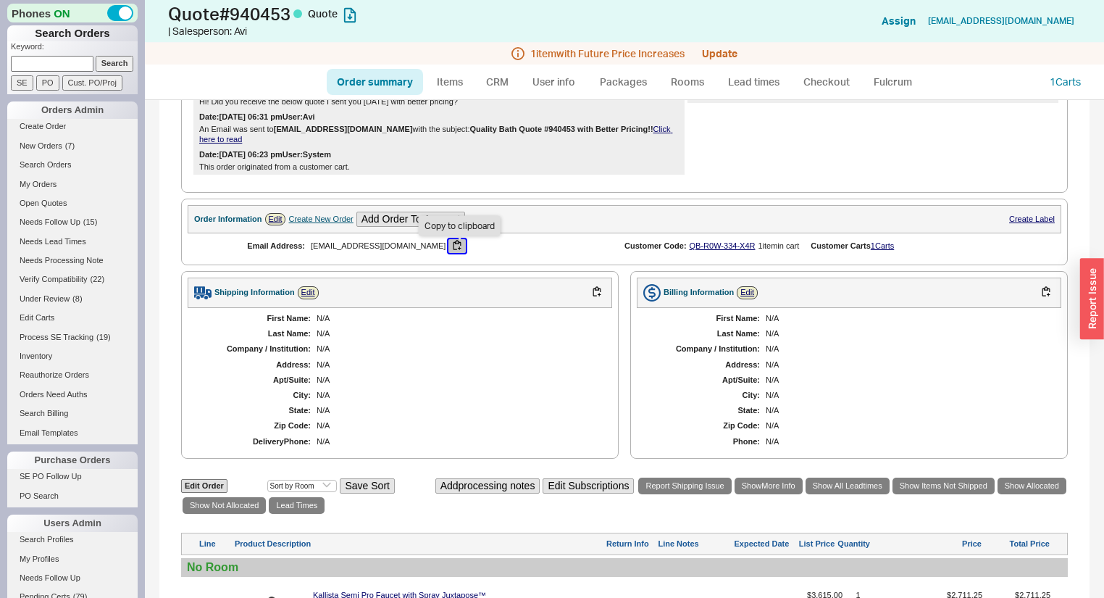
click at [460, 248] on button "button" at bounding box center [456, 246] width 17 height 14
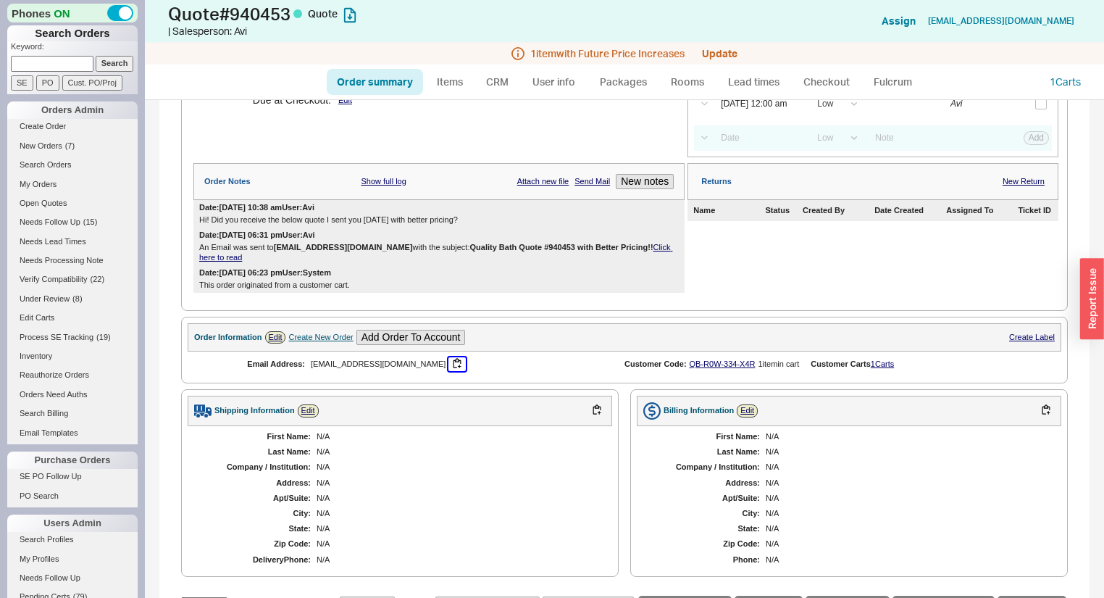
scroll to position [212, 0]
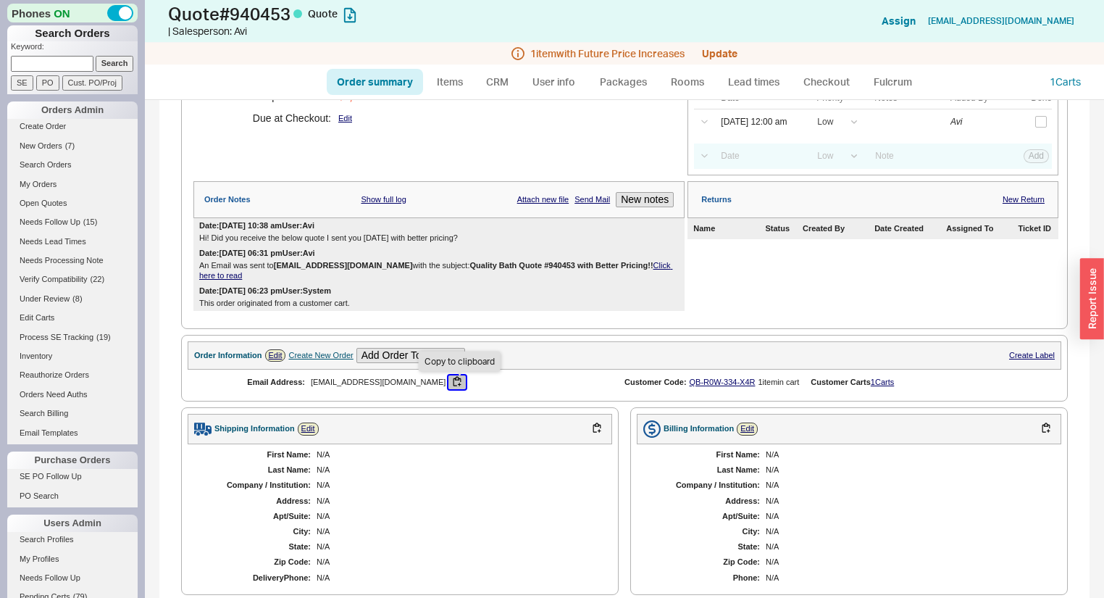
click at [461, 385] on button "button" at bounding box center [456, 382] width 17 height 14
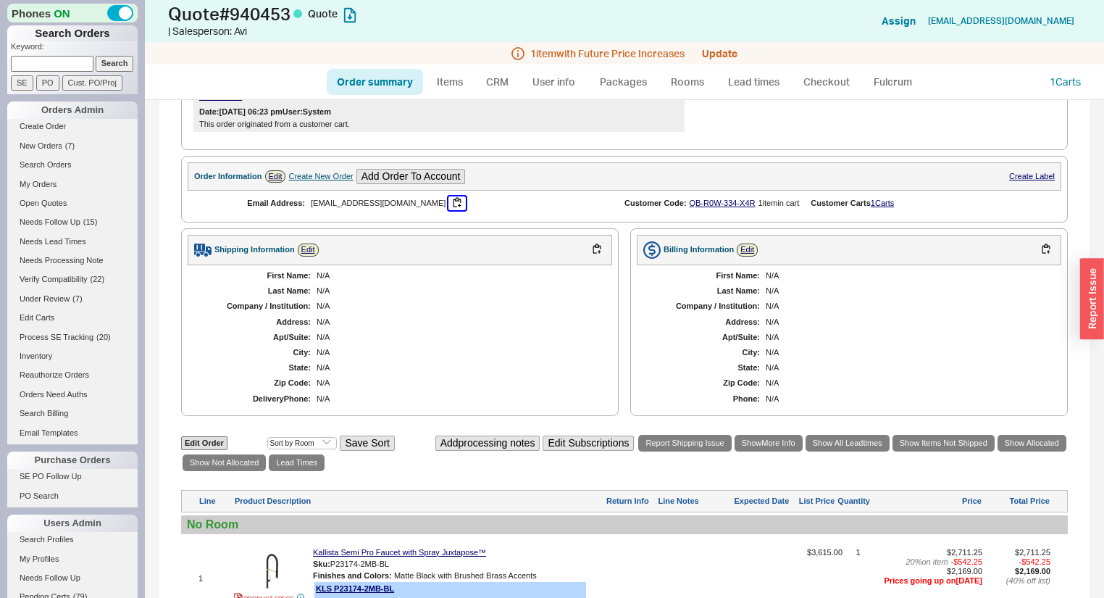
scroll to position [406, 0]
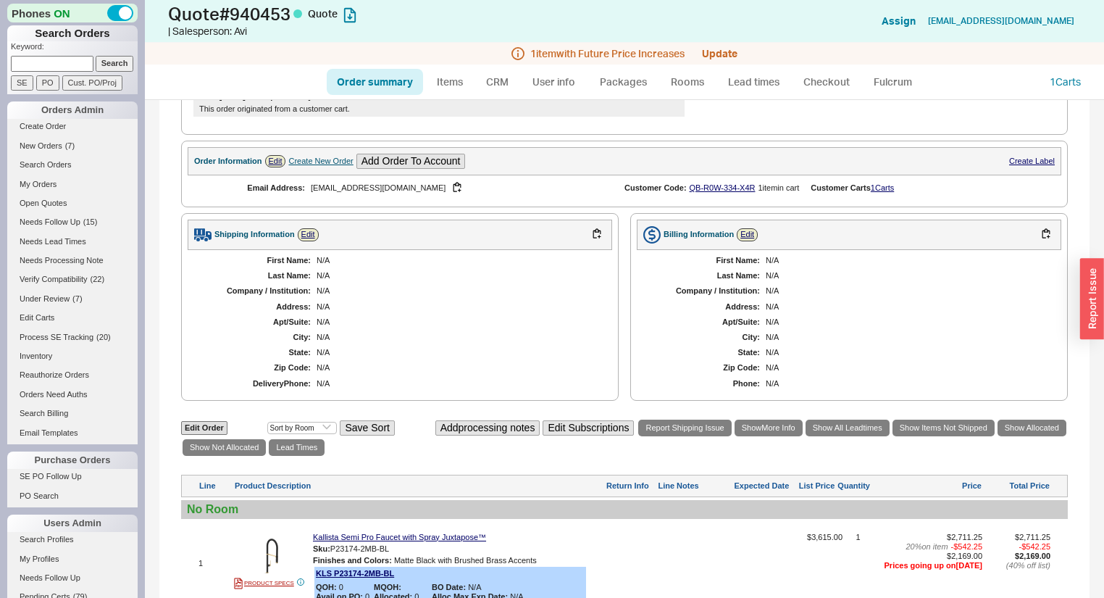
click at [439, 400] on div "Shipping Information Edit First Name: N/A Last Name: N/A Company / Institution:…" at bounding box center [400, 307] width 438 height 188
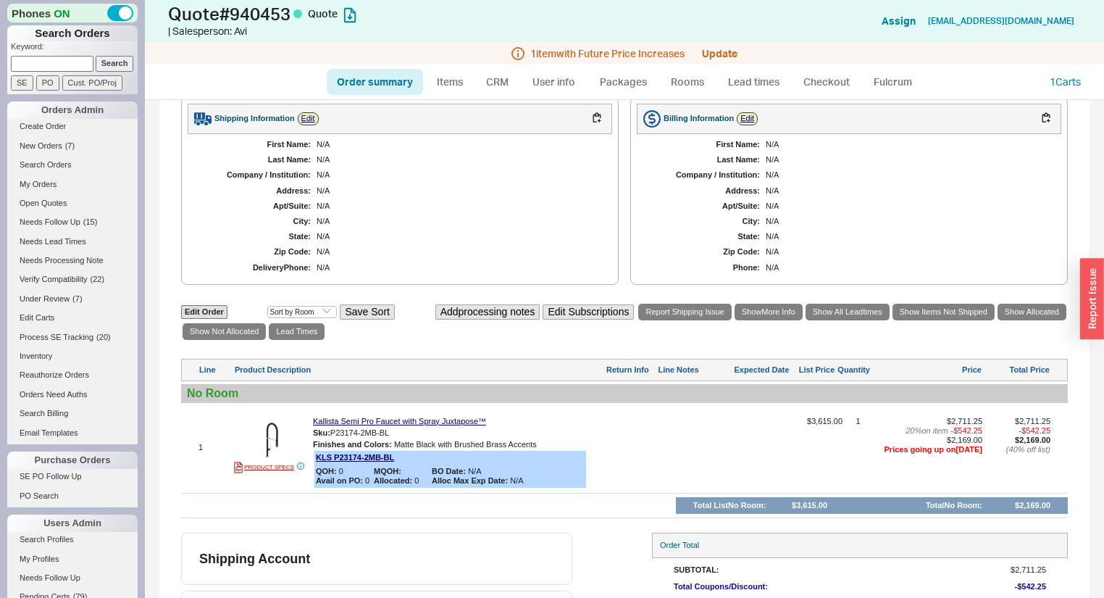
scroll to position [580, 0]
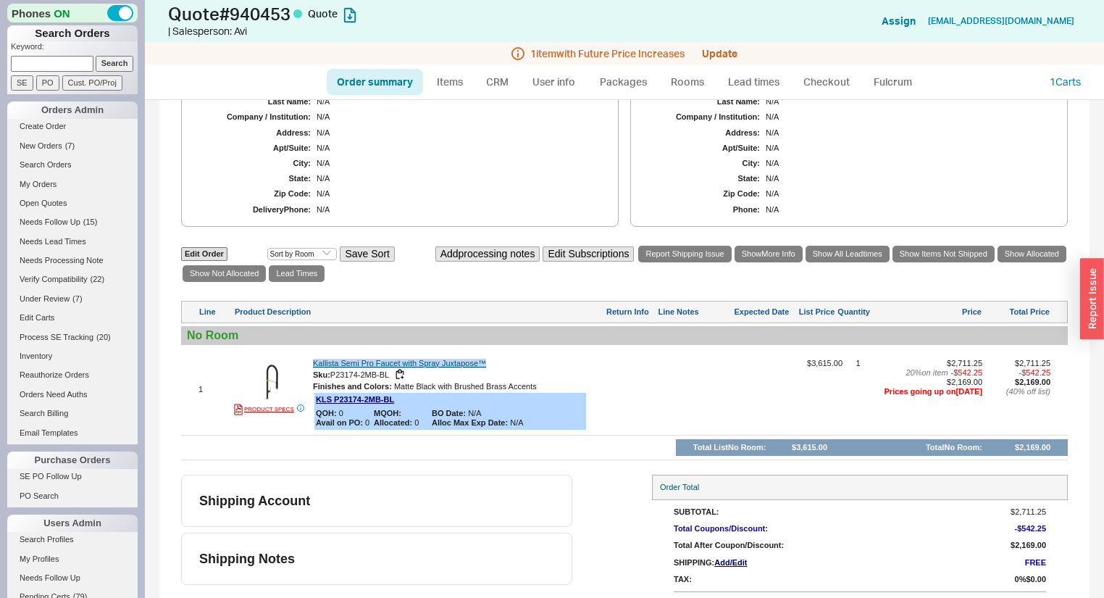
drag, startPoint x: 488, startPoint y: 377, endPoint x: 313, endPoint y: 375, distance: 175.3
click at [313, 368] on div "Kallista Semi Pro Faucet with Spray Juxtapose™" at bounding box center [458, 363] width 290 height 9
copy link "Kallista Semi Pro Faucet with Spray Juxtapose™"
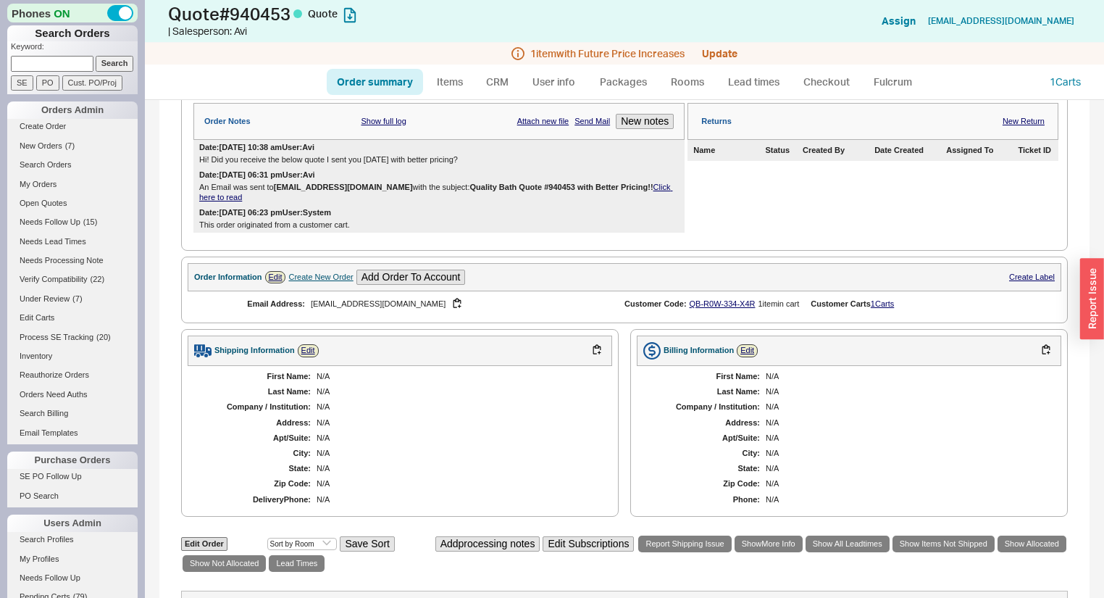
scroll to position [58, 0]
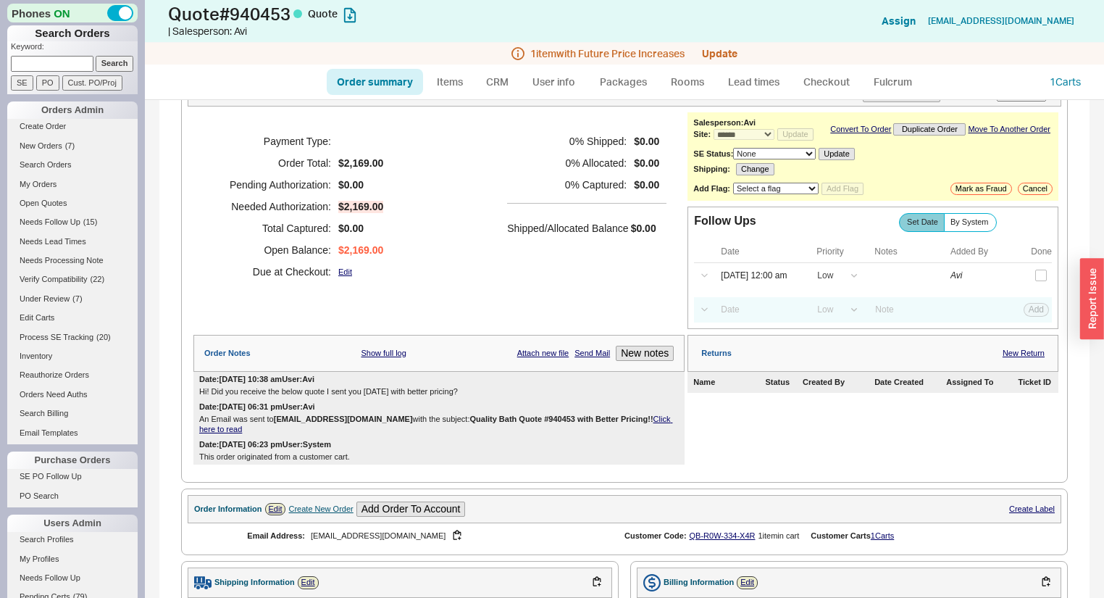
click at [626, 367] on div "Order Notes Show full log Attach new file Send Mail New notes" at bounding box center [438, 353] width 491 height 37
click at [627, 361] on button "New notes" at bounding box center [645, 353] width 58 height 15
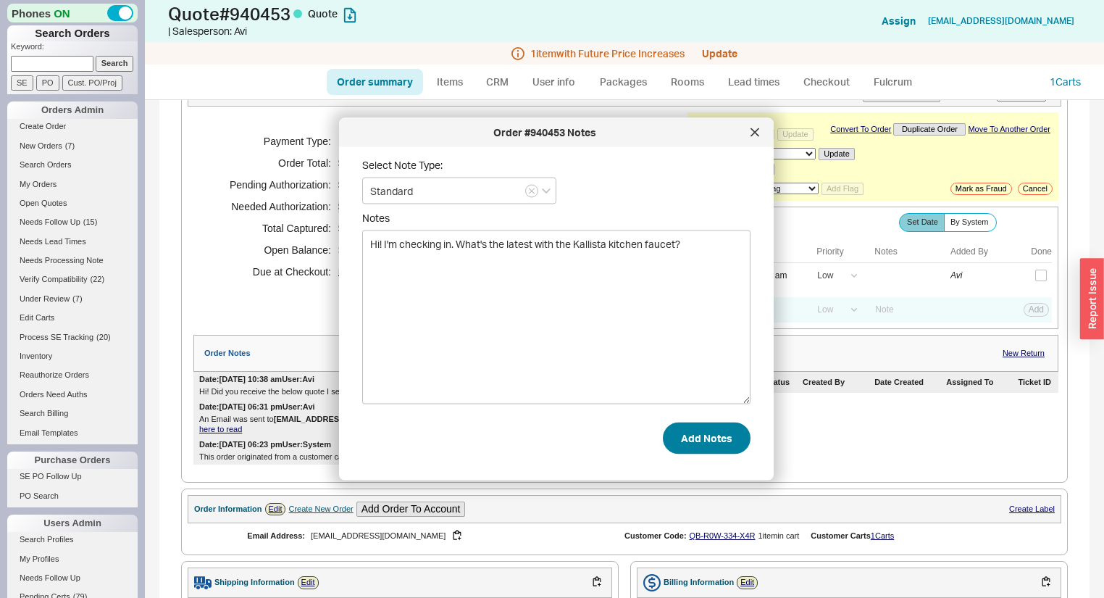
type textarea "Hi! I'm checking in. What's the latest with the Kallista kitchen faucet?"
click at [682, 438] on button "Add Notes" at bounding box center [707, 438] width 88 height 32
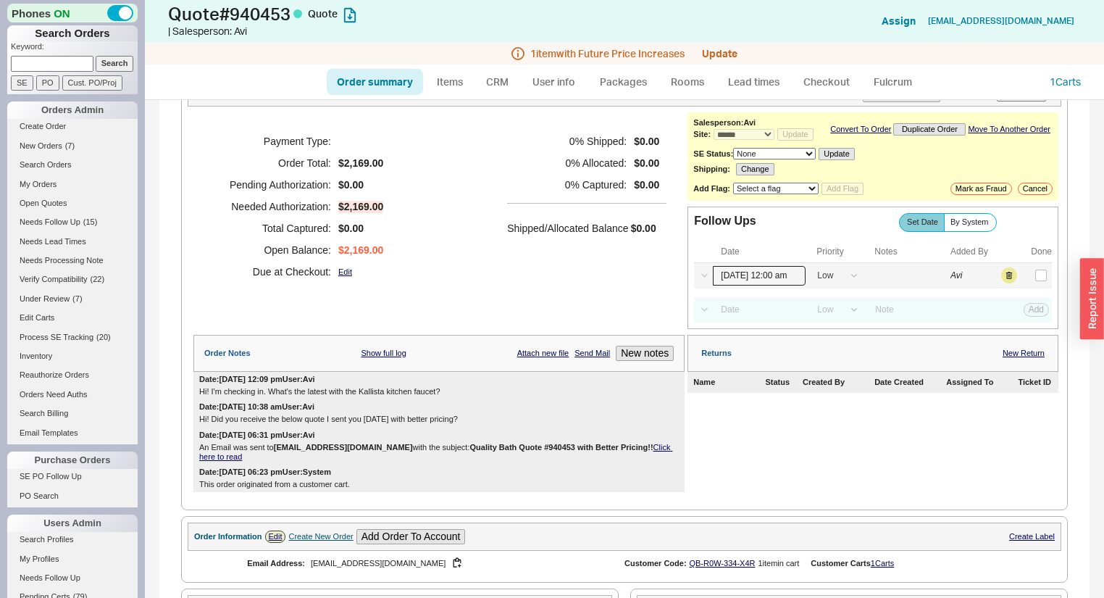
click at [762, 280] on input "09/22/25 12:00 am" at bounding box center [759, 276] width 93 height 20
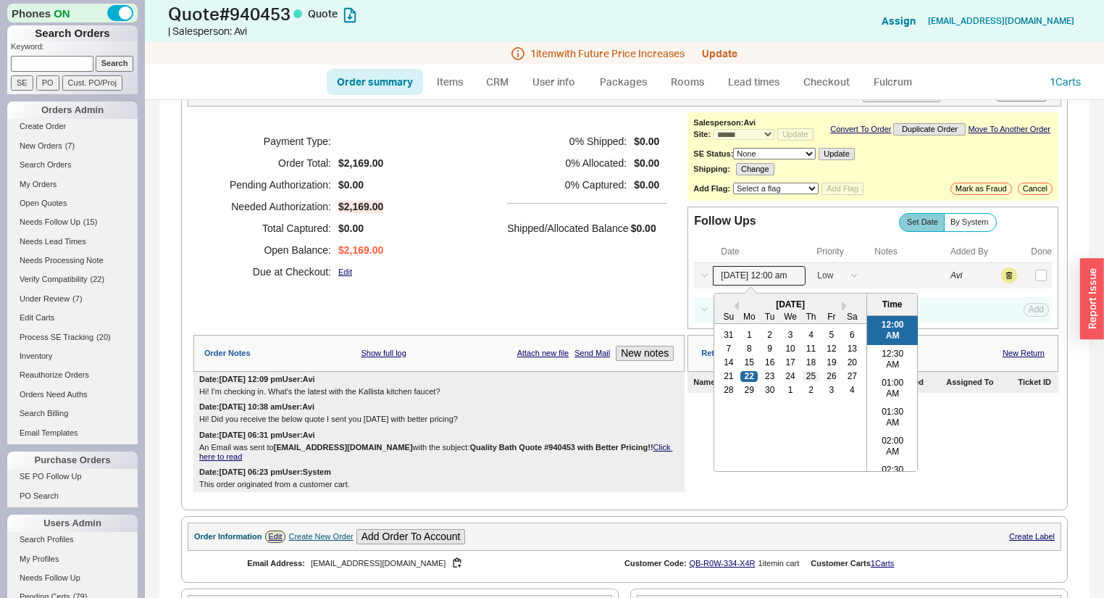
click at [809, 381] on div "25" at bounding box center [811, 376] width 17 height 10
type input "09/25/25 12:00 am"
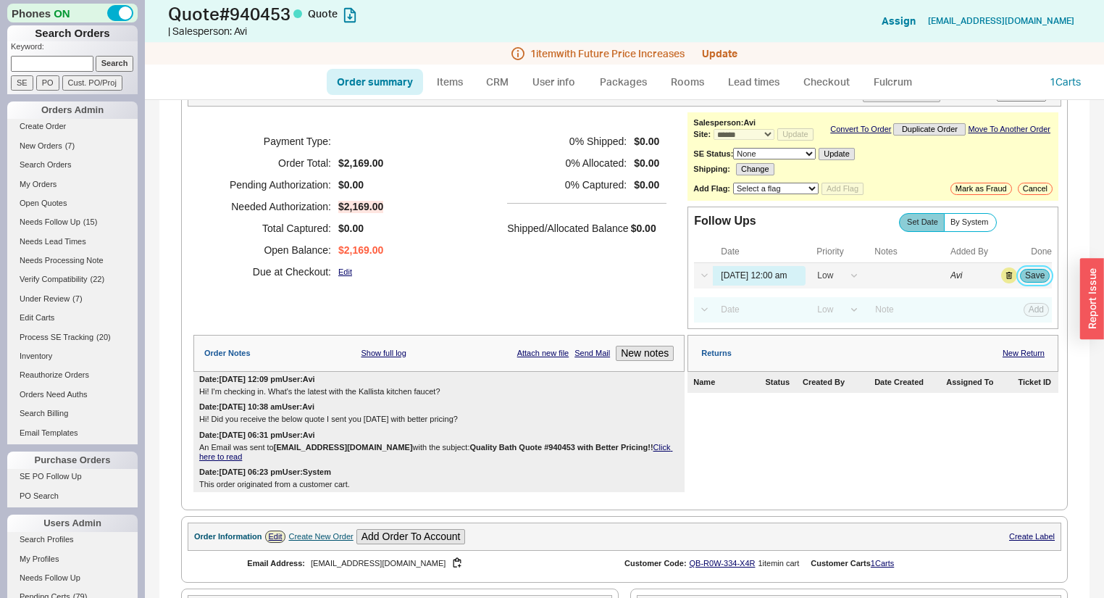
click at [1027, 282] on button "Save" at bounding box center [1035, 275] width 30 height 13
click at [88, 218] on span "( 14 )" at bounding box center [90, 221] width 14 height 9
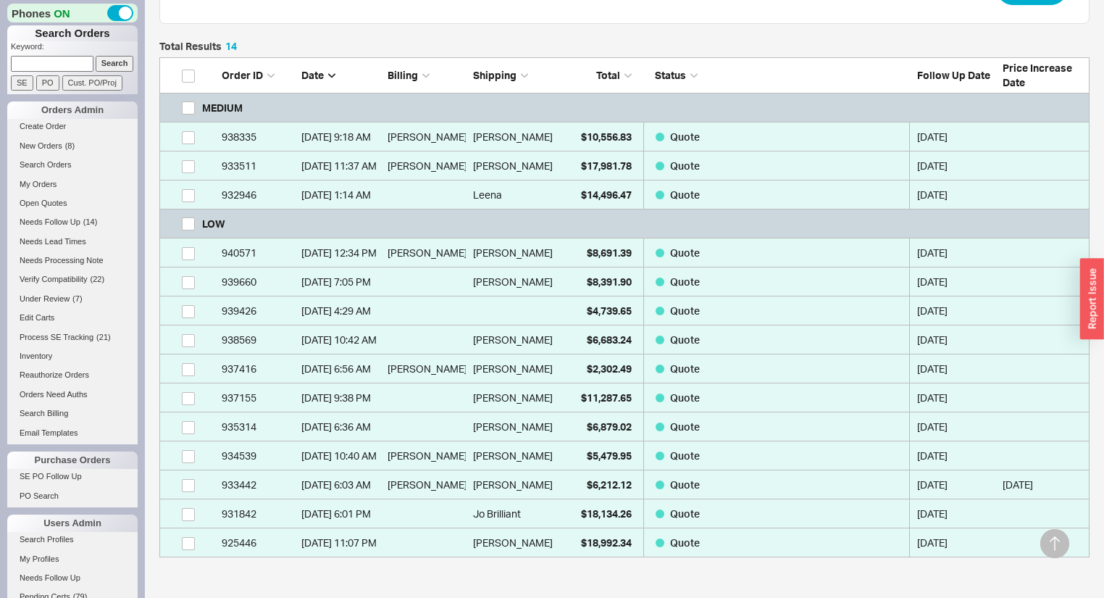
scroll to position [406, 0]
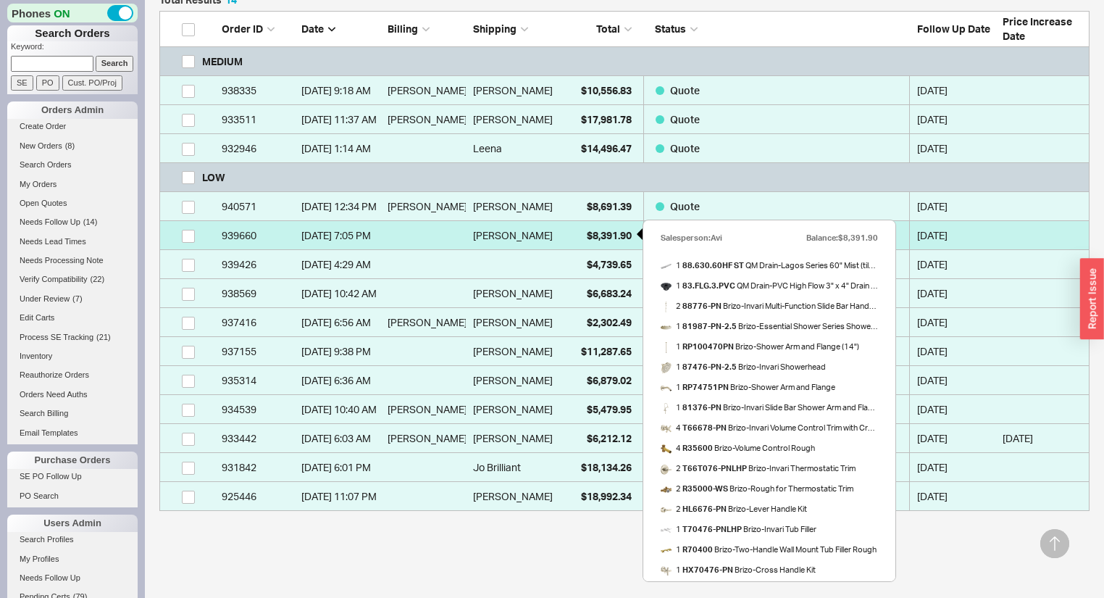
click at [583, 238] on div "$8,391.90" at bounding box center [595, 235] width 72 height 29
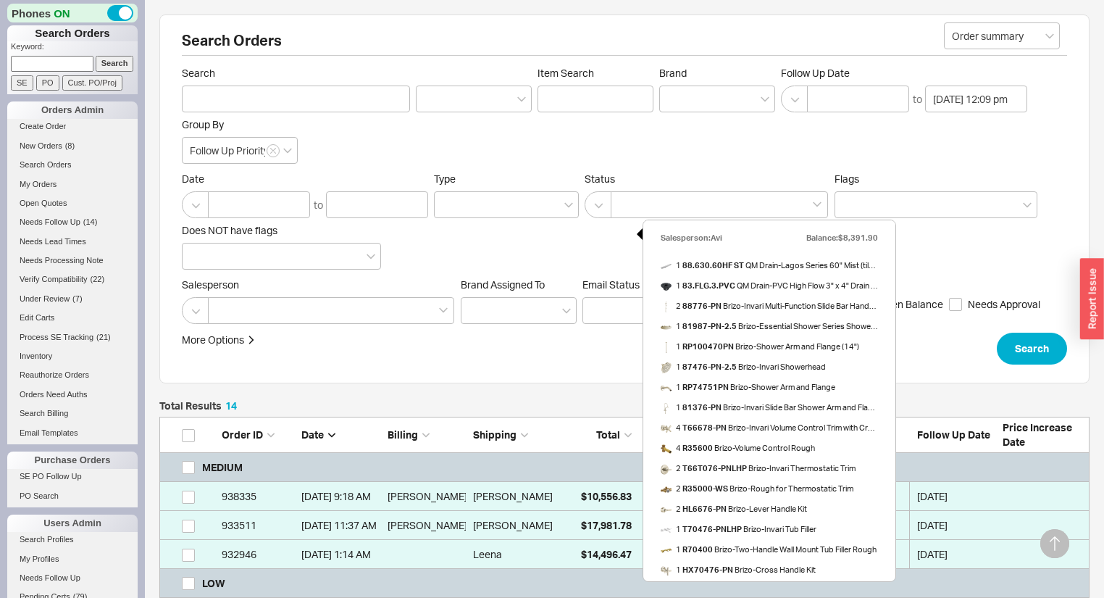
select select "*"
select select "LOW"
select select "3"
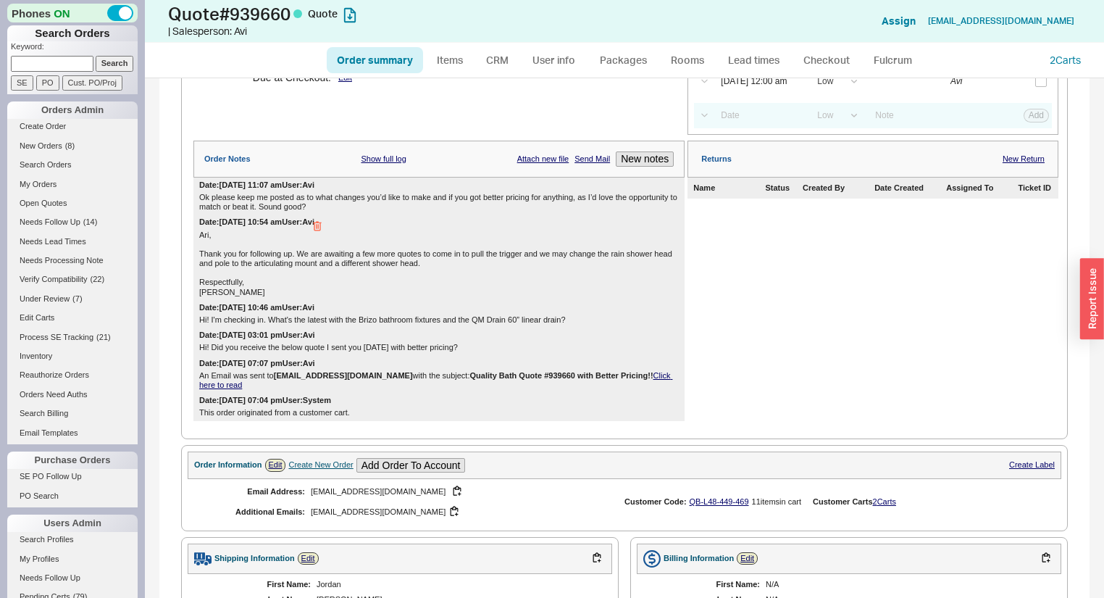
scroll to position [406, 0]
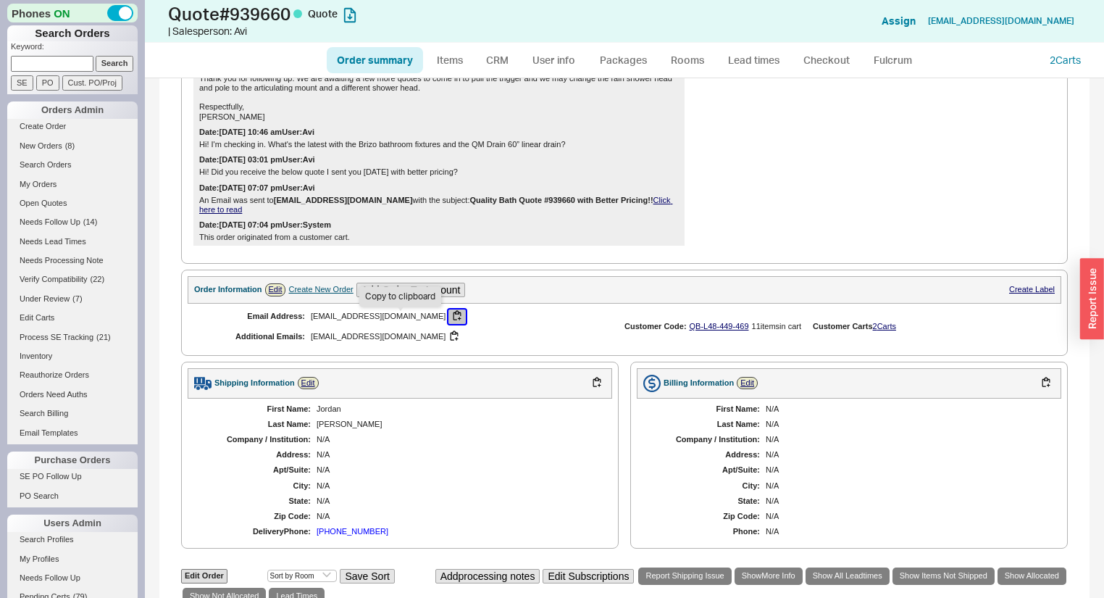
click at [448, 321] on button "button" at bounding box center [456, 316] width 17 height 14
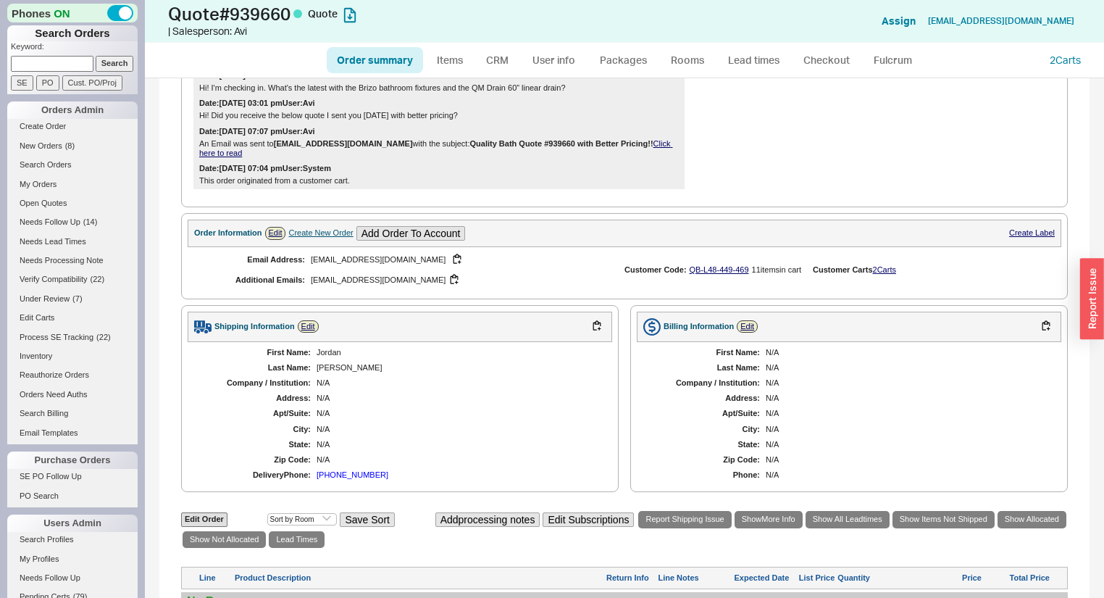
scroll to position [464, 0]
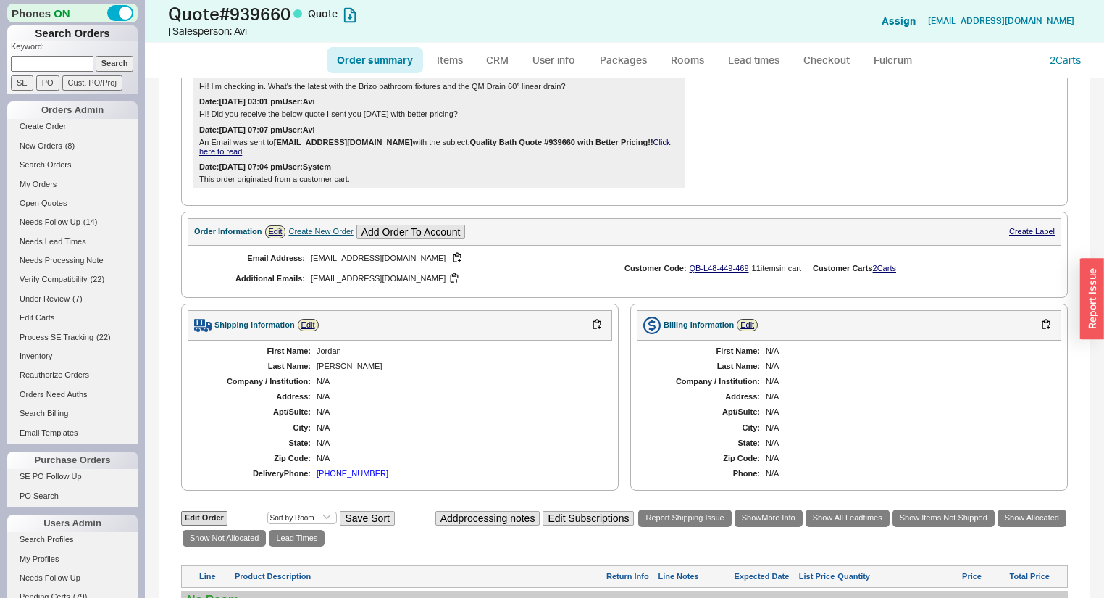
click at [830, 400] on div "N/A" at bounding box center [906, 396] width 281 height 9
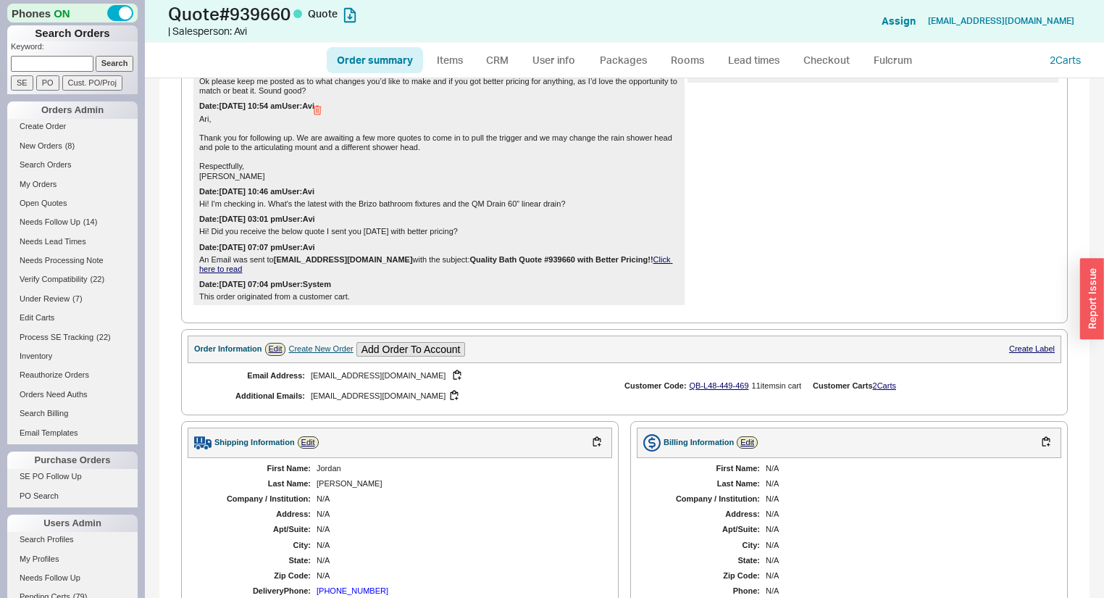
scroll to position [348, 0]
click at [448, 377] on button "button" at bounding box center [456, 374] width 17 height 14
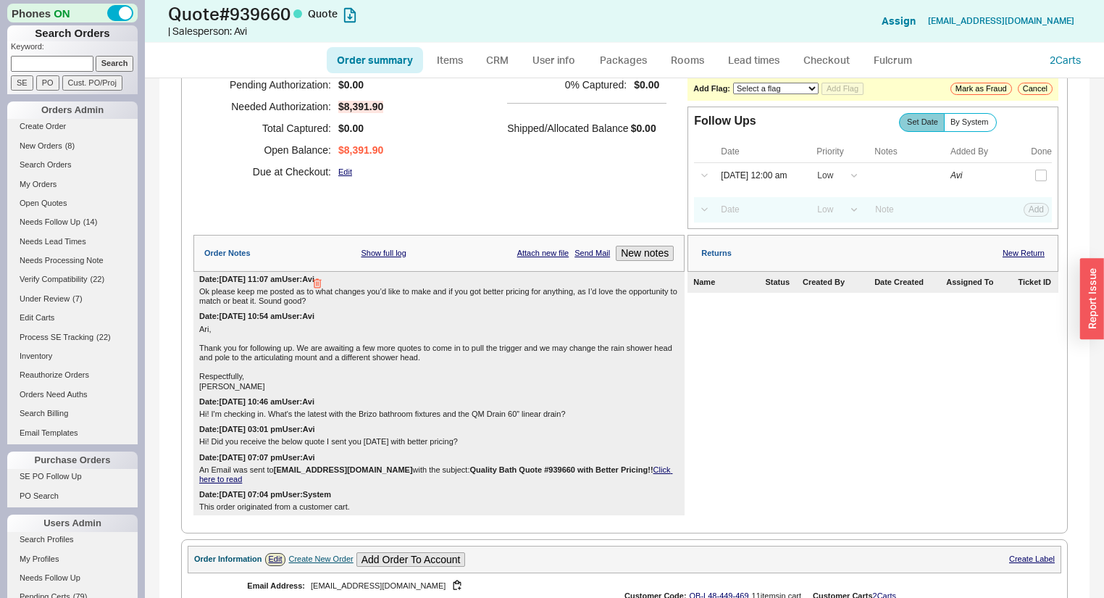
scroll to position [0, 0]
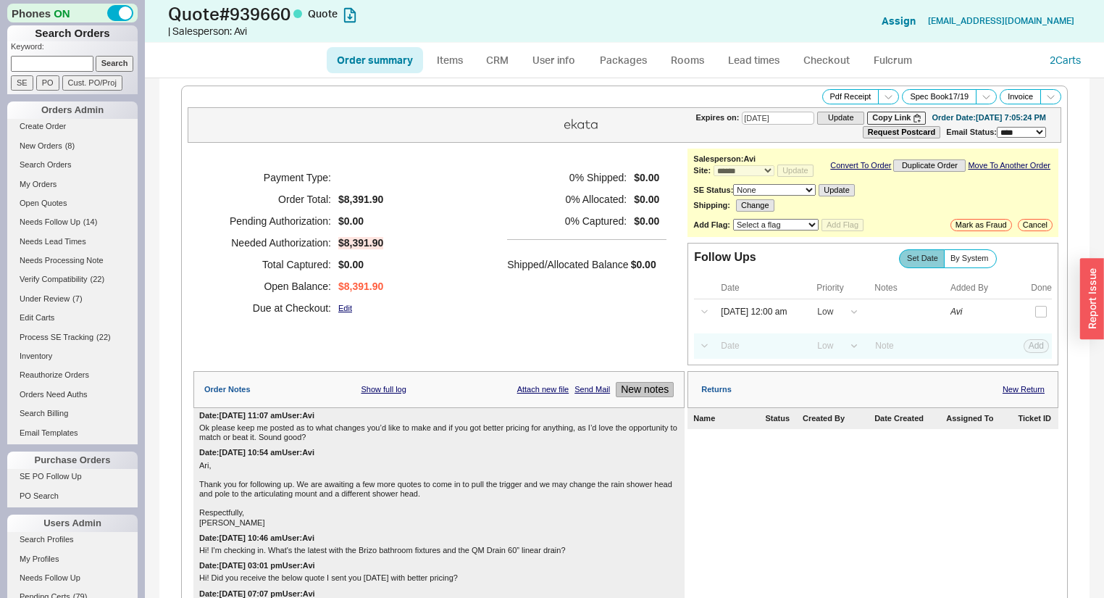
click at [649, 393] on button "New notes" at bounding box center [645, 389] width 58 height 15
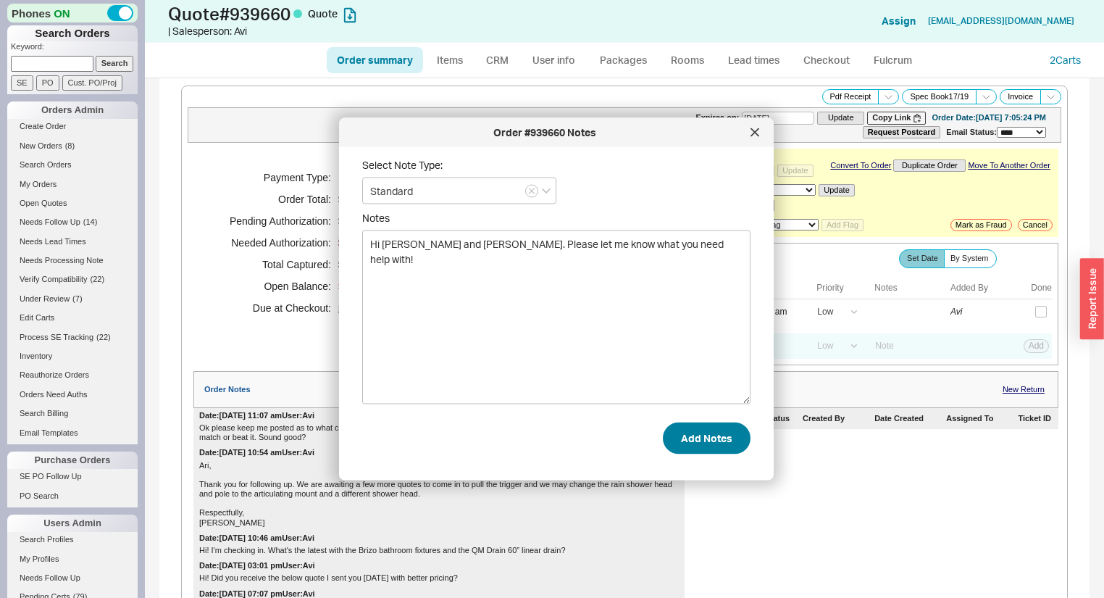
type textarea "Hi Jordan and Katherine. Please let me know what you need help with!"
click at [716, 423] on button "Add Notes" at bounding box center [707, 438] width 88 height 32
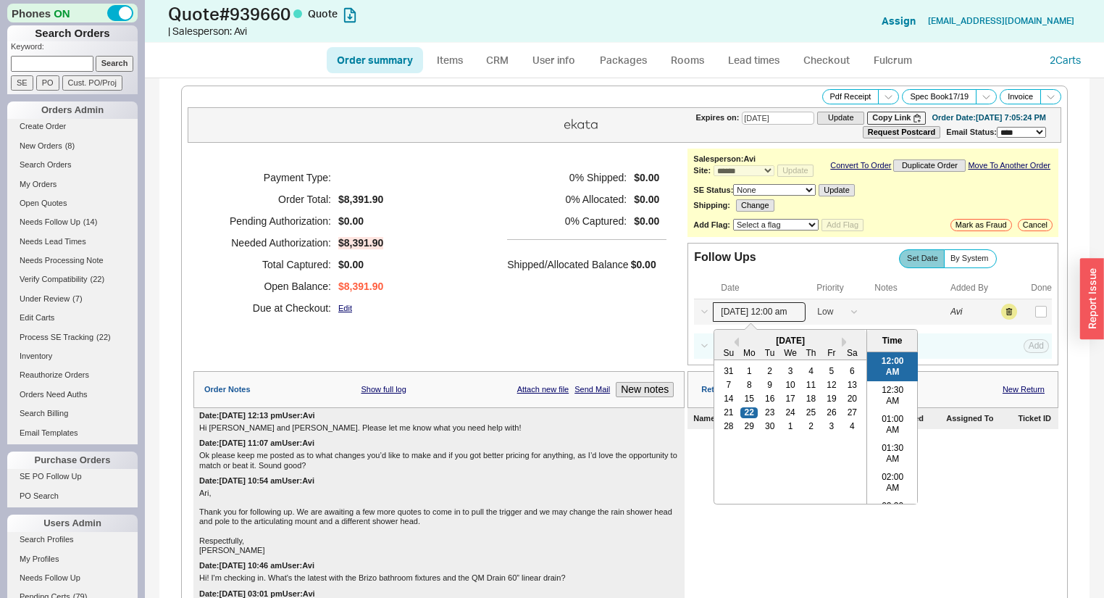
click at [760, 314] on input "09/22/25 12:00 am" at bounding box center [759, 312] width 93 height 20
click at [826, 417] on div "26" at bounding box center [831, 412] width 17 height 10
type input "09/26/25 12:00 am"
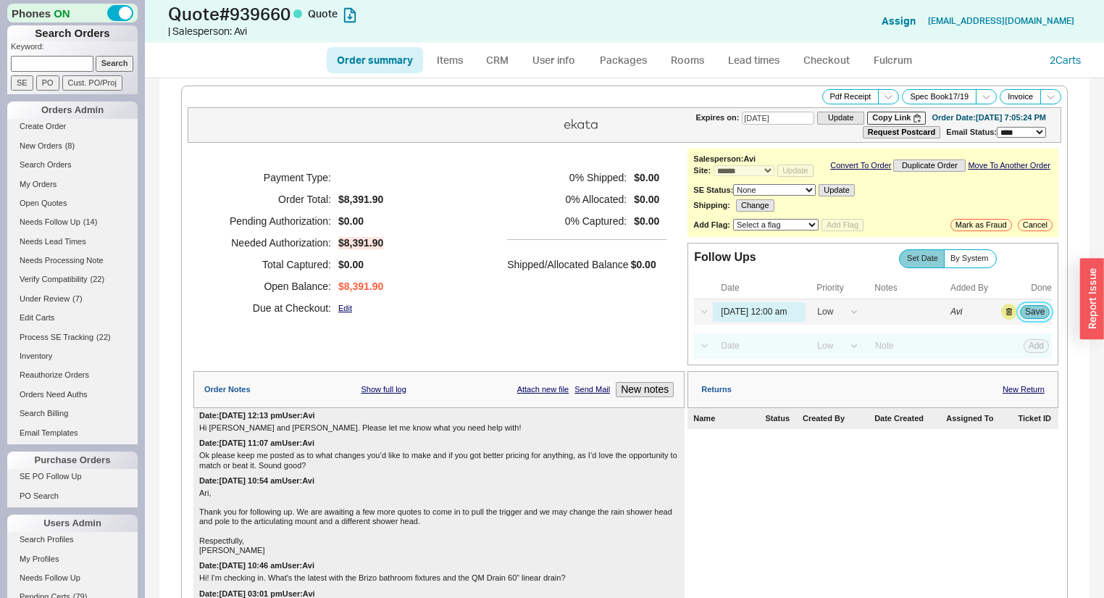
click at [1032, 317] on button "Save" at bounding box center [1035, 311] width 30 height 13
click at [84, 217] on span "( 13 )" at bounding box center [90, 221] width 14 height 9
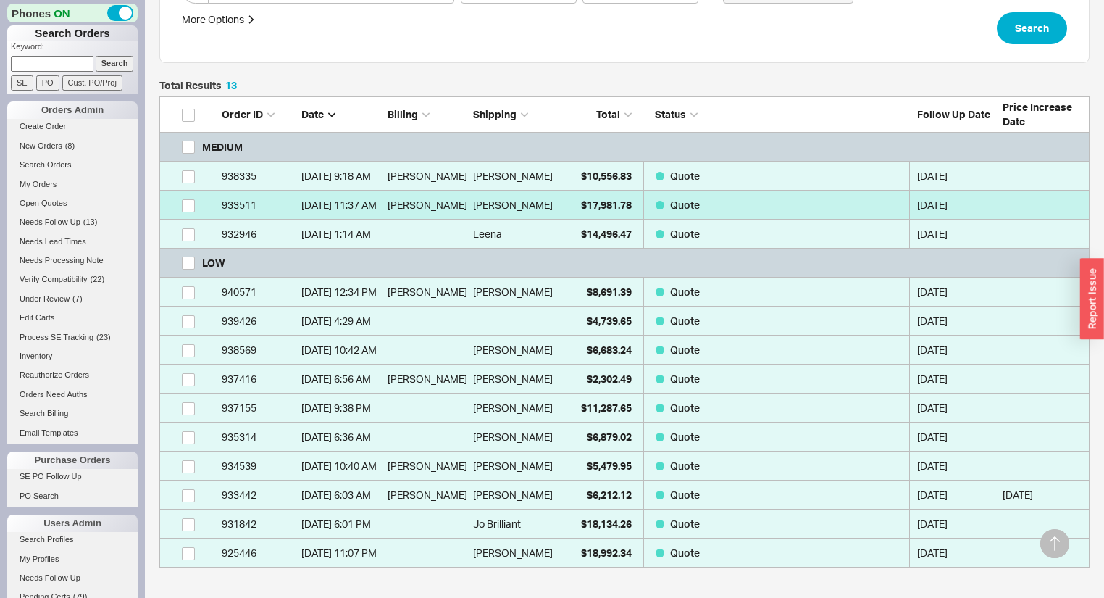
scroll to position [456, 0]
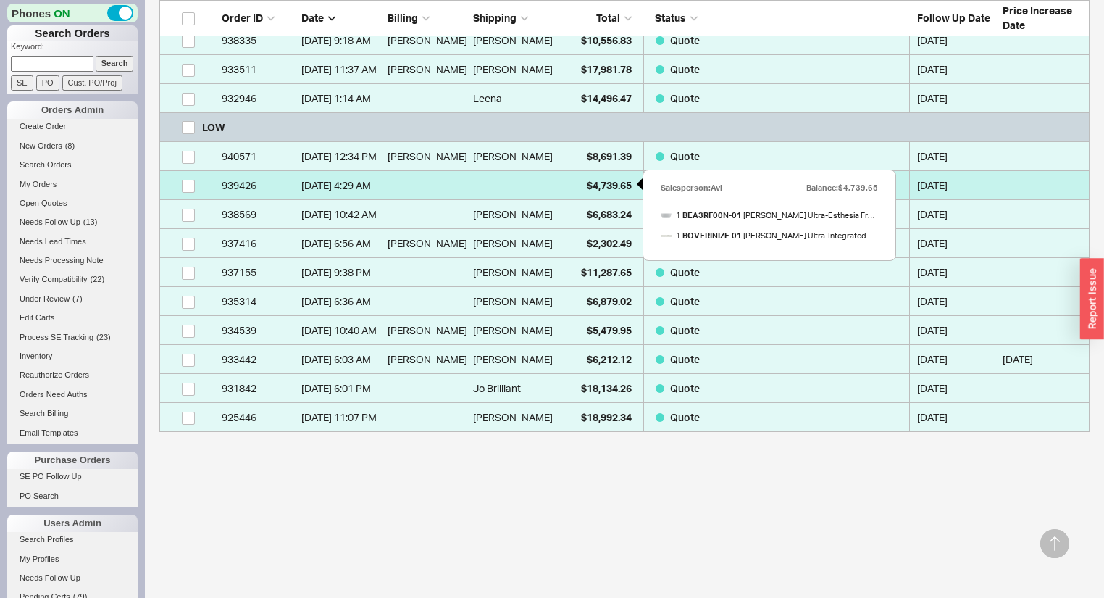
click at [617, 185] on span "$4,739.65" at bounding box center [609, 185] width 45 height 12
select select "*"
select select "LOW"
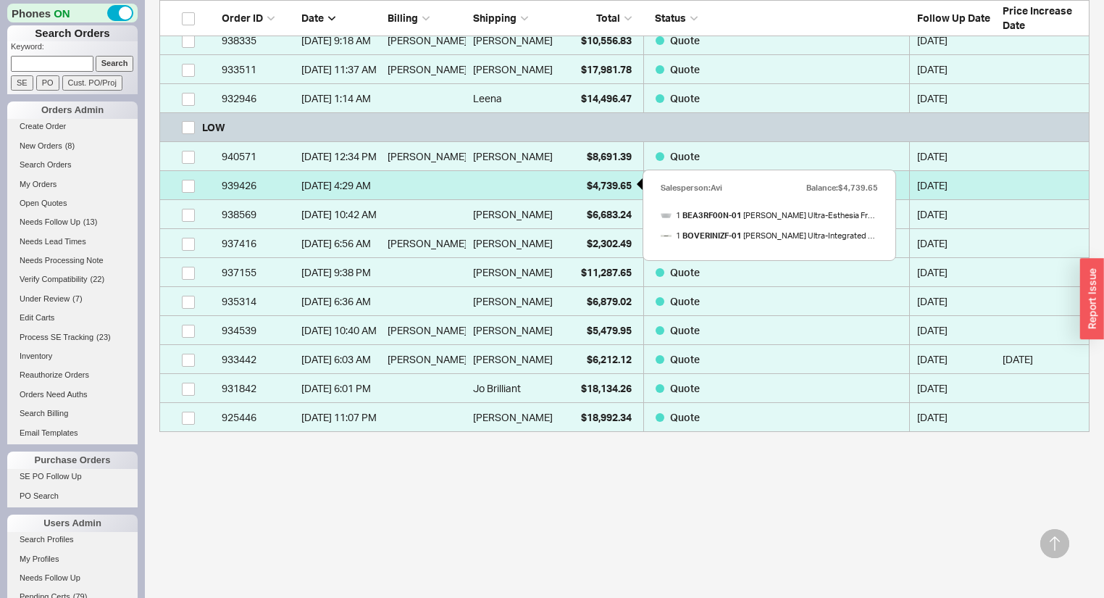
select select "3"
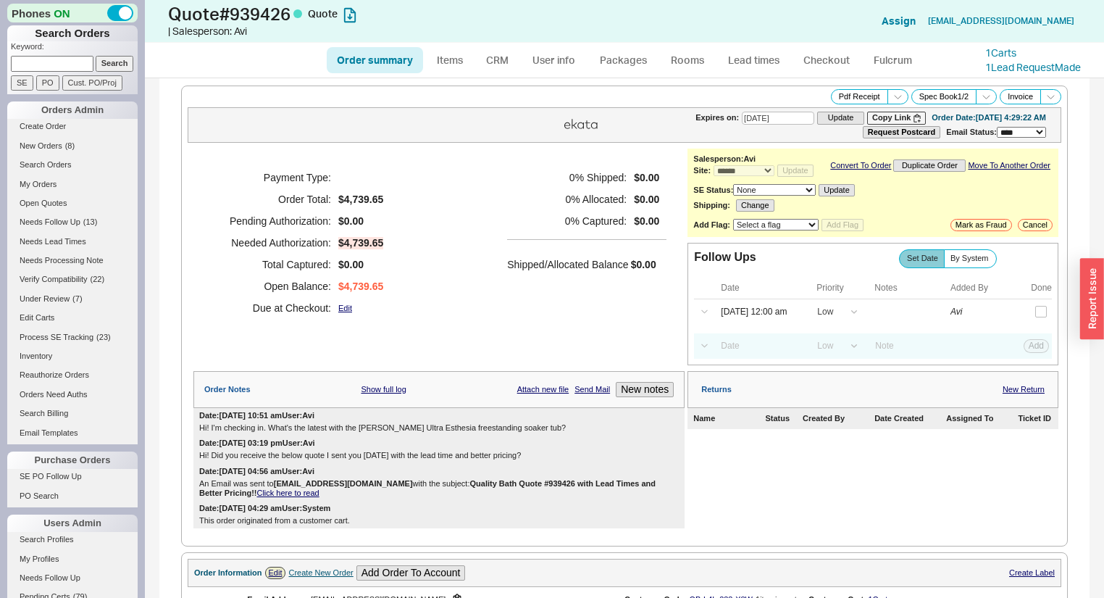
scroll to position [116, 0]
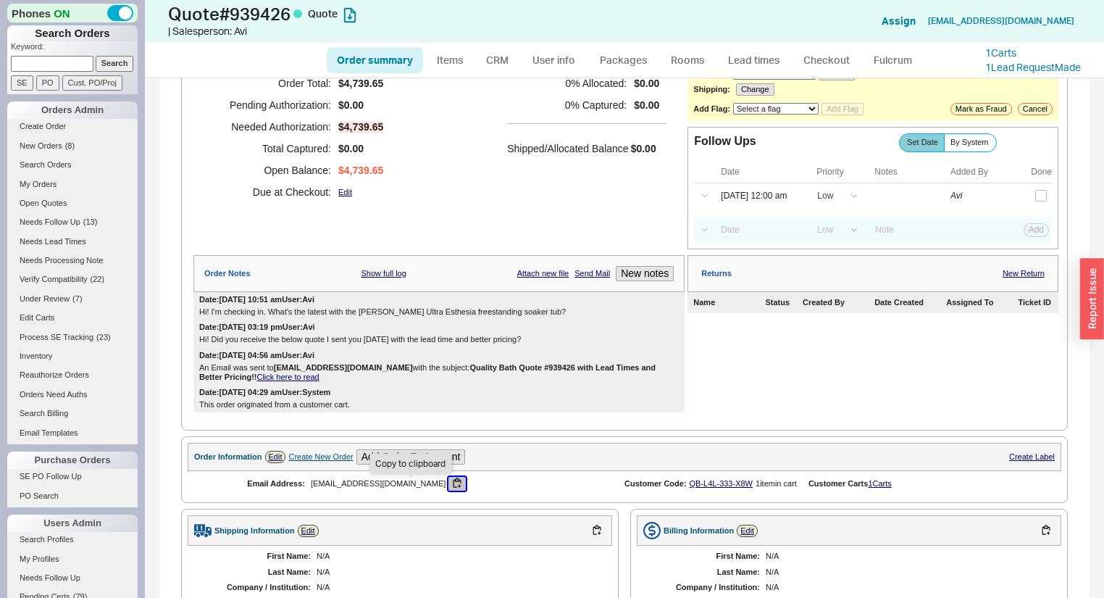
click at [448, 487] on button "button" at bounding box center [456, 484] width 17 height 14
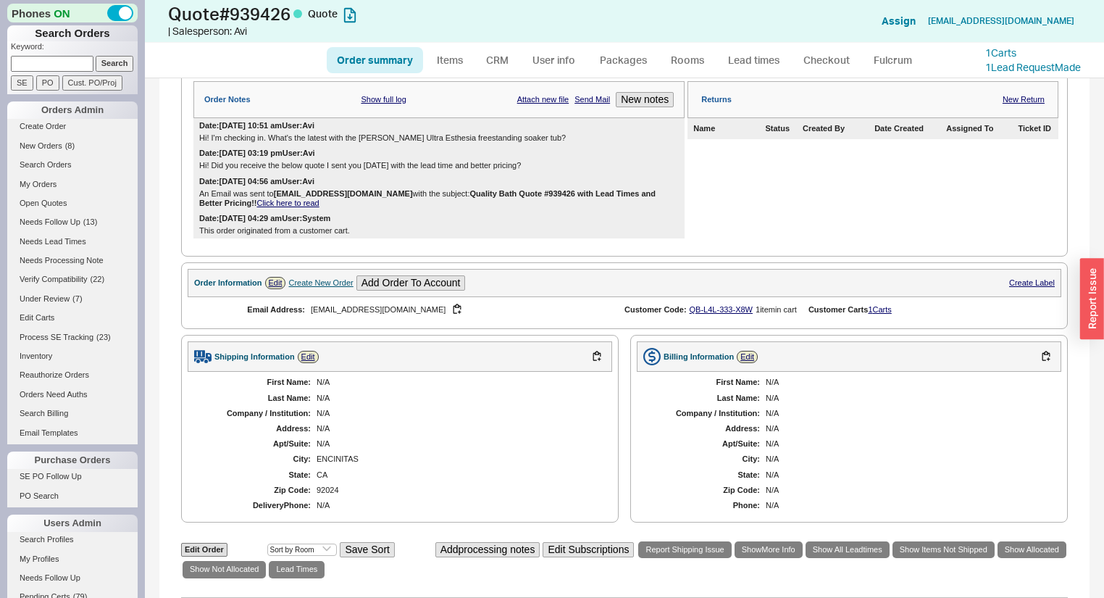
scroll to position [58, 0]
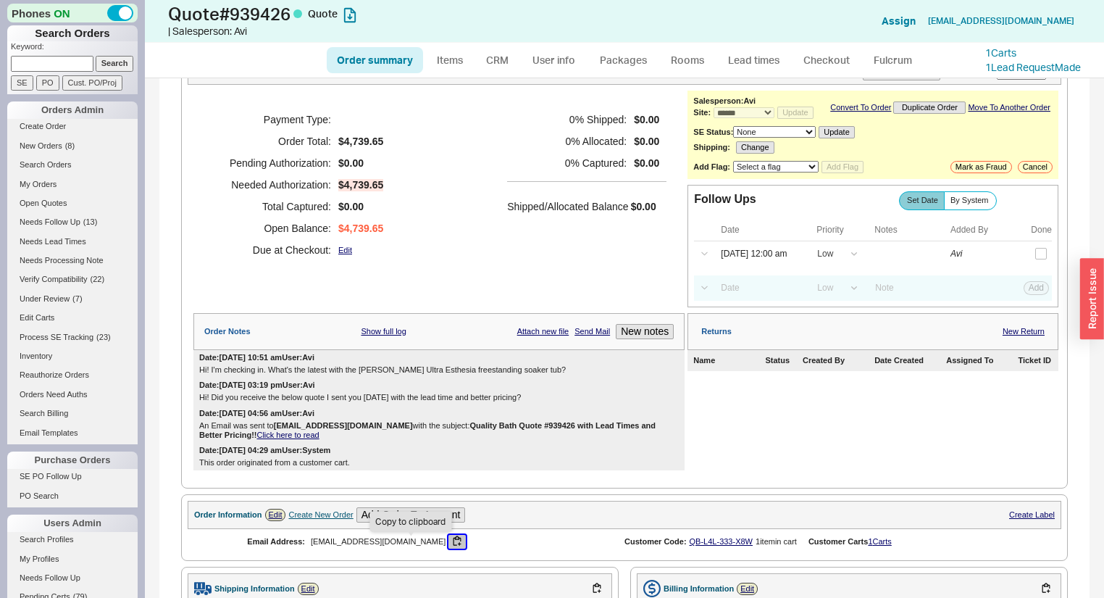
click at [448, 545] on button "button" at bounding box center [456, 542] width 17 height 14
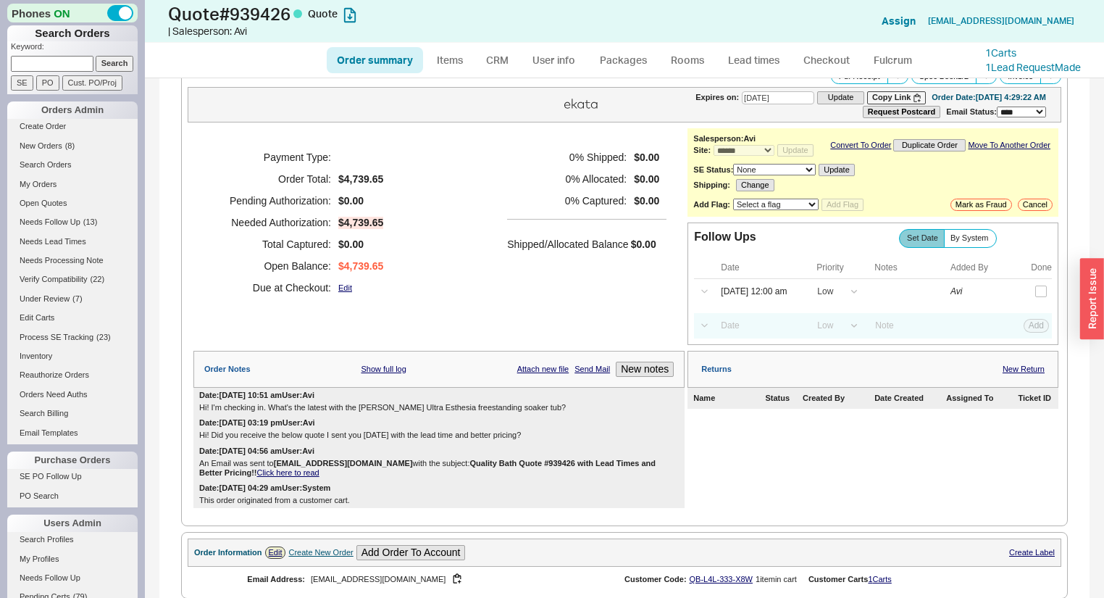
scroll to position [0, 0]
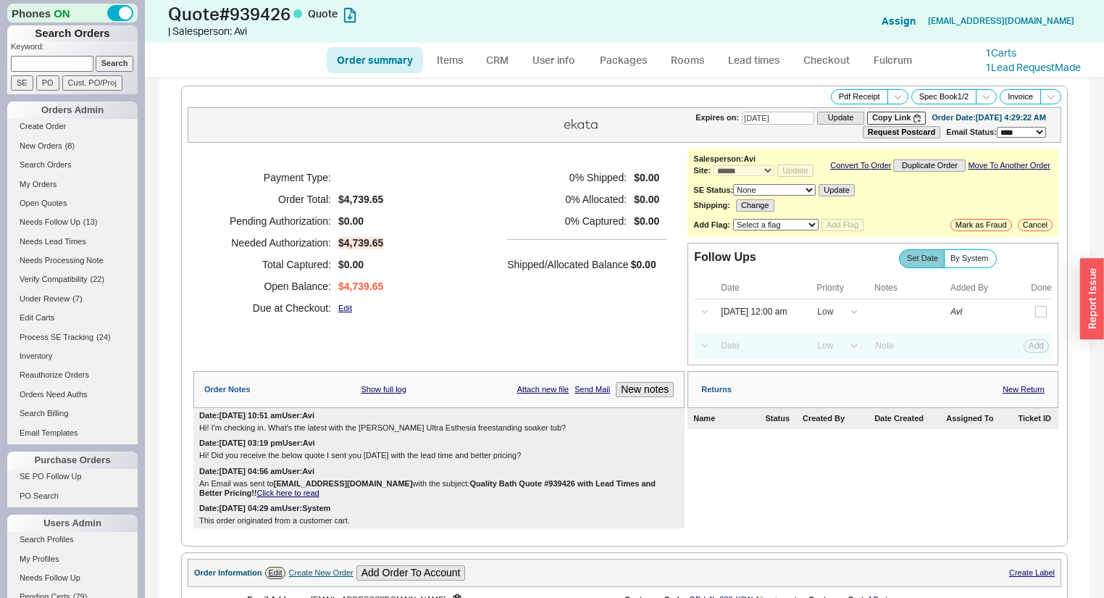
click at [693, 455] on div "Returns New Return Name Status Created By Date Created Assigned To Ticket ID" at bounding box center [873, 449] width 371 height 157
click at [624, 394] on button "New notes" at bounding box center [645, 389] width 58 height 15
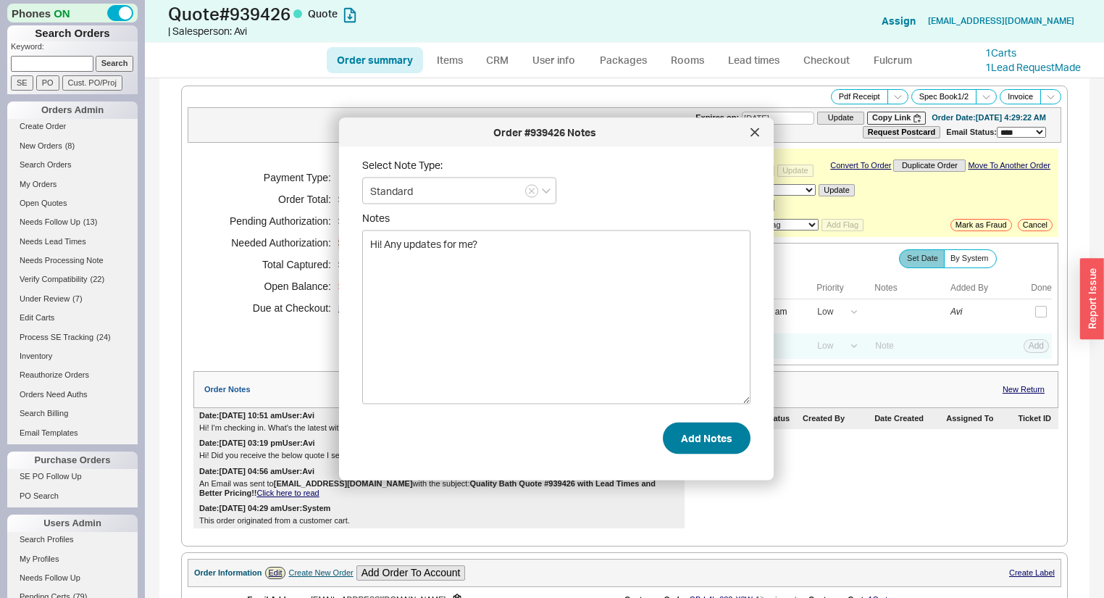
type textarea "Hi! Any updates for me?"
click at [735, 449] on button "Add Notes" at bounding box center [707, 438] width 88 height 32
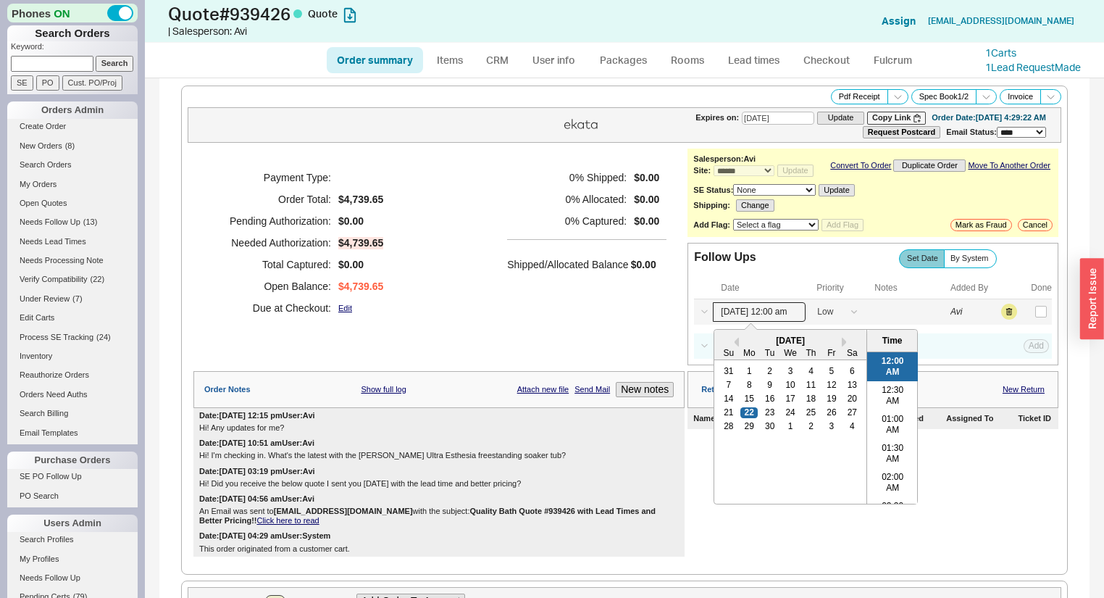
click at [717, 310] on input "09/22/25 12:00 am" at bounding box center [759, 312] width 93 height 20
click at [809, 414] on div "25" at bounding box center [811, 412] width 17 height 10
type input "09/25/25 12:00 am"
click at [1023, 316] on button "Save" at bounding box center [1035, 311] width 30 height 13
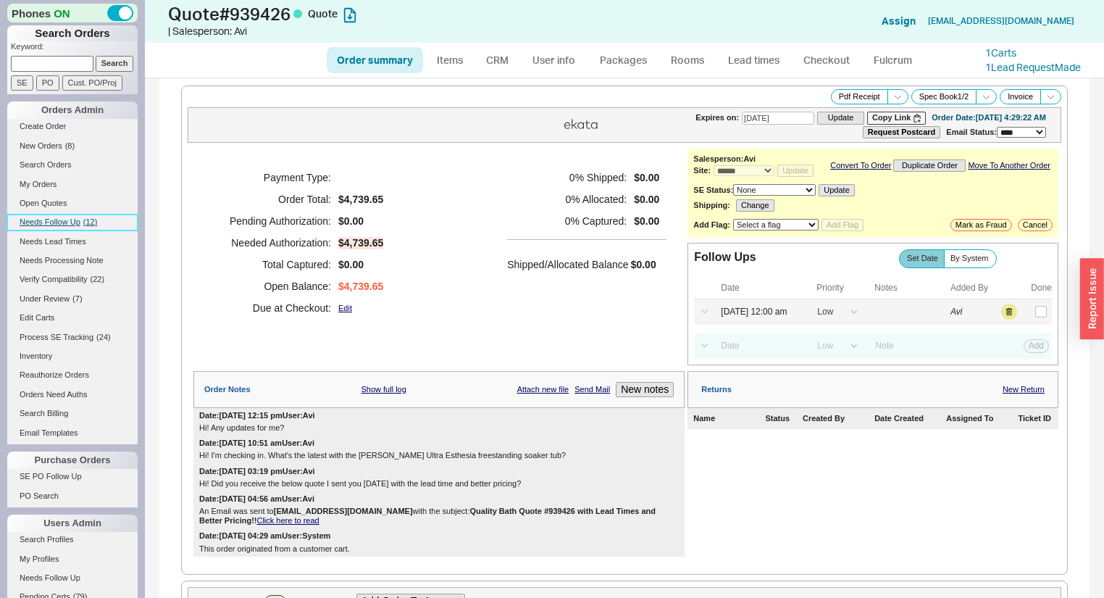
click at [92, 220] on span "( 12 )" at bounding box center [90, 221] width 14 height 9
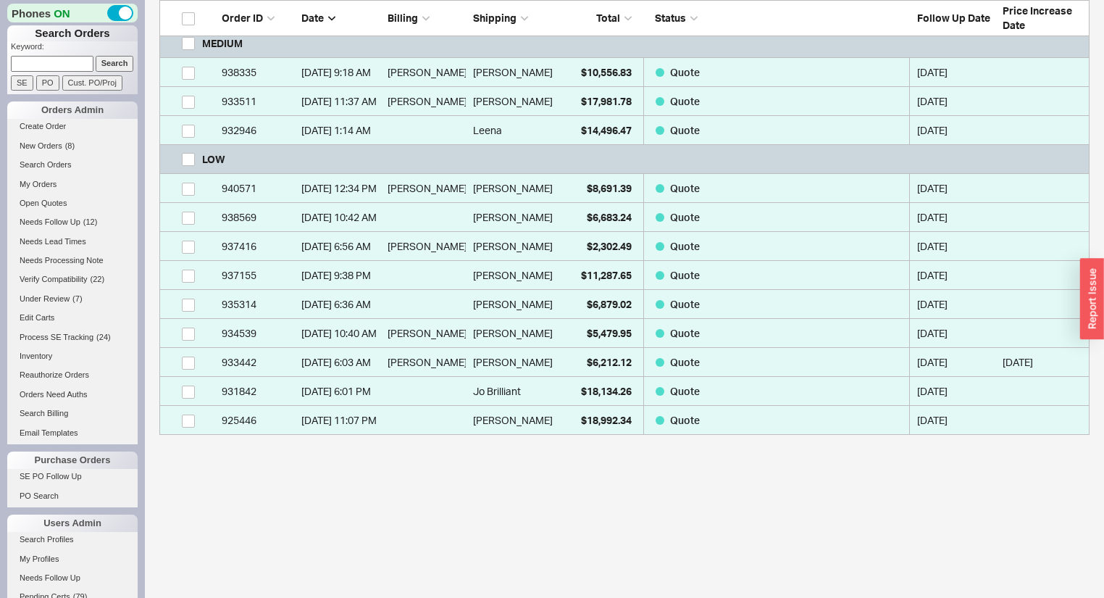
scroll to position [427, 0]
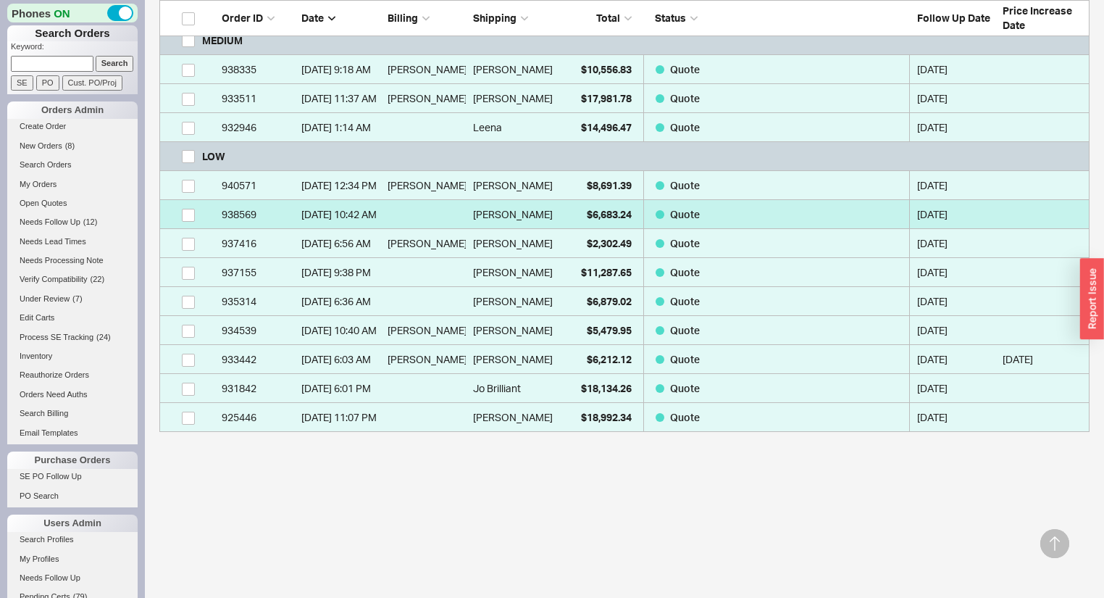
click at [526, 213] on div "Angela" at bounding box center [512, 214] width 79 height 29
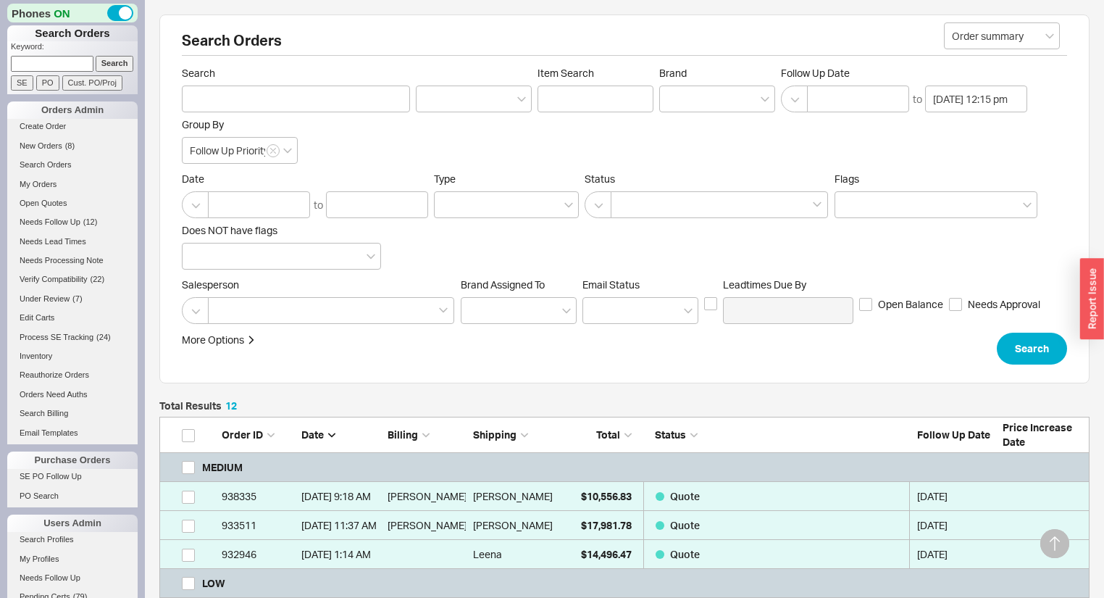
select select "*"
select select "LOW"
select select "3"
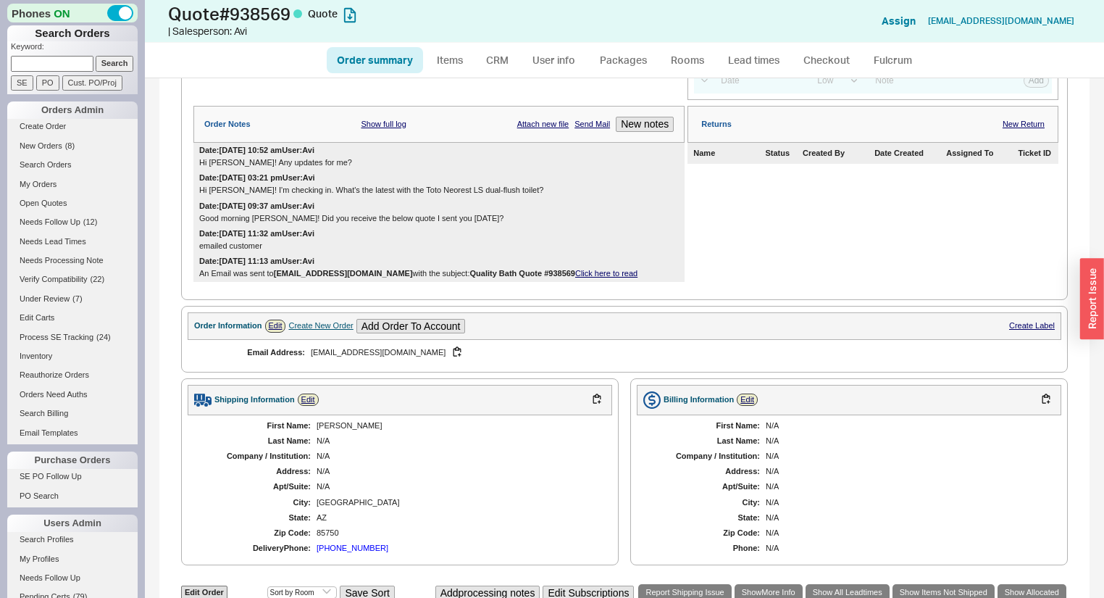
scroll to position [236, 0]
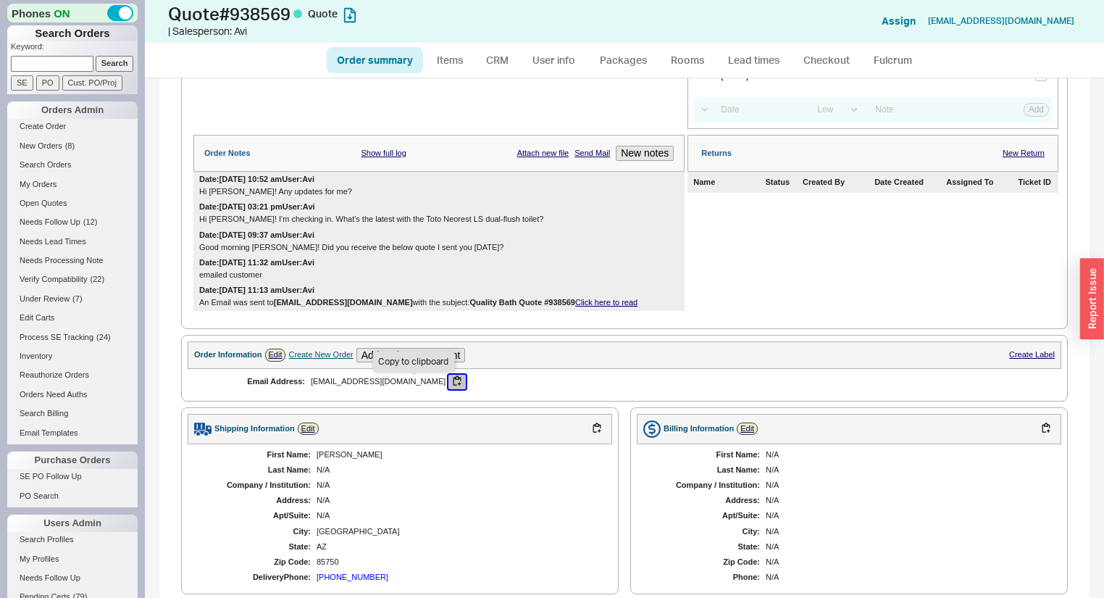
click at [448, 384] on button "button" at bounding box center [456, 382] width 17 height 14
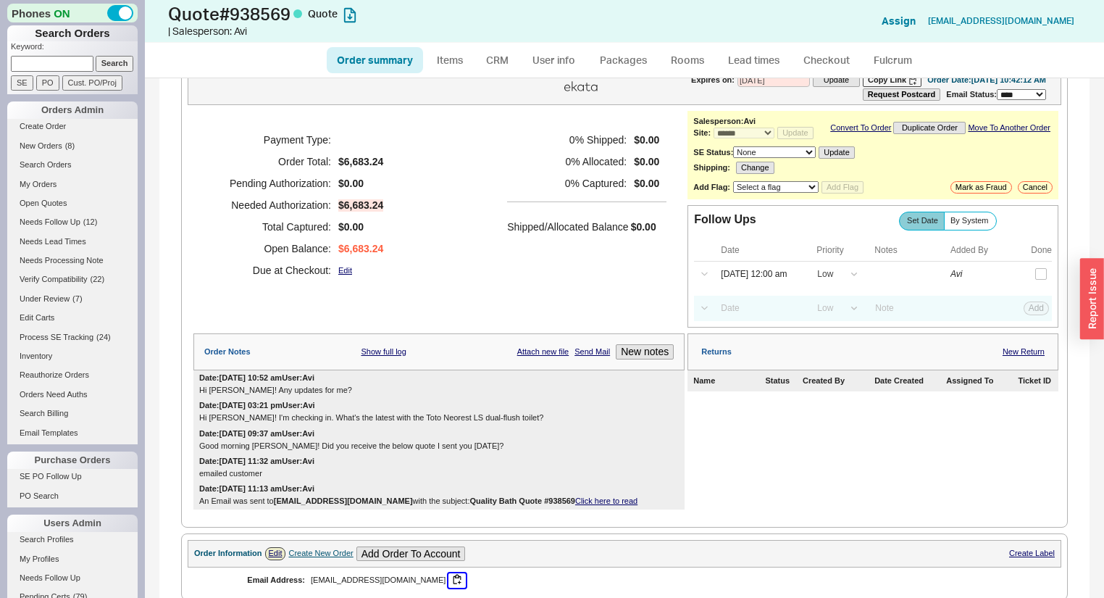
scroll to position [58, 0]
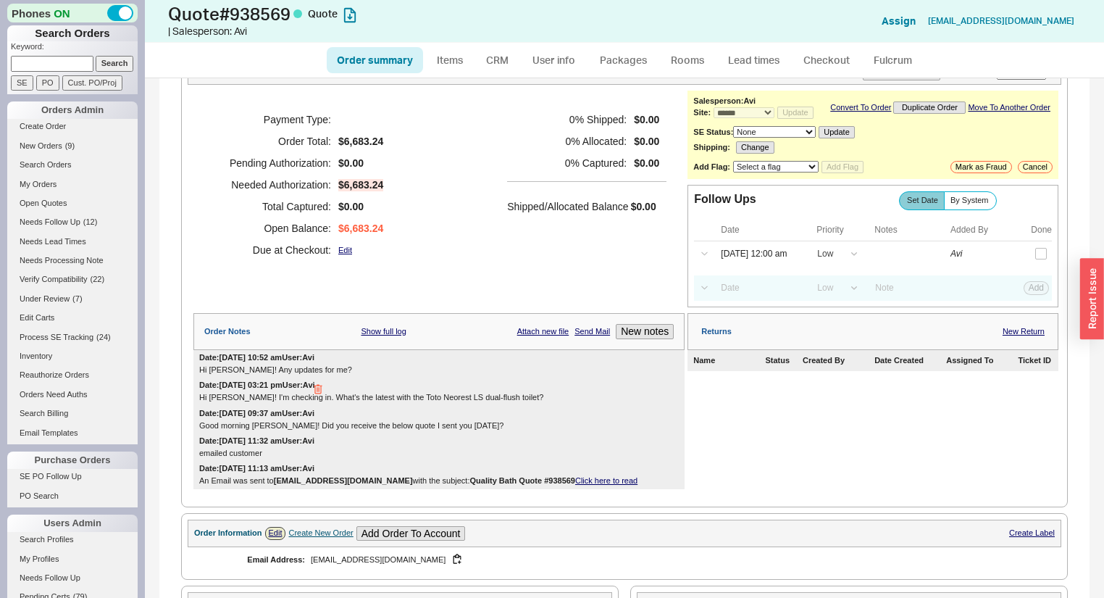
click at [546, 395] on div "Date: 09/15/2025 03:21 pm User: Avi Hi Angela! I'm checking in. What's the late…" at bounding box center [438, 391] width 491 height 28
drag, startPoint x: 498, startPoint y: 400, endPoint x: 385, endPoint y: 401, distance: 113.0
click at [385, 401] on div "Hi Angela! I'm checking in. What's the latest with the Toto Neorest LS dual-flu…" at bounding box center [439, 397] width 480 height 9
copy div "Toto Neorest LS dual-flush toilet"
click at [636, 339] on button "New notes" at bounding box center [645, 331] width 58 height 15
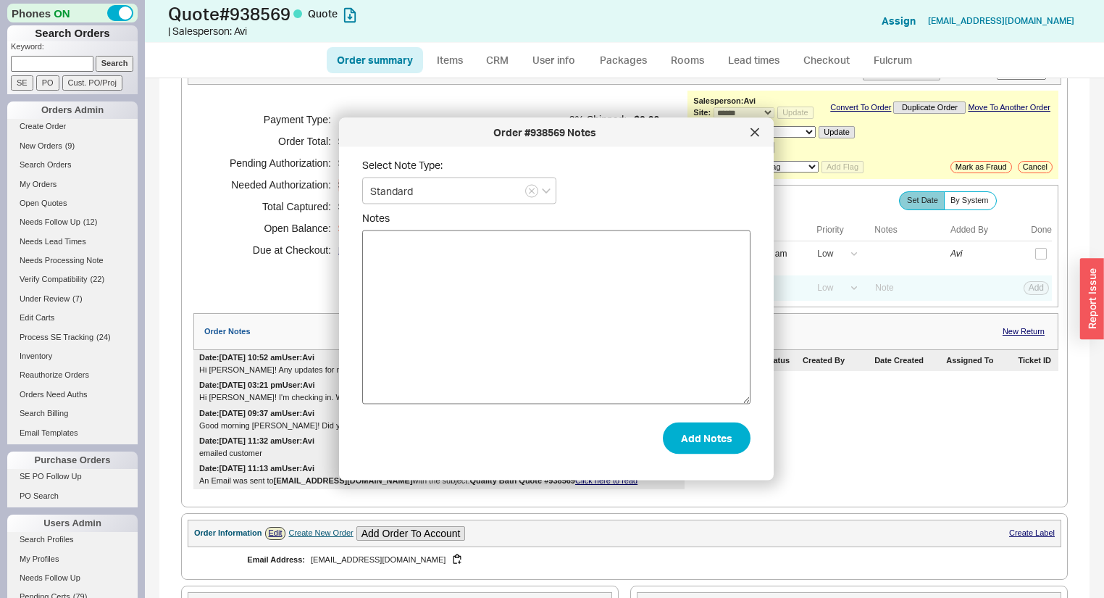
click at [597, 314] on textarea "Notes" at bounding box center [556, 317] width 388 height 174
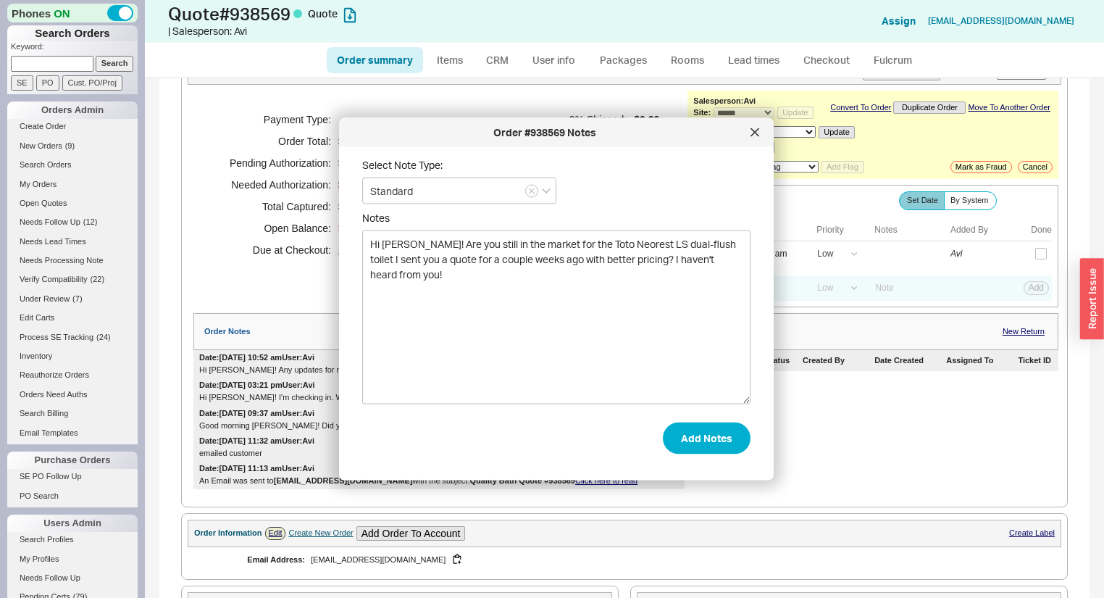
type textarea "Hi Angela! Are you still in the market for the Toto Neorest LS dual-flush toile…"
click at [677, 421] on form "Select Note Type: Standard Notes Hi Angela! Are you still in the market for the…" at bounding box center [556, 307] width 388 height 296
click at [682, 426] on button "Add Notes" at bounding box center [707, 438] width 88 height 32
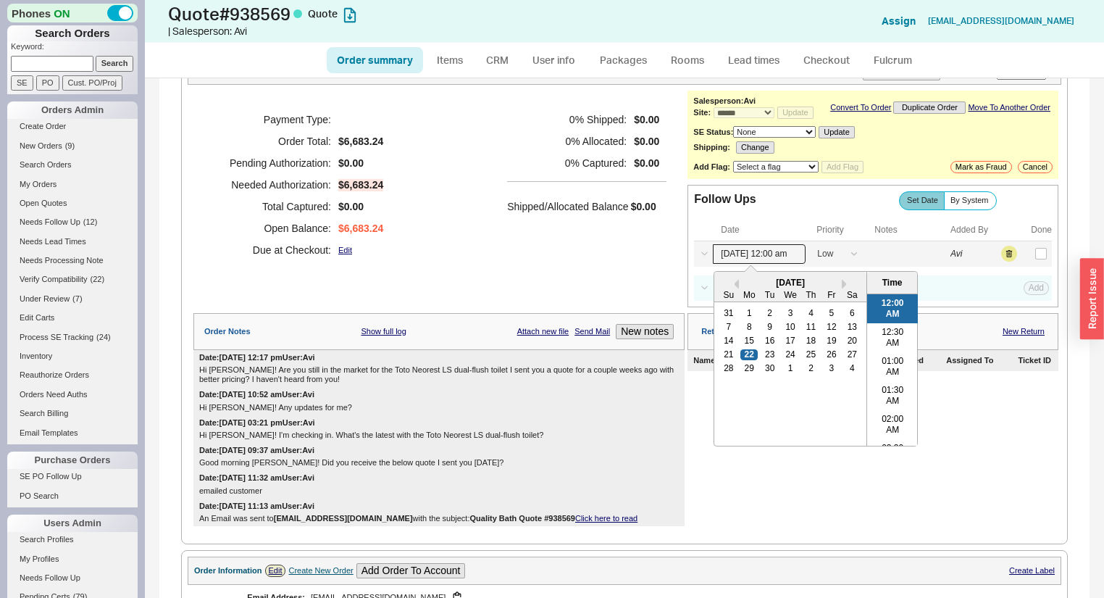
click at [746, 256] on input "09/22/25 12:00 am" at bounding box center [759, 254] width 93 height 20
click at [807, 359] on div "25" at bounding box center [811, 354] width 17 height 10
type input "09/25/25 12:00 am"
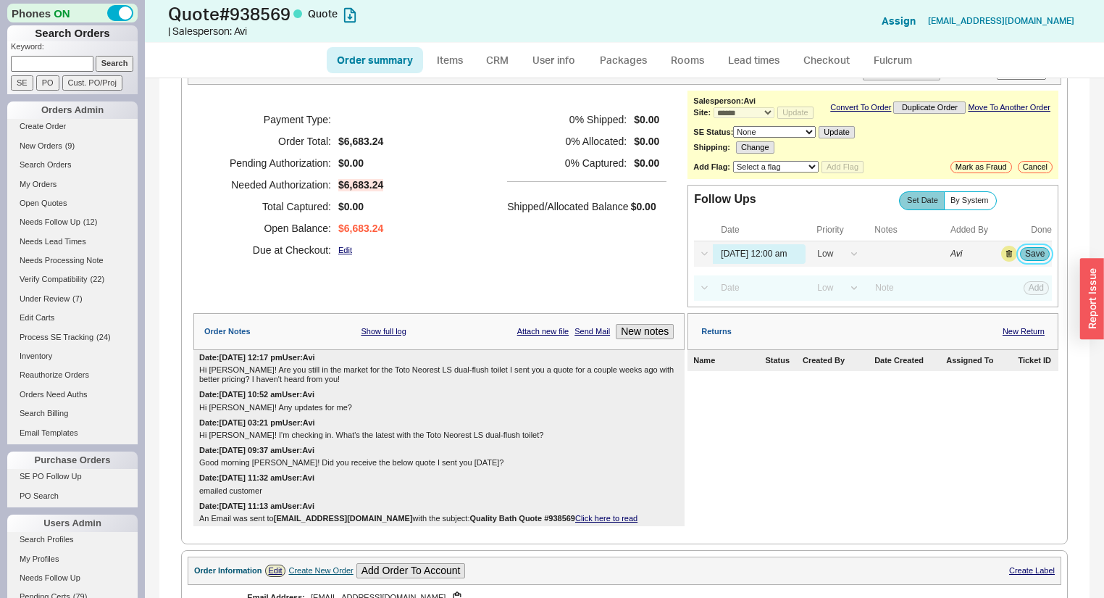
click at [1032, 258] on button "Save" at bounding box center [1035, 253] width 30 height 13
click at [88, 218] on span "( 11 )" at bounding box center [90, 221] width 14 height 9
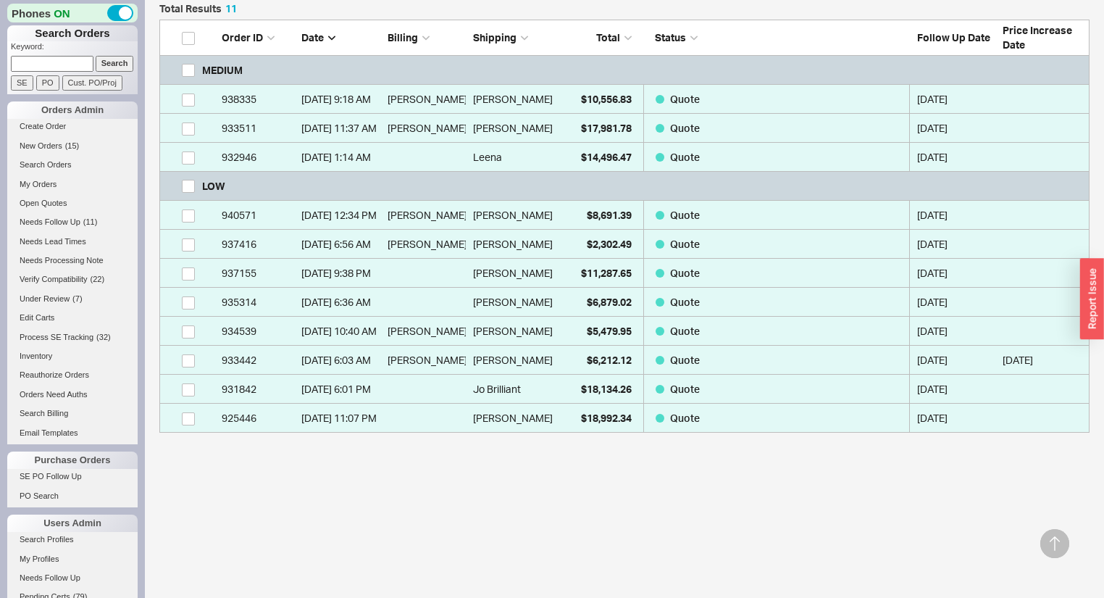
scroll to position [398, 0]
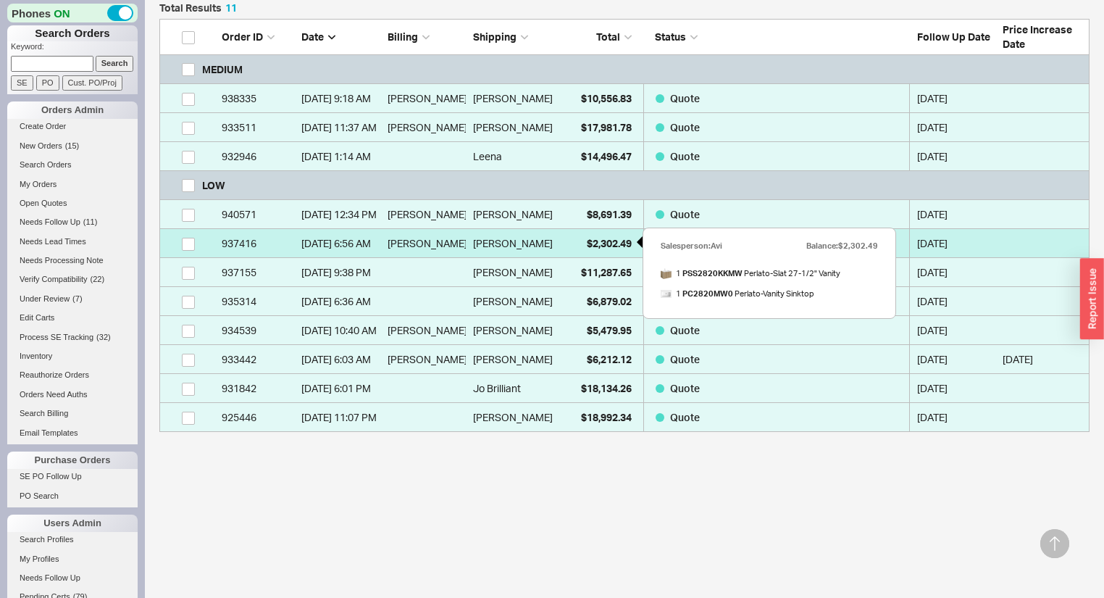
click at [587, 245] on span "$2,302.49" at bounding box center [609, 243] width 45 height 12
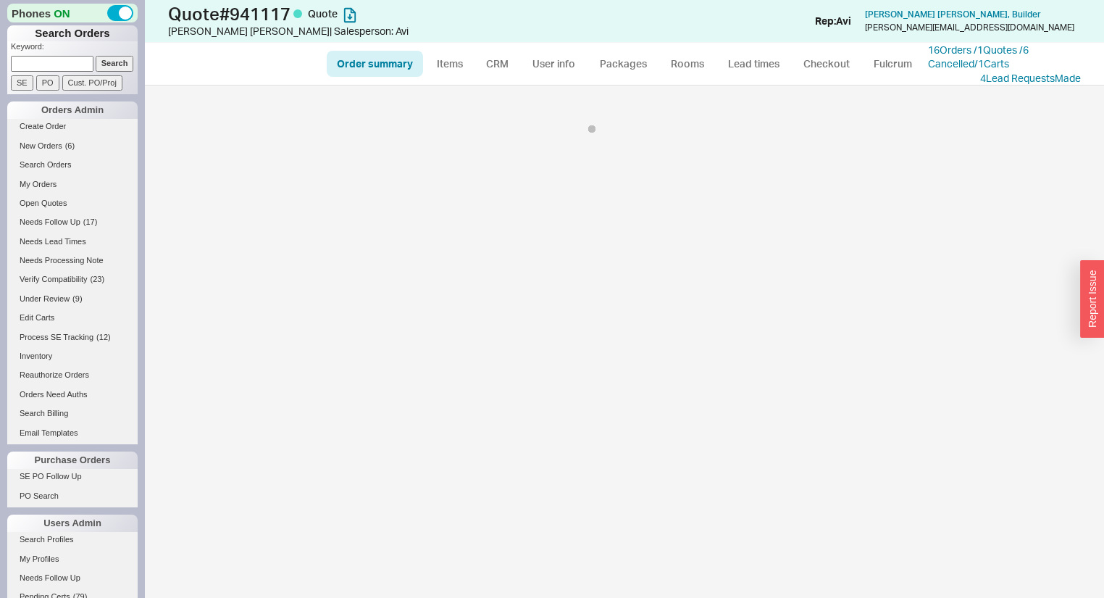
select select "*"
select select "LOW"
select select "3"
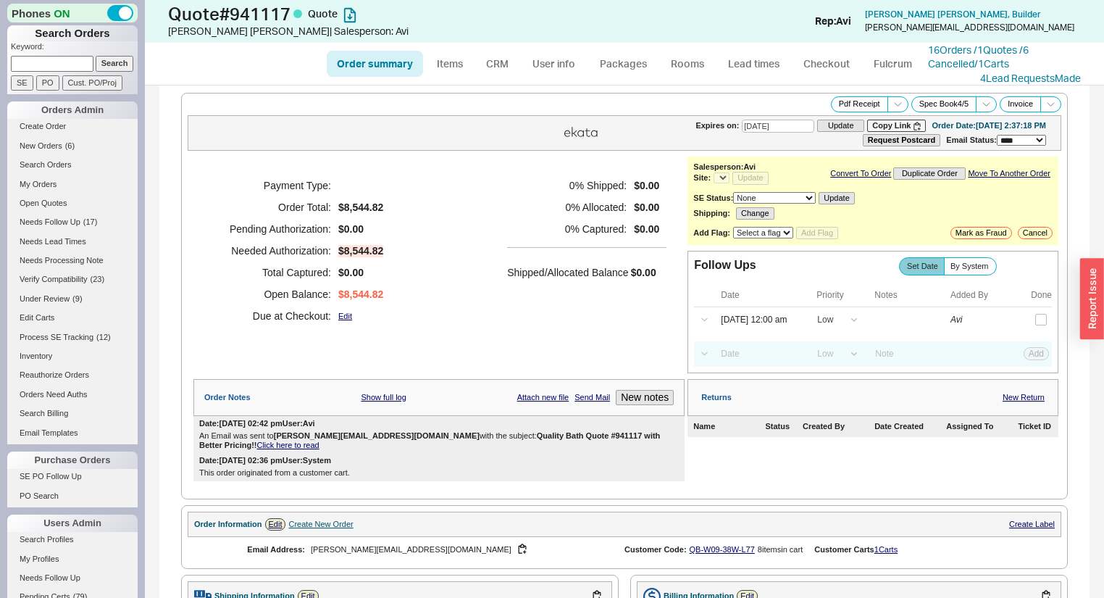
select select "*"
click at [1017, 51] on link "16 Orders / 1 Quotes / 6 Cancelled" at bounding box center [978, 56] width 101 height 27
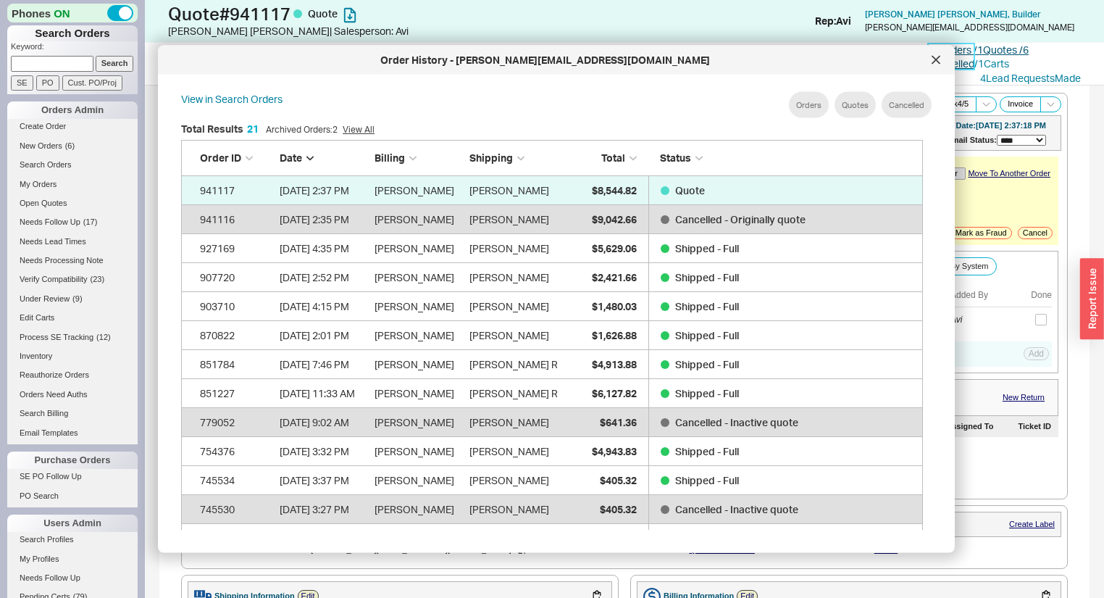
scroll to position [435, 756]
click at [941, 65] on div at bounding box center [935, 60] width 23 height 23
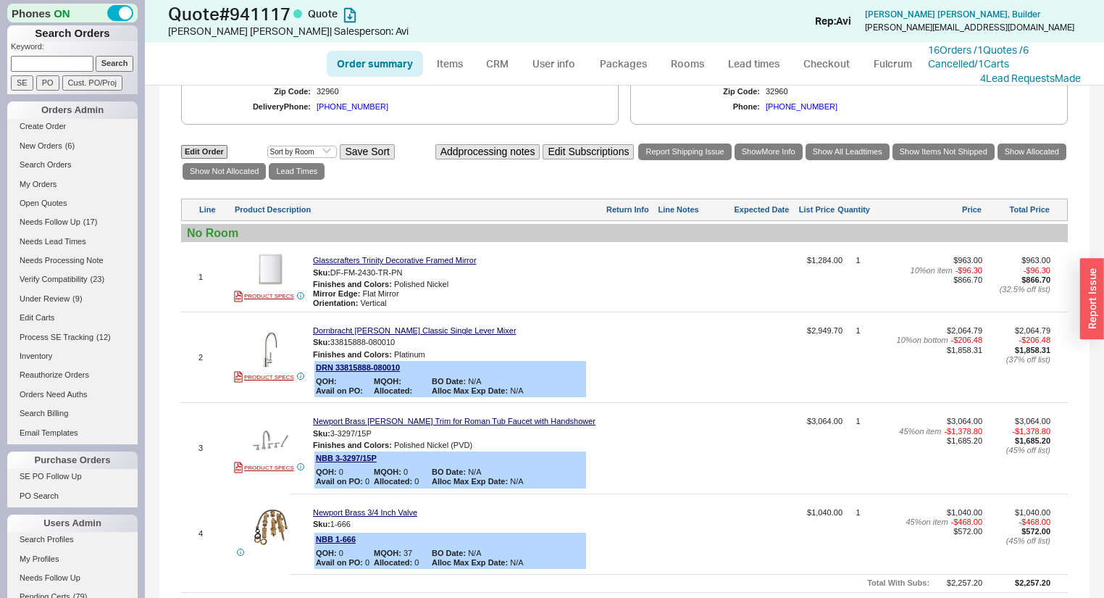
scroll to position [116, 0]
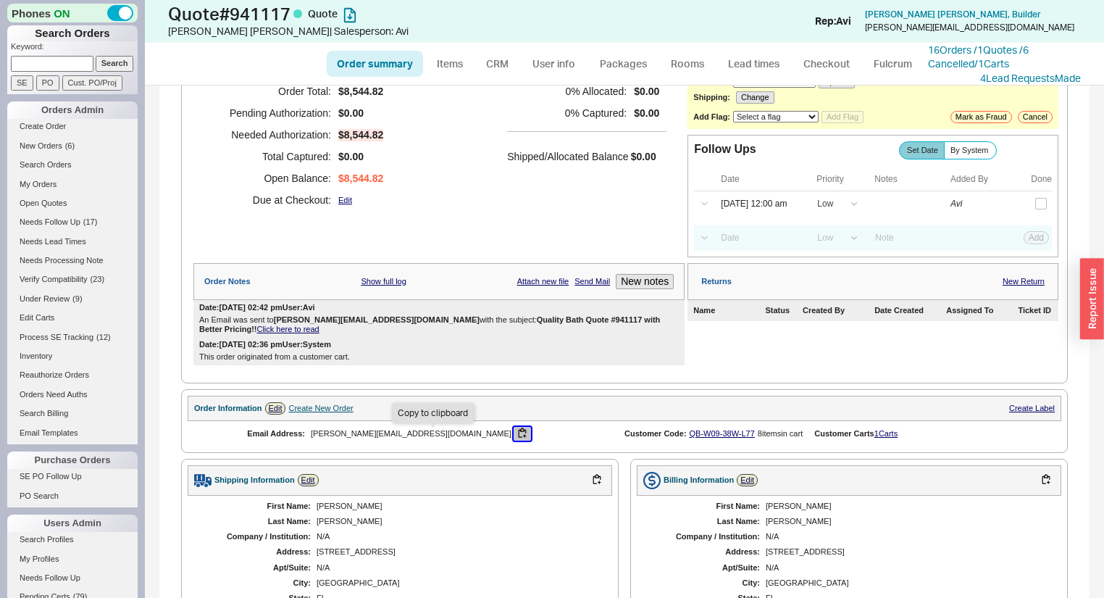
click at [514, 440] on button "button" at bounding box center [522, 434] width 17 height 14
click at [561, 430] on div "[PERSON_NAME][EMAIL_ADDRESS][DOMAIN_NAME]" at bounding box center [456, 434] width 291 height 14
click at [639, 288] on button "New notes" at bounding box center [645, 281] width 58 height 15
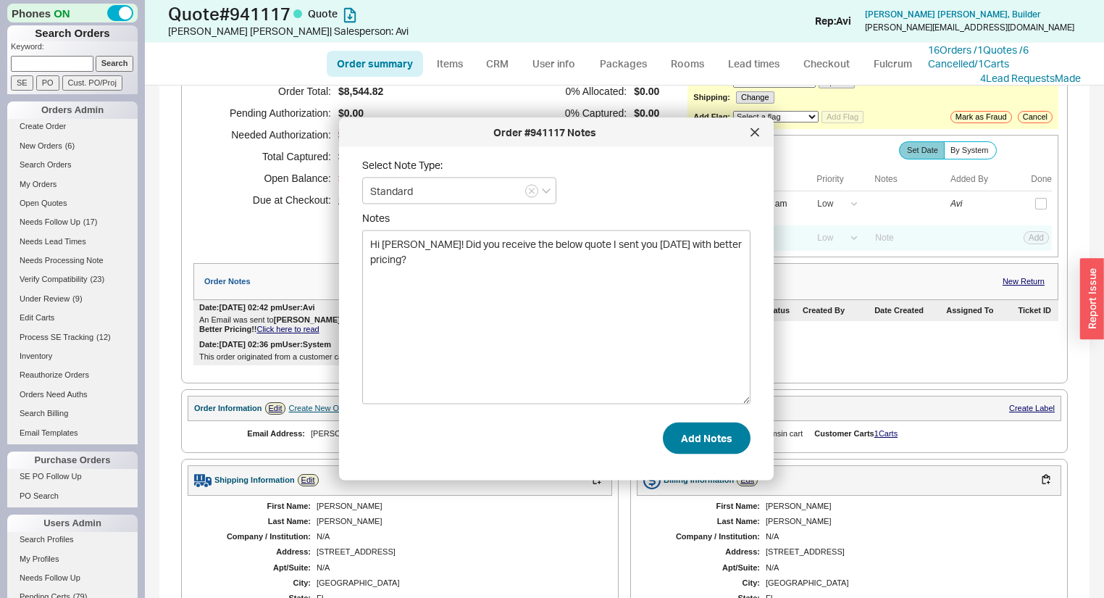
type textarea "Hi [PERSON_NAME]! Did you receive the below quote I sent you [DATE] with better…"
click at [699, 435] on button "Add Notes" at bounding box center [707, 438] width 88 height 32
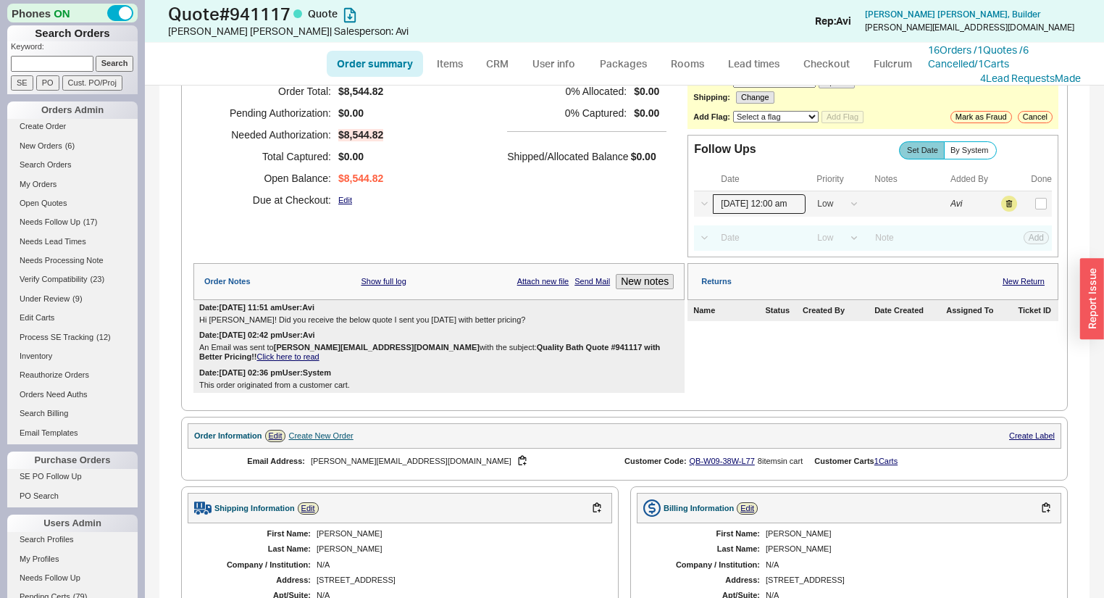
click at [764, 214] on input "[DATE] 12:00 am" at bounding box center [759, 204] width 93 height 20
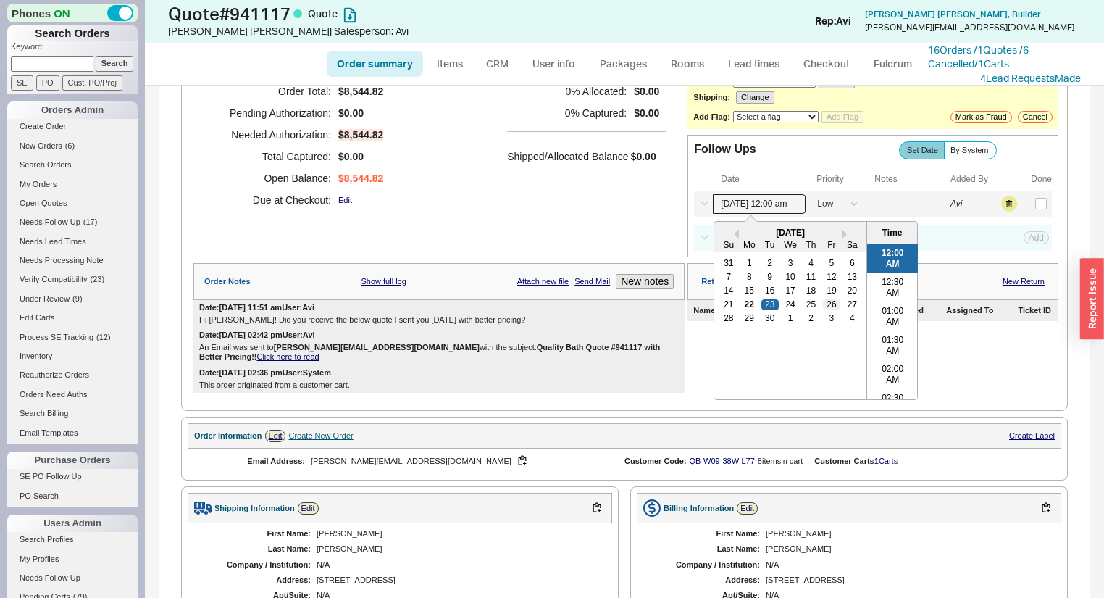
click at [823, 309] on div "26" at bounding box center [831, 304] width 17 height 10
type input "[DATE] 12:00 am"
click at [1020, 210] on button "Save" at bounding box center [1035, 203] width 30 height 13
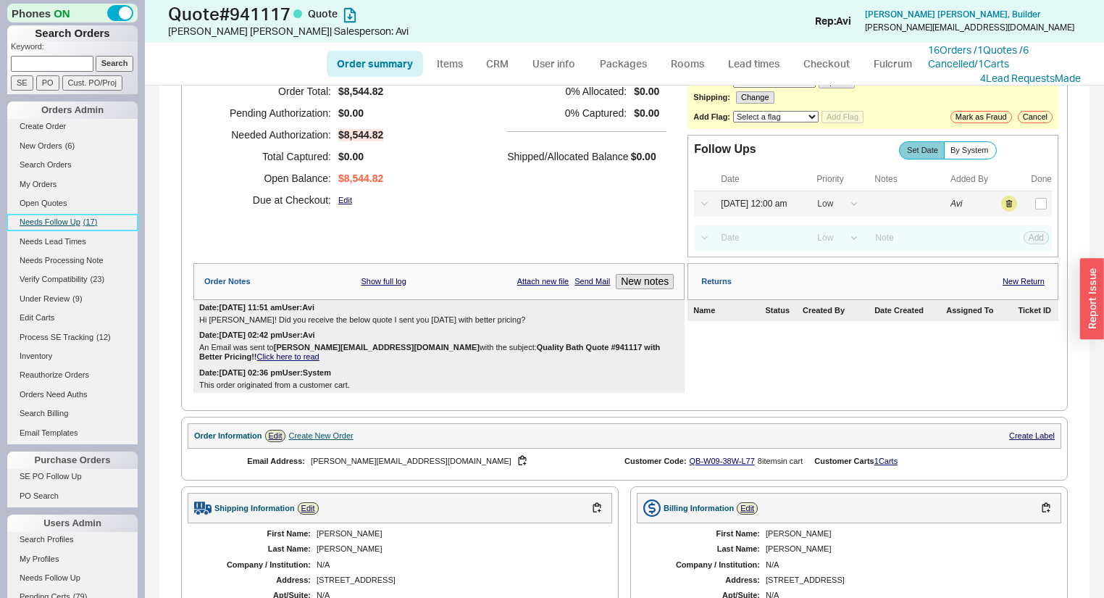
click at [75, 220] on span "Needs Follow Up" at bounding box center [50, 221] width 61 height 9
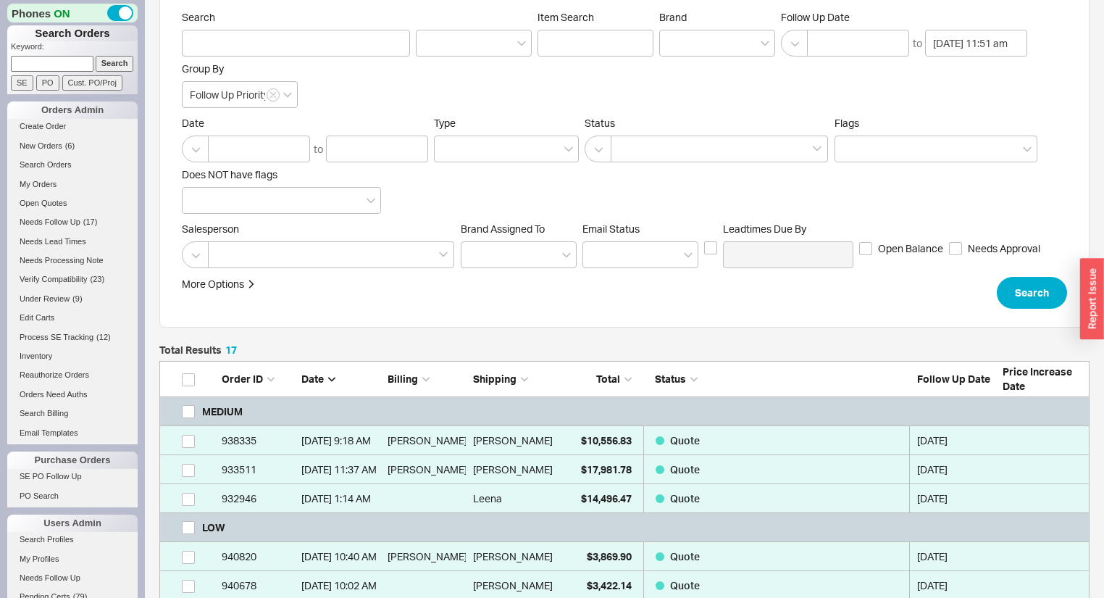
scroll to position [174, 0]
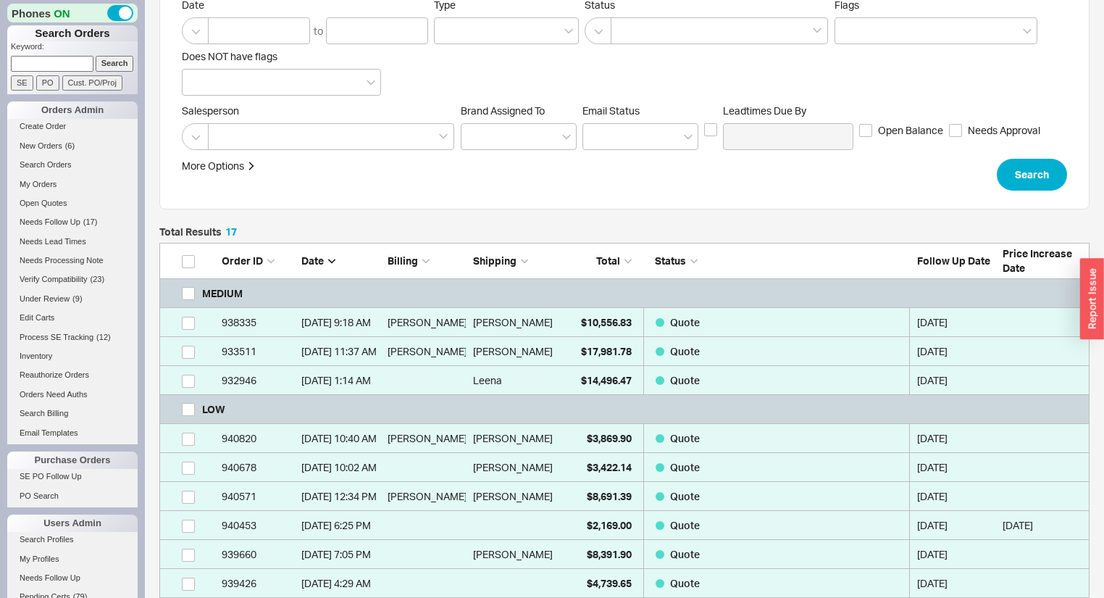
select select "*"
select select "LOW"
select select "3"
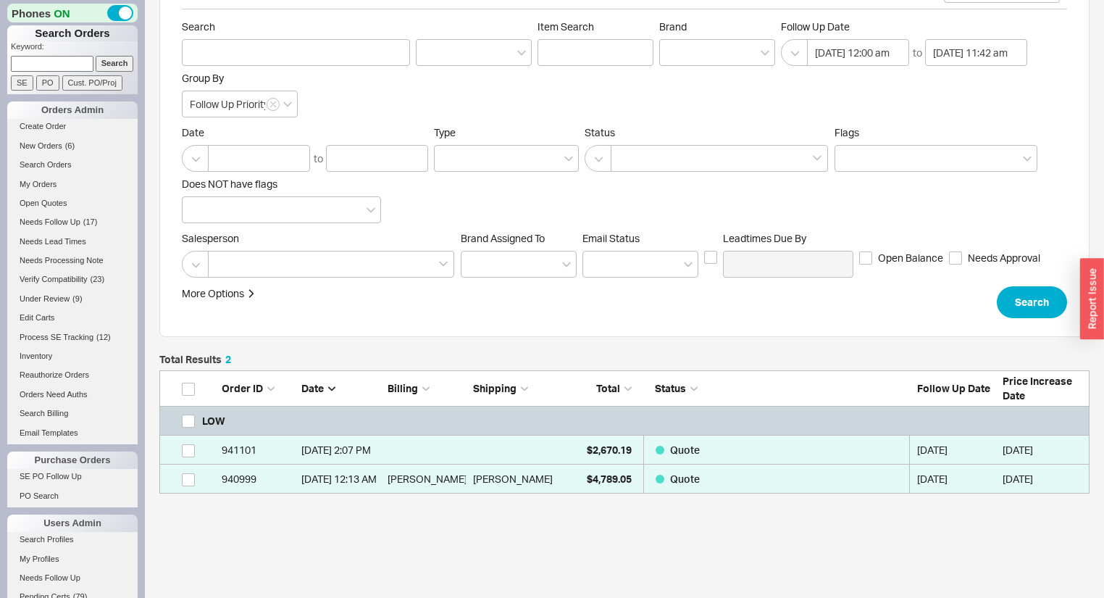
scroll to position [108, 0]
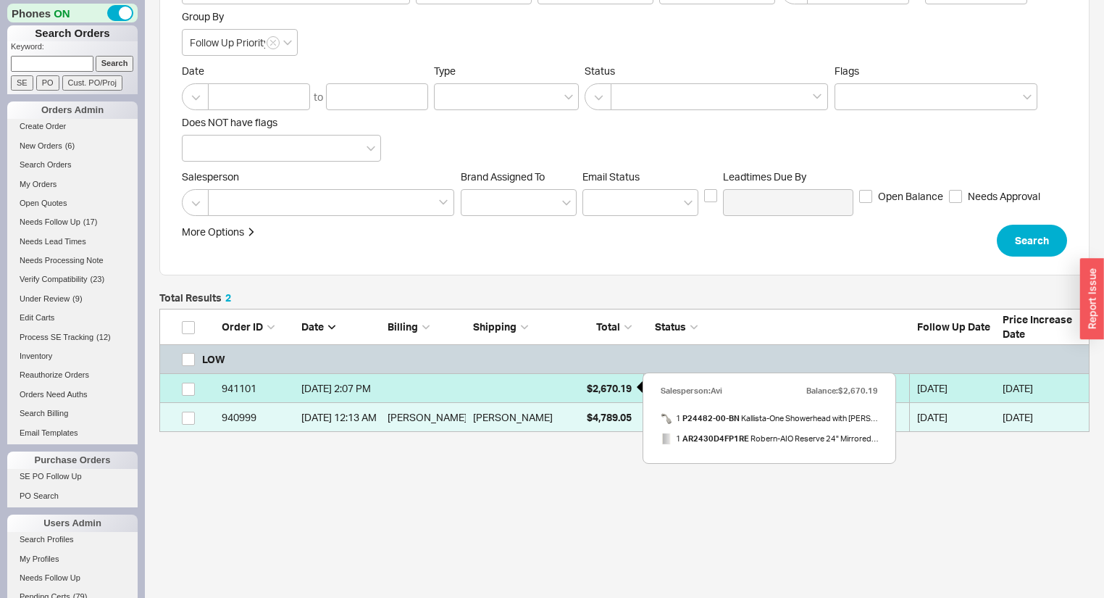
click at [583, 384] on div "$2,670.19" at bounding box center [595, 388] width 72 height 29
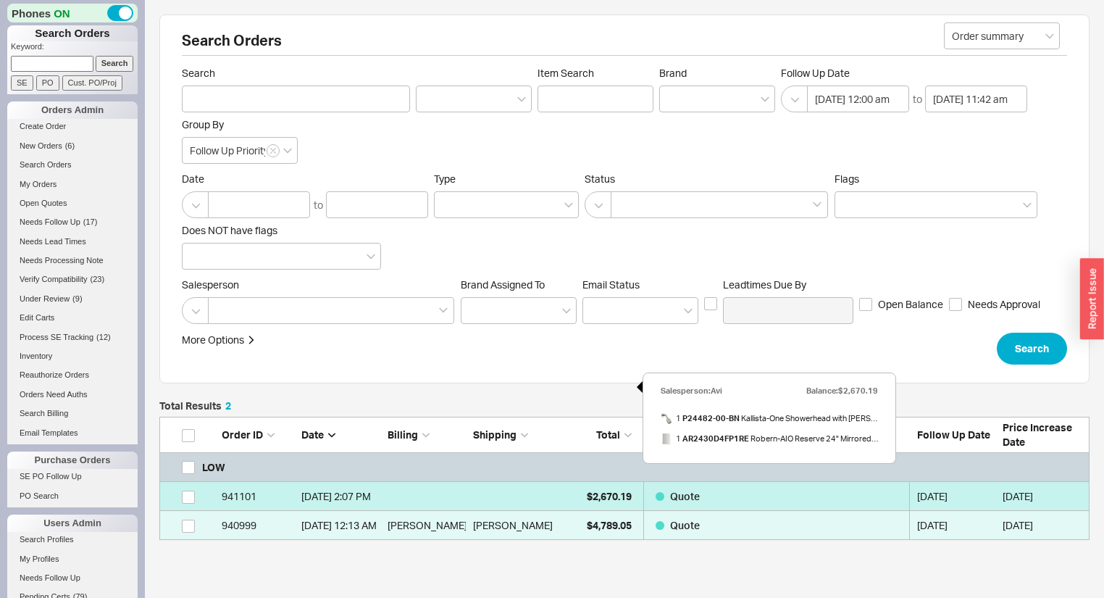
select select "*"
select select "LOW"
select select "3"
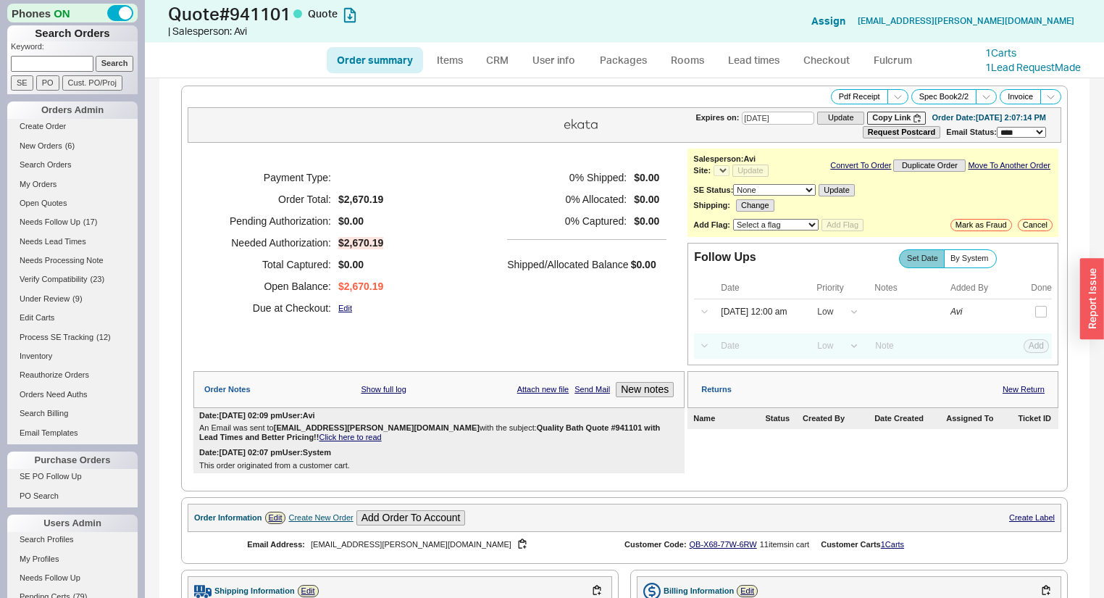
select select "*"
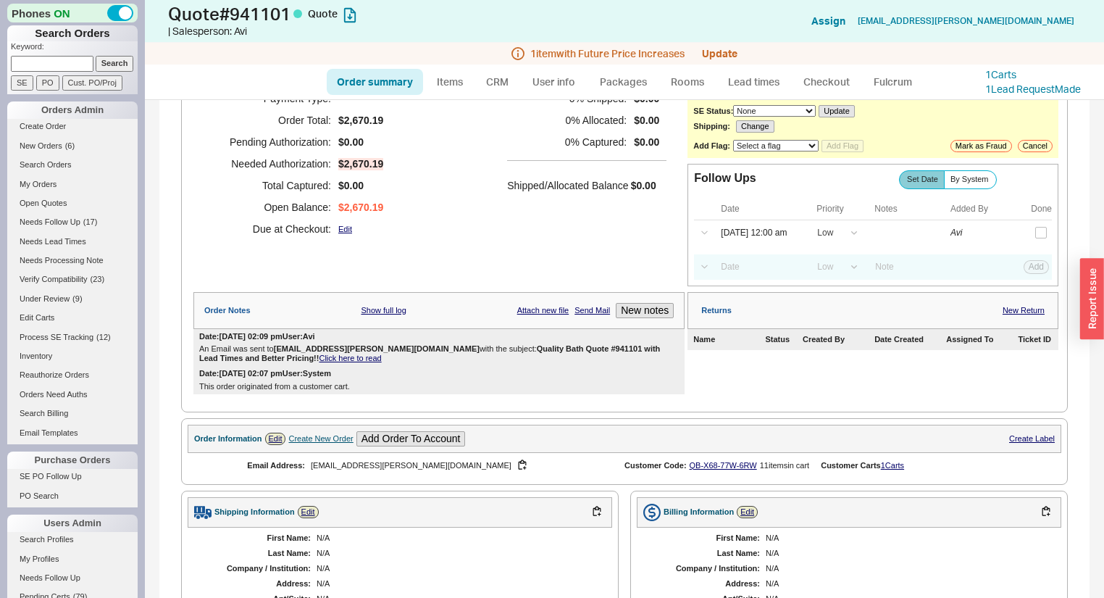
scroll to position [121, 0]
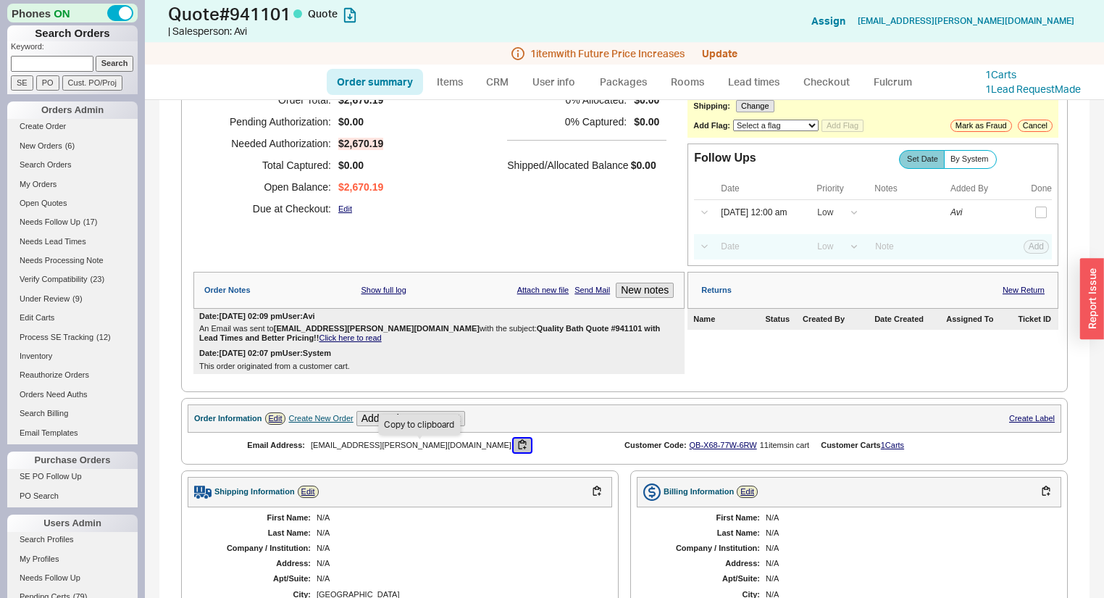
click at [514, 449] on button "button" at bounding box center [522, 445] width 17 height 14
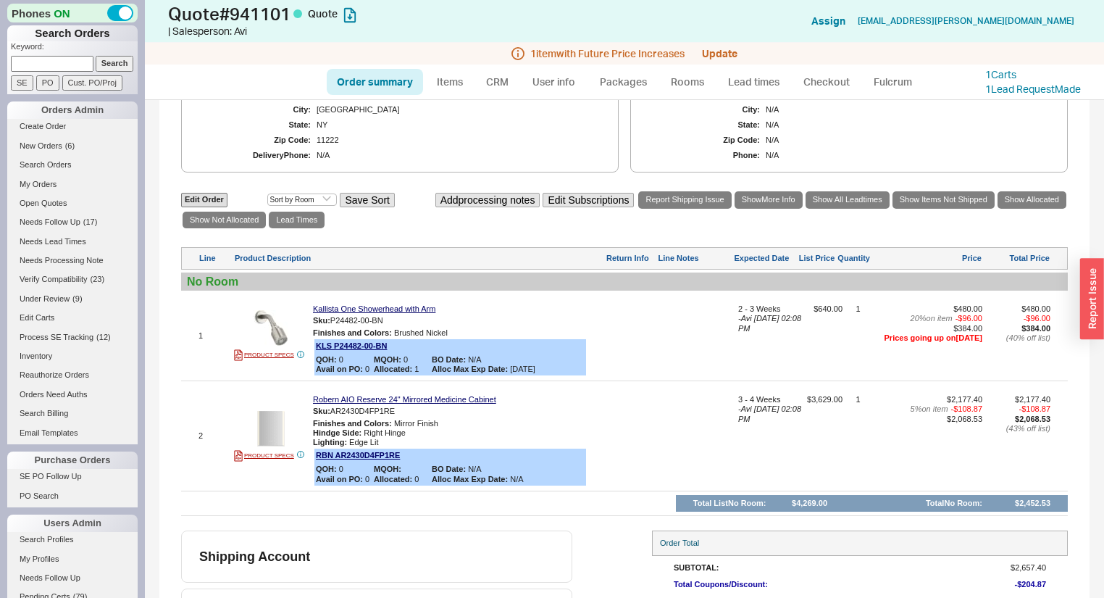
scroll to position [585, 0]
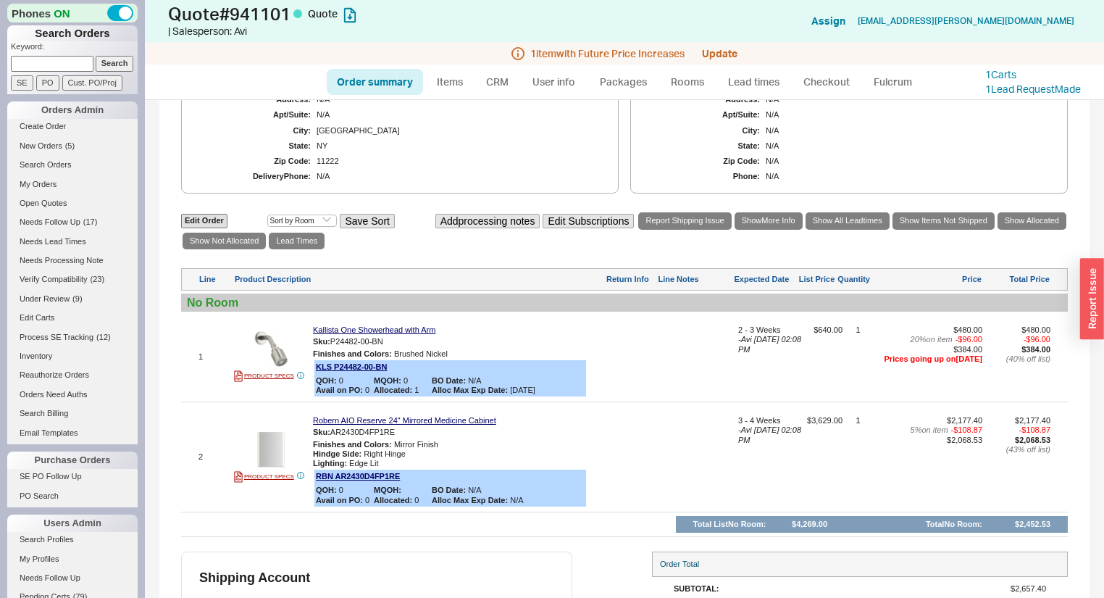
click at [508, 423] on div "2 PRODUCT SPECS Robern AIO Reserve 24" Mirrored Medicine Cabinet Sku: AR2430D4F…" at bounding box center [624, 457] width 887 height 102
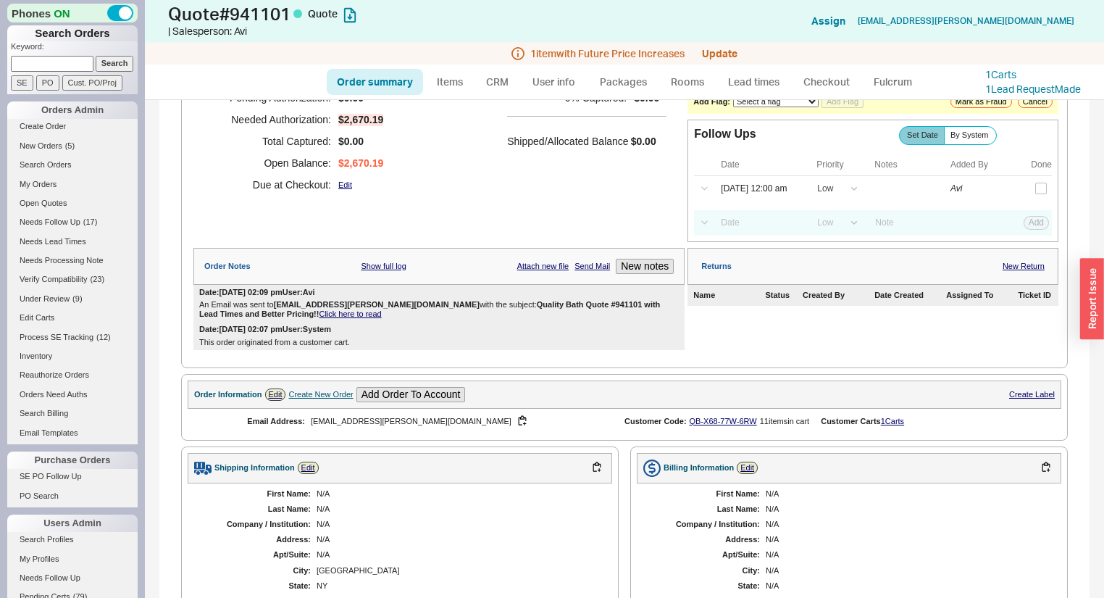
scroll to position [5, 0]
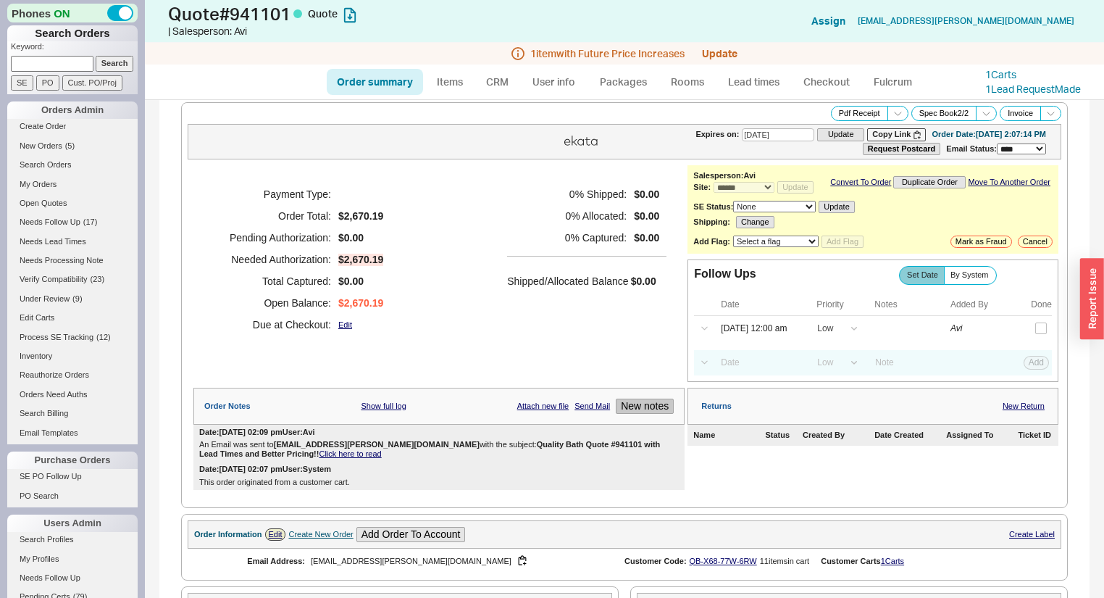
drag, startPoint x: 646, startPoint y: 399, endPoint x: 650, endPoint y: 412, distance: 13.5
click at [648, 406] on div "Order Notes Show full log Attach new file Send Mail New notes" at bounding box center [438, 406] width 491 height 37
click at [651, 412] on button "New notes" at bounding box center [645, 405] width 58 height 15
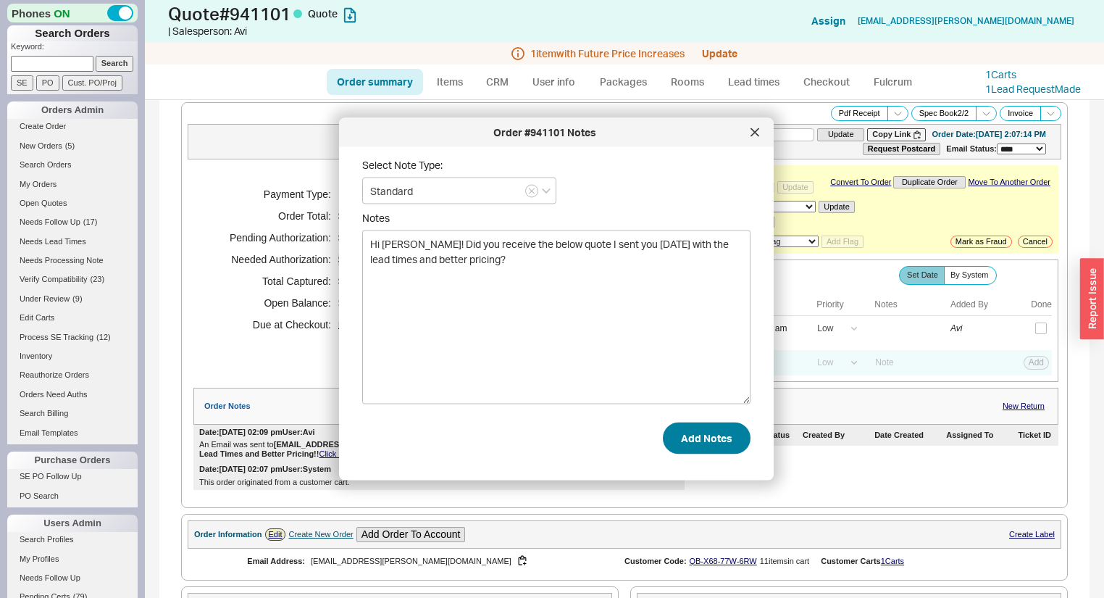
type textarea "Hi [PERSON_NAME]! Did you receive the below quote I sent you [DATE] with the le…"
click at [706, 447] on button "Add Notes" at bounding box center [707, 438] width 88 height 32
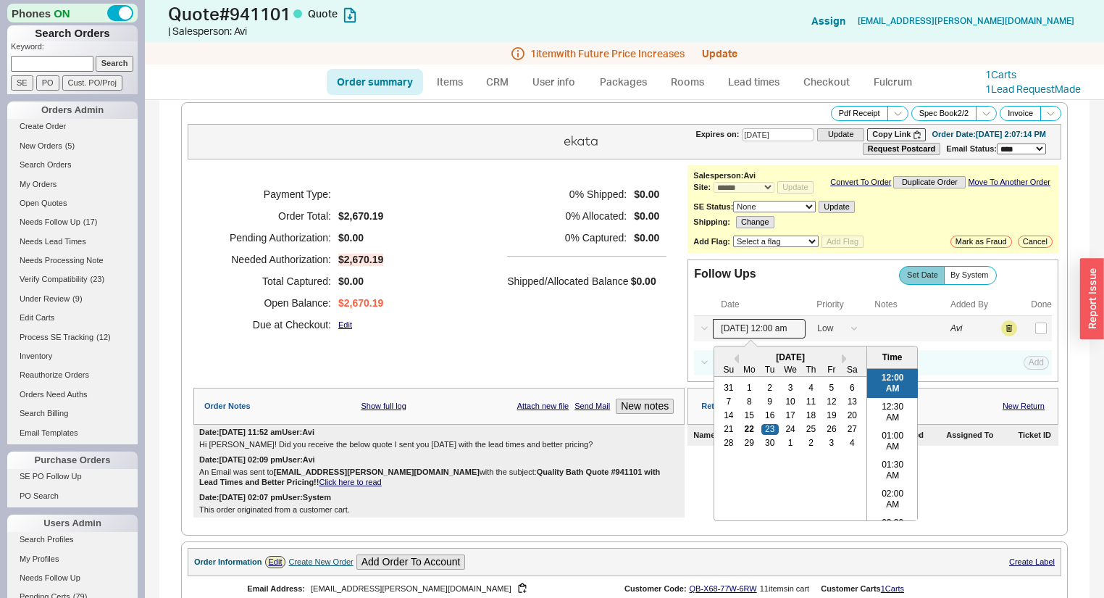
click at [741, 335] on input "[DATE] 12:00 am" at bounding box center [759, 329] width 93 height 20
click at [829, 434] on div "26" at bounding box center [831, 429] width 17 height 10
type input "[DATE] 12:00 am"
click at [1026, 330] on button "Save" at bounding box center [1035, 328] width 30 height 13
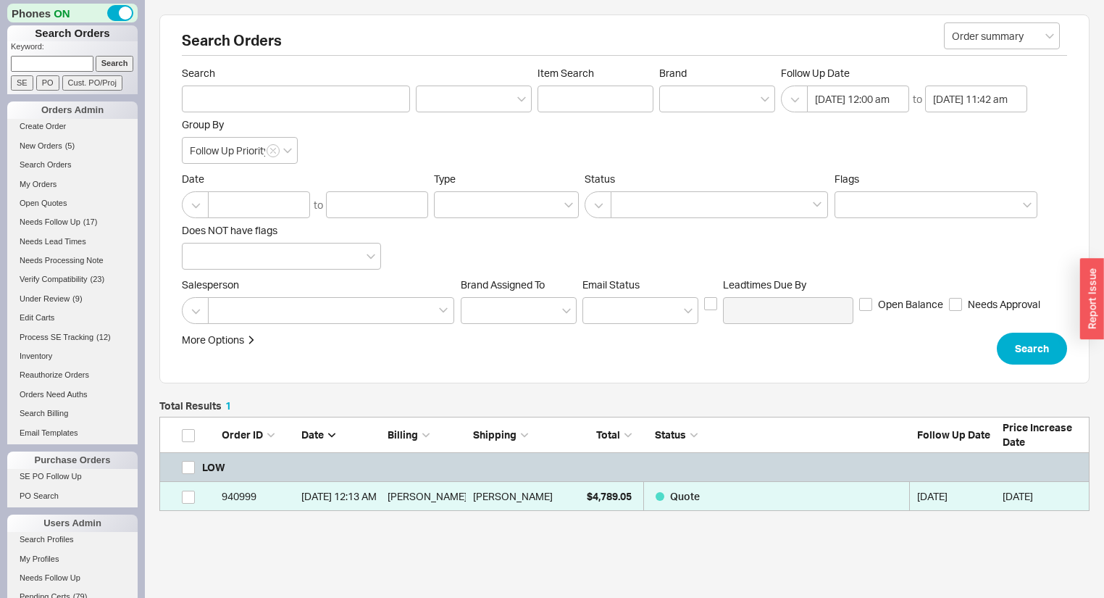
scroll to position [85, 922]
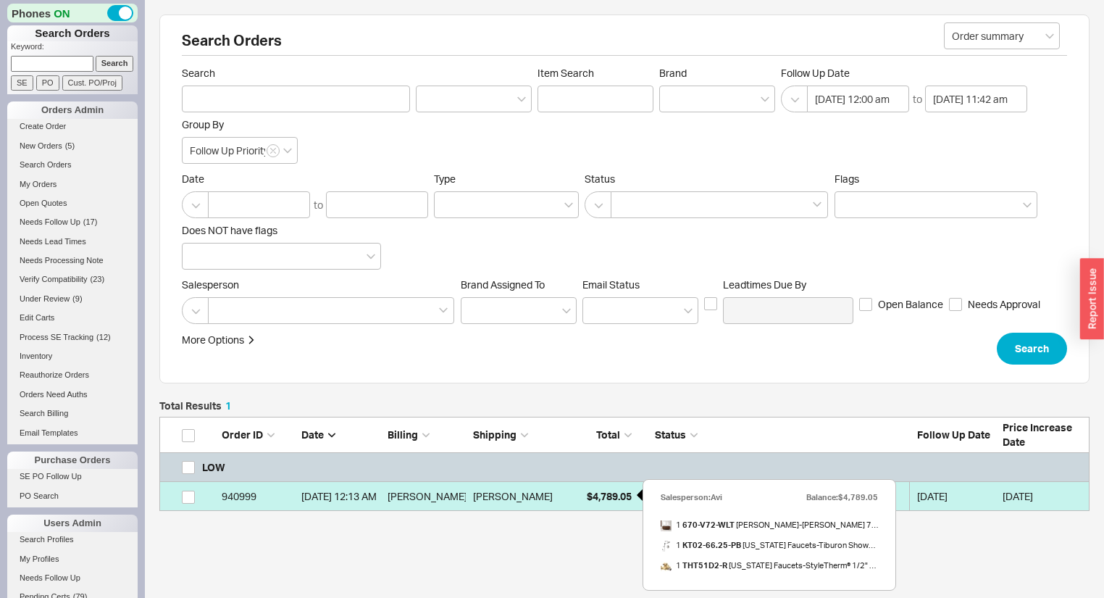
click at [580, 498] on div "$4,789.05" at bounding box center [595, 496] width 72 height 29
select select "*"
select select "LOW"
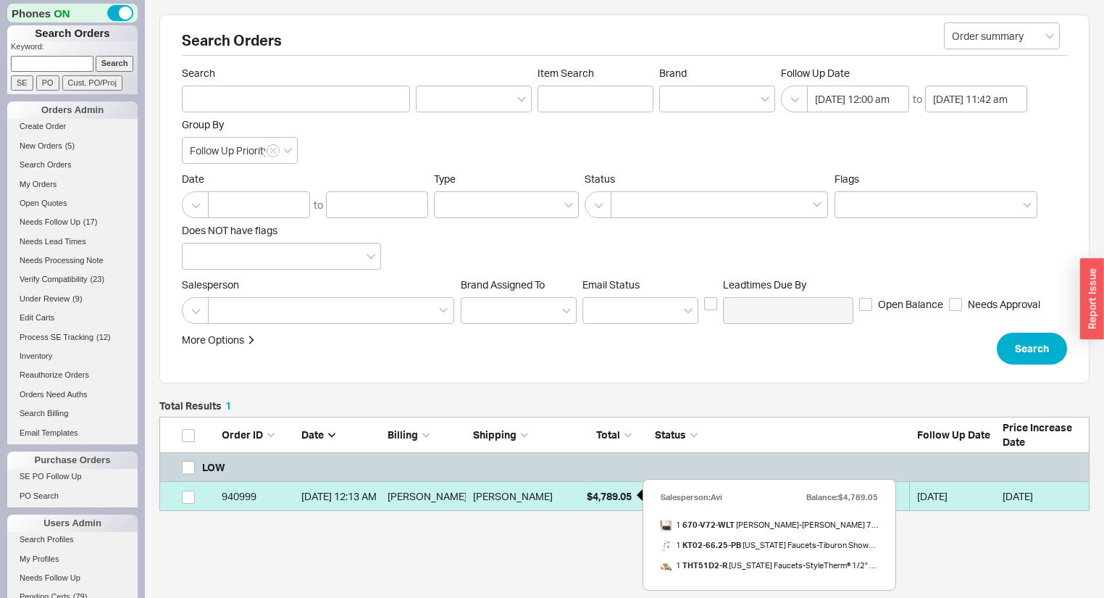
select select "3"
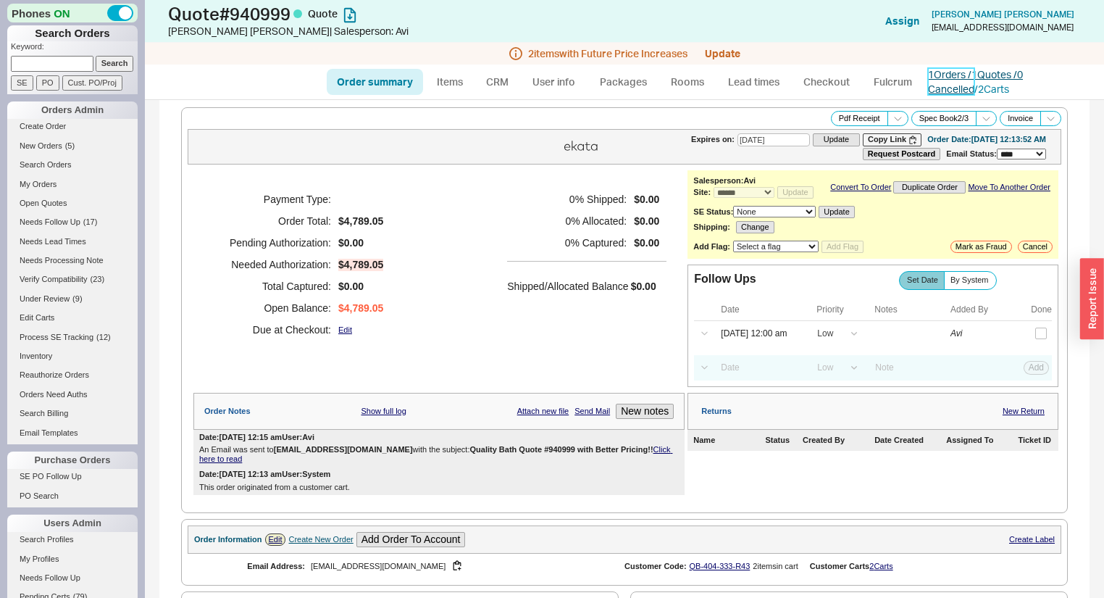
click at [973, 75] on link "1 Orders / 1 Quotes / 0 Cancelled" at bounding box center [975, 81] width 95 height 27
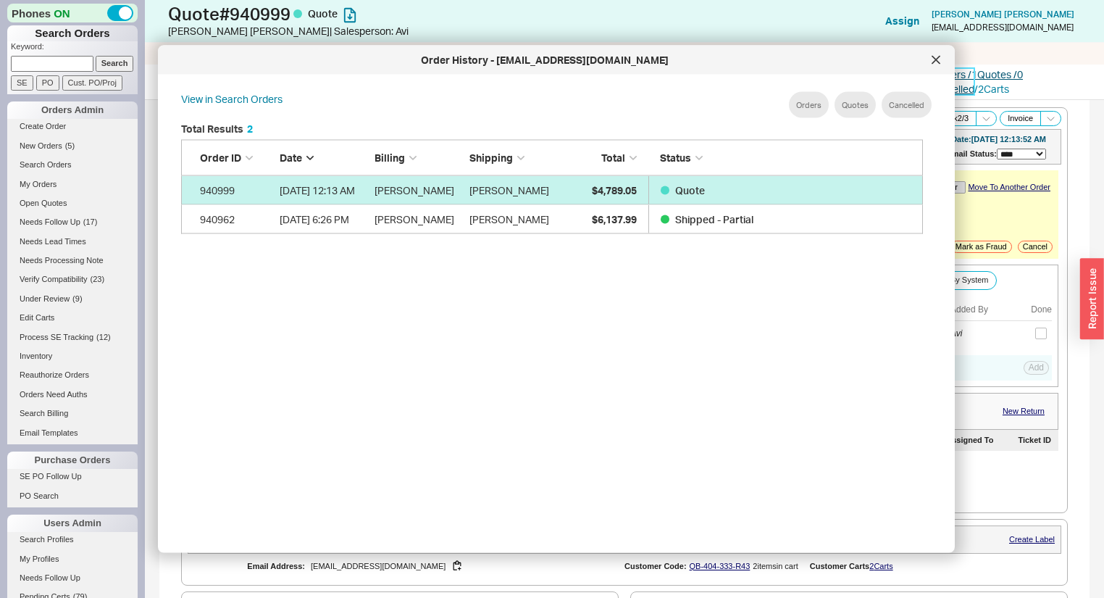
scroll to position [435, 756]
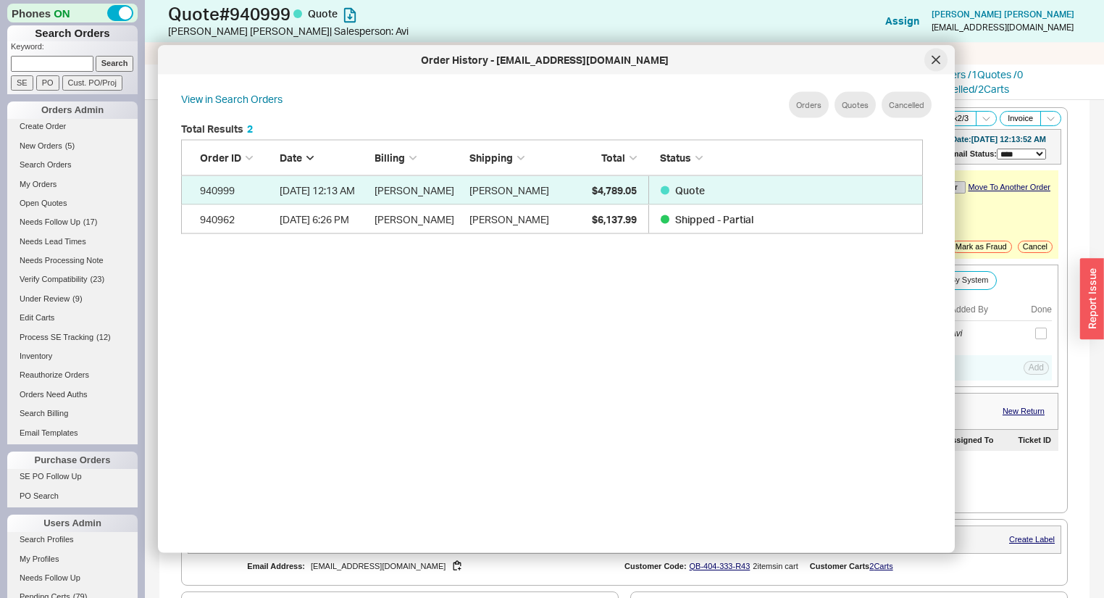
click at [935, 64] on div at bounding box center [935, 60] width 23 height 23
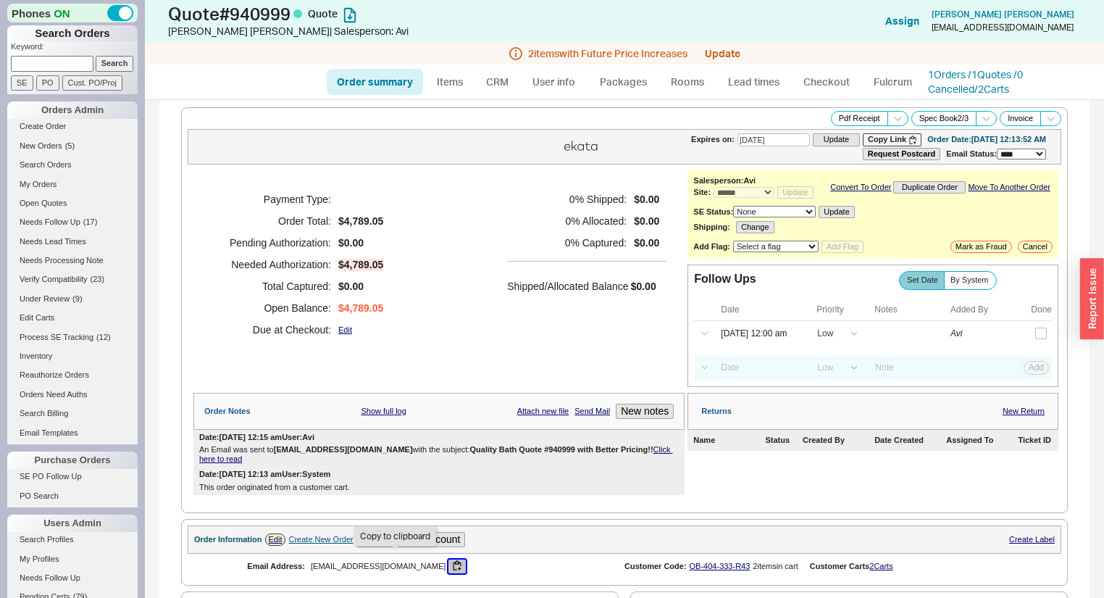
click at [448, 567] on button "button" at bounding box center [456, 566] width 17 height 14
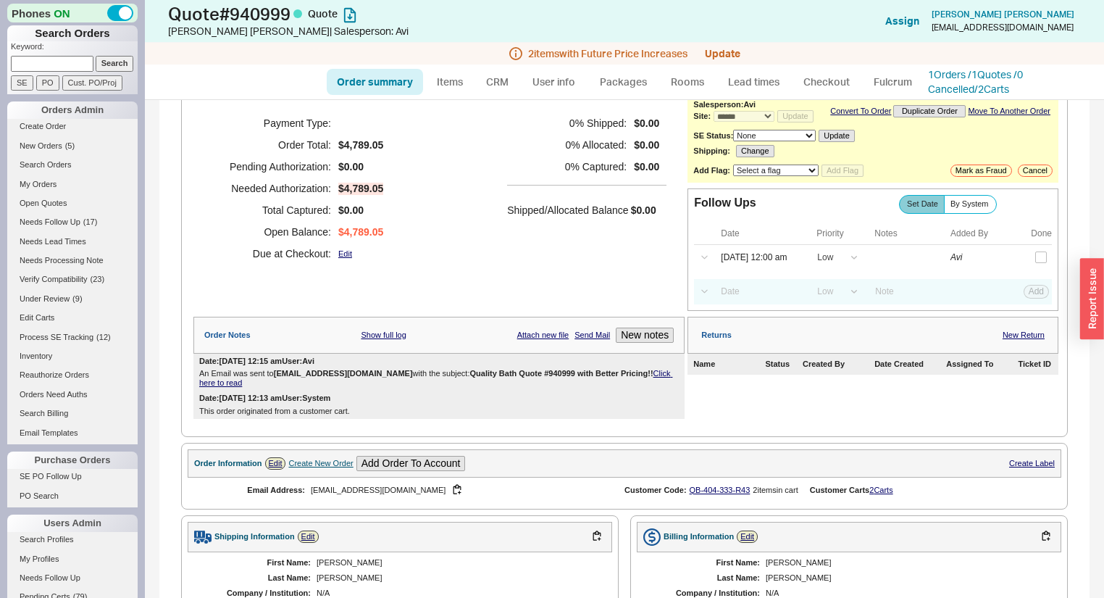
scroll to position [174, 0]
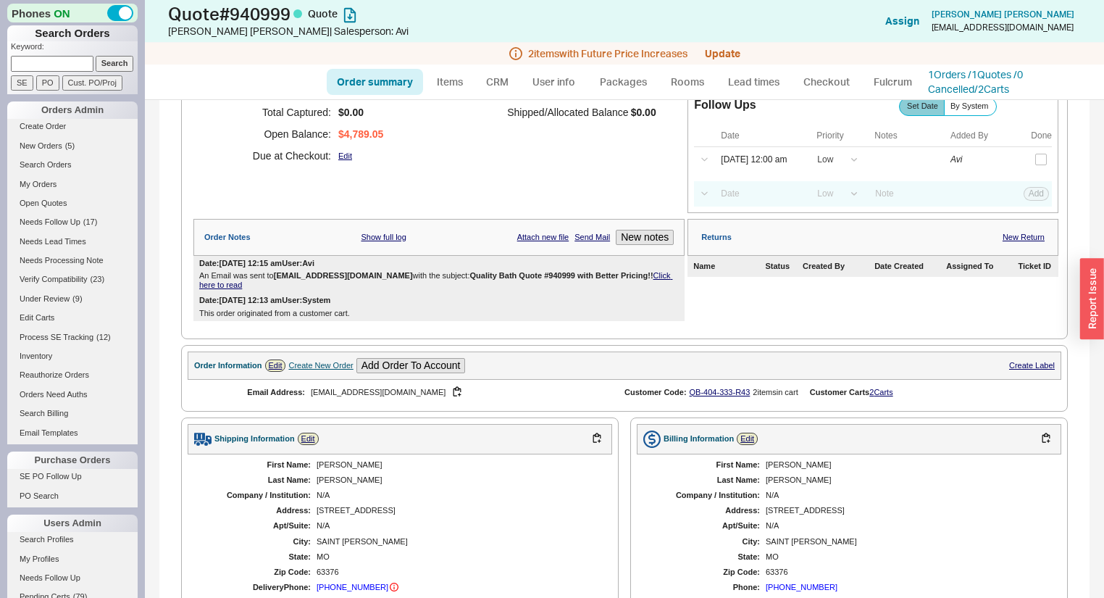
drag, startPoint x: 525, startPoint y: 442, endPoint x: 527, endPoint y: 414, distance: 27.6
click at [525, 442] on div "Shipping Information Edit" at bounding box center [400, 439] width 425 height 30
click at [646, 238] on button "New notes" at bounding box center [645, 237] width 58 height 15
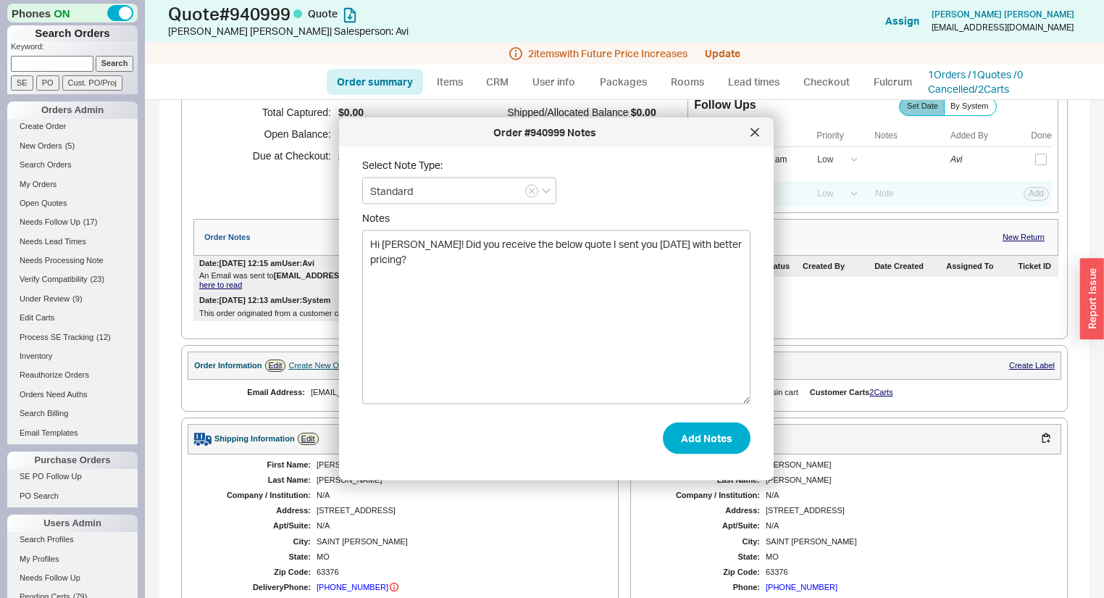
type textarea "Hi [PERSON_NAME]! Did you receive the below quote I sent you [DATE] with better…"
drag, startPoint x: 664, startPoint y: 456, endPoint x: 672, endPoint y: 446, distance: 13.4
click at [664, 456] on div "Select Note Type: Standard Notes Hi Russell! Did you receive the below quote I …" at bounding box center [568, 308] width 412 height 298
drag, startPoint x: 678, startPoint y: 440, endPoint x: 676, endPoint y: 451, distance: 10.4
click at [678, 440] on button "Add Notes" at bounding box center [707, 438] width 88 height 32
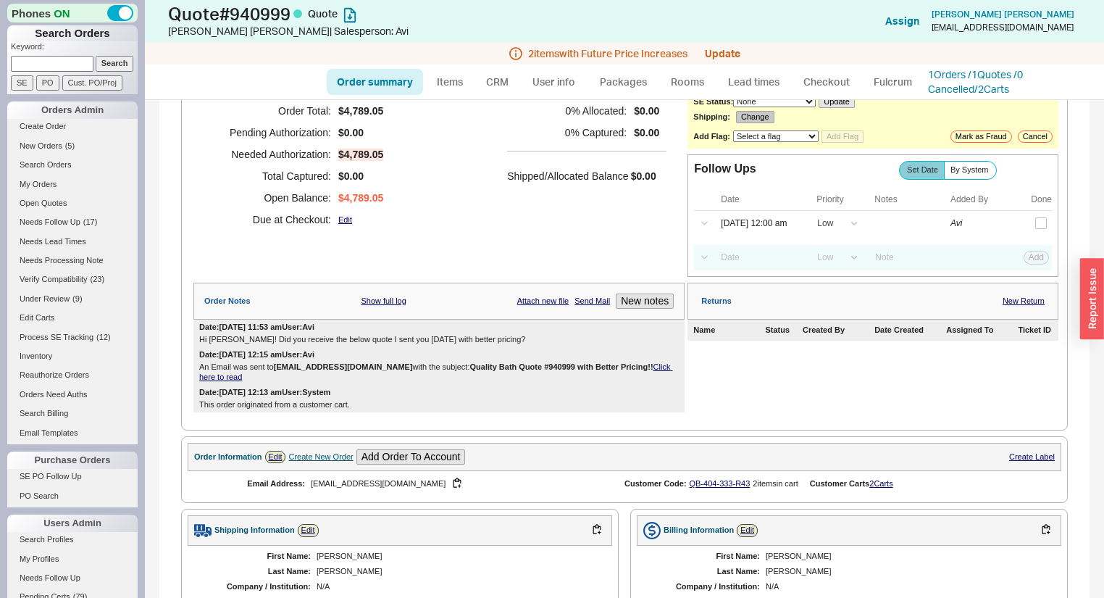
scroll to position [0, 0]
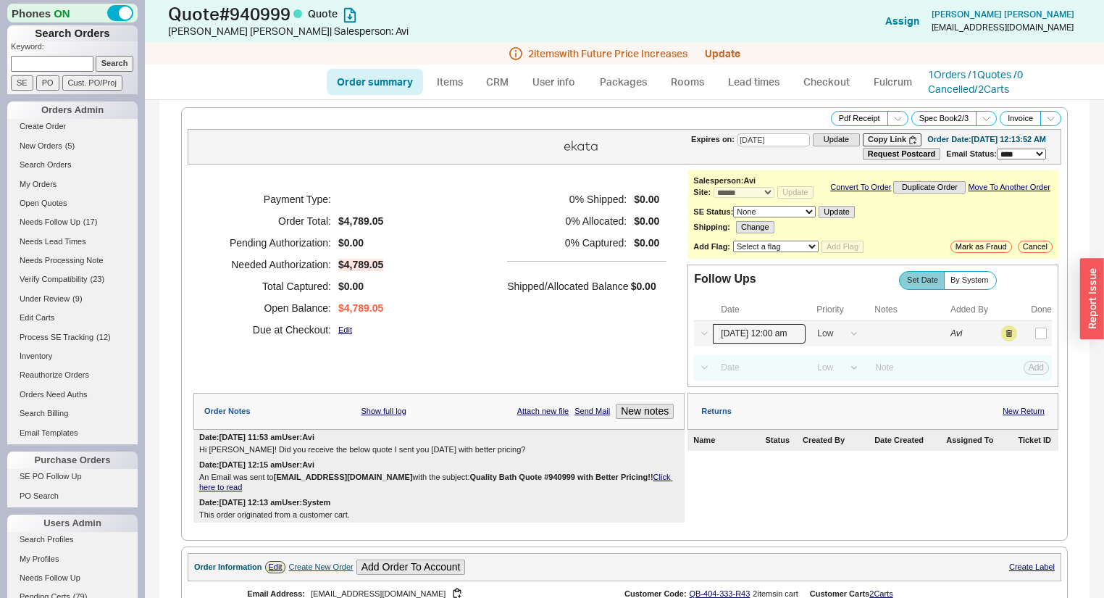
click at [767, 338] on input "09/23/25 12:00 am" at bounding box center [759, 334] width 93 height 20
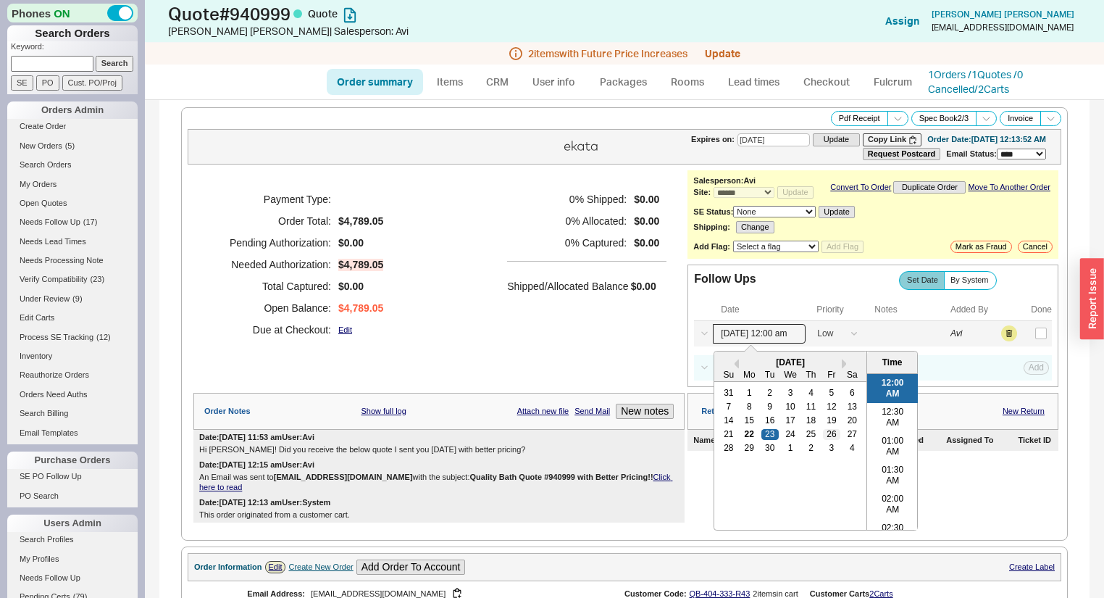
click at [832, 439] on div "26" at bounding box center [831, 434] width 17 height 10
type input "09/26/25 12:00 am"
click at [1021, 338] on button "Save" at bounding box center [1035, 333] width 30 height 13
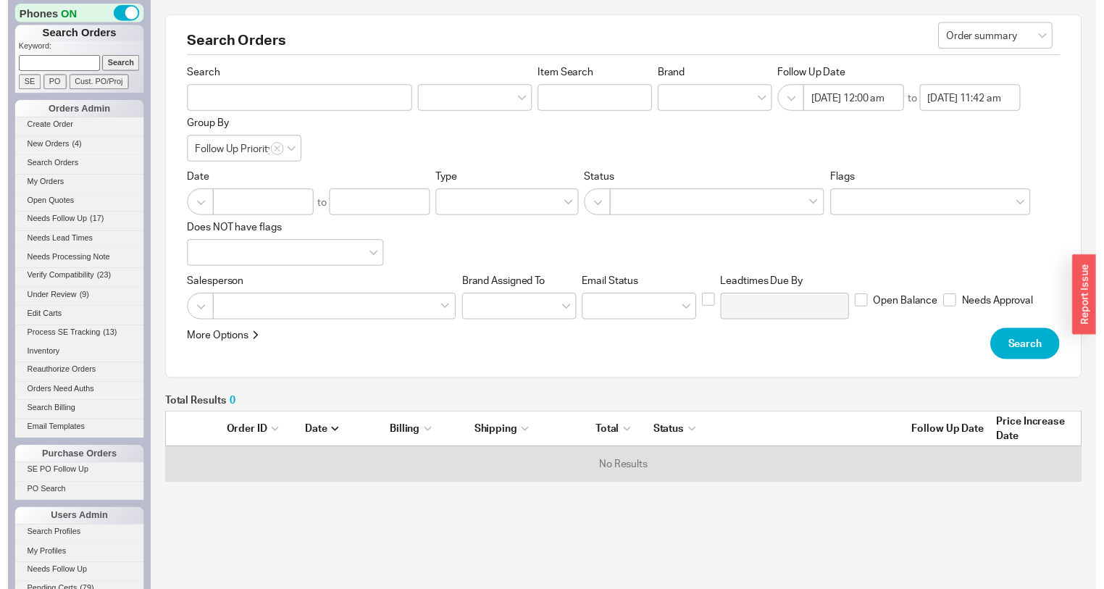
scroll to position [63, 922]
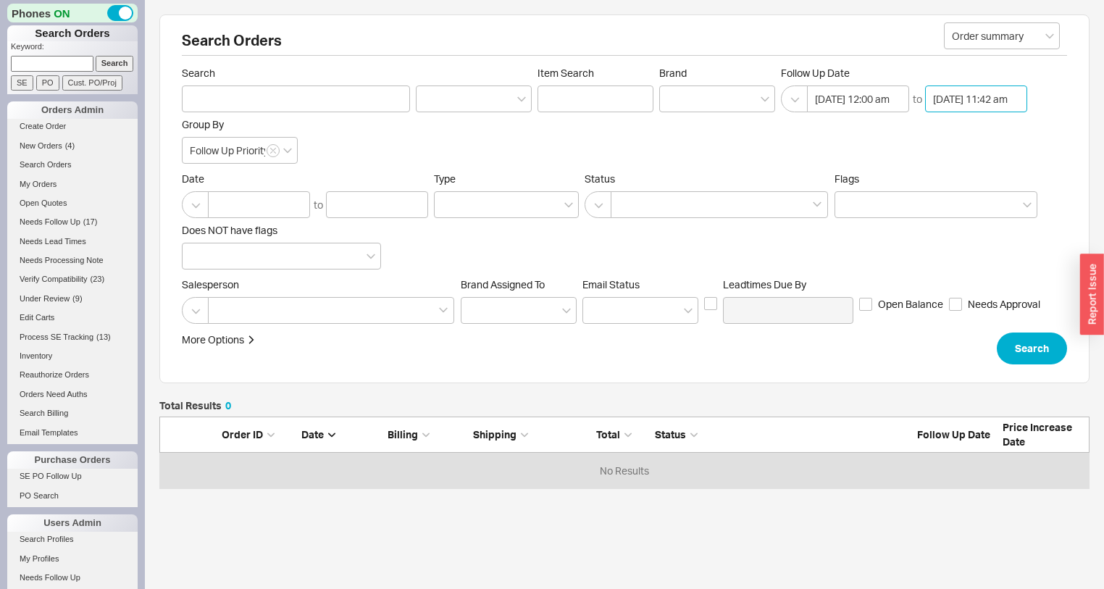
click at [970, 100] on input "09/23/2025 11:42 am" at bounding box center [976, 98] width 102 height 27
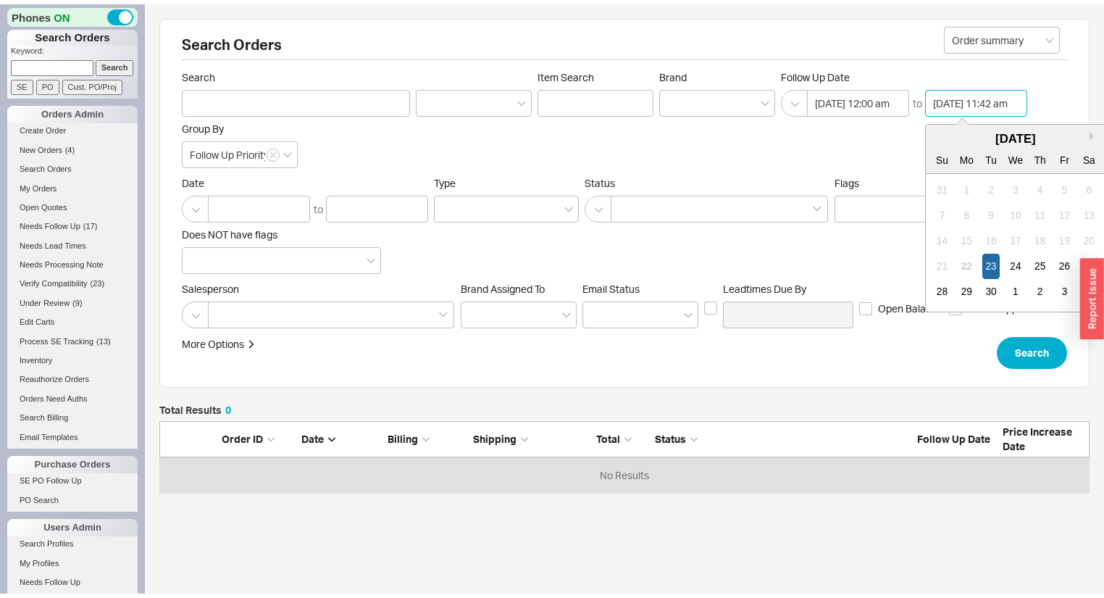
scroll to position [572, 0]
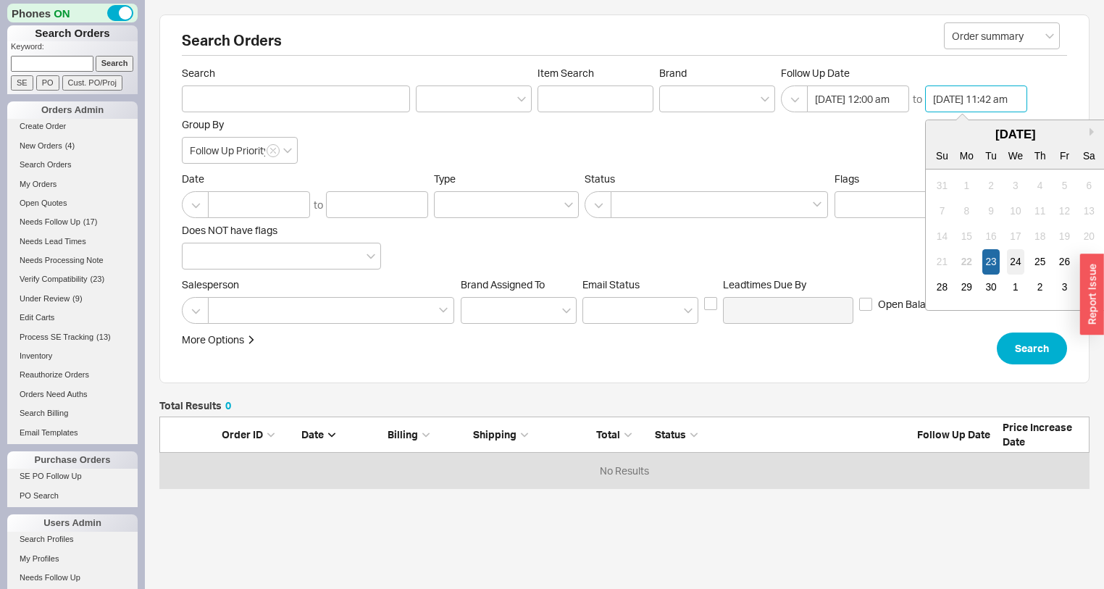
click at [1012, 249] on div "24" at bounding box center [1015, 261] width 17 height 25
type input "09/24/2025 11:42 am"
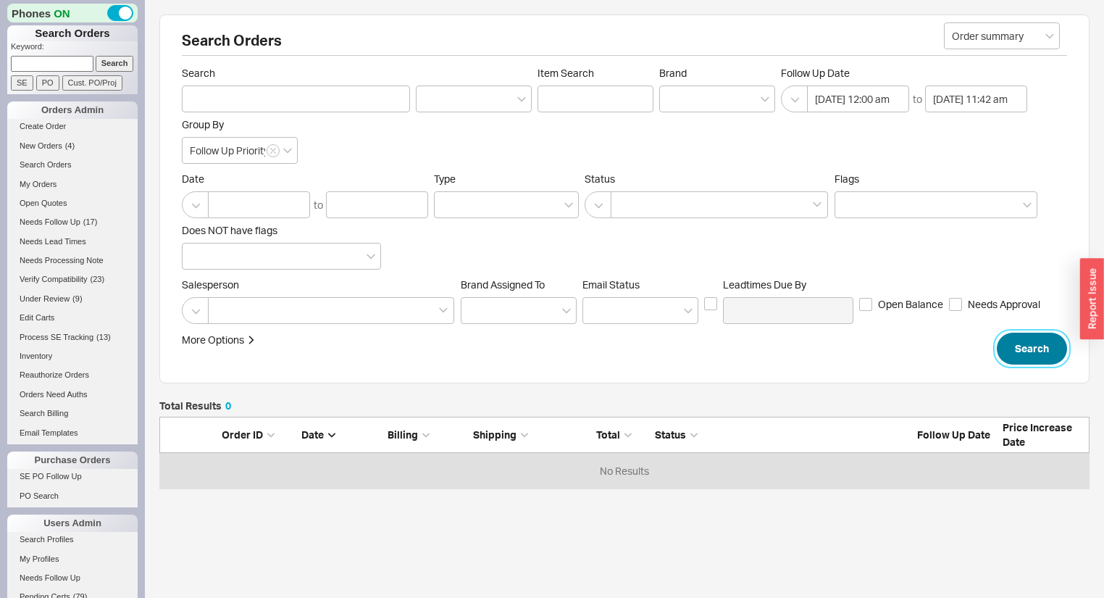
click at [1043, 360] on button "Search" at bounding box center [1032, 349] width 70 height 32
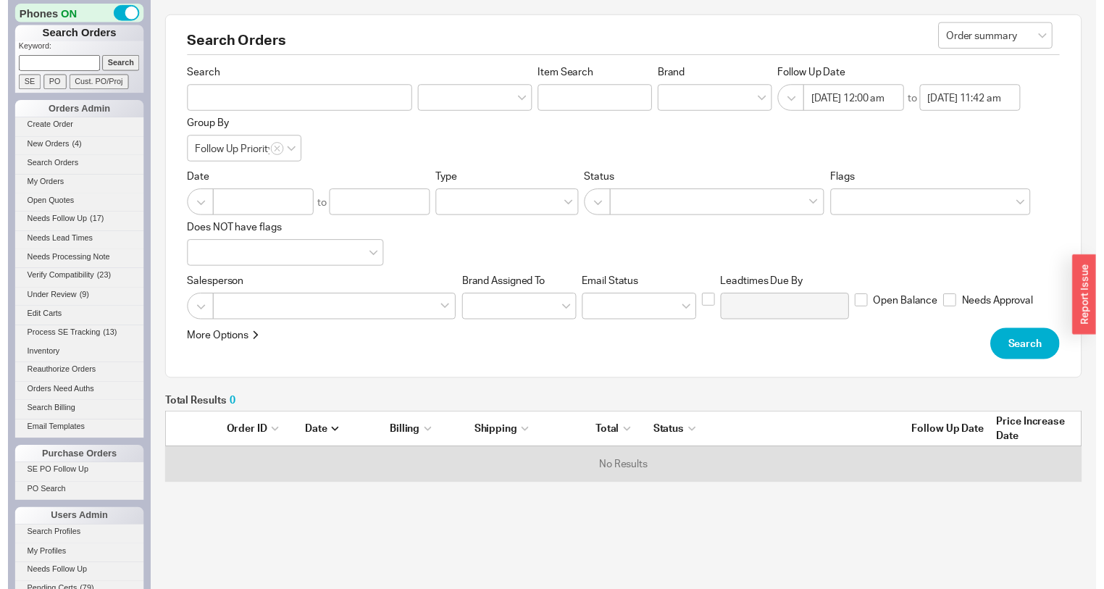
scroll to position [63, 922]
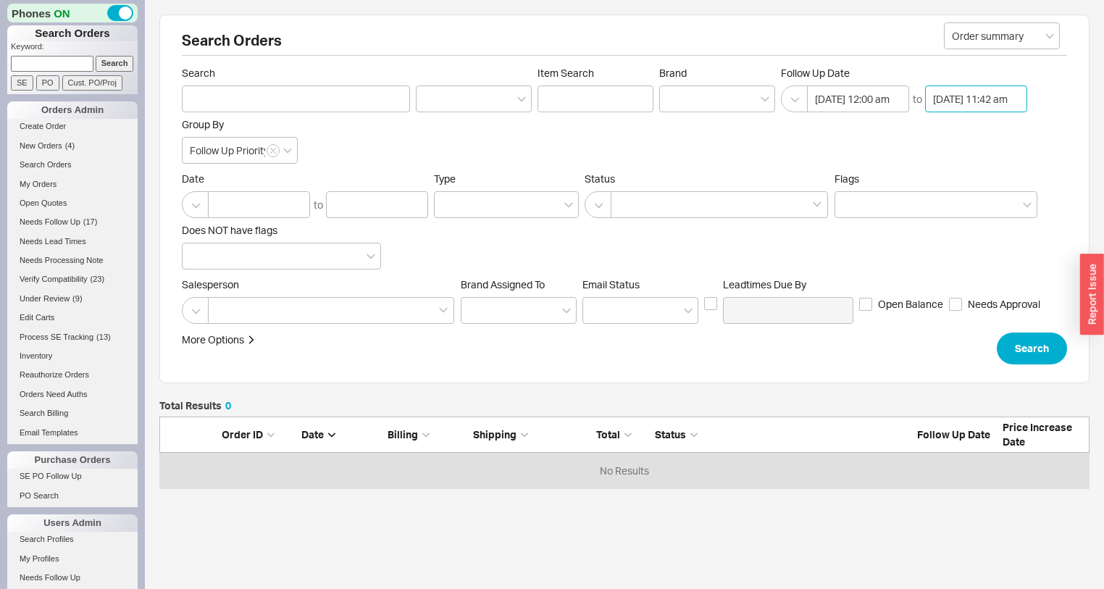
click at [964, 88] on input "09/24/2025 11:42 am" at bounding box center [976, 98] width 102 height 27
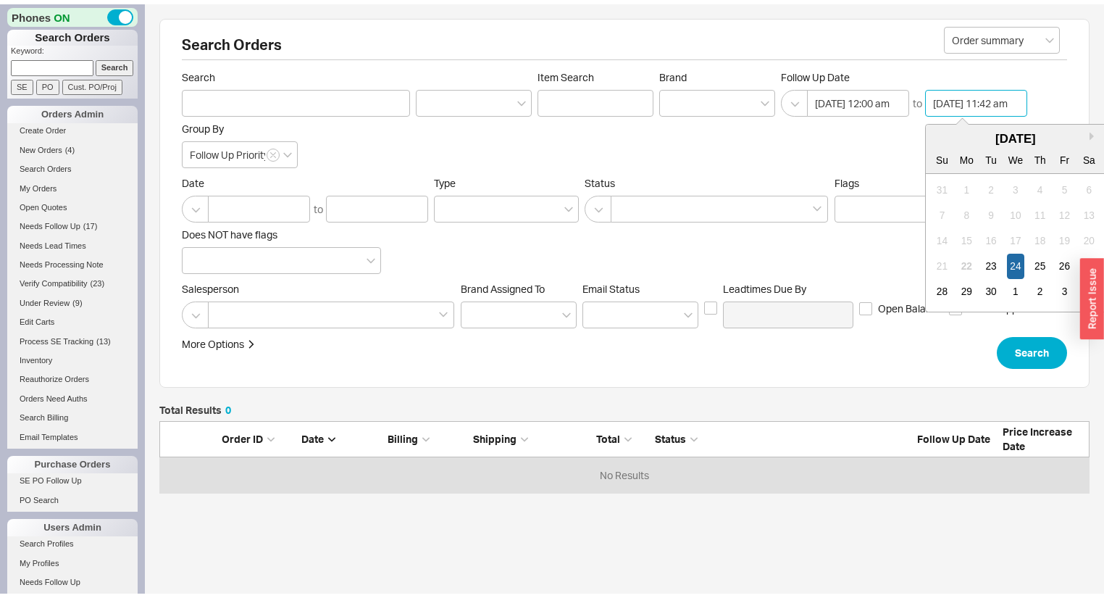
scroll to position [572, 0]
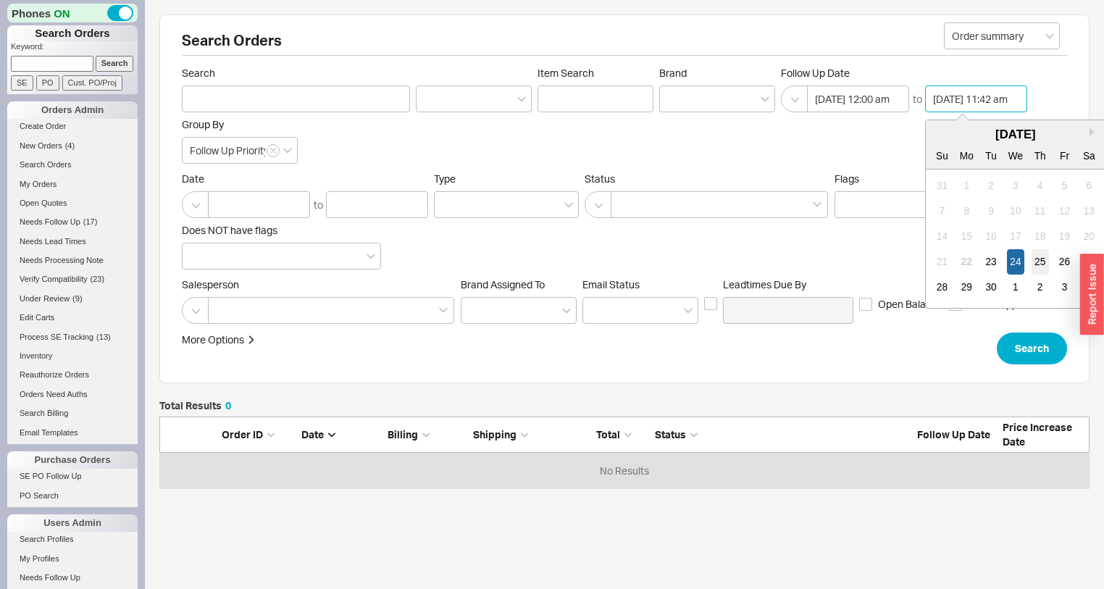
click at [1040, 260] on div "25" at bounding box center [1040, 261] width 17 height 25
type input "09/25/2025 11:42 am"
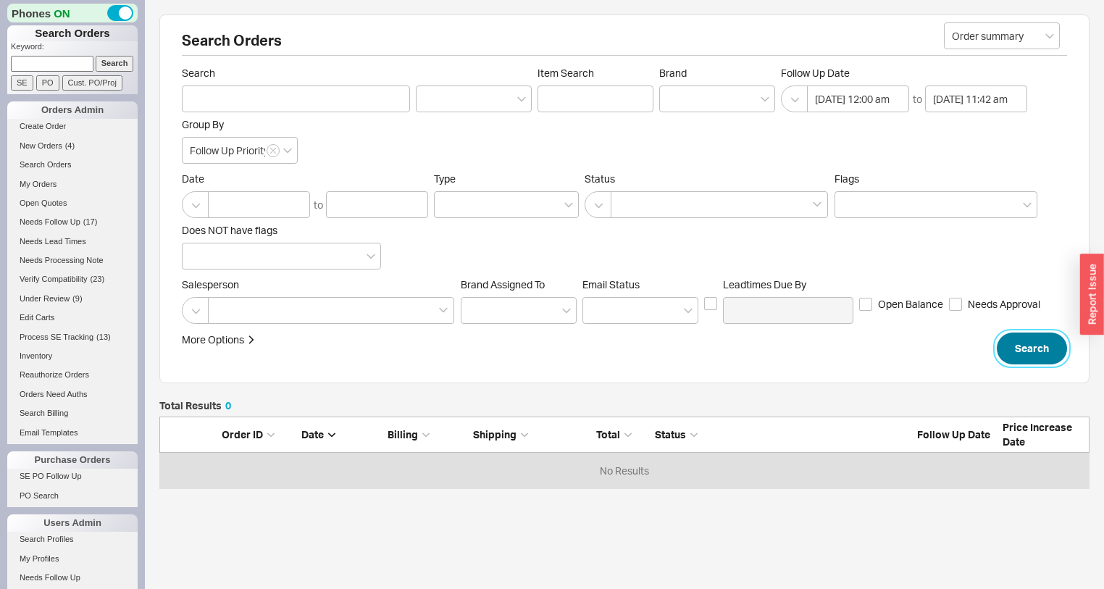
click at [1041, 343] on button "Search" at bounding box center [1032, 349] width 70 height 32
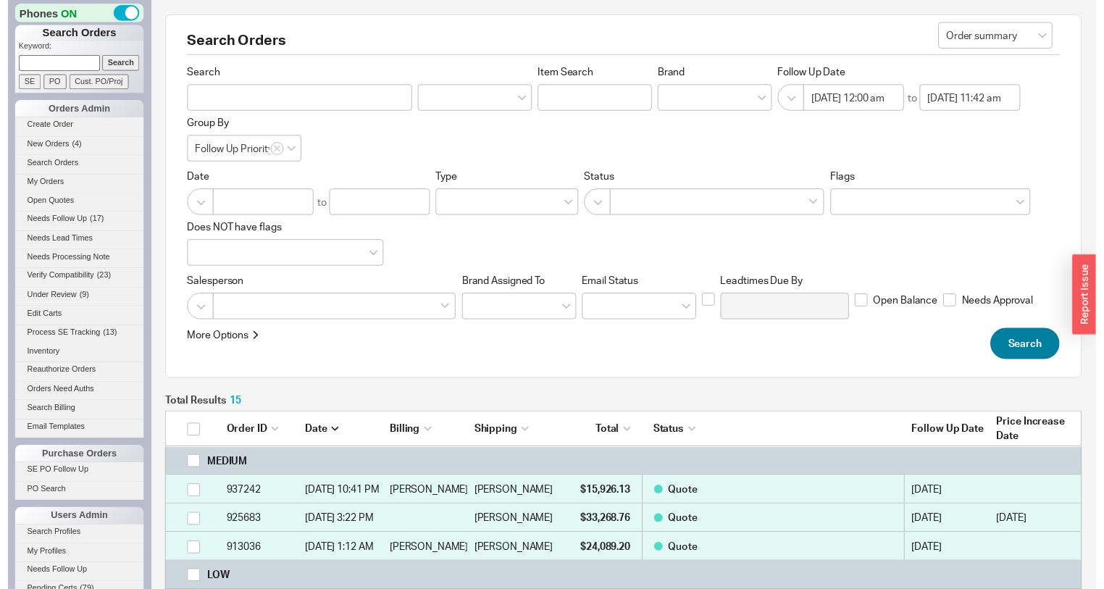
scroll to position [519, 922]
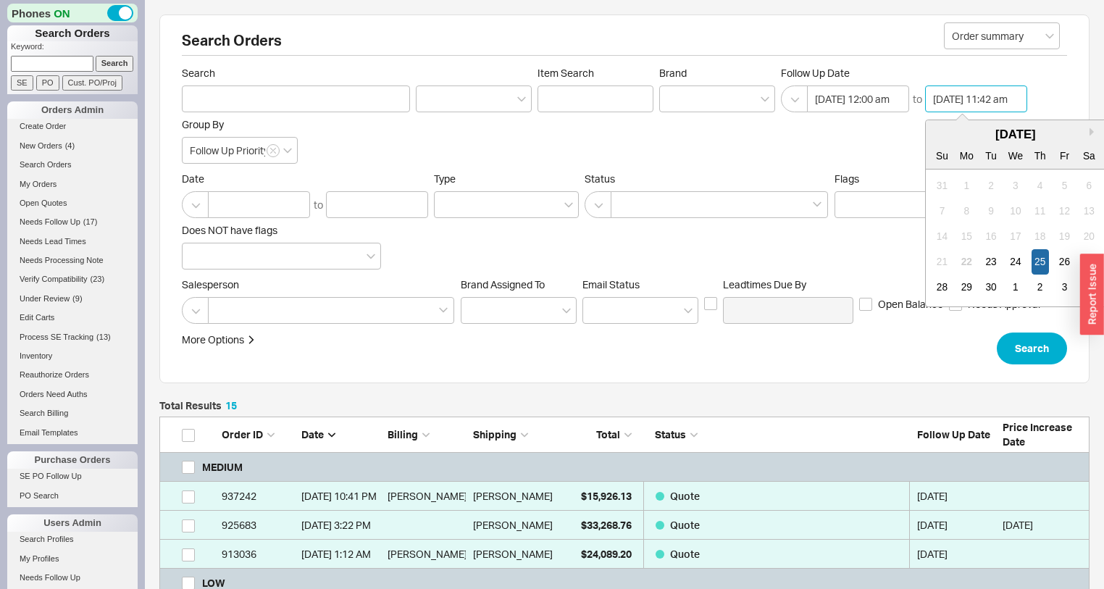
click at [952, 101] on input "09/25/2025 11:42 am" at bounding box center [976, 98] width 102 height 27
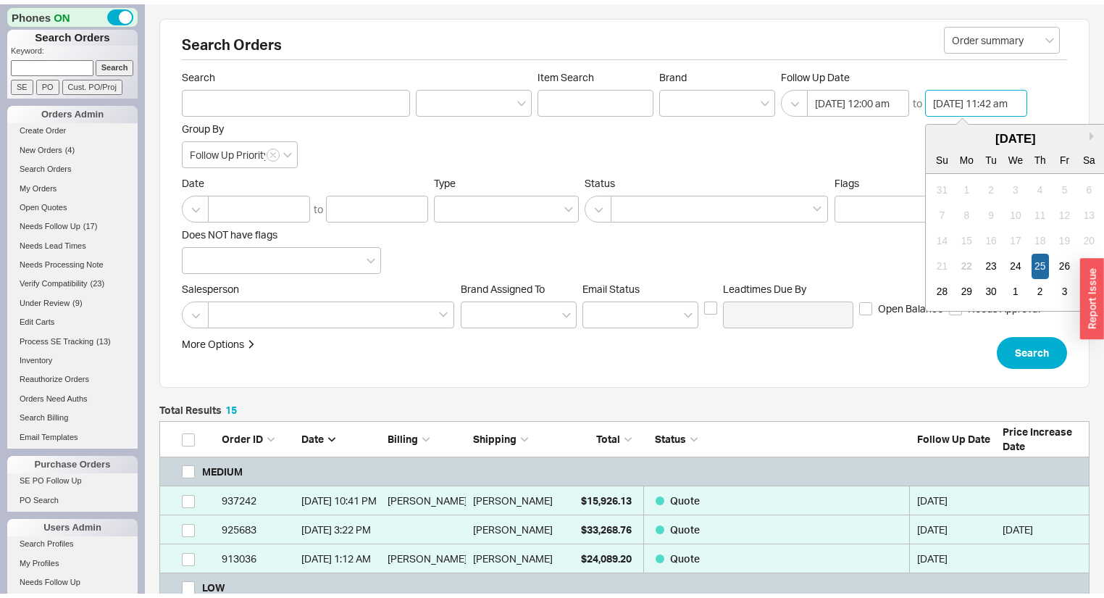
scroll to position [572, 0]
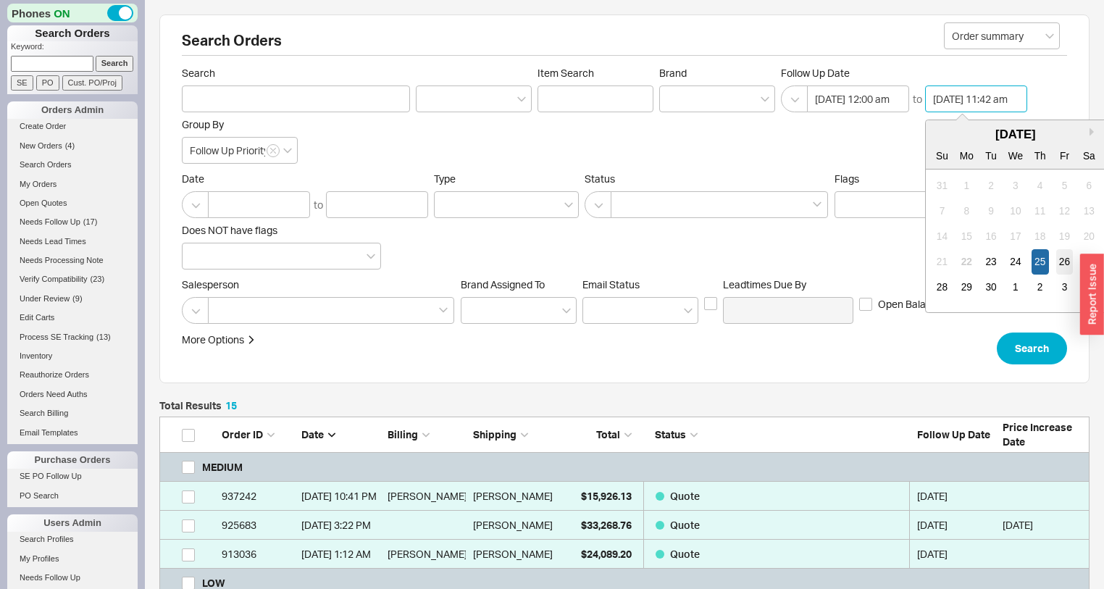
click at [1066, 262] on div "26" at bounding box center [1064, 261] width 17 height 25
type input "09/26/2025 11:42 am"
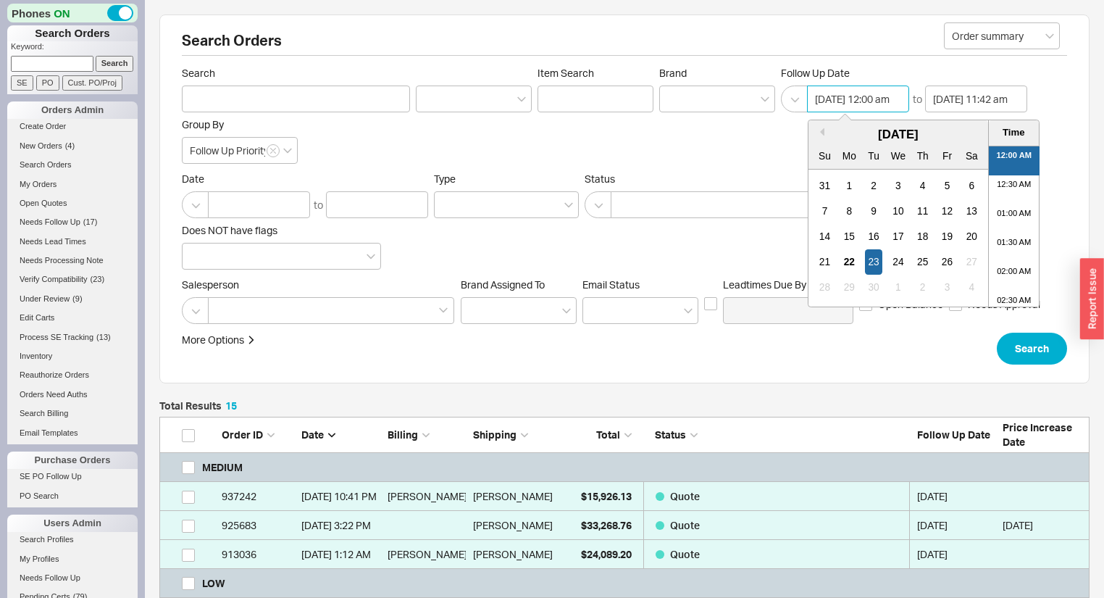
drag, startPoint x: 864, startPoint y: 99, endPoint x: 886, endPoint y: 139, distance: 45.7
click at [864, 101] on input "09/23/2025 12:00 am" at bounding box center [858, 98] width 102 height 27
click at [947, 259] on div "26" at bounding box center [947, 261] width 17 height 25
type input "09/26/2025 12:00 am"
click at [1006, 334] on button "Search" at bounding box center [1032, 349] width 70 height 32
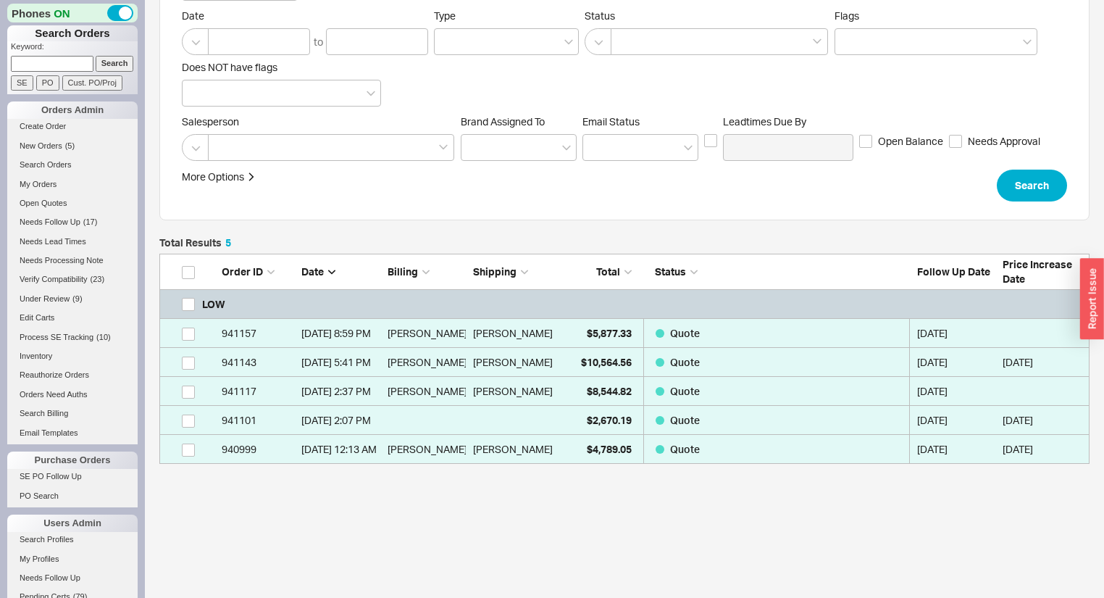
scroll to position [137, 0]
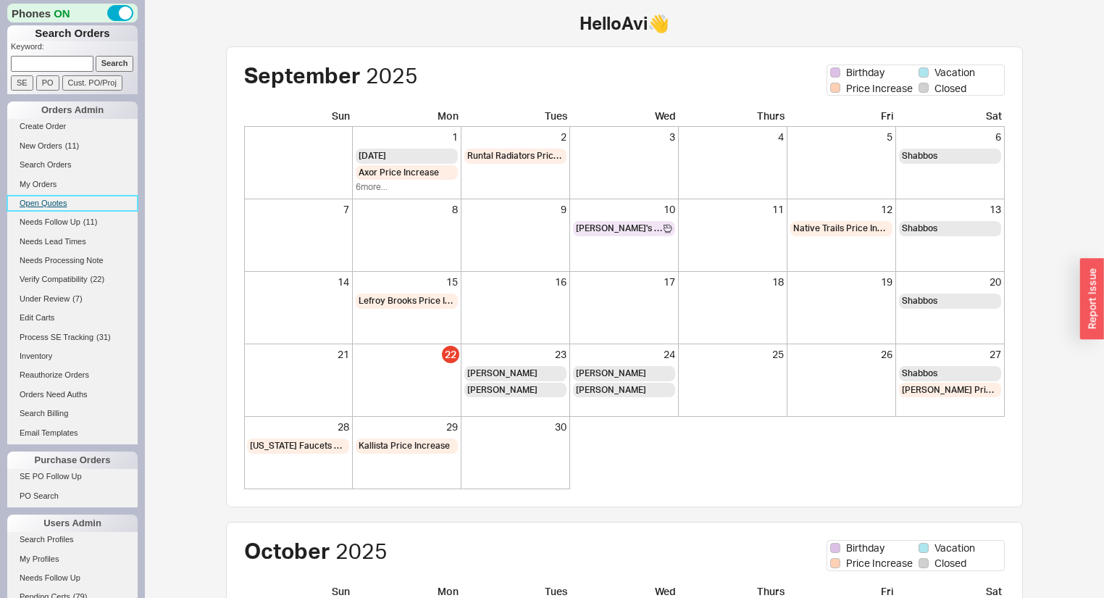
click at [57, 201] on link "Open Quotes" at bounding box center [72, 203] width 130 height 15
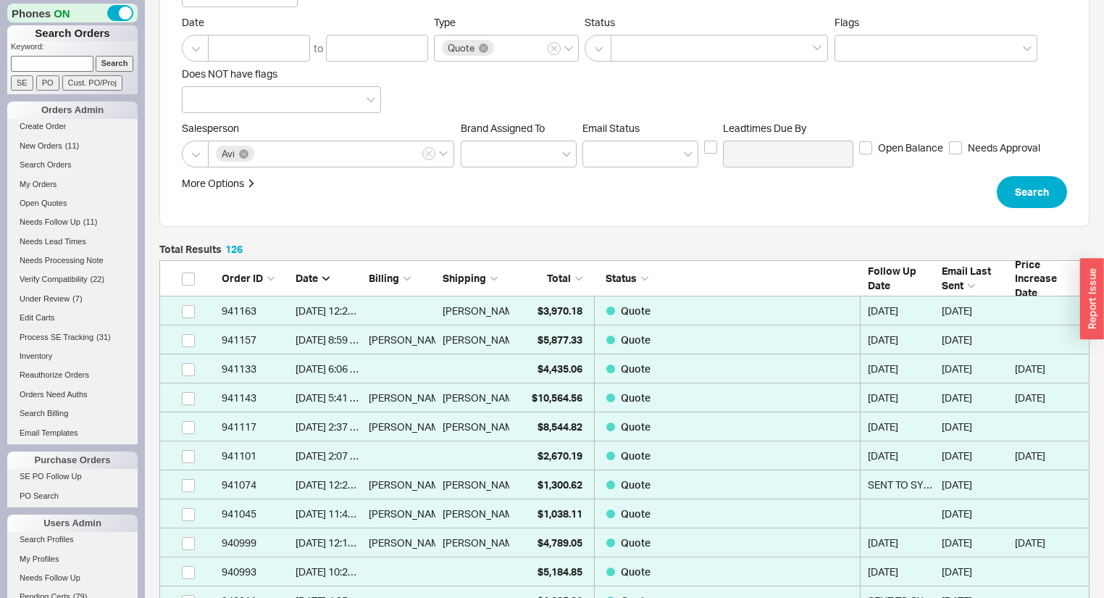
scroll to position [348, 0]
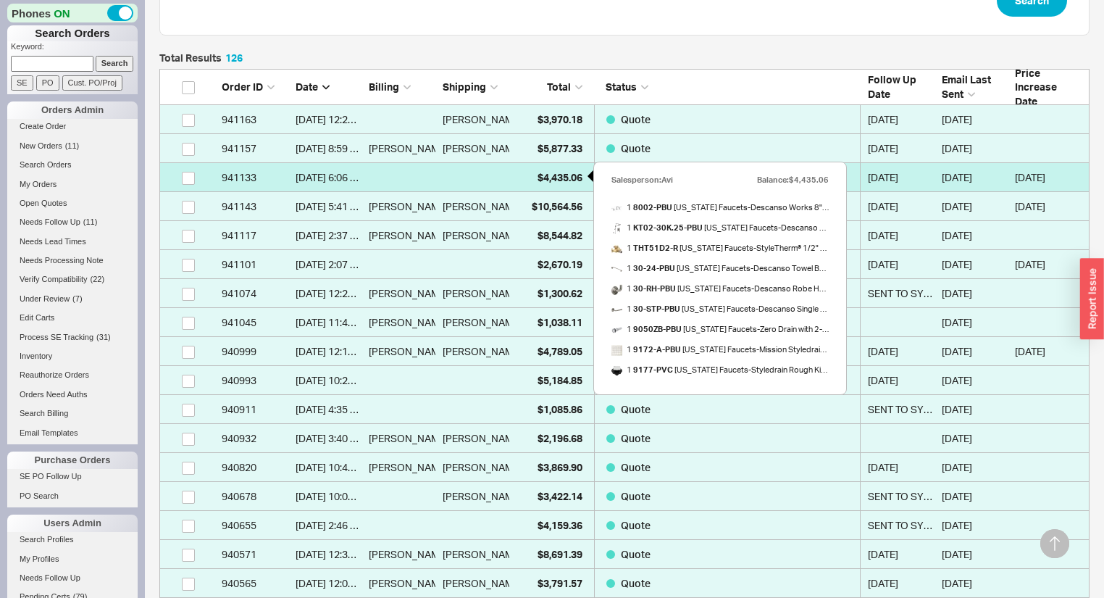
click at [541, 180] on span "$4,435.06" at bounding box center [560, 177] width 45 height 12
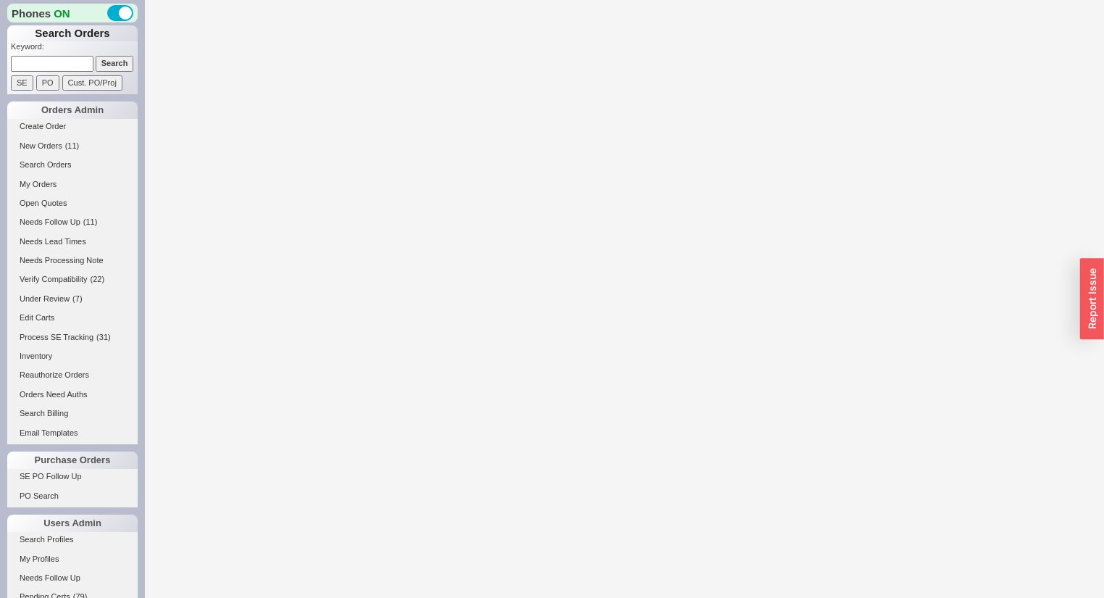
select select "*"
select select "LOW"
select select "3"
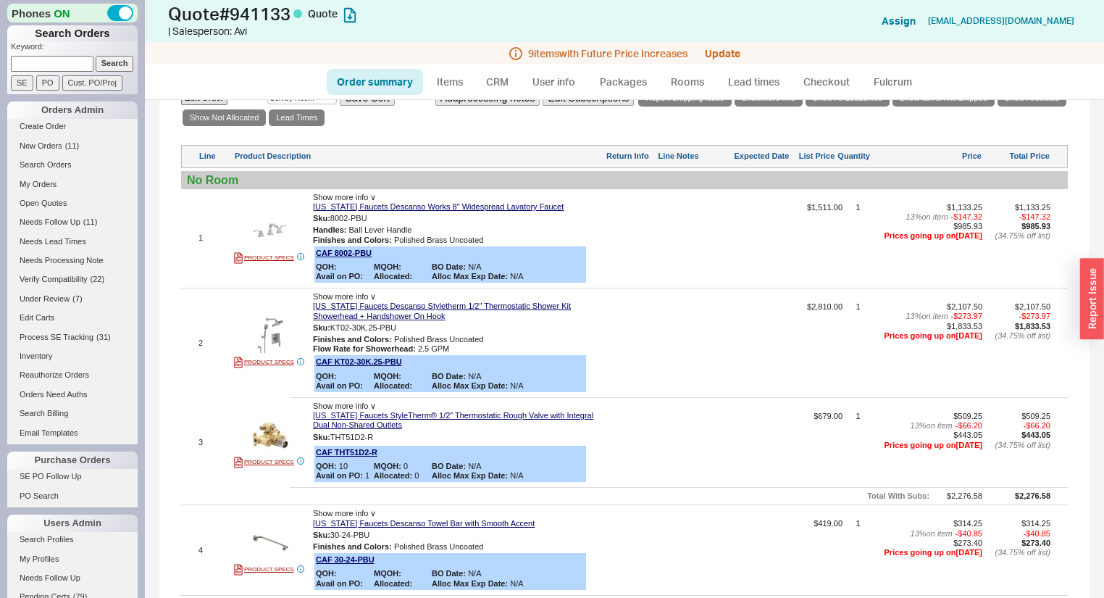
scroll to position [622, 0]
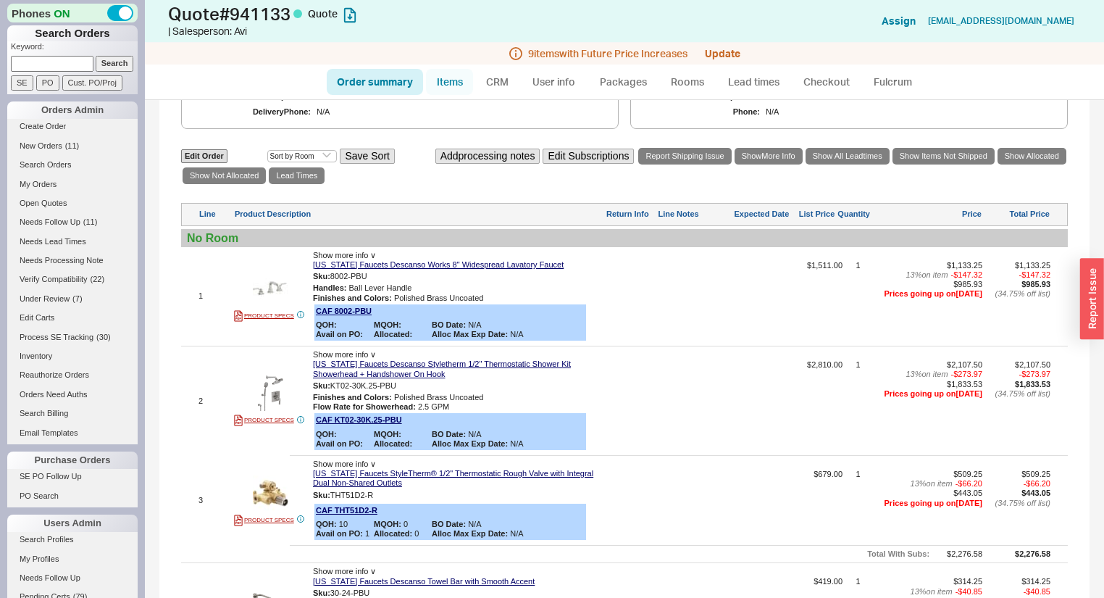
click at [454, 78] on link "Items" at bounding box center [449, 82] width 47 height 26
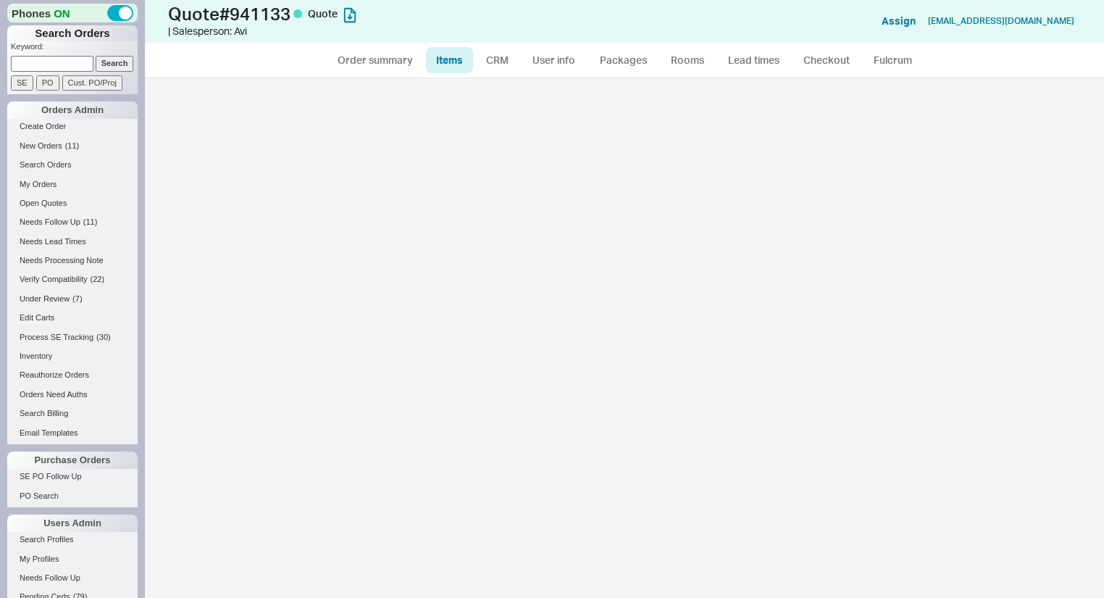
select select "3"
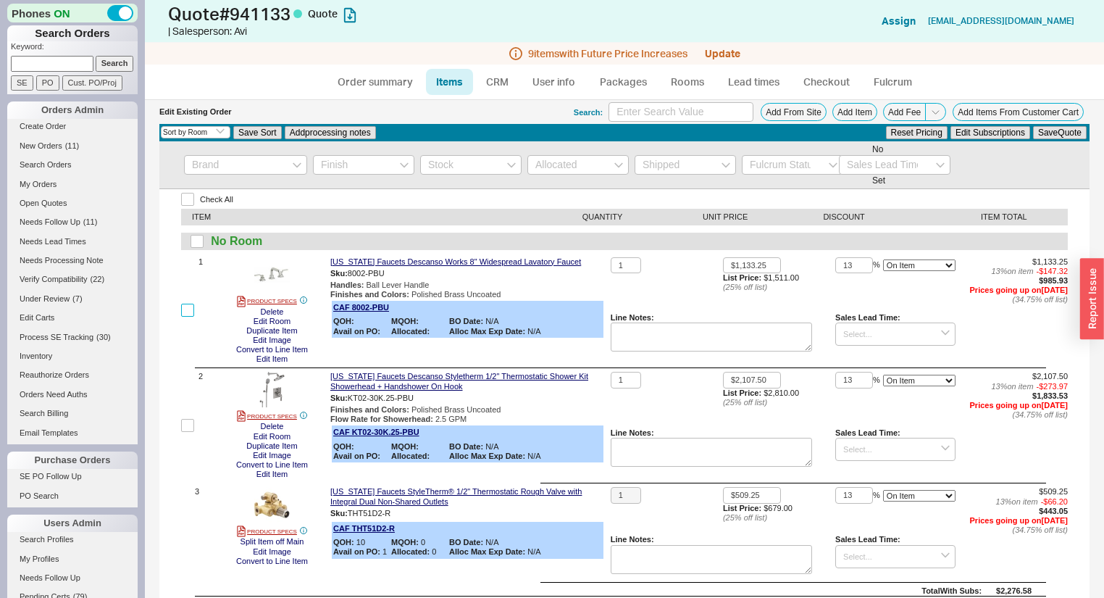
click at [188, 314] on input "checkbox" at bounding box center [187, 310] width 13 height 13
checkbox input "true"
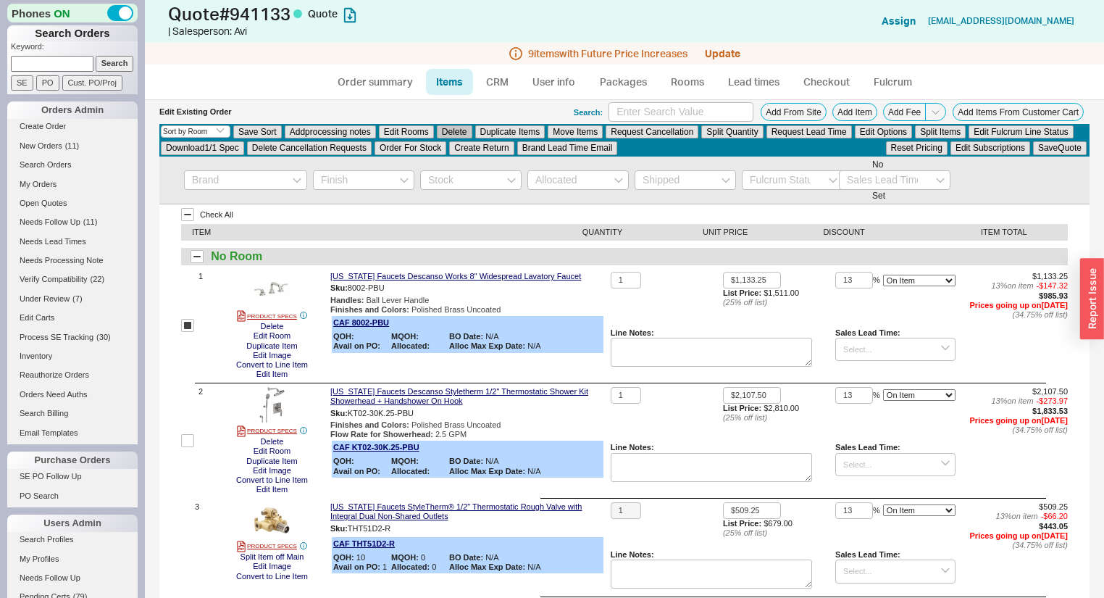
click at [443, 134] on button "Delete" at bounding box center [455, 131] width 36 height 13
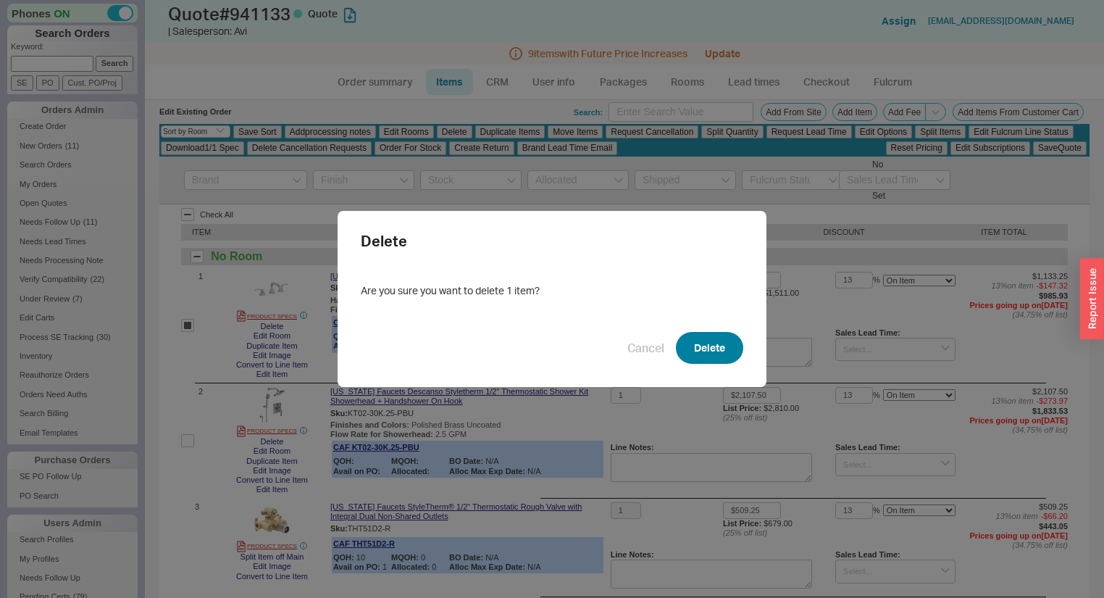
click at [689, 335] on button "Delete" at bounding box center [709, 348] width 67 height 32
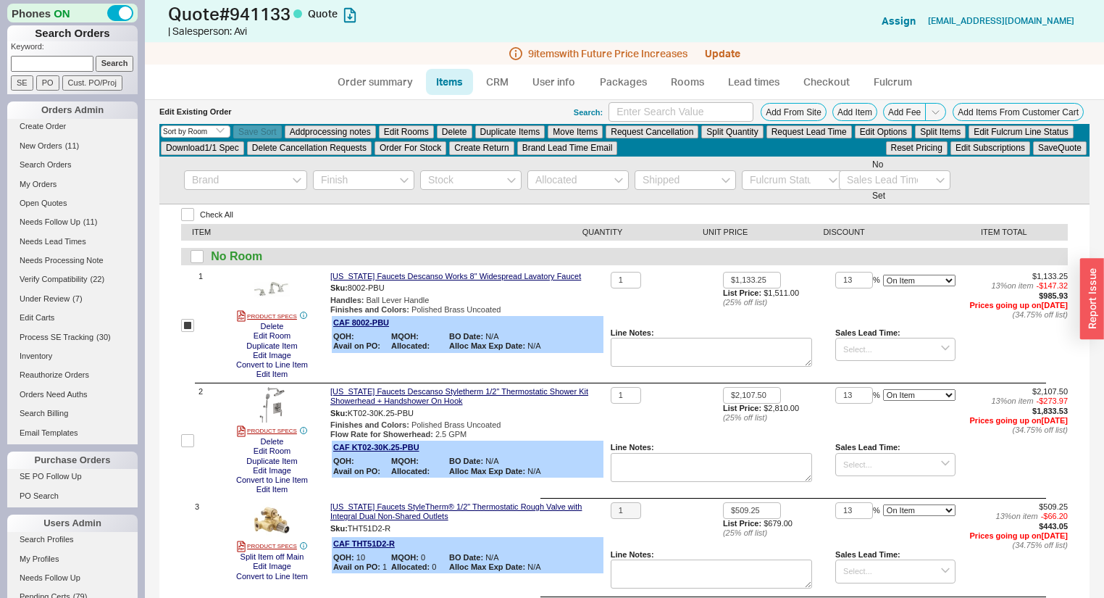
checkbox input "false"
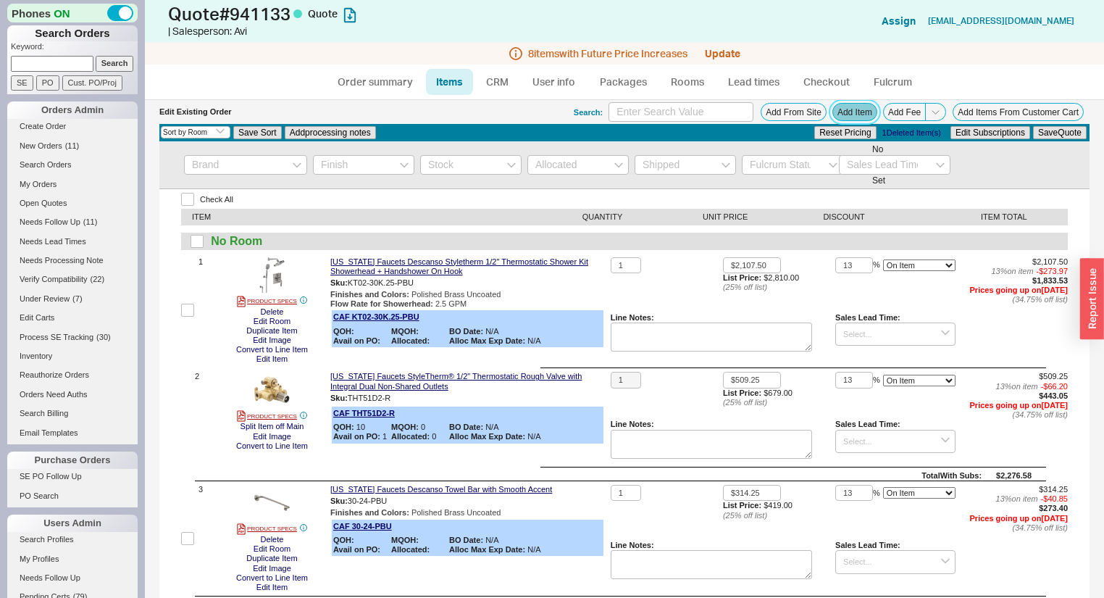
click at [856, 112] on button "Add Item" at bounding box center [854, 112] width 45 height 18
click at [685, 84] on link "Rooms" at bounding box center [687, 82] width 54 height 26
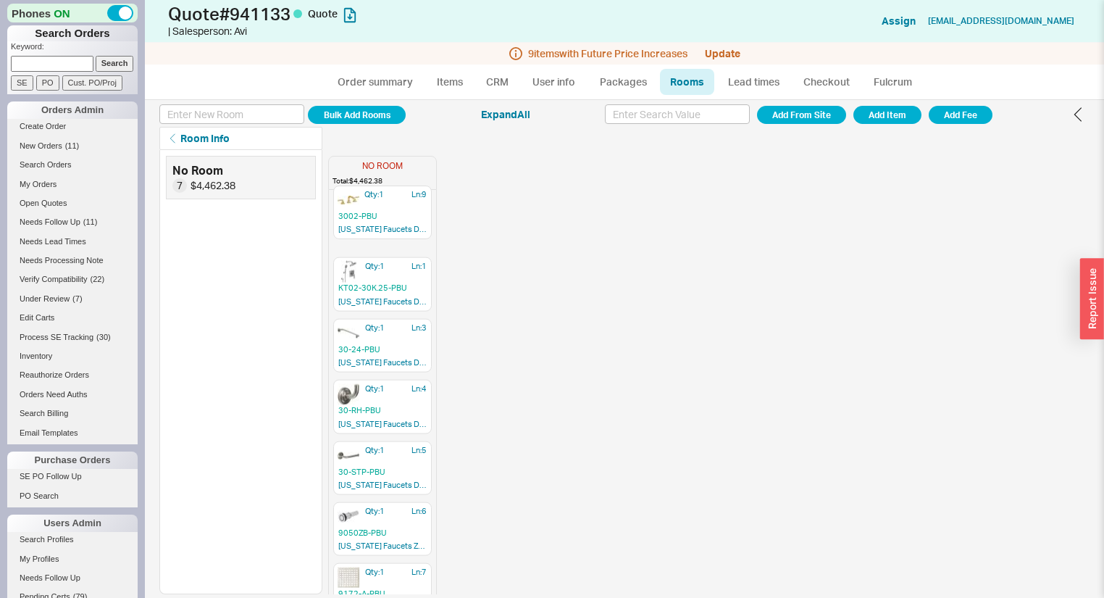
drag, startPoint x: 376, startPoint y: 566, endPoint x: 377, endPoint y: 212, distance: 354.3
click at [377, 212] on div "Qty: 1 Ln: 1 KT02-30K.25-PBU [US_STATE] Faucets Descanso Styletherm 1/2" Thermo…" at bounding box center [382, 409] width 107 height 427
click at [371, 84] on link "Order summary" at bounding box center [375, 82] width 96 height 26
select select "*"
select select "LOW"
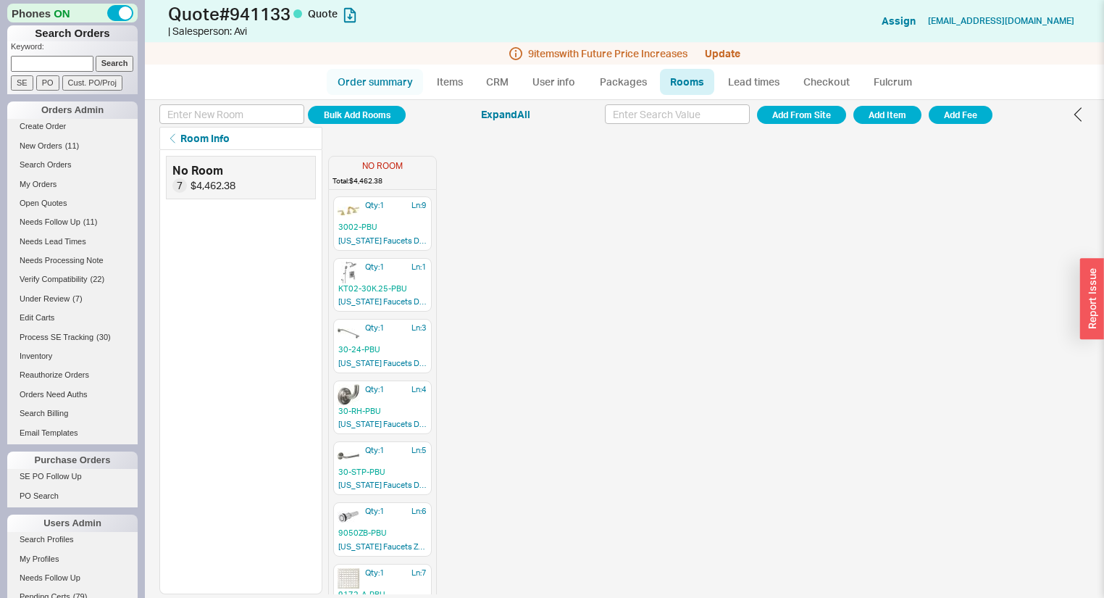
select select "LOW"
select select "3"
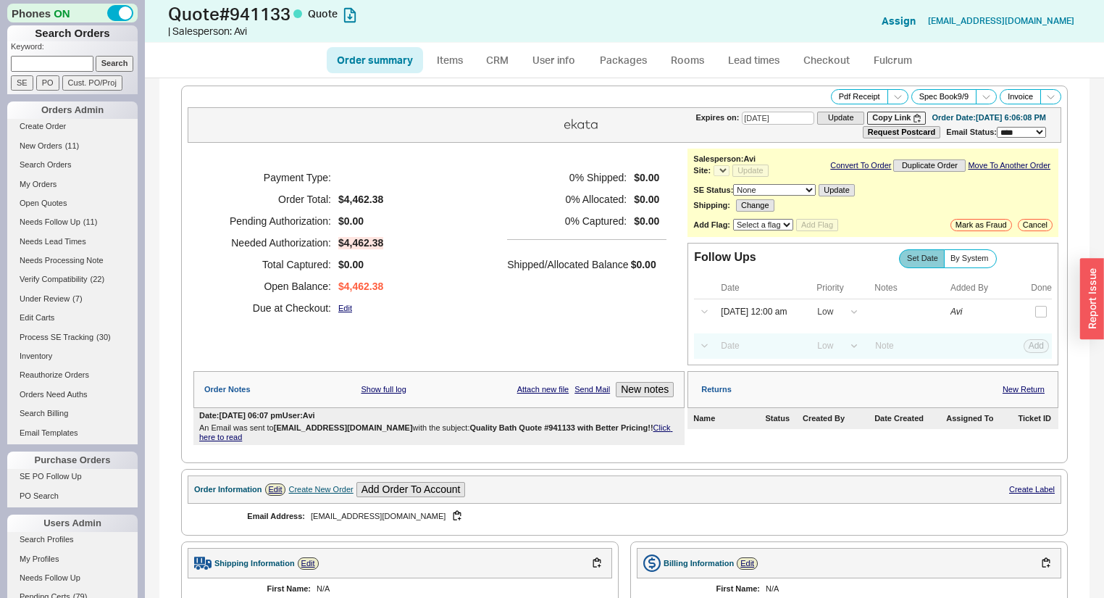
select select "*"
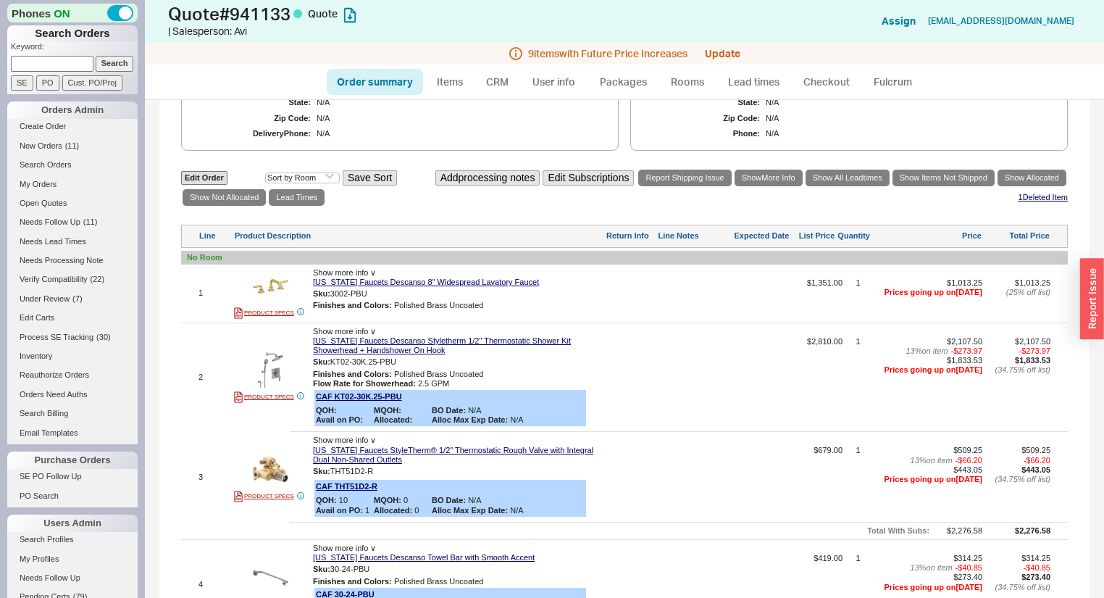
scroll to position [580, 0]
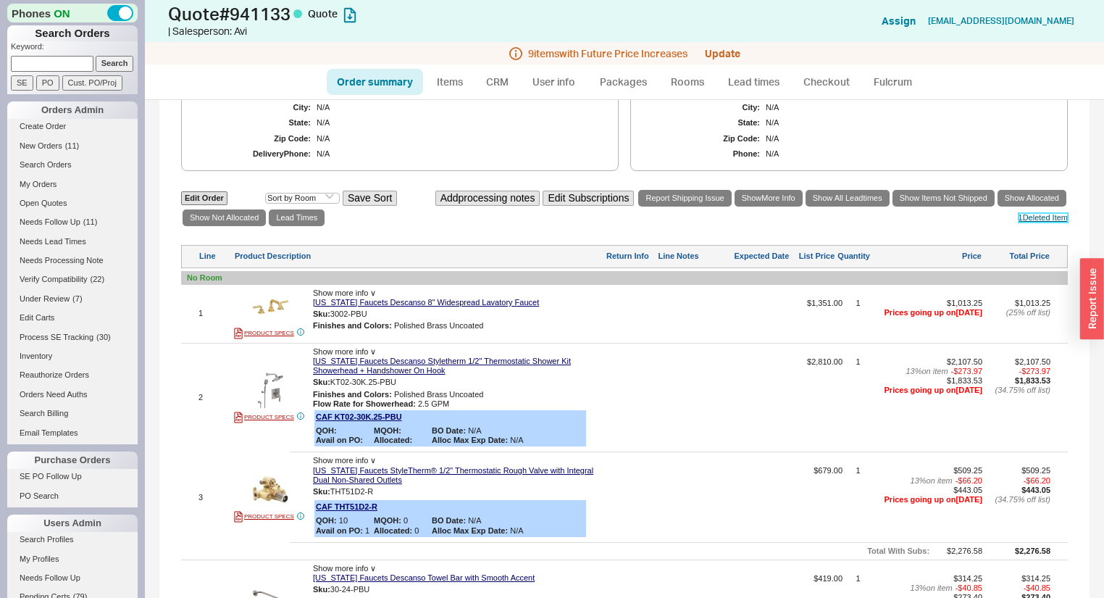
click at [1019, 213] on link "1 Deleted Item" at bounding box center [1044, 217] width 50 height 9
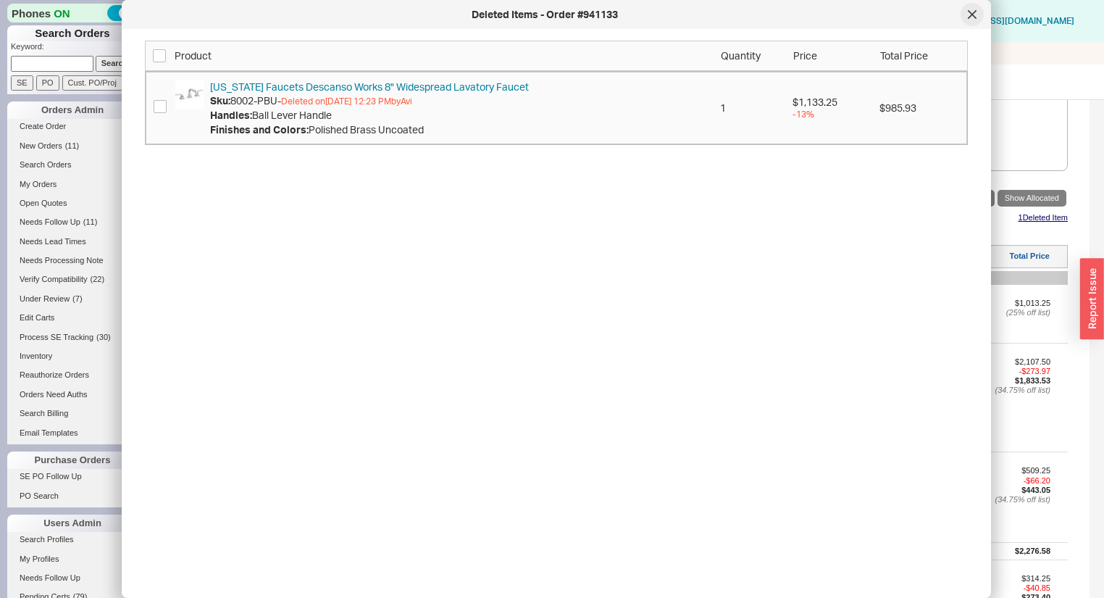
click at [976, 12] on icon at bounding box center [972, 14] width 9 height 9
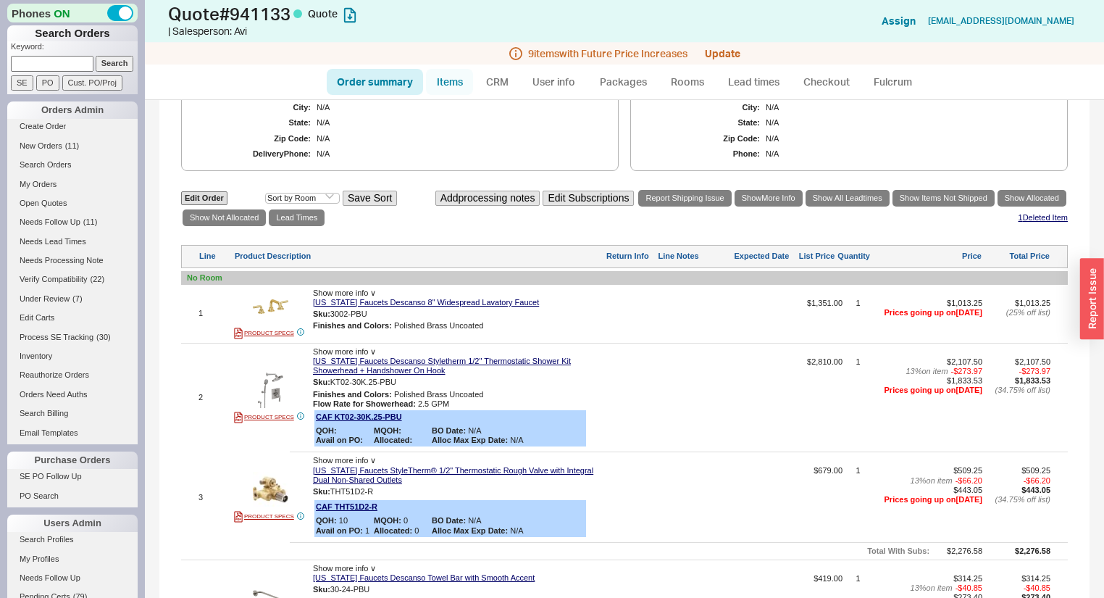
click at [449, 93] on link "Items" at bounding box center [449, 82] width 47 height 26
select select "3"
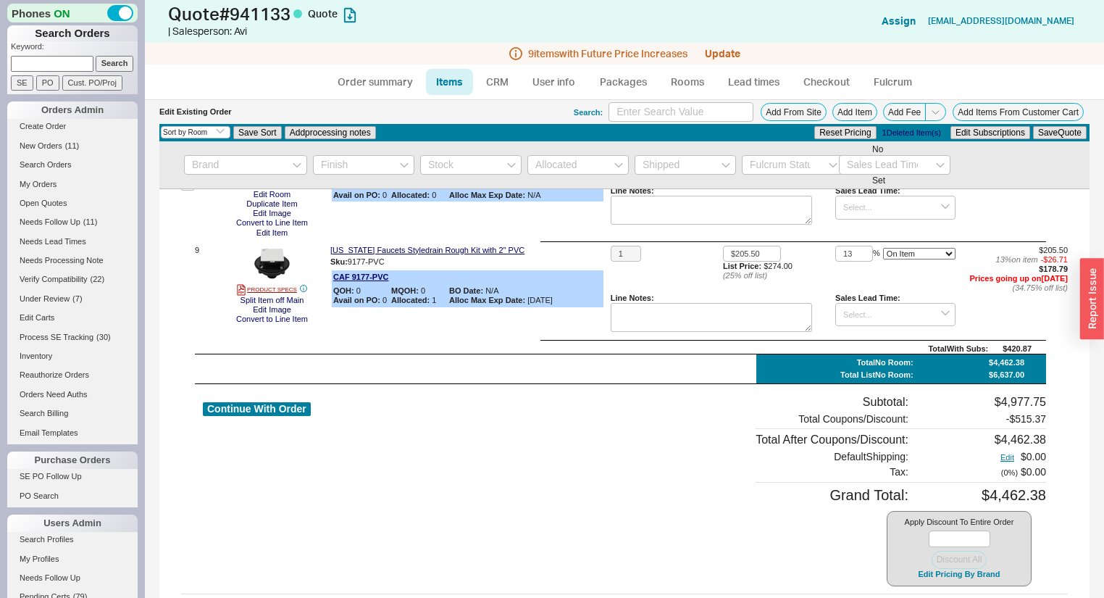
scroll to position [995, 0]
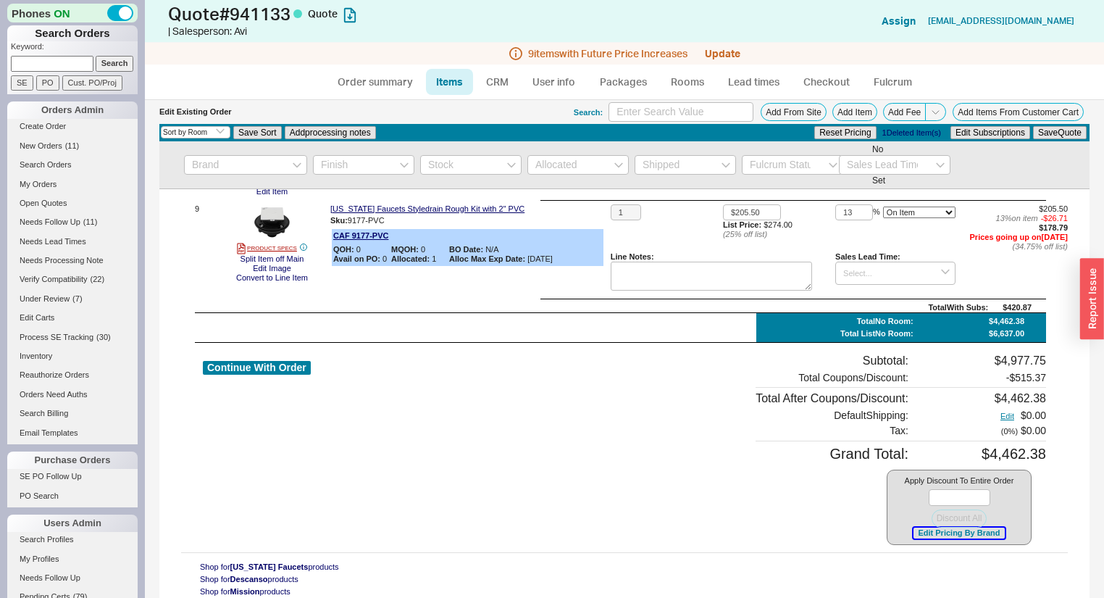
click at [914, 536] on button "Edit Pricing By Brand" at bounding box center [959, 532] width 91 height 11
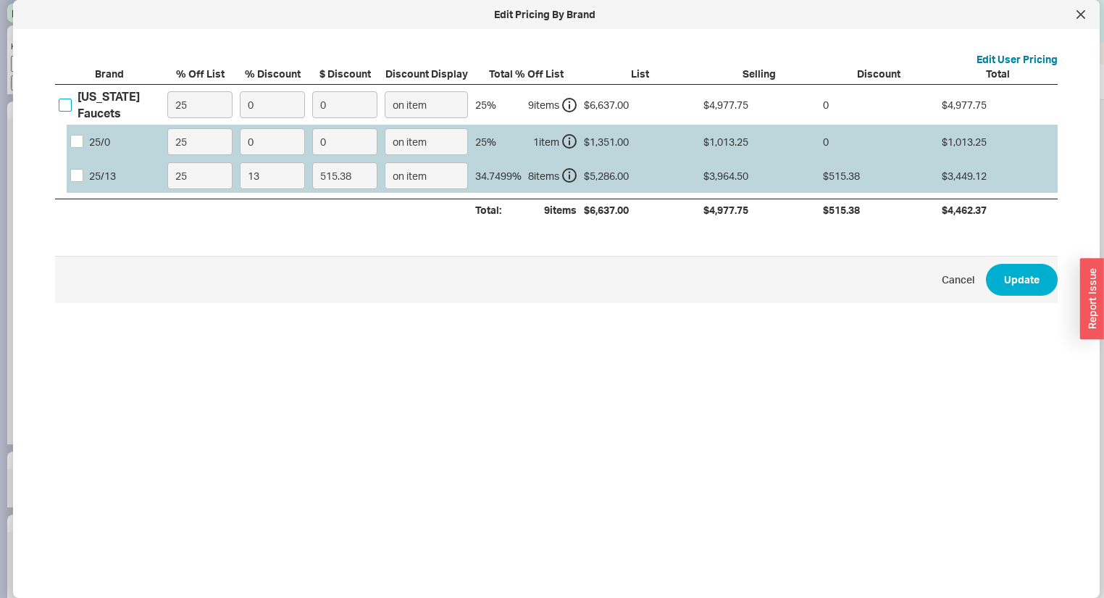
drag, startPoint x: 62, startPoint y: 105, endPoint x: 72, endPoint y: 104, distance: 10.2
click at [64, 105] on input "[US_STATE] Faucets" at bounding box center [65, 105] width 13 height 13
checkbox input "true"
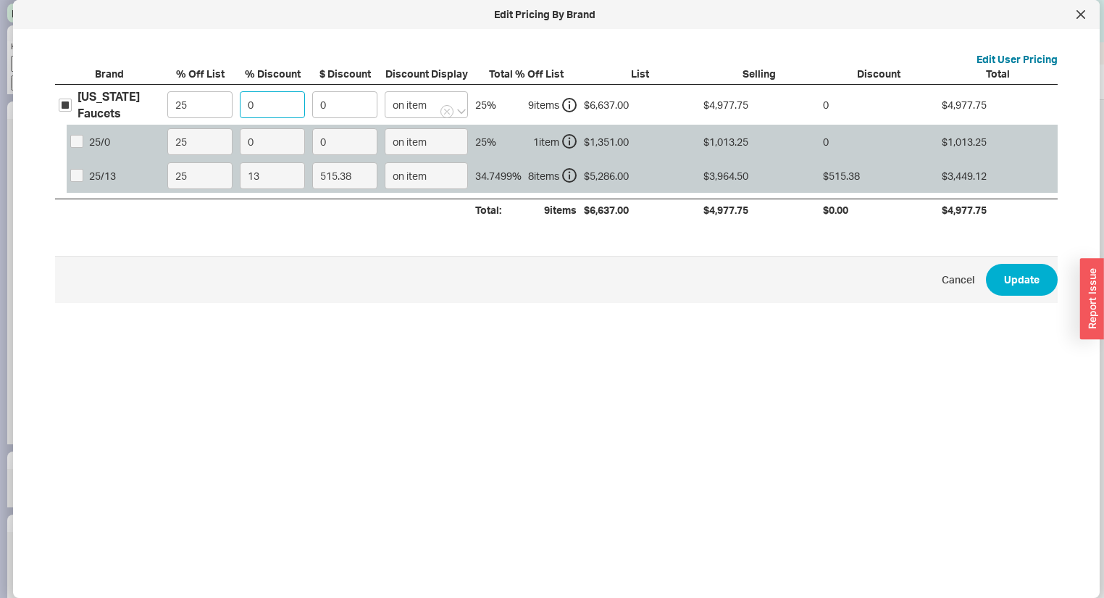
drag, startPoint x: 255, startPoint y: 107, endPoint x: 54, endPoint y: 128, distance: 201.7
click at [0, 0] on div "California Faucets 25 0 0 on item 25 % 9 item s $6,637.00 $4,977.75 0 $4,977.75…" at bounding box center [0, 0] width 0 height 0
type input "1"
type input "49.78"
type input "13"
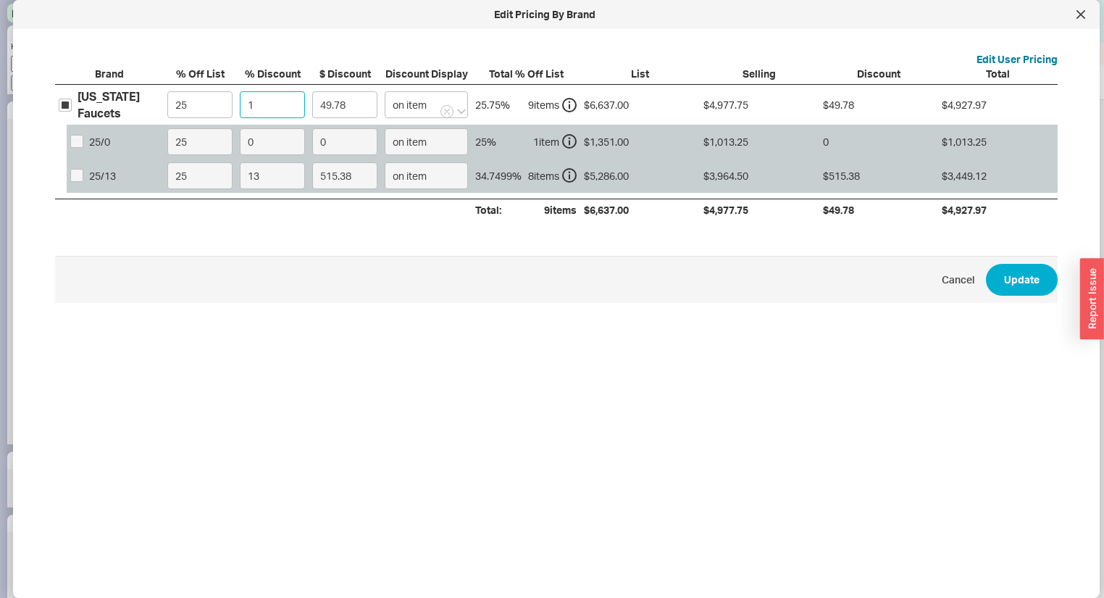
type input "647.11"
type input "13"
click at [965, 277] on span "Cancel" at bounding box center [958, 279] width 33 height 14
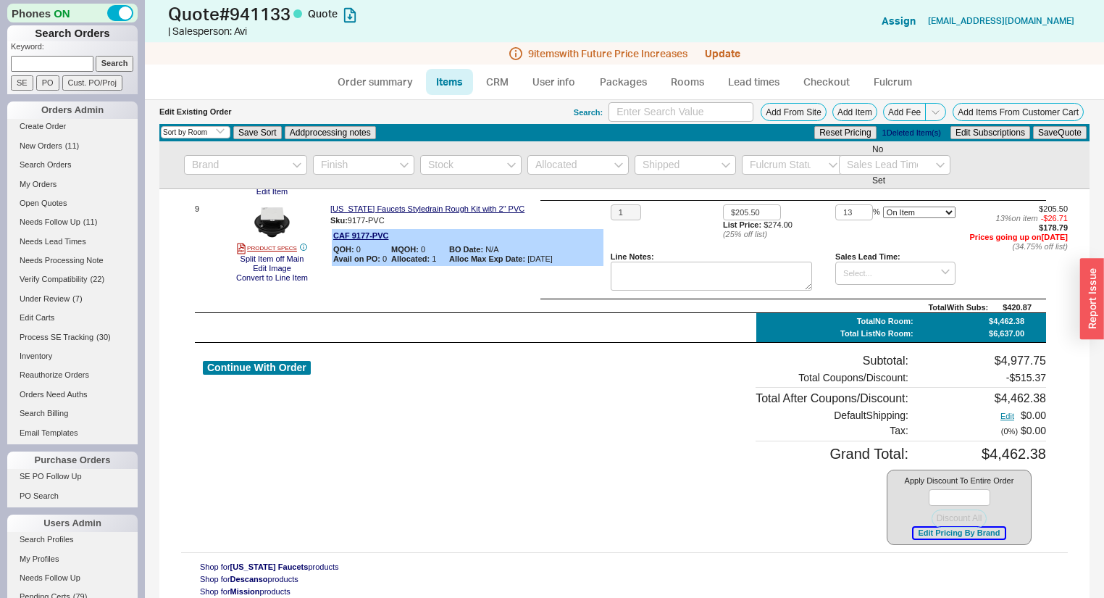
click at [943, 537] on button "Edit Pricing By Brand" at bounding box center [959, 532] width 91 height 11
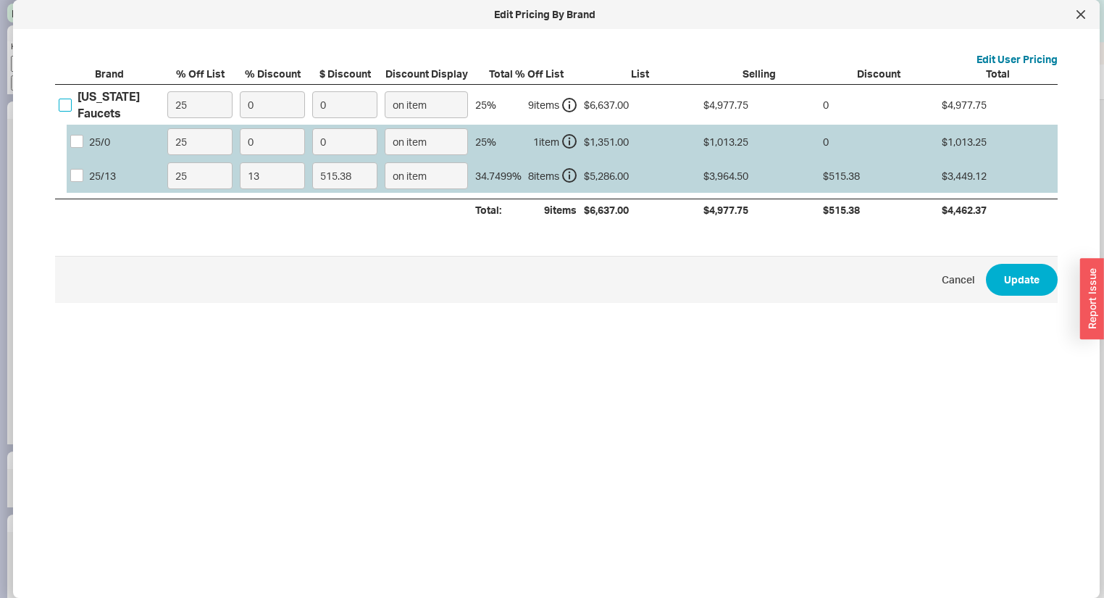
click at [64, 105] on input "[US_STATE] Faucets" at bounding box center [65, 105] width 13 height 13
checkbox input "true"
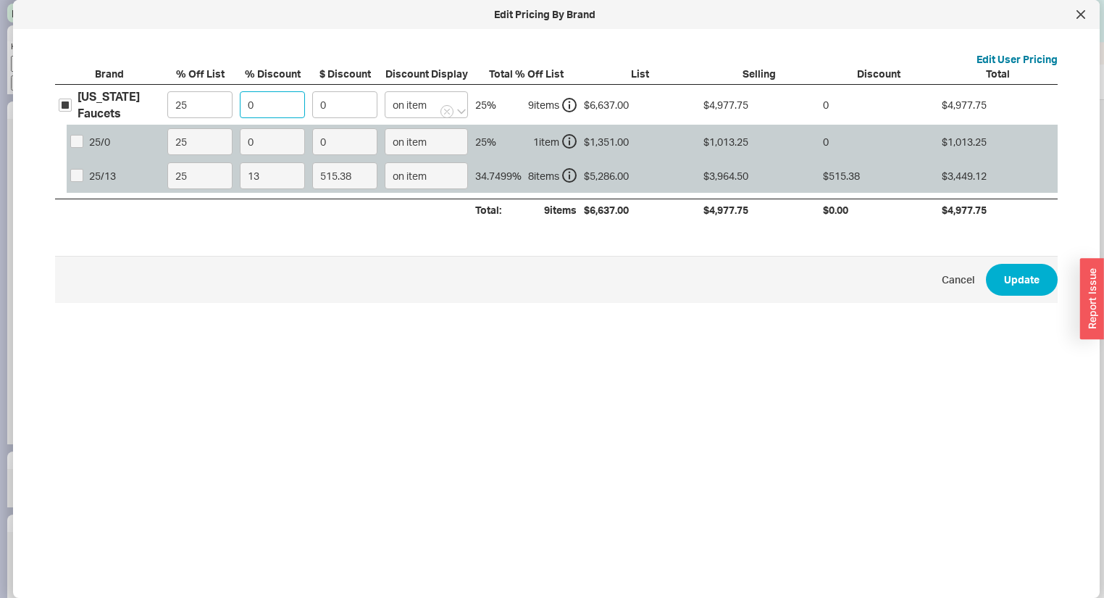
drag, startPoint x: 267, startPoint y: 110, endPoint x: 188, endPoint y: 75, distance: 87.0
click at [188, 76] on div "Brand % Off List % Discount $ Discount Discount Display Total % Off List List S…" at bounding box center [556, 144] width 1003 height 154
type input "1"
type input "49.78"
type input "13"
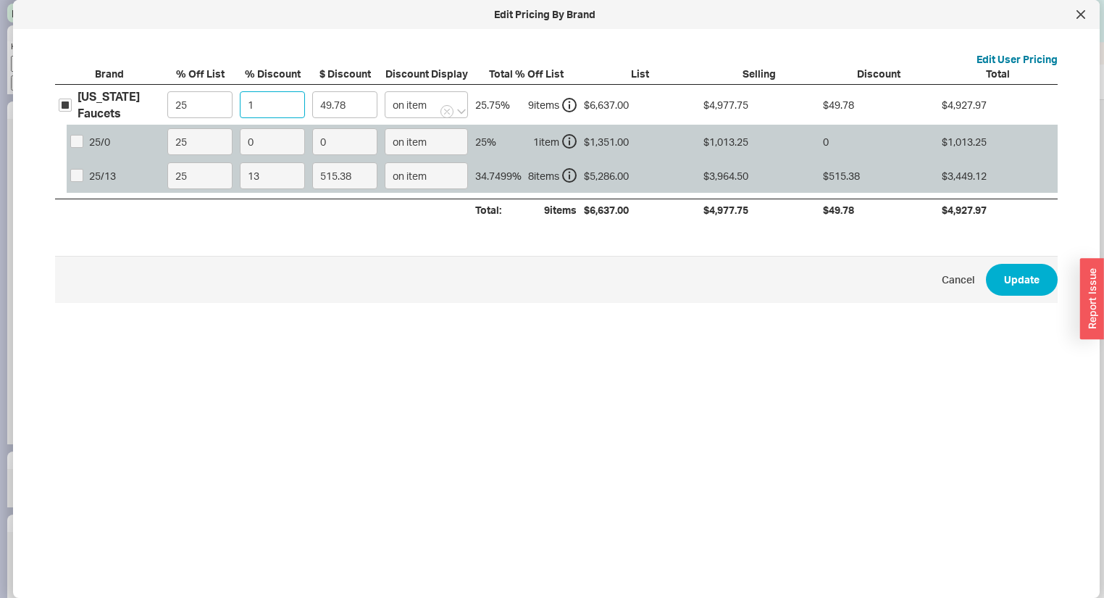
type input "647.11"
type input "13"
click at [1031, 283] on button "Update" at bounding box center [1022, 280] width 72 height 32
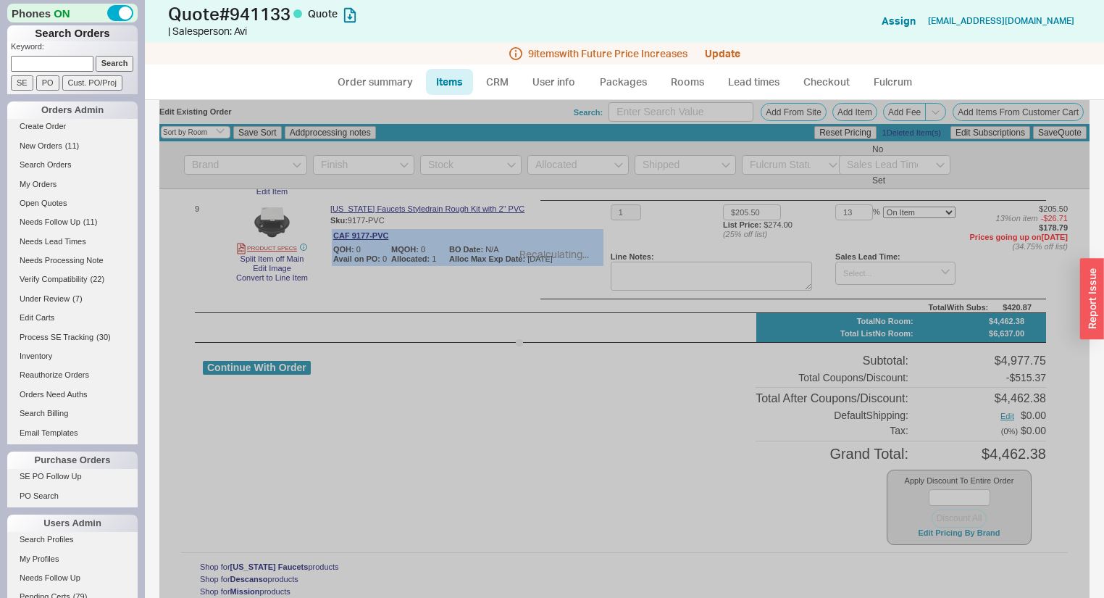
type input "13"
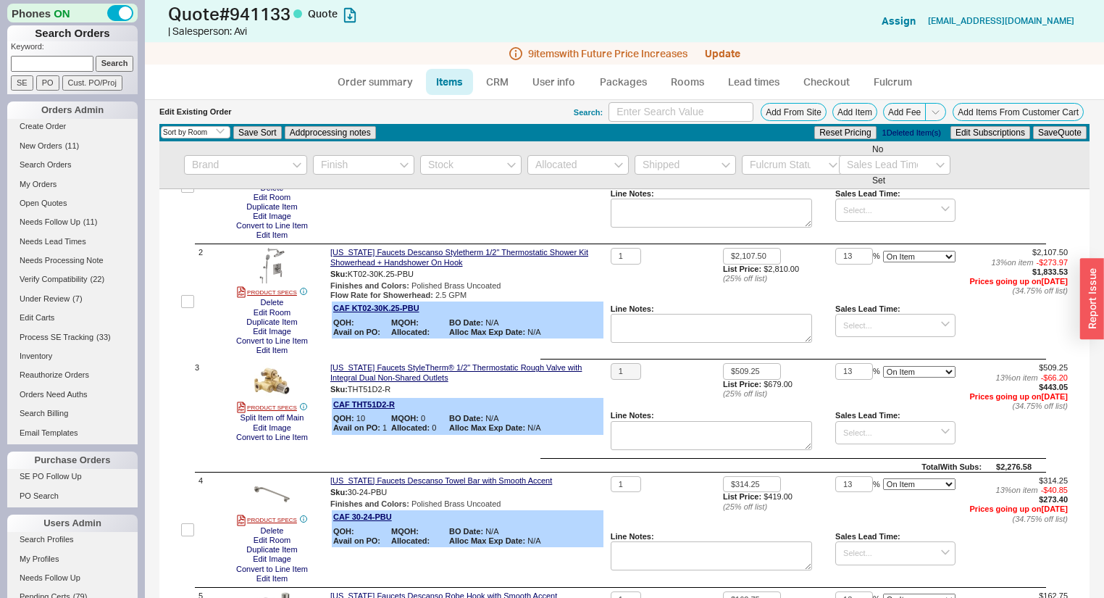
scroll to position [0, 0]
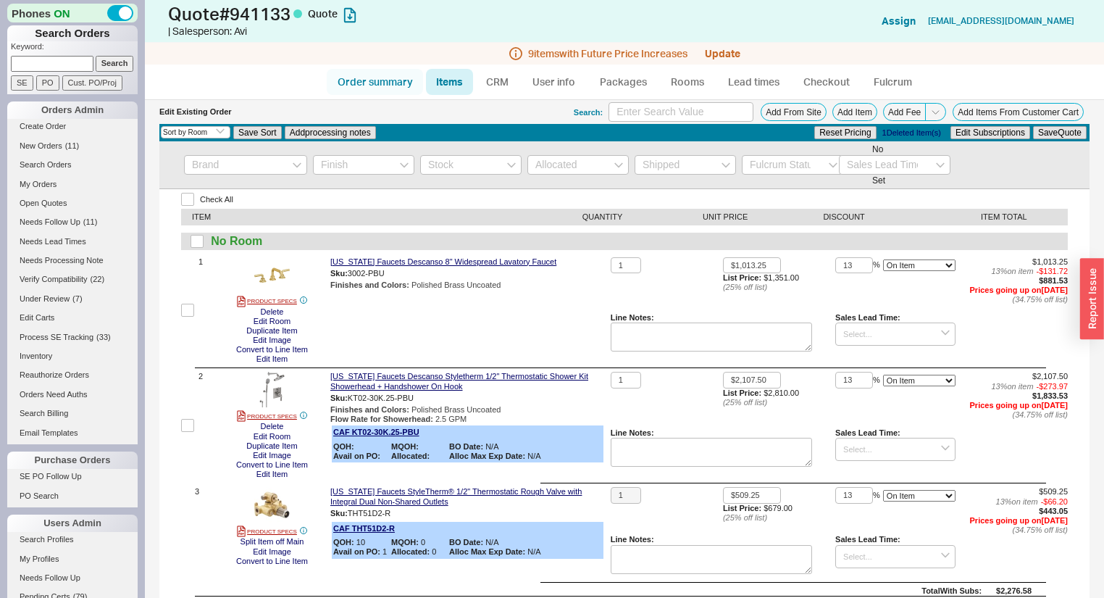
click at [386, 76] on link "Order summary" at bounding box center [375, 82] width 96 height 26
select select "*"
select select "LOW"
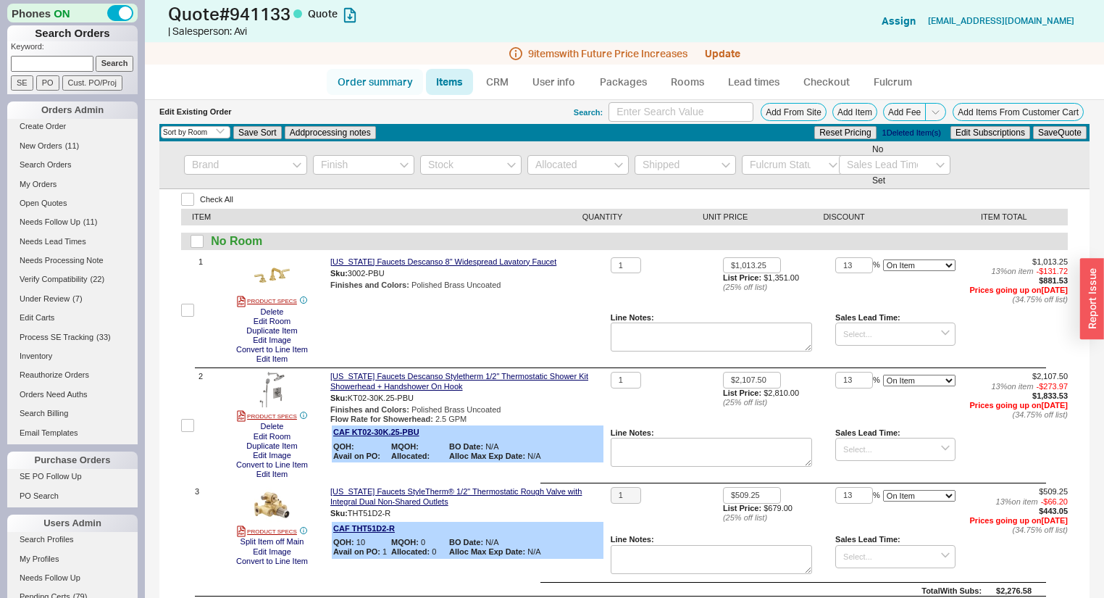
select select "3"
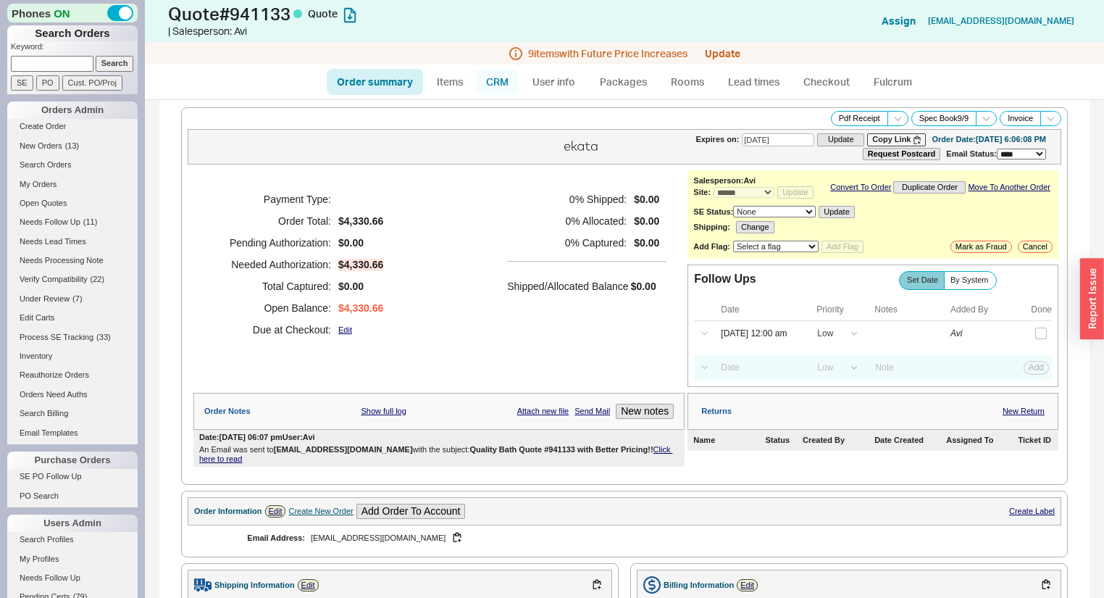
click at [490, 88] on link "CRM" at bounding box center [497, 82] width 43 height 26
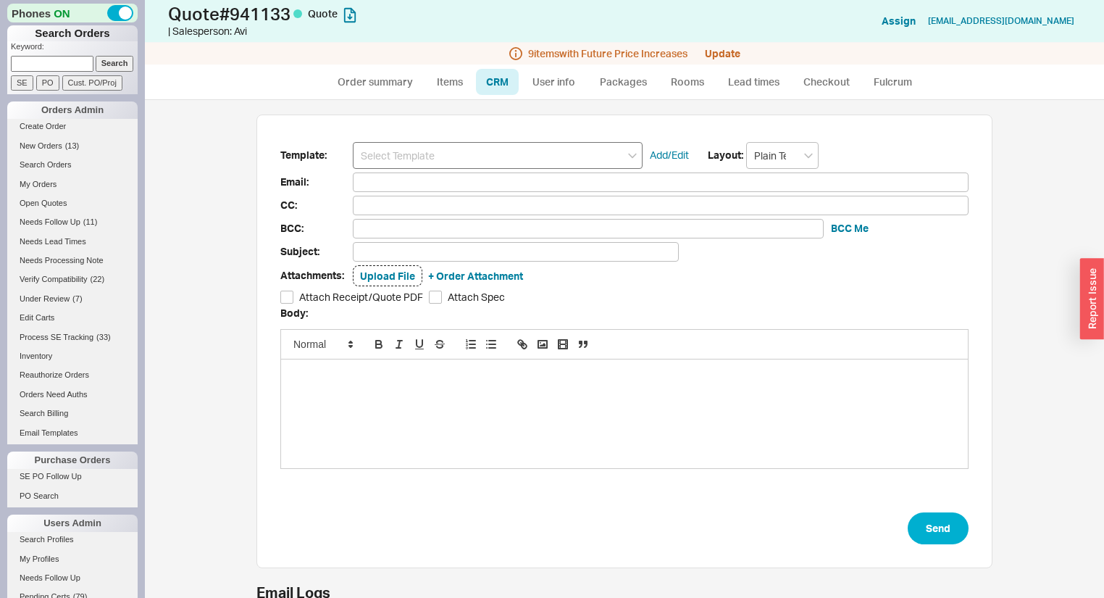
scroll to position [72, 727]
click at [424, 152] on input at bounding box center [498, 155] width 290 height 27
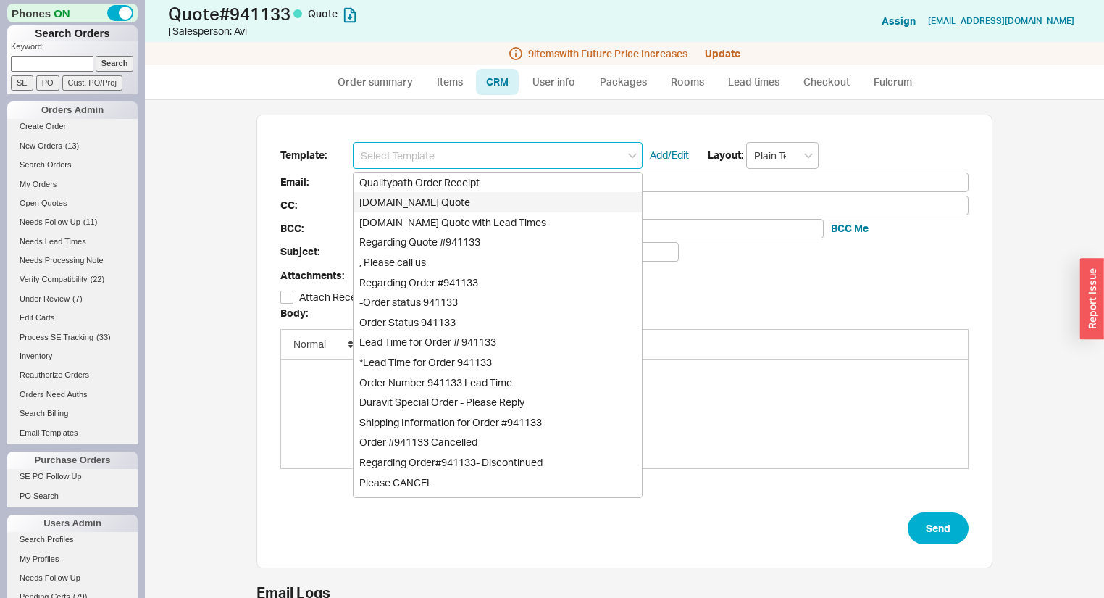
click at [436, 201] on div "Qualitybath.com Quote" at bounding box center [498, 202] width 288 height 20
type input "Receipt"
type input "law.west@gmail.com"
type input "Quality Bath Quote #941133"
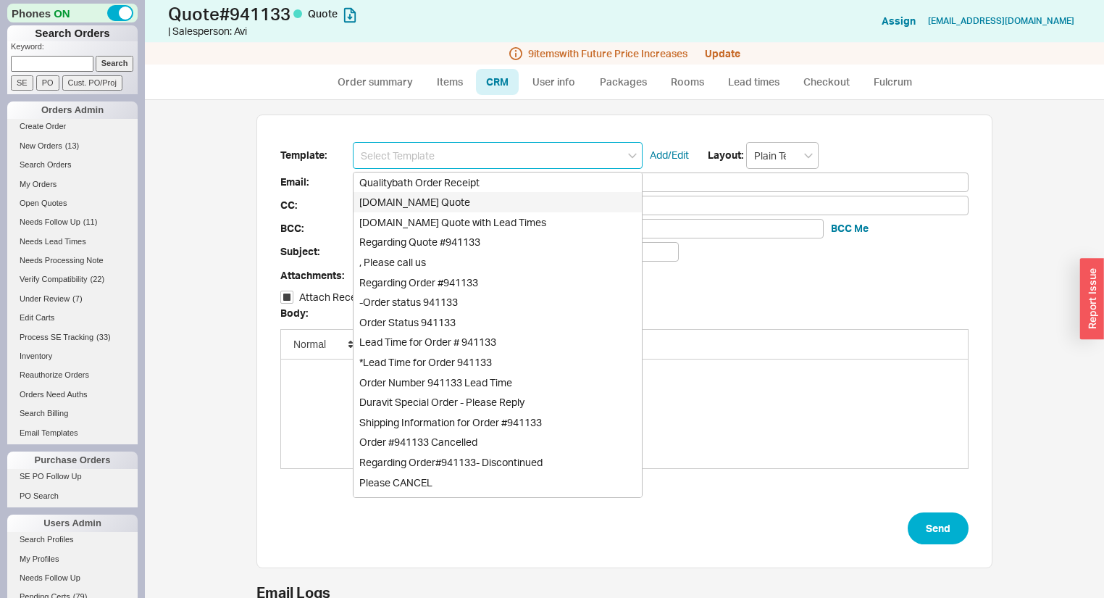
checkbox input "true"
type input "Qualitybath.com Quote"
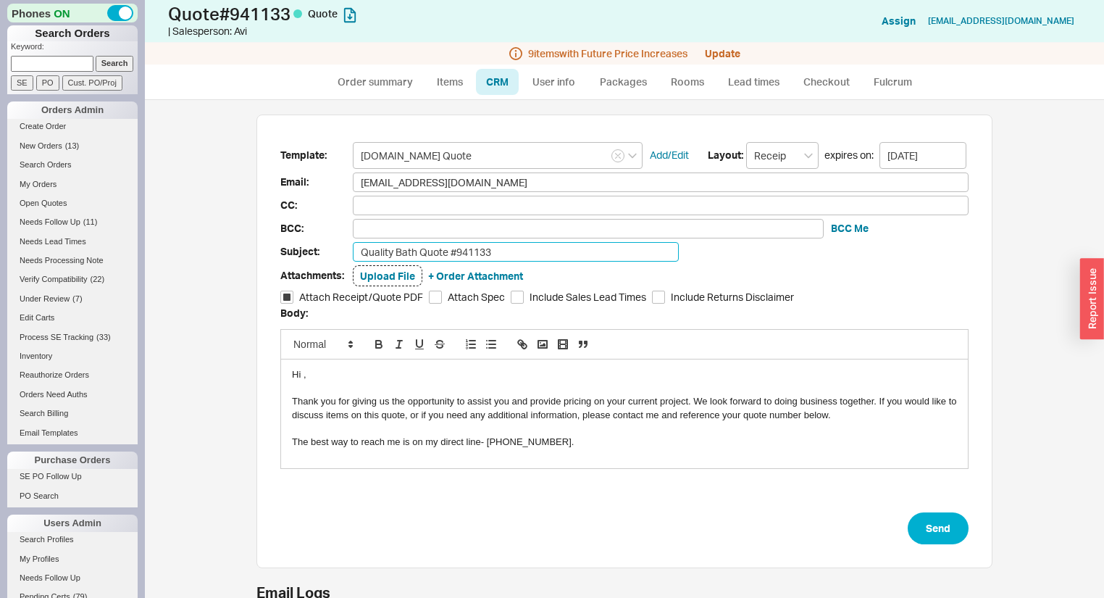
click at [533, 246] on input "Quality Bath Quote #941133" at bounding box center [516, 252] width 326 height 20
type input "Quality Bath Quote #941133 Revised"
click at [848, 230] on button "BCC Me" at bounding box center [850, 228] width 38 height 14
type input "aviw@qualitybath.com"
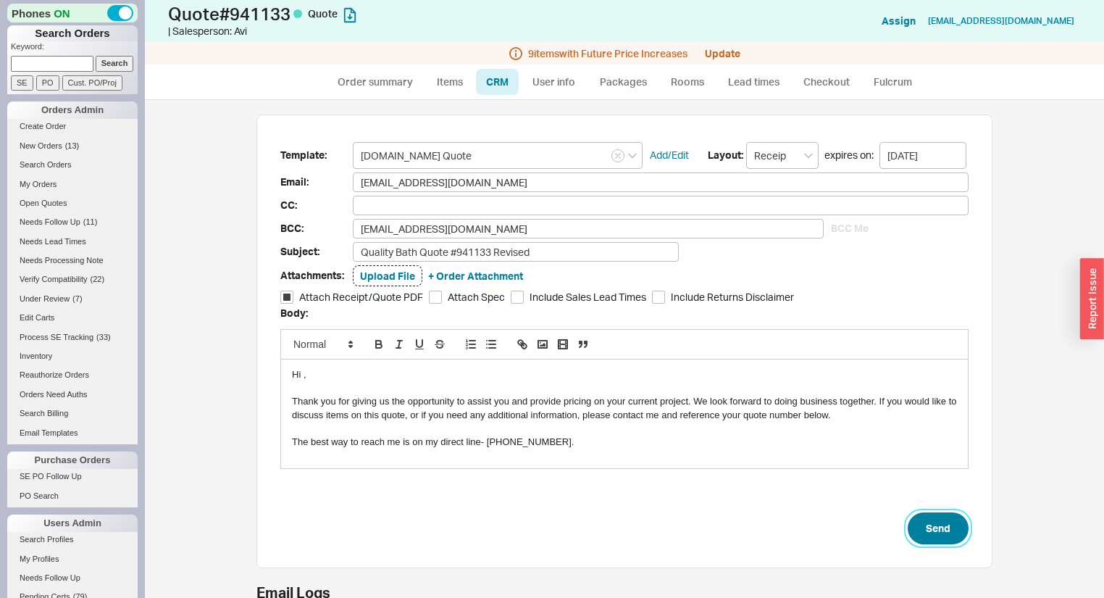
click at [939, 514] on button "Send" at bounding box center [938, 528] width 61 height 32
select select "*"
select select "LOW"
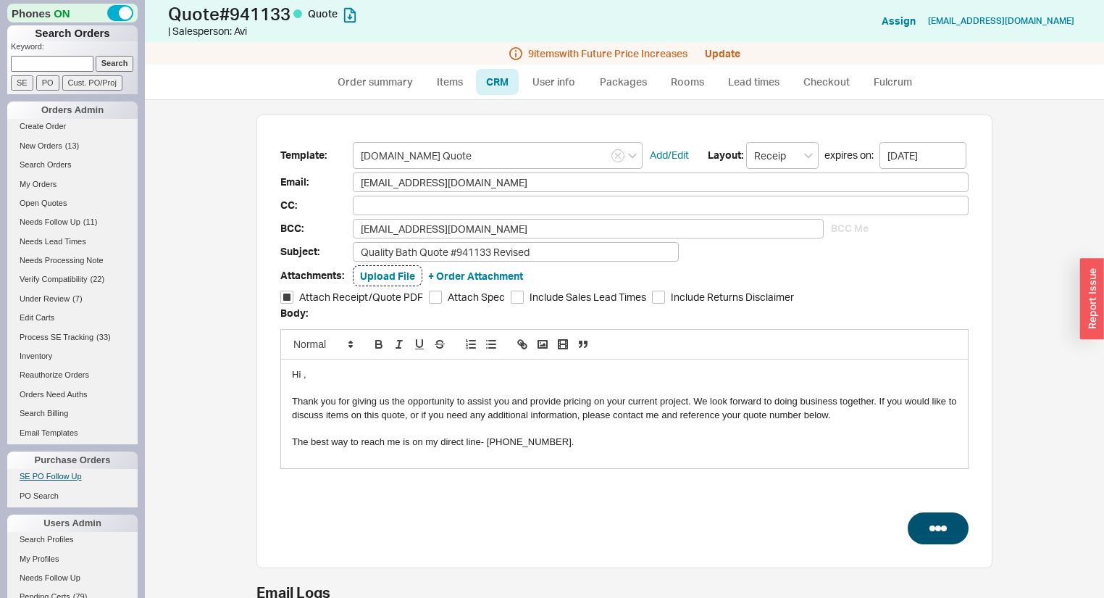
select select "3"
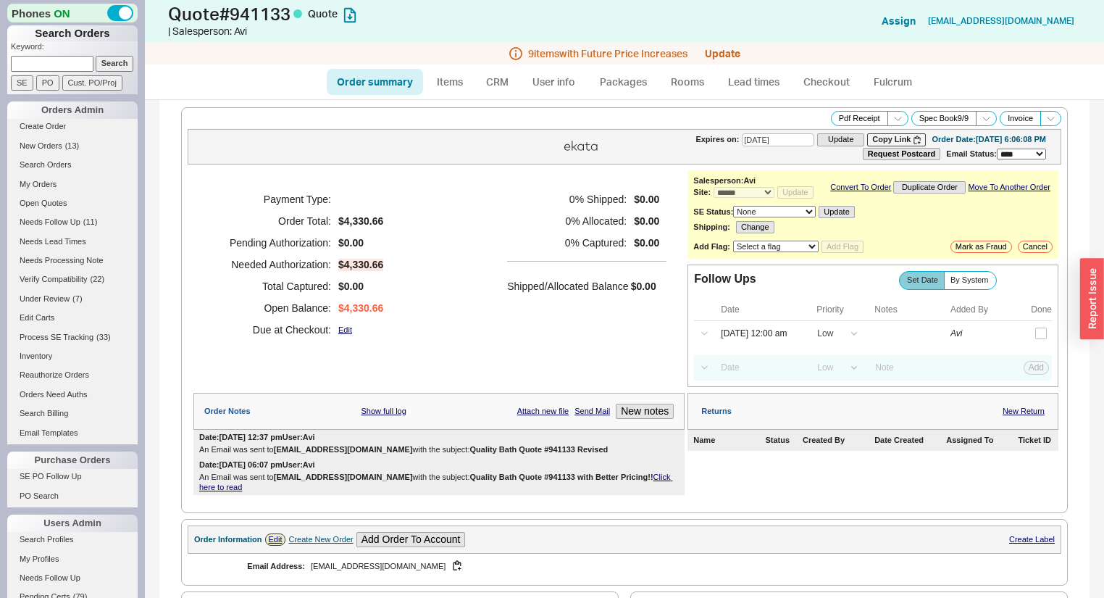
click at [489, 248] on div "Payment Type: Order Total: $4,330.66 Pending Authorization: $0.00 Needed Author…" at bounding box center [438, 264] width 491 height 188
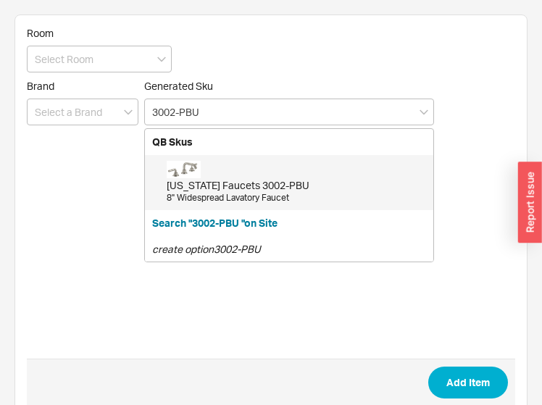
click at [204, 172] on div "[US_STATE] Faucets 3002-PBU 8" Widespread Lavatory Faucet" at bounding box center [296, 182] width 259 height 43
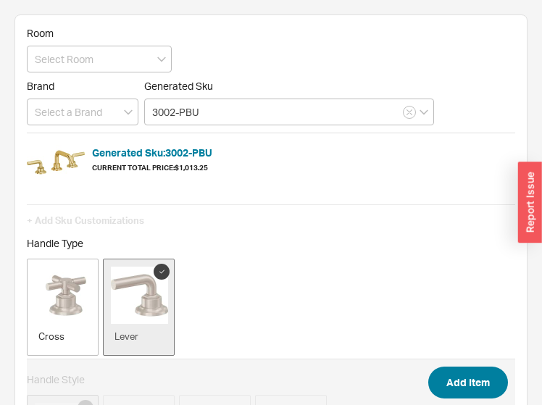
type input "3002-PBU"
click at [498, 384] on button "Add Item" at bounding box center [468, 383] width 80 height 32
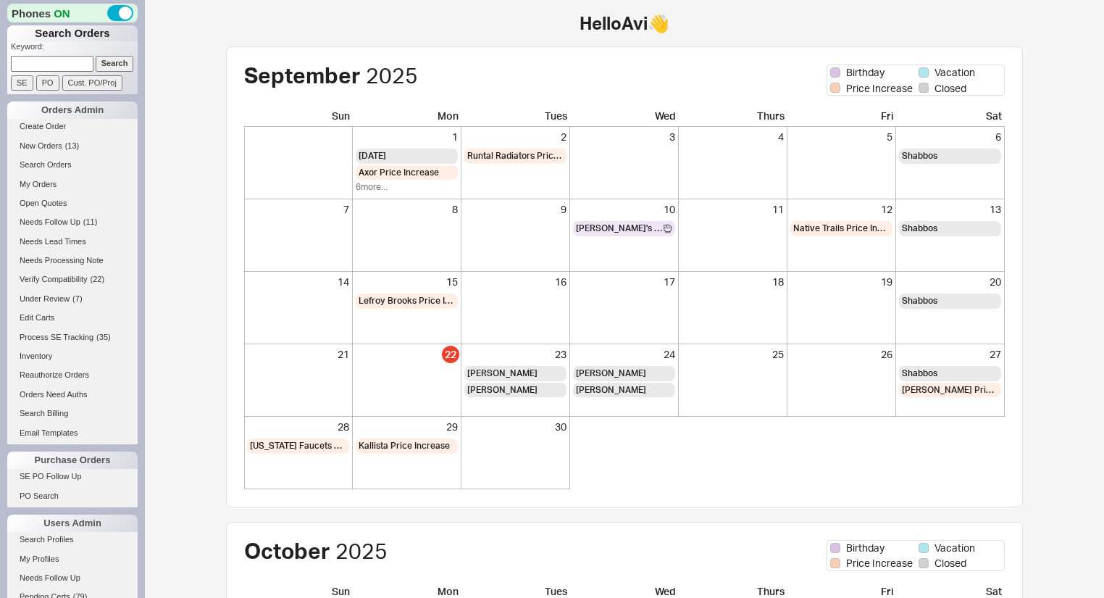
click at [44, 62] on input at bounding box center [52, 63] width 83 height 15
type input "939829"
click at [96, 56] on input "Search" at bounding box center [115, 63] width 38 height 15
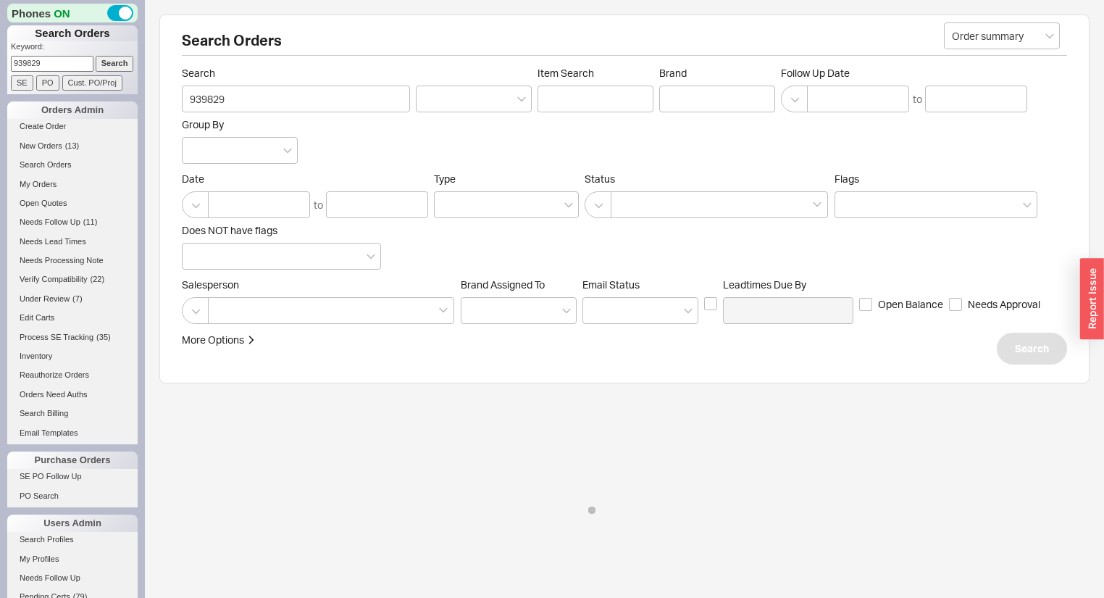
select select "LOW"
select select "3"
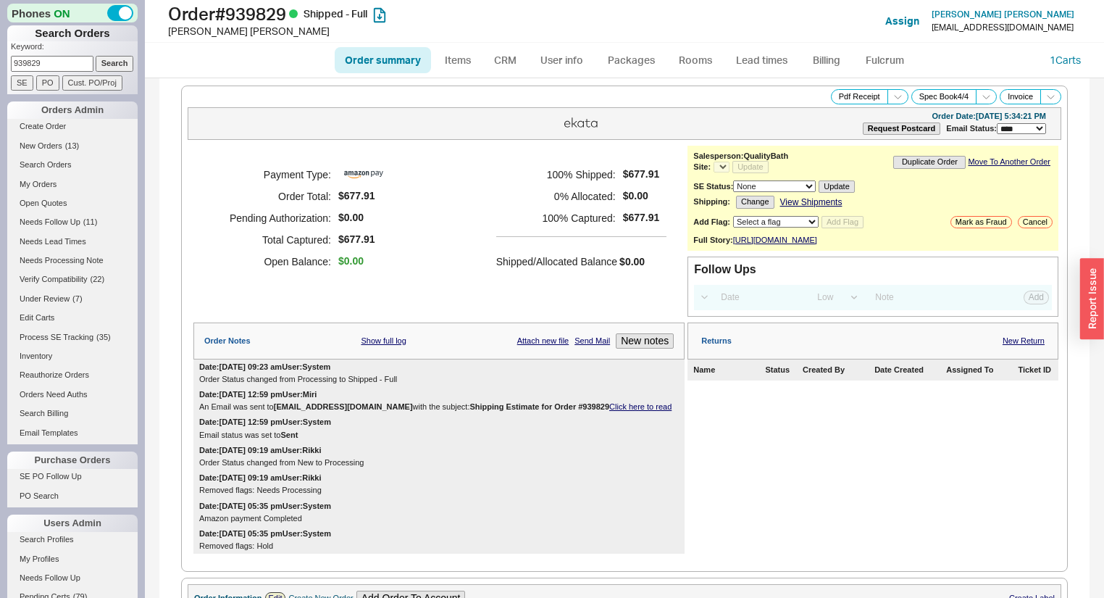
select select "*"
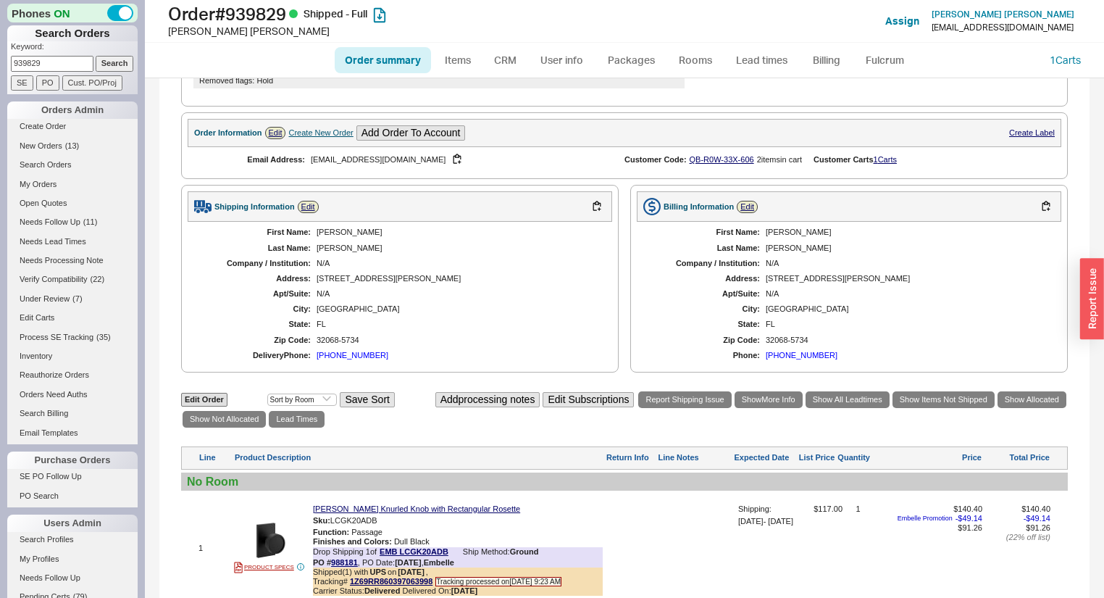
scroll to position [232, 0]
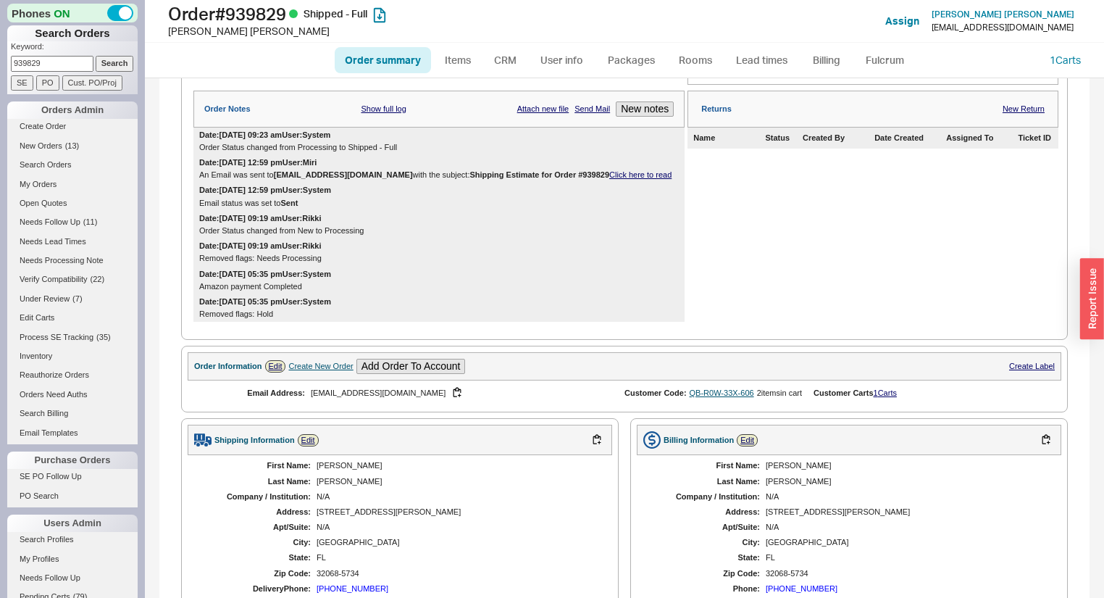
drag, startPoint x: 733, startPoint y: 409, endPoint x: 730, endPoint y: 399, distance: 10.5
click at [733, 406] on div "Email Address: [EMAIL_ADDRESS][DOMAIN_NAME] Customer Code: QB-R0W-33X-606 2 ite…" at bounding box center [625, 392] width 874 height 25
click at [730, 397] on link "QB-R0W-33X-606" at bounding box center [722, 392] width 64 height 9
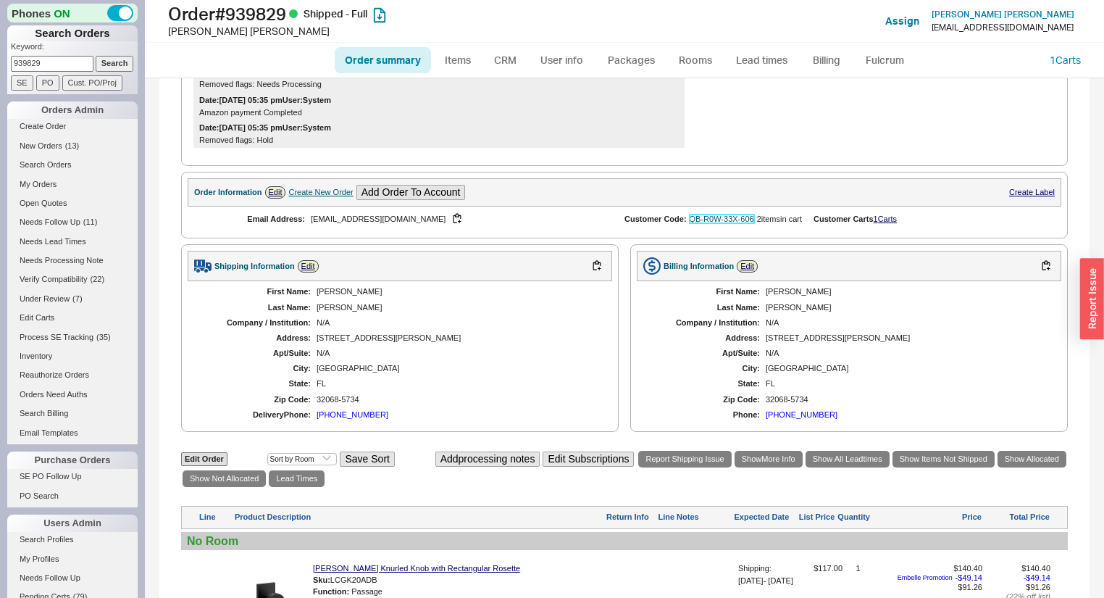
scroll to position [58, 0]
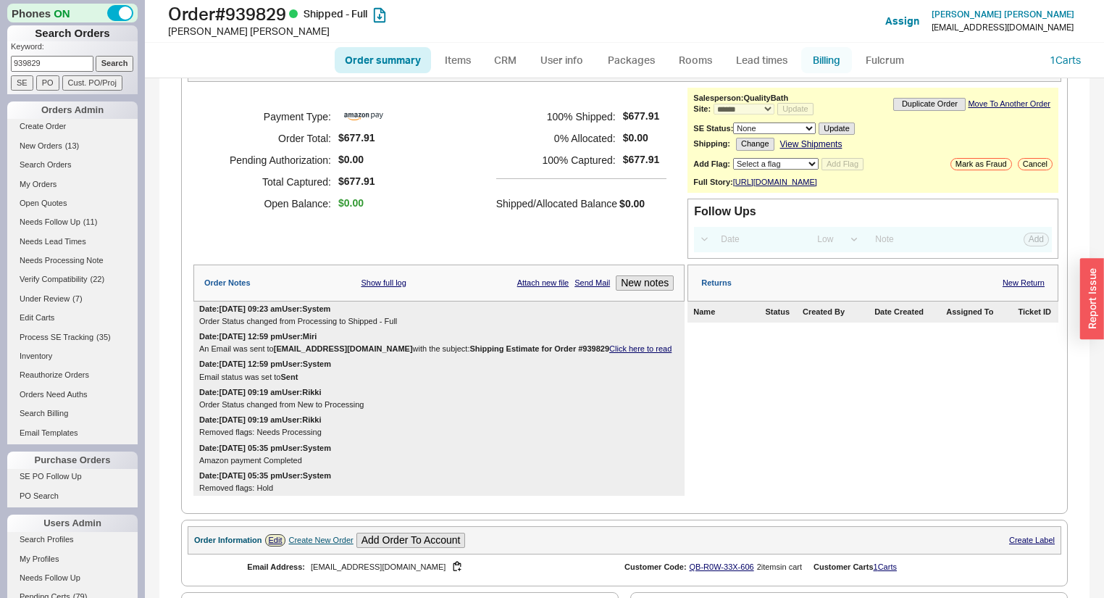
click at [824, 51] on link "Billing" at bounding box center [826, 60] width 51 height 26
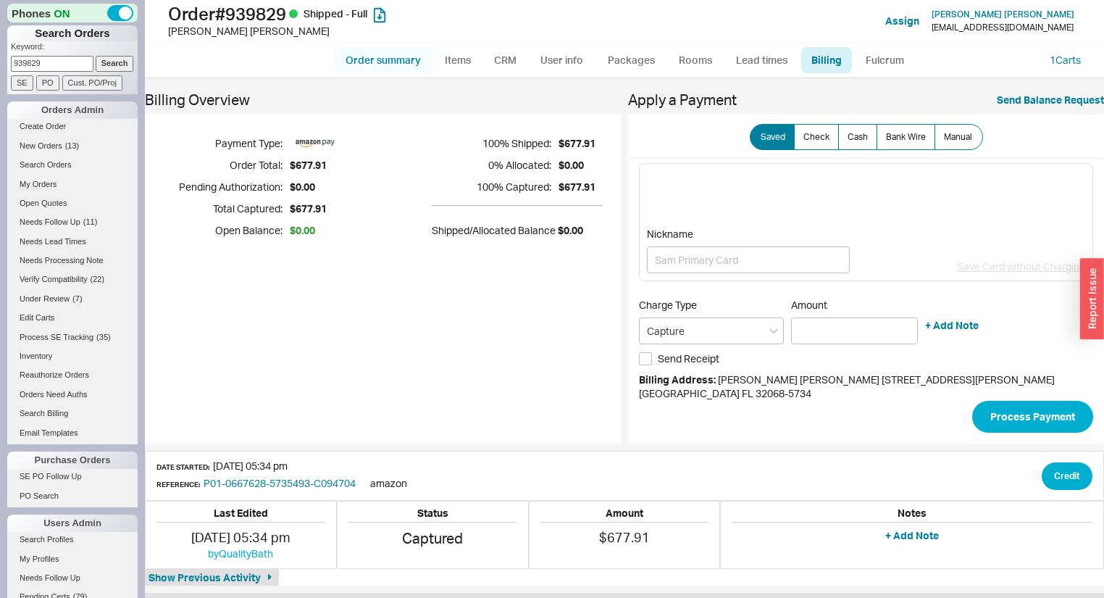
click at [380, 67] on link "Order summary" at bounding box center [383, 60] width 96 height 26
select select "*"
select select "LOW"
select select "3"
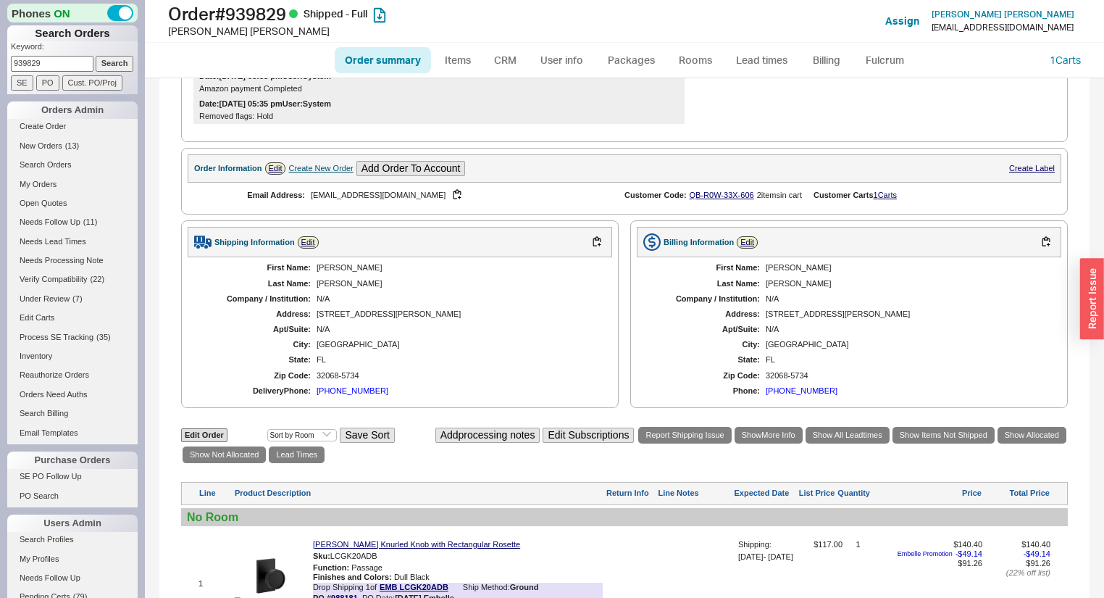
scroll to position [348, 0]
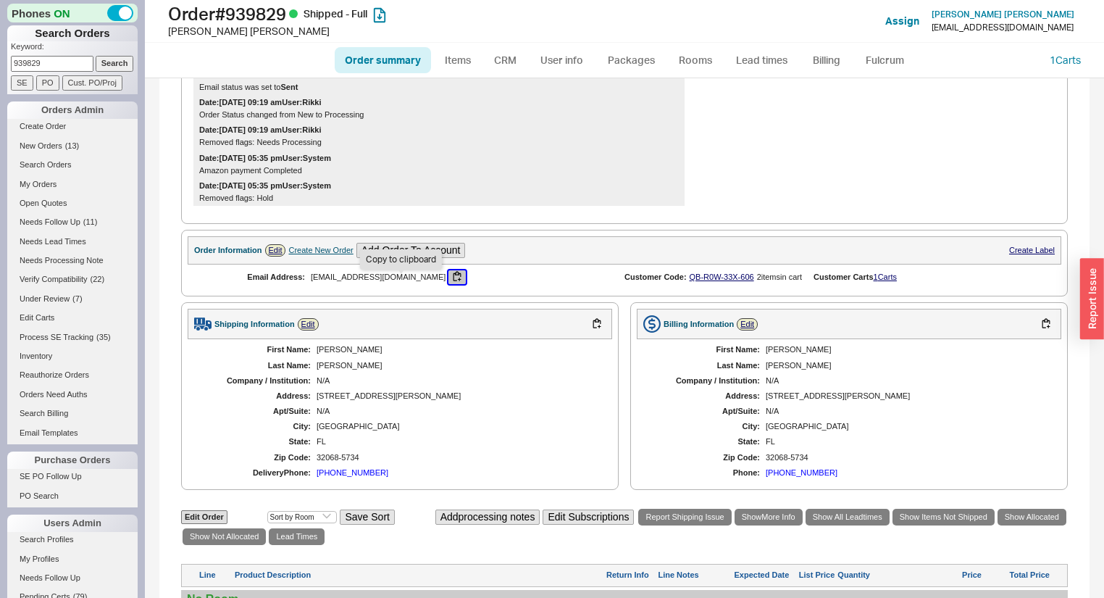
click at [448, 284] on button "button" at bounding box center [456, 277] width 17 height 14
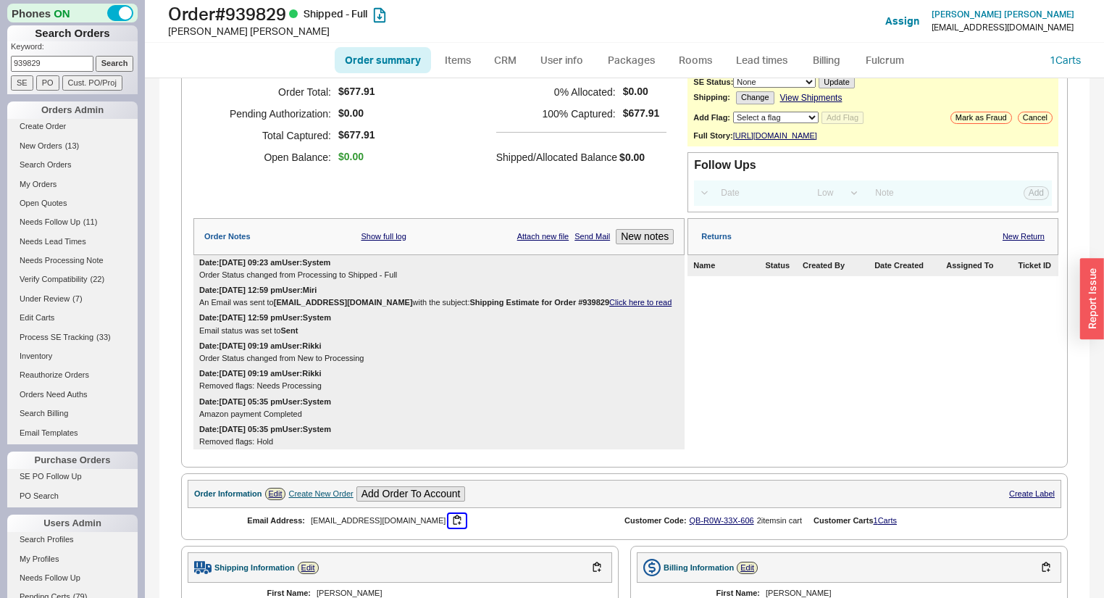
scroll to position [99, 0]
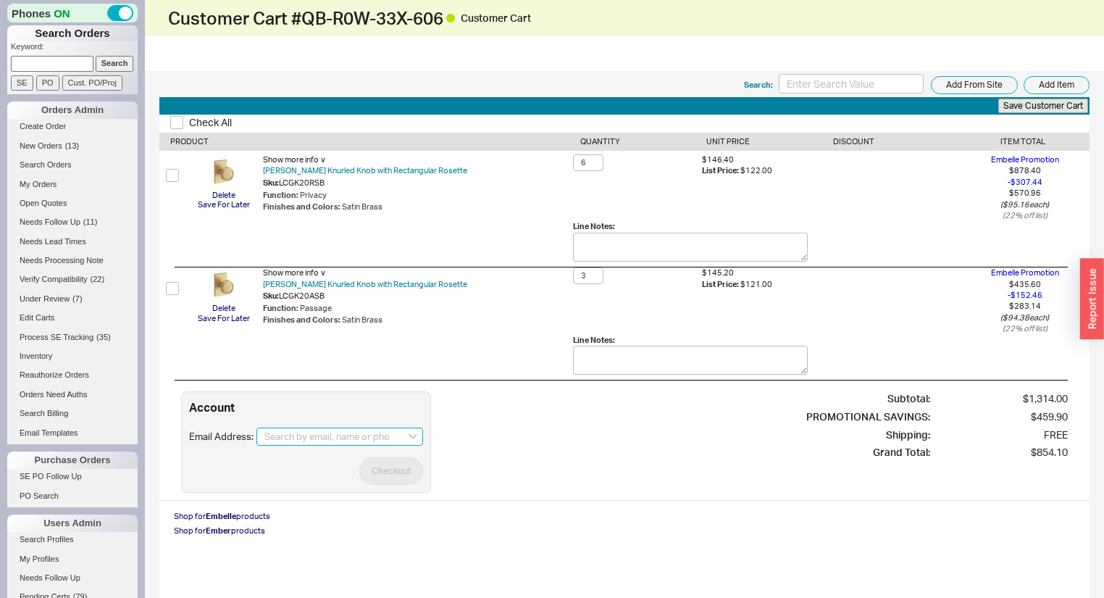
click at [333, 433] on input at bounding box center [339, 436] width 167 height 19
paste input "motifex77@gmail.com"
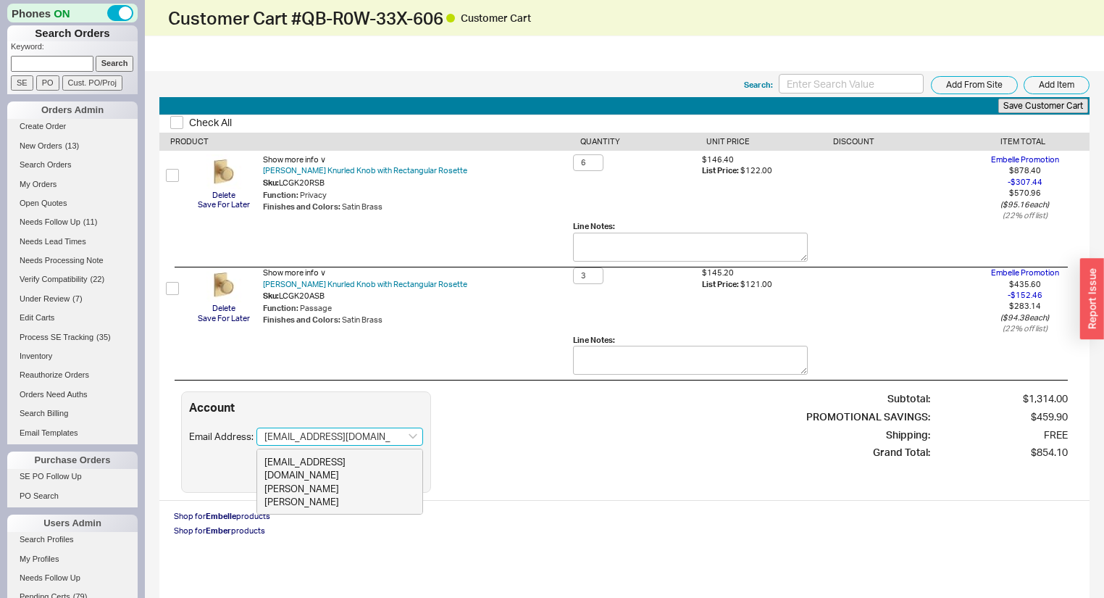
click at [320, 482] on div "Stephanie Reyes" at bounding box center [339, 495] width 151 height 26
type input "motifex77@gmail.com"
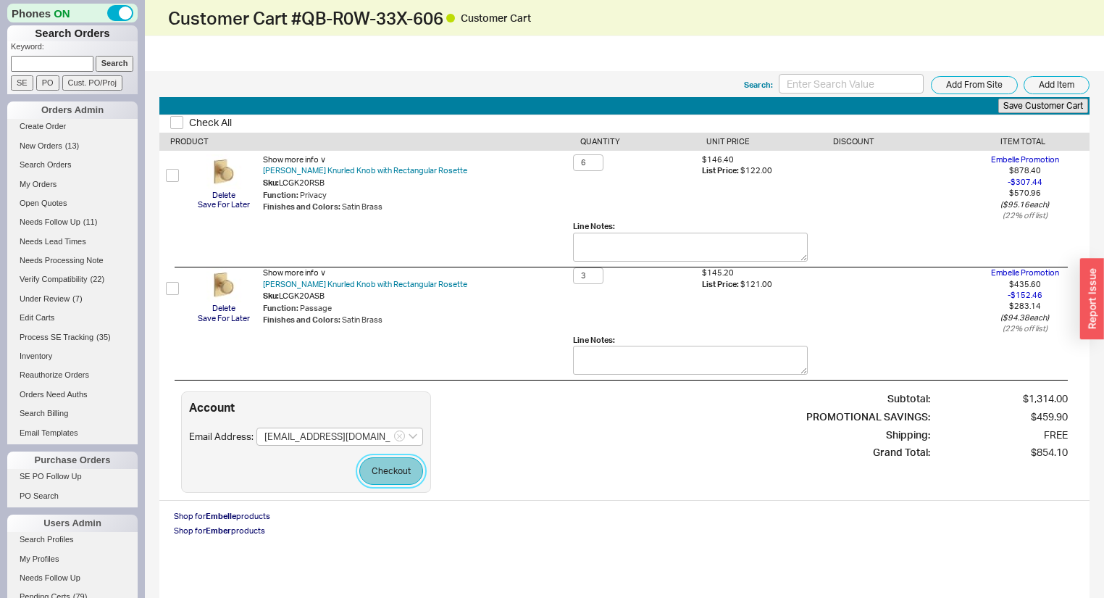
click at [410, 467] on button "Checkout" at bounding box center [391, 471] width 64 height 28
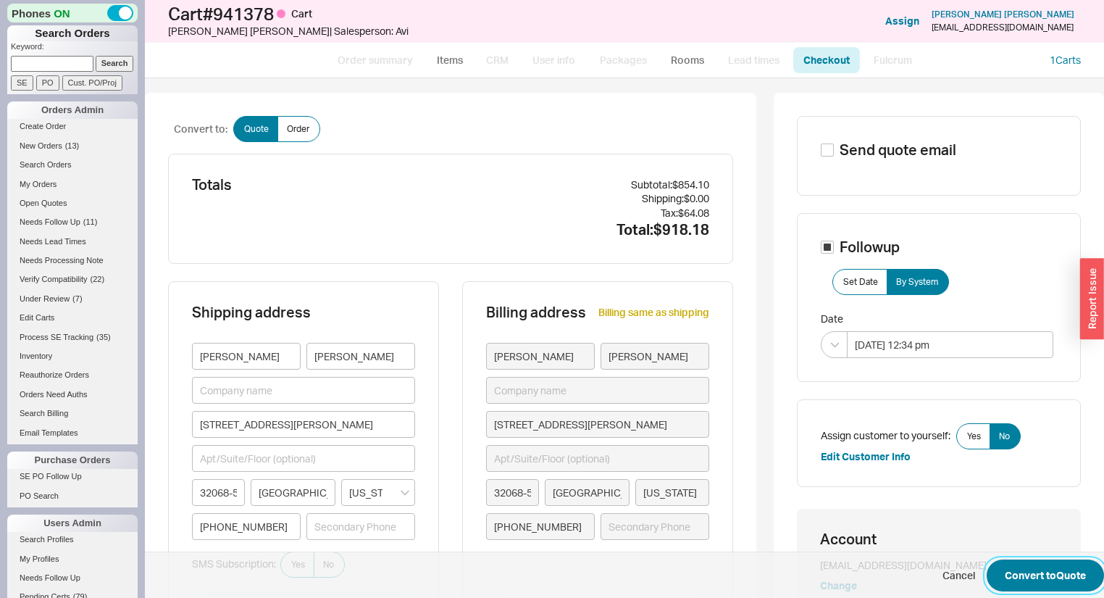
click at [1006, 567] on button "Convert to Quote" at bounding box center [1045, 575] width 117 height 32
select select "*"
select select "3"
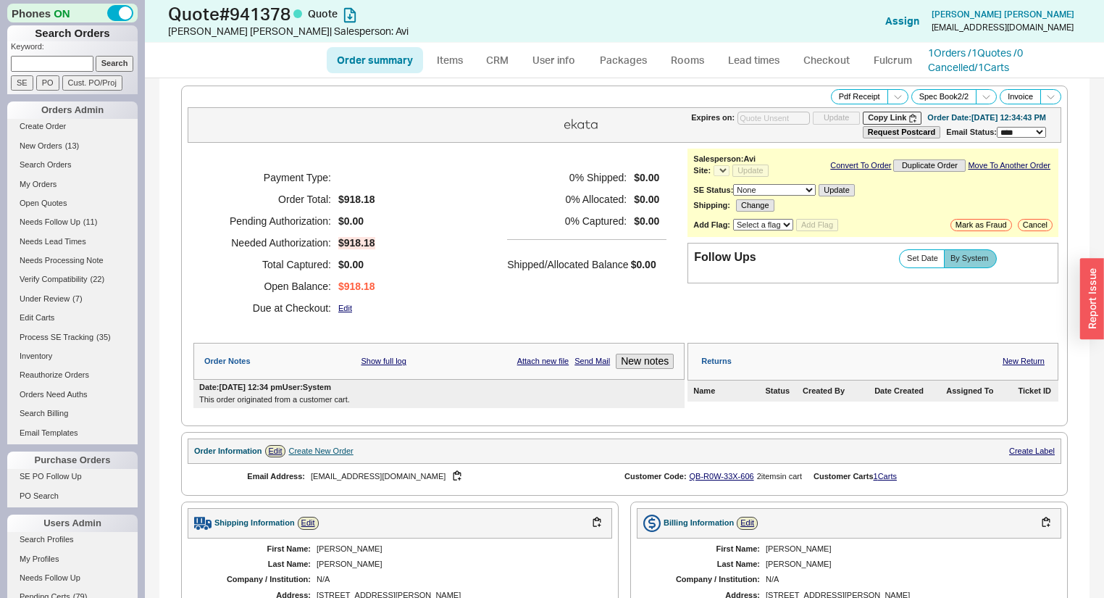
select select "*"
click at [495, 61] on link "CRM" at bounding box center [497, 60] width 43 height 26
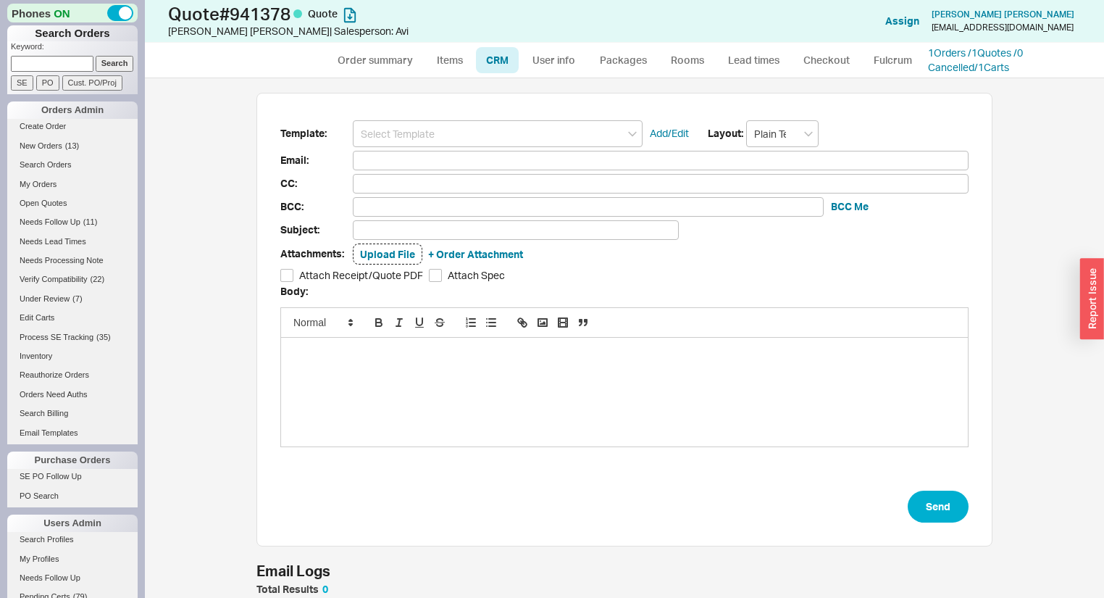
scroll to position [511, 942]
click at [498, 135] on input at bounding box center [498, 133] width 290 height 27
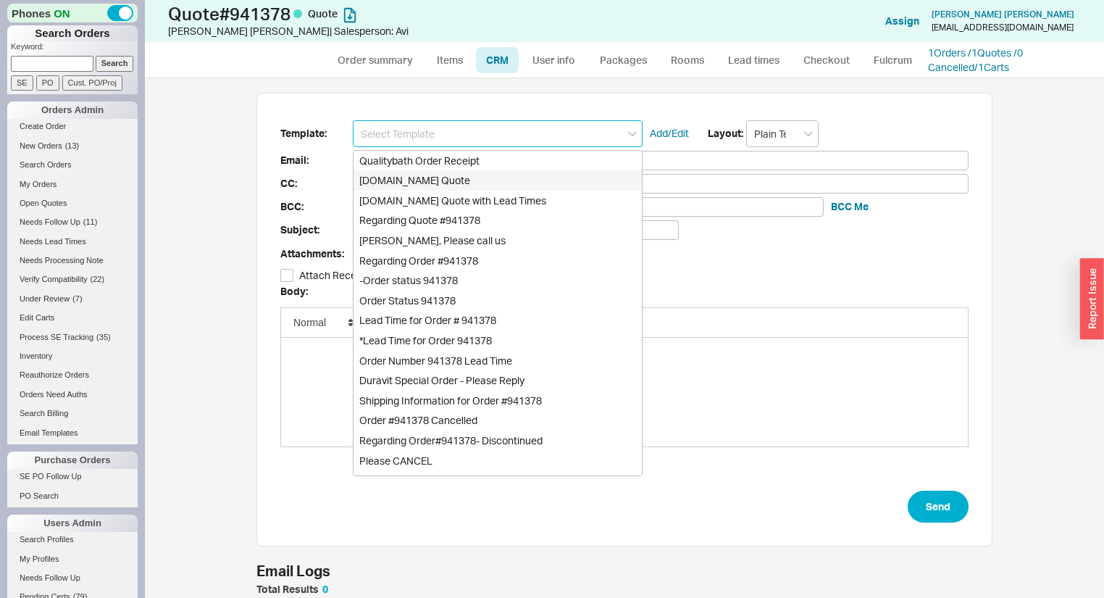
click at [487, 177] on div "[DOMAIN_NAME] Quote" at bounding box center [498, 180] width 288 height 20
type input "Qualitybath.com Quote"
type input "Receipt"
type input "motifex77@gmail.com"
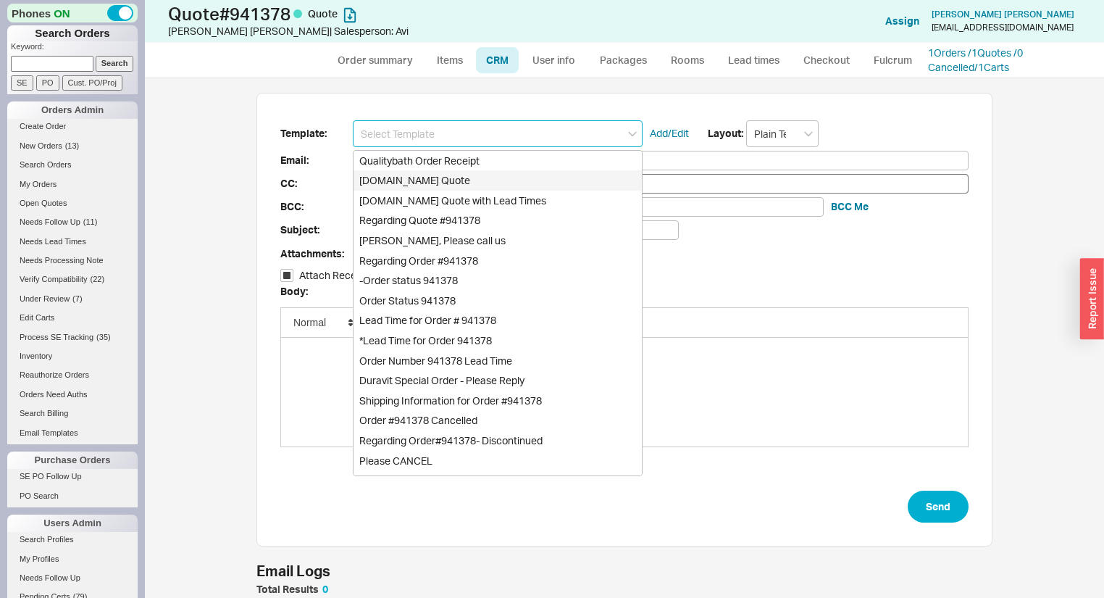
type input "Quality Bath Quote #941378"
checkbox input "true"
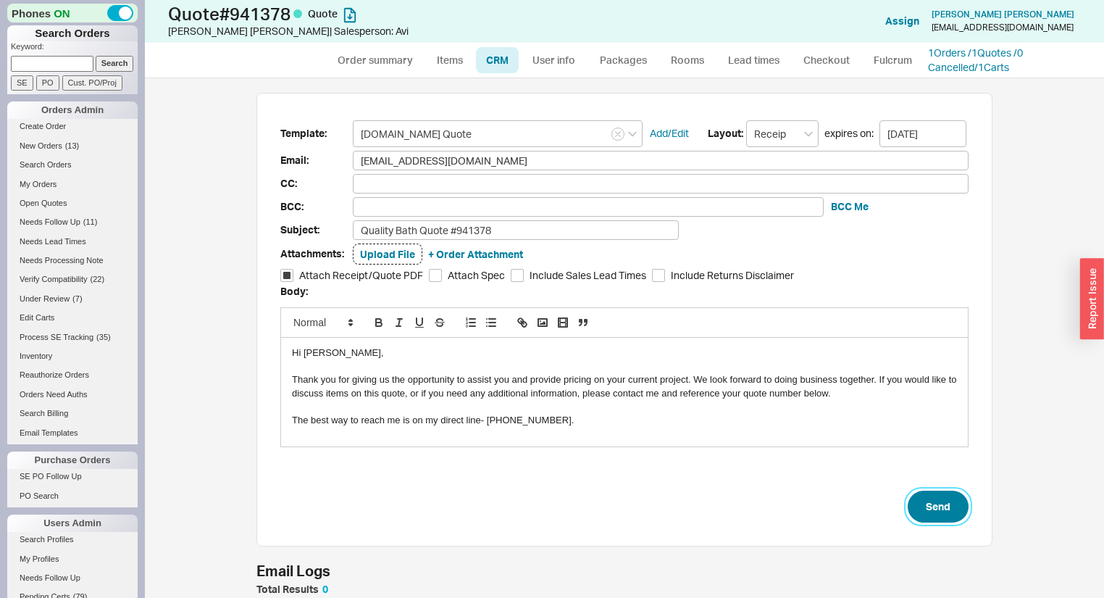
click at [927, 507] on button "Send" at bounding box center [938, 506] width 61 height 32
select select "*"
select select "3"
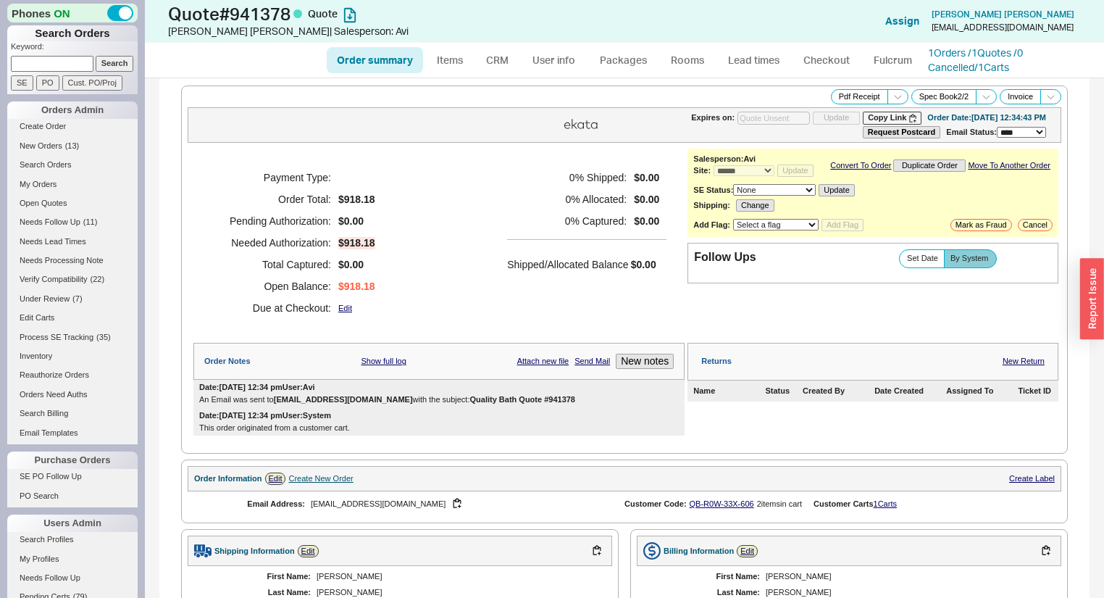
type input "10/06/2025"
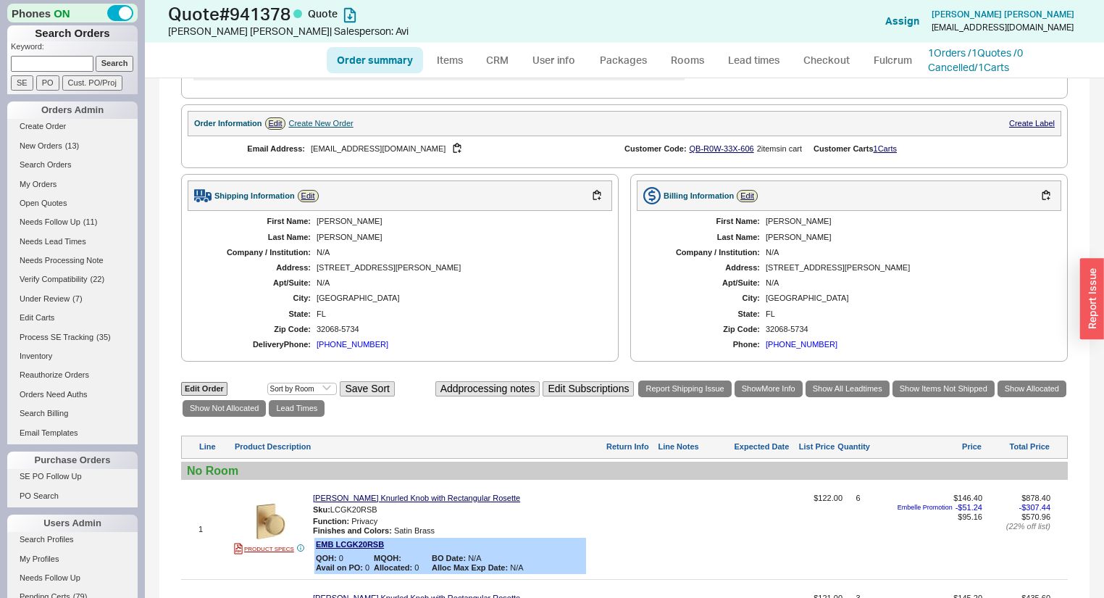
scroll to position [351, 0]
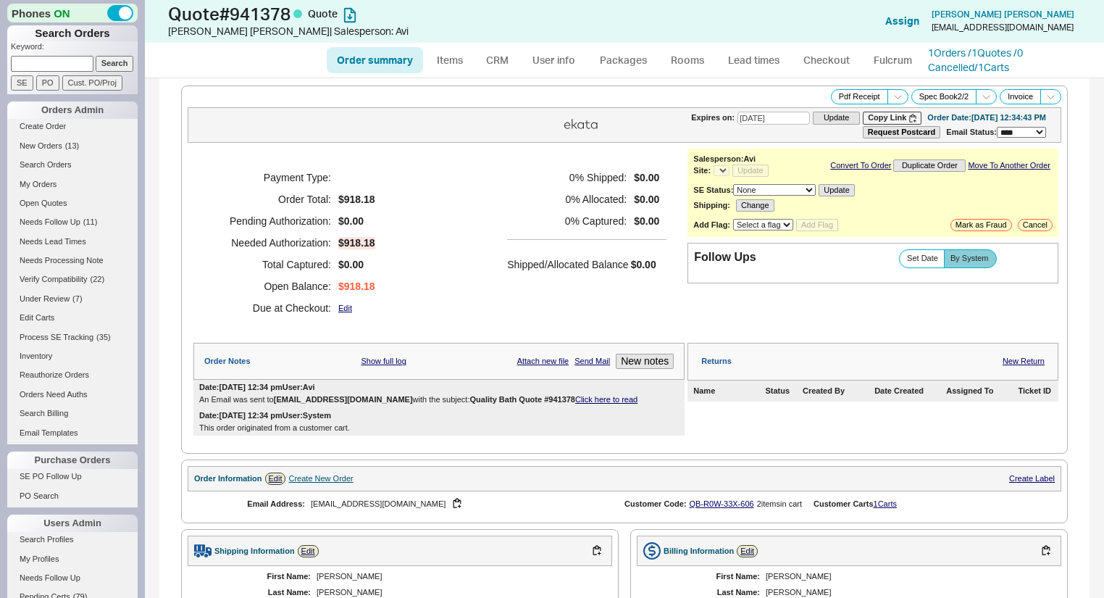
select select "*"
select select "3"
select select "*"
click at [575, 404] on link "Click here to read" at bounding box center [606, 399] width 62 height 9
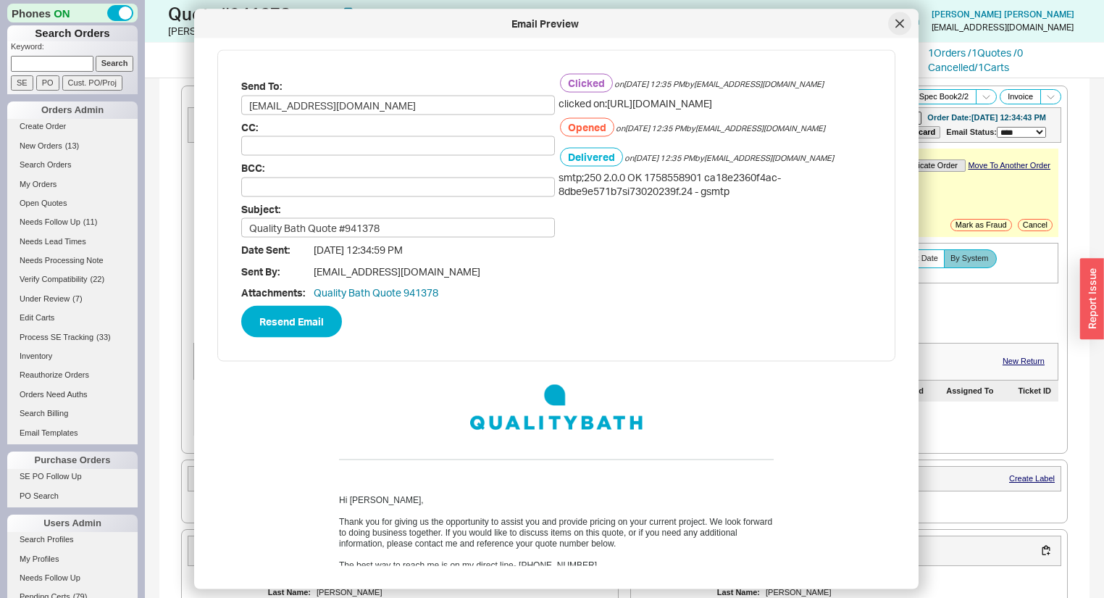
click at [902, 20] on icon at bounding box center [899, 24] width 9 height 9
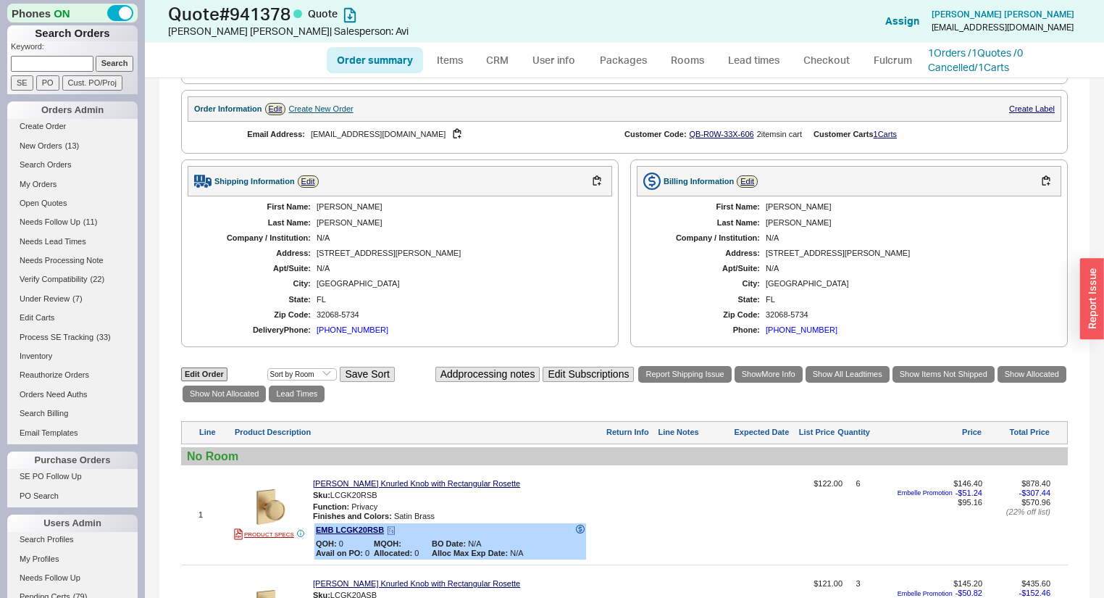
scroll to position [293, 0]
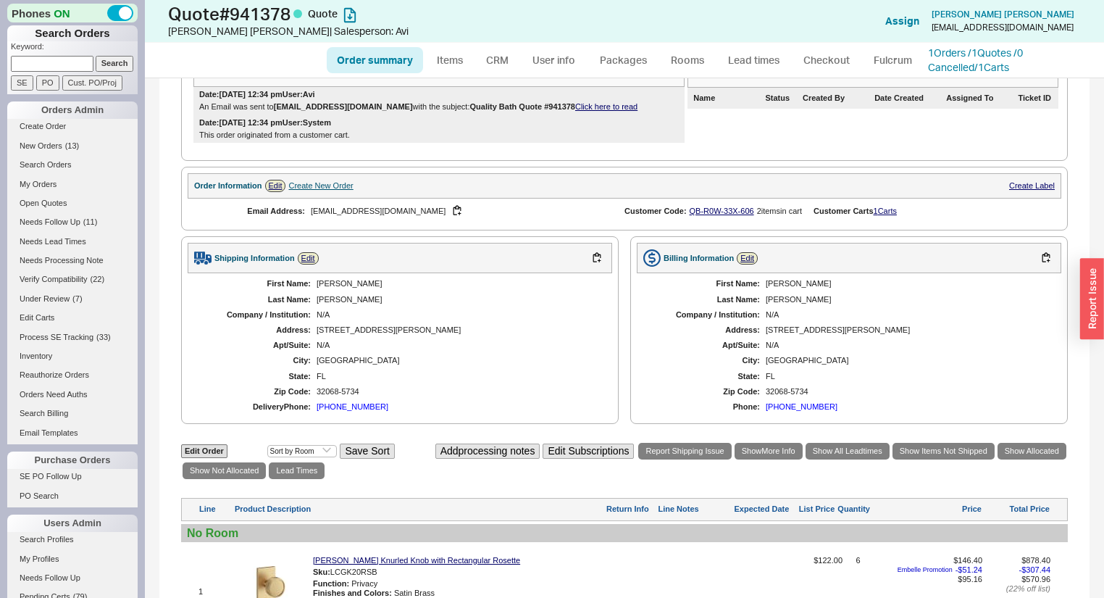
click at [606, 267] on div "Shipping Information Edit" at bounding box center [400, 258] width 425 height 30
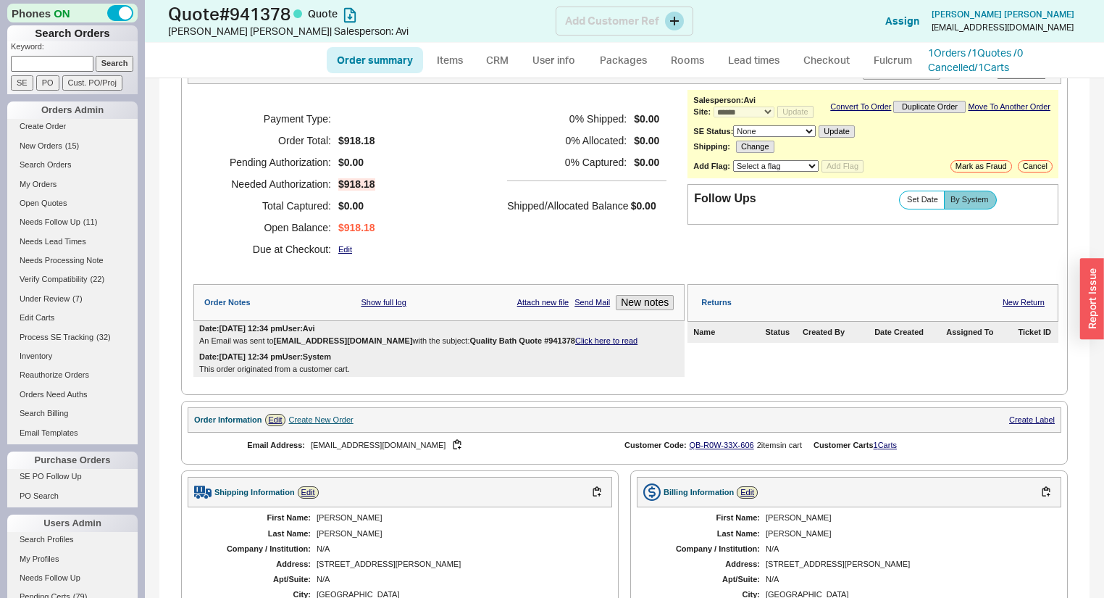
scroll to position [58, 0]
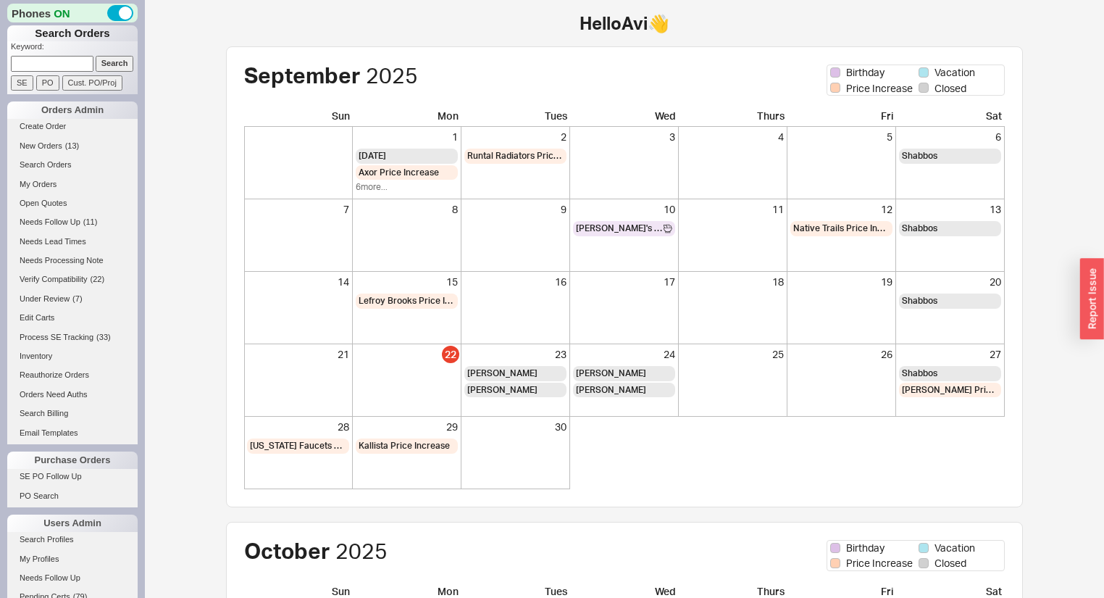
click at [75, 64] on input at bounding box center [52, 63] width 83 height 15
type input "940999"
click at [96, 56] on input "Search" at bounding box center [115, 63] width 38 height 15
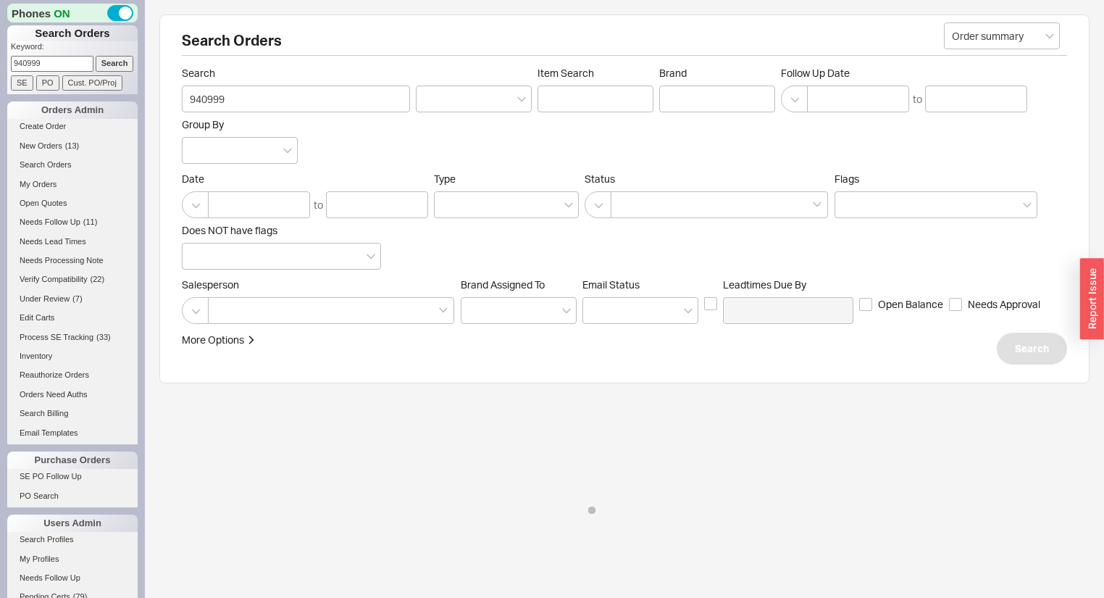
select select "*"
select select "LOW"
select select "3"
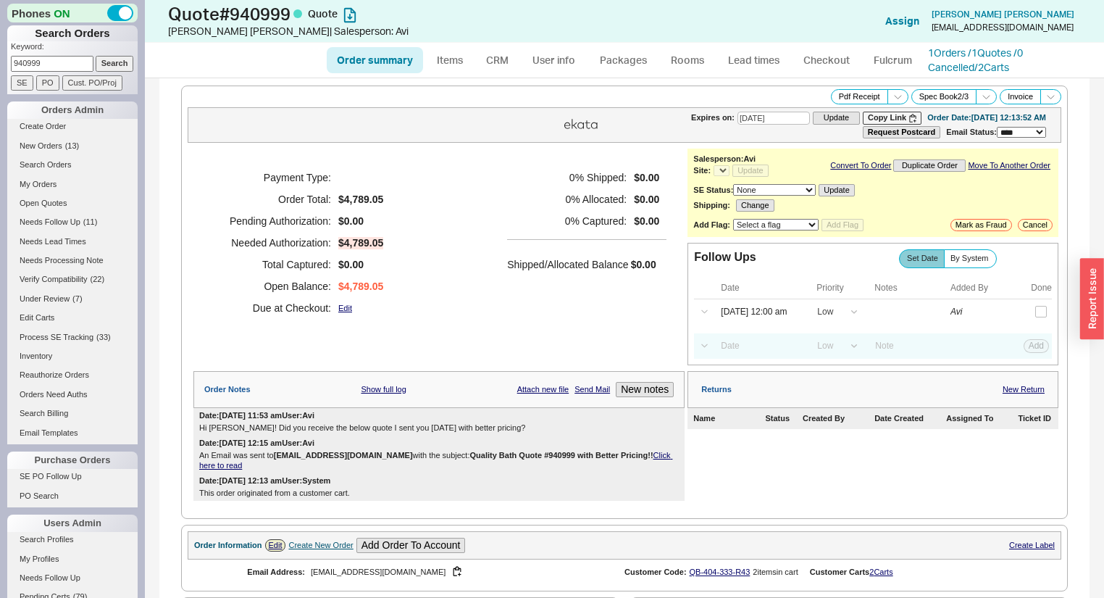
select select "*"
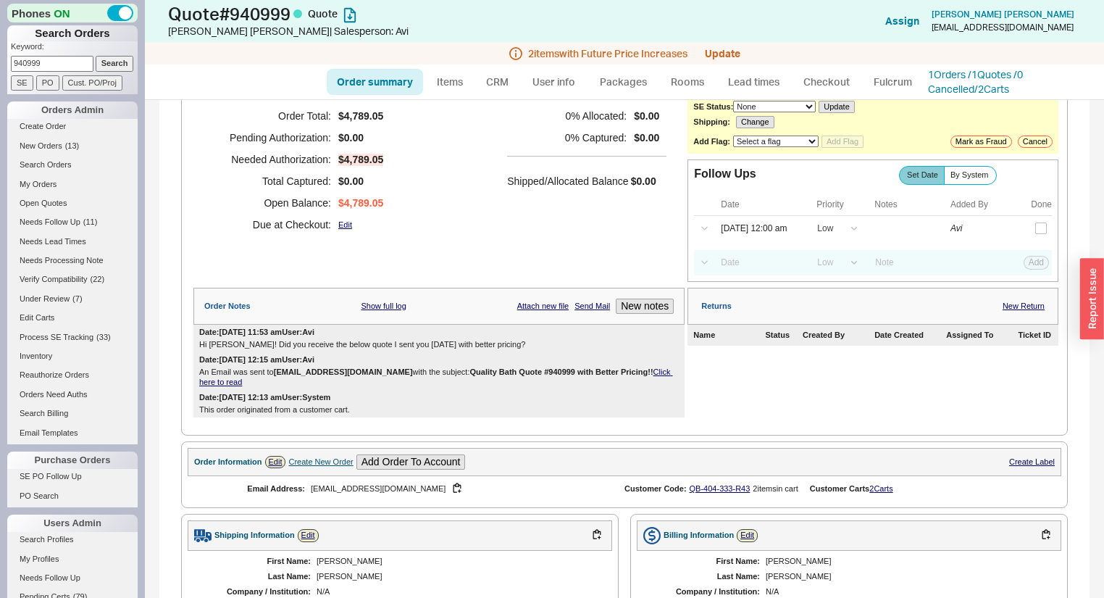
scroll to position [31, 0]
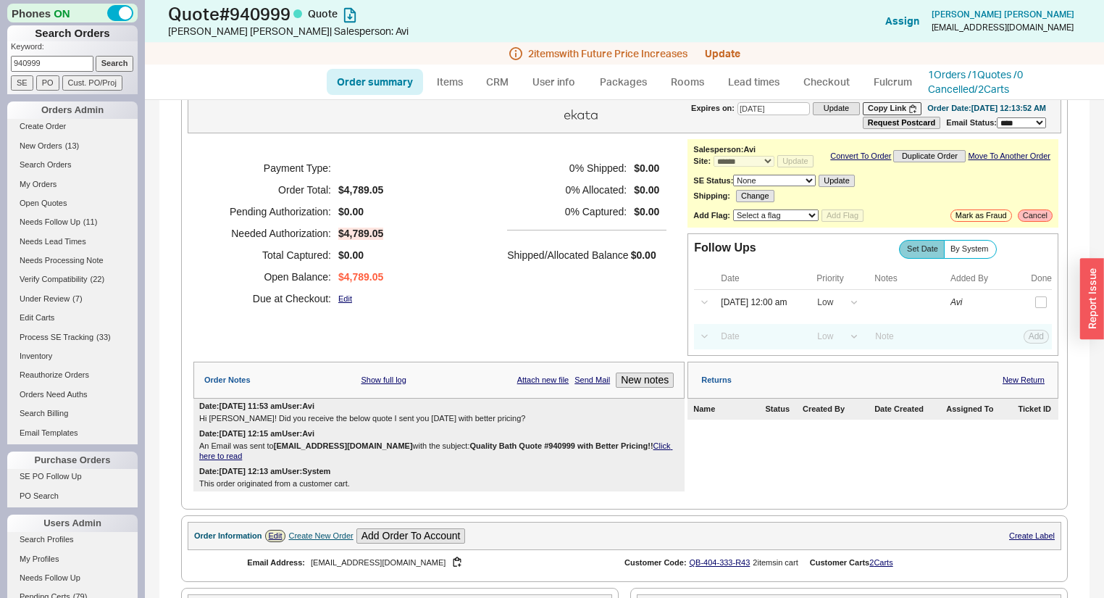
click at [1044, 220] on div "**********" at bounding box center [873, 183] width 371 height 88
click at [1037, 220] on button "Cancel" at bounding box center [1035, 215] width 35 height 12
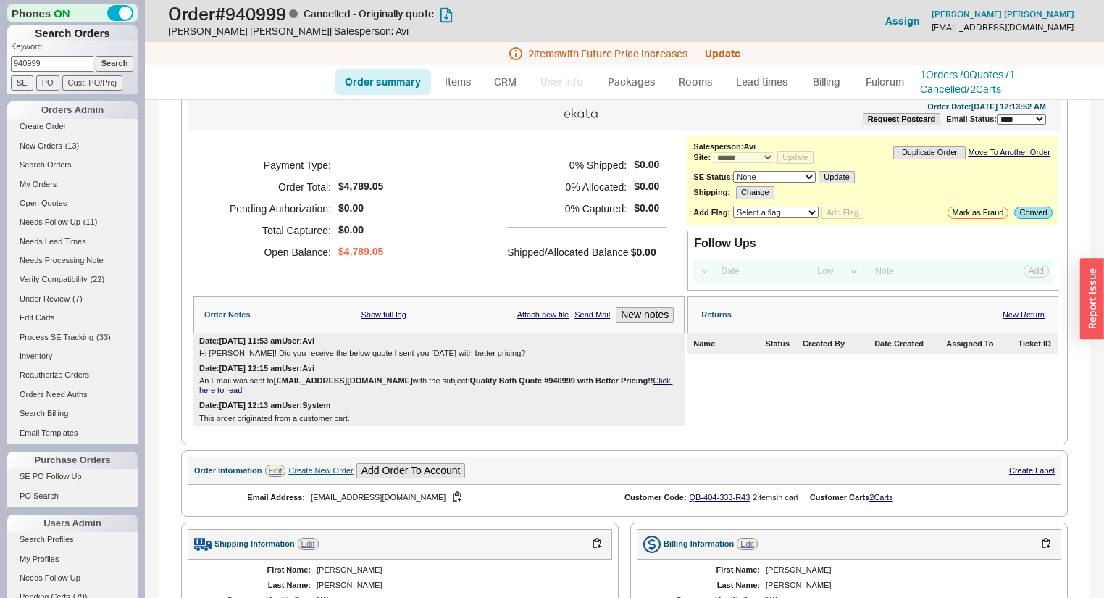
scroll to position [26, 0]
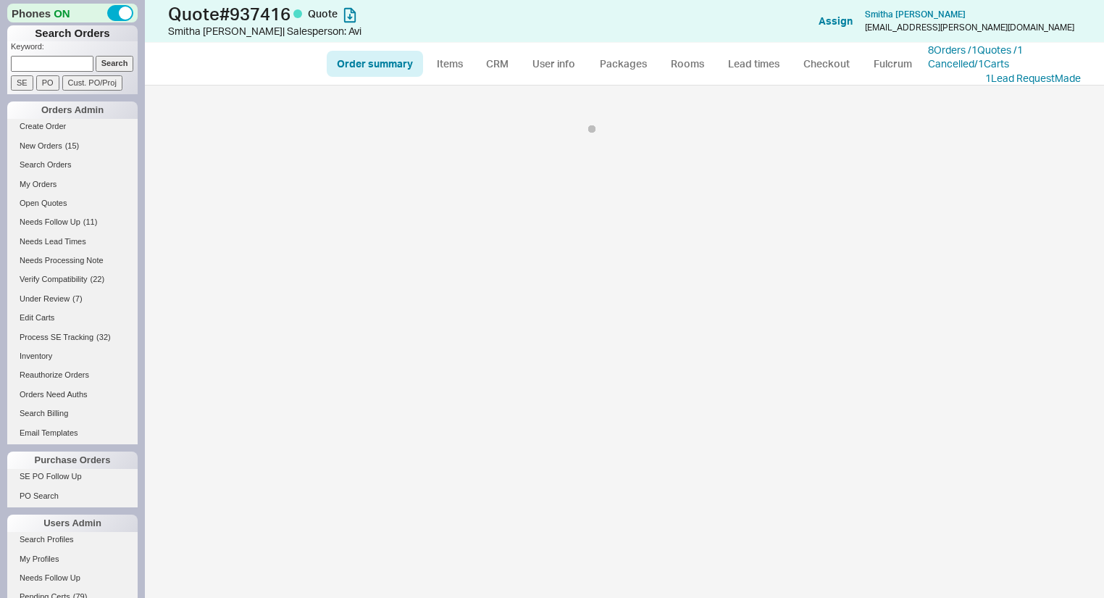
select select "*"
select select "LOW"
select select "3"
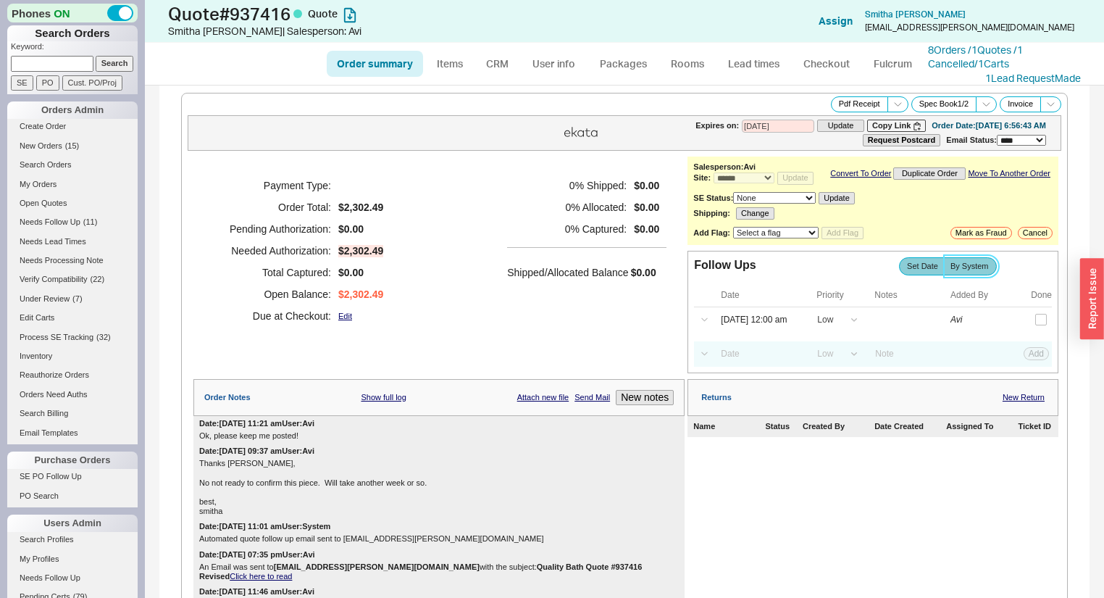
click at [964, 270] on span "By System" at bounding box center [970, 266] width 38 height 9
click at [0, 0] on input "By System" at bounding box center [0, 0] width 0 height 0
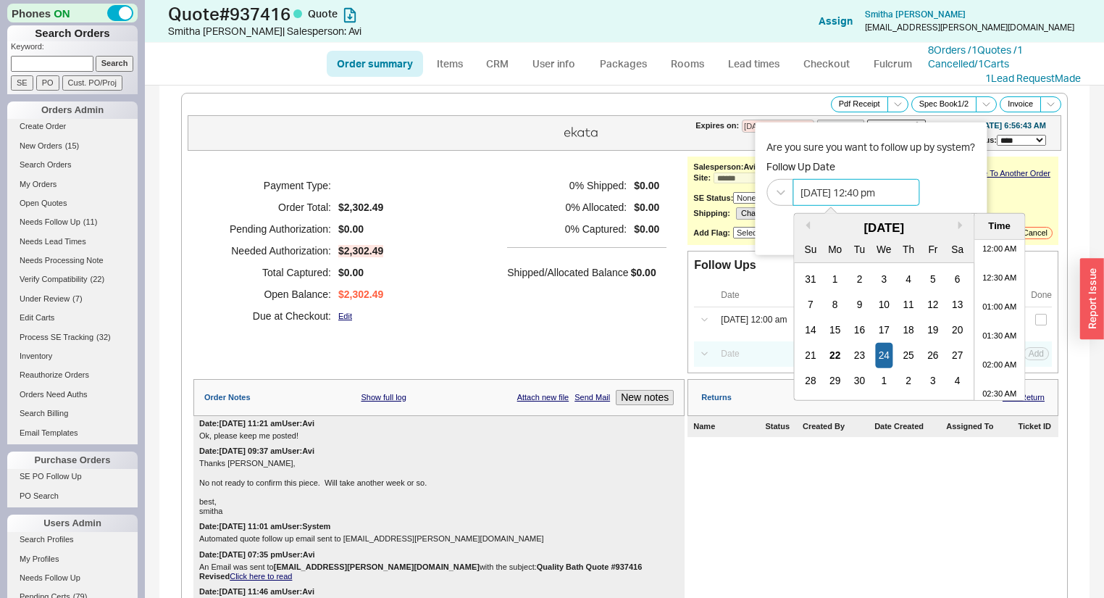
click at [853, 193] on input "[DATE] 12:40 pm" at bounding box center [856, 191] width 127 height 27
click at [839, 351] on div "22" at bounding box center [835, 355] width 17 height 25
click at [993, 261] on li "01:00 PM" at bounding box center [999, 260] width 51 height 29
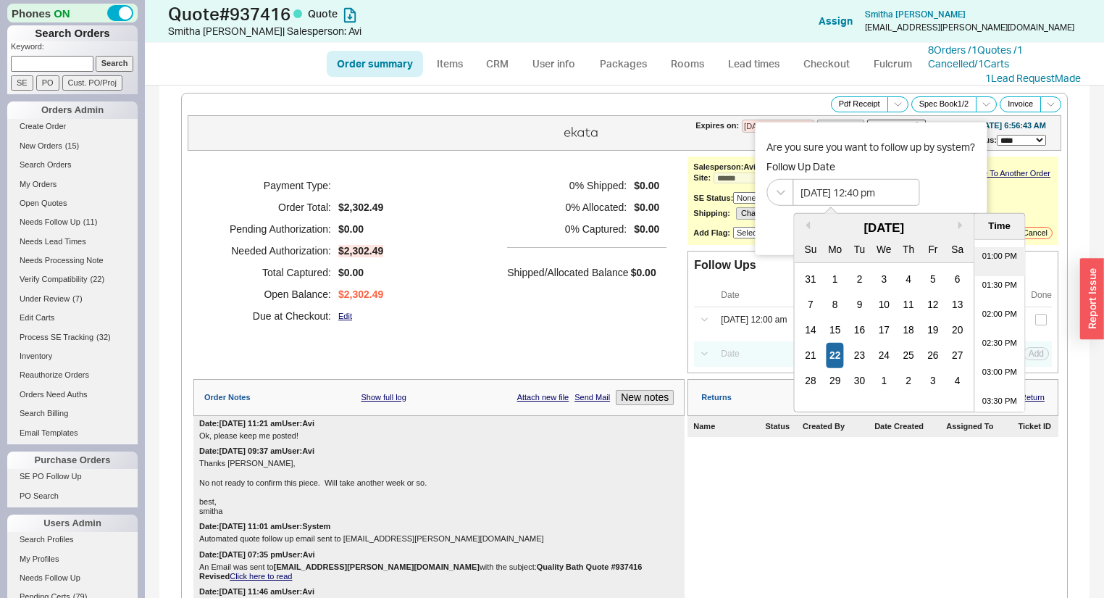
type input "[DATE] 1:00 pm"
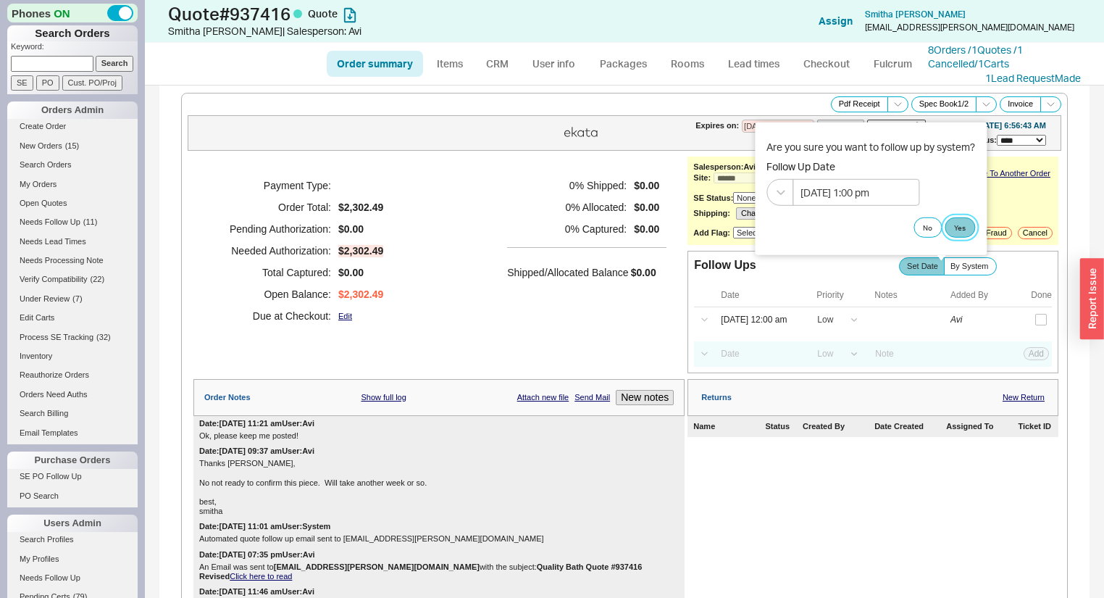
click at [963, 225] on button "Yes" at bounding box center [960, 227] width 30 height 20
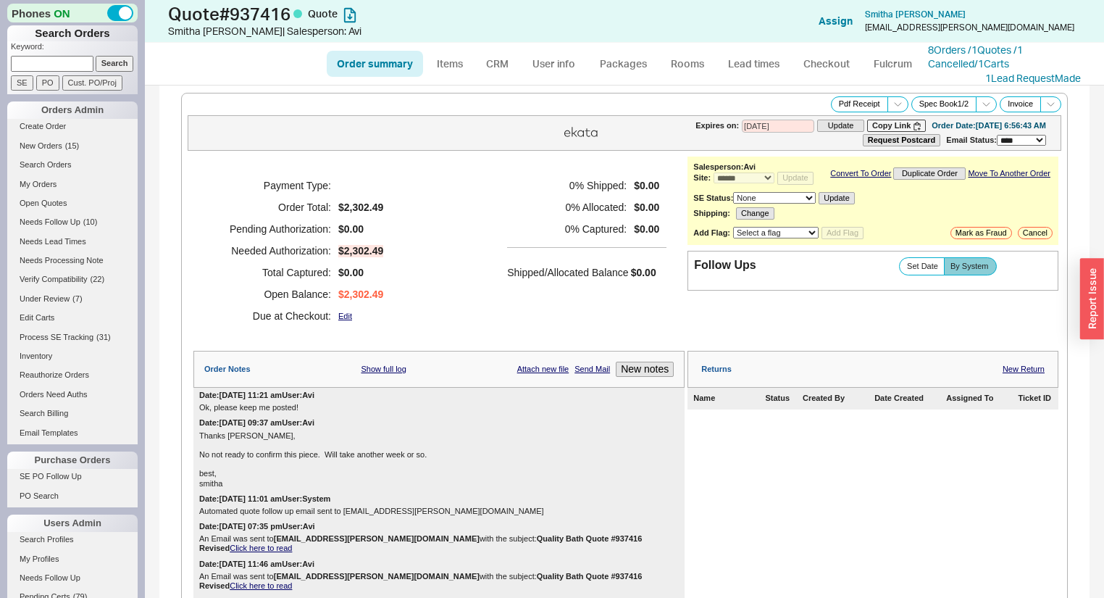
click at [1014, 266] on div "Follow Ups Show Completed Set Date By System" at bounding box center [873, 266] width 358 height 18
click at [50, 216] on link "Needs Follow Up ( 10 )" at bounding box center [72, 221] width 130 height 15
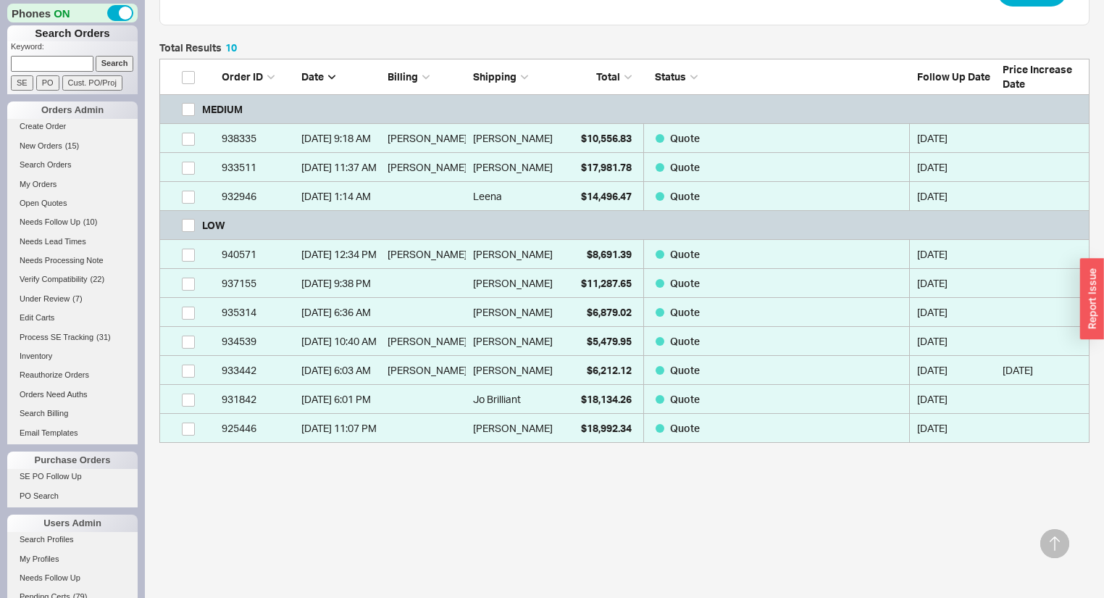
scroll to position [369, 0]
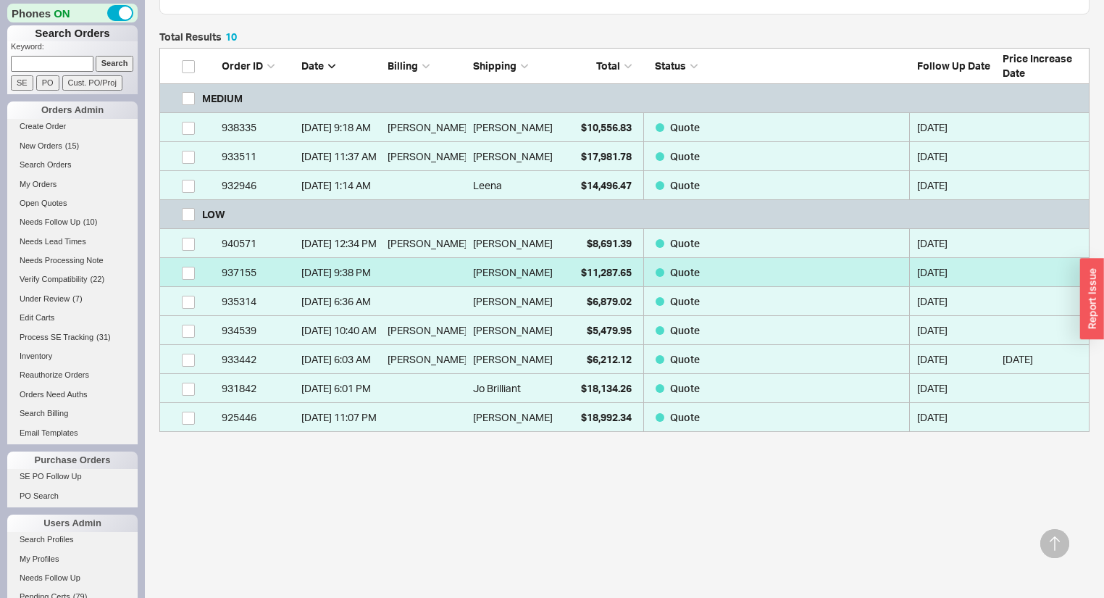
click at [546, 271] on div "[PERSON_NAME]" at bounding box center [512, 272] width 79 height 29
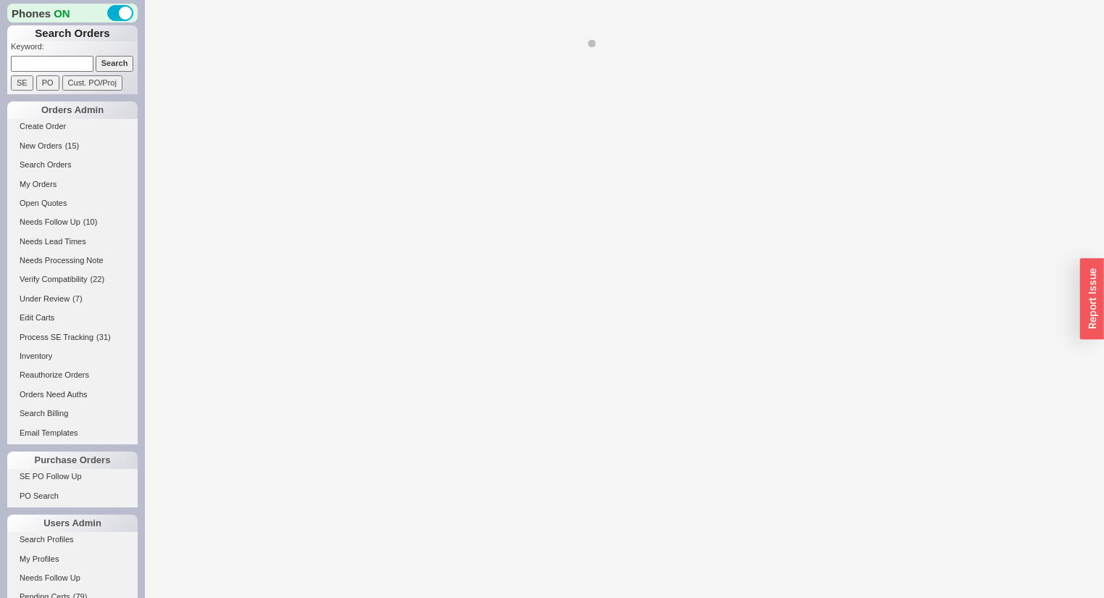
select select "*"
select select "LOW"
select select "3"
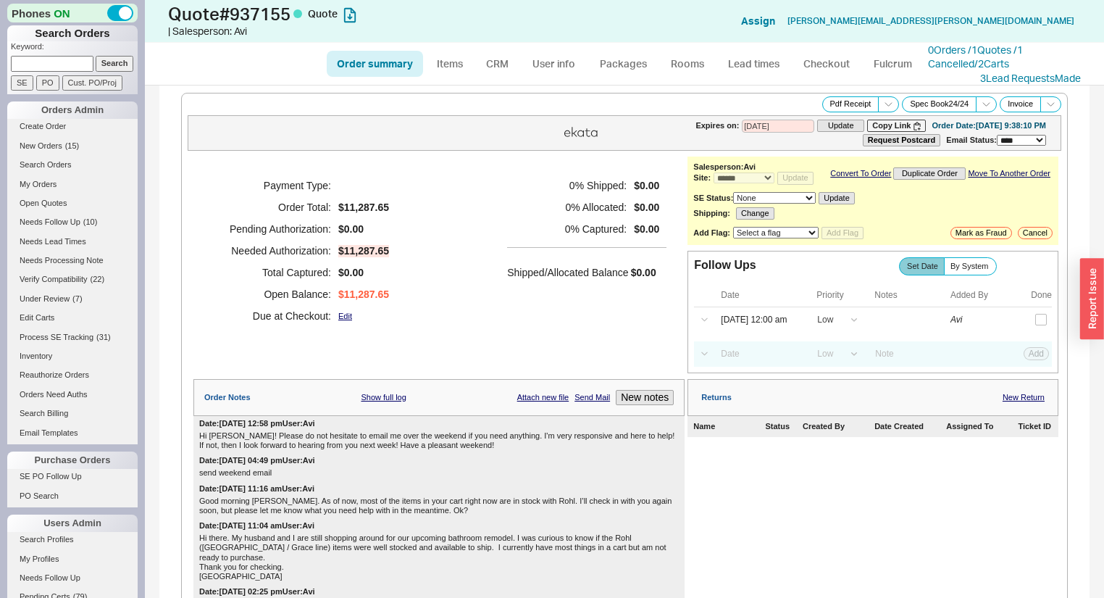
scroll to position [174, 0]
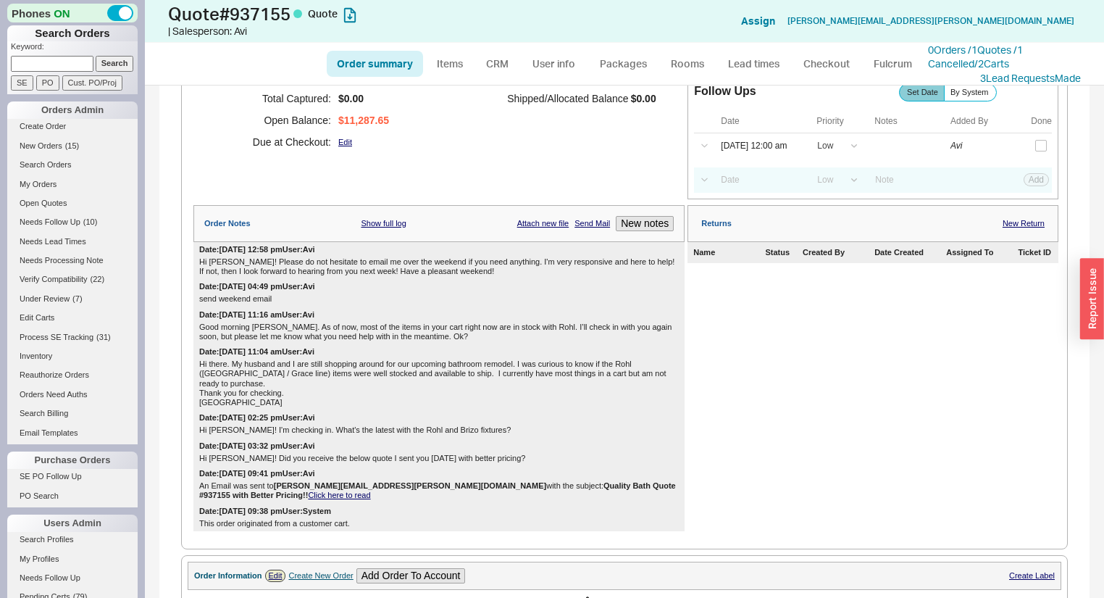
click at [498, 171] on div "Payment Type: Order Total: $11,287.65 Pending Authorization: $0.00 Needed Autho…" at bounding box center [438, 77] width 491 height 188
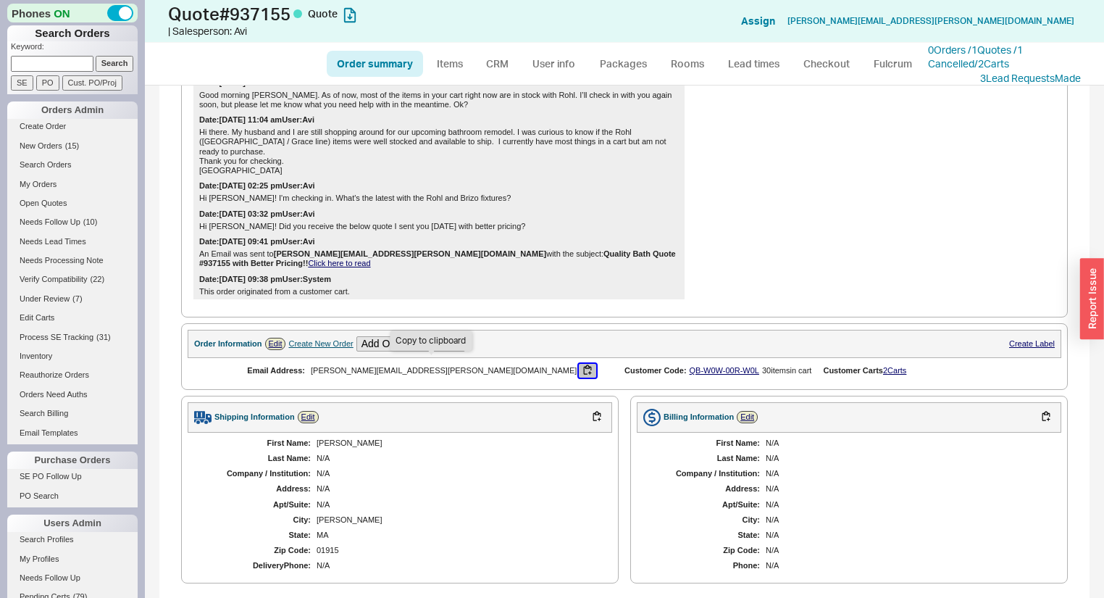
click at [579, 368] on button "button" at bounding box center [587, 371] width 17 height 14
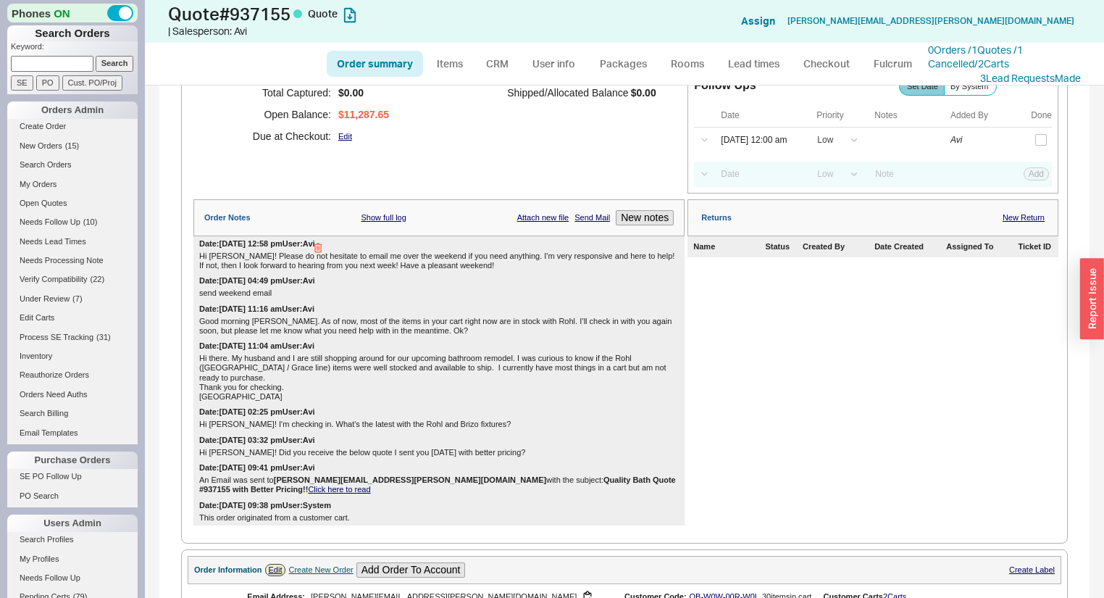
scroll to position [174, 0]
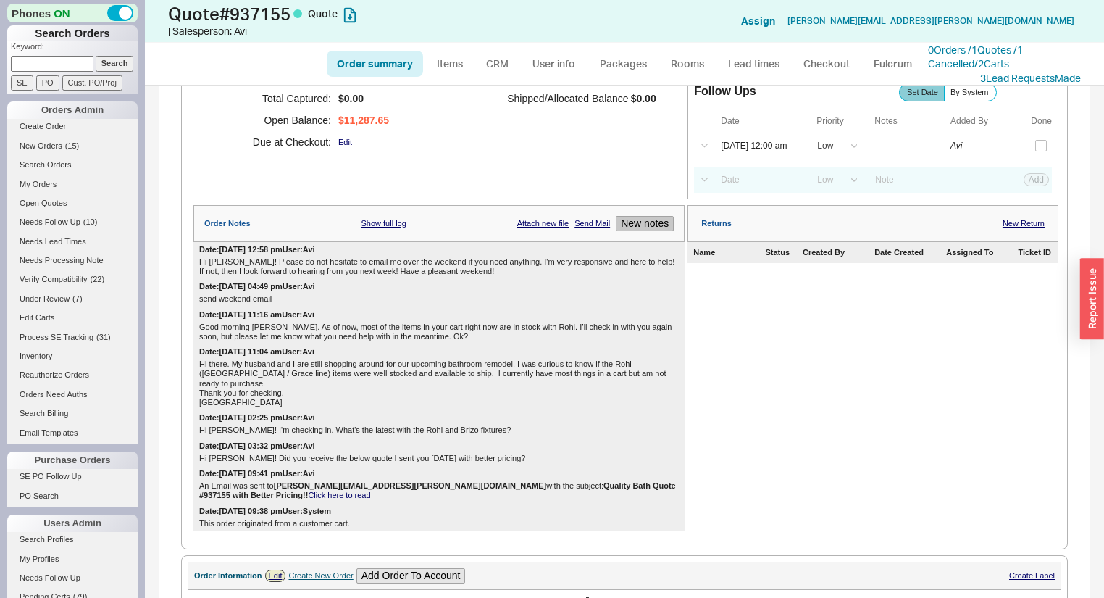
click at [638, 226] on button "New notes" at bounding box center [645, 223] width 58 height 15
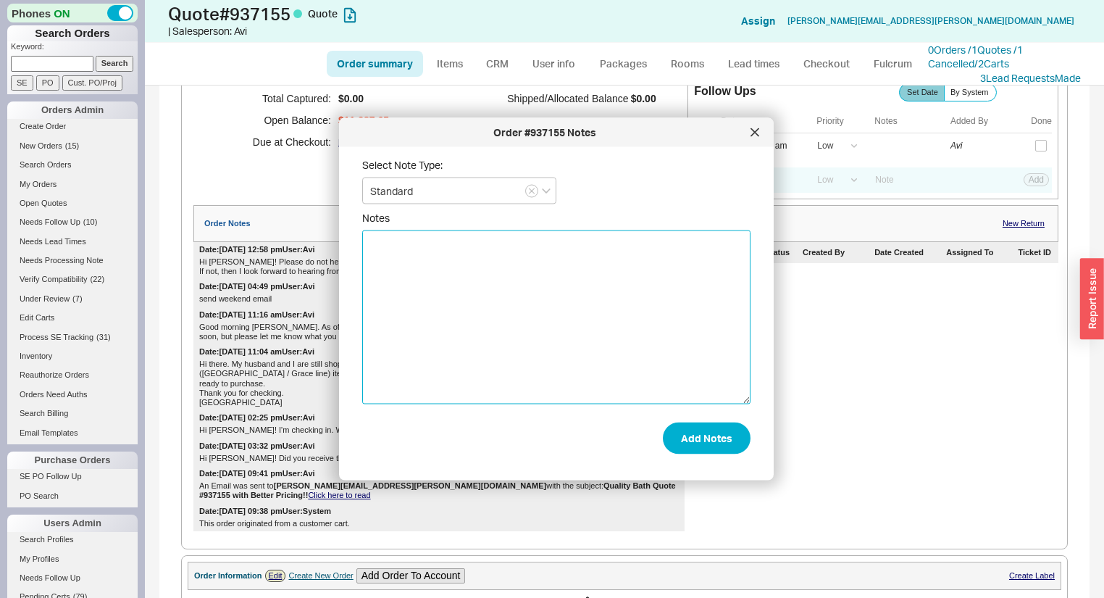
drag, startPoint x: 638, startPoint y: 226, endPoint x: 530, endPoint y: 316, distance: 140.4
paste textarea "Hi [PERSON_NAME]. Anything I can help you with at the moment?"
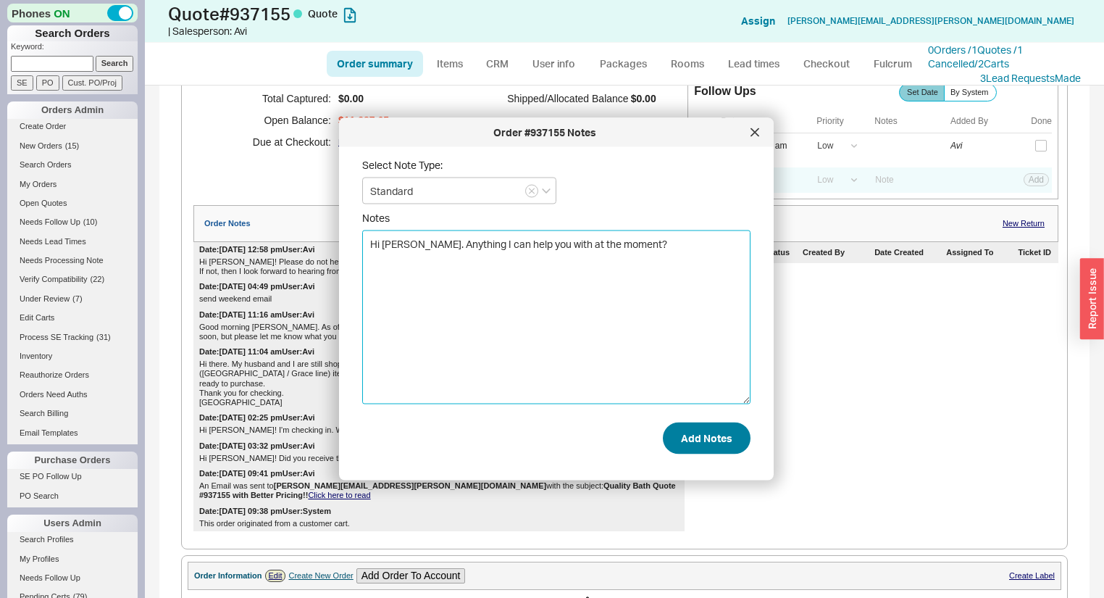
type textarea "Hi [PERSON_NAME]. Anything I can help you with at the moment?"
click at [678, 436] on button "Add Notes" at bounding box center [707, 438] width 88 height 32
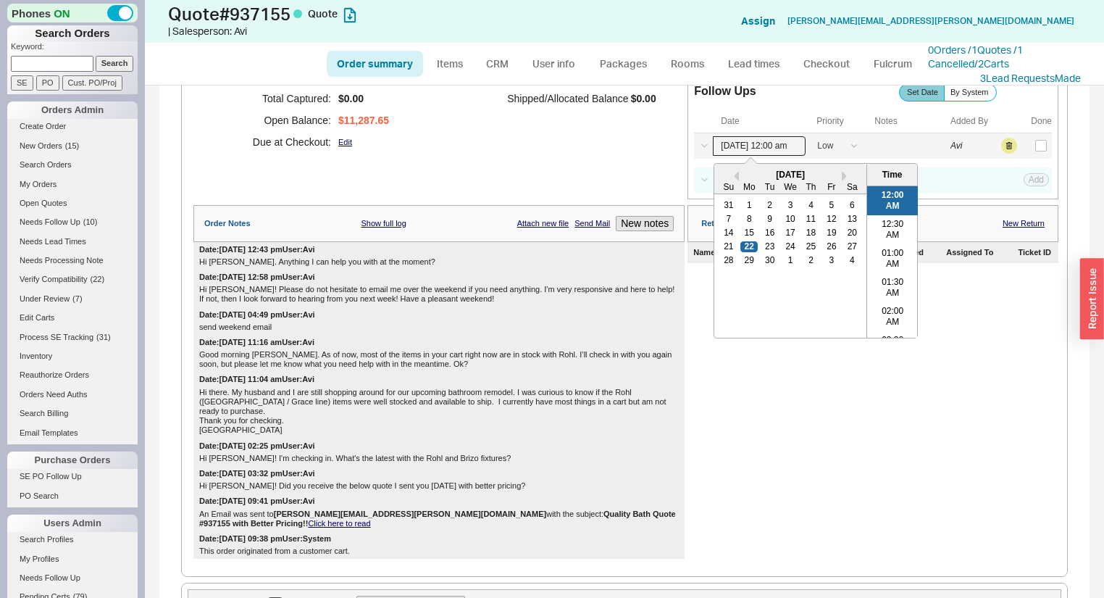
click at [754, 149] on input "[DATE] 12:00 am" at bounding box center [759, 146] width 93 height 20
click at [743, 265] on div "29" at bounding box center [749, 260] width 17 height 10
type input "[DATE] 12:00 am"
click at [1028, 151] on button "Save" at bounding box center [1035, 145] width 30 height 13
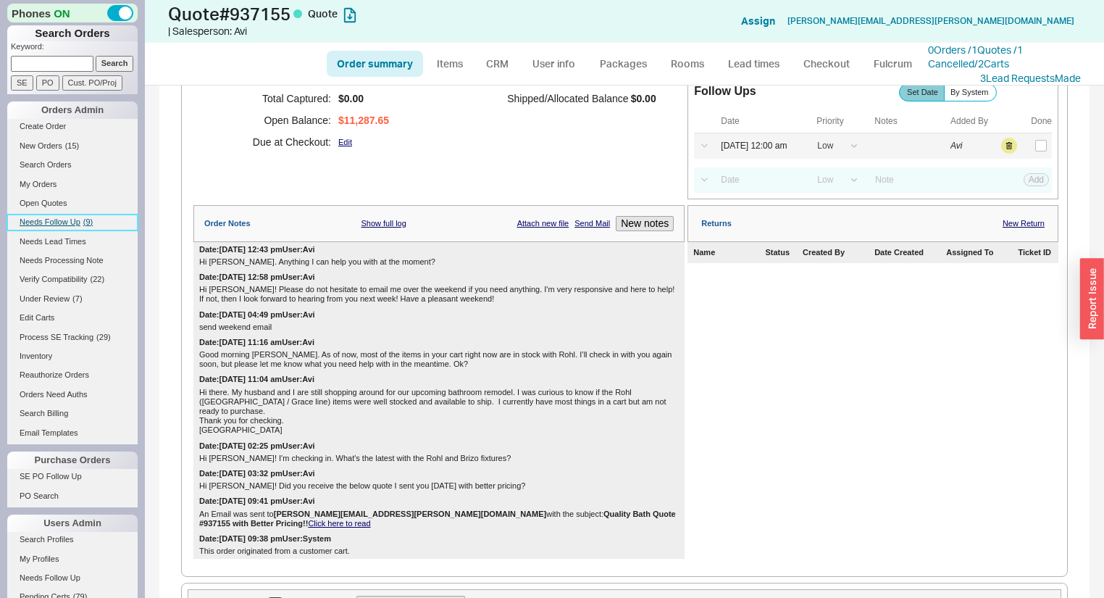
click at [72, 221] on span "Needs Follow Up" at bounding box center [50, 221] width 61 height 9
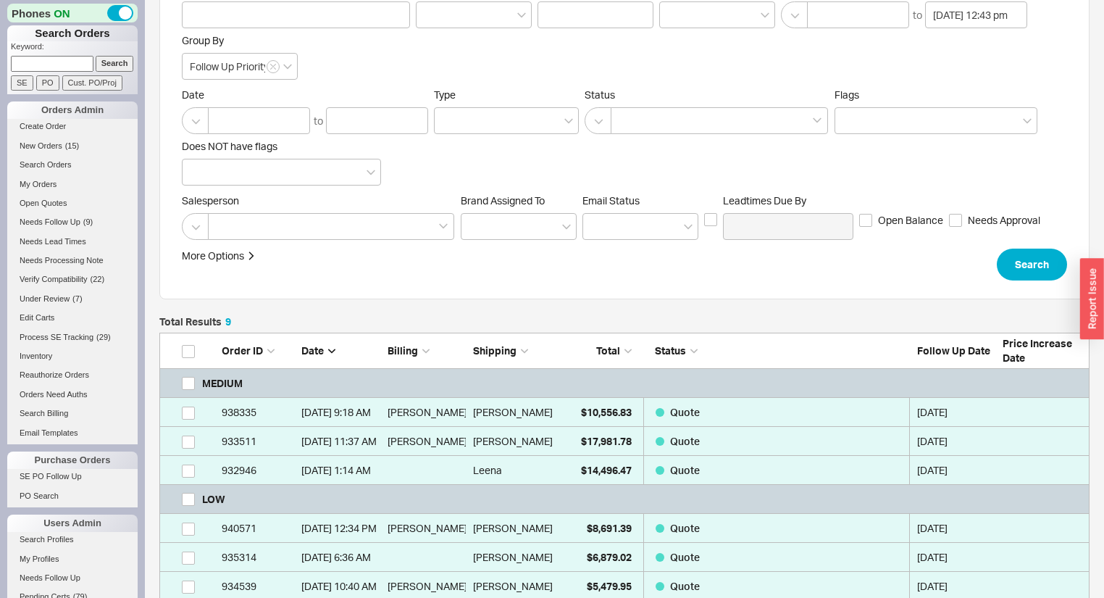
scroll to position [340, 0]
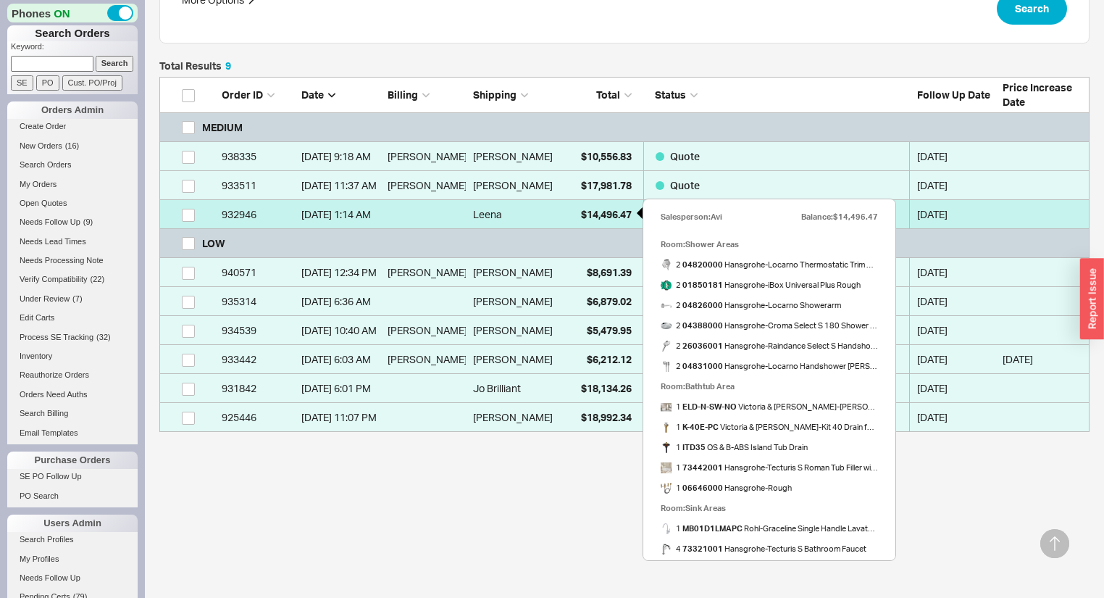
click at [608, 209] on span "$14,496.47" at bounding box center [606, 214] width 51 height 12
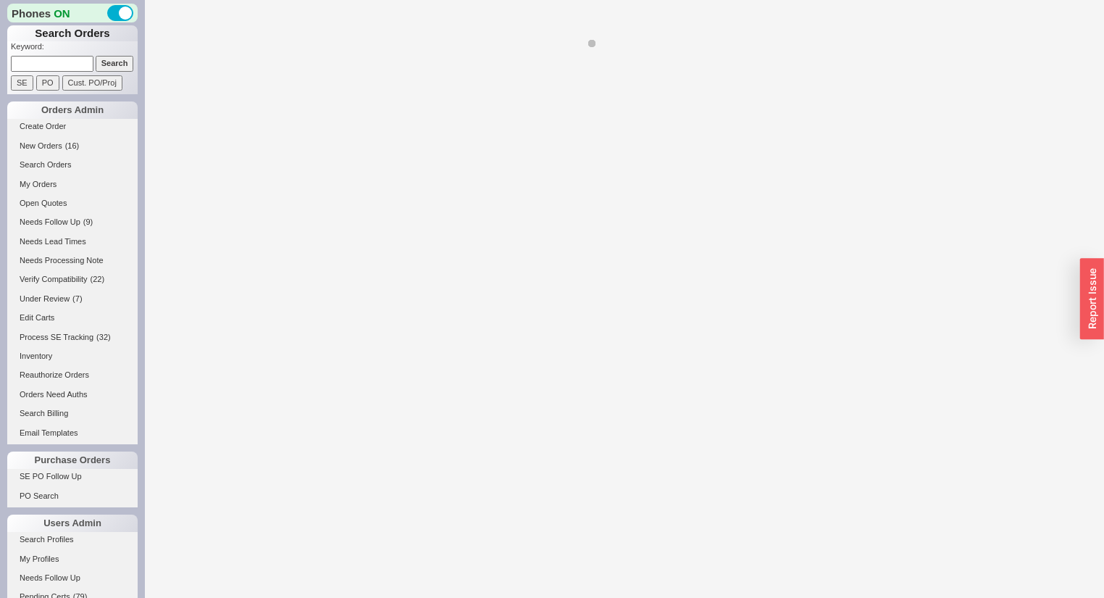
select select "*"
select select "MEDIUM"
select select "LOW"
select select "3"
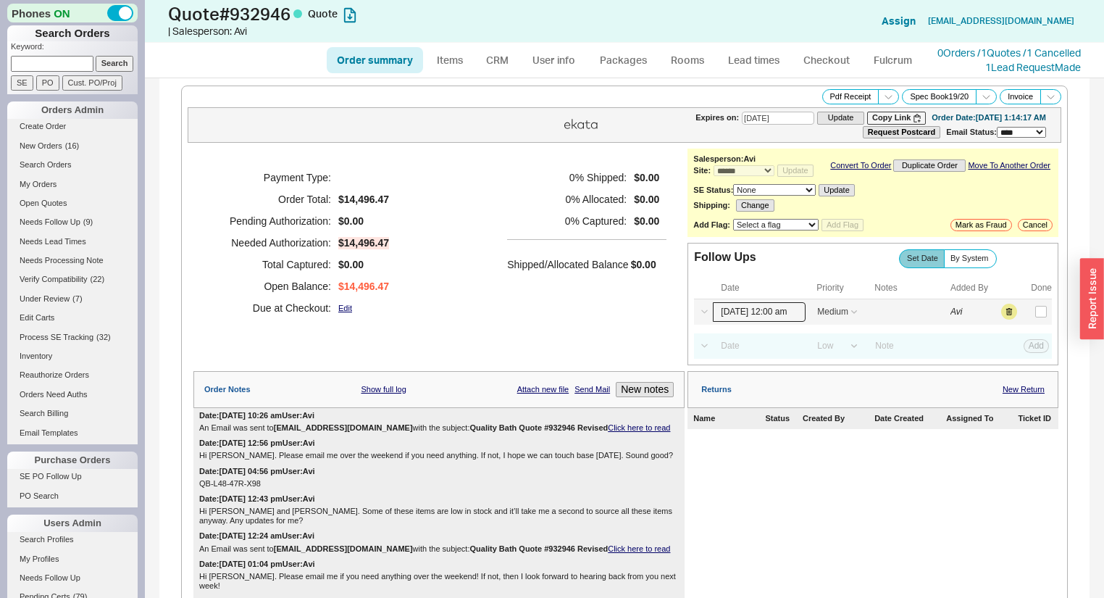
click at [759, 322] on input "[DATE] 12:00 am" at bounding box center [759, 312] width 93 height 20
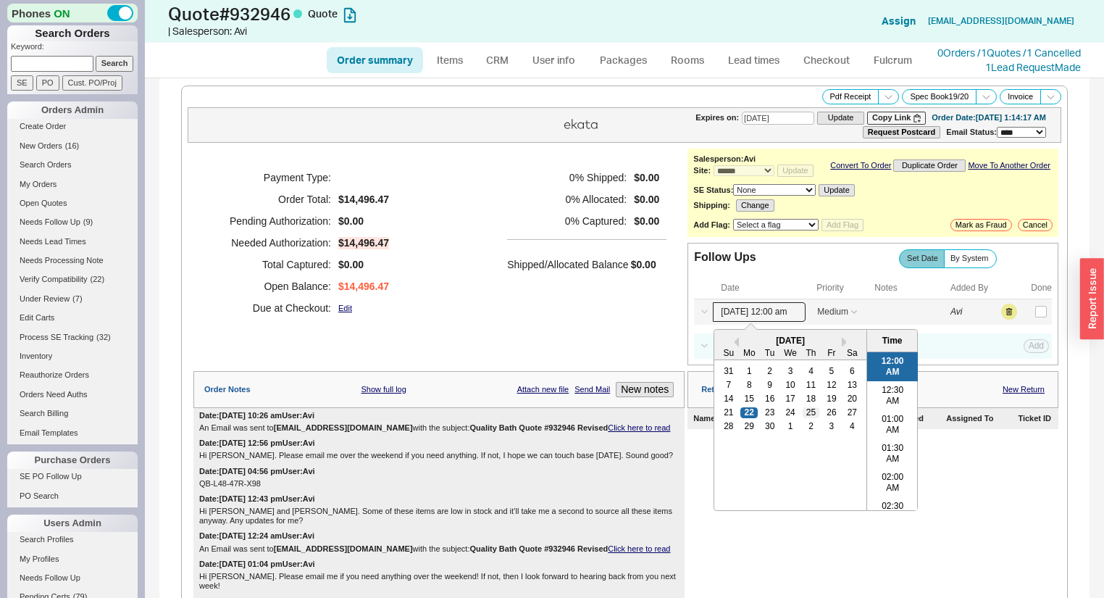
click at [803, 417] on div "25" at bounding box center [811, 412] width 17 height 10
type input "[DATE] 12:00 am"
click at [1020, 318] on button "Save" at bounding box center [1035, 311] width 30 height 13
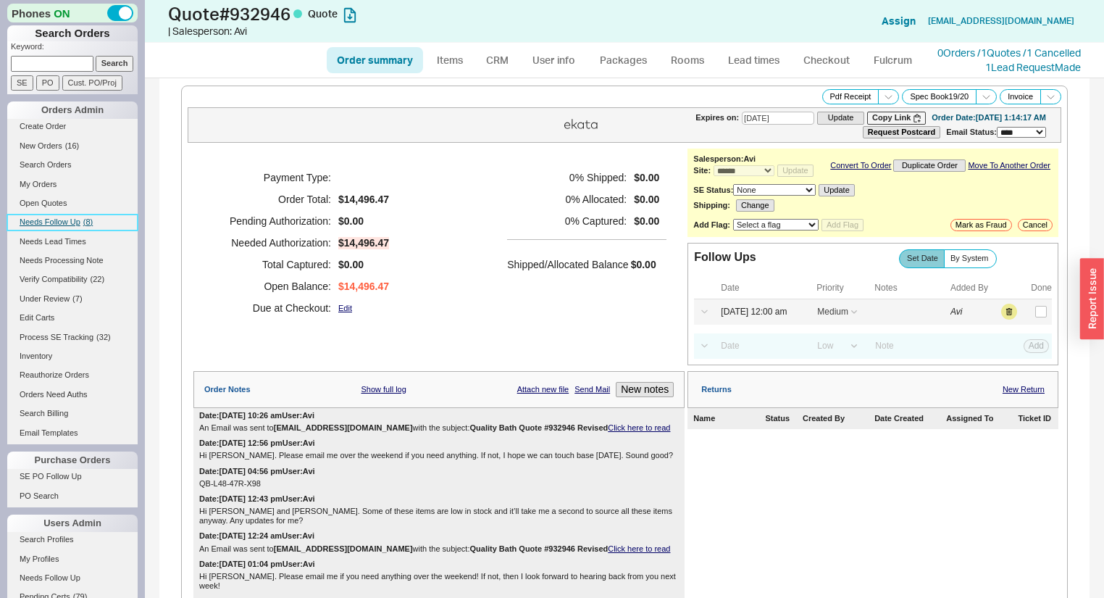
click at [70, 223] on span "Needs Follow Up" at bounding box center [50, 221] width 61 height 9
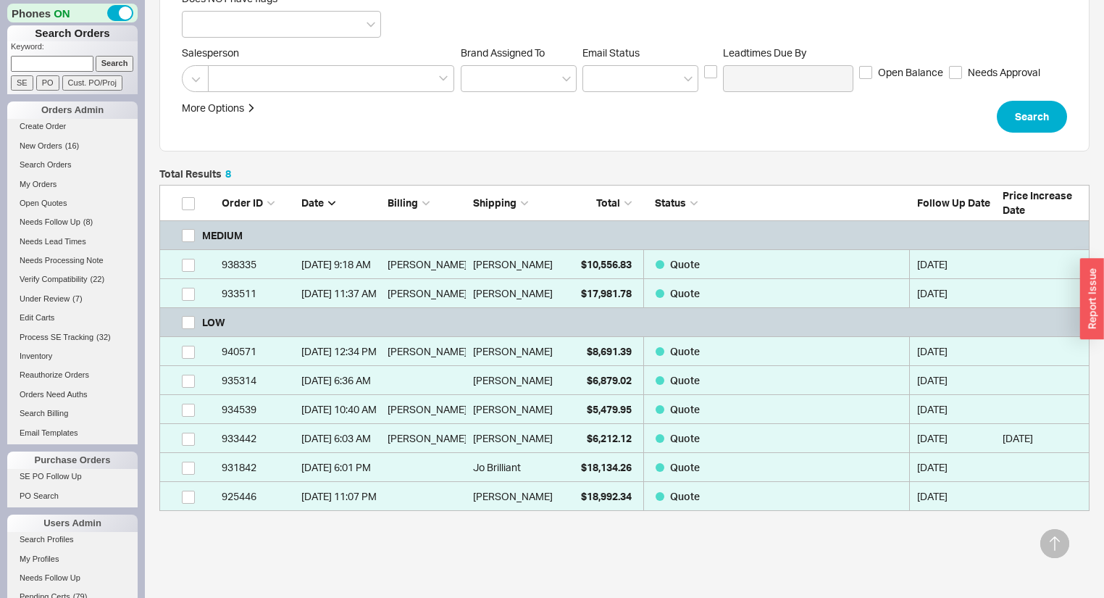
scroll to position [311, 0]
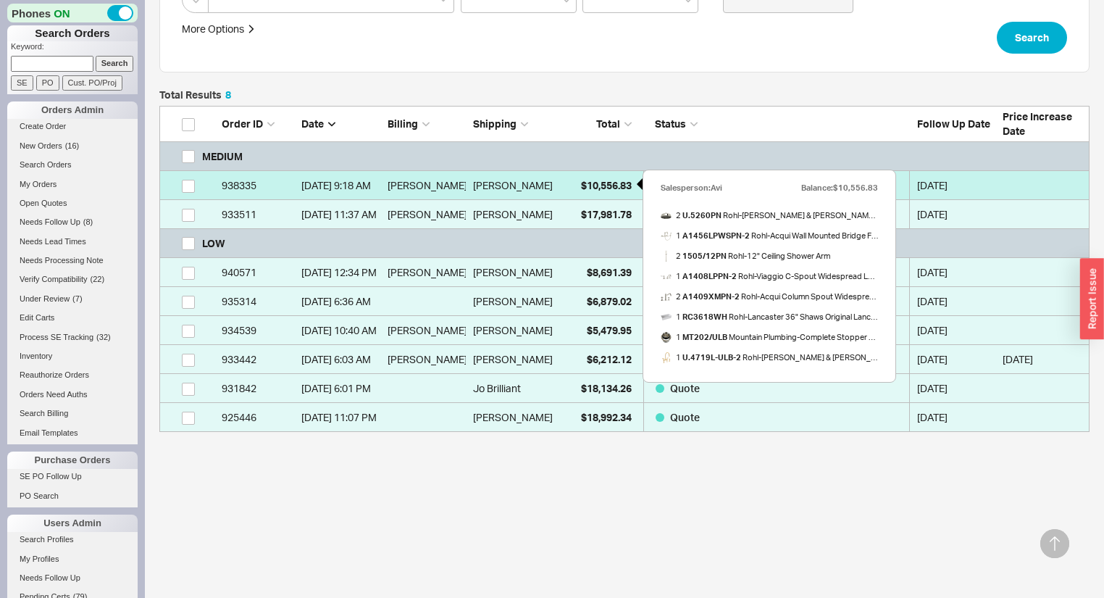
click at [592, 183] on span "$10,556.83" at bounding box center [606, 185] width 51 height 12
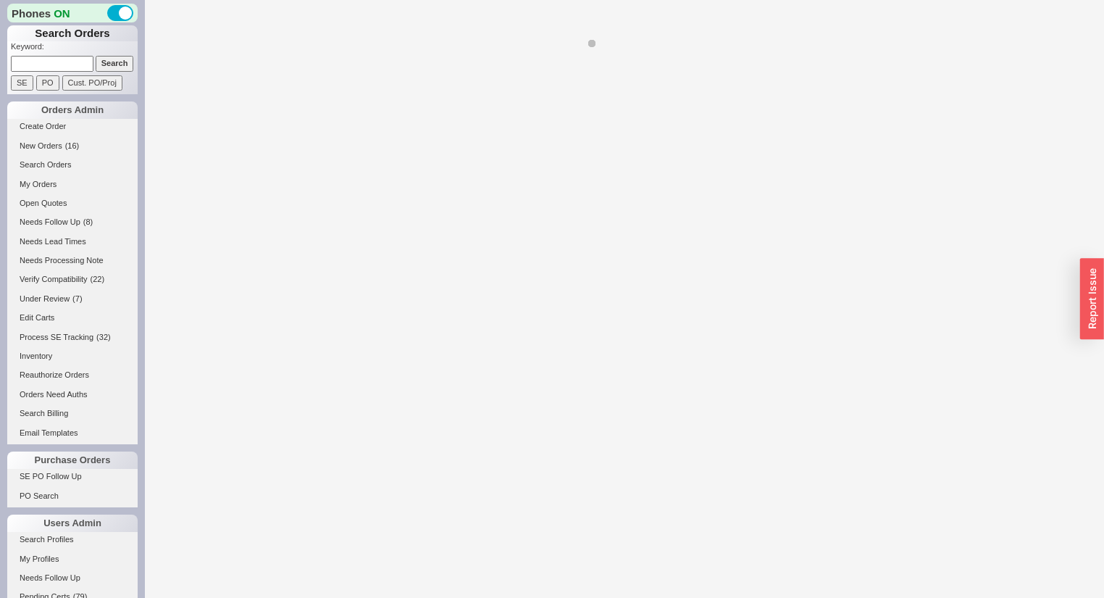
select select "*"
select select "MEDIUM"
select select "LOW"
select select "3"
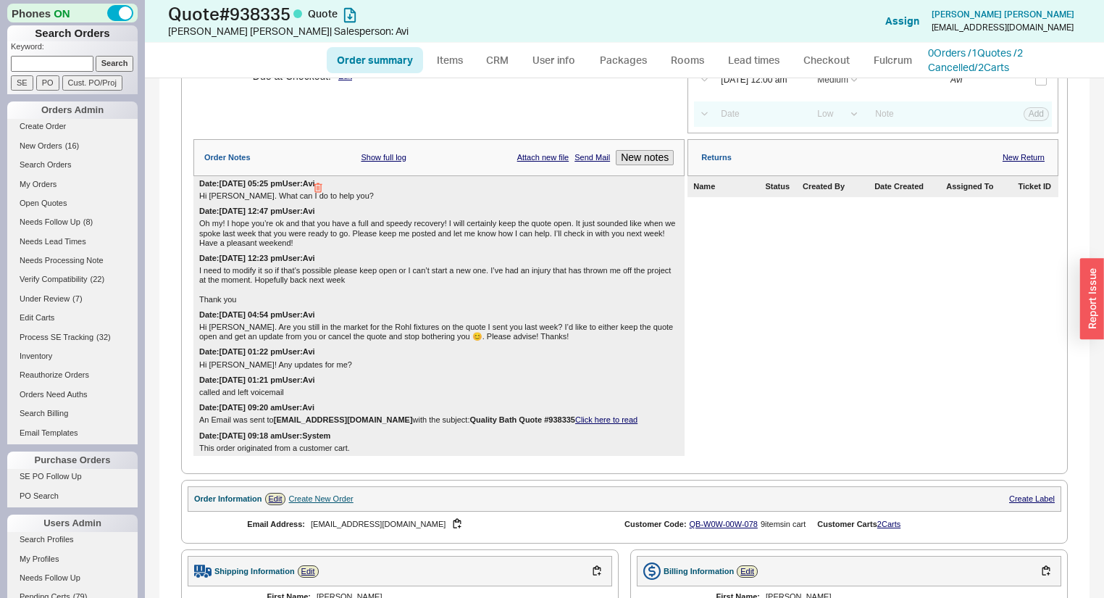
scroll to position [464, 0]
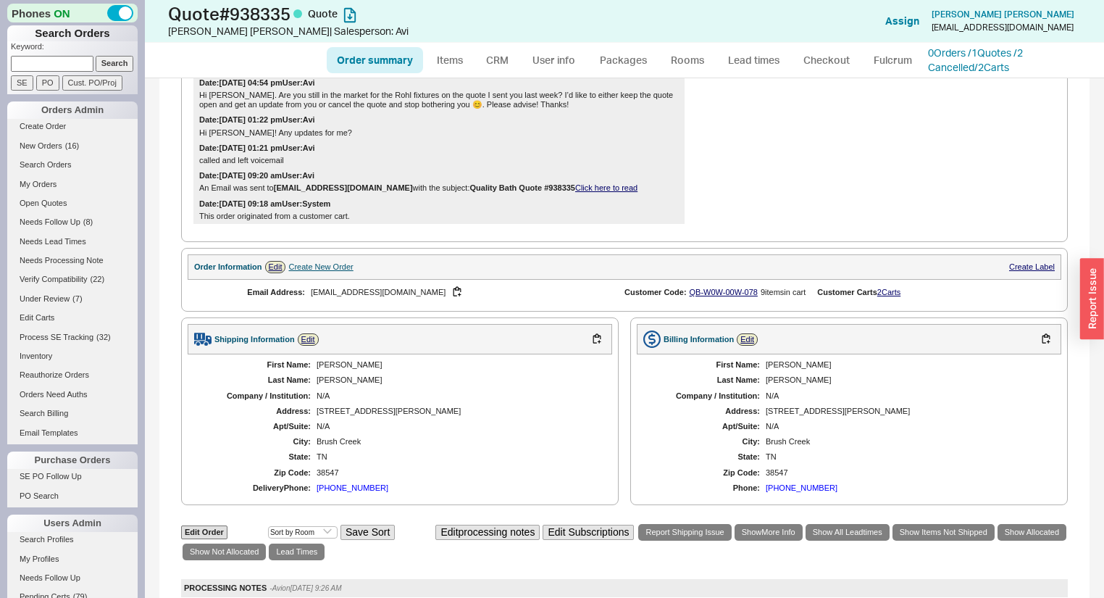
click at [899, 301] on div "Email Address: [EMAIL_ADDRESS][DOMAIN_NAME] Customer Code: QB-W0W-00W-078 9 ite…" at bounding box center [625, 292] width 874 height 25
click at [898, 296] on link "2 Carts" at bounding box center [888, 292] width 23 height 9
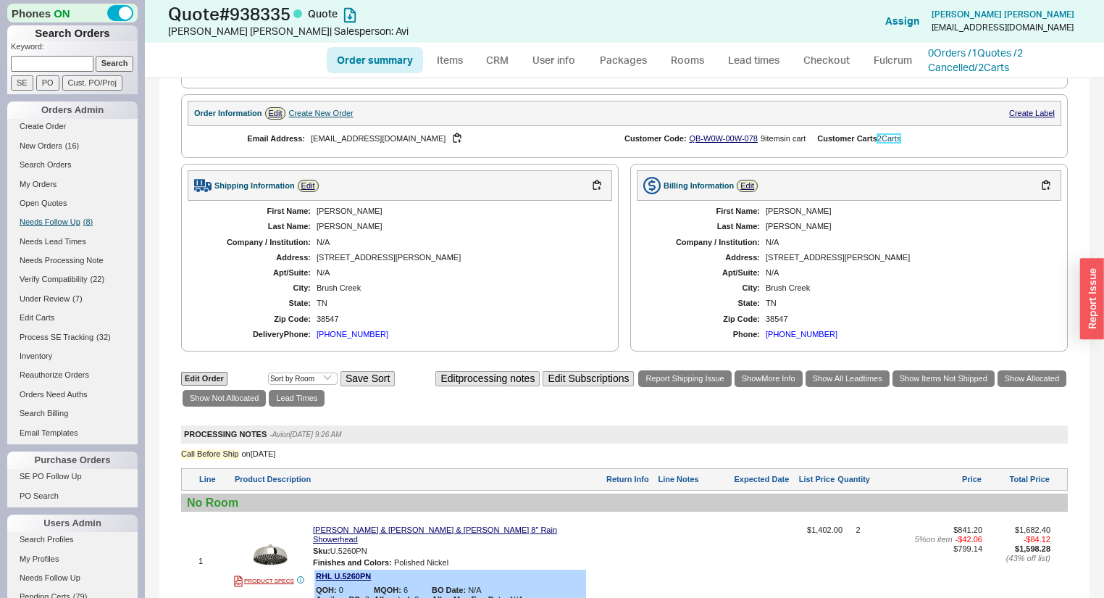
scroll to position [638, 0]
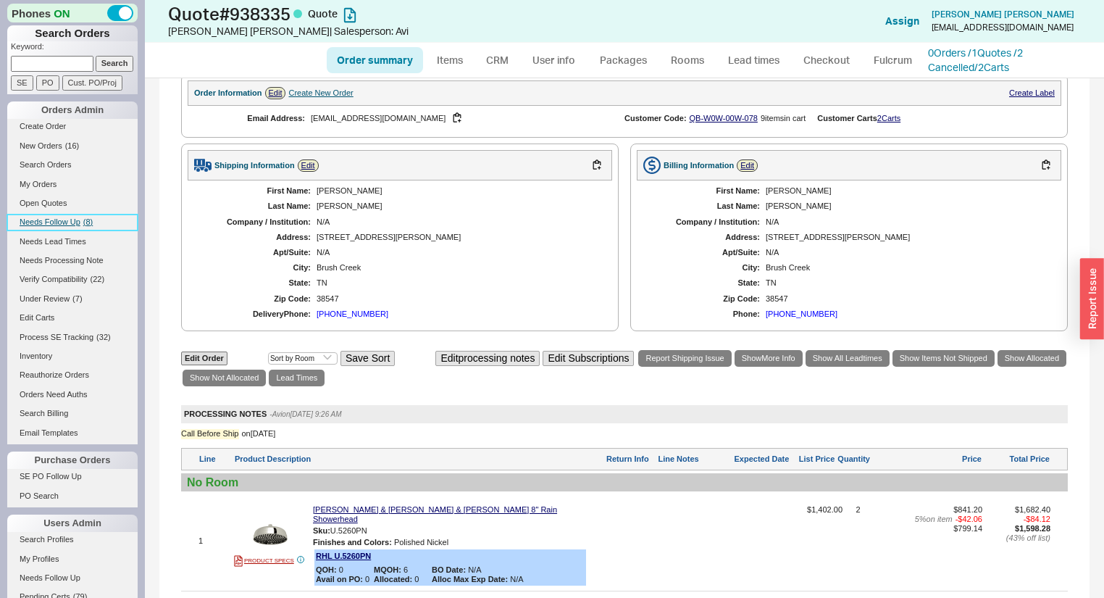
click at [69, 218] on span "Needs Follow Up" at bounding box center [50, 221] width 61 height 9
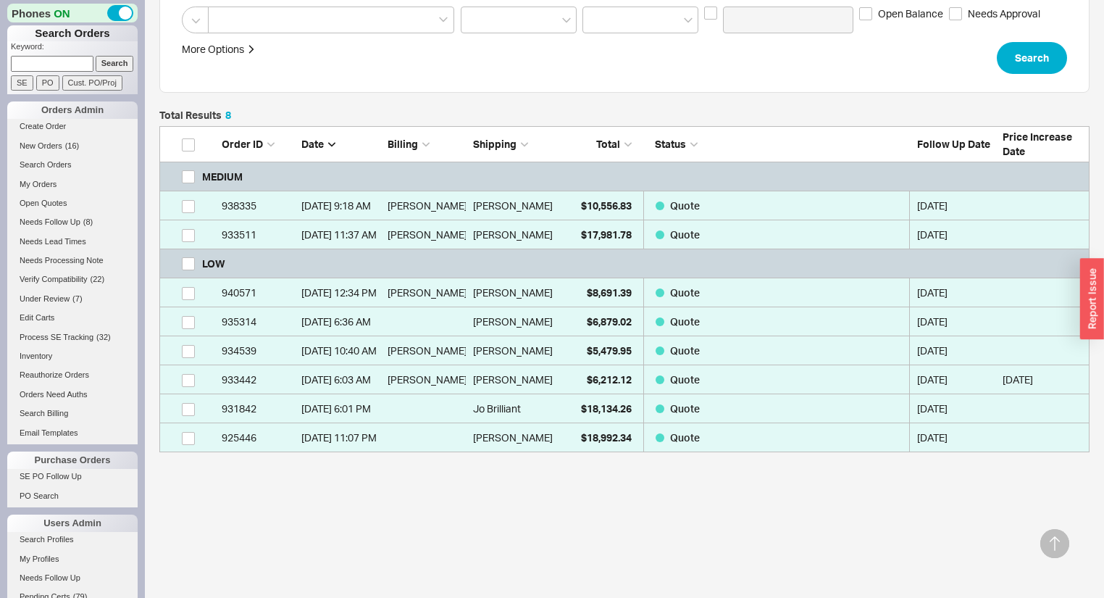
scroll to position [311, 0]
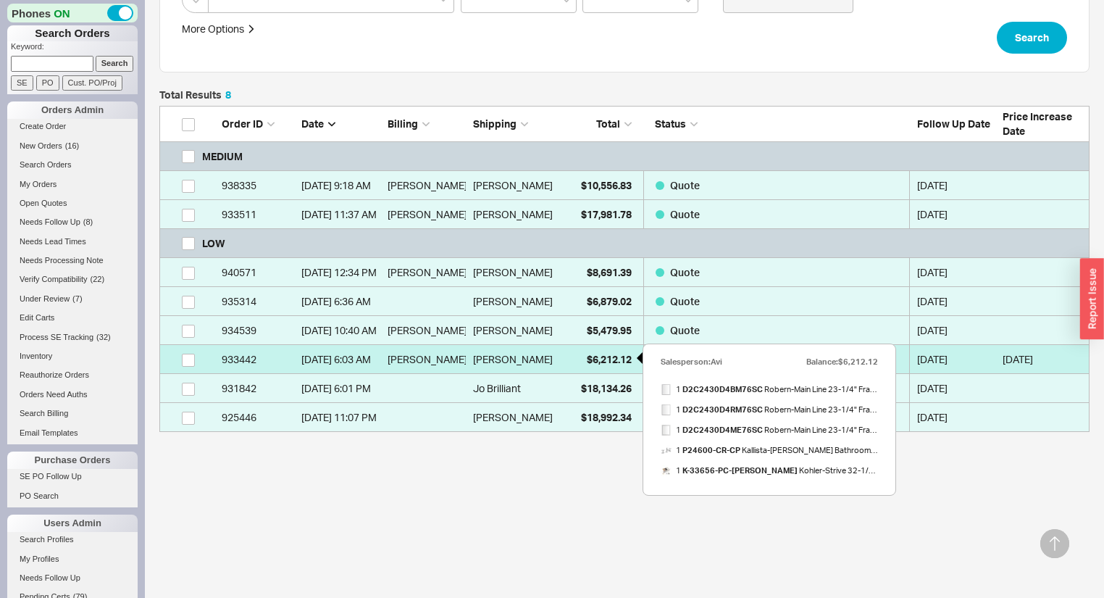
click at [565, 357] on div "$6,212.12" at bounding box center [595, 359] width 72 height 29
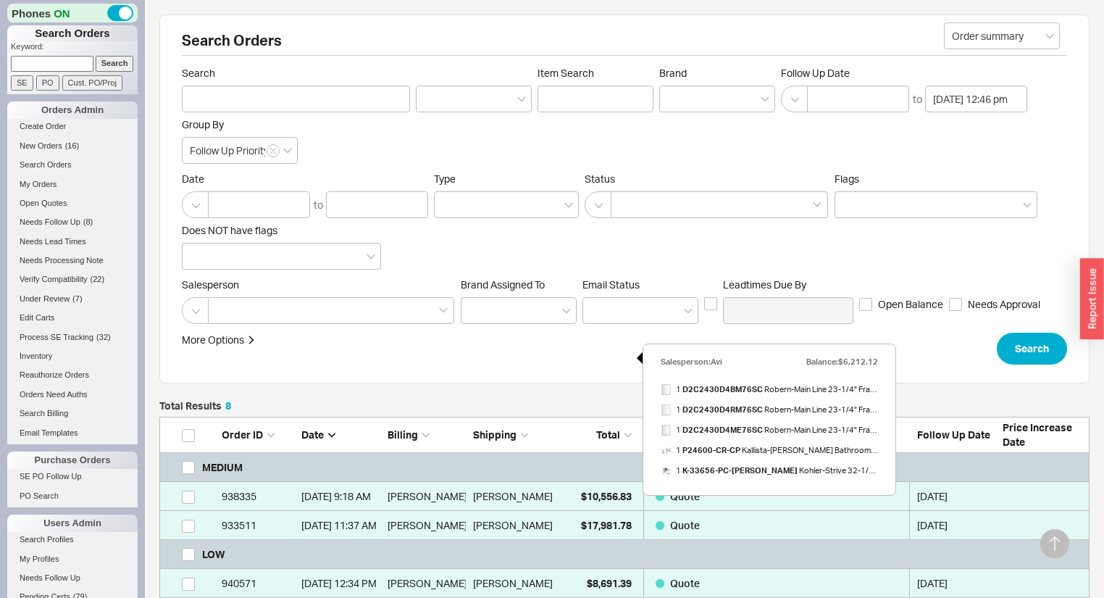
select select "*"
select select "LOW"
select select "3"
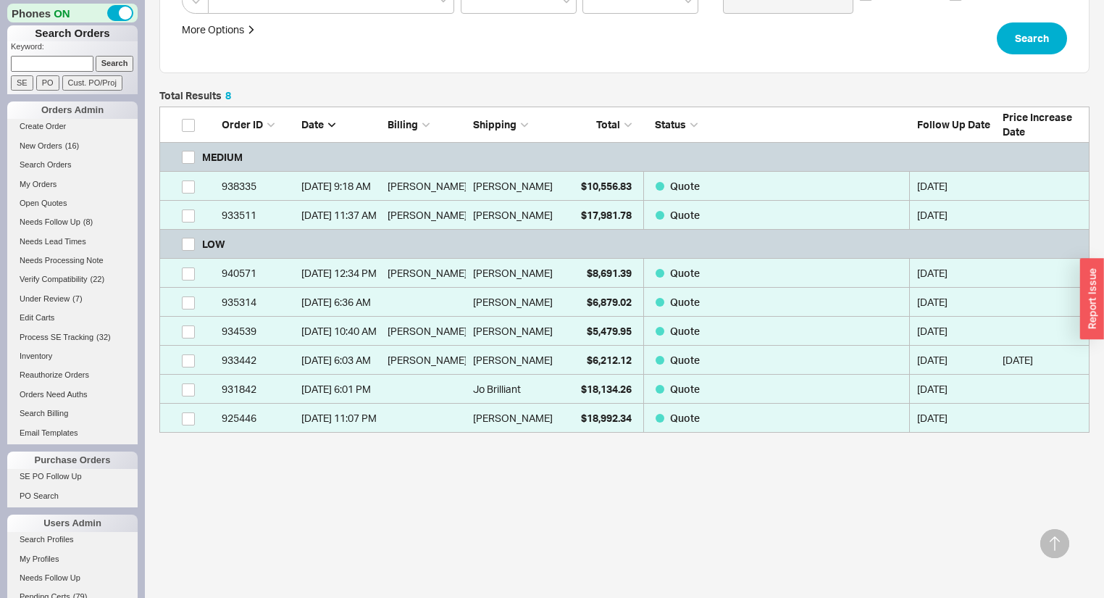
scroll to position [311, 0]
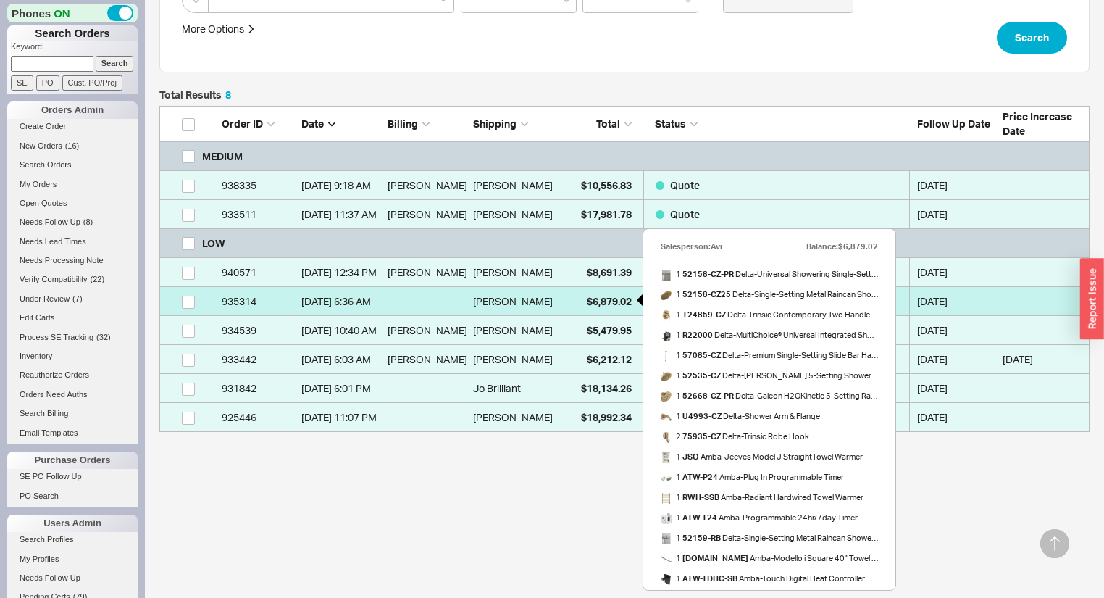
click at [574, 302] on div "$6,879.02" at bounding box center [595, 301] width 72 height 29
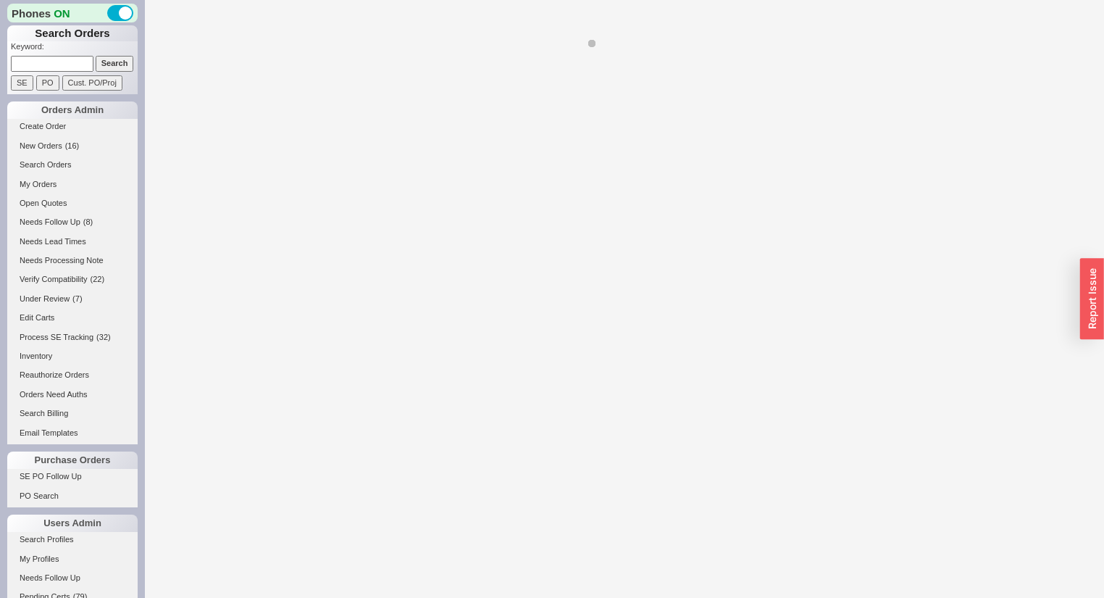
select select "*"
select select "LOW"
select select "3"
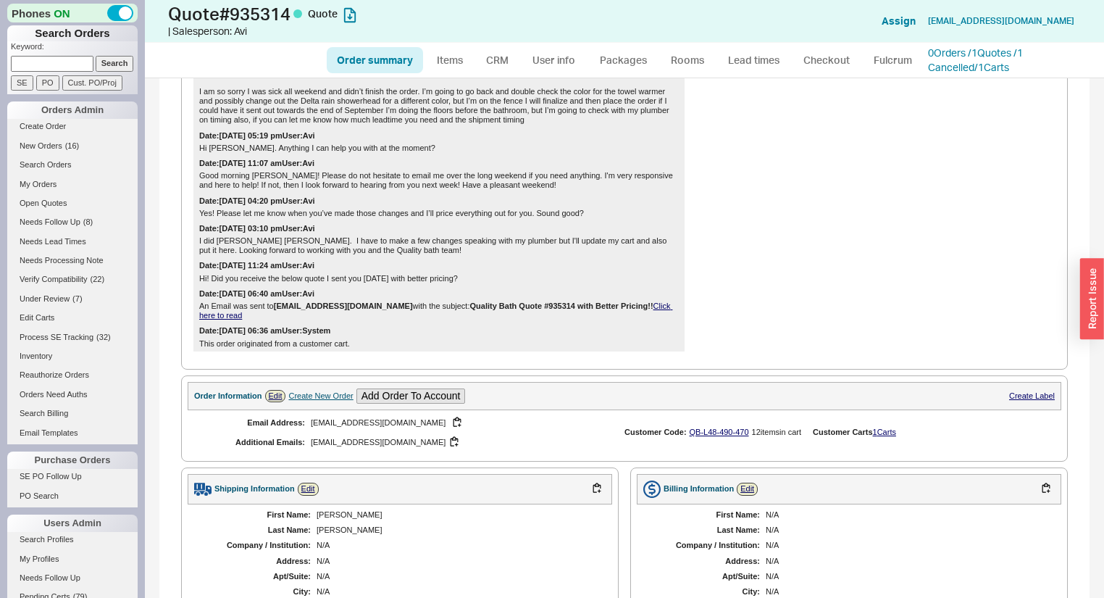
scroll to position [522, 0]
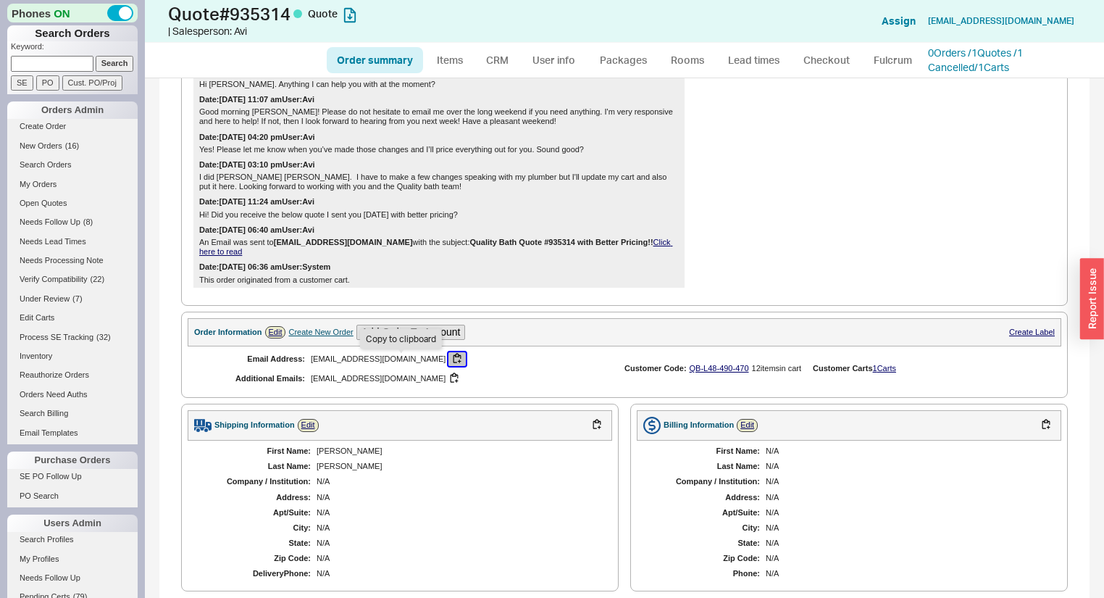
click at [448, 359] on button "button" at bounding box center [456, 359] width 17 height 14
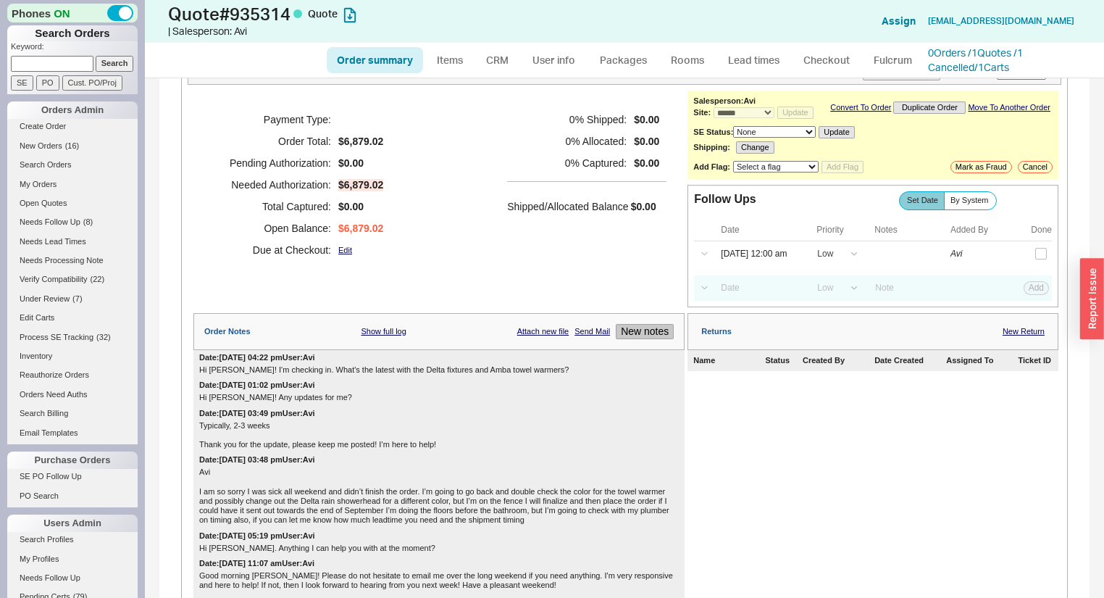
click at [655, 338] on button "New notes" at bounding box center [645, 331] width 58 height 15
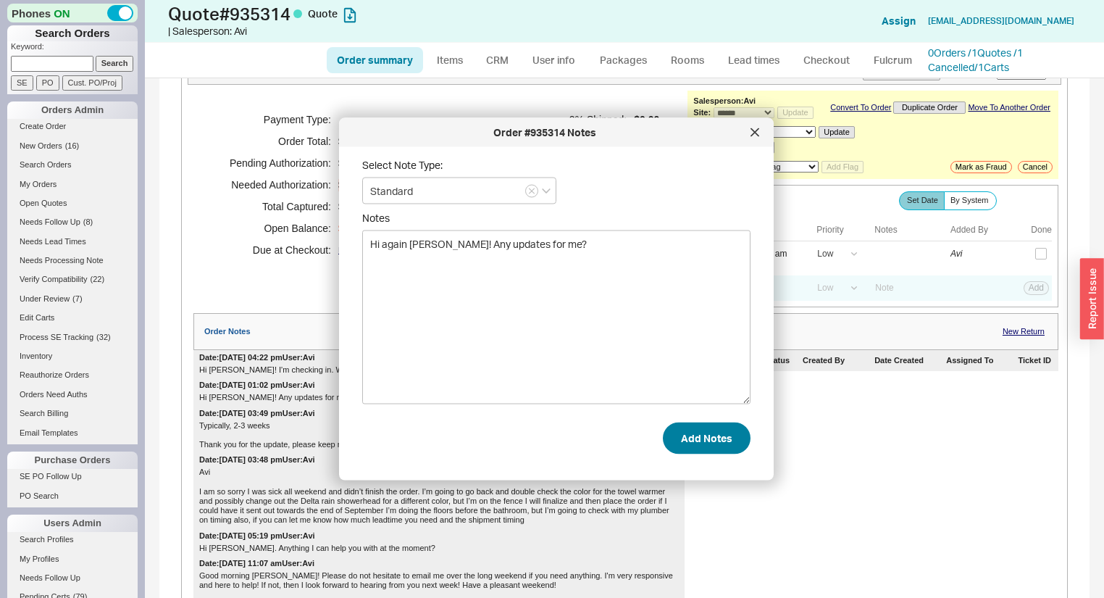
type textarea "Hi again [PERSON_NAME]! Any updates for me?"
click at [698, 450] on button "Add Notes" at bounding box center [707, 438] width 88 height 32
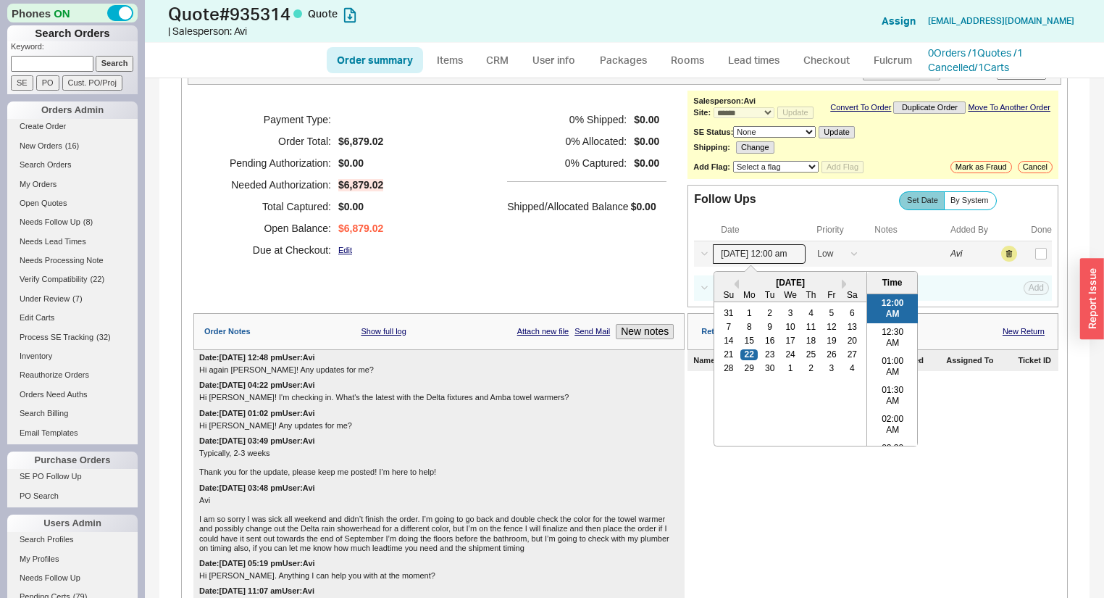
click at [752, 261] on input "09/22/25 12:00 am" at bounding box center [759, 254] width 93 height 20
drag, startPoint x: 823, startPoint y: 359, endPoint x: 885, endPoint y: 345, distance: 63.8
click at [823, 359] on div "26" at bounding box center [831, 354] width 17 height 10
type input "09/26/25 12:00 am"
click at [1020, 256] on button "Save" at bounding box center [1035, 253] width 30 height 13
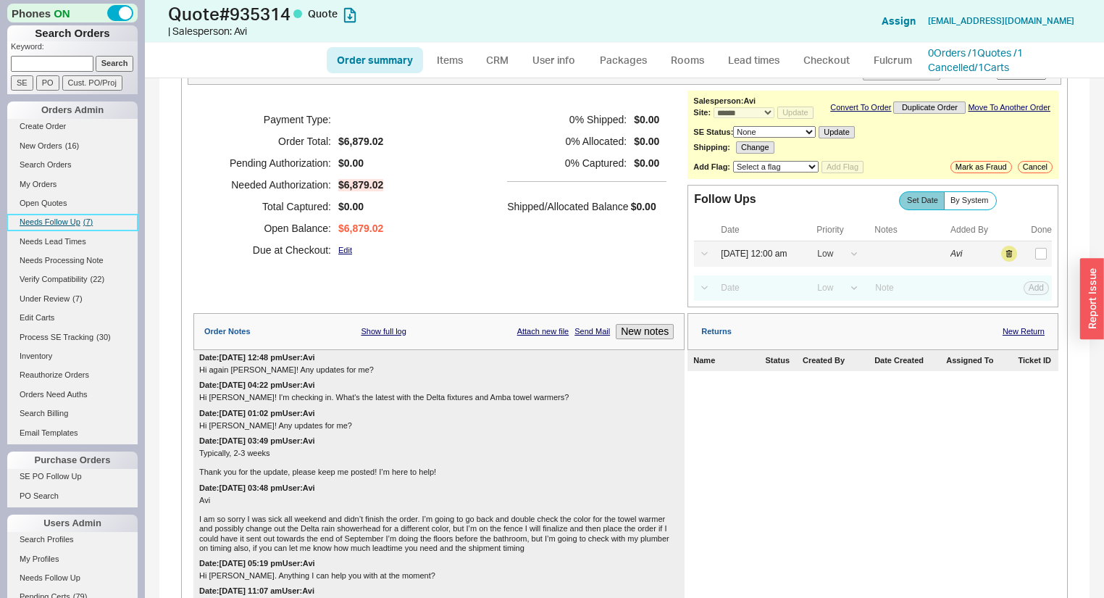
click at [84, 222] on span "( 7 )" at bounding box center [87, 221] width 9 height 9
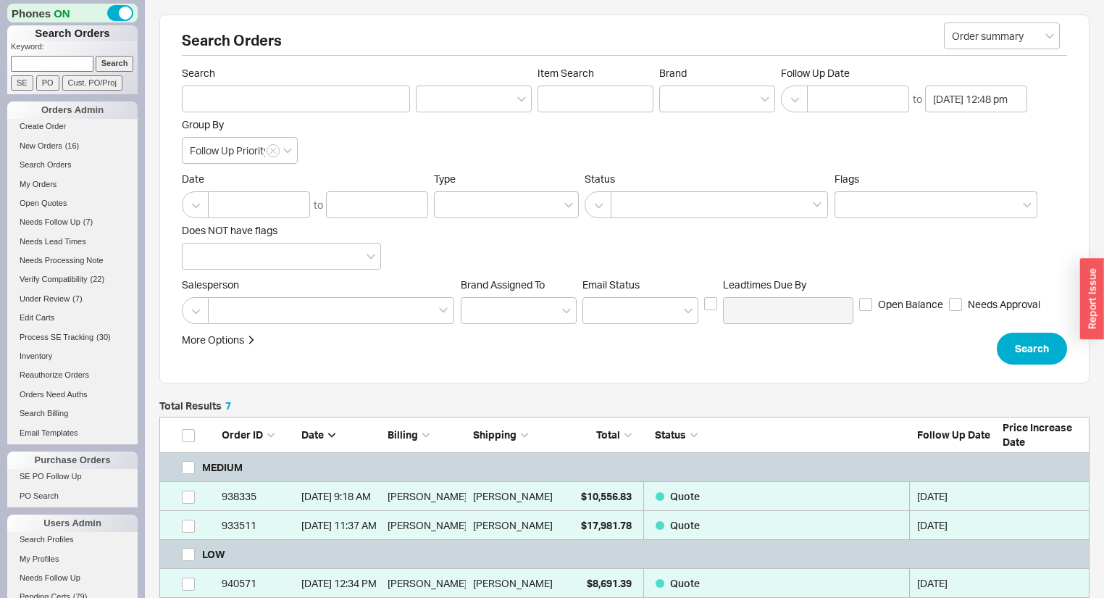
scroll to position [232, 0]
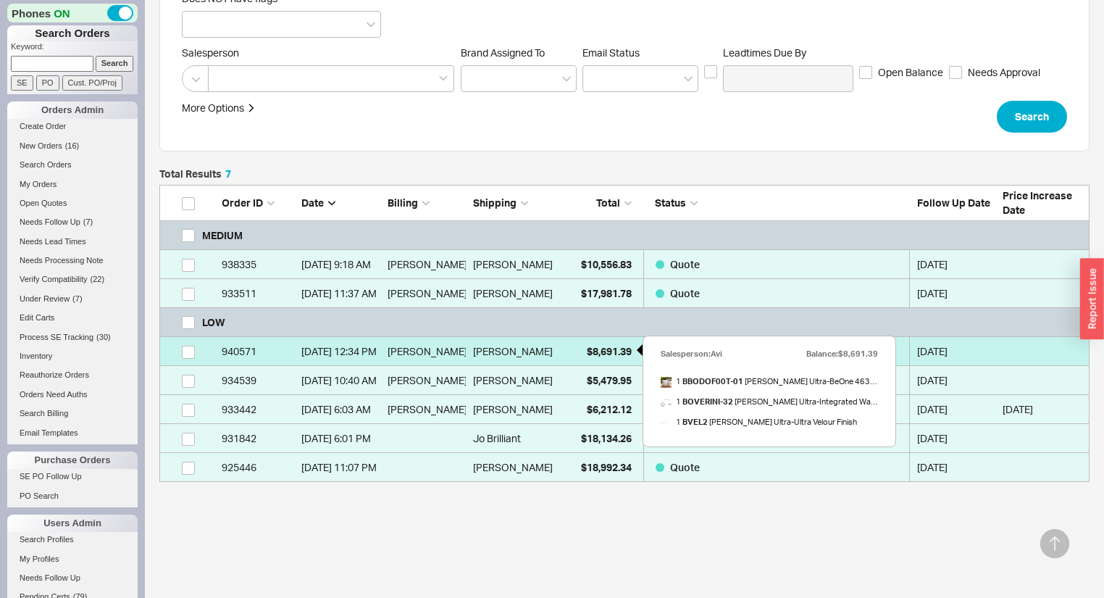
click at [594, 351] on span "$8,691.39" at bounding box center [609, 351] width 45 height 12
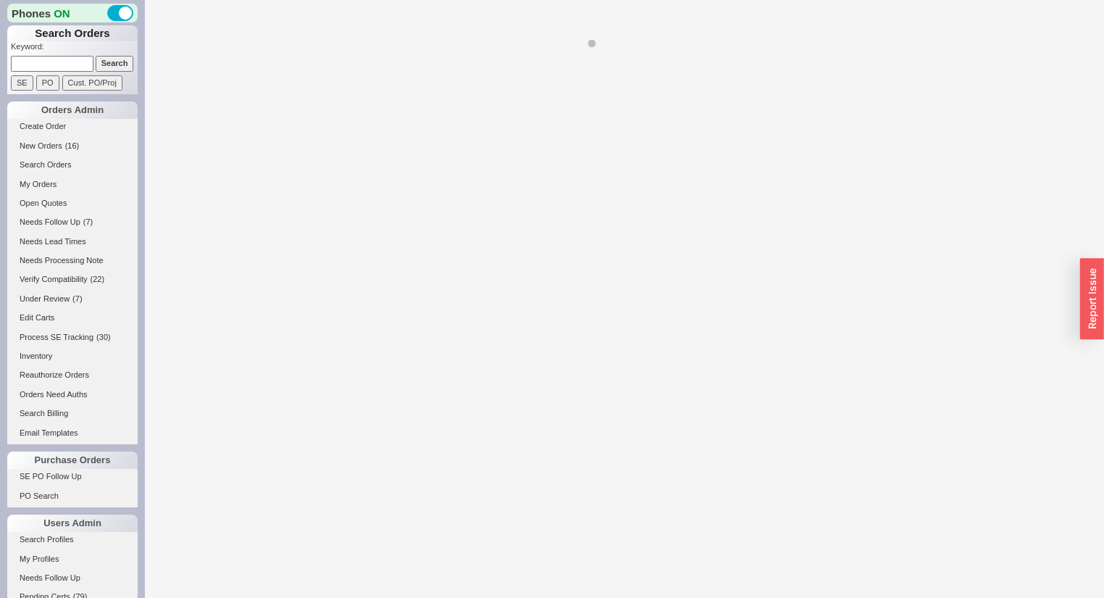
select select "*"
select select "LOW"
select select "3"
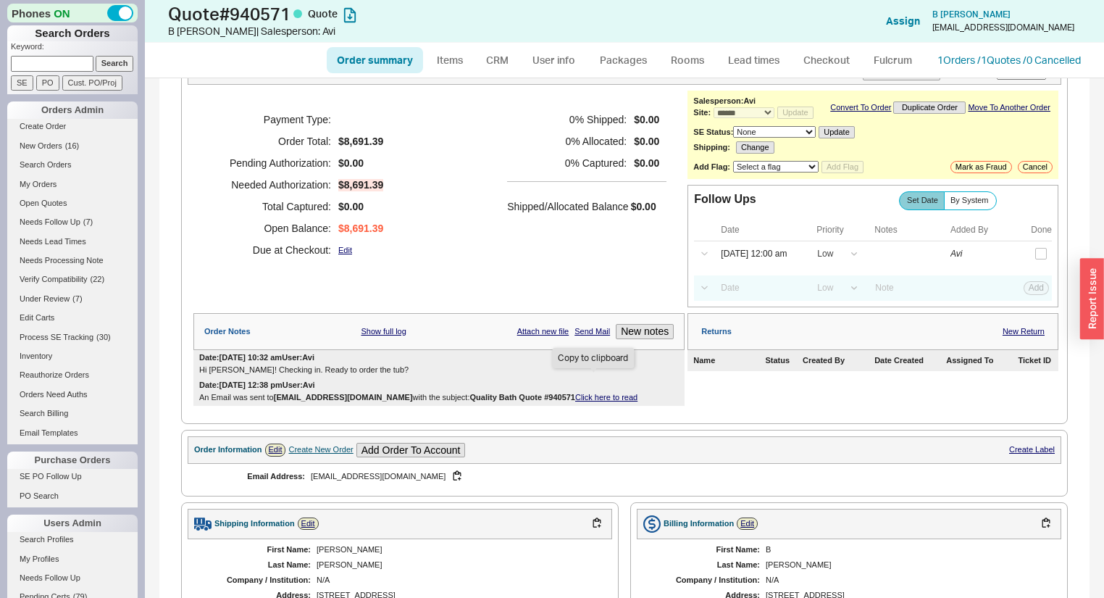
scroll to position [54, 0]
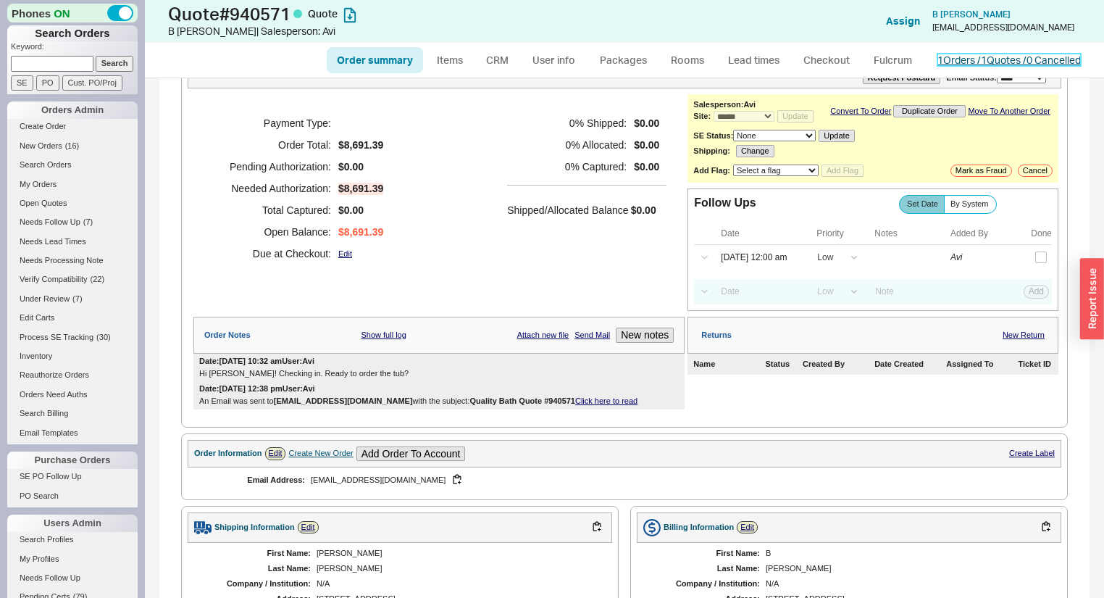
click at [949, 57] on link "1 Orders / 1 Quotes / 0 Cancelled" at bounding box center [1008, 60] width 143 height 12
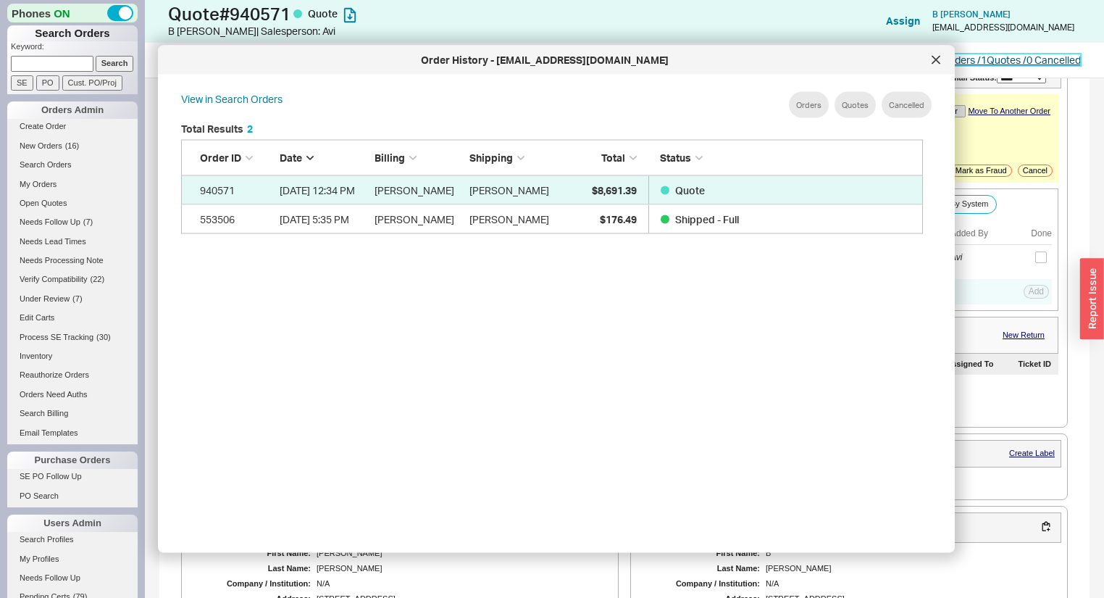
scroll to position [435, 756]
click at [937, 57] on icon at bounding box center [936, 60] width 9 height 9
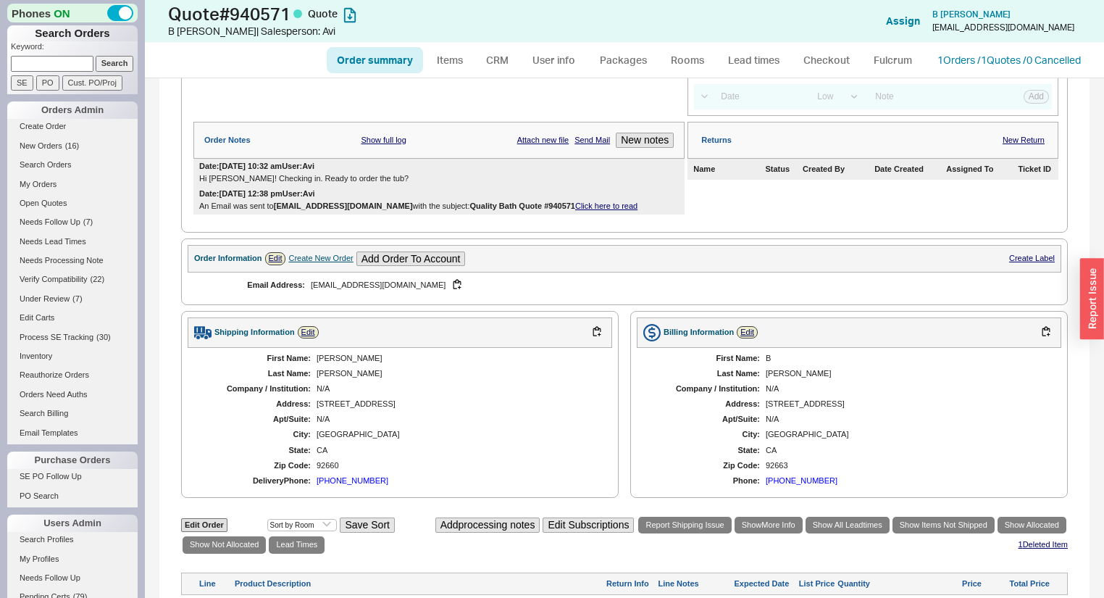
scroll to position [228, 0]
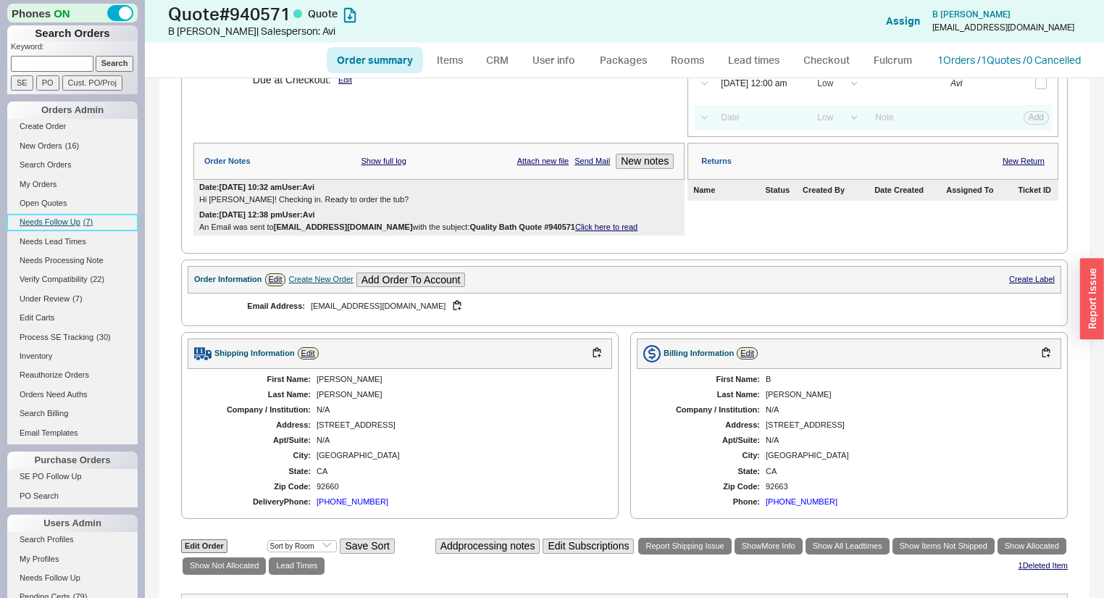
click at [59, 217] on span "Needs Follow Up" at bounding box center [50, 221] width 61 height 9
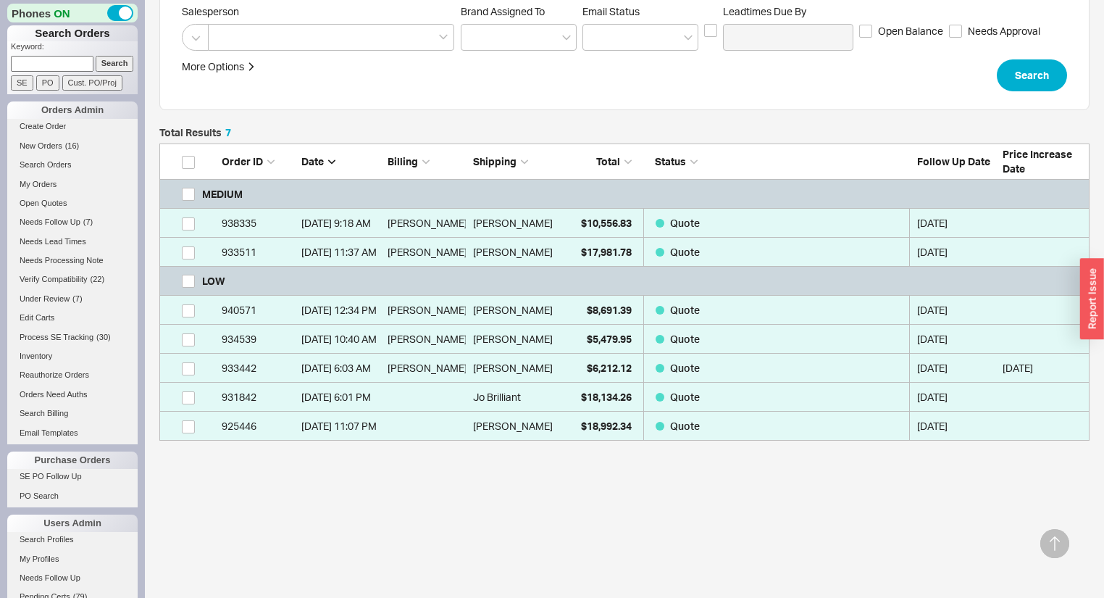
scroll to position [282, 0]
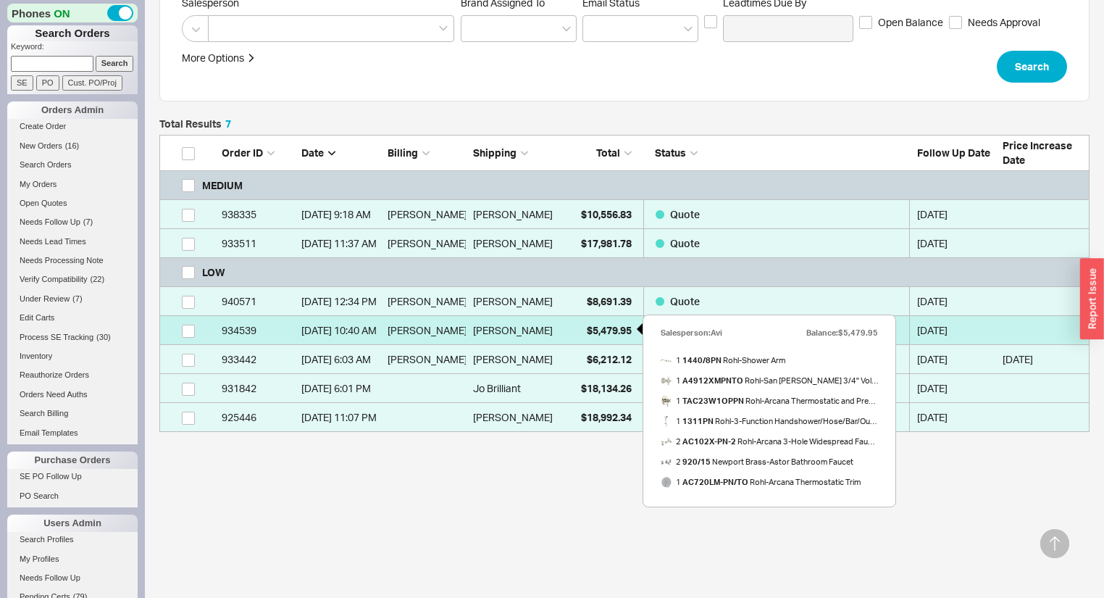
click at [559, 333] on div "$5,479.95" at bounding box center [595, 330] width 72 height 29
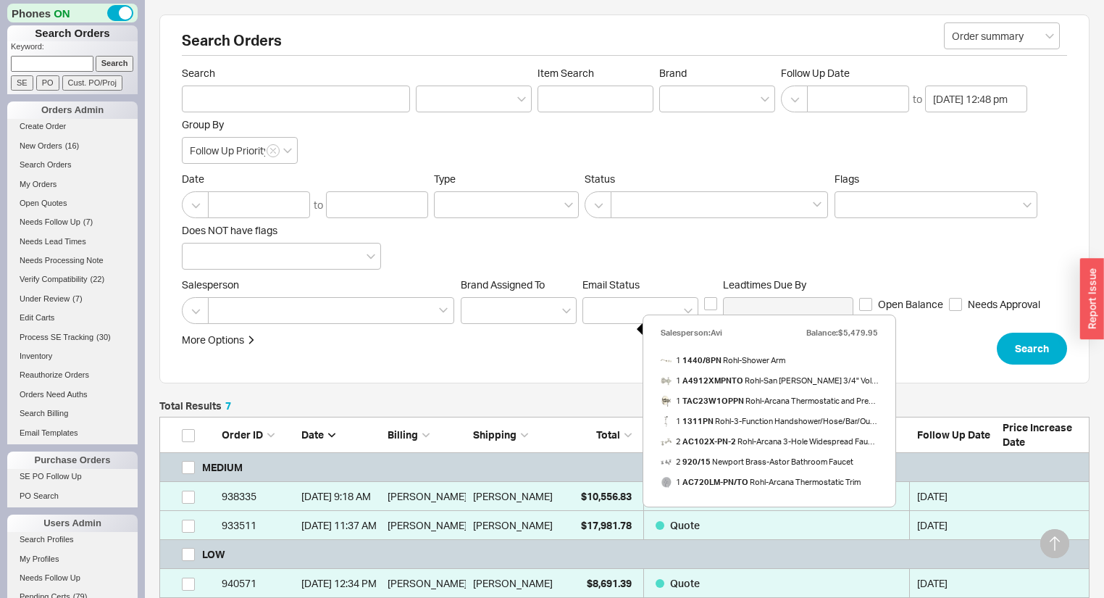
select select "*"
select select "LOW"
select select "3"
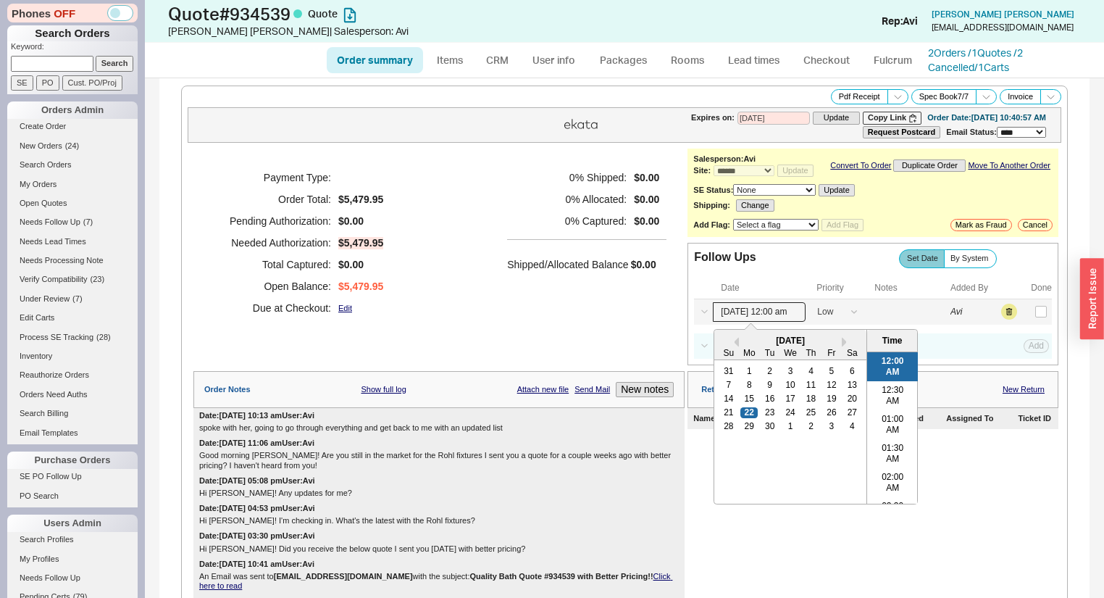
click at [738, 318] on input "09/22/25 12:00 am" at bounding box center [759, 312] width 93 height 20
click at [806, 417] on div "25" at bounding box center [811, 412] width 17 height 10
type input "09/25/25 12:00 am"
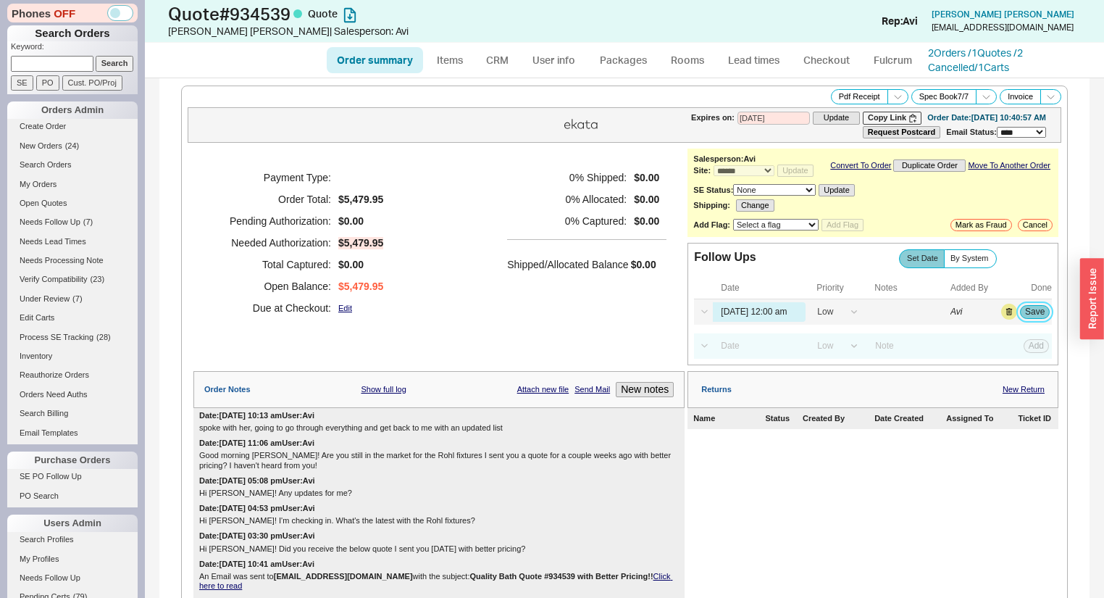
click at [1030, 318] on button "Save" at bounding box center [1035, 311] width 30 height 13
click at [70, 223] on span "Needs Follow Up" at bounding box center [50, 221] width 61 height 9
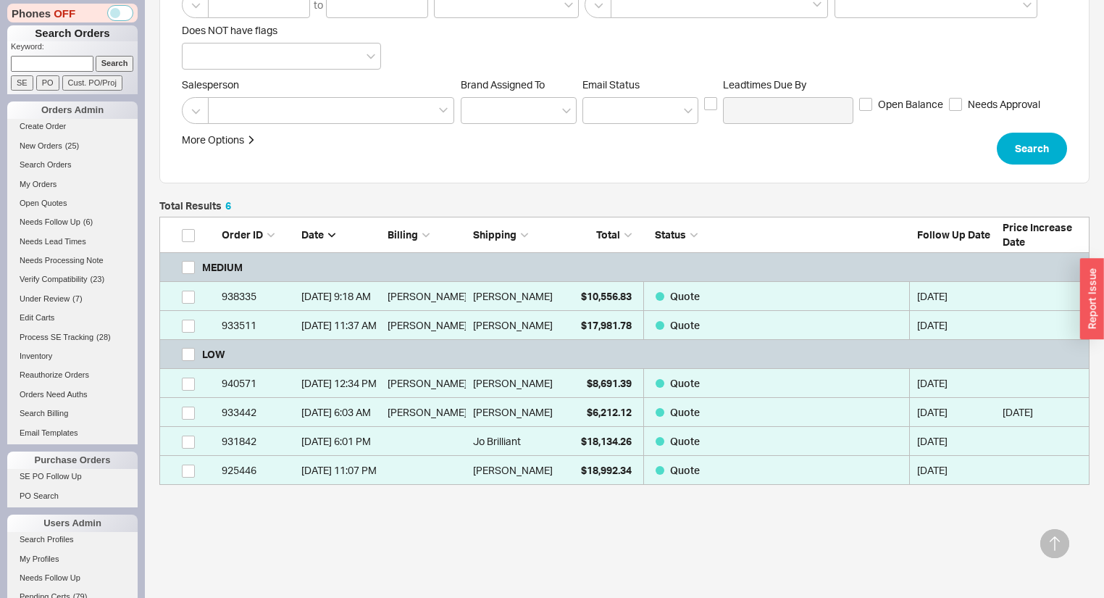
scroll to position [253, 0]
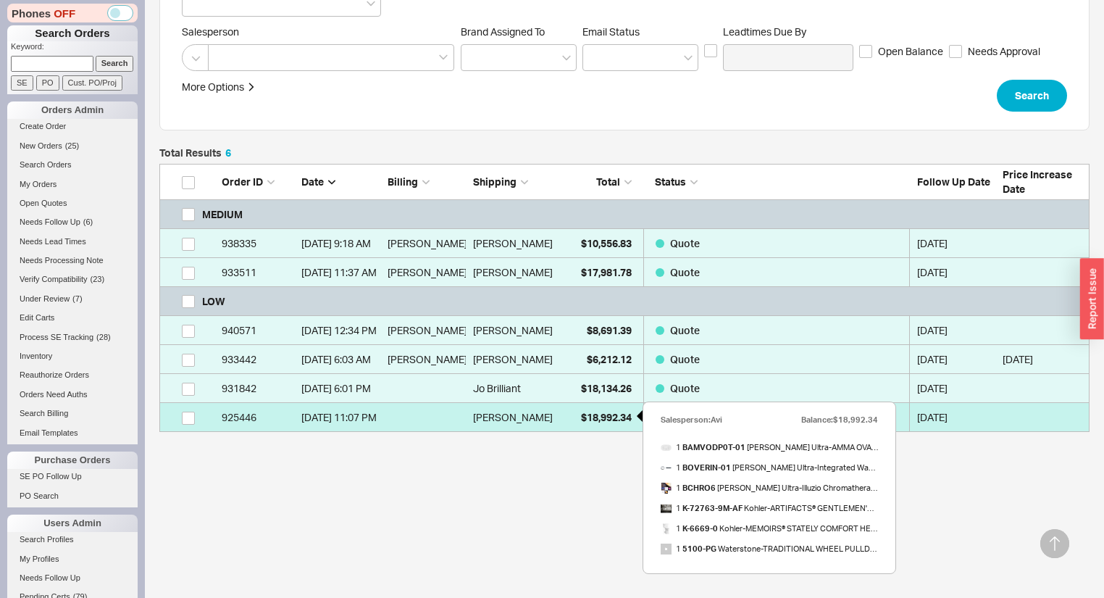
click at [562, 418] on div "$18,992.34" at bounding box center [595, 417] width 72 height 29
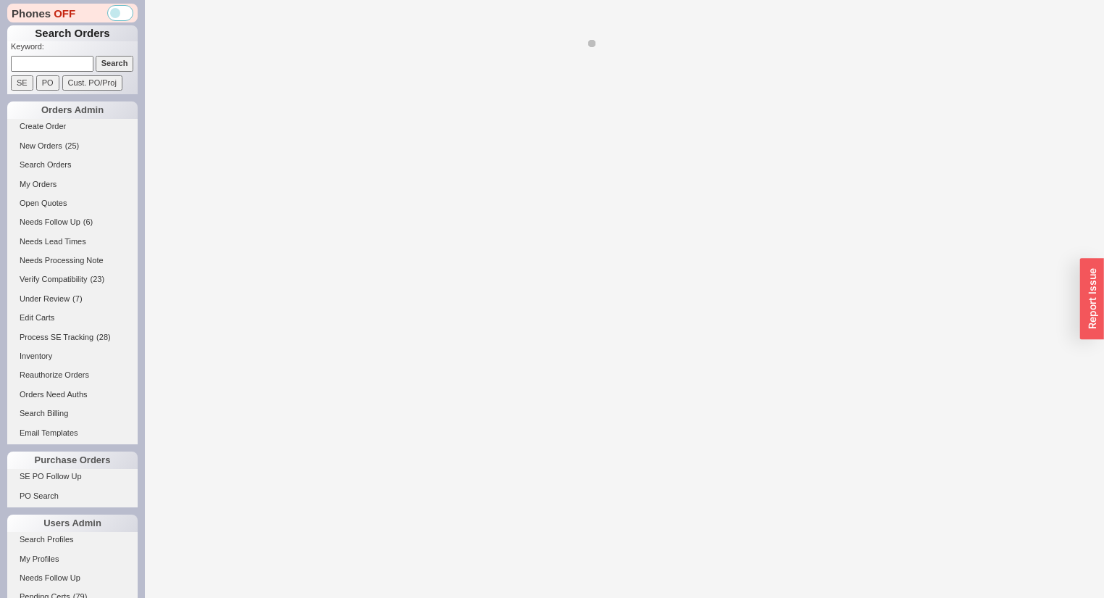
select select "*"
select select "LOW"
select select "3"
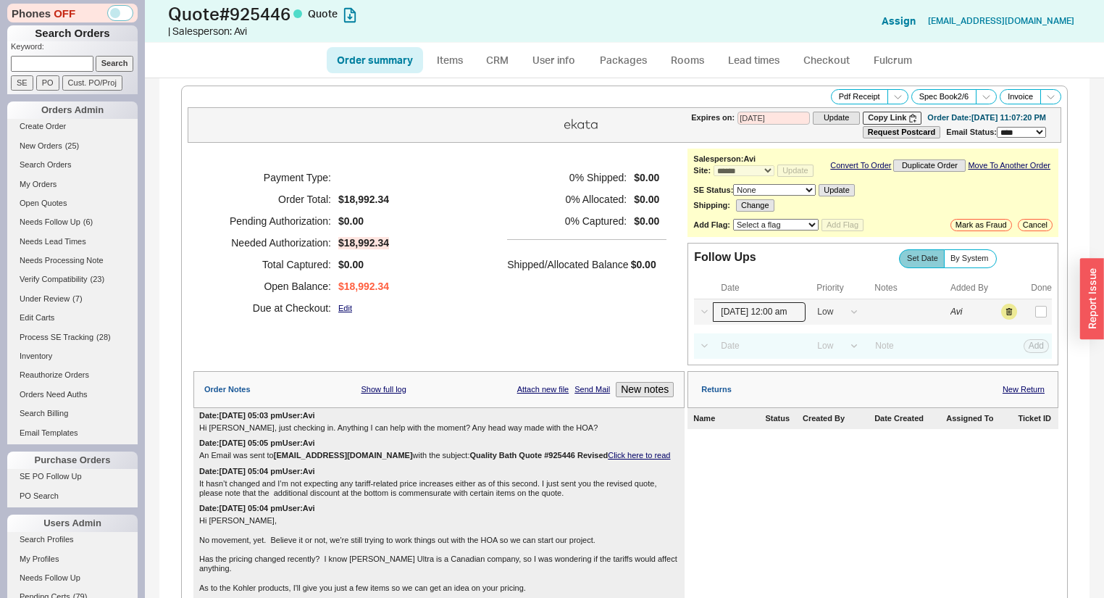
click at [745, 319] on input "09/22/25 12:00 am" at bounding box center [759, 312] width 93 height 20
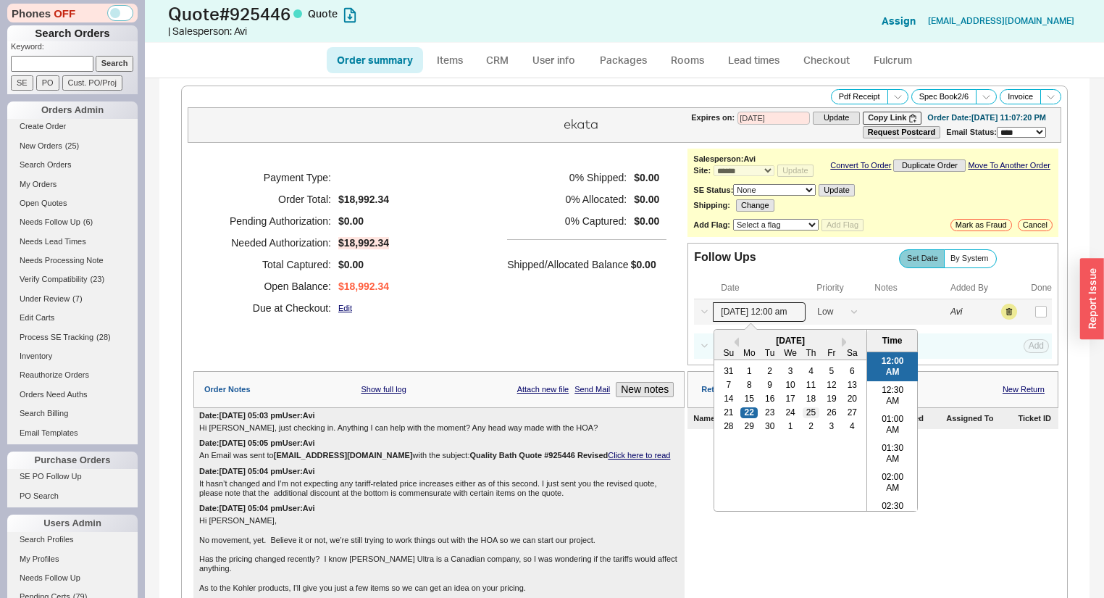
click at [809, 417] on div "25" at bounding box center [811, 412] width 17 height 10
type input "09/25/25 12:00 am"
click at [1032, 316] on button "Save" at bounding box center [1035, 311] width 30 height 13
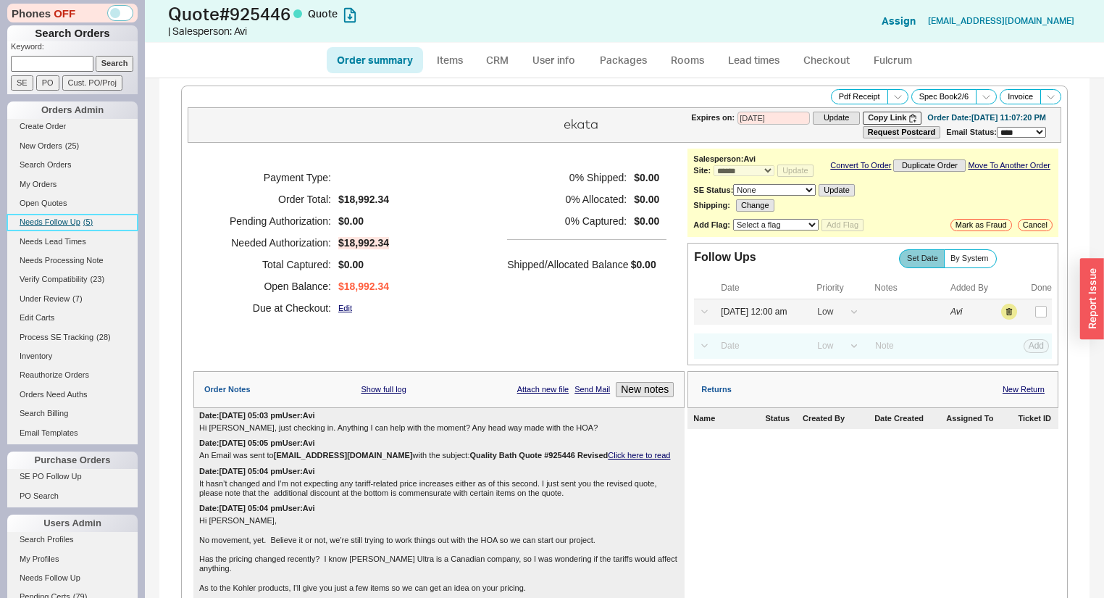
click at [64, 220] on span "Needs Follow Up" at bounding box center [50, 221] width 61 height 9
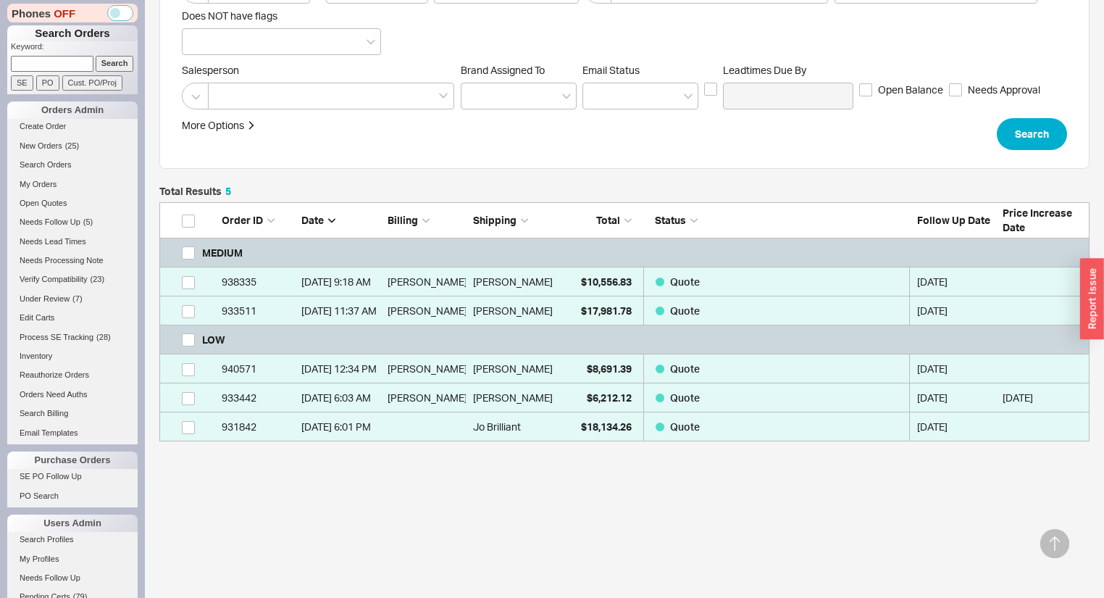
scroll to position [224, 0]
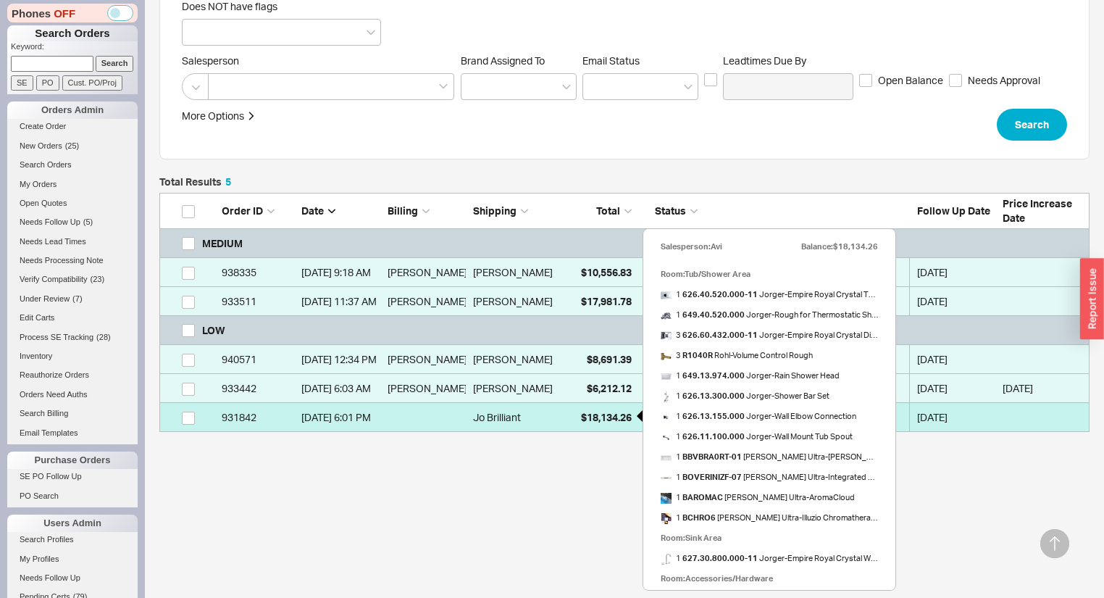
click at [570, 420] on div "$18,134.26" at bounding box center [595, 417] width 72 height 29
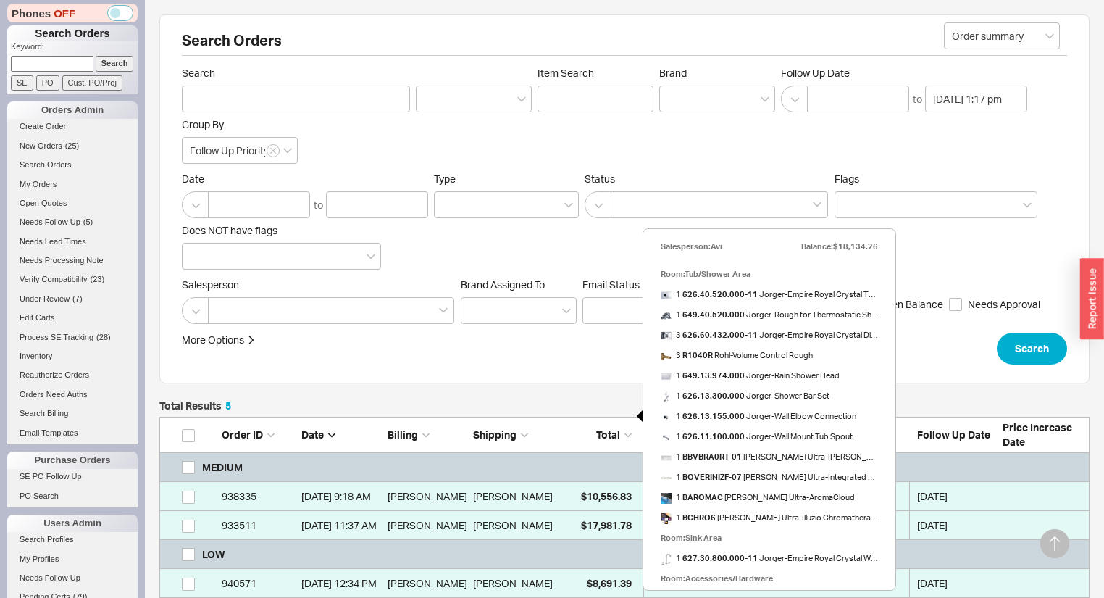
select select "*"
select select "LOW"
select select "3"
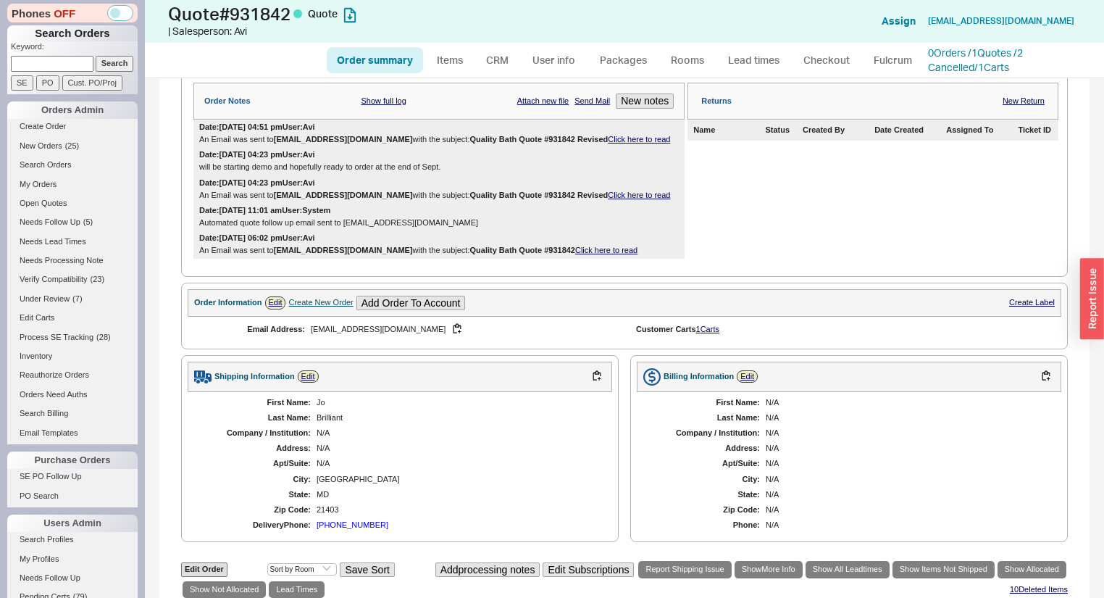
scroll to position [290, 0]
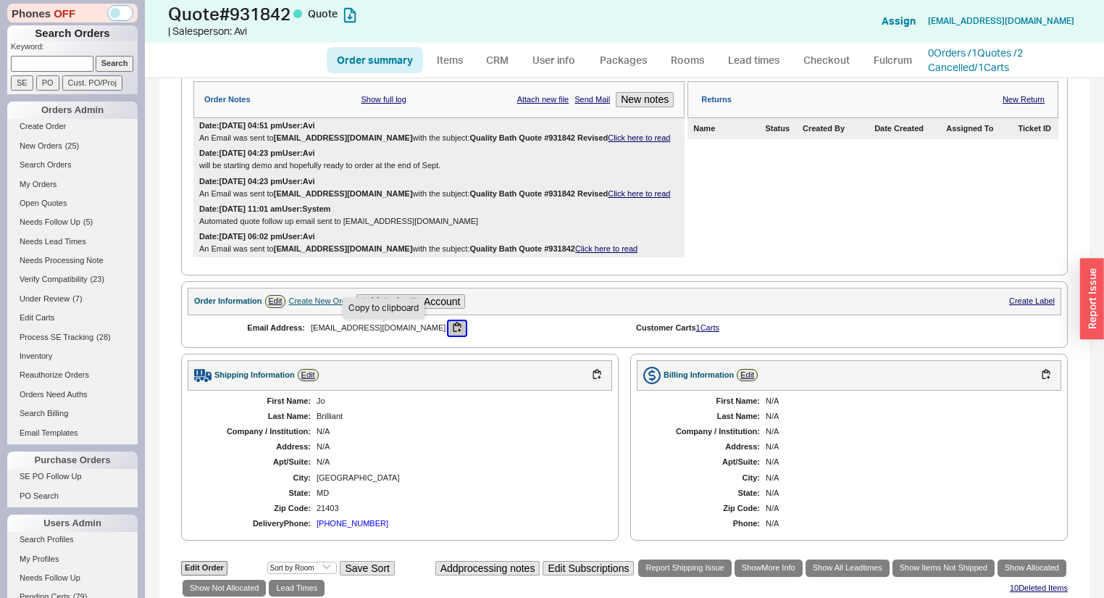
click at [448, 335] on button "button" at bounding box center [456, 328] width 17 height 14
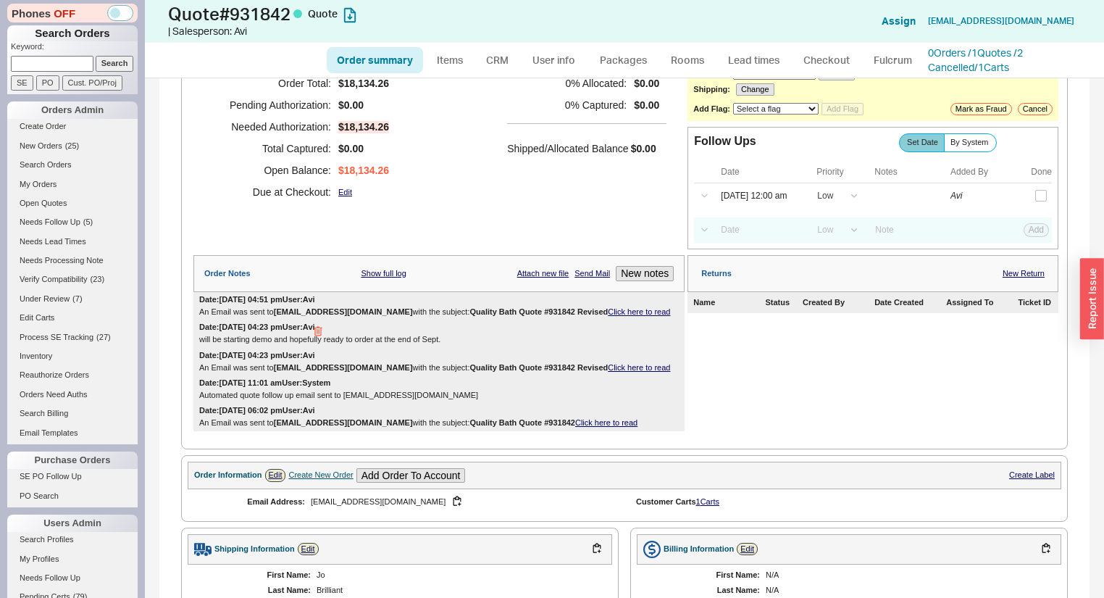
scroll to position [0, 0]
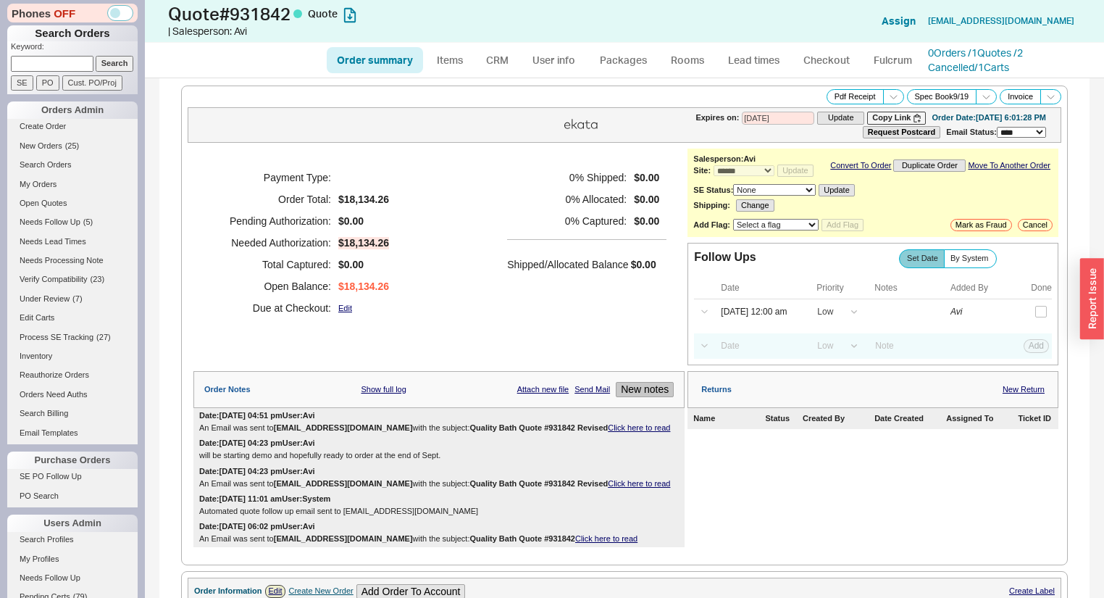
click at [651, 391] on button "New notes" at bounding box center [645, 389] width 58 height 15
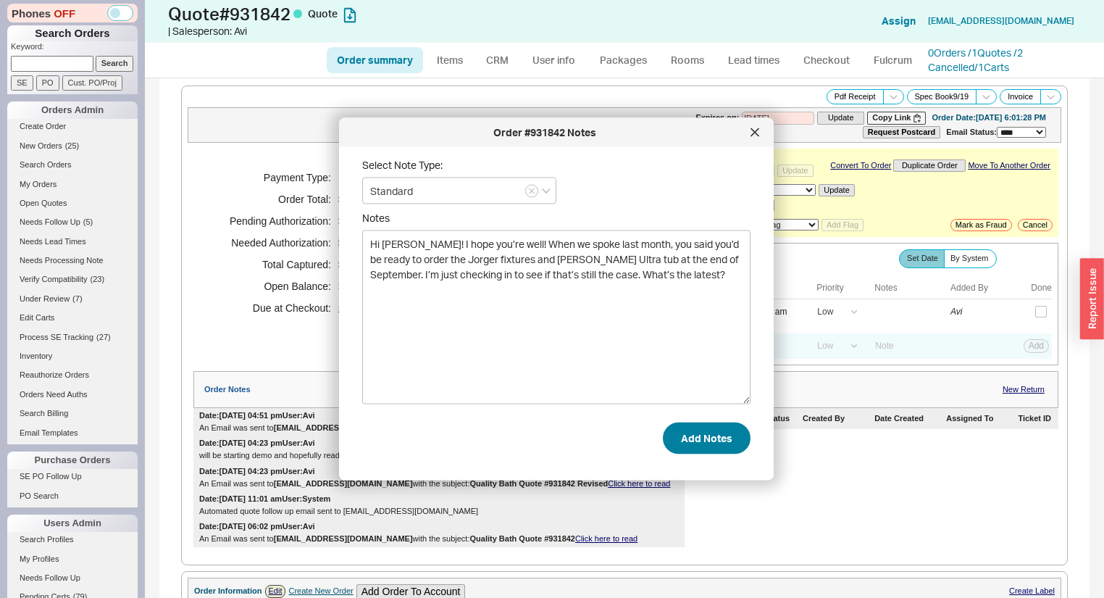
type textarea "Hi Jo! I hope you’re well! When we spoke last month, you said you’d be ready to…"
click at [701, 432] on button "Add Notes" at bounding box center [707, 438] width 88 height 32
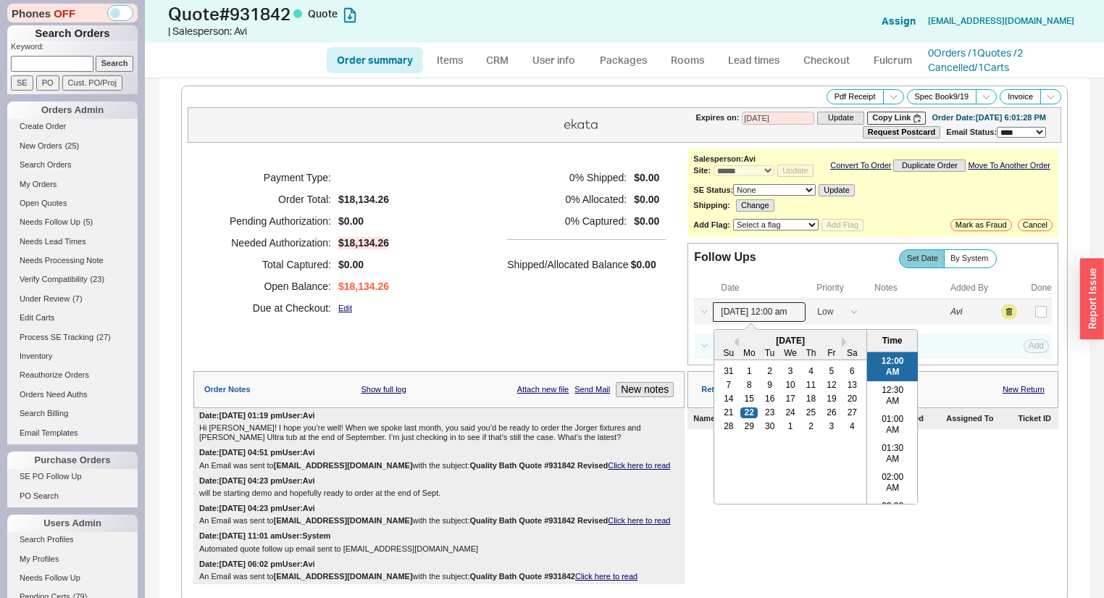
click at [753, 320] on input "09/22/25 12:00 am" at bounding box center [759, 312] width 93 height 20
click at [829, 417] on div "26" at bounding box center [831, 412] width 17 height 10
type input "09/26/25 12:00 am"
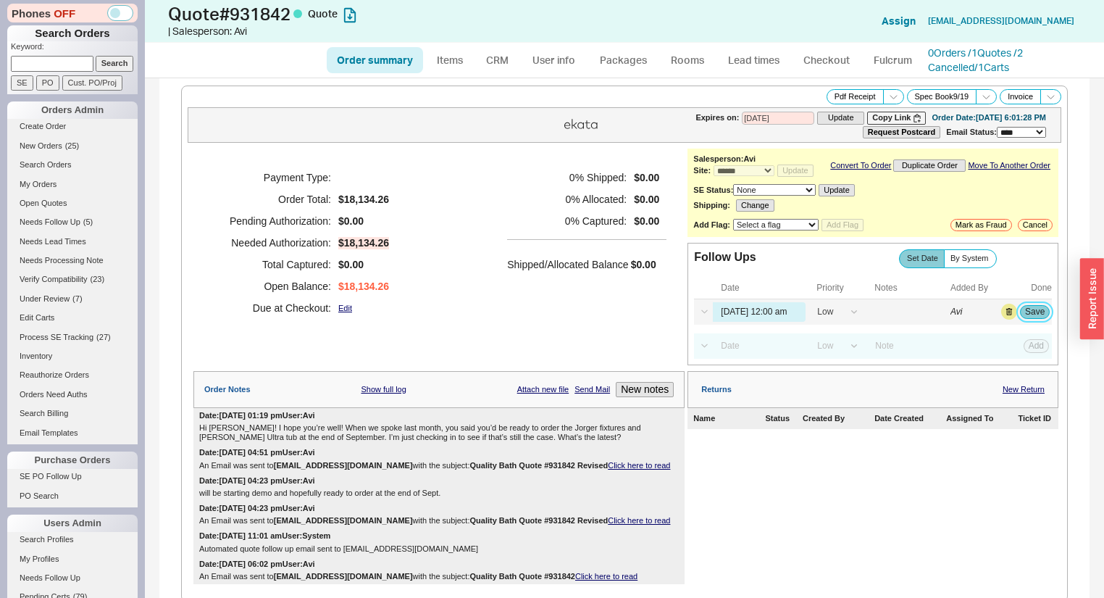
click at [1035, 314] on button "Save" at bounding box center [1035, 311] width 30 height 13
click at [78, 220] on span "Needs Follow Up" at bounding box center [50, 221] width 61 height 9
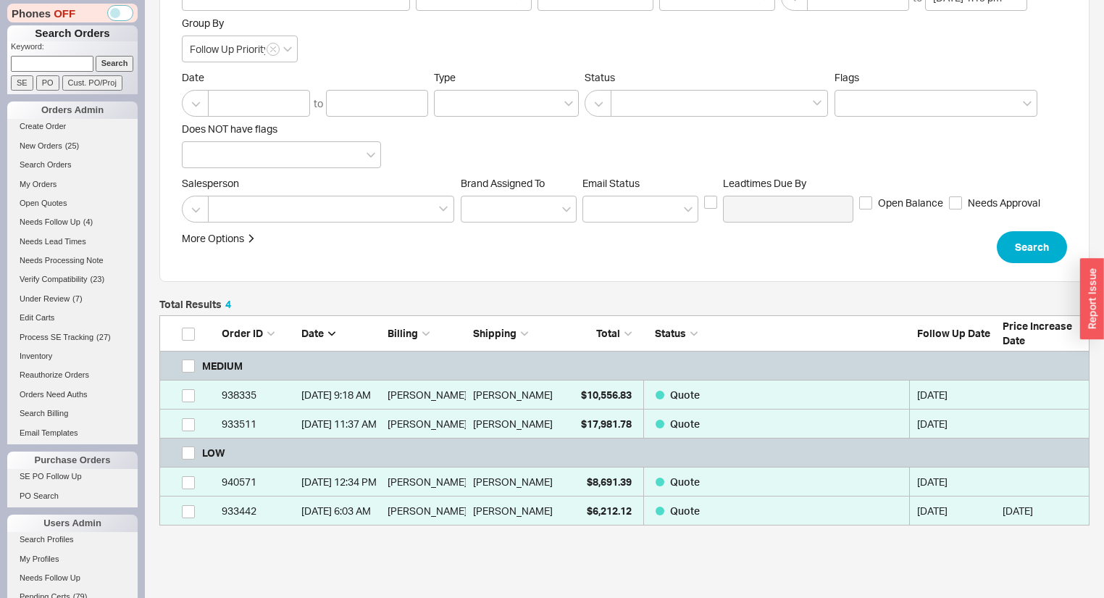
scroll to position [195, 0]
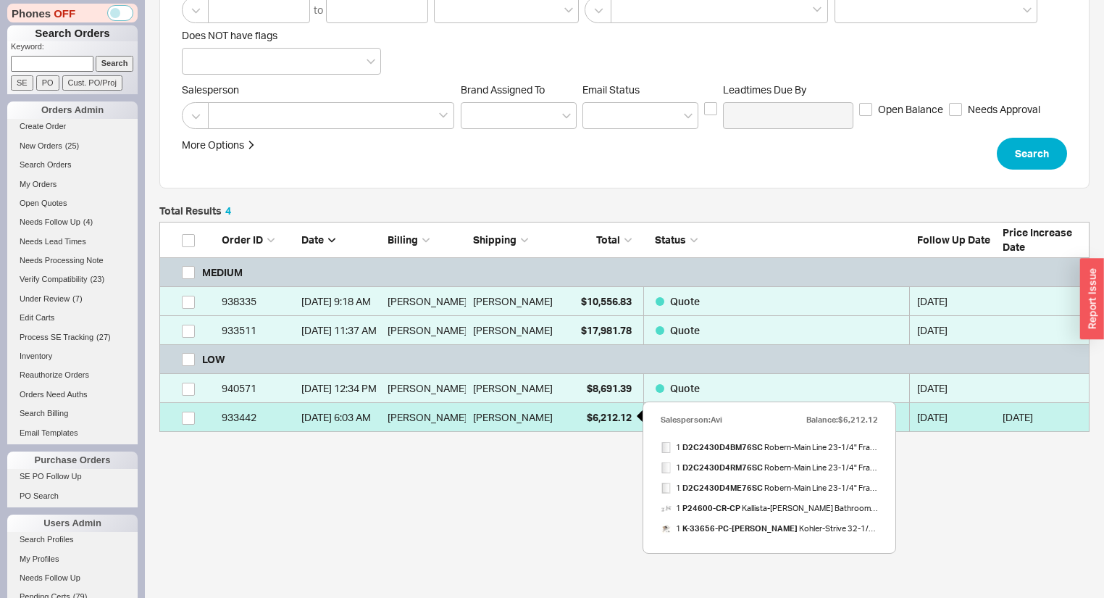
click at [559, 415] on div "$6,212.12" at bounding box center [595, 417] width 72 height 29
select select "*"
select select "LOW"
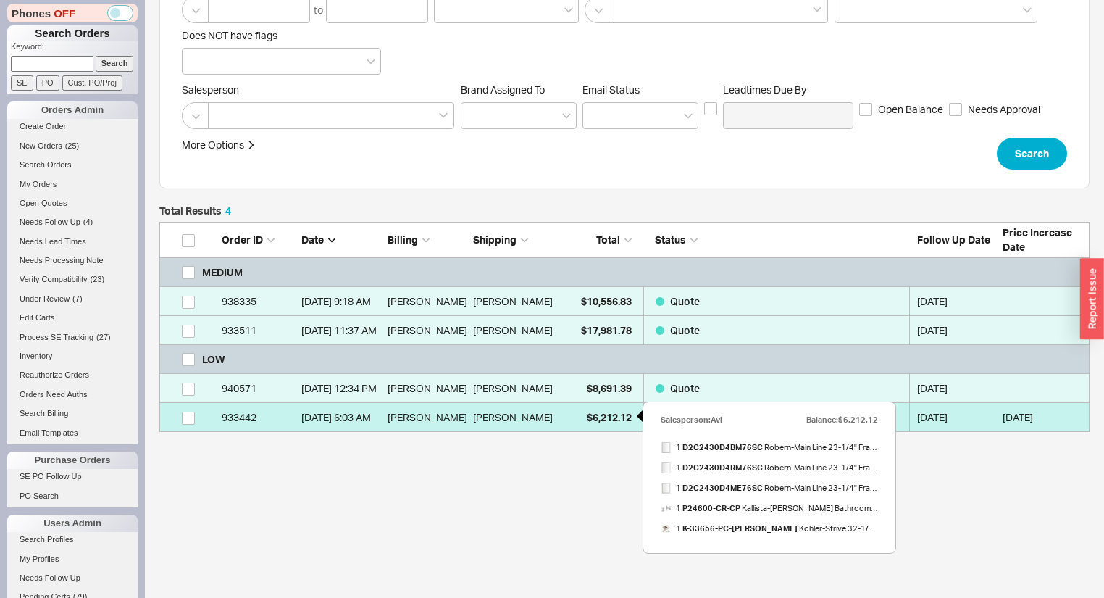
select select "3"
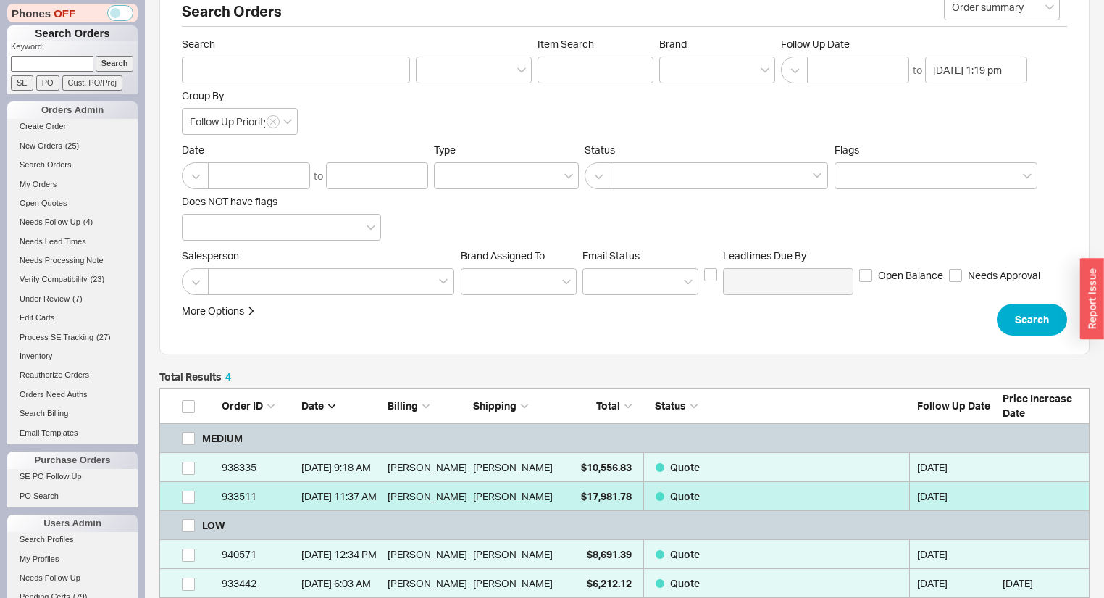
scroll to position [58, 0]
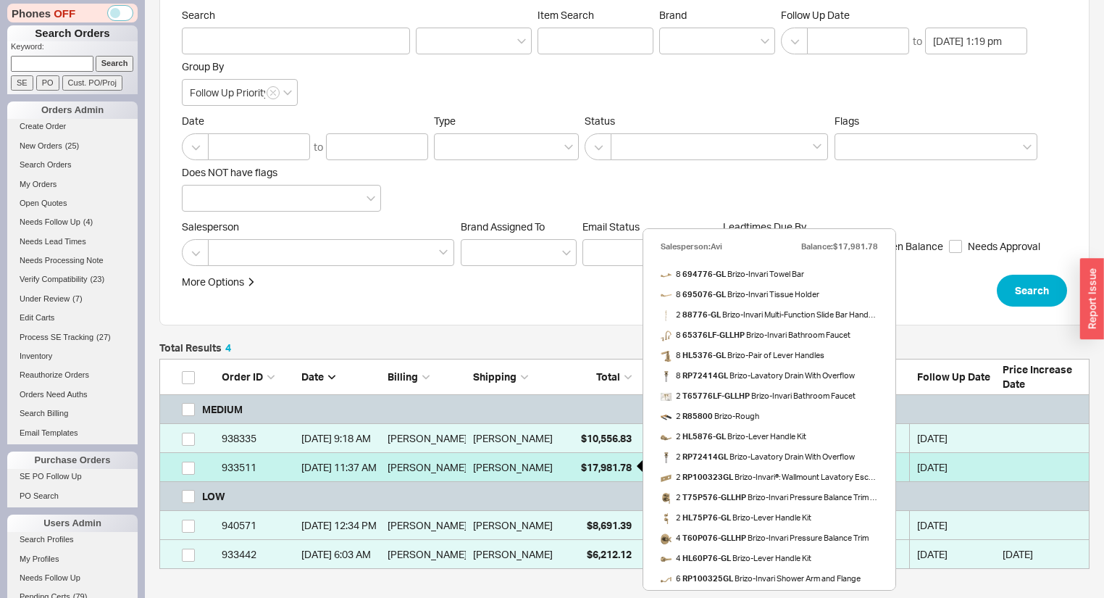
click at [559, 462] on div "$17,981.78" at bounding box center [595, 467] width 72 height 29
select select "*"
select select "MEDIUM"
select select "LOW"
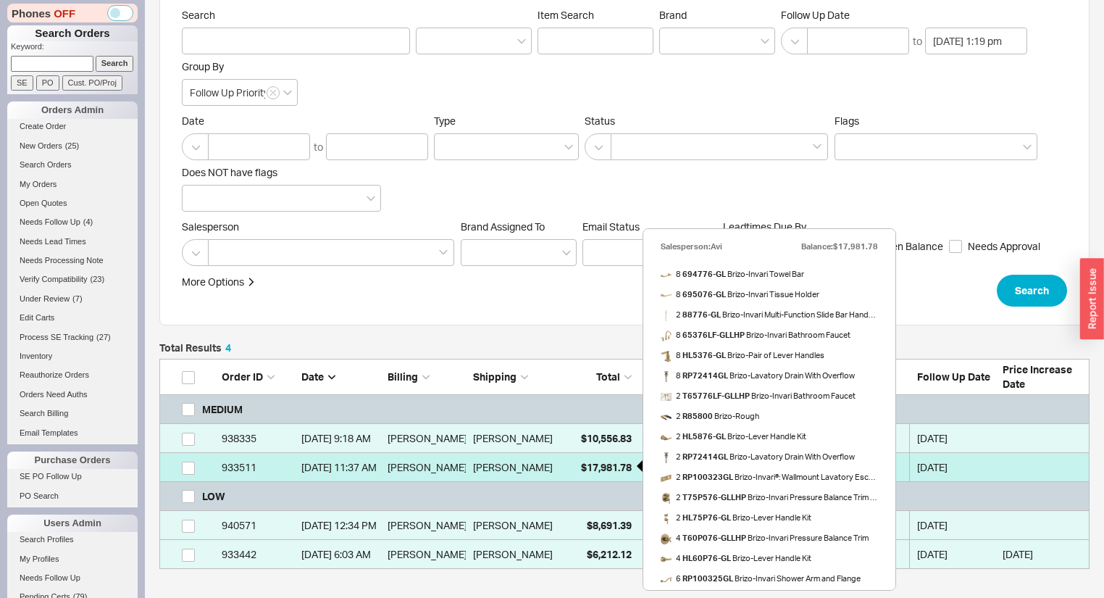
select select "3"
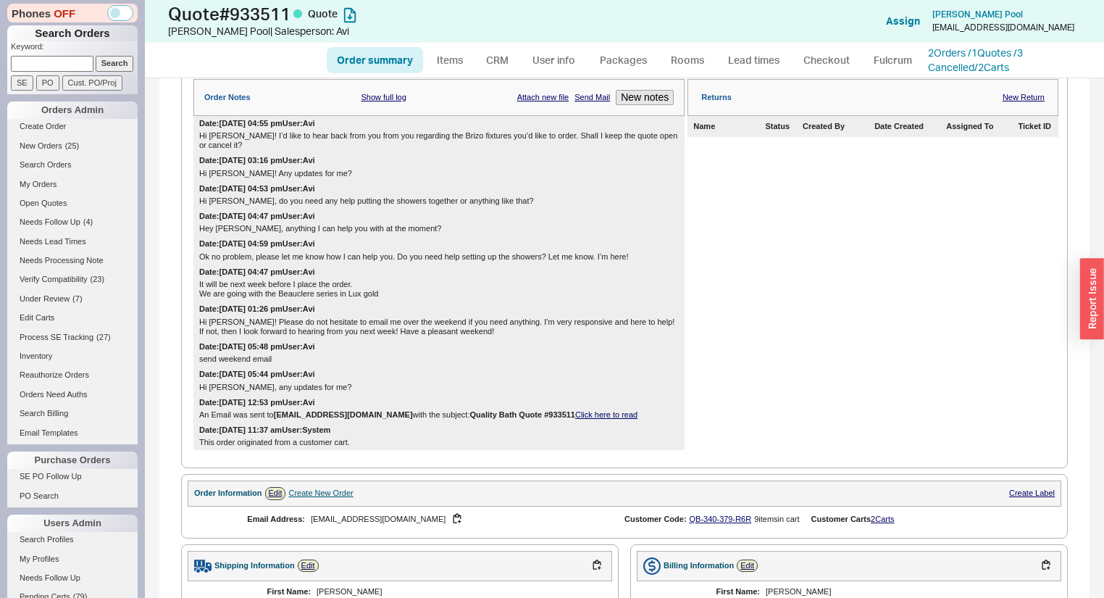
scroll to position [348, 0]
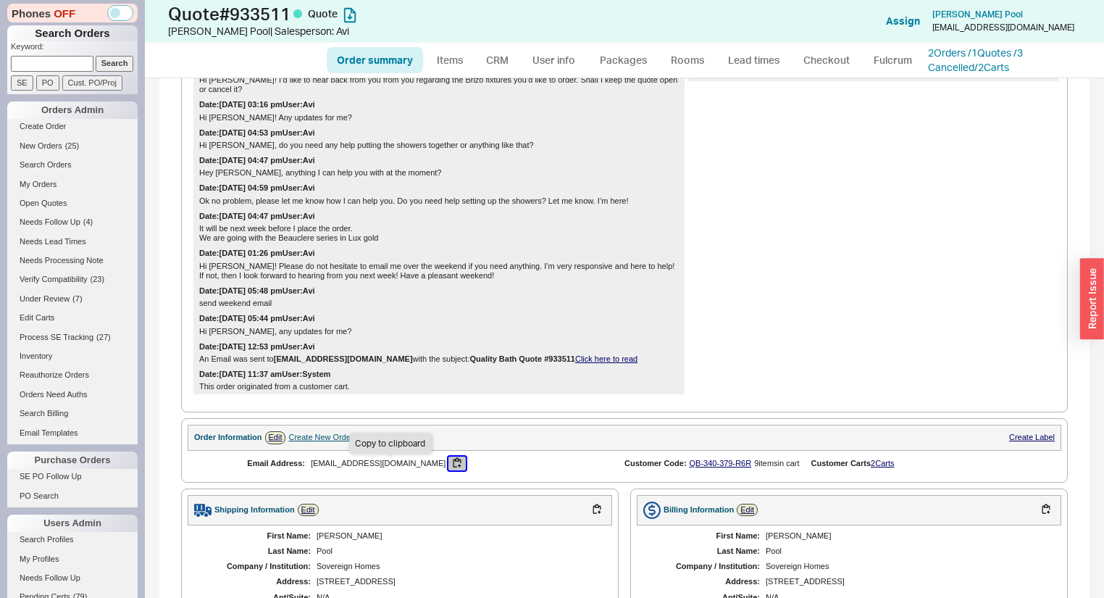
click at [448, 469] on button "button" at bounding box center [456, 463] width 17 height 14
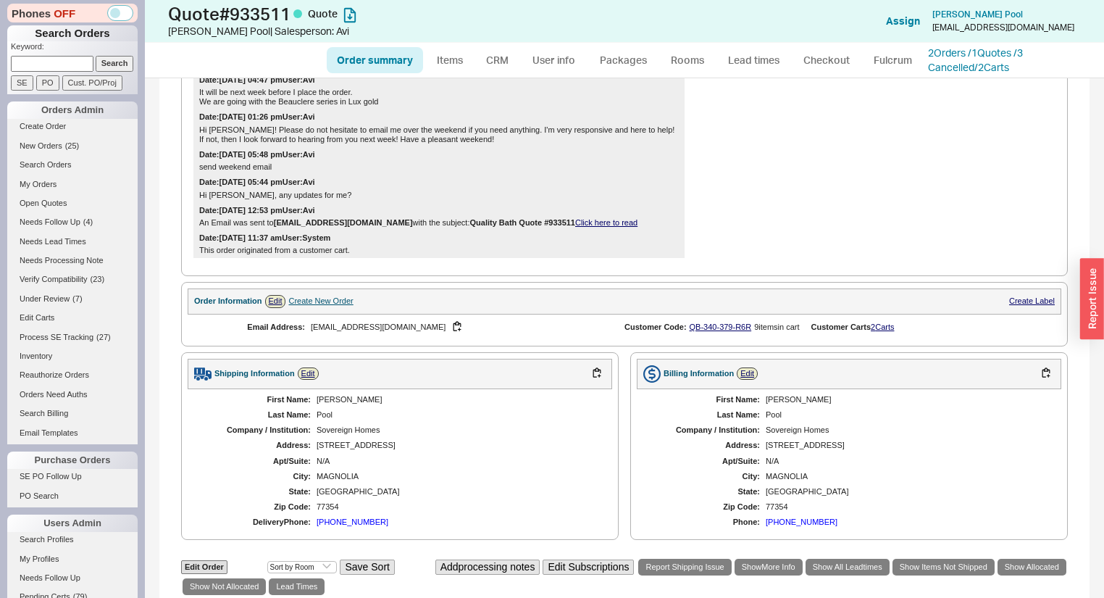
scroll to position [464, 0]
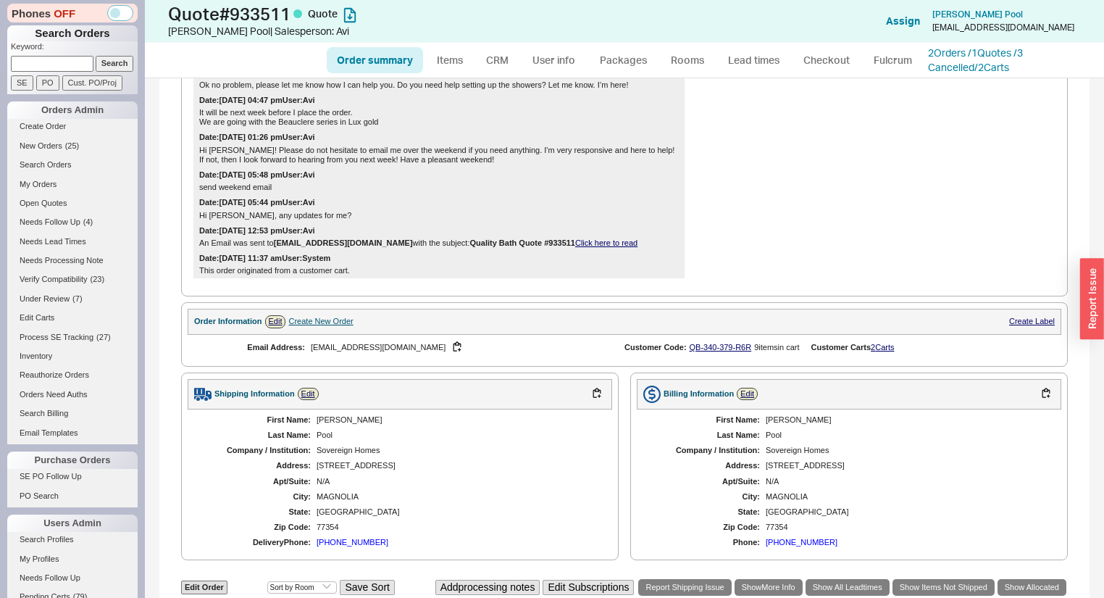
click at [517, 455] on div "Sovereign Homes" at bounding box center [457, 450] width 281 height 9
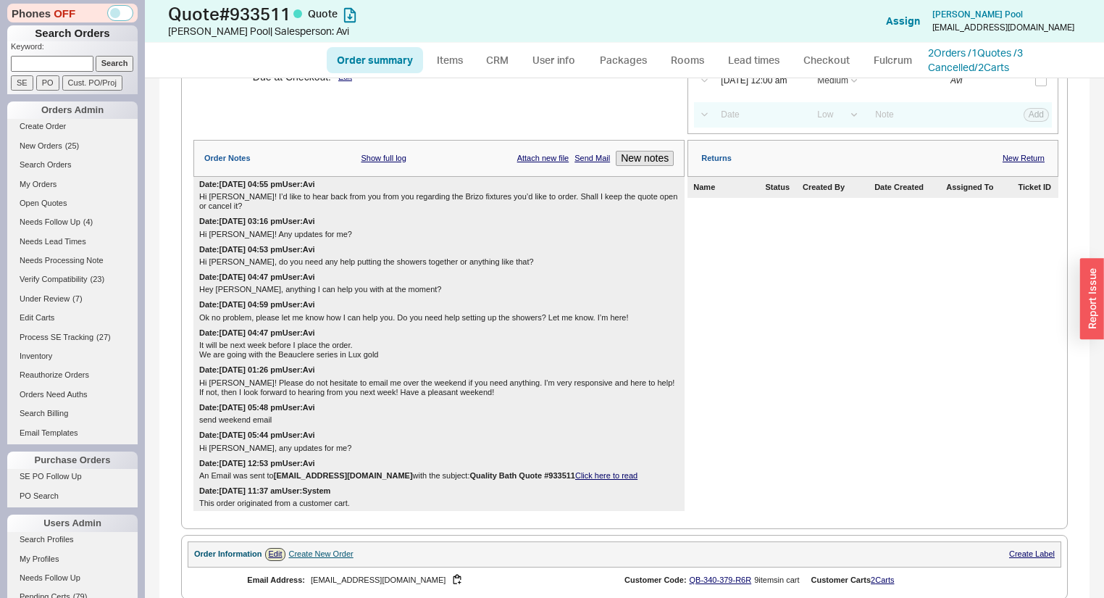
scroll to position [406, 0]
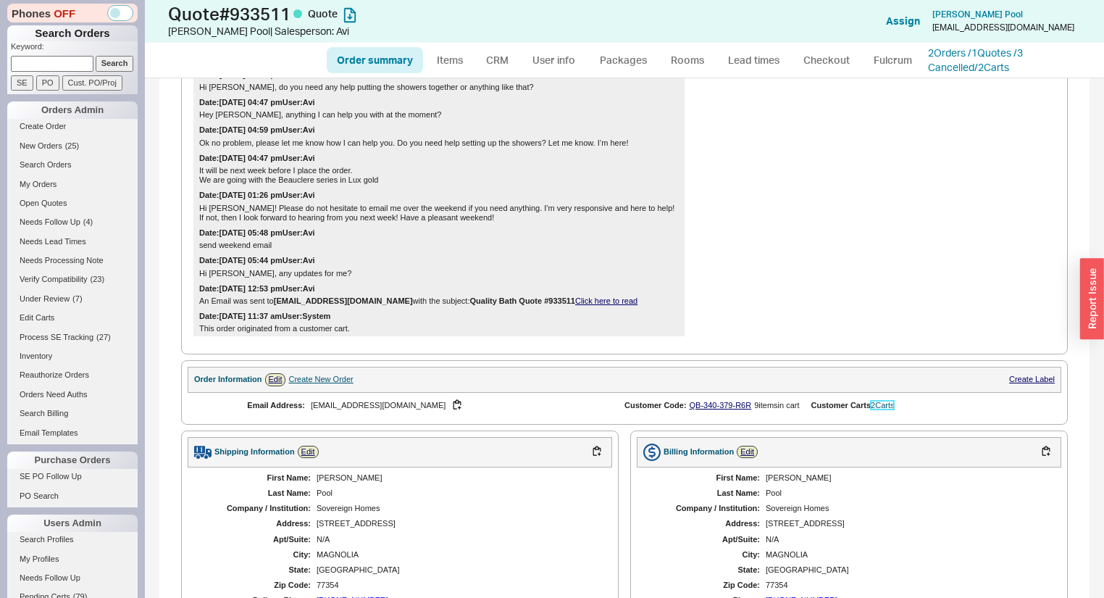
click at [882, 409] on link "2 Carts" at bounding box center [882, 405] width 23 height 9
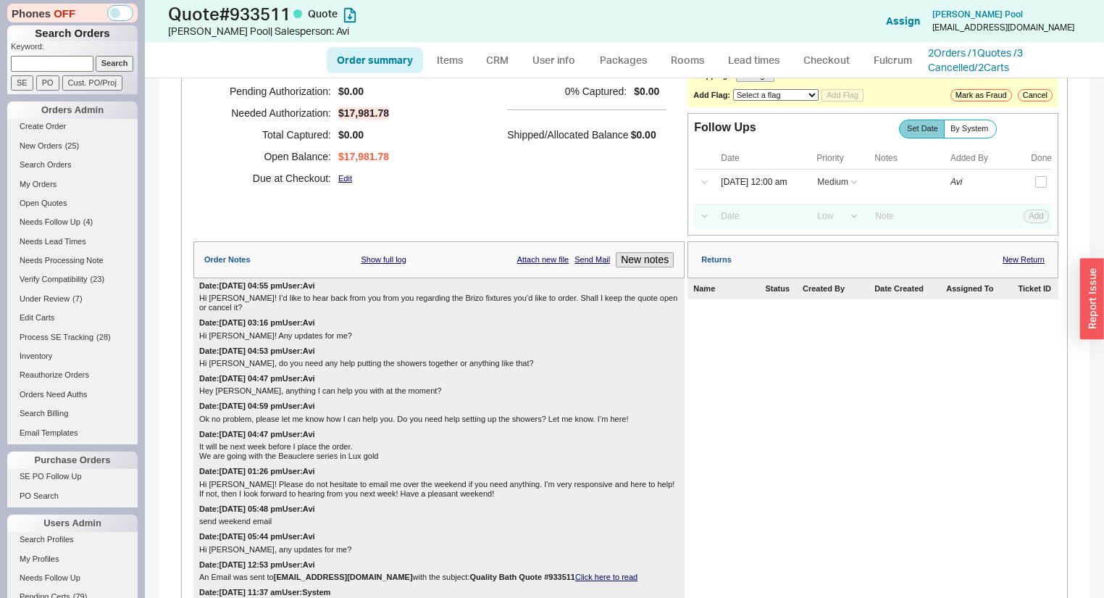
scroll to position [116, 0]
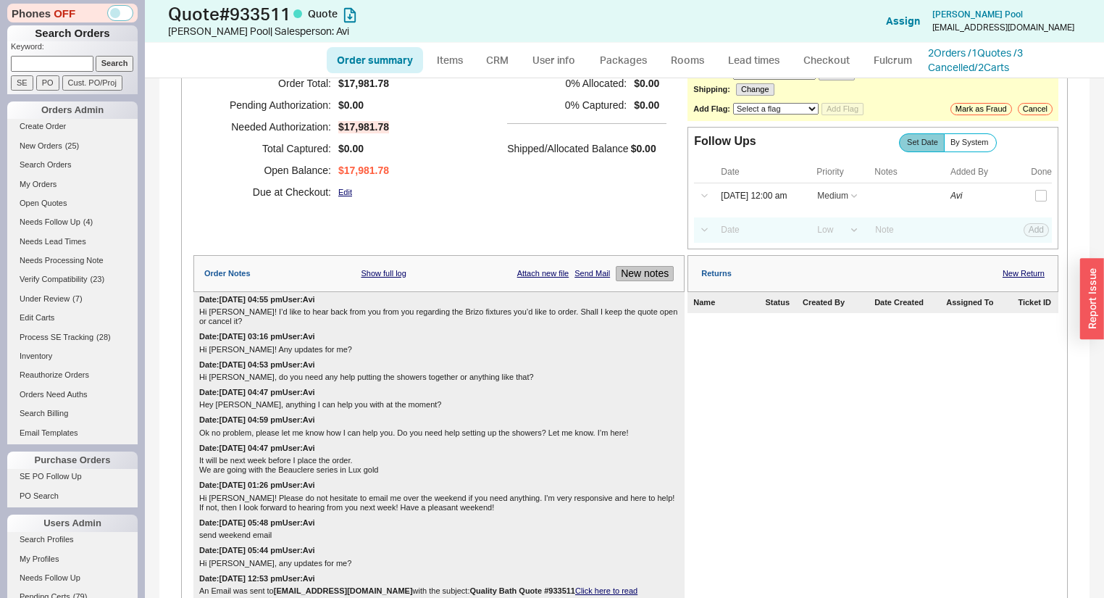
drag, startPoint x: 620, startPoint y: 269, endPoint x: 627, endPoint y: 275, distance: 9.2
click at [624, 272] on div "Order Notes Show full log Attach new file Send Mail New notes" at bounding box center [438, 273] width 491 height 37
click at [627, 275] on button "New notes" at bounding box center [645, 273] width 58 height 15
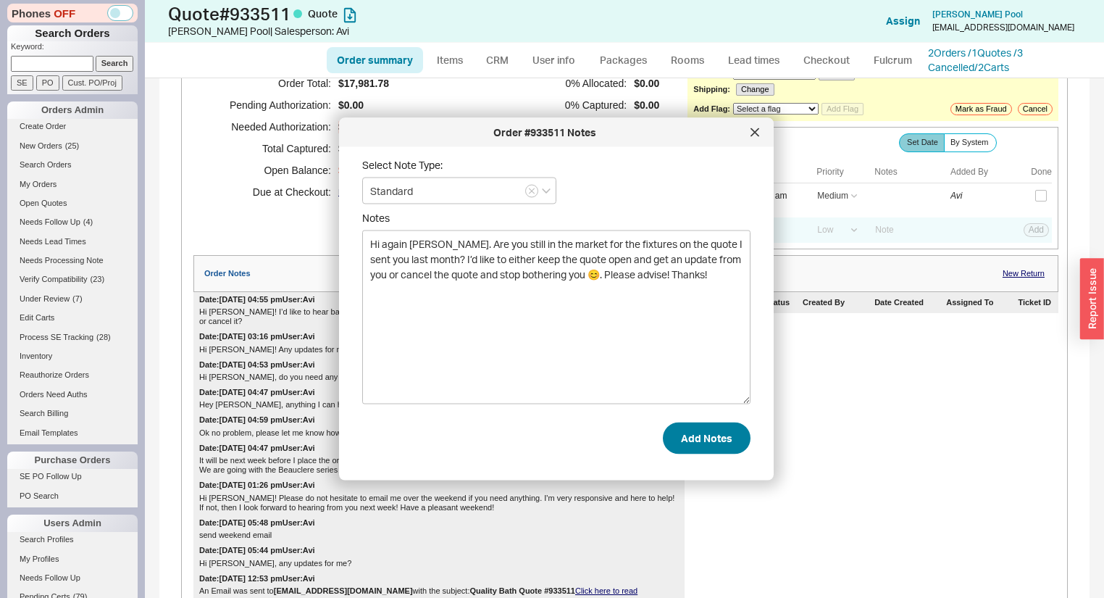
type textarea "Hi again Todd. Are you still in the market for the fixtures on the quote I sent…"
click at [688, 442] on button "Add Notes" at bounding box center [707, 438] width 88 height 32
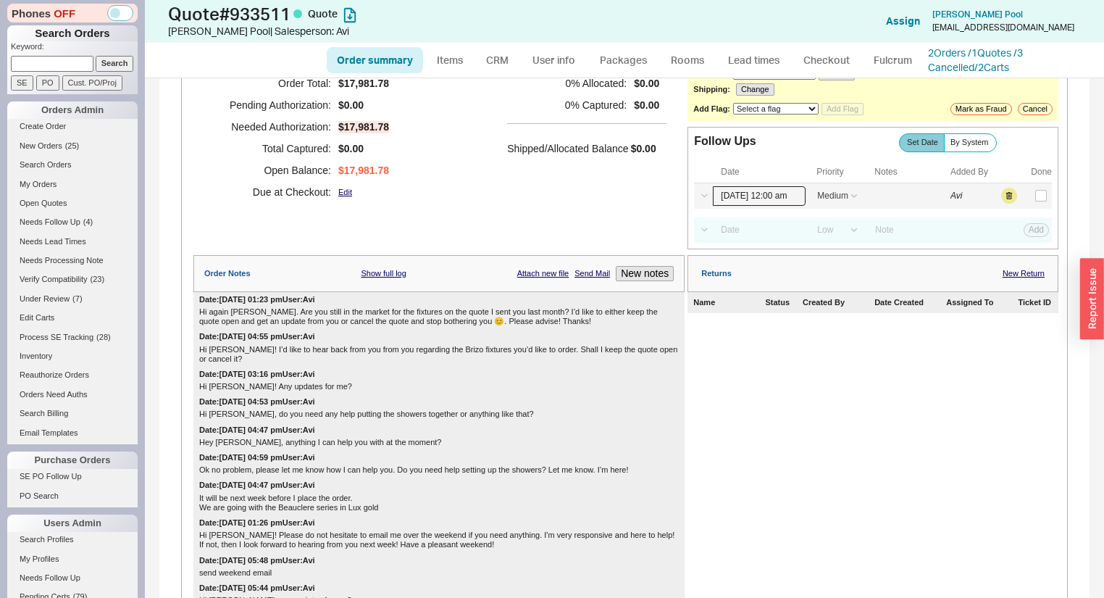
click at [738, 200] on input "09/22/25 12:00 am" at bounding box center [759, 196] width 93 height 20
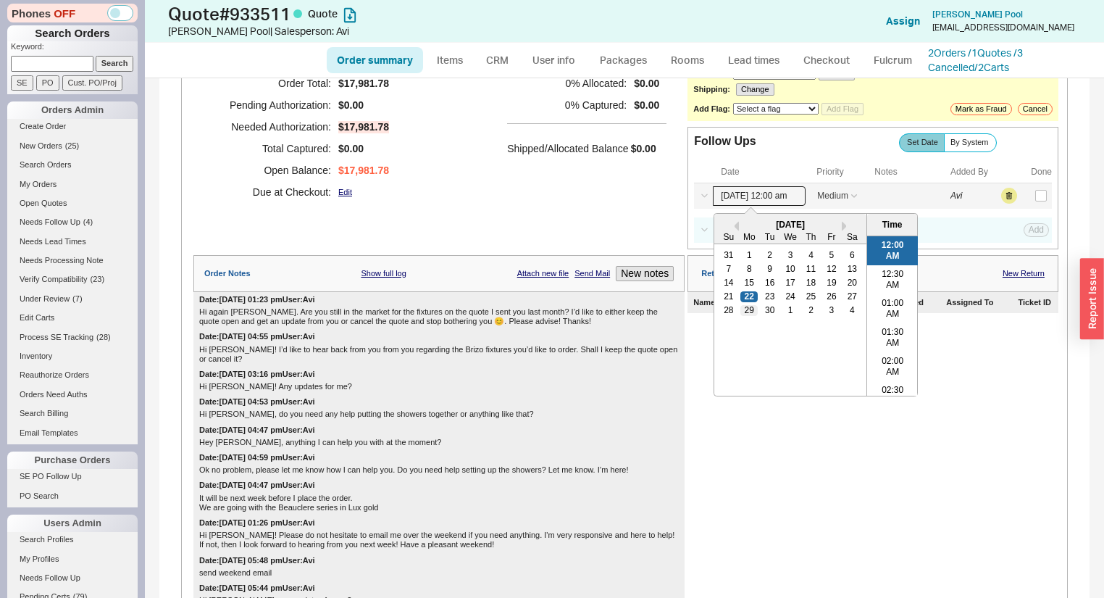
click at [745, 315] on div "29" at bounding box center [749, 310] width 17 height 10
click at [824, 301] on div "26" at bounding box center [831, 296] width 17 height 10
type input "09/26/25 12:00 am"
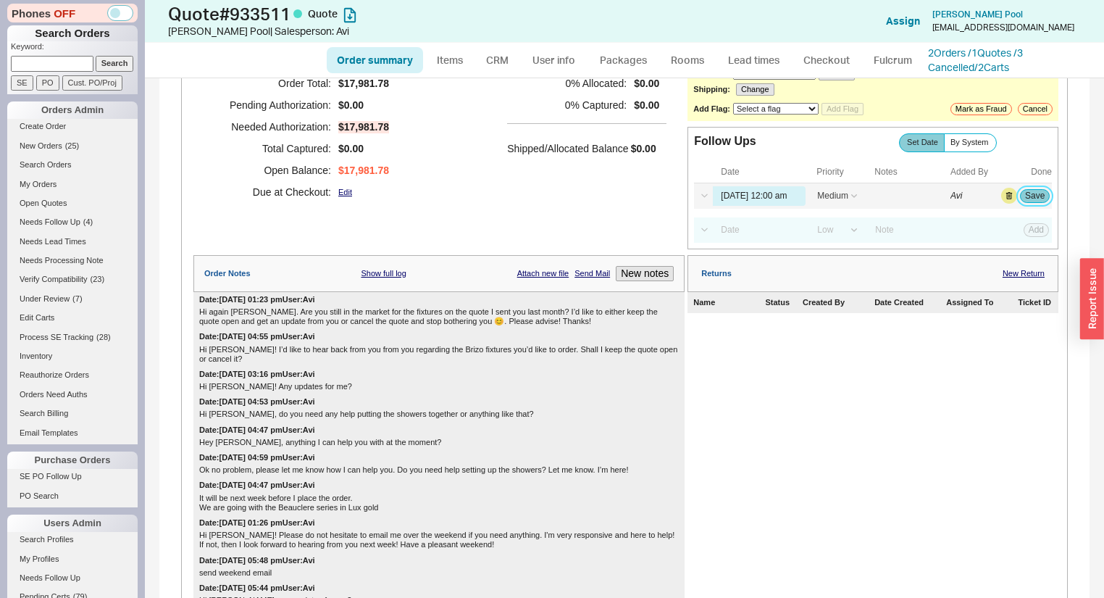
click at [1030, 199] on button "Save" at bounding box center [1035, 195] width 30 height 13
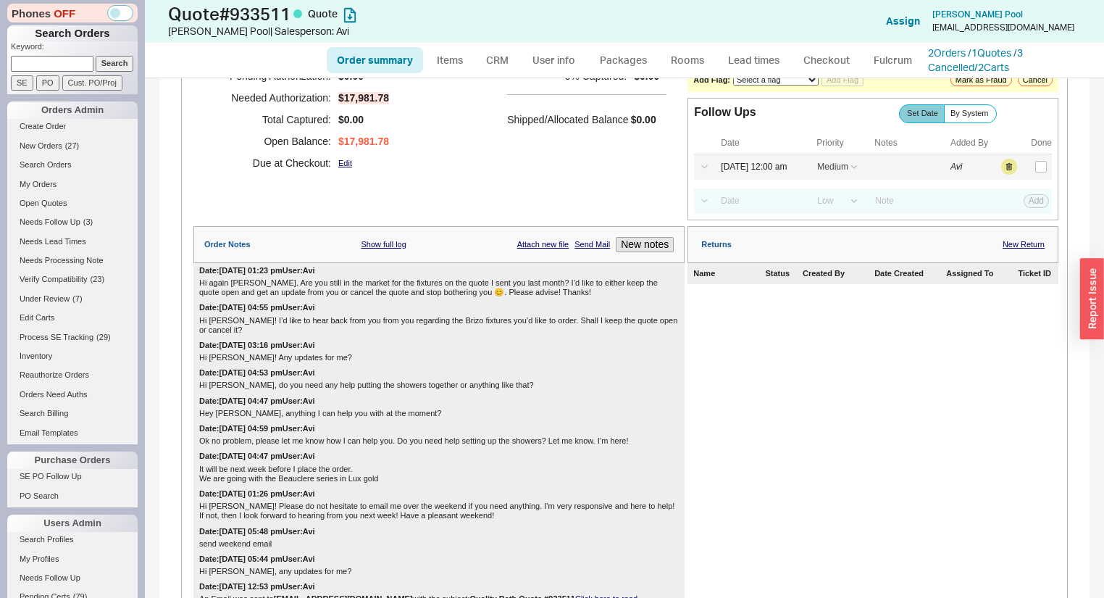
scroll to position [58, 0]
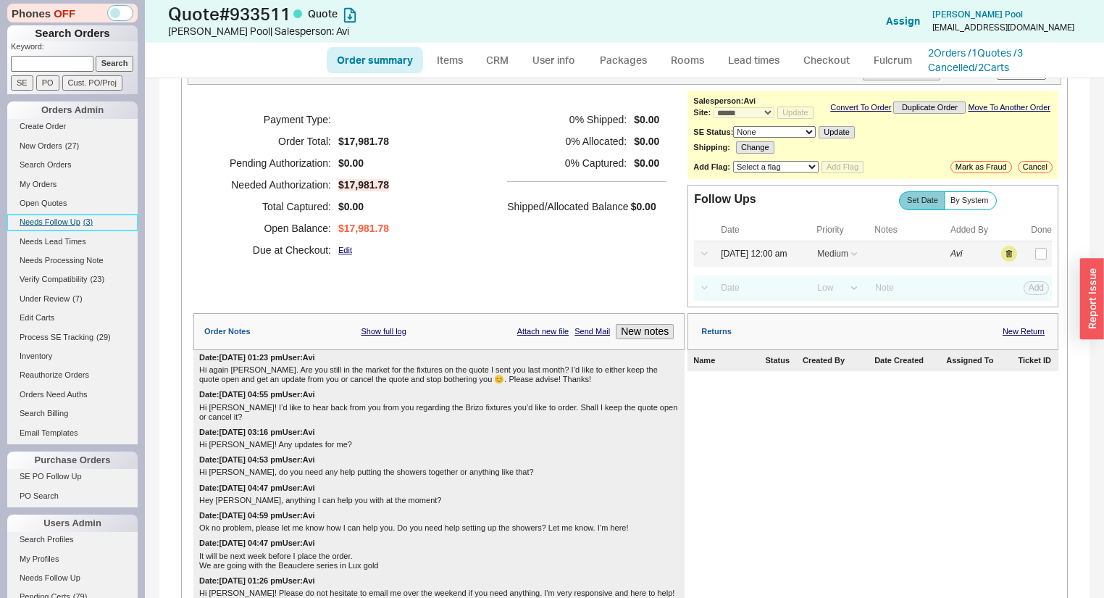
click at [85, 215] on link "Needs Follow Up ( 3 )" at bounding box center [72, 221] width 130 height 15
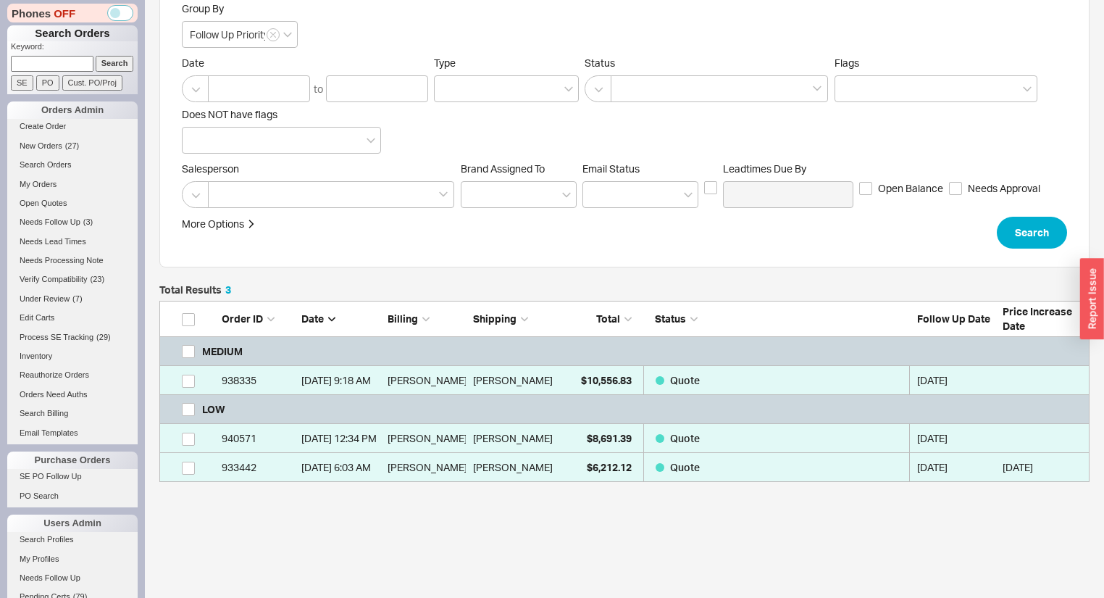
scroll to position [166, 0]
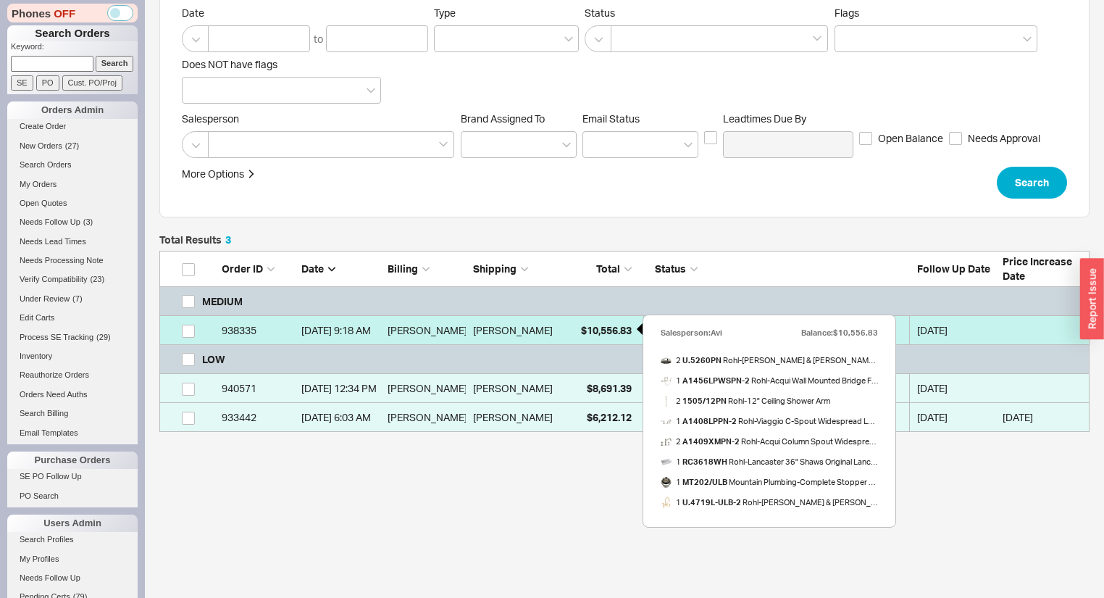
click at [581, 326] on span "$10,556.83" at bounding box center [606, 330] width 51 height 12
select select "*"
select select "MEDIUM"
select select "LOW"
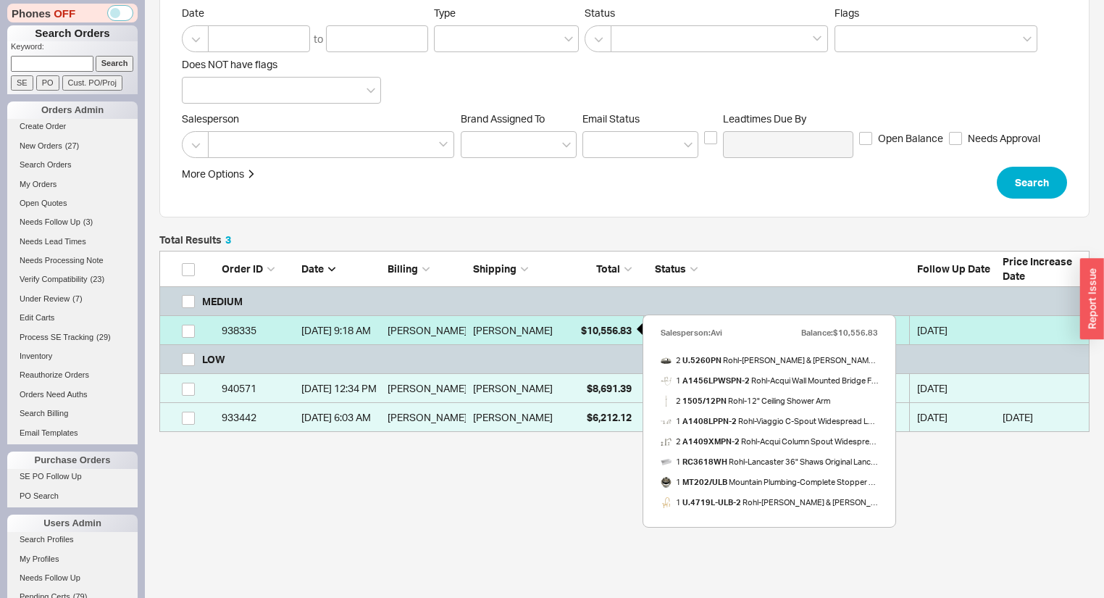
select select "3"
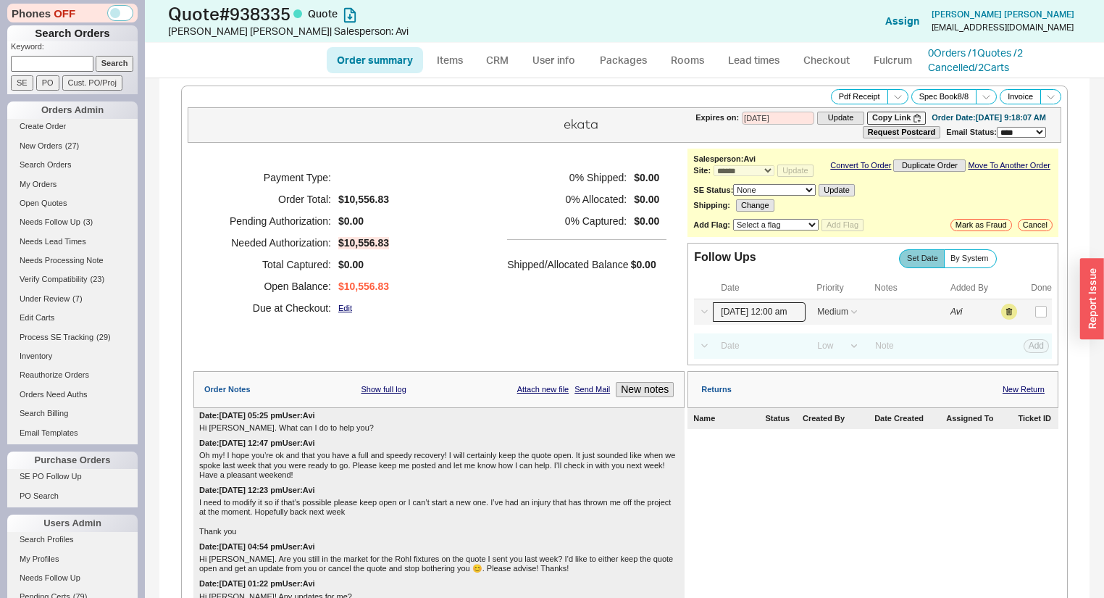
click at [740, 322] on input "09/22/25 12:00 am" at bounding box center [759, 312] width 93 height 20
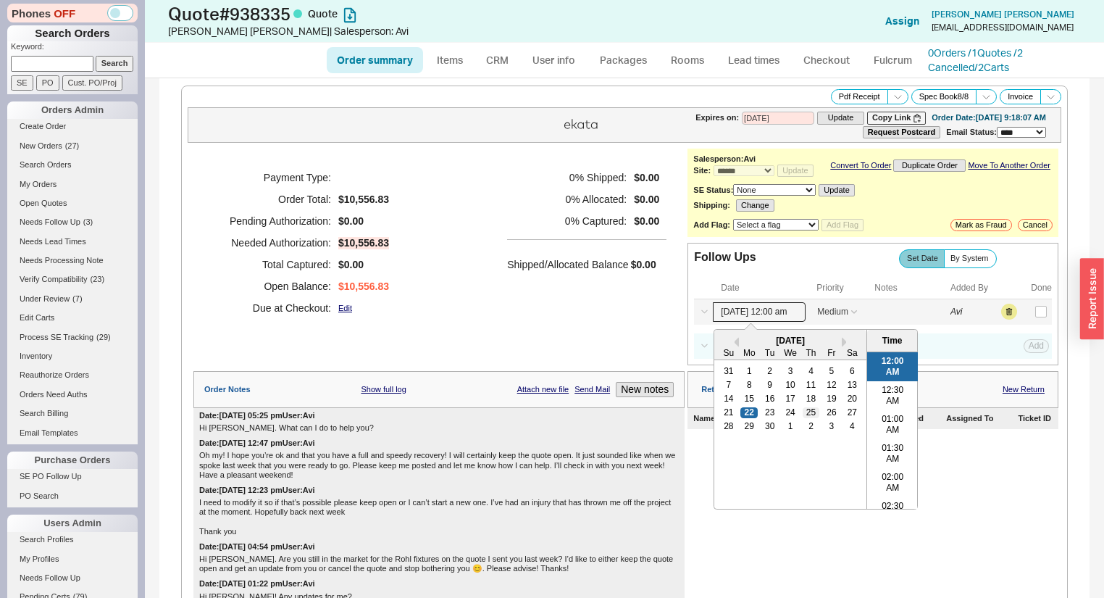
click at [803, 417] on div "25" at bounding box center [811, 412] width 17 height 10
type input "09/25/25 12:00 am"
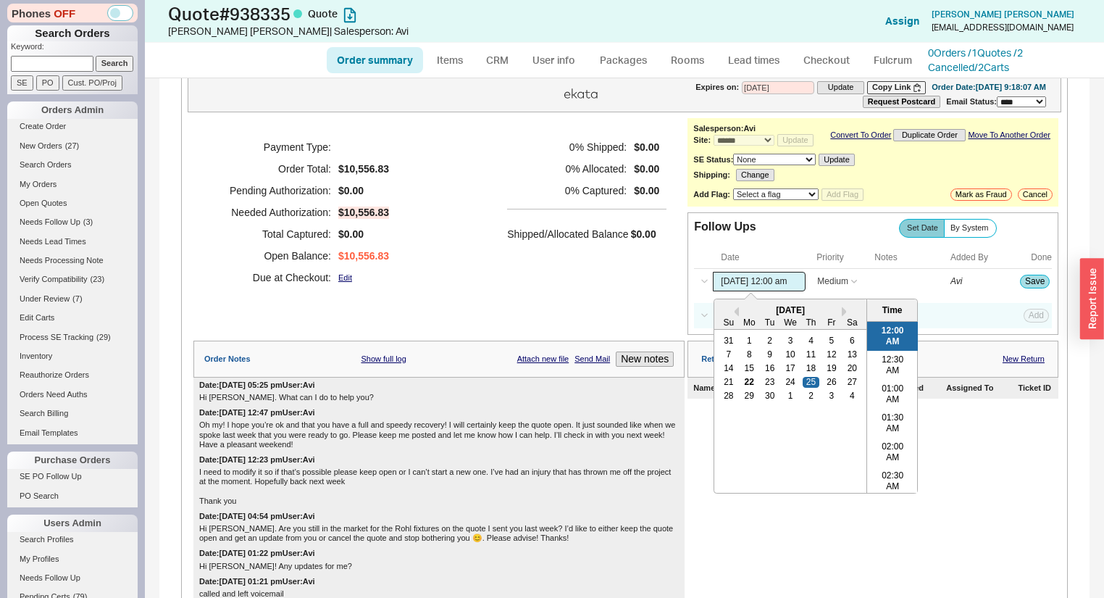
scroll to position [58, 0]
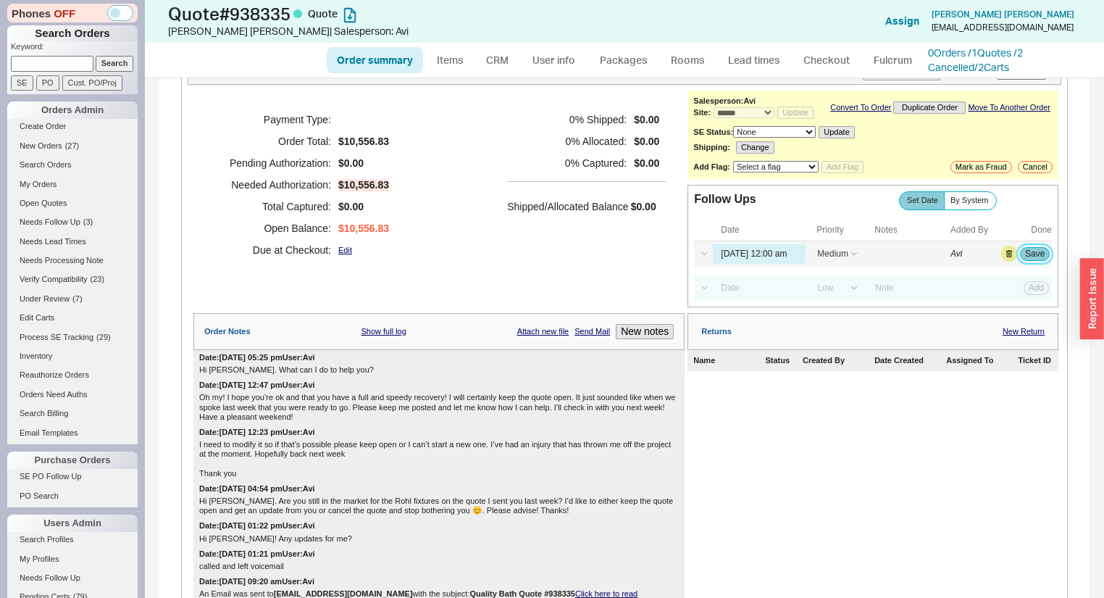
click at [1024, 258] on button "Save" at bounding box center [1035, 253] width 30 height 13
click at [67, 224] on span "Needs Follow Up" at bounding box center [50, 221] width 61 height 9
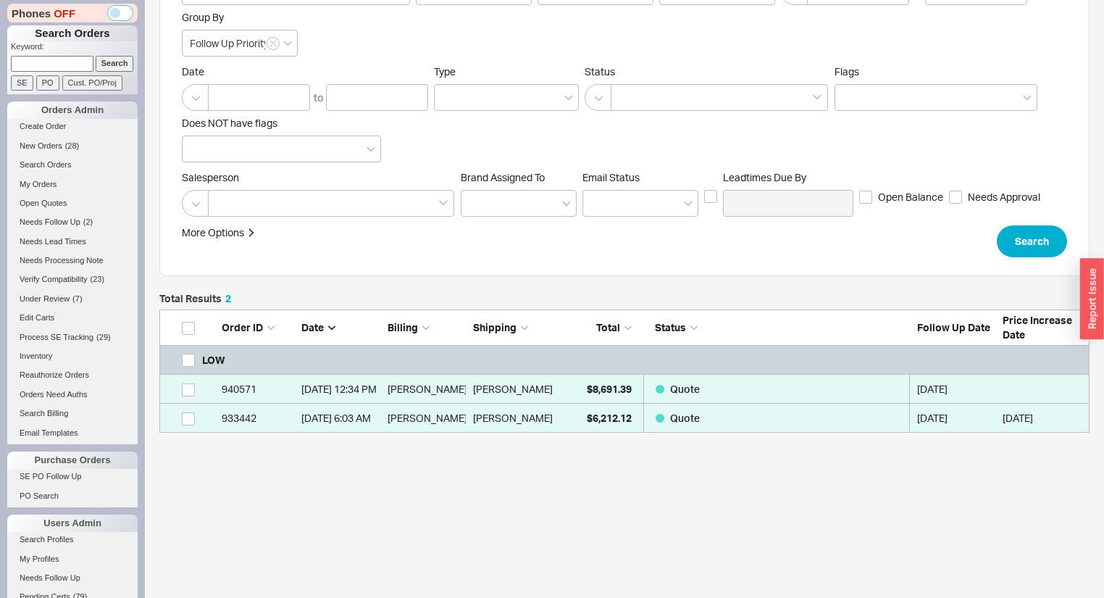
scroll to position [108, 0]
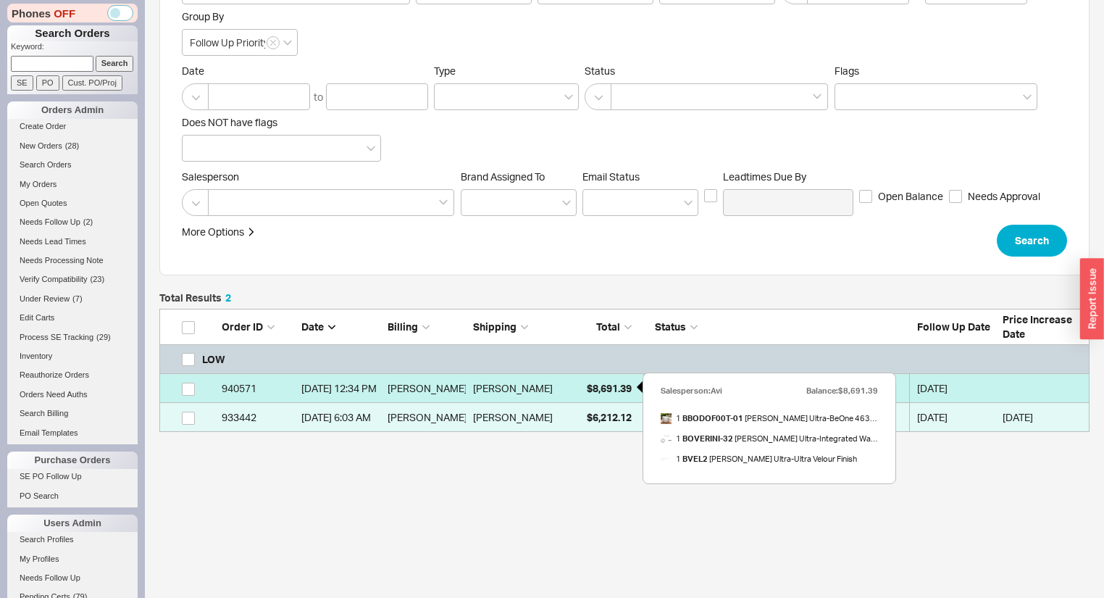
click at [563, 391] on div "$8,691.39" at bounding box center [595, 388] width 72 height 29
select select "*"
select select "LOW"
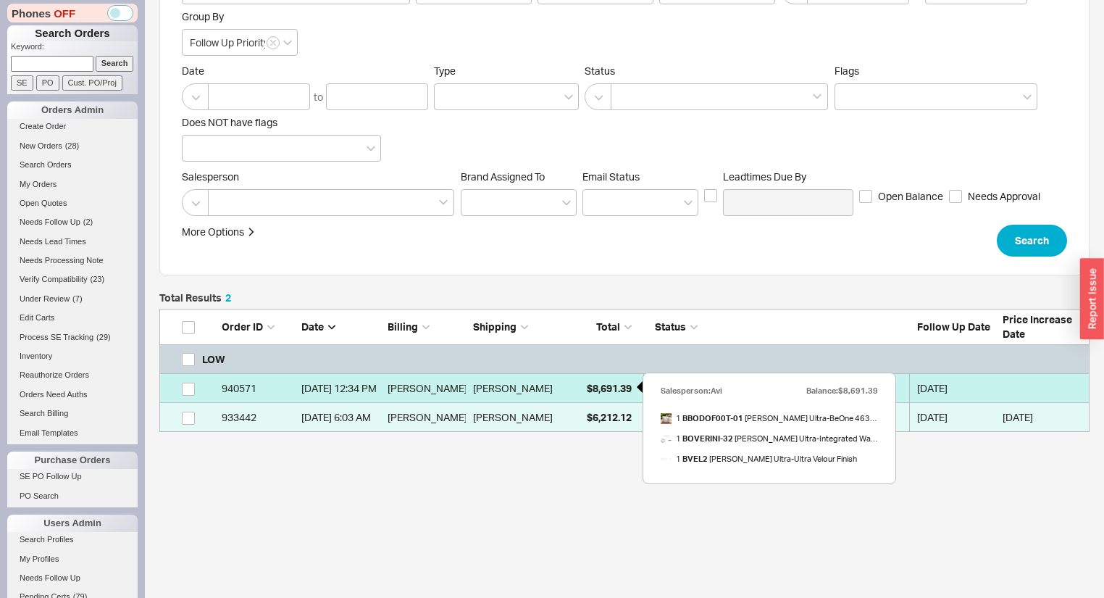
select select "3"
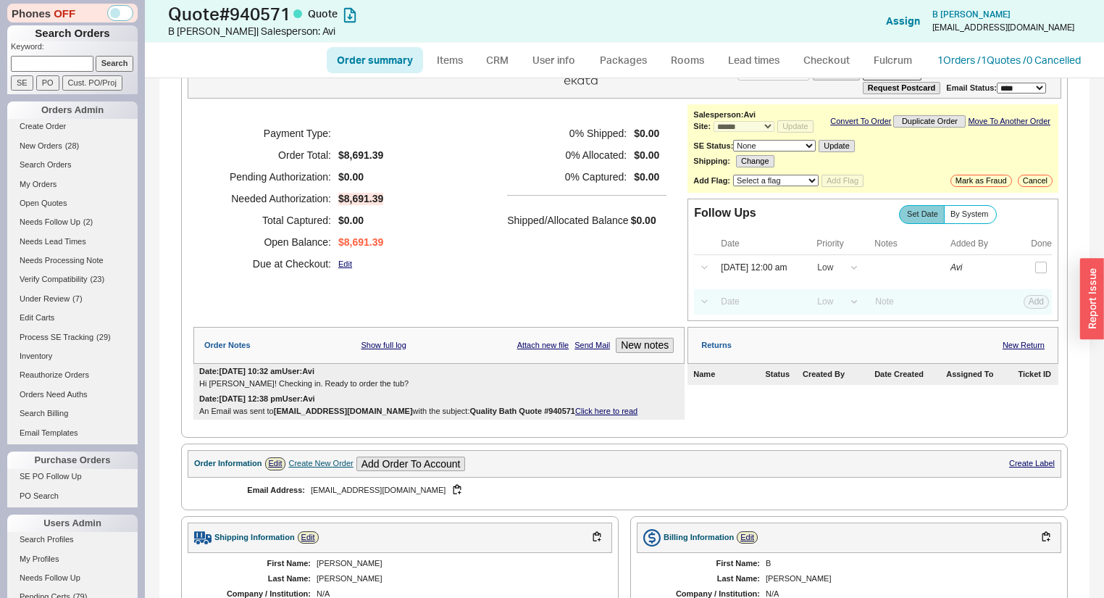
scroll to position [174, 0]
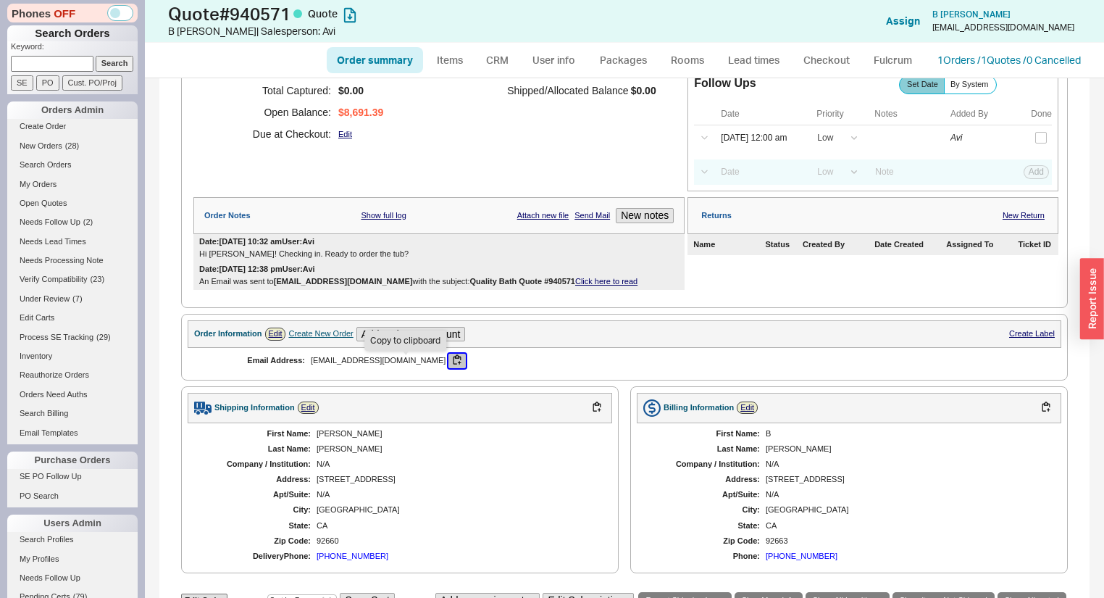
click at [448, 367] on button "button" at bounding box center [456, 361] width 17 height 14
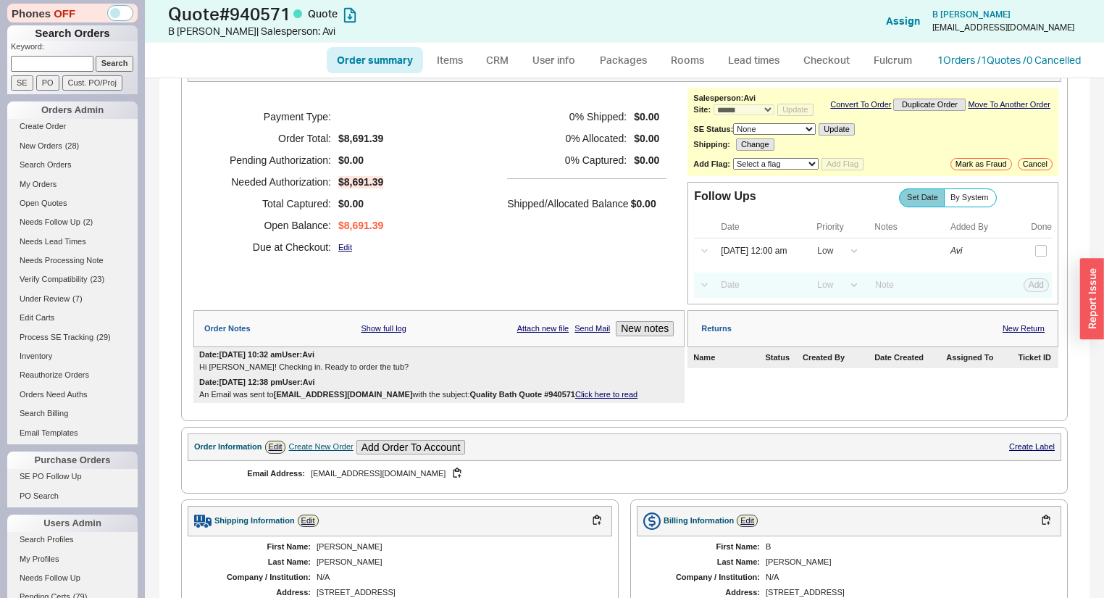
scroll to position [0, 0]
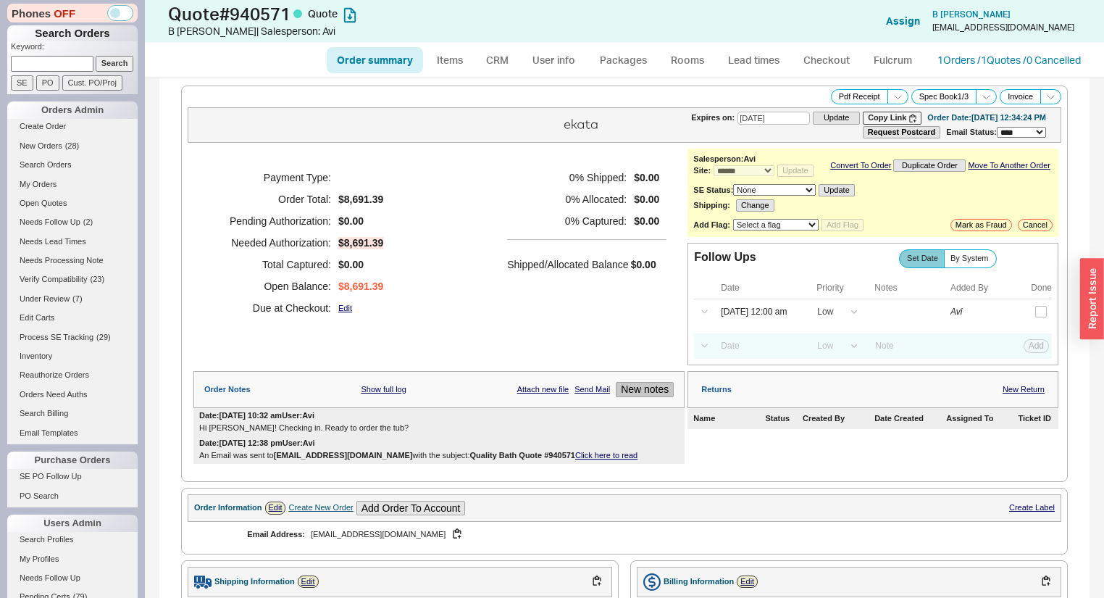
click at [625, 397] on button "New notes" at bounding box center [645, 389] width 58 height 15
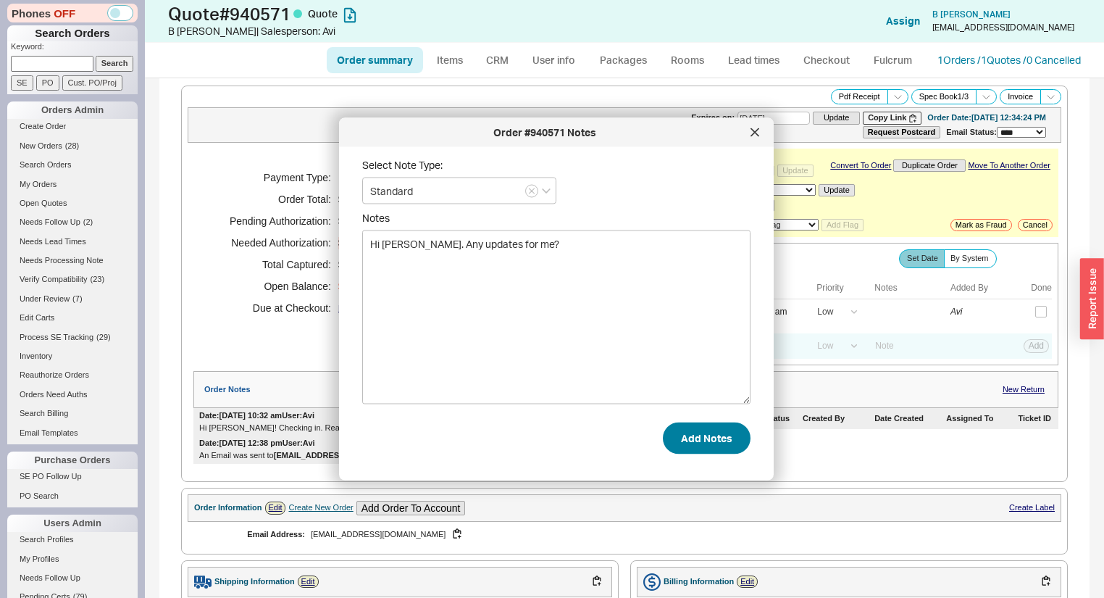
type textarea "Hi Brianna. Any updates for me?"
click at [684, 440] on button "Add Notes" at bounding box center [707, 438] width 88 height 32
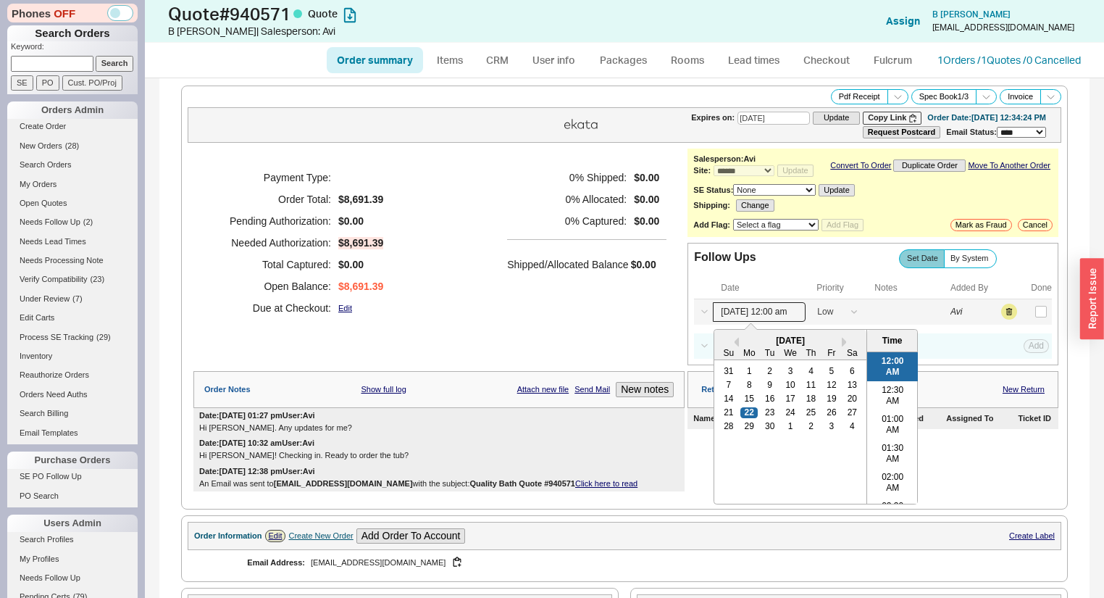
click at [747, 317] on input "09/22/25 12:00 am" at bounding box center [759, 312] width 93 height 20
click at [825, 417] on div "26" at bounding box center [831, 412] width 17 height 10
type input "09/26/25 12:00 am"
click at [1032, 318] on button "Save" at bounding box center [1035, 311] width 30 height 13
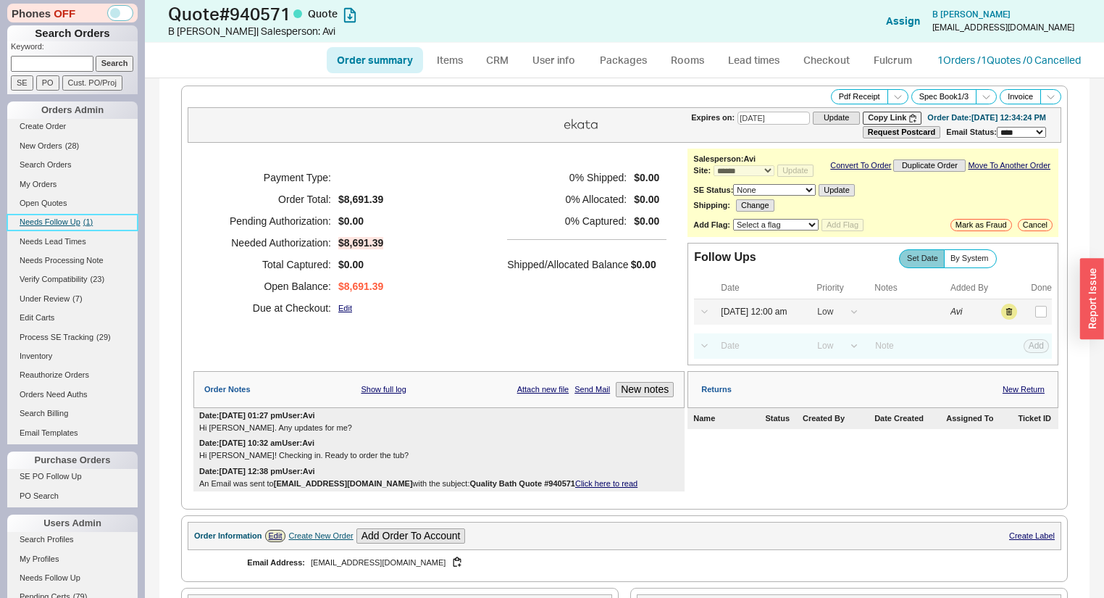
click at [78, 217] on span "Needs Follow Up" at bounding box center [50, 221] width 61 height 9
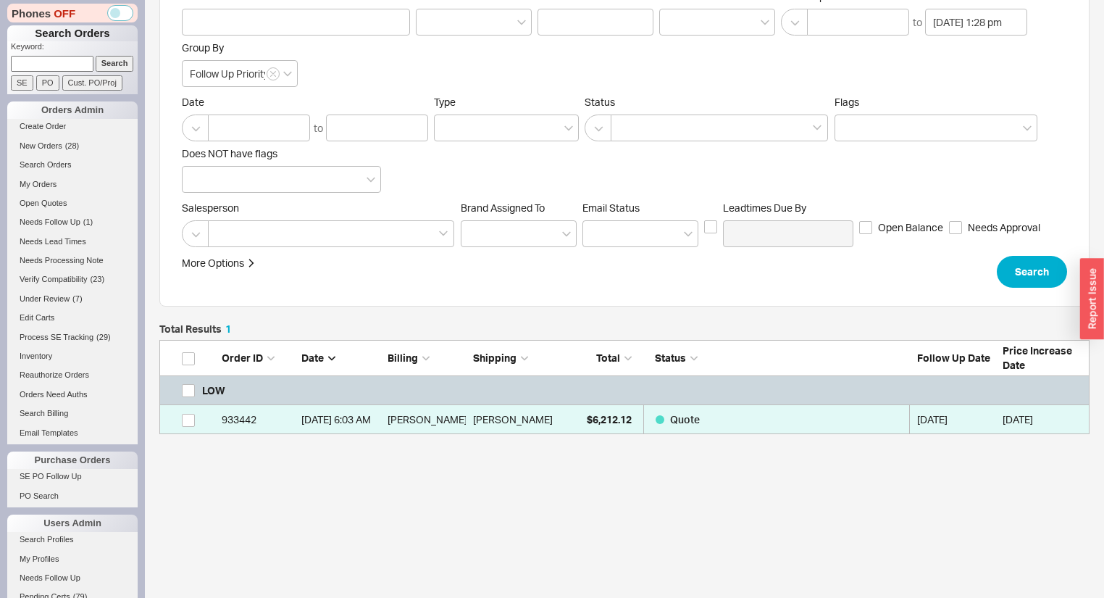
scroll to position [79, 0]
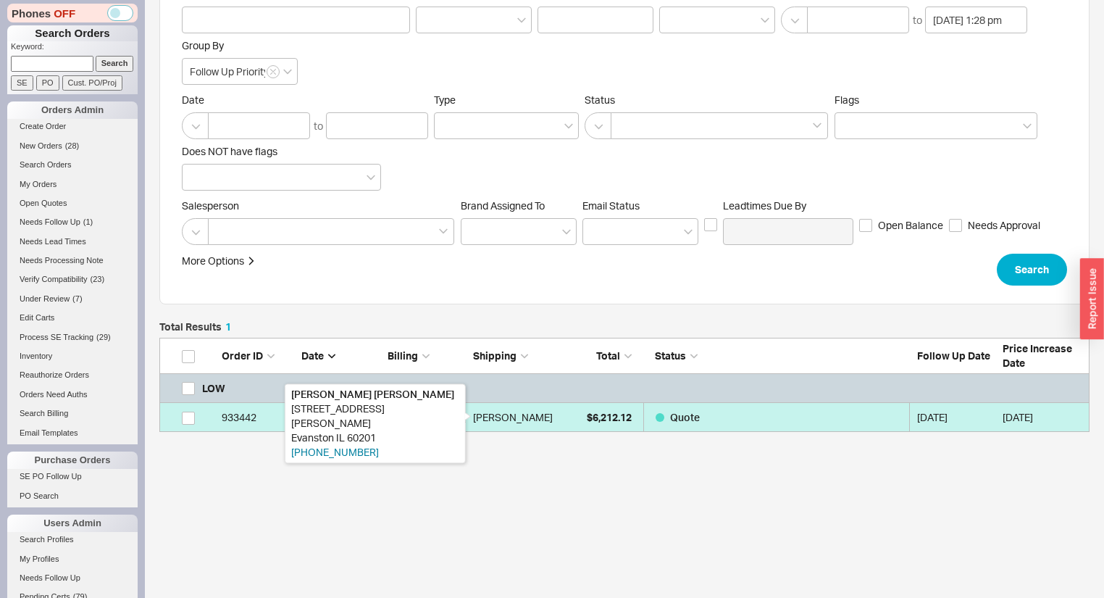
click at [536, 417] on div "Caroline Hayashida" at bounding box center [513, 417] width 80 height 29
select select "*"
select select "LOW"
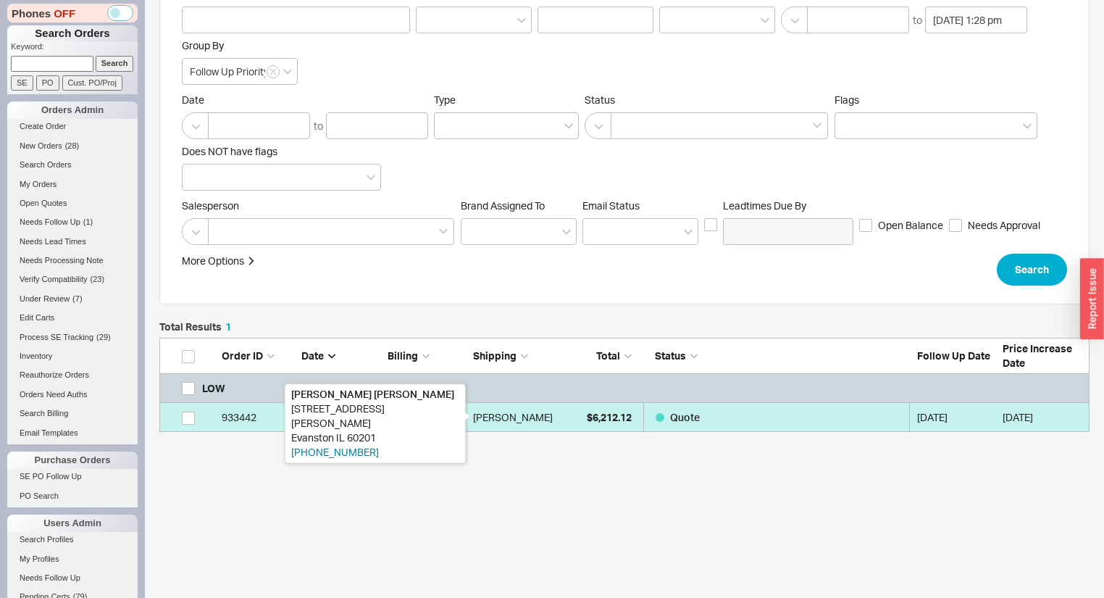
select select "3"
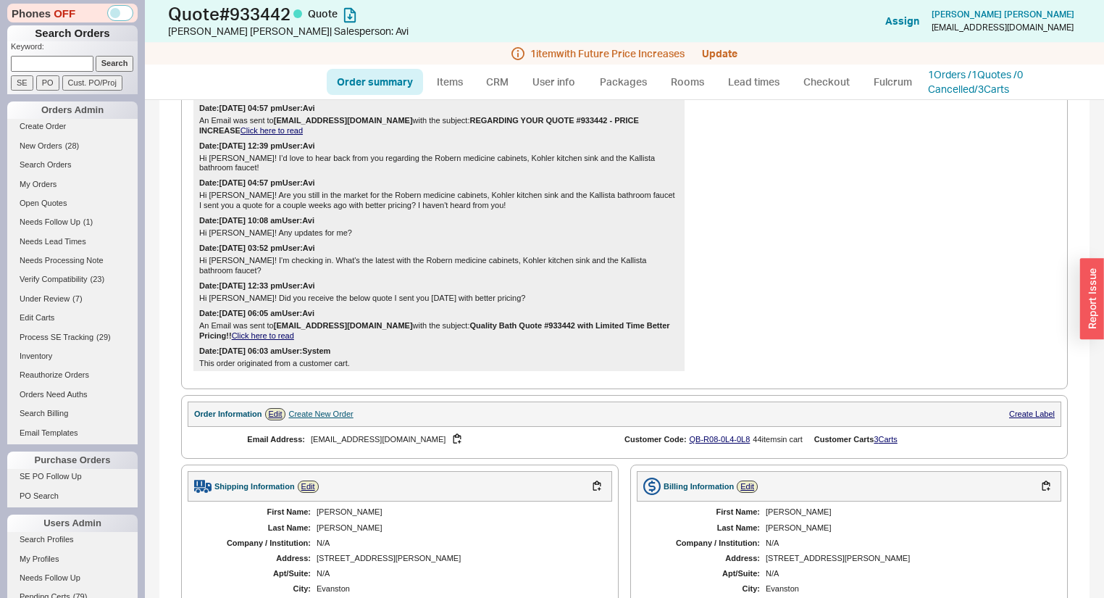
scroll to position [348, 0]
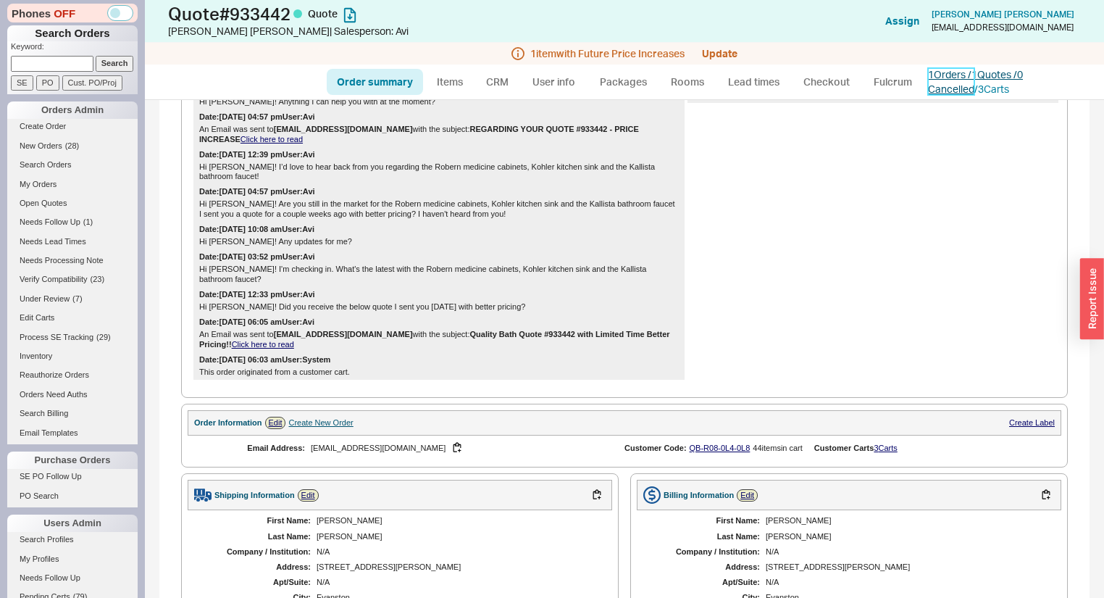
click at [980, 76] on link "1 Orders / 1 Quotes / 0 Cancelled" at bounding box center [975, 81] width 95 height 27
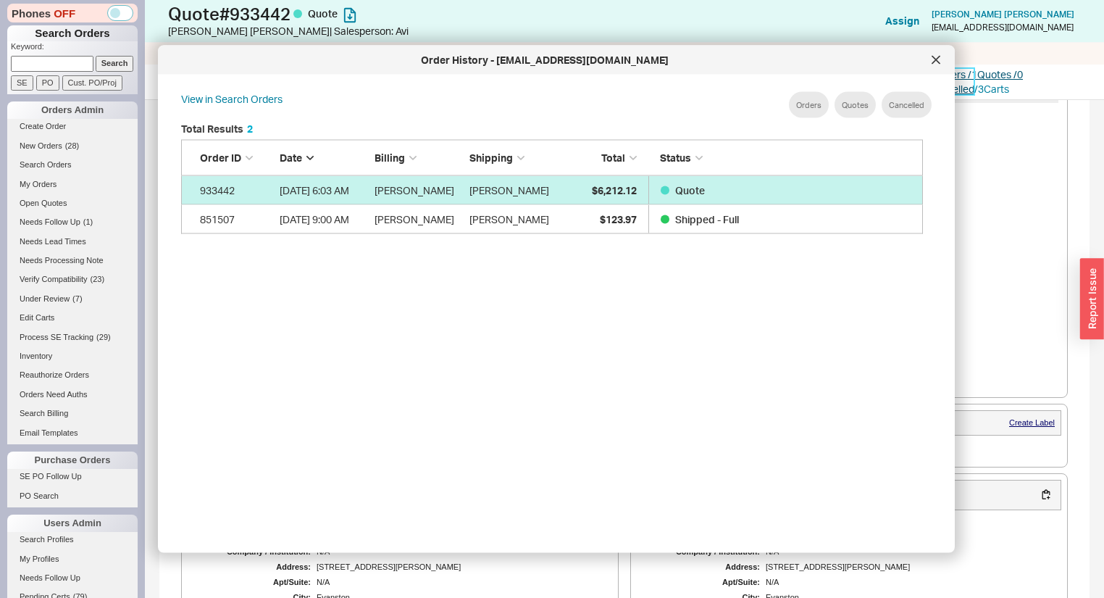
scroll to position [435, 756]
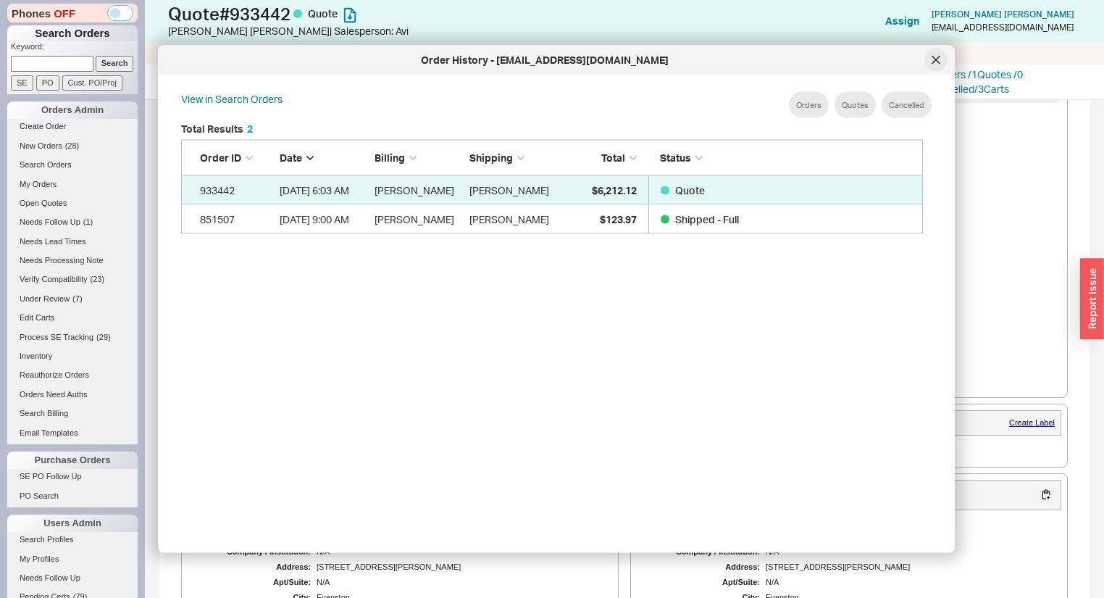
click at [934, 59] on icon at bounding box center [936, 60] width 9 height 9
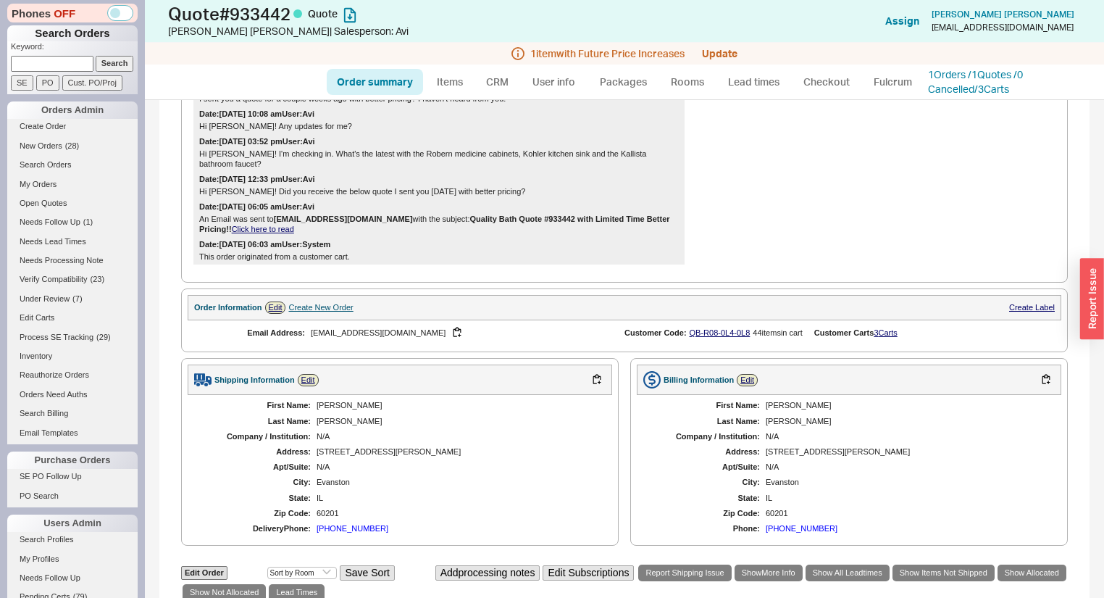
scroll to position [580, 0]
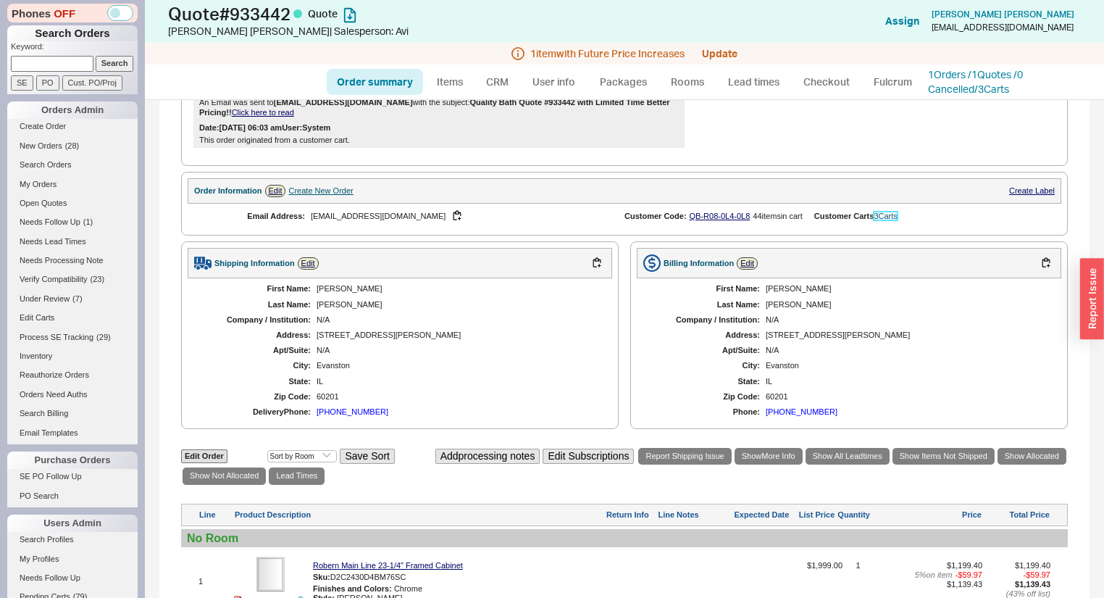
click at [886, 220] on link "3 Carts" at bounding box center [885, 216] width 23 height 9
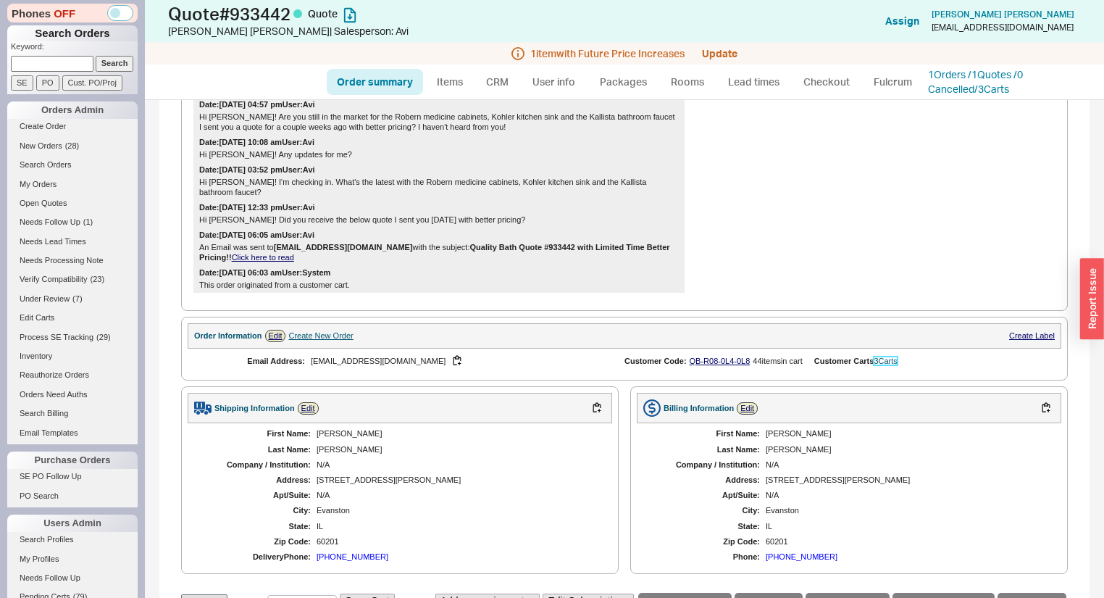
scroll to position [406, 0]
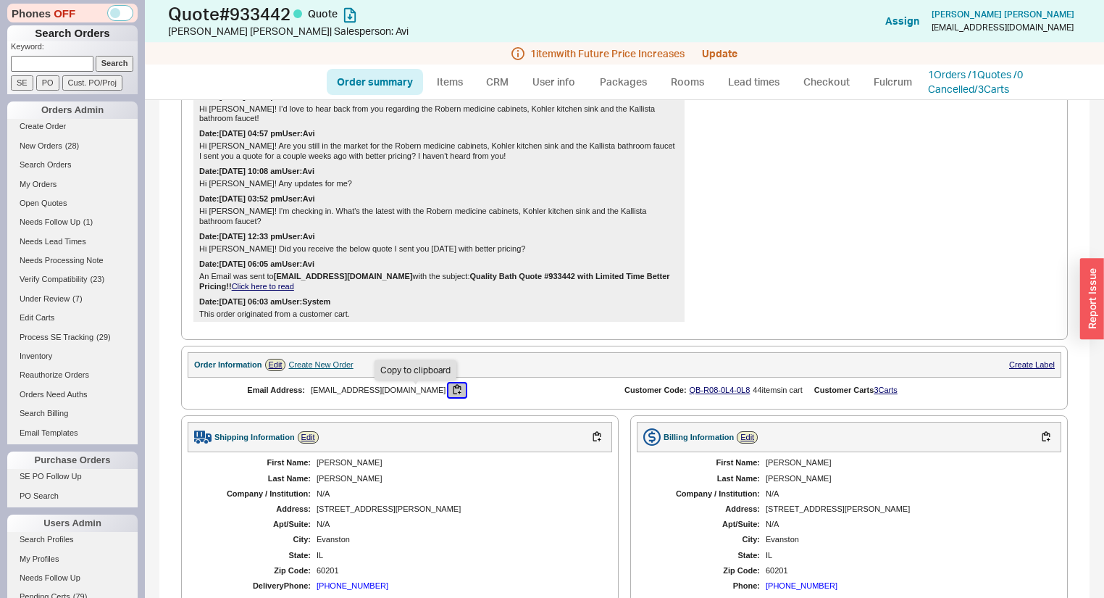
click at [448, 394] on button "button" at bounding box center [456, 390] width 17 height 14
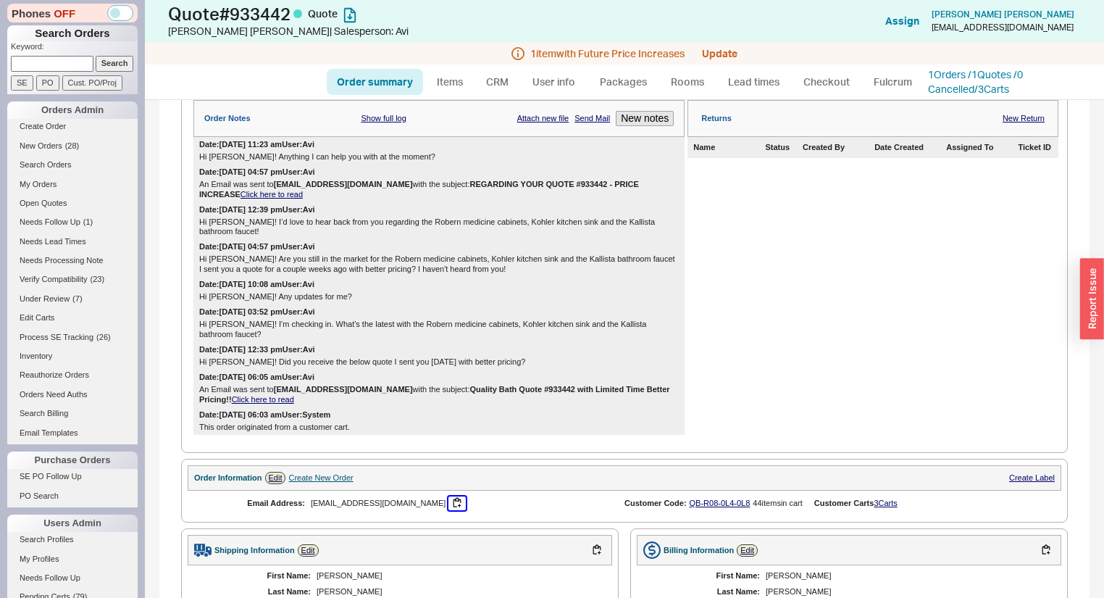
scroll to position [174, 0]
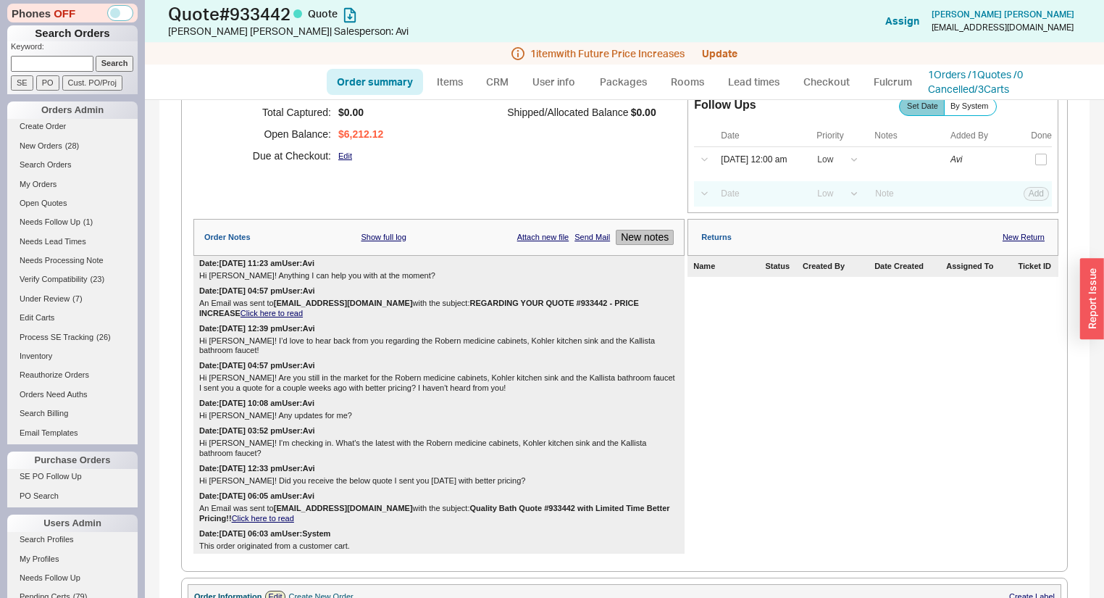
click at [646, 245] on button "New notes" at bounding box center [645, 237] width 58 height 15
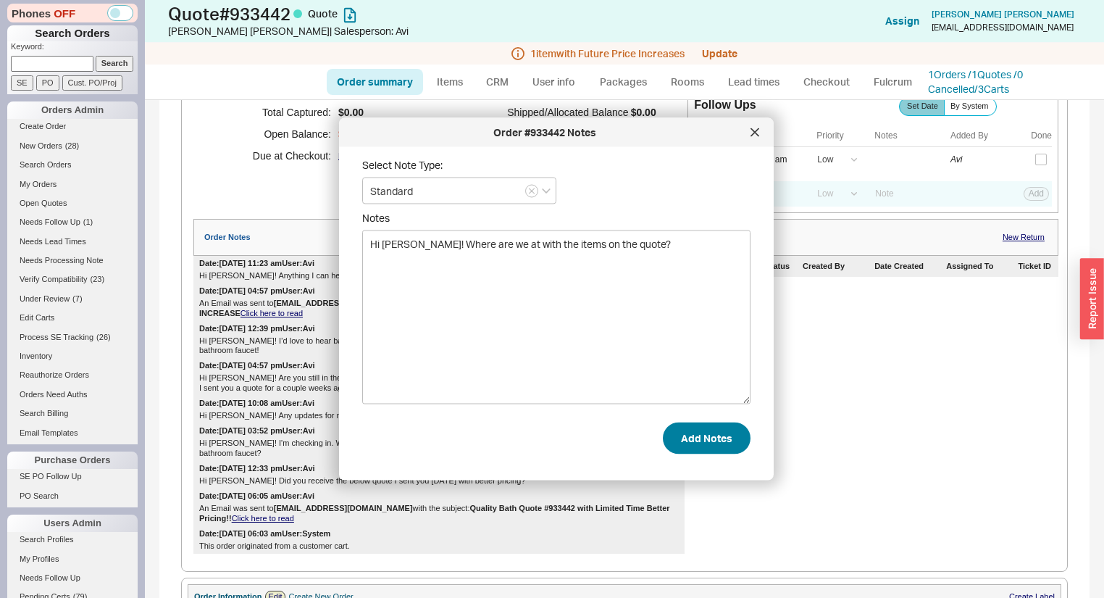
type textarea "Hi Caroline! Where are we at with the items on the quote?"
click at [703, 436] on button "Add Notes" at bounding box center [707, 438] width 88 height 32
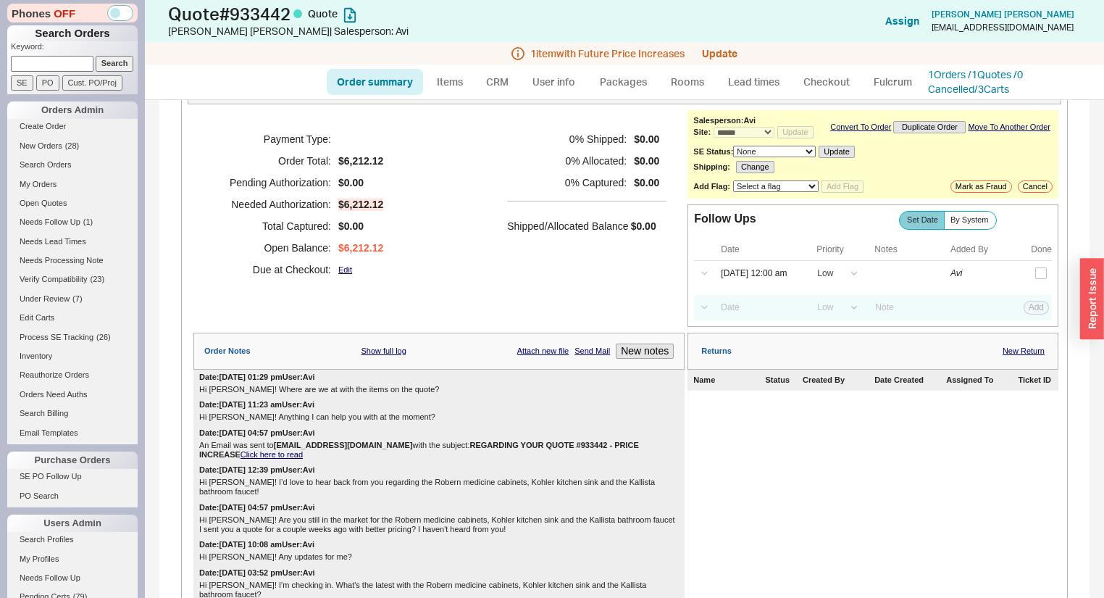
scroll to position [0, 0]
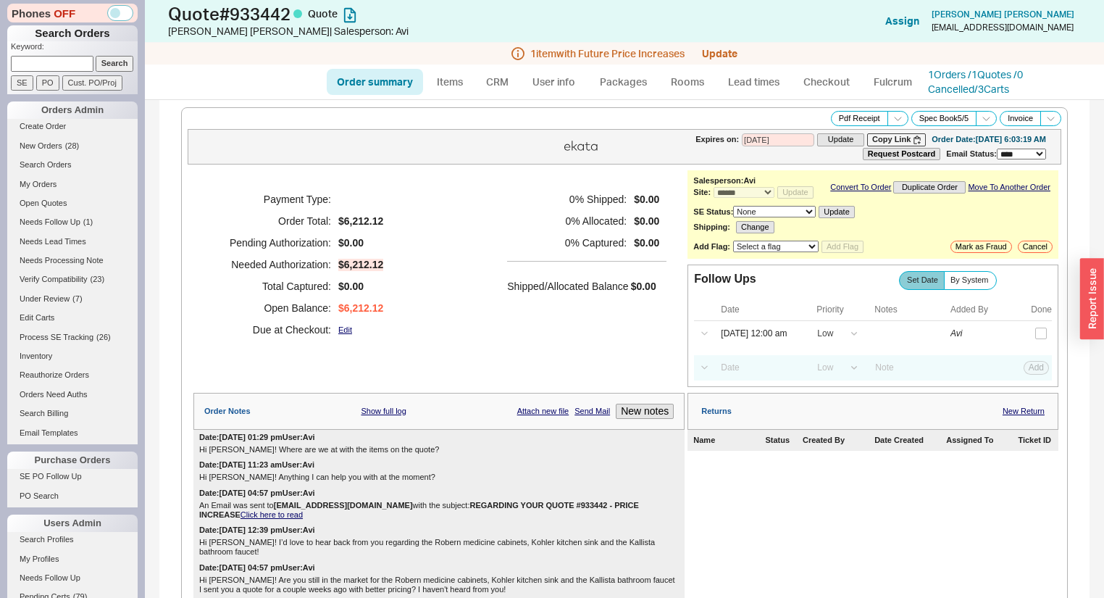
click at [739, 354] on div "Follow Ups Show Completed Set Date By System Date Priority Notes Added By Done …" at bounding box center [873, 325] width 371 height 122
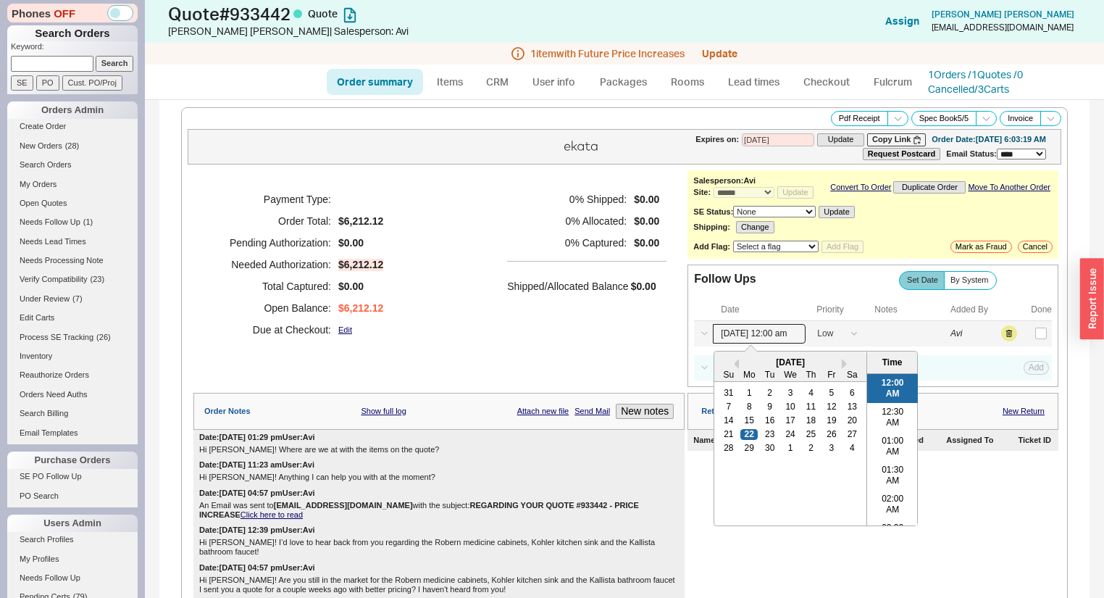
click at [740, 340] on input "09/22/25 12:00 am" at bounding box center [759, 334] width 93 height 20
click at [828, 439] on div "26" at bounding box center [831, 434] width 17 height 10
type input "09/26/25 12:00 am"
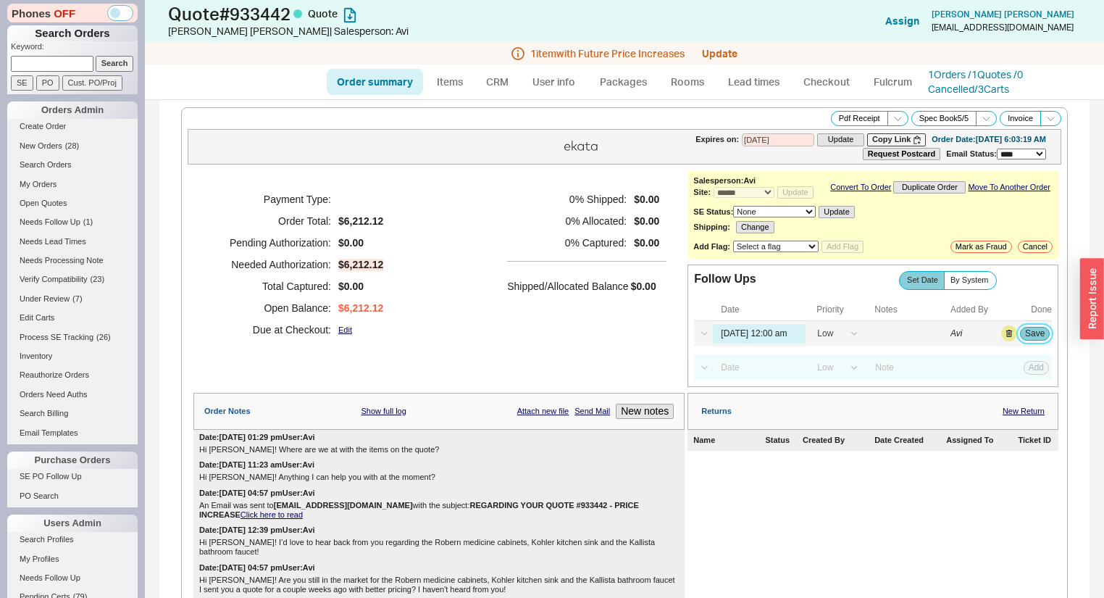
click at [1030, 339] on button "Save" at bounding box center [1035, 333] width 30 height 13
click at [61, 222] on span "Needs Follow Up" at bounding box center [50, 221] width 61 height 9
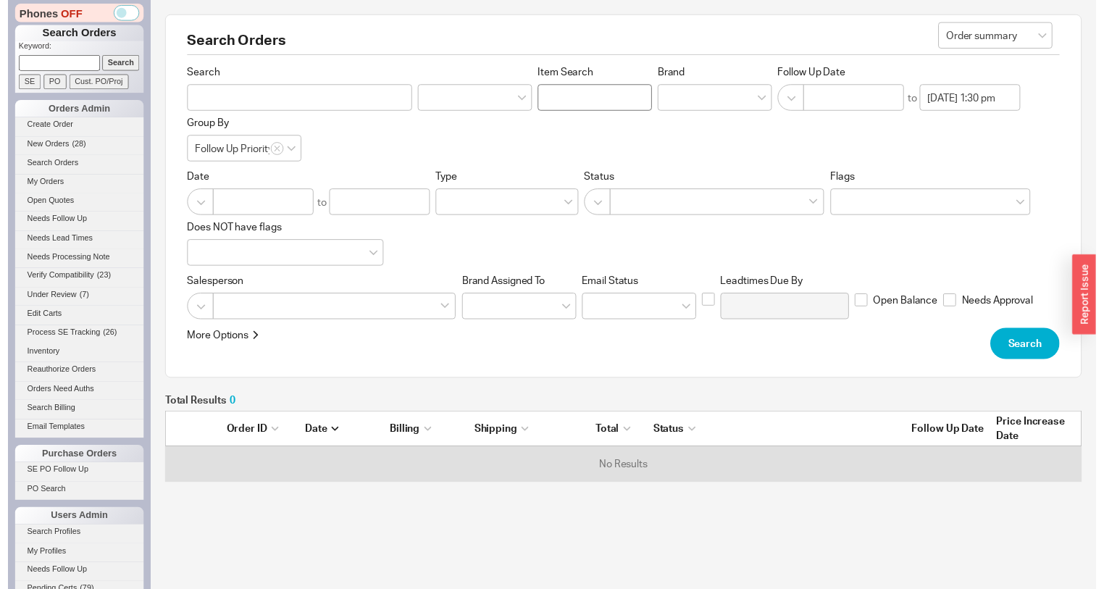
scroll to position [63, 922]
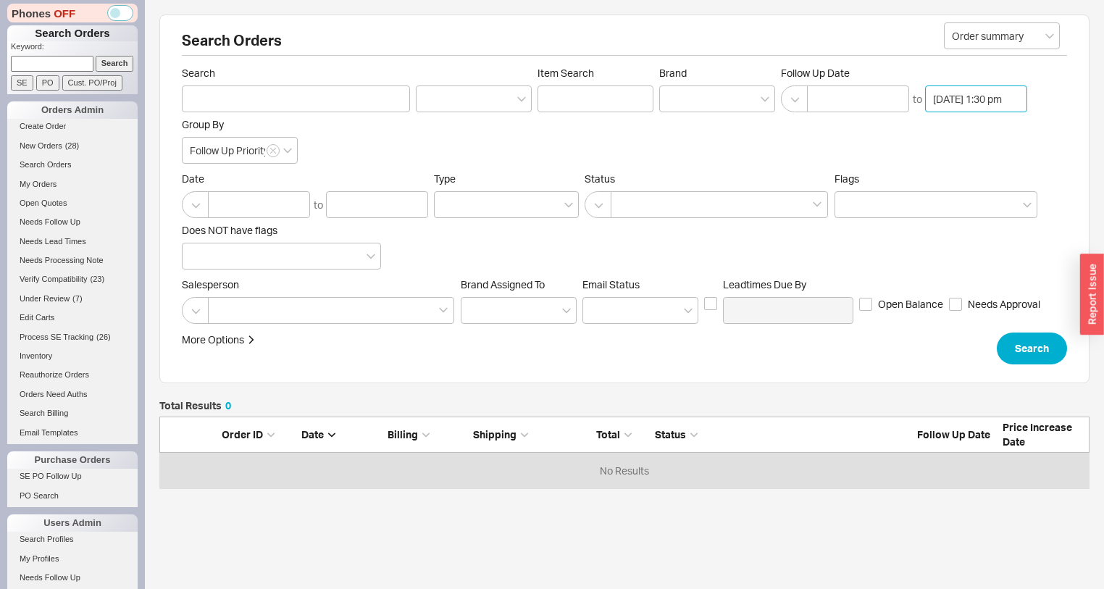
click at [960, 96] on input "09/22/2025 1:30 pm" at bounding box center [976, 98] width 102 height 27
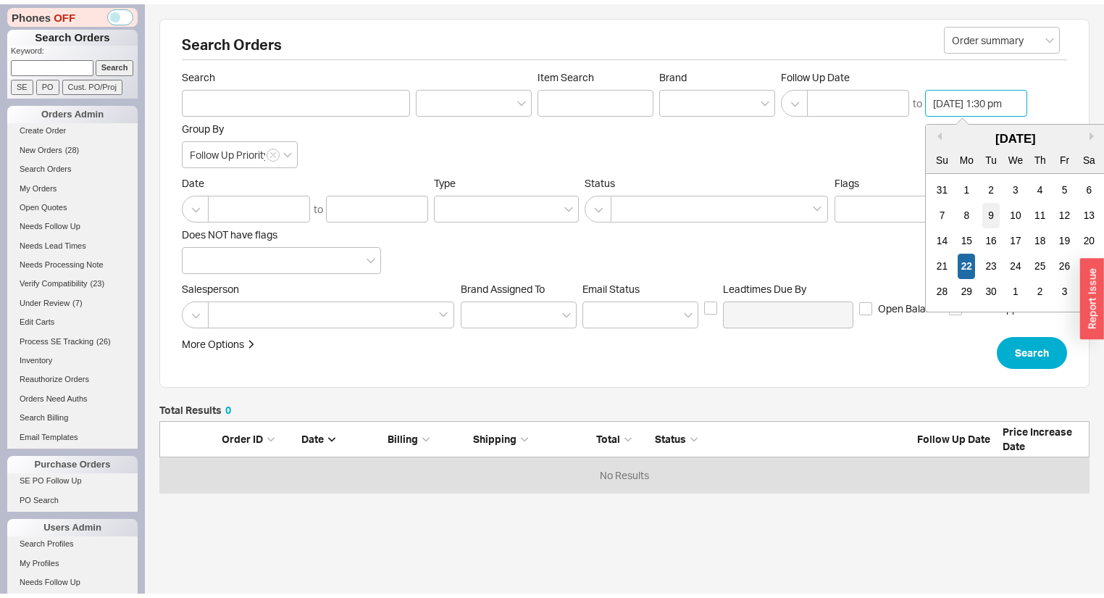
scroll to position [717, 0]
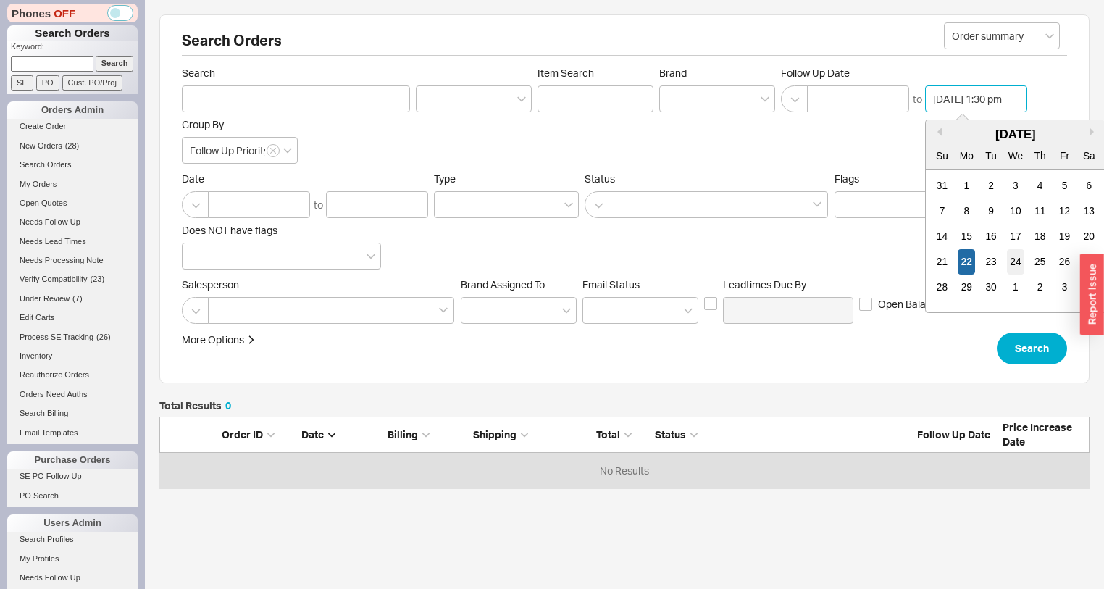
drag, startPoint x: 1011, startPoint y: 258, endPoint x: 985, endPoint y: 226, distance: 40.7
click at [1011, 258] on div "24" at bounding box center [1015, 261] width 17 height 25
type input "09/24/2025 1:30 pm"
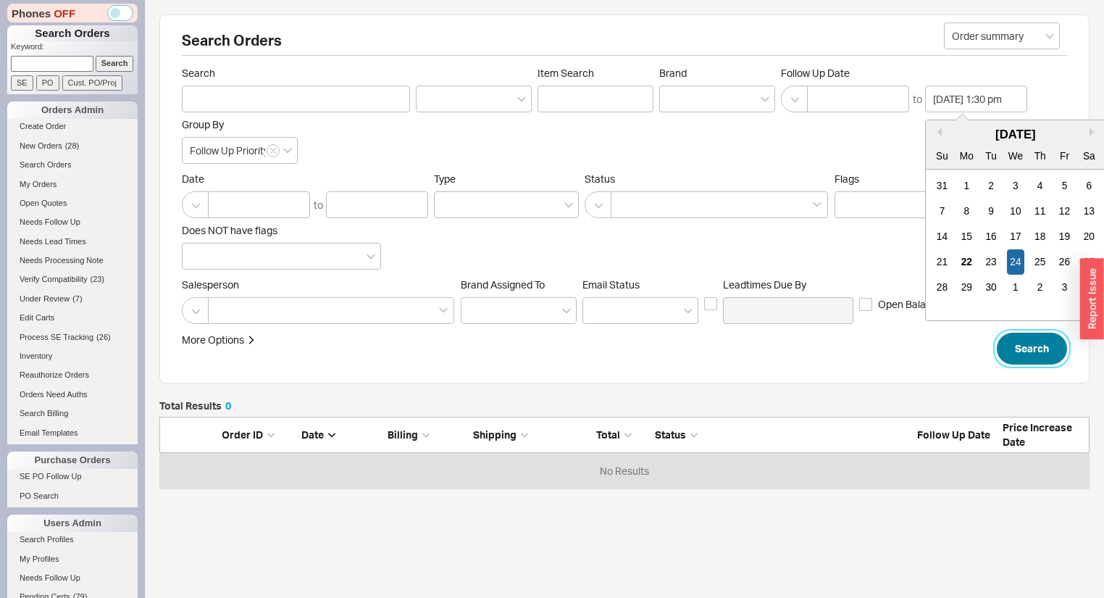
click at [1030, 344] on button "Search" at bounding box center [1032, 349] width 70 height 32
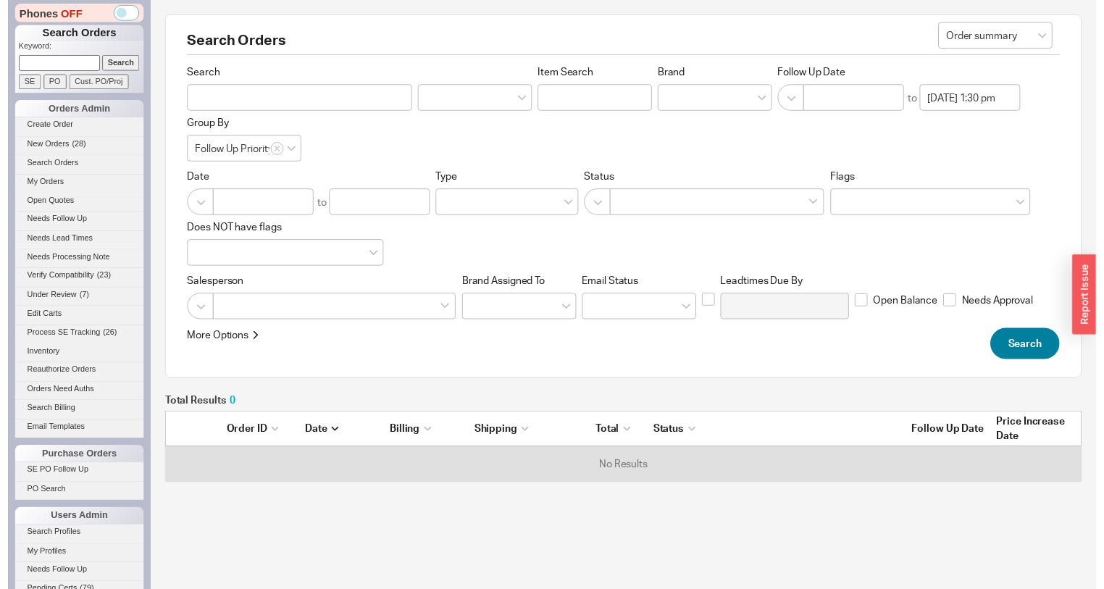
scroll to position [63, 922]
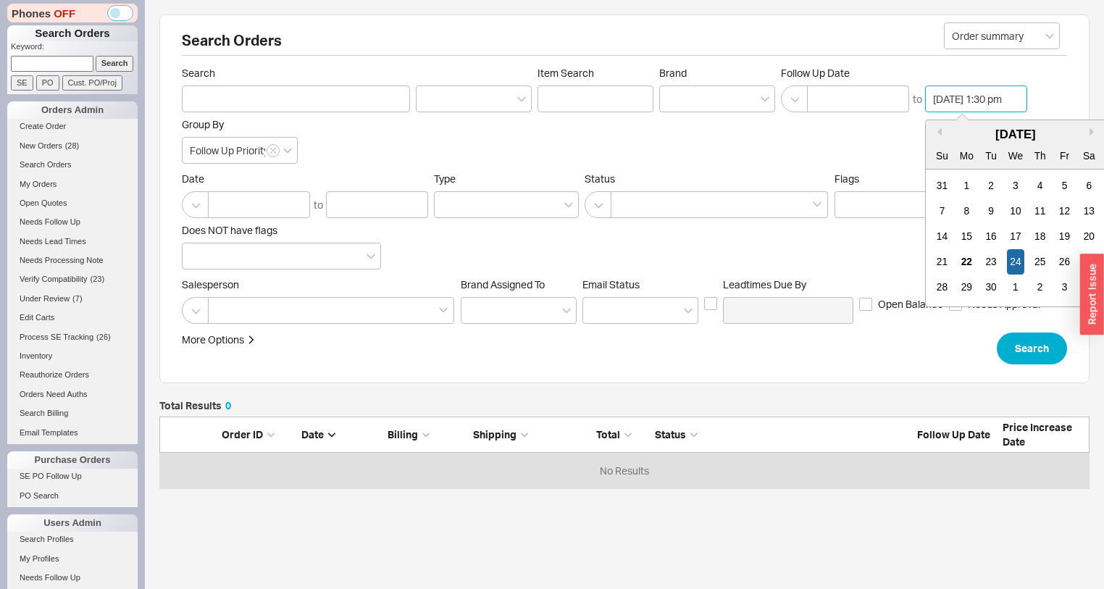
drag, startPoint x: 964, startPoint y: 104, endPoint x: 1000, endPoint y: 185, distance: 87.9
click at [965, 104] on input "09/24/2025 1:30 pm" at bounding box center [976, 98] width 102 height 27
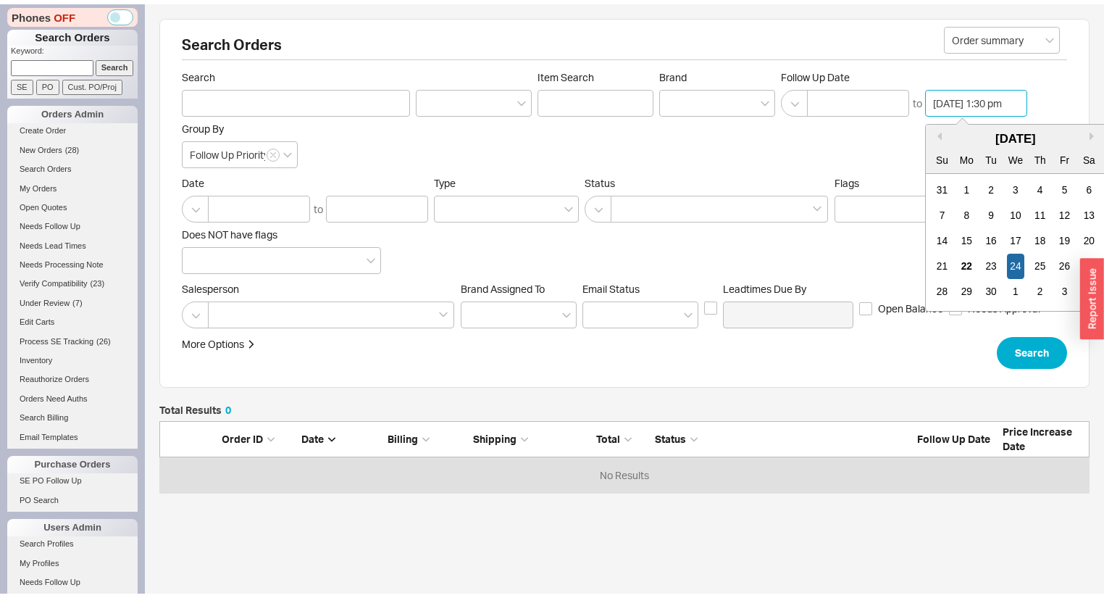
scroll to position [717, 0]
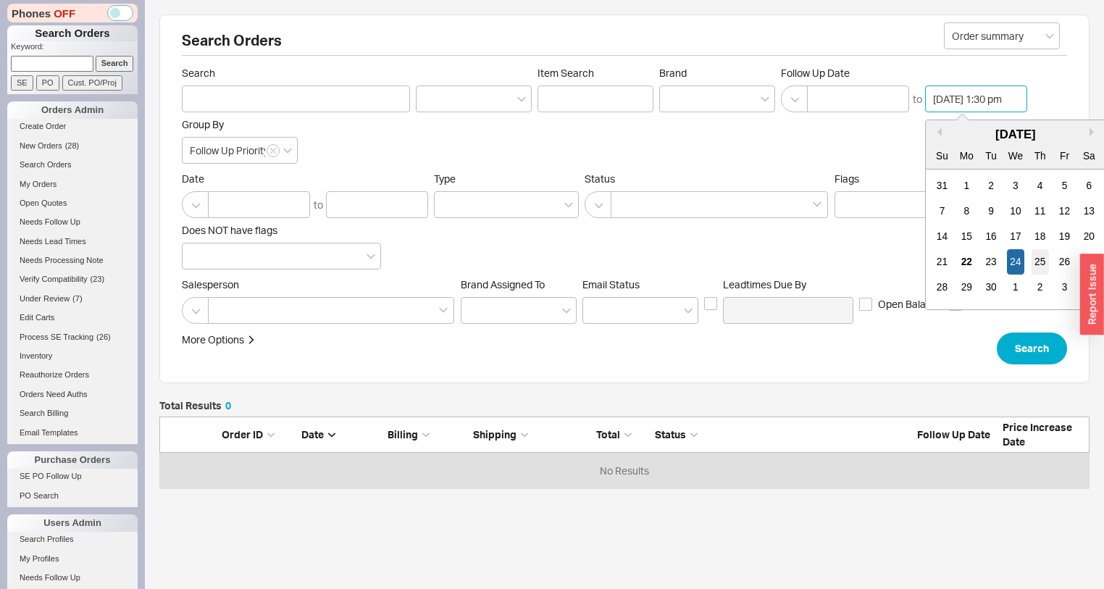
click at [1039, 267] on div "25" at bounding box center [1040, 261] width 17 height 25
type input "09/25/2025 1:30 pm"
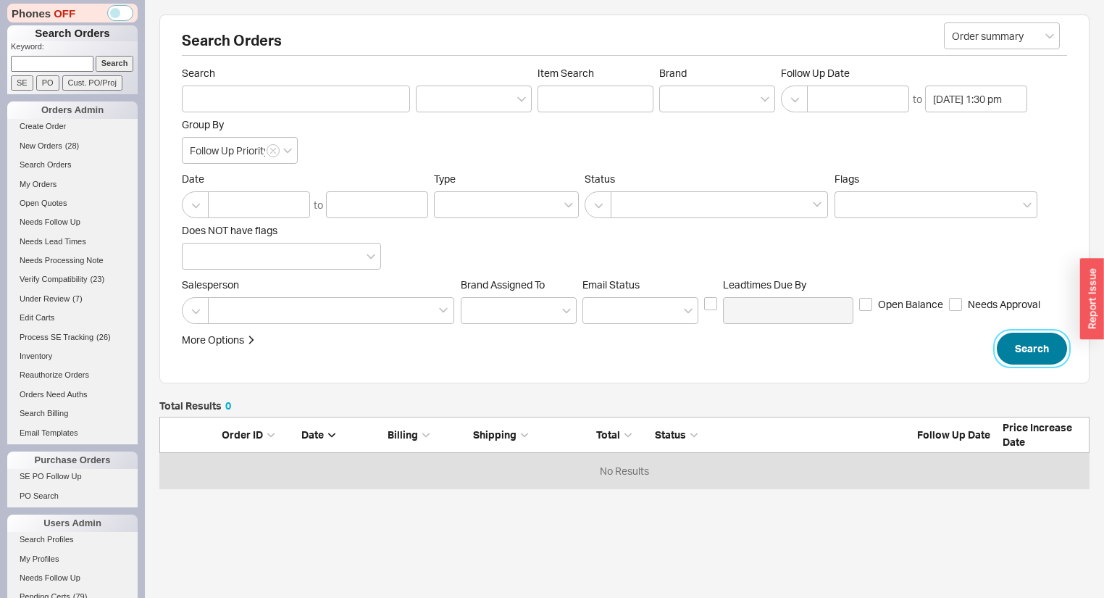
click at [1043, 357] on button "Search" at bounding box center [1032, 349] width 70 height 32
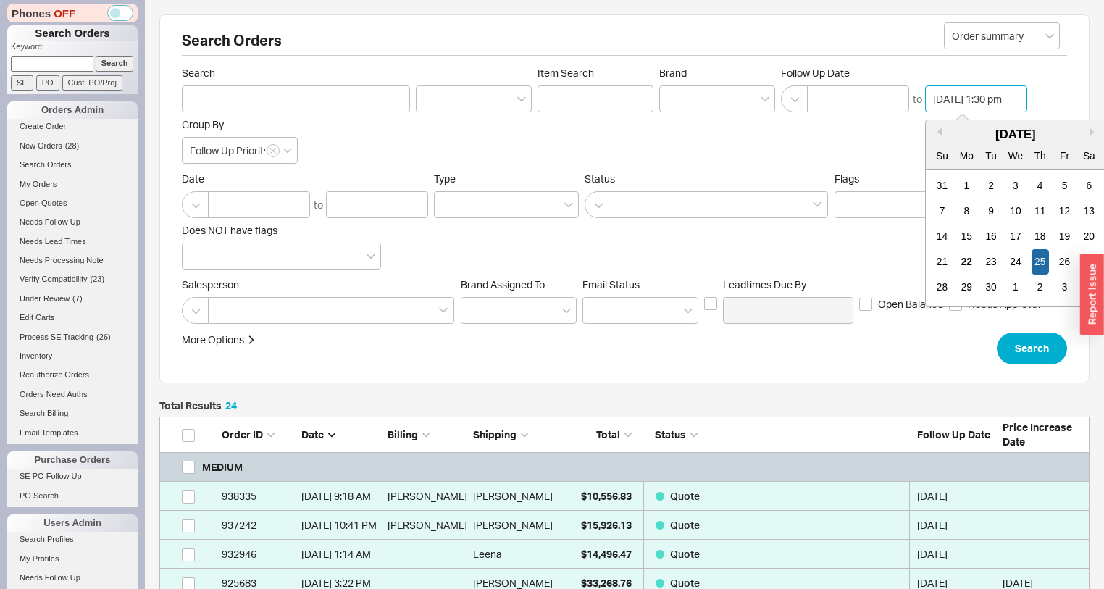
click at [956, 93] on input "09/25/2025 1:30 pm" at bounding box center [976, 98] width 102 height 27
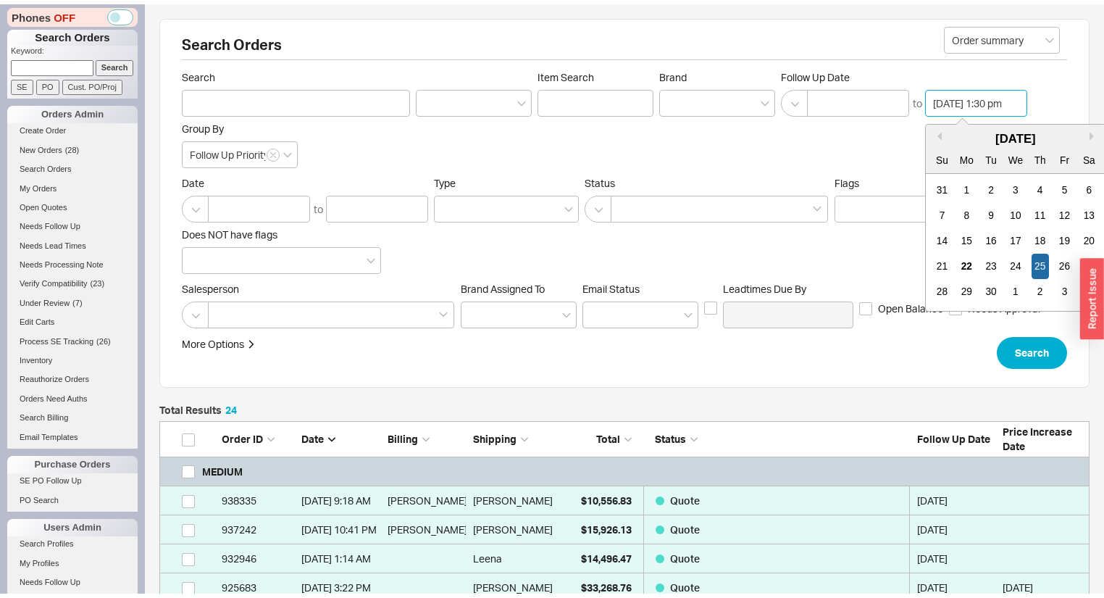
scroll to position [717, 0]
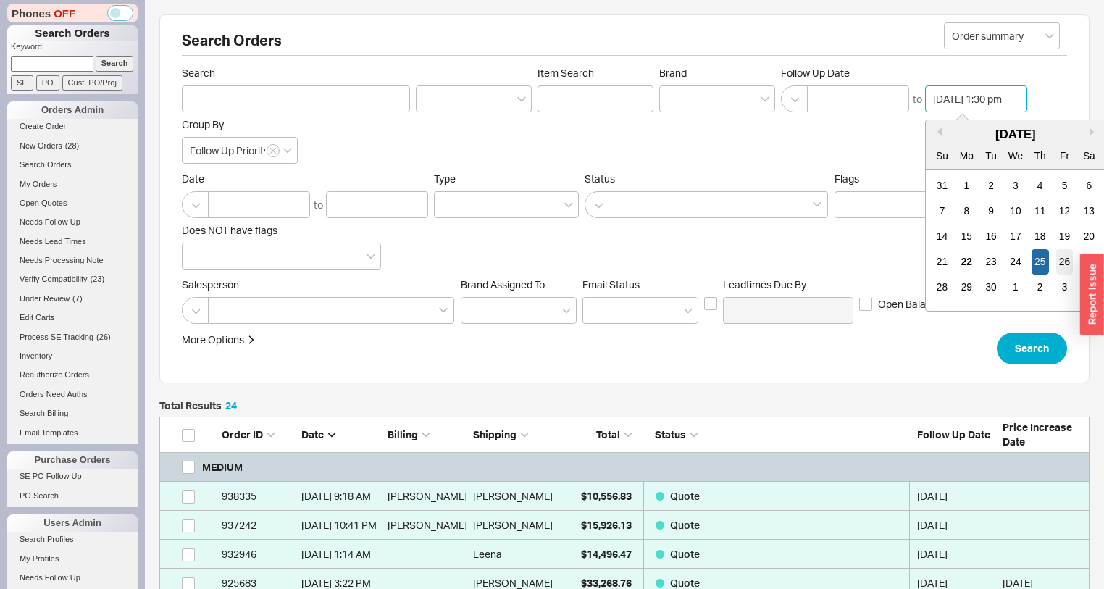
click at [1066, 255] on div "26" at bounding box center [1064, 261] width 17 height 25
type input "09/26/2025 1:30 pm"
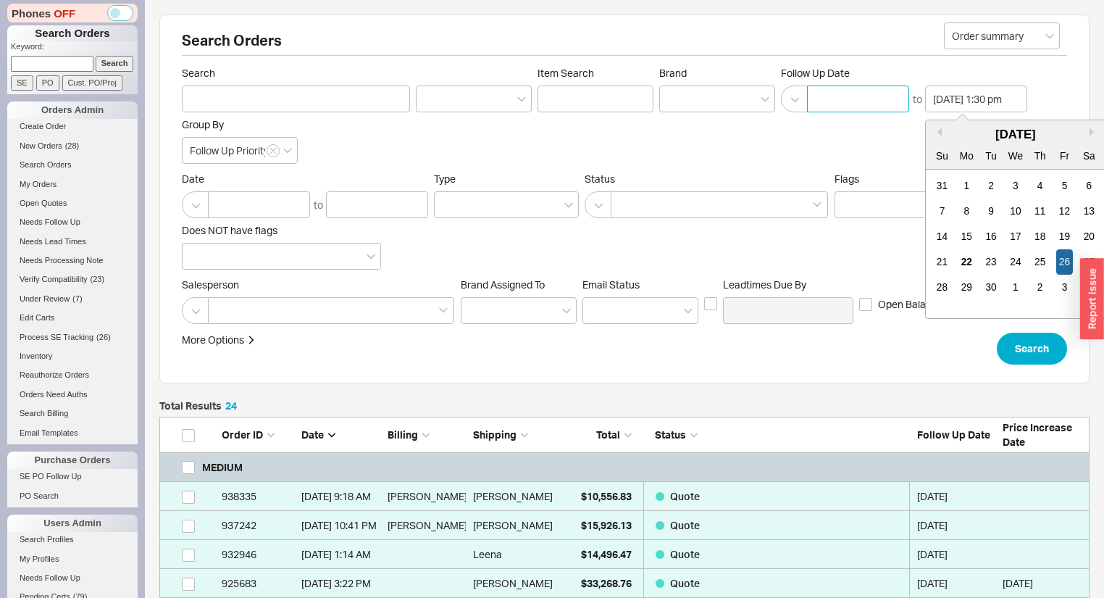
click at [862, 99] on input at bounding box center [858, 98] width 102 height 27
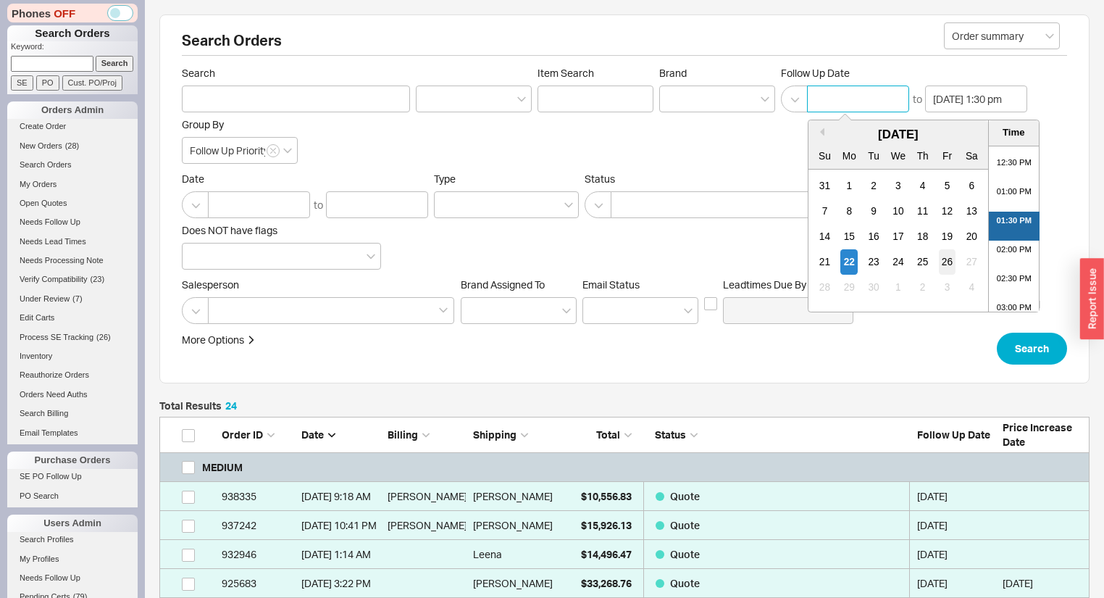
drag, startPoint x: 942, startPoint y: 258, endPoint x: 956, endPoint y: 260, distance: 14.7
click at [943, 258] on div "26" at bounding box center [947, 261] width 17 height 25
type input "09/26/2025 12:00 am"
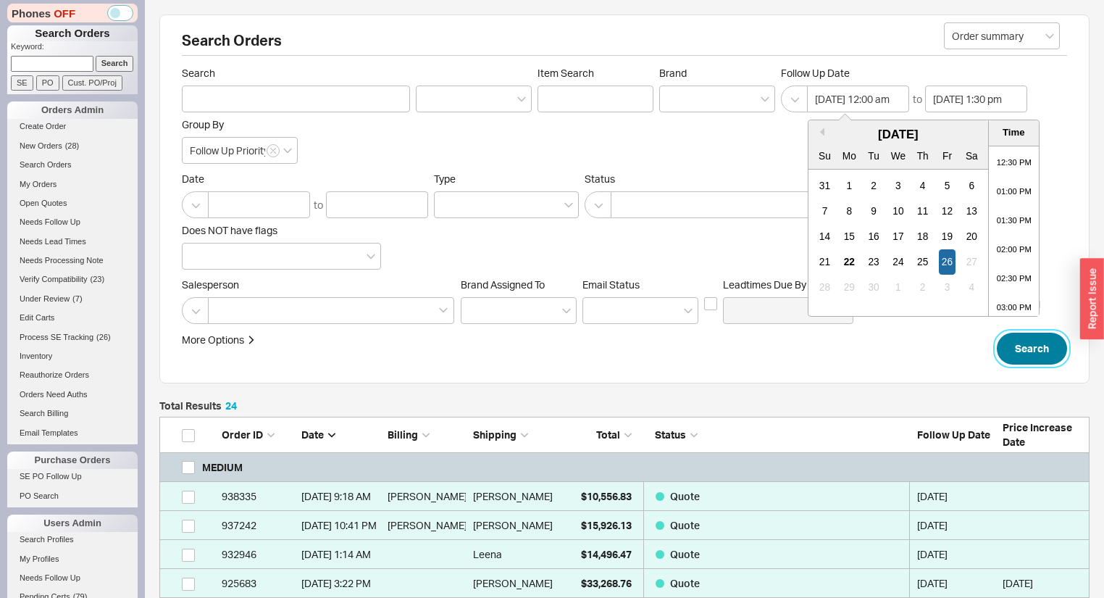
click at [1023, 345] on button "Search" at bounding box center [1032, 349] width 70 height 32
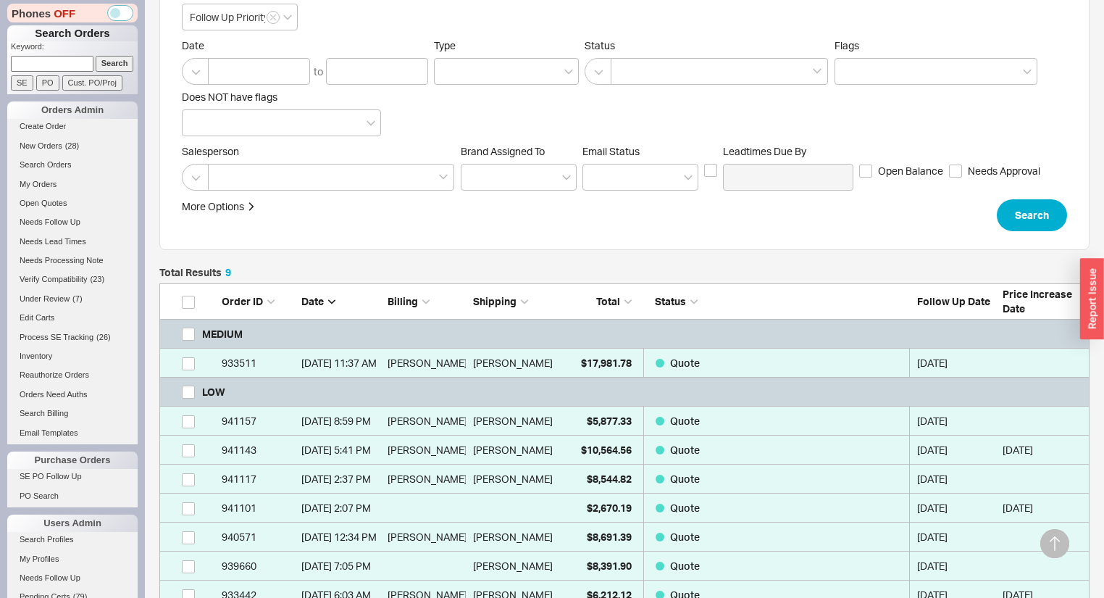
scroll to position [290, 0]
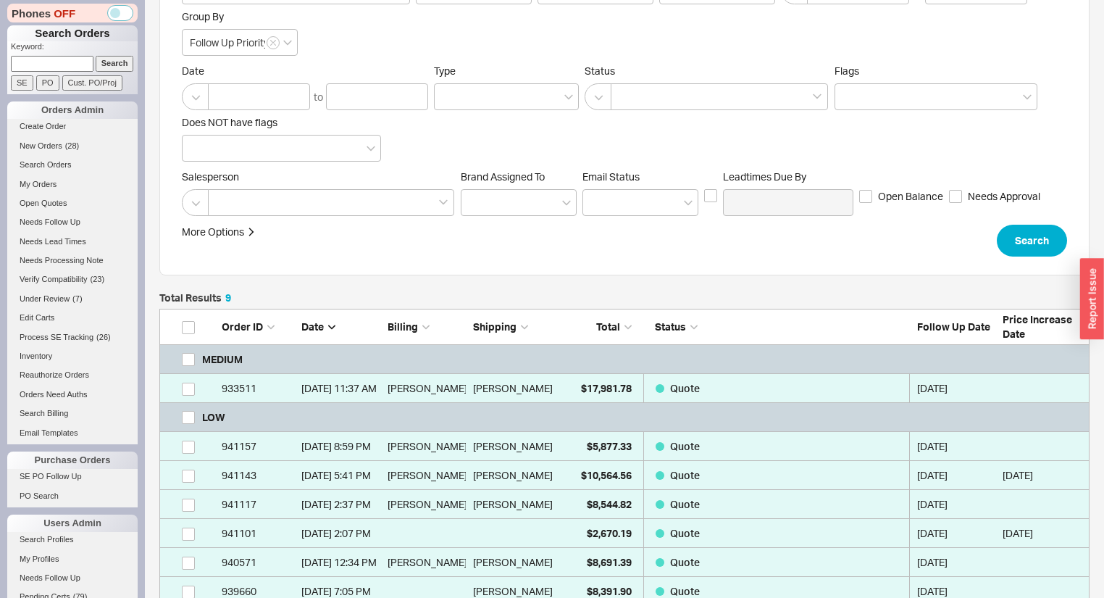
scroll to position [0, 0]
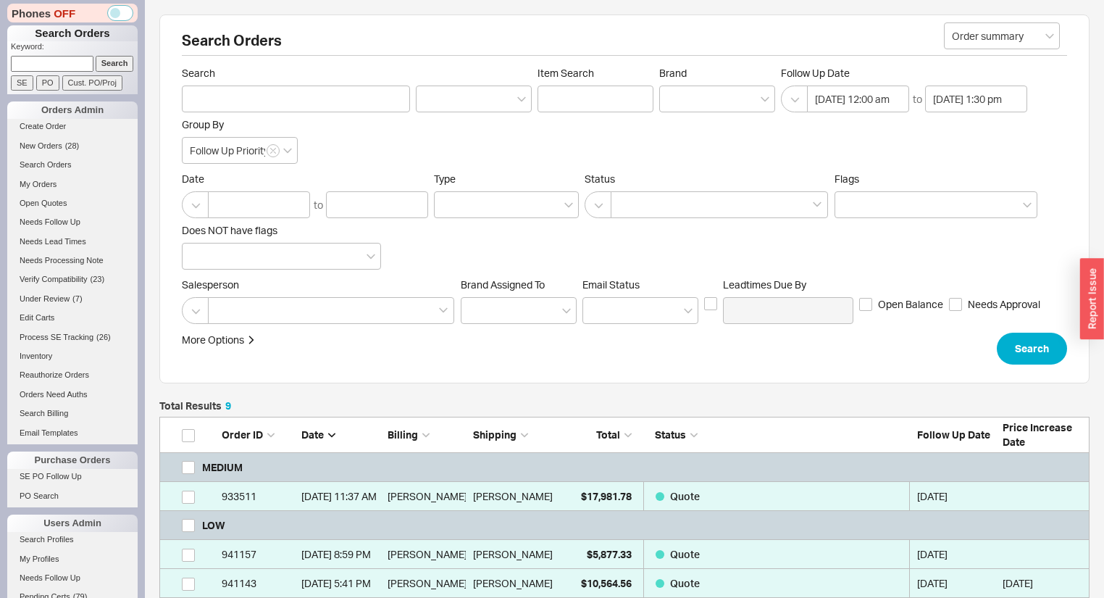
select select "*"
select select "LOW"
select select "3"
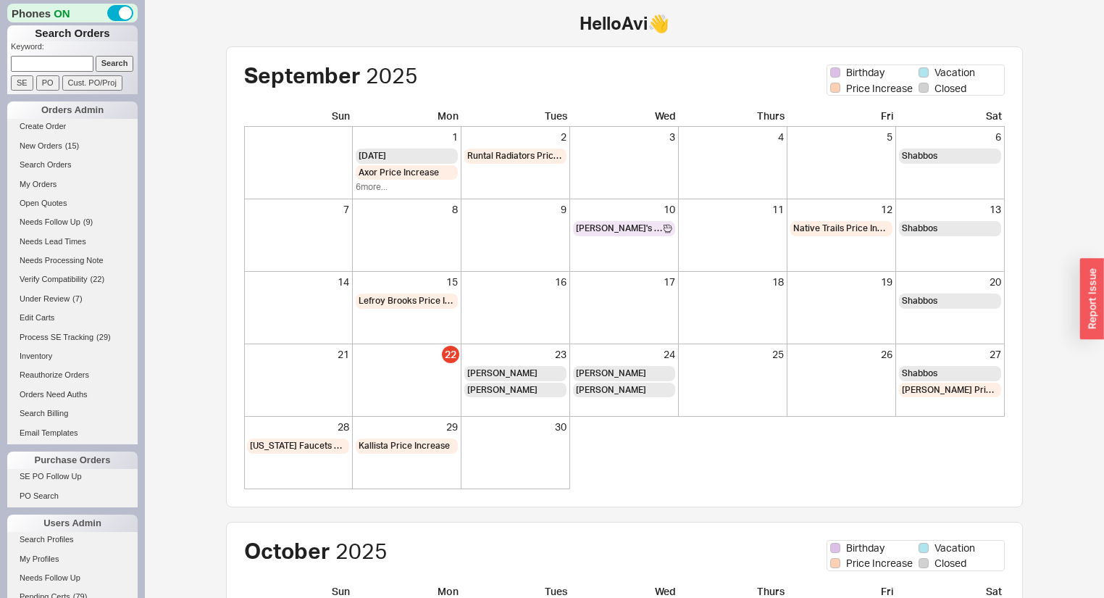
click at [69, 58] on input at bounding box center [52, 63] width 83 height 15
paste input "[EMAIL_ADDRESS][DOMAIN_NAME]"
type input "[EMAIL_ADDRESS][DOMAIN_NAME]"
click at [107, 67] on input "Search" at bounding box center [115, 63] width 38 height 15
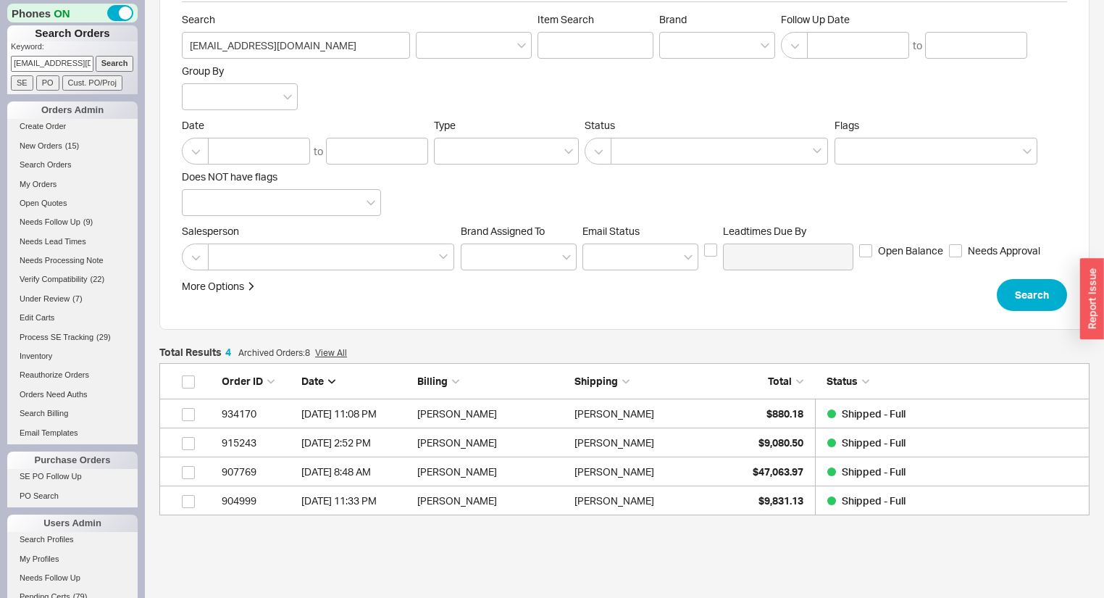
scroll to position [116, 0]
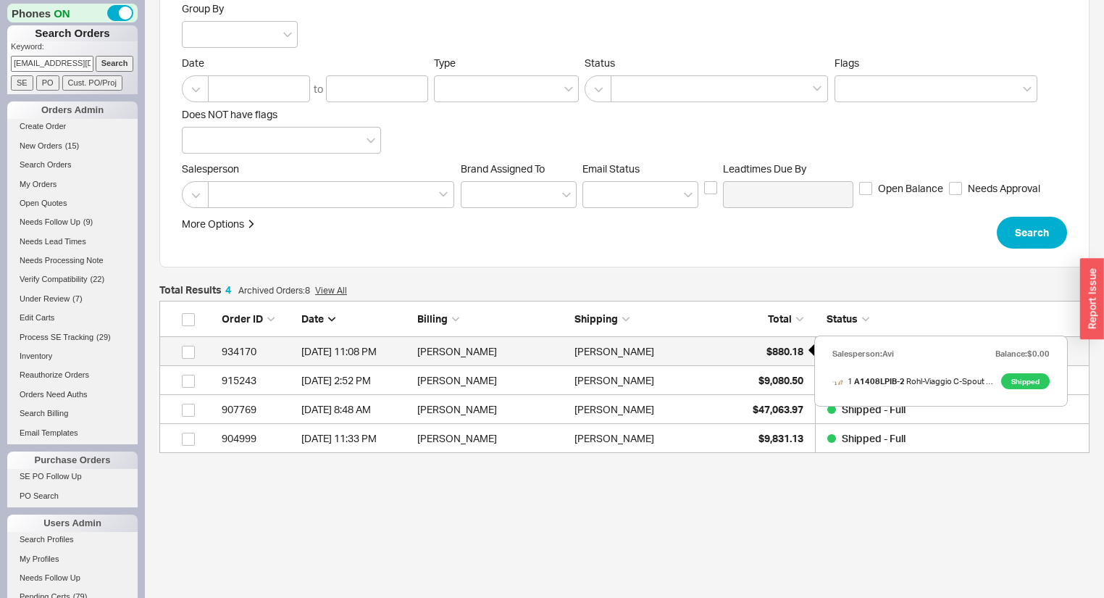
click at [759, 348] on div "$880.18" at bounding box center [767, 351] width 72 height 29
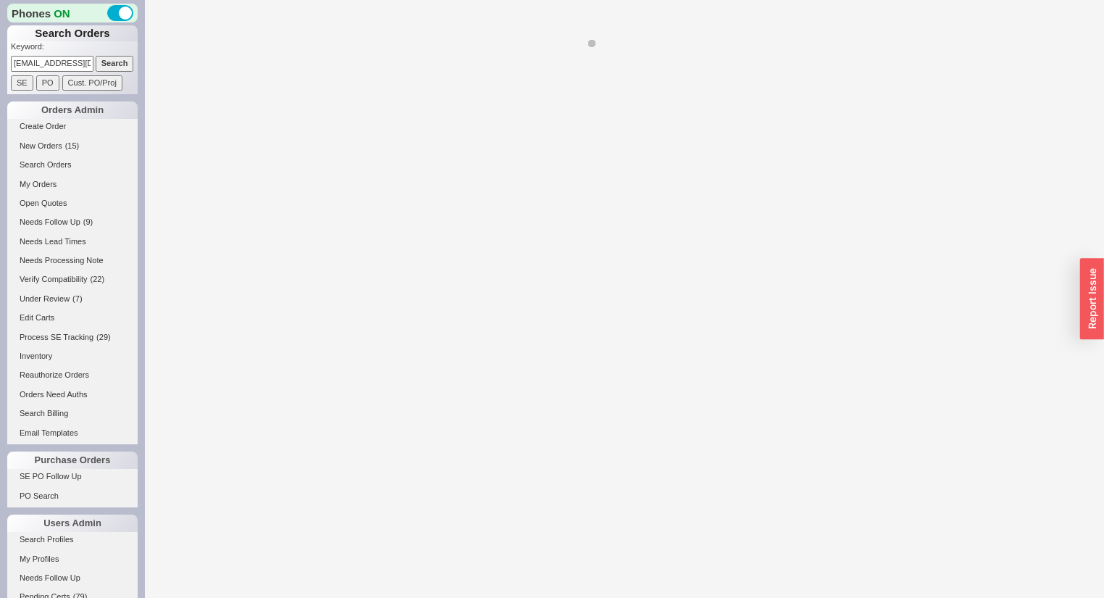
select select "*"
select select "LOW"
select select "3"
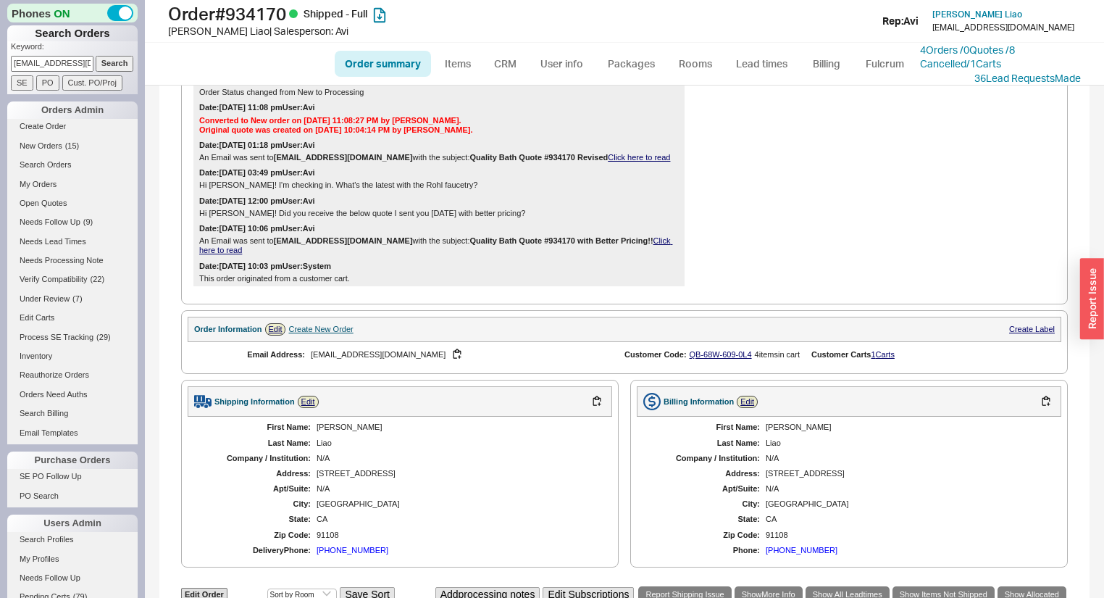
scroll to position [580, 0]
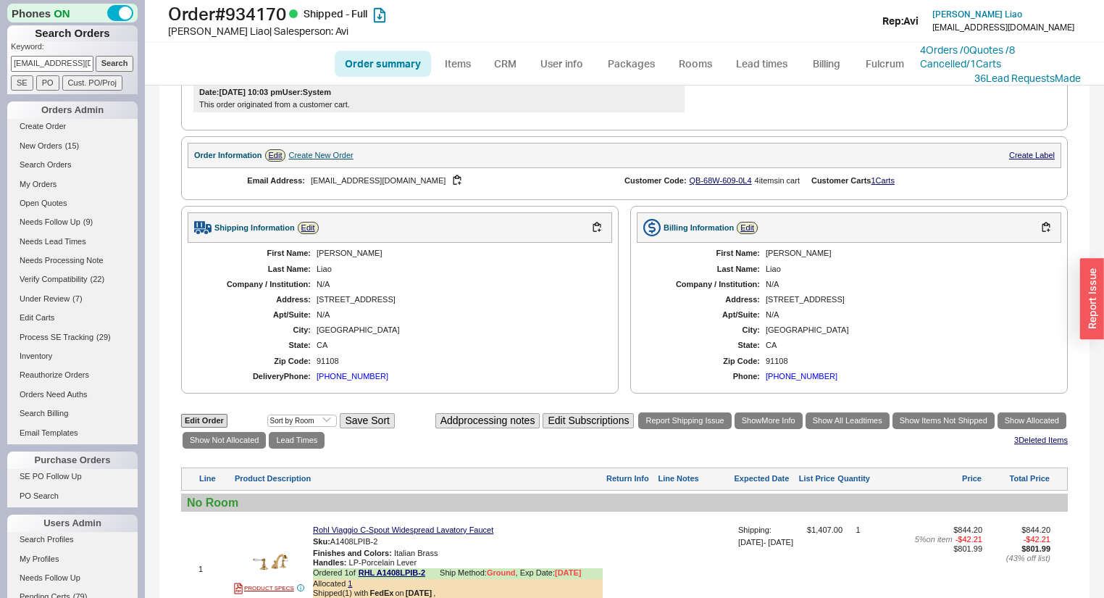
click at [719, 182] on div "Email Address: [EMAIL_ADDRESS][DOMAIN_NAME] Customer Code: QB-68W-609-0L4 4 ite…" at bounding box center [625, 180] width 874 height 25
click at [721, 185] on link "QB-68W-609-0L4" at bounding box center [721, 180] width 62 height 9
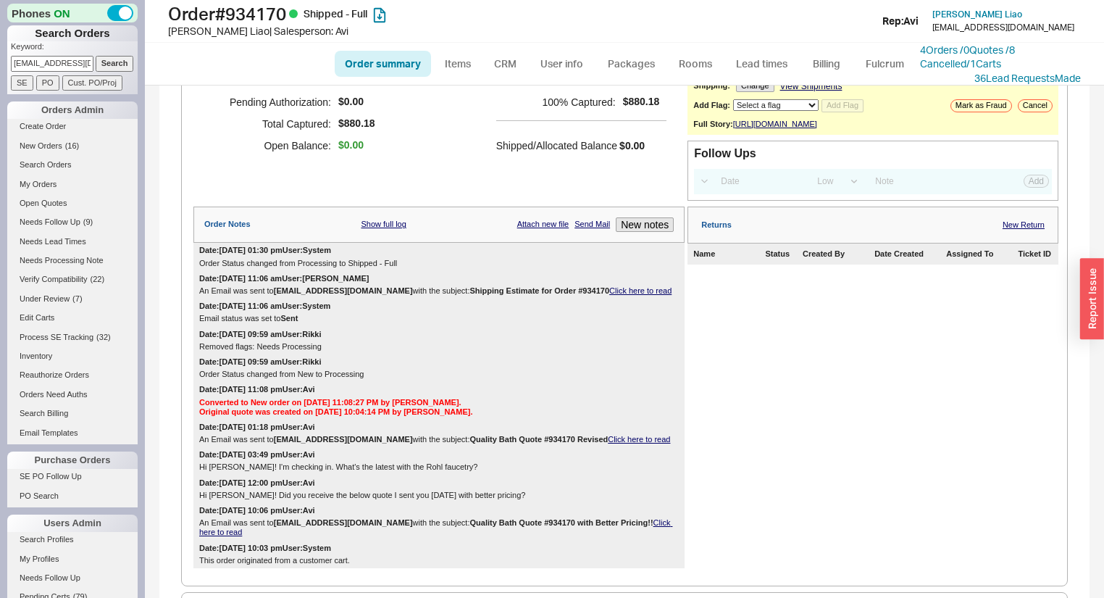
scroll to position [117, 0]
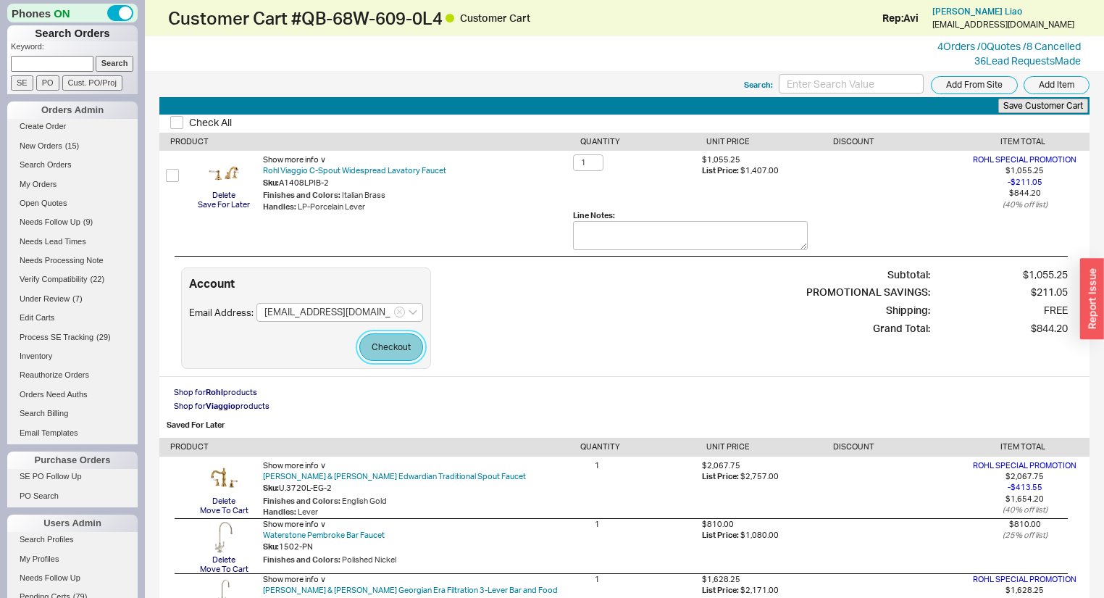
click at [406, 350] on button "Checkout" at bounding box center [391, 347] width 64 height 28
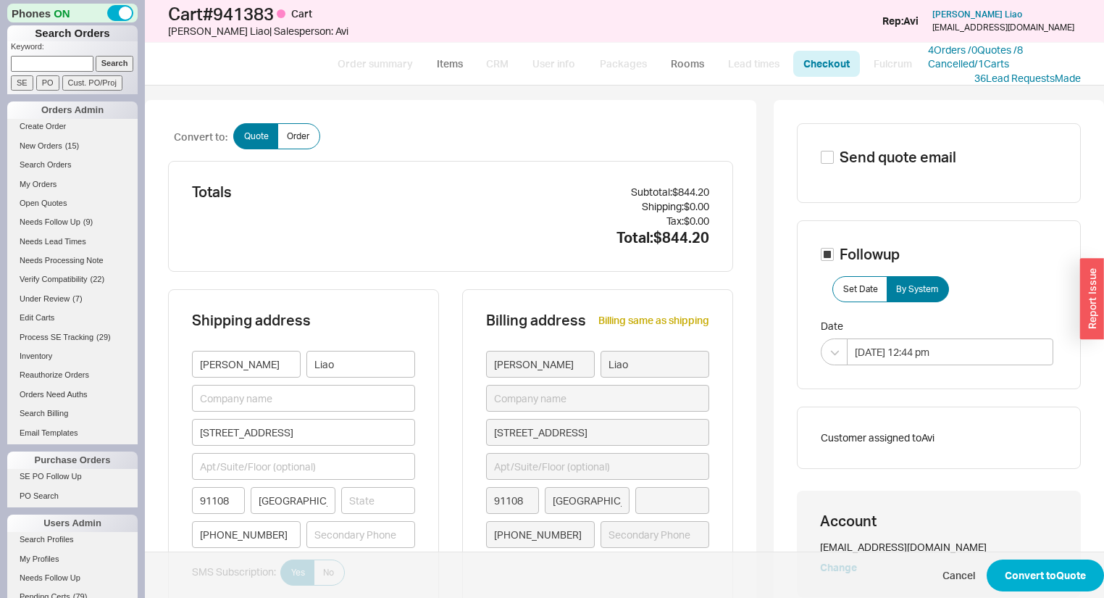
type input "[US_STATE]"
click at [1017, 580] on button "Convert to Quote" at bounding box center [1045, 575] width 117 height 32
select select "*"
select select "3"
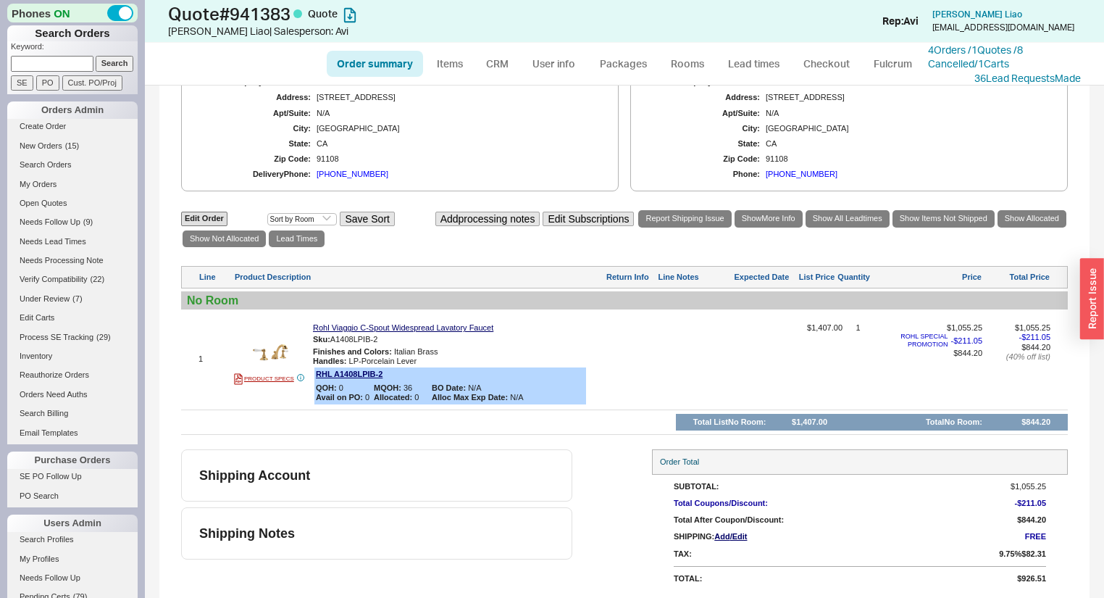
scroll to position [56, 0]
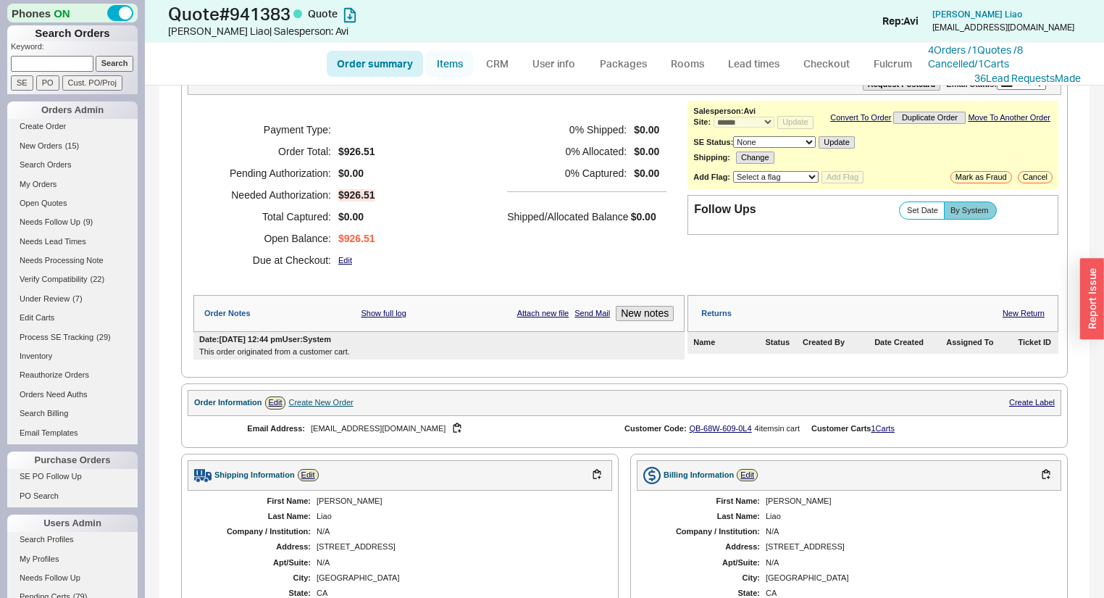
click at [439, 70] on link "Items" at bounding box center [449, 64] width 47 height 26
select select "3"
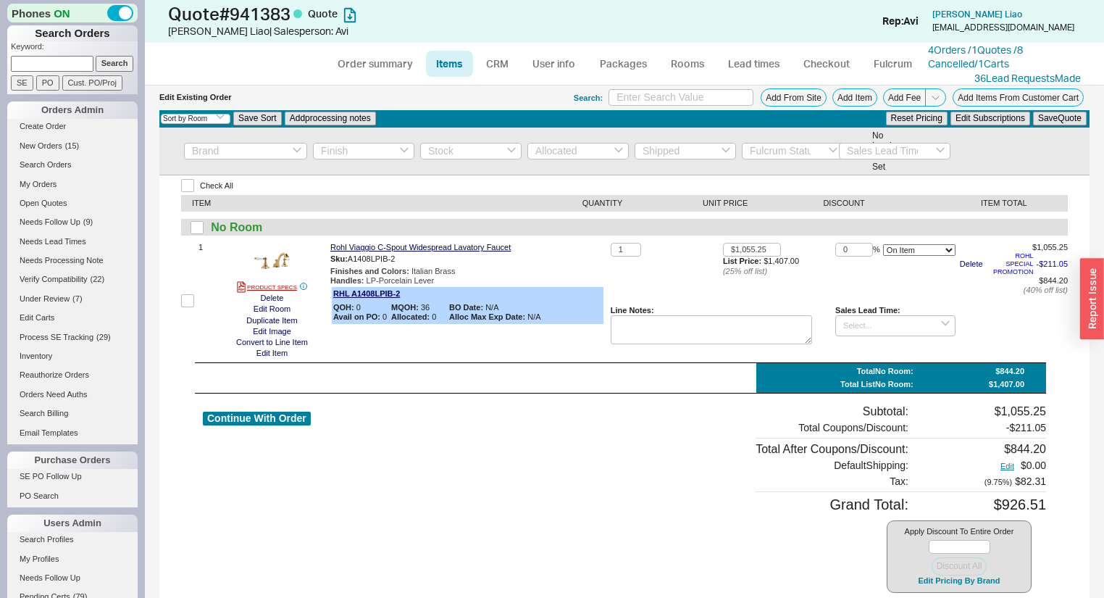
click at [919, 570] on div "Apply Discount To Entire Order Discount All Edit Pricing By Brand" at bounding box center [959, 556] width 145 height 73
click at [919, 577] on button "Edit Pricing By Brand" at bounding box center [959, 580] width 91 height 11
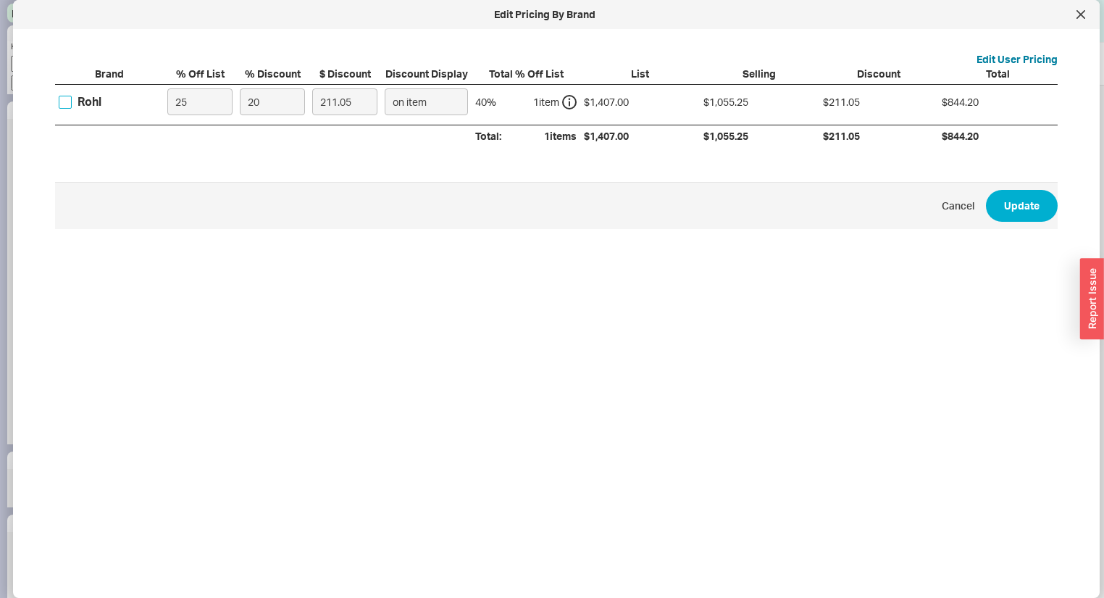
click at [61, 104] on input "Rohl" at bounding box center [65, 102] width 13 height 13
checkbox input "true"
drag, startPoint x: 204, startPoint y: 106, endPoint x: 87, endPoint y: 96, distance: 117.1
click at [0, 0] on div "Rohl 25 20 211.05 on item 40 % 1 item $1,407.00 $1,055.25 $211.05 $844.20" at bounding box center [0, 0] width 0 height 0
type input "4"
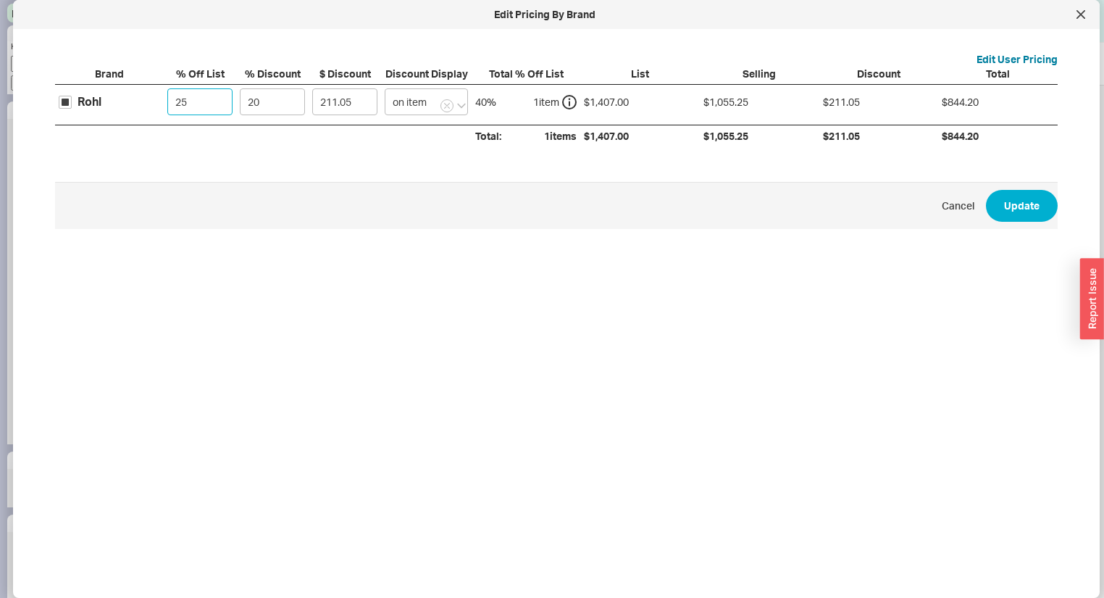
type input "270.14"
type input "40"
type input "168.84"
type input "40"
drag, startPoint x: 267, startPoint y: 93, endPoint x: 54, endPoint y: 123, distance: 214.4
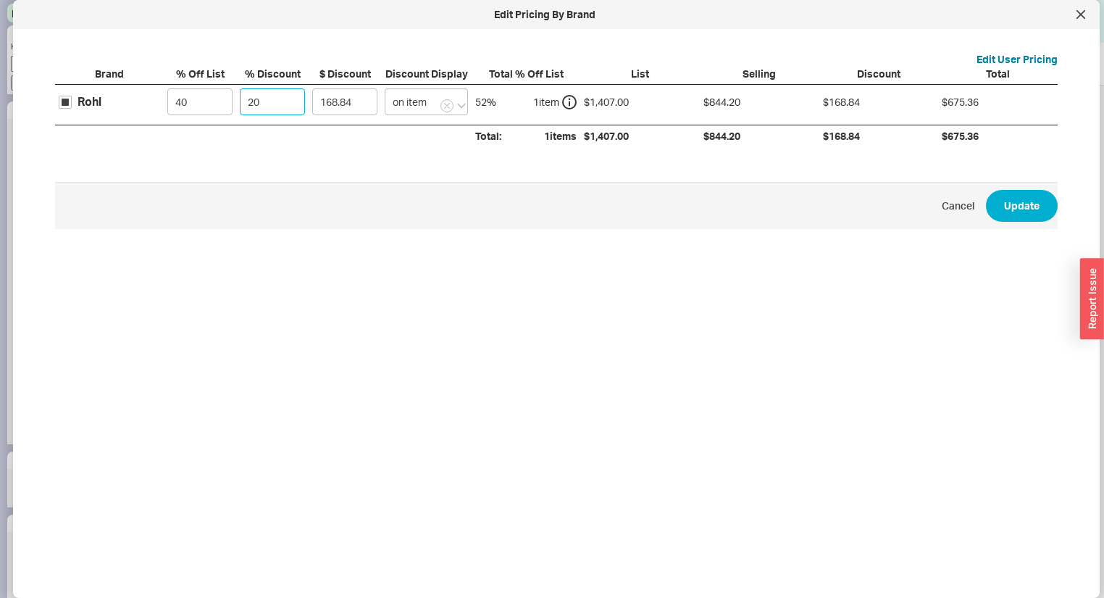
click at [0, 0] on div "Rohl 40 20 168.84 on item 52 % 1 item $1,407.00 $844.20 $168.84 $675.36" at bounding box center [0, 0] width 0 height 0
type input "5"
type input "42.21"
type input "5"
click at [1011, 205] on button "Update" at bounding box center [1022, 206] width 72 height 32
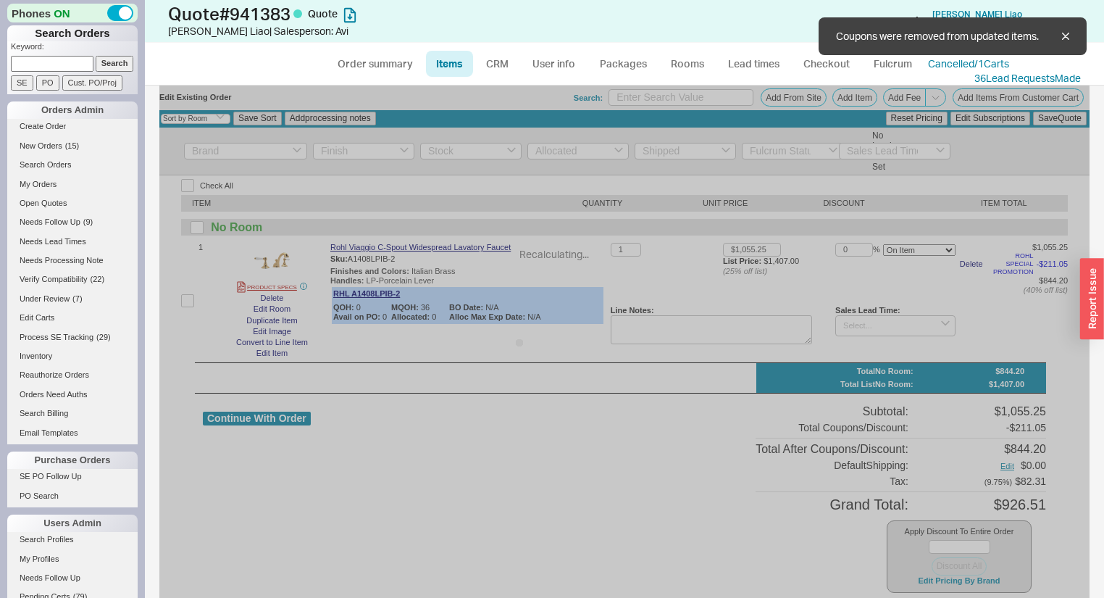
type input "$844.20"
type input "5"
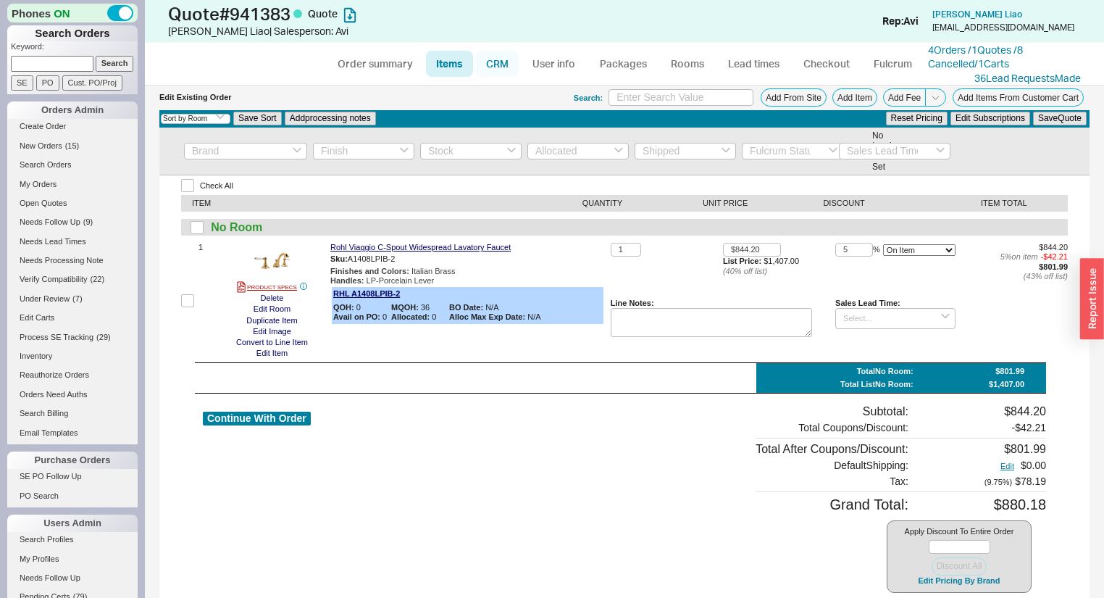
click at [497, 60] on link "CRM" at bounding box center [497, 64] width 43 height 26
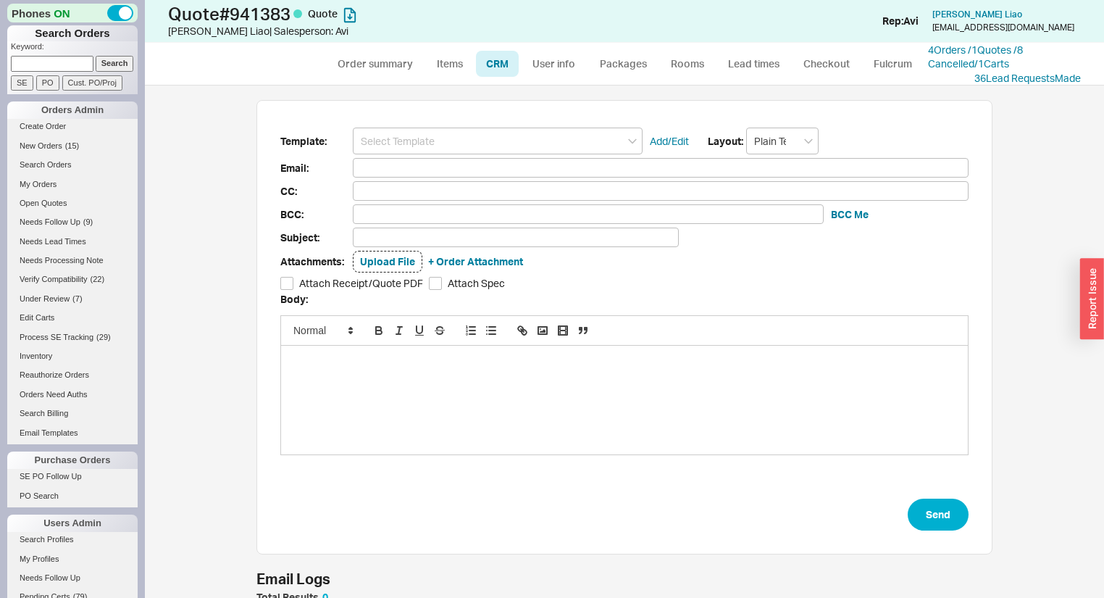
scroll to position [503, 942]
click at [490, 139] on input at bounding box center [498, 141] width 290 height 27
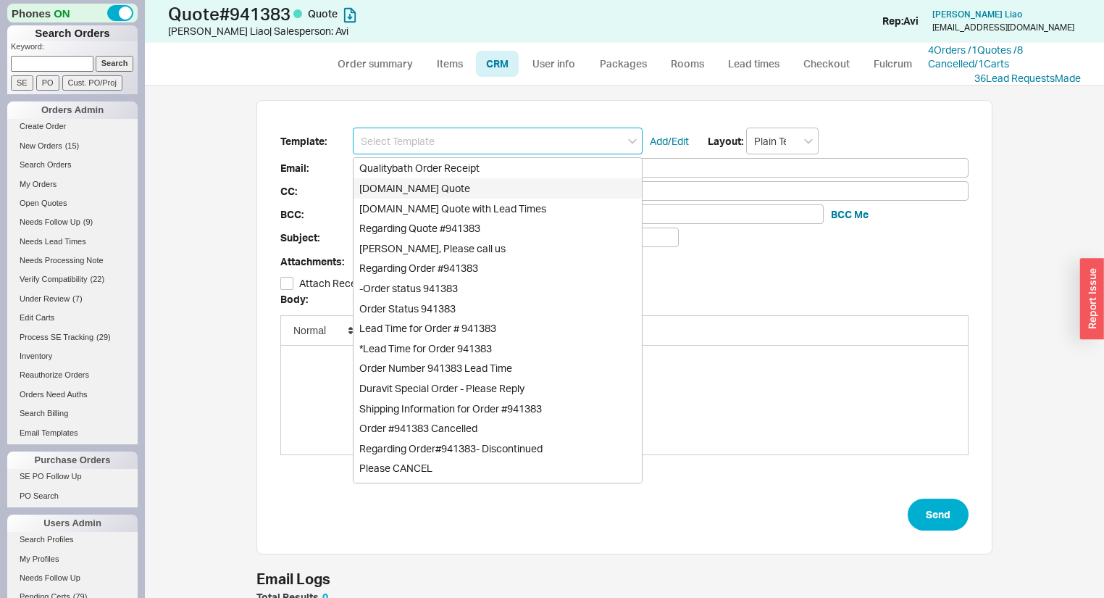
click at [449, 181] on div "[DOMAIN_NAME] Quote" at bounding box center [498, 188] width 288 height 20
type input "[DOMAIN_NAME] Quote"
type input "Receipt"
type input "[EMAIL_ADDRESS][DOMAIN_NAME]"
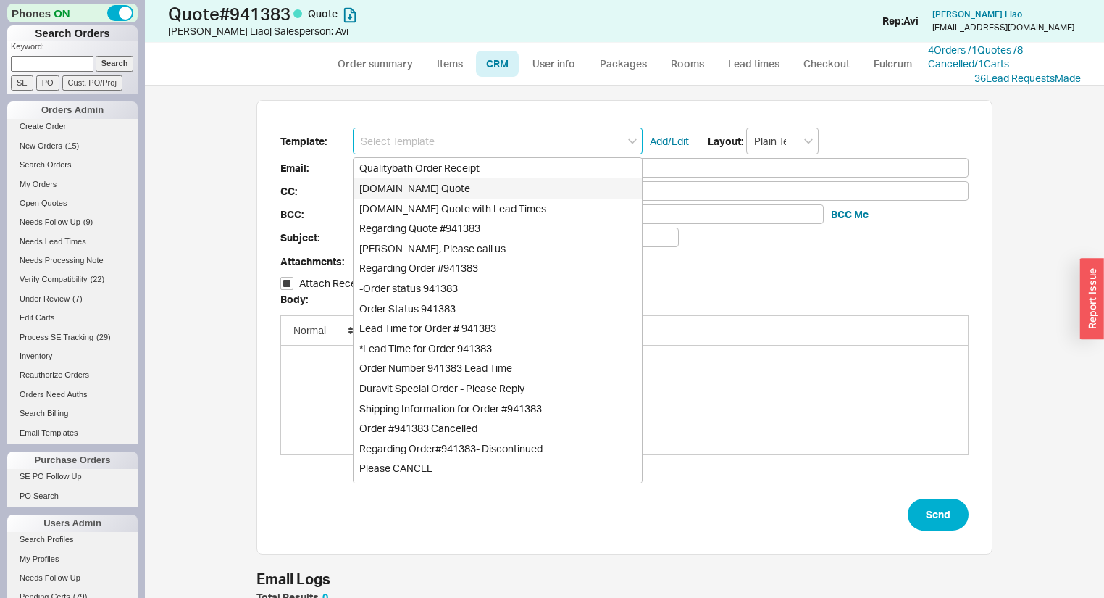
type input "Quality Bath Quote #941383"
checkbox input "true"
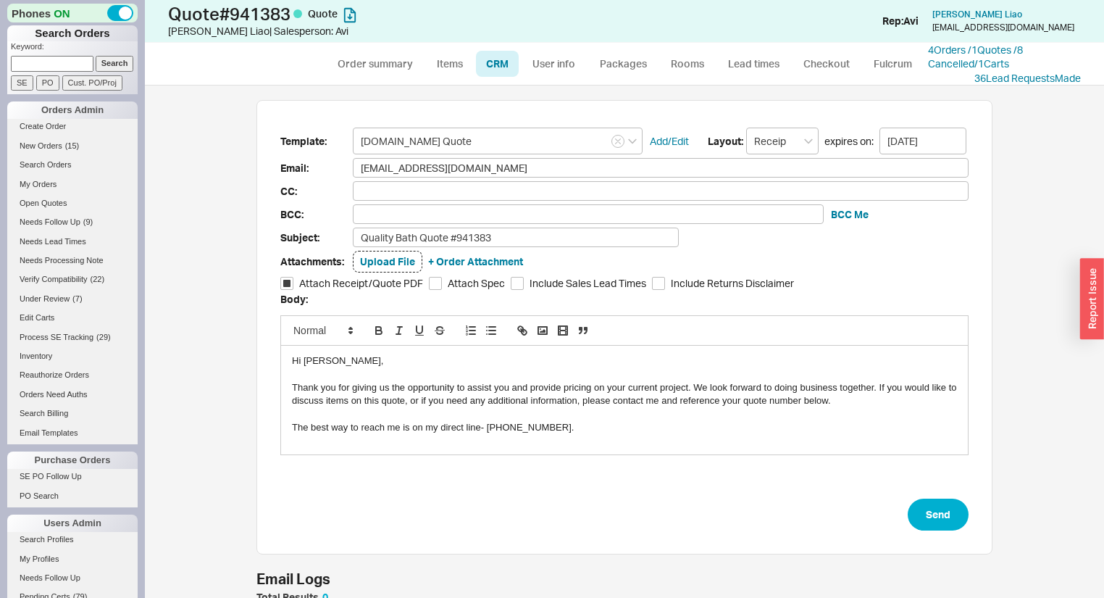
click at [909, 494] on form "Template: [DOMAIN_NAME] Quote Add/Edit Layout: Receipt expires on: [DATE] Email…" at bounding box center [624, 329] width 688 height 403
click at [927, 510] on button "Send" at bounding box center [938, 514] width 61 height 32
select select "*"
select select "3"
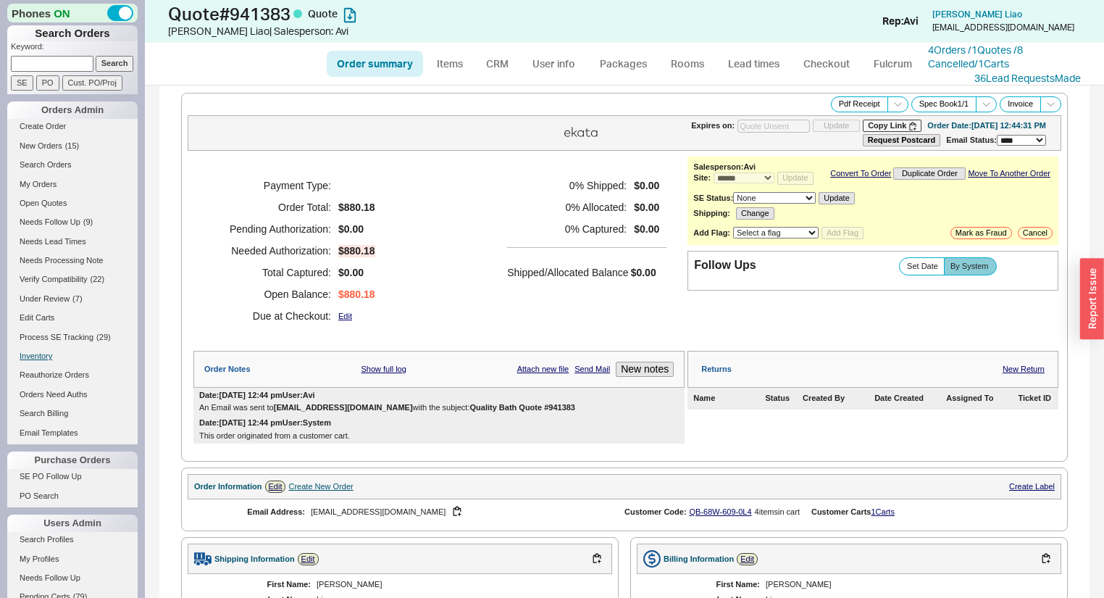
type input "[DATE]"
click at [907, 271] on span "Set Date" at bounding box center [922, 266] width 31 height 9
click at [0, 0] on input "Set Date" at bounding box center [0, 0] width 0 height 0
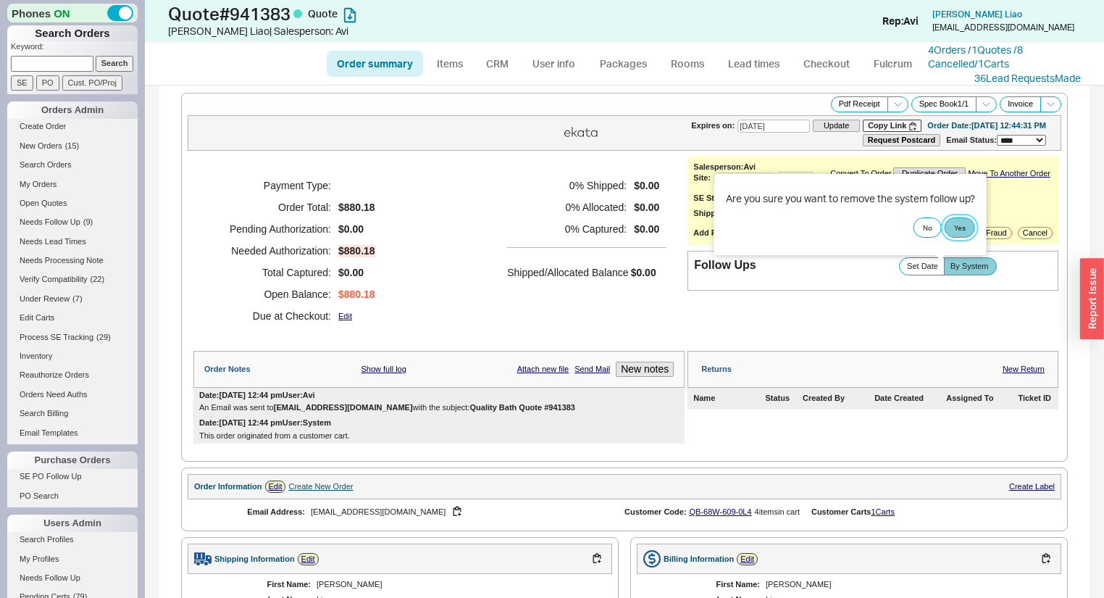
click at [959, 231] on button "Yes" at bounding box center [960, 227] width 30 height 20
select select "LOW"
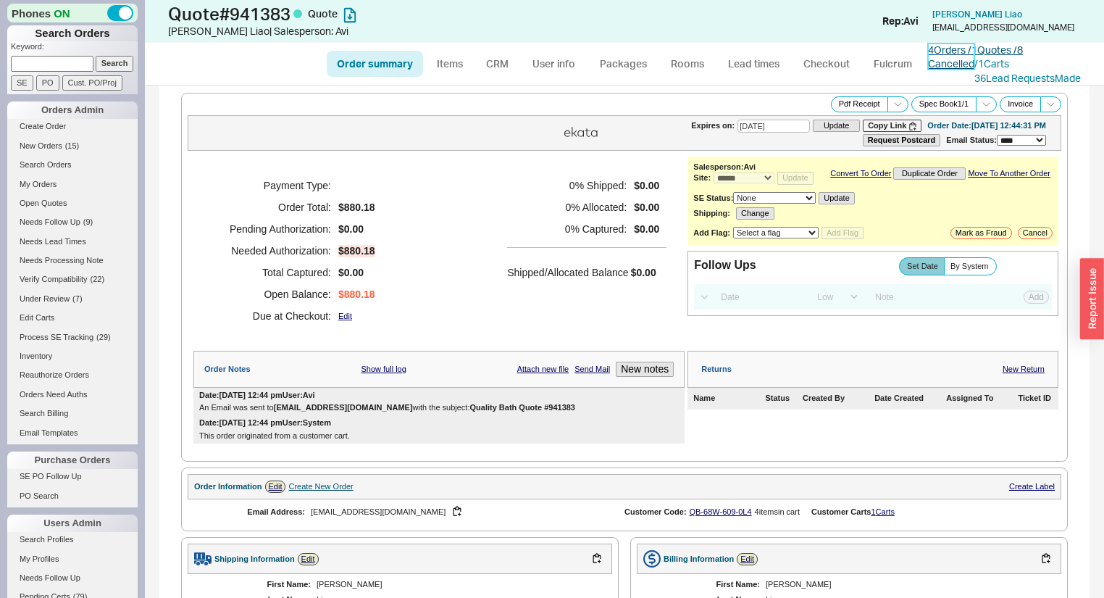
click at [958, 46] on link "4 Orders / 1 Quotes / 8 Cancelled" at bounding box center [975, 56] width 95 height 27
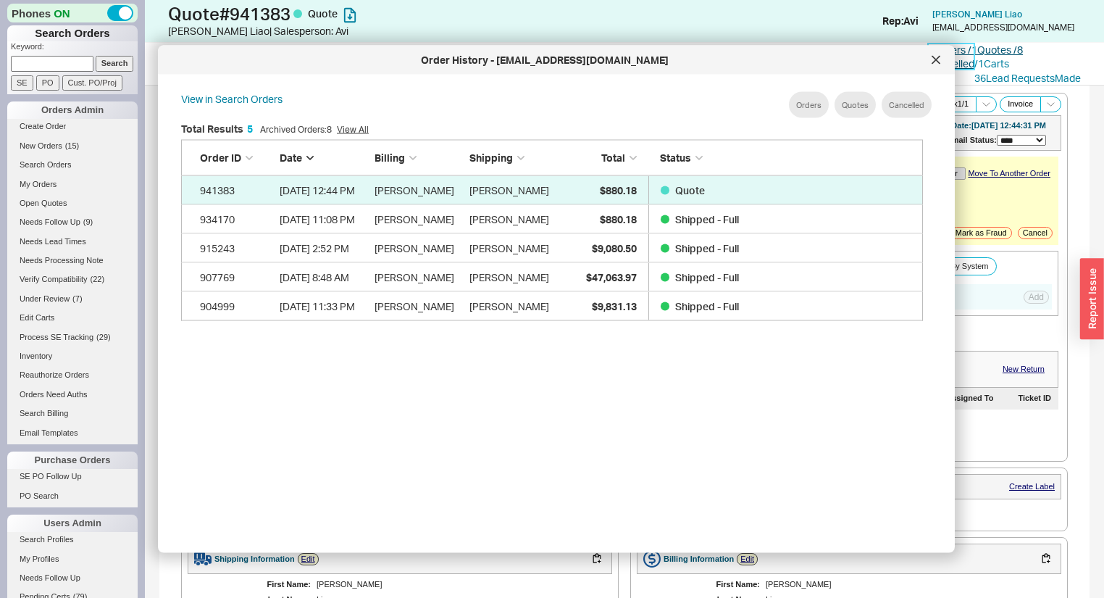
scroll to position [435, 756]
click at [934, 69] on div at bounding box center [935, 60] width 23 height 23
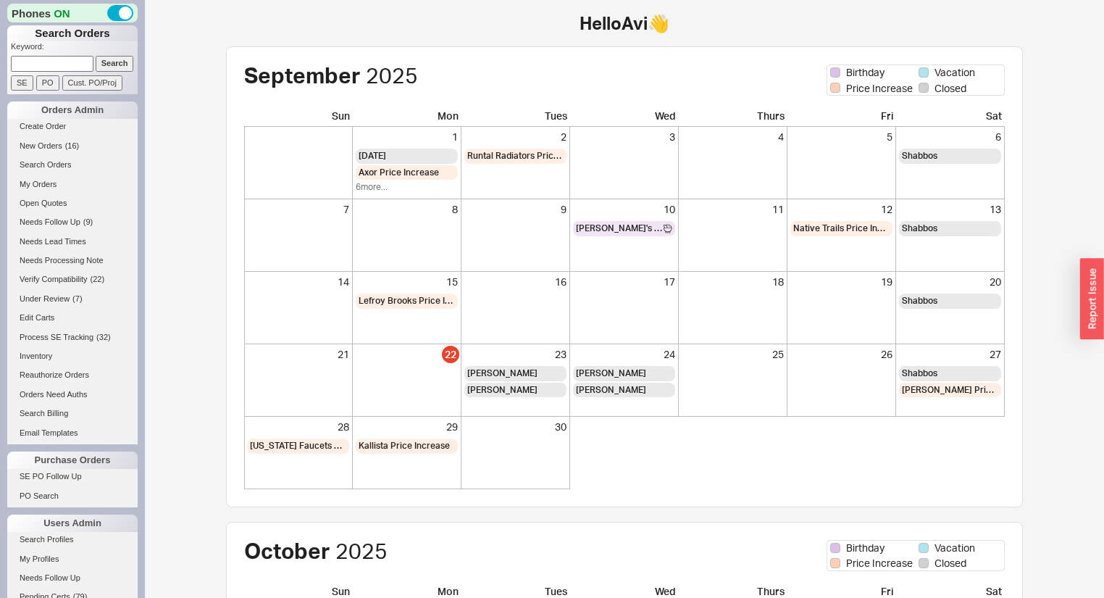
paste input "[EMAIL_ADDRESS][DOMAIN_NAME]"
type input "[EMAIL_ADDRESS][DOMAIN_NAME]"
click at [110, 66] on input "Search" at bounding box center [115, 63] width 38 height 15
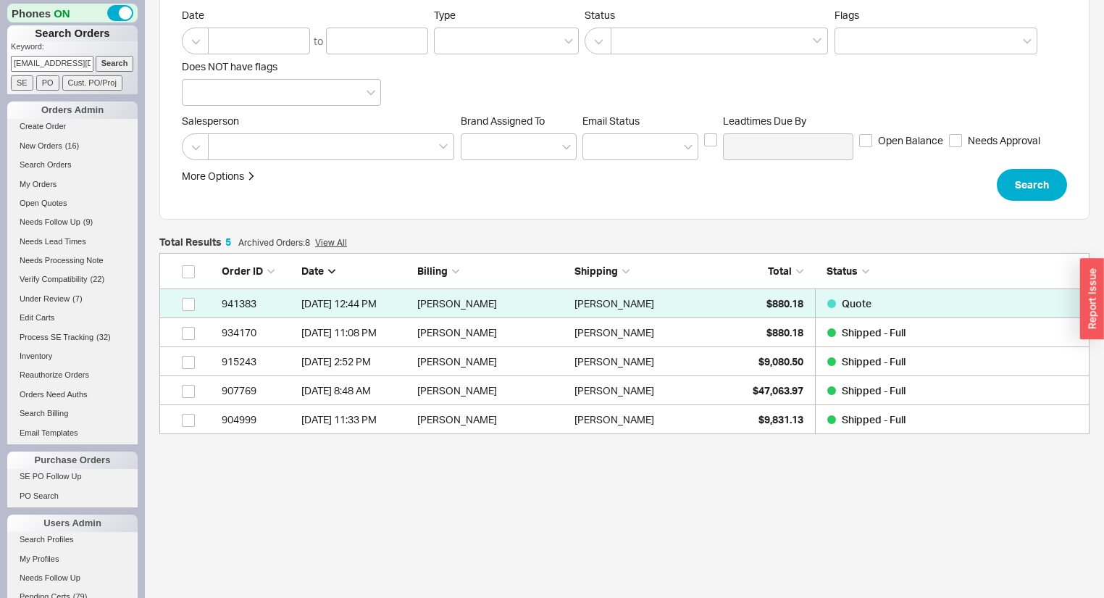
scroll to position [166, 0]
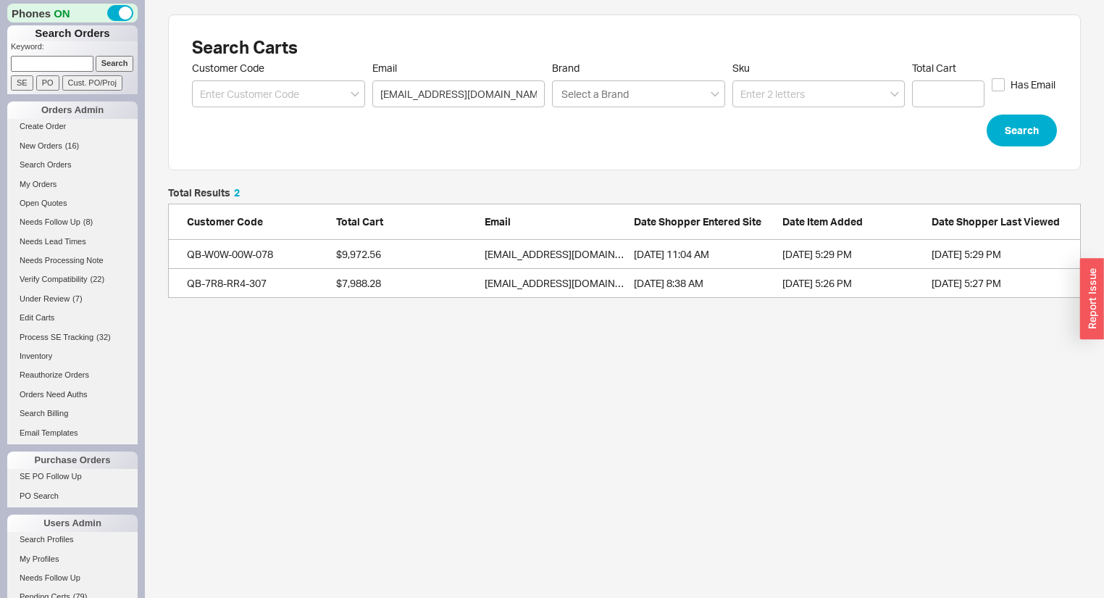
scroll to position [101, 904]
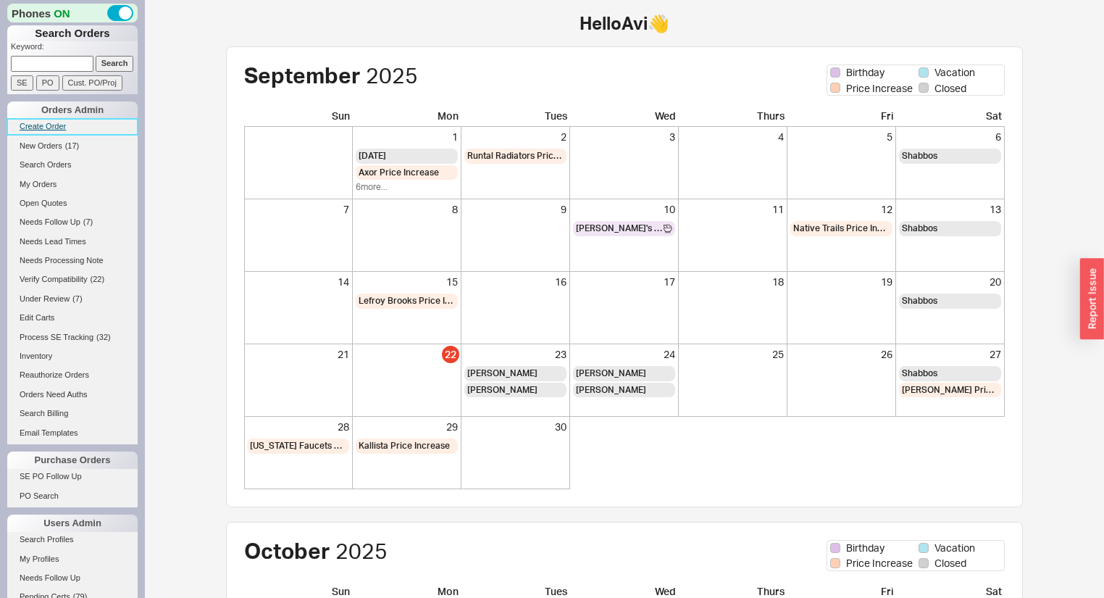
click at [54, 122] on link "Create Order" at bounding box center [72, 126] width 130 height 15
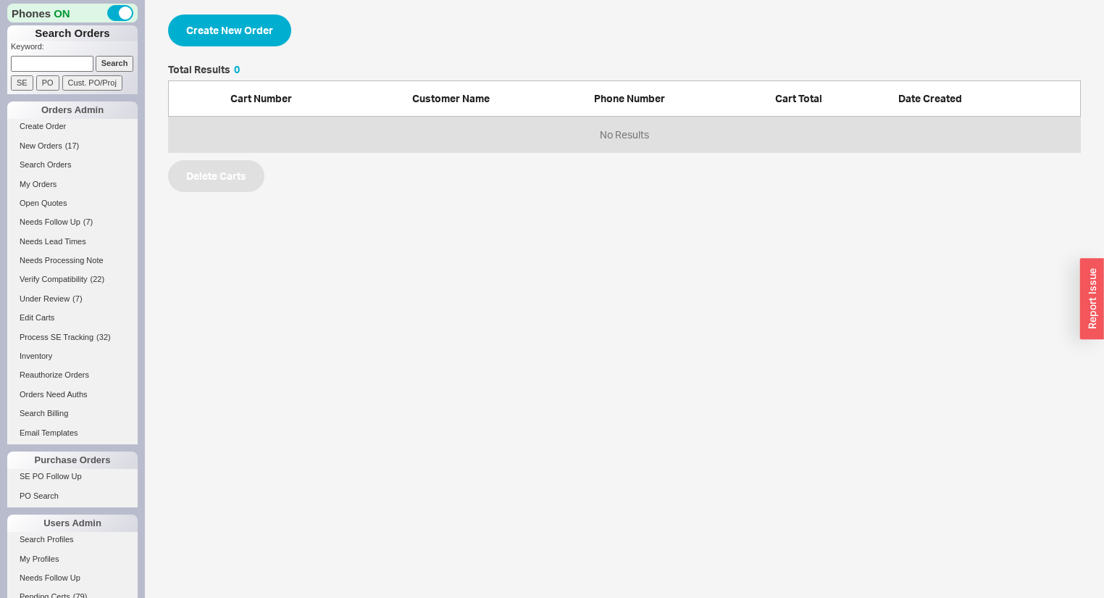
select select "3"
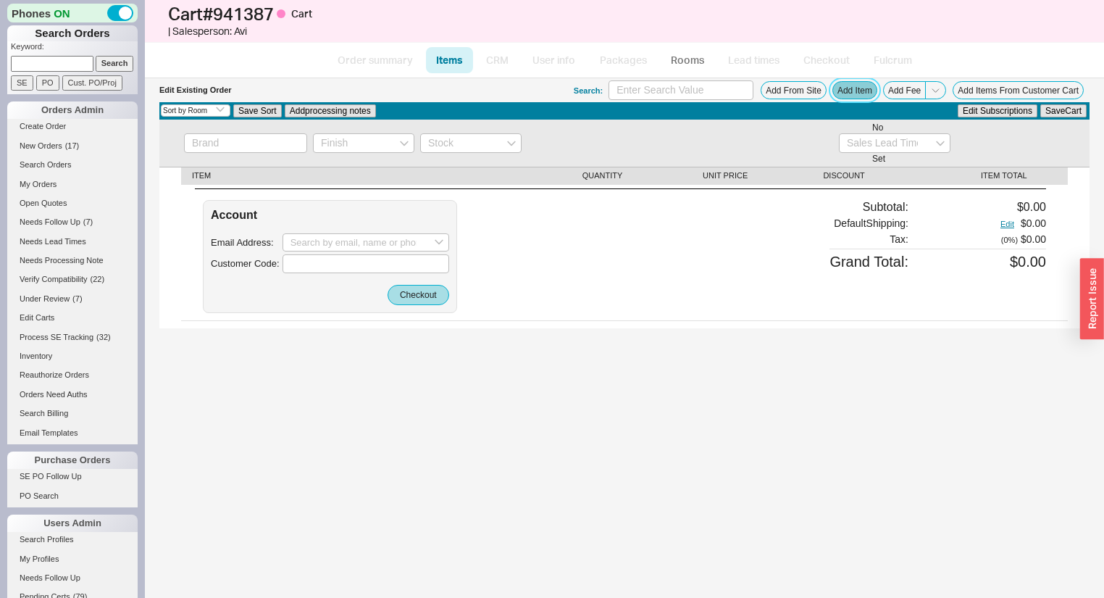
click at [853, 88] on button "Add Item" at bounding box center [854, 90] width 45 height 18
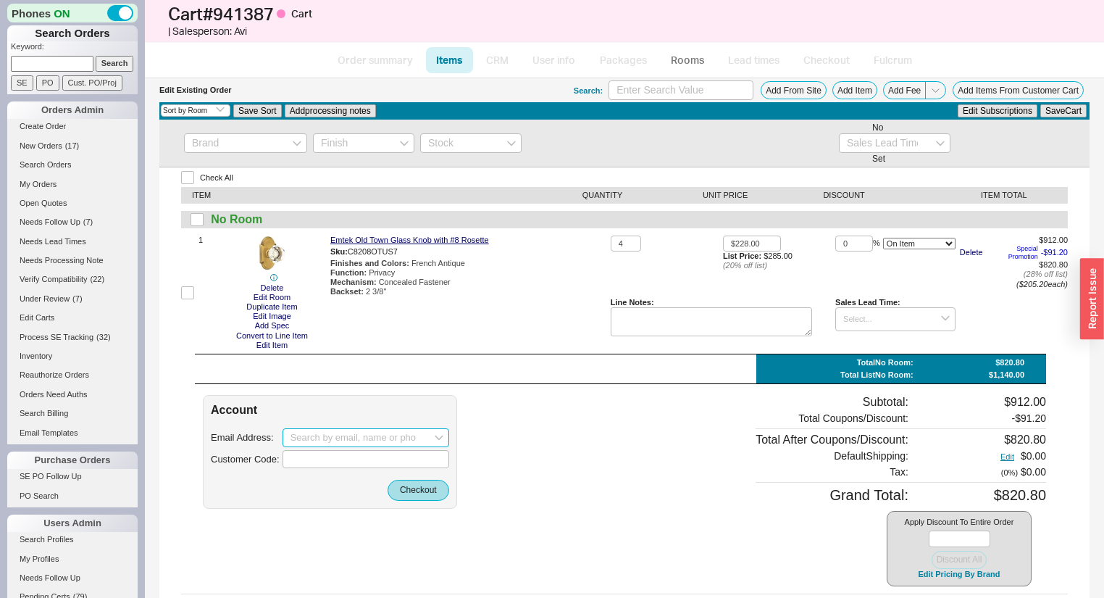
click at [310, 438] on input at bounding box center [366, 437] width 167 height 19
paste input "[EMAIL_ADDRESS][DOMAIN_NAME]"
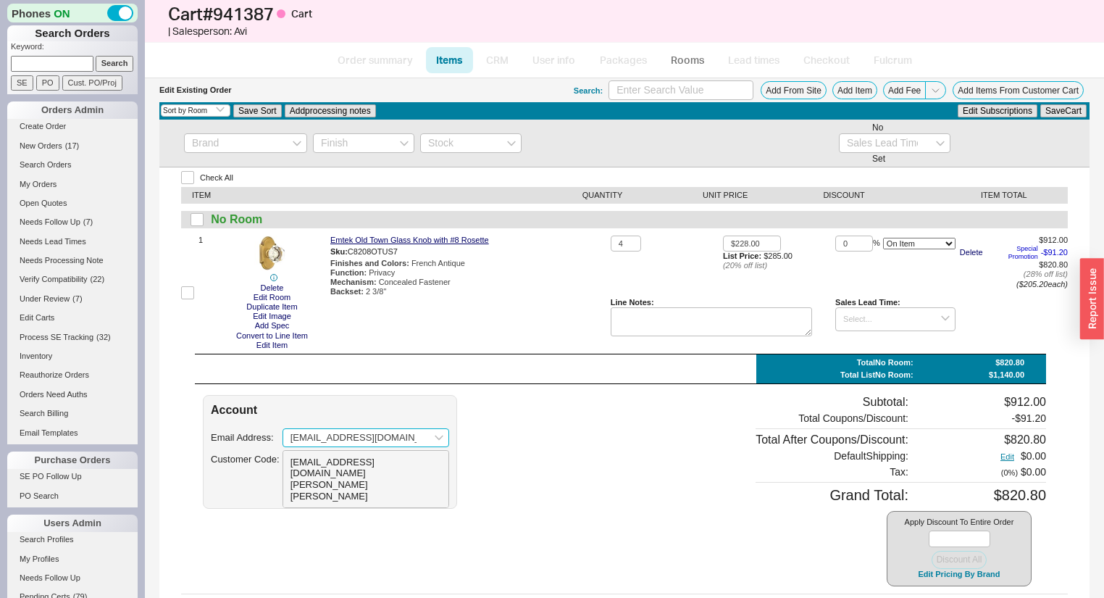
click at [359, 479] on div "[PERSON_NAME]" at bounding box center [366, 490] width 151 height 22
type input "[EMAIL_ADDRESS][DOMAIN_NAME]"
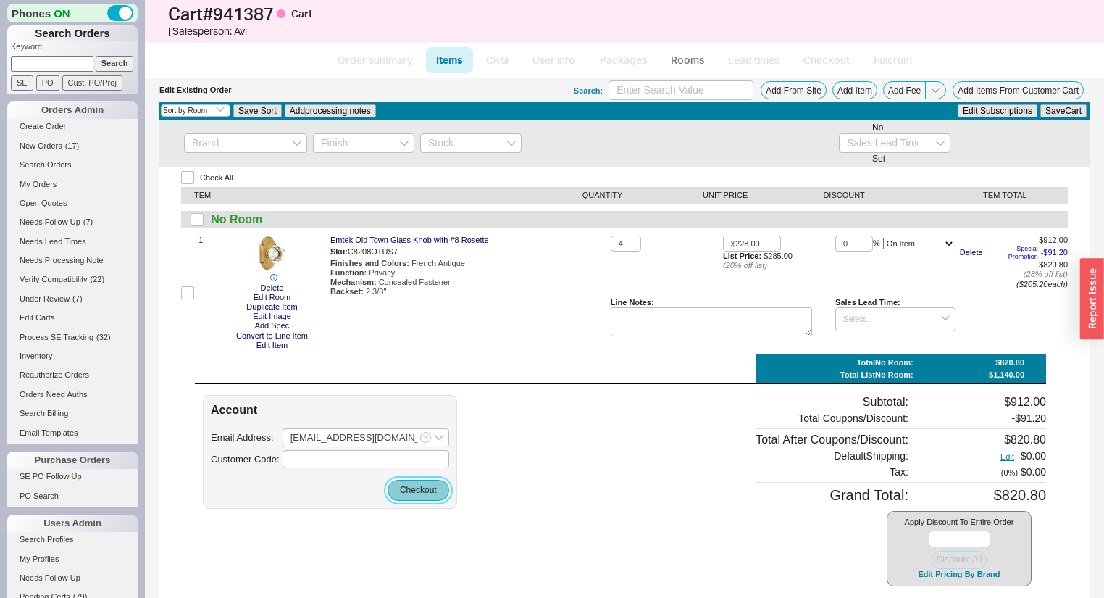
click at [417, 490] on button "Checkout" at bounding box center [419, 490] width 62 height 20
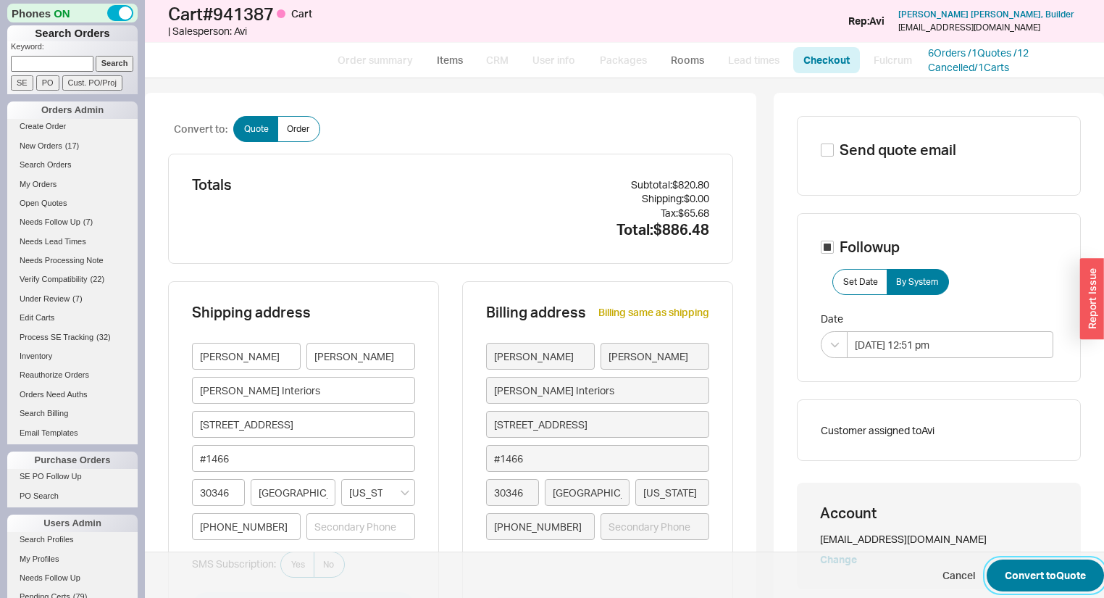
click at [1006, 569] on button "Convert to Quote" at bounding box center [1045, 575] width 117 height 32
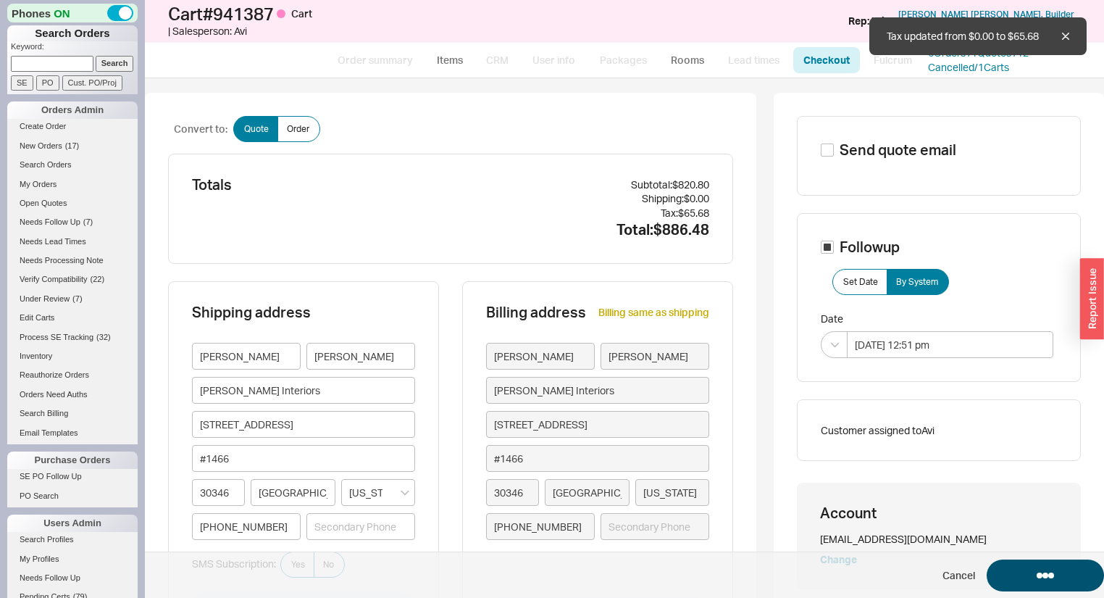
select select "*"
select select "3"
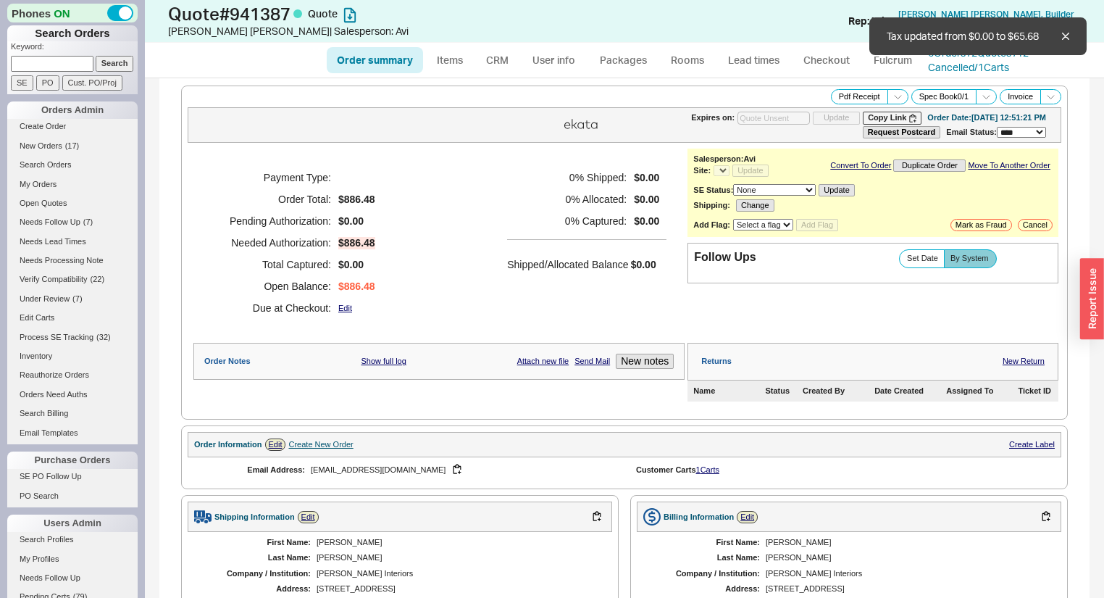
select select "*"
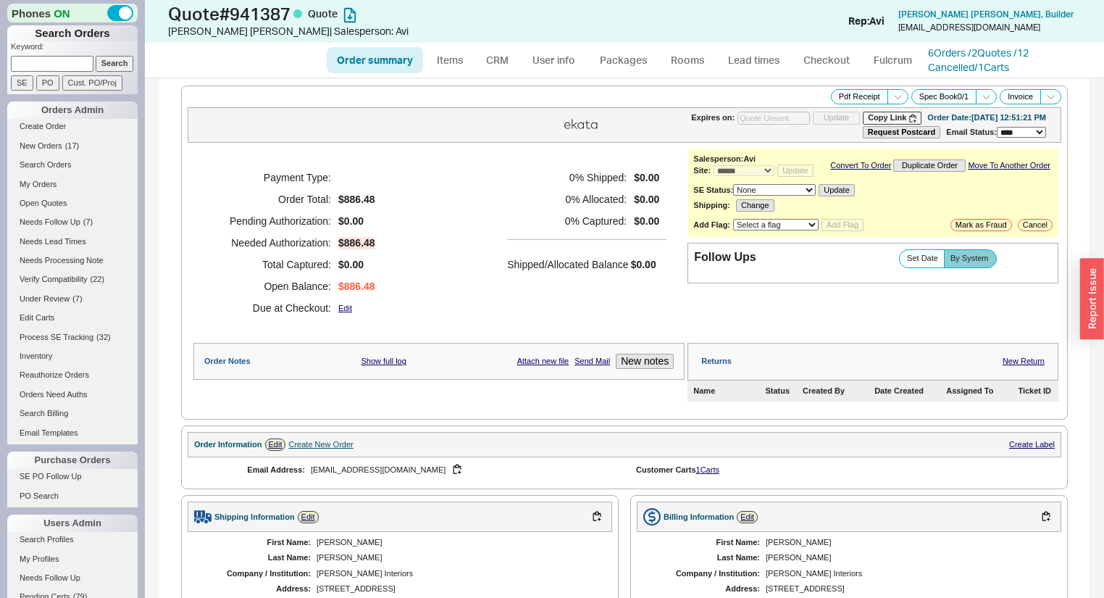
click at [474, 54] on li "Items" at bounding box center [450, 60] width 50 height 26
click at [442, 52] on link "Items" at bounding box center [449, 60] width 47 height 26
select select "3"
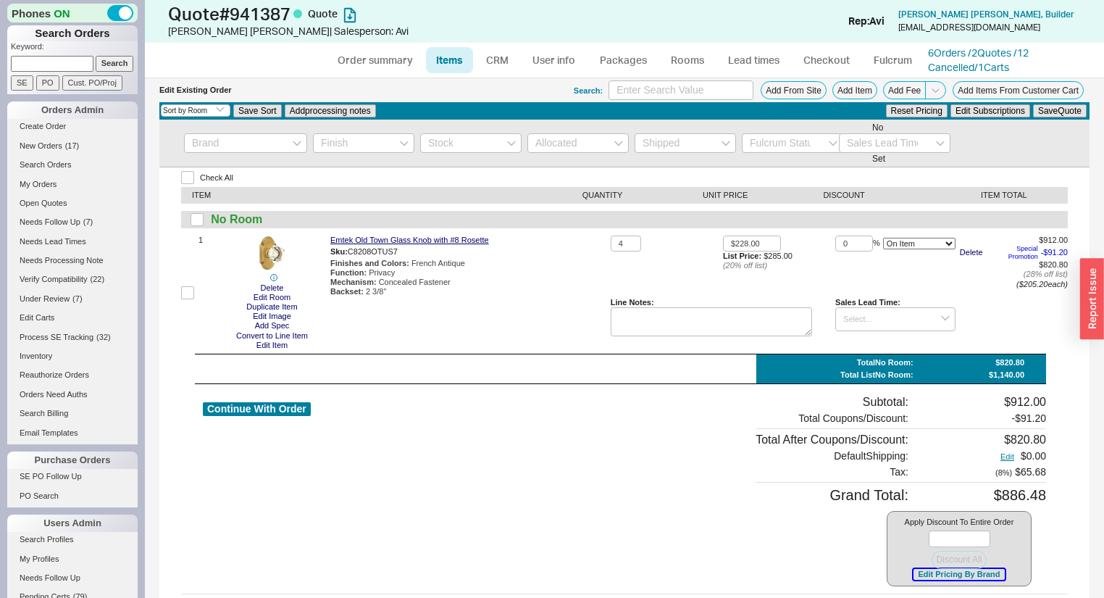
click at [976, 575] on button "Edit Pricing By Brand" at bounding box center [959, 574] width 91 height 11
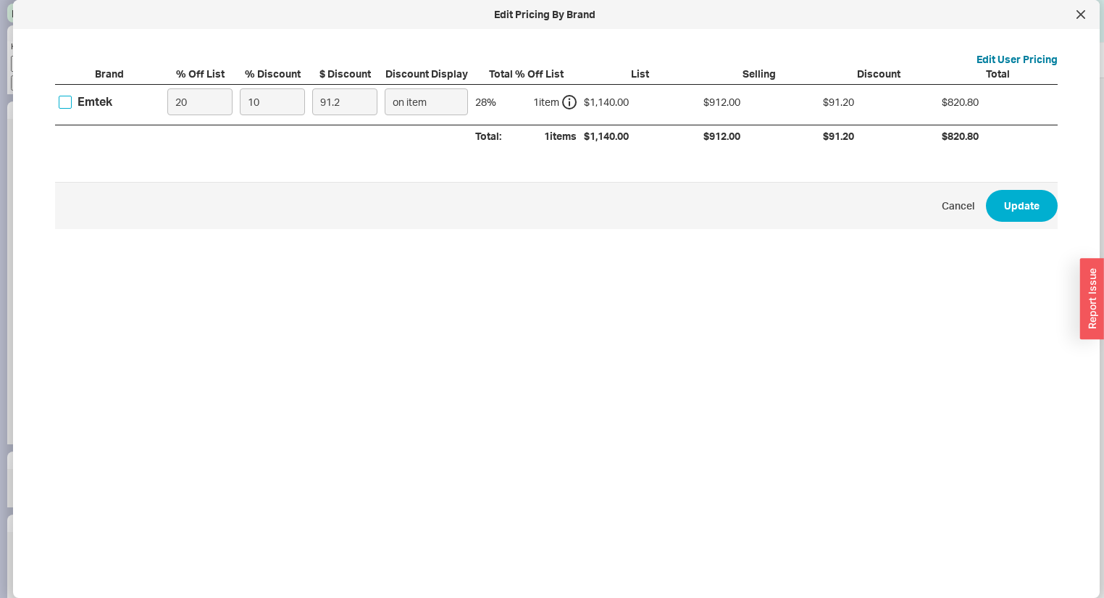
click at [64, 103] on input "Emtek" at bounding box center [65, 102] width 13 height 13
checkbox input "true"
drag, startPoint x: 209, startPoint y: 101, endPoint x: 59, endPoint y: 87, distance: 149.9
click at [0, 0] on div "Emtek 20 10 91.2 on item 28 % 1 item $1,140.00 $912.00 $91.20 $820.80" at bounding box center [0, 0] width 0 height 0
type input "2"
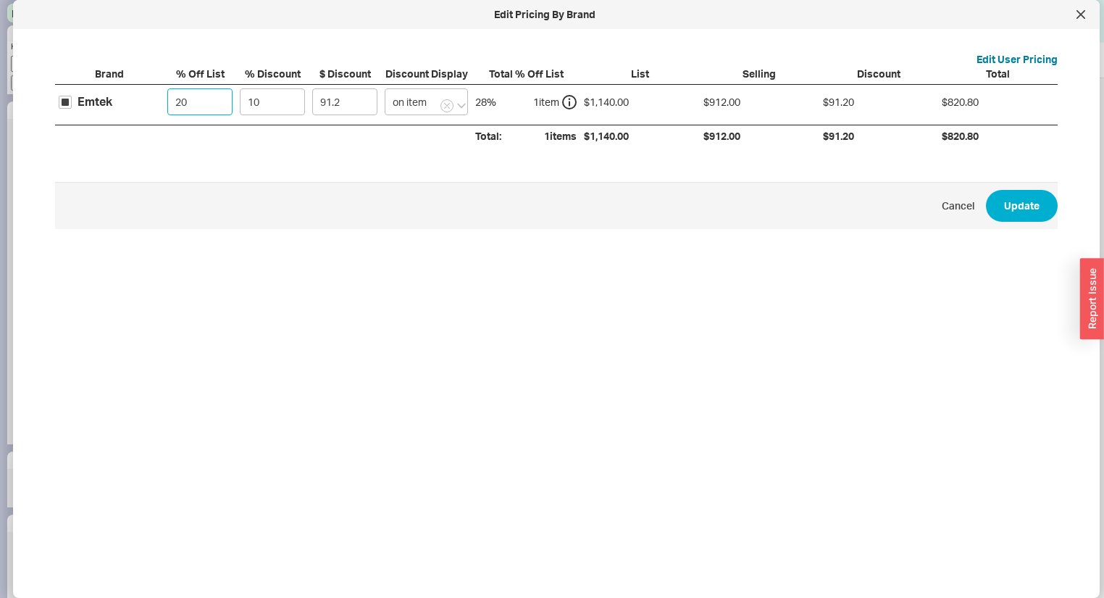
type input "111.72"
type input "28"
type input "82.08"
type input "28"
drag, startPoint x: 283, startPoint y: 88, endPoint x: 169, endPoint y: 75, distance: 115.2
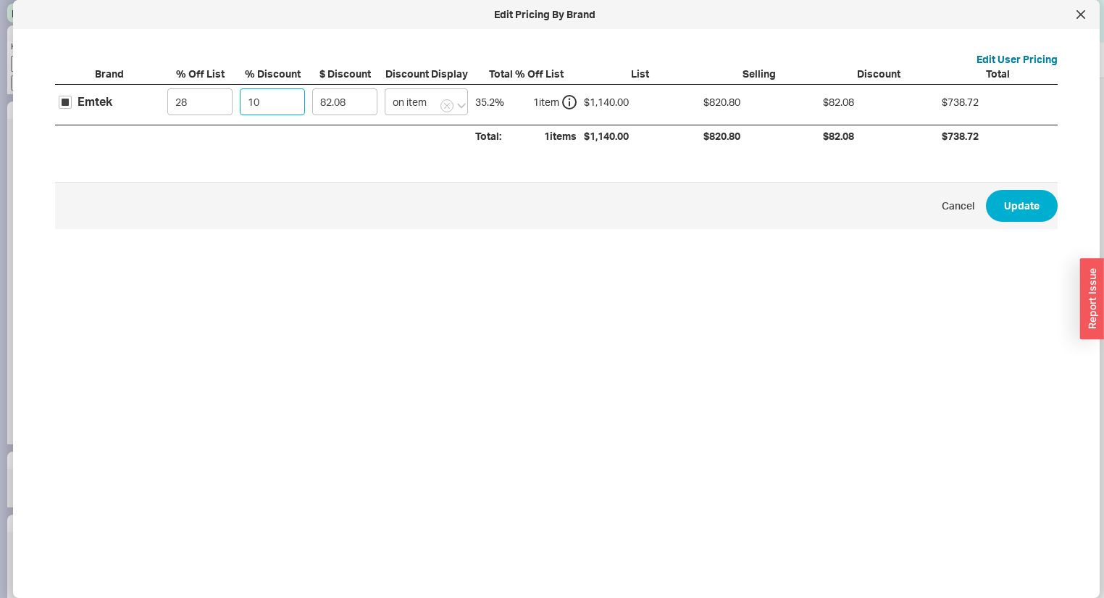
click at [199, 81] on div "Brand % Off List % Discount $ Discount Discount Display Total % Off List List S…" at bounding box center [556, 107] width 1003 height 80
type input "5"
type input "41.04"
type input "5"
click at [1033, 219] on button "Update" at bounding box center [1022, 206] width 72 height 32
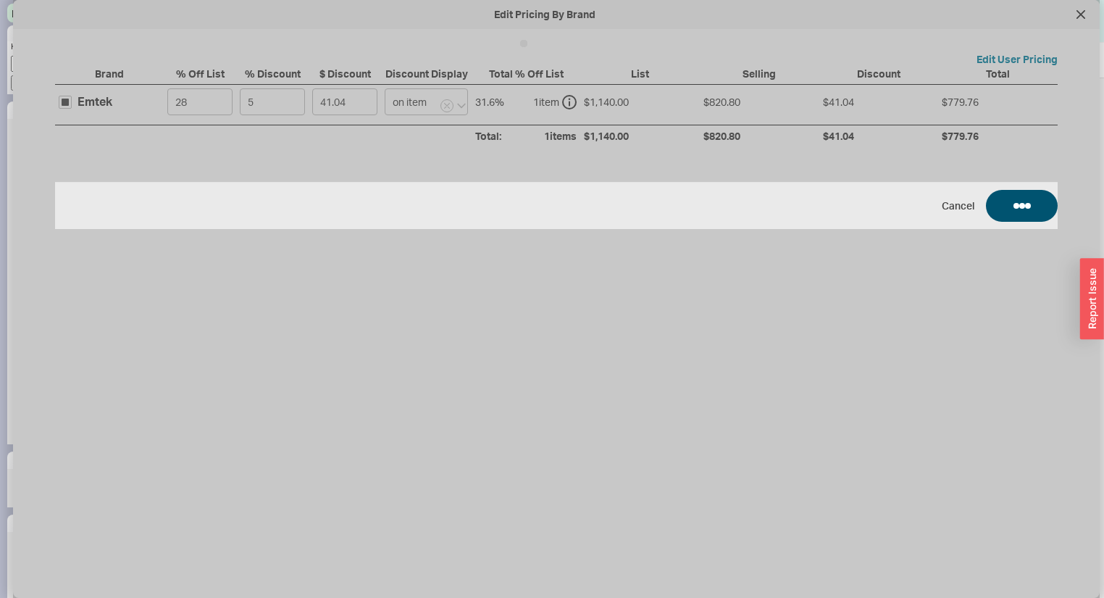
type input "$205.20"
type input "5"
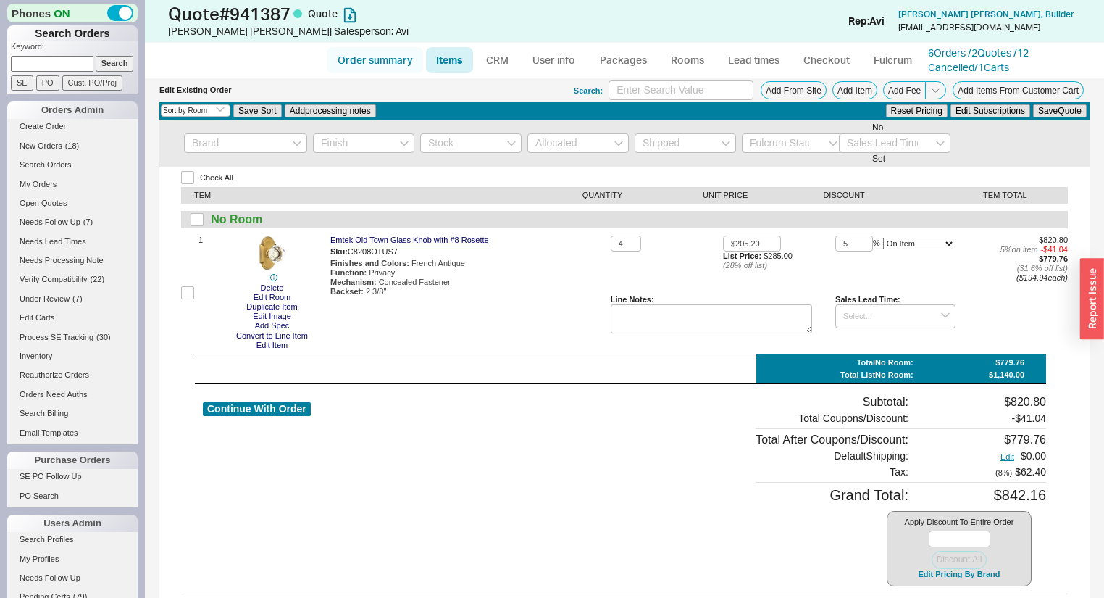
drag, startPoint x: 380, startPoint y: 50, endPoint x: 387, endPoint y: 57, distance: 10.2
click at [380, 50] on link "Order summary" at bounding box center [375, 60] width 96 height 26
select select "*"
select select "3"
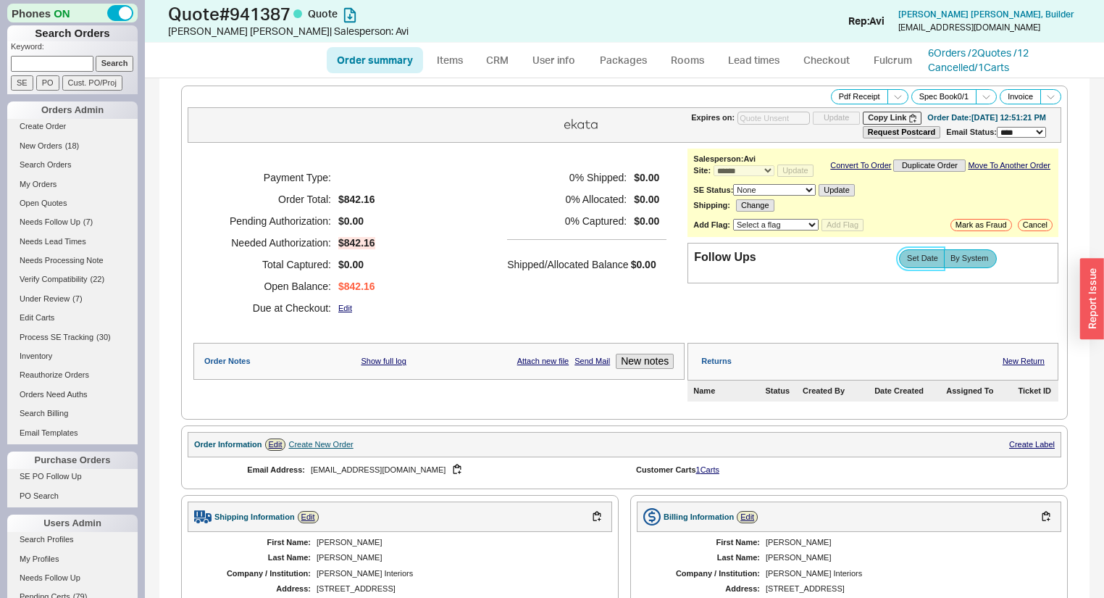
click at [918, 263] on span "Set Date" at bounding box center [922, 258] width 31 height 9
click at [0, 0] on input "Set Date" at bounding box center [0, 0] width 0 height 0
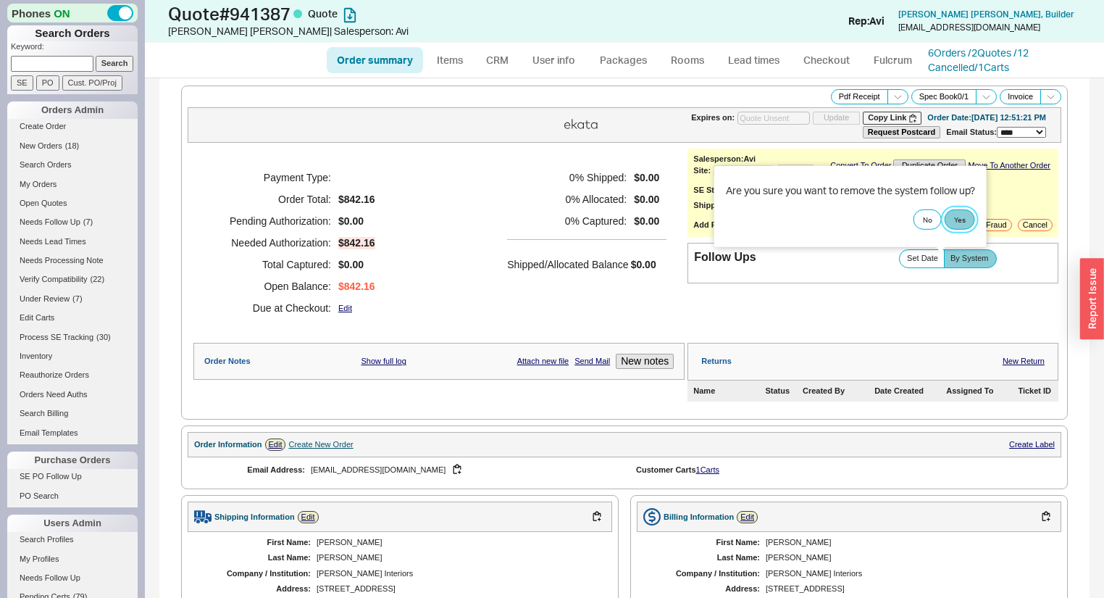
click at [963, 220] on button "Yes" at bounding box center [960, 219] width 30 height 20
select select "LOW"
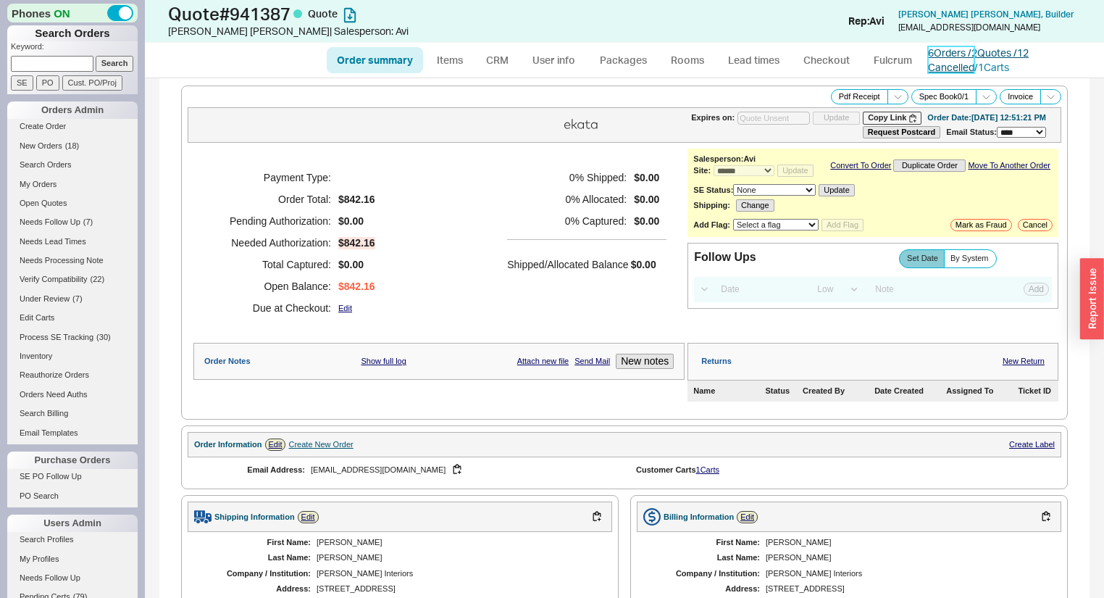
click at [946, 48] on link "6 Orders / 2 Quotes / 12 Cancelled" at bounding box center [978, 59] width 101 height 27
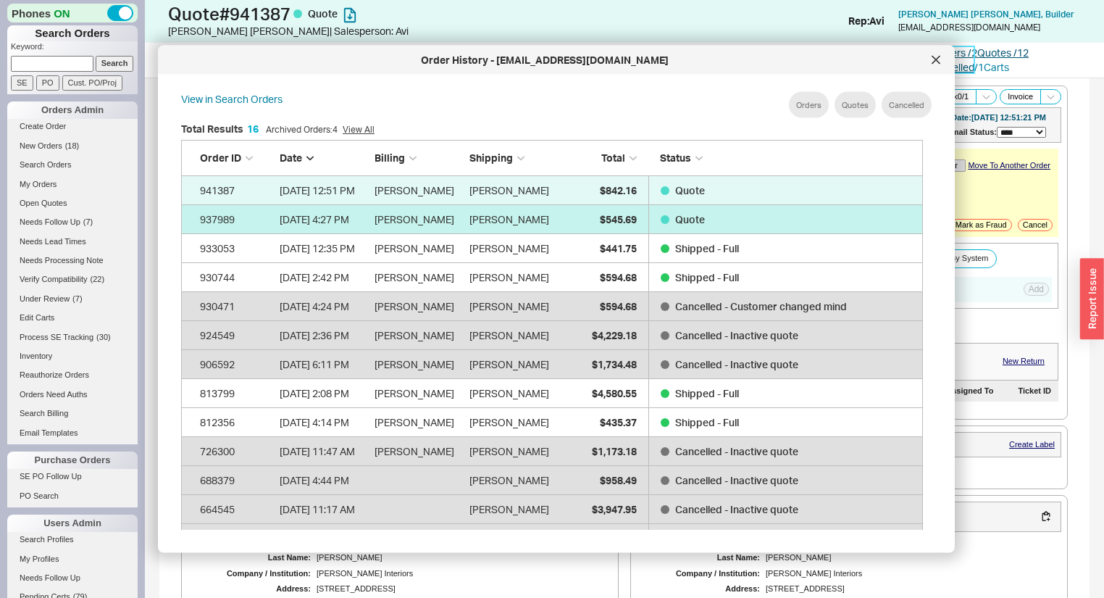
scroll to position [435, 756]
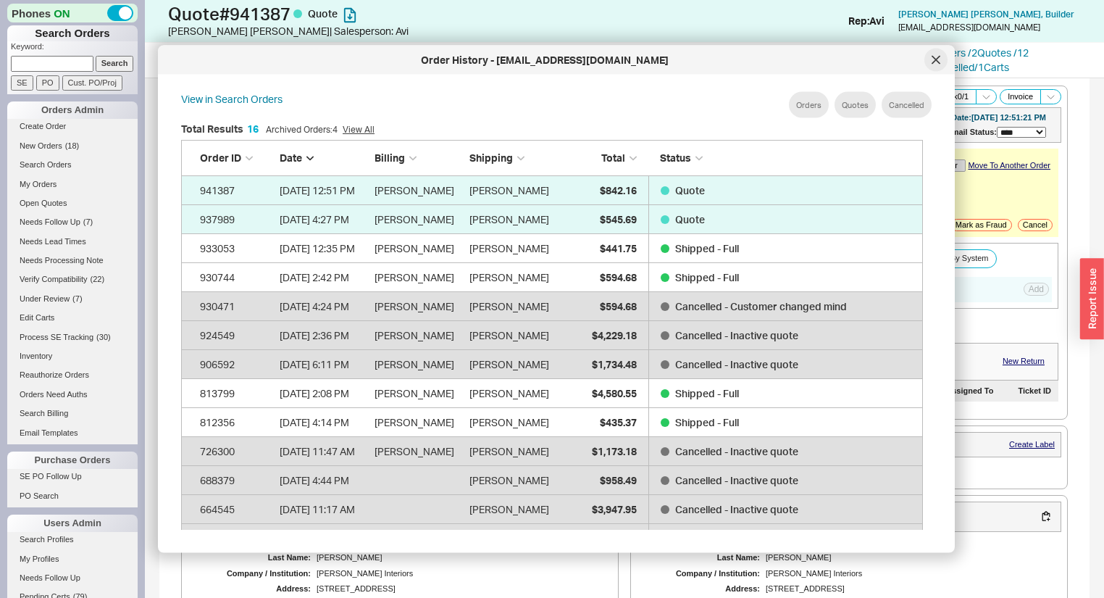
click at [935, 62] on icon at bounding box center [936, 60] width 9 height 9
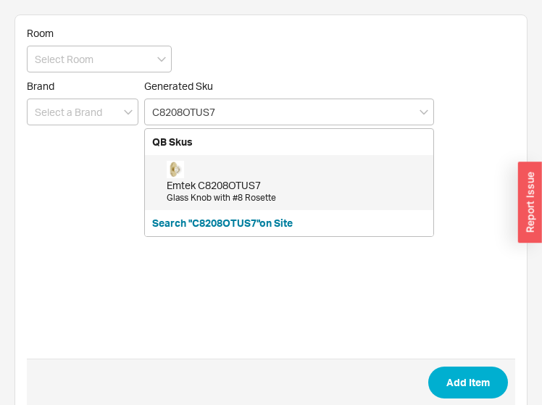
click at [243, 175] on div "Emtek C8208OTUS7 Glass Knob with #8 Rosette" at bounding box center [296, 182] width 259 height 43
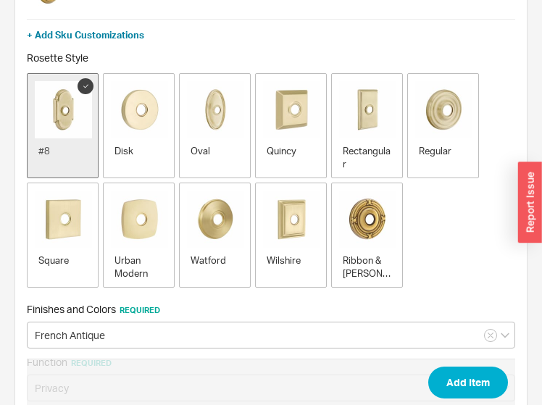
scroll to position [232, 0]
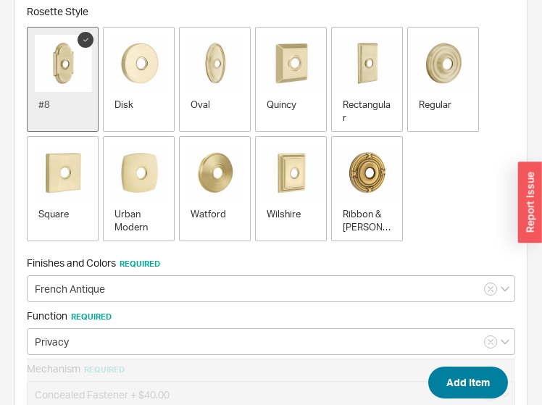
type input "C8208OTUS7"
click at [474, 385] on button "Add Item" at bounding box center [468, 383] width 80 height 32
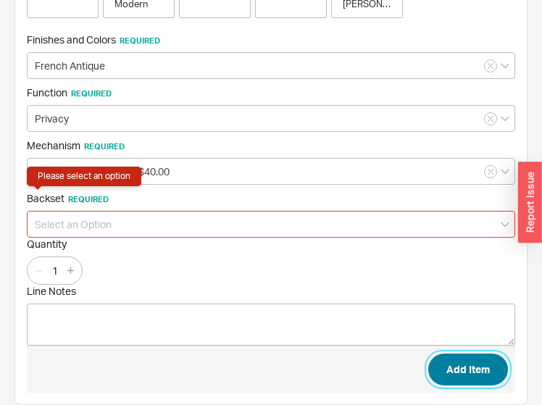
scroll to position [464, 0]
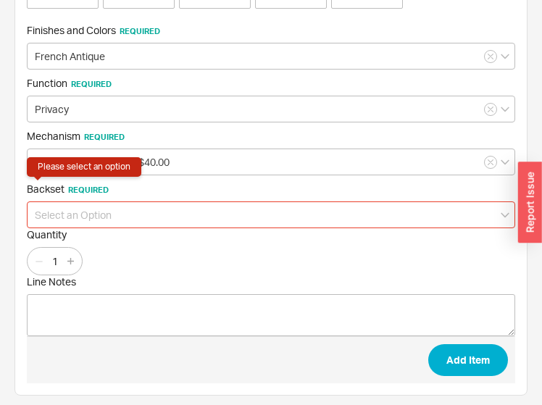
click at [178, 206] on input at bounding box center [271, 214] width 488 height 27
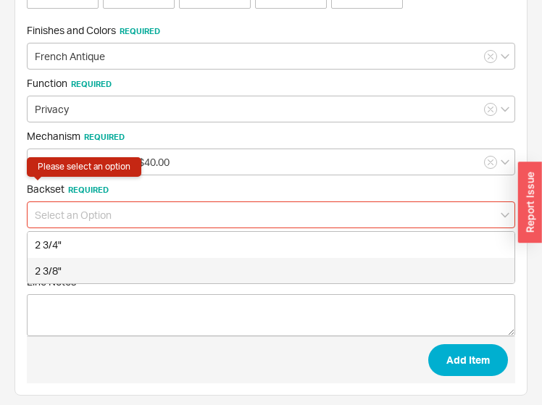
click at [64, 271] on div "2 3/8"" at bounding box center [271, 271] width 487 height 26
type input "2 3/8""
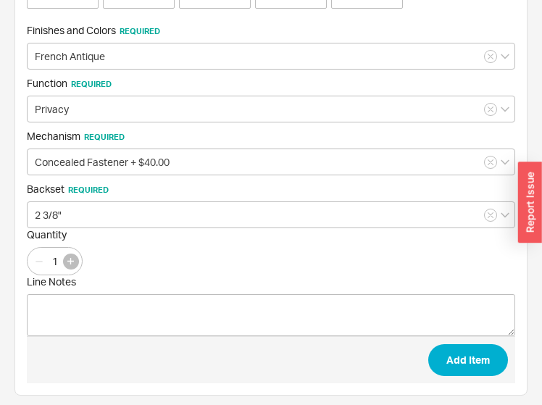
click at [72, 258] on icon "button" at bounding box center [70, 261] width 7 height 7
click at [72, 259] on icon "button" at bounding box center [70, 261] width 7 height 7
click at [38, 261] on icon "button" at bounding box center [39, 261] width 7 height 1
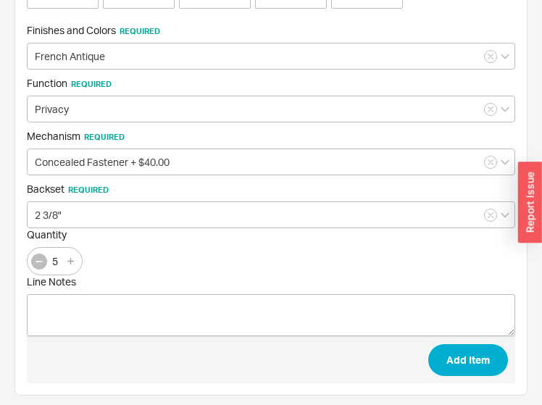
type input "4"
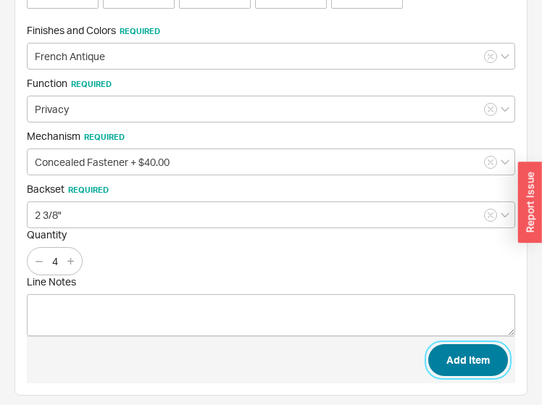
click at [494, 352] on button "Add Item" at bounding box center [468, 360] width 80 height 32
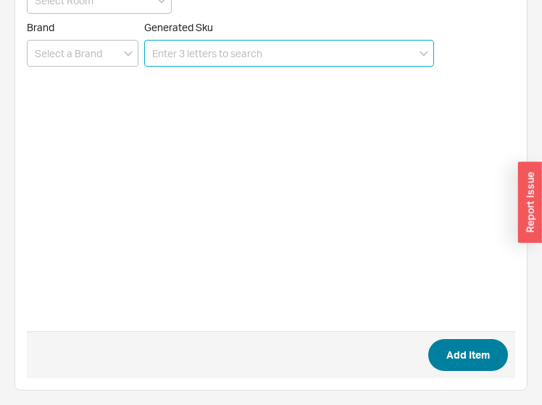
scroll to position [58, 0]
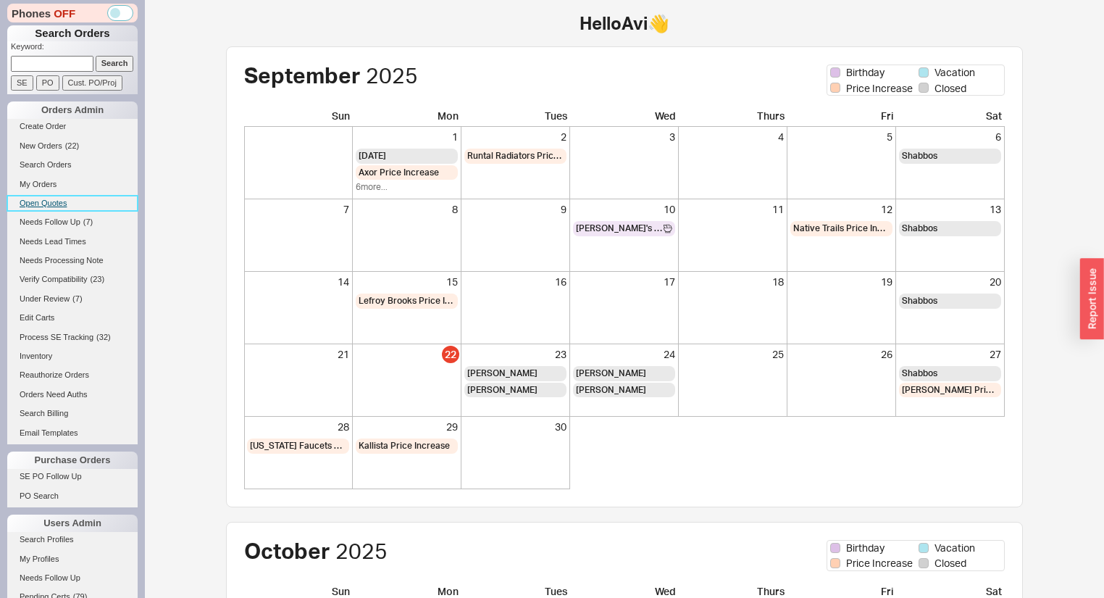
click at [49, 199] on link "Open Quotes" at bounding box center [72, 203] width 130 height 15
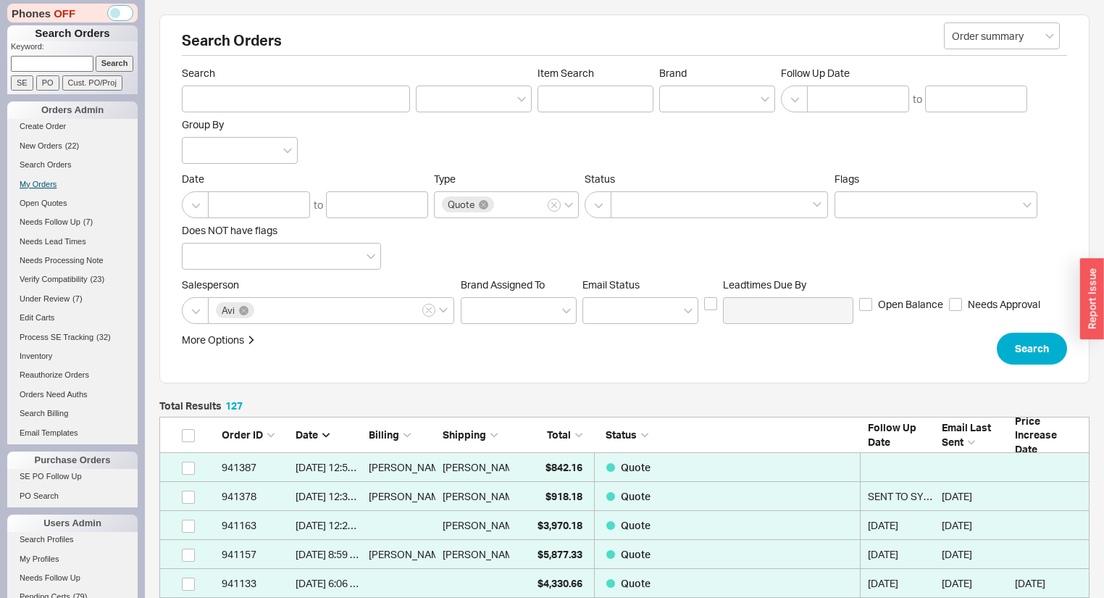
scroll to position [3707, 922]
click at [49, 183] on link "My Orders" at bounding box center [72, 184] width 130 height 15
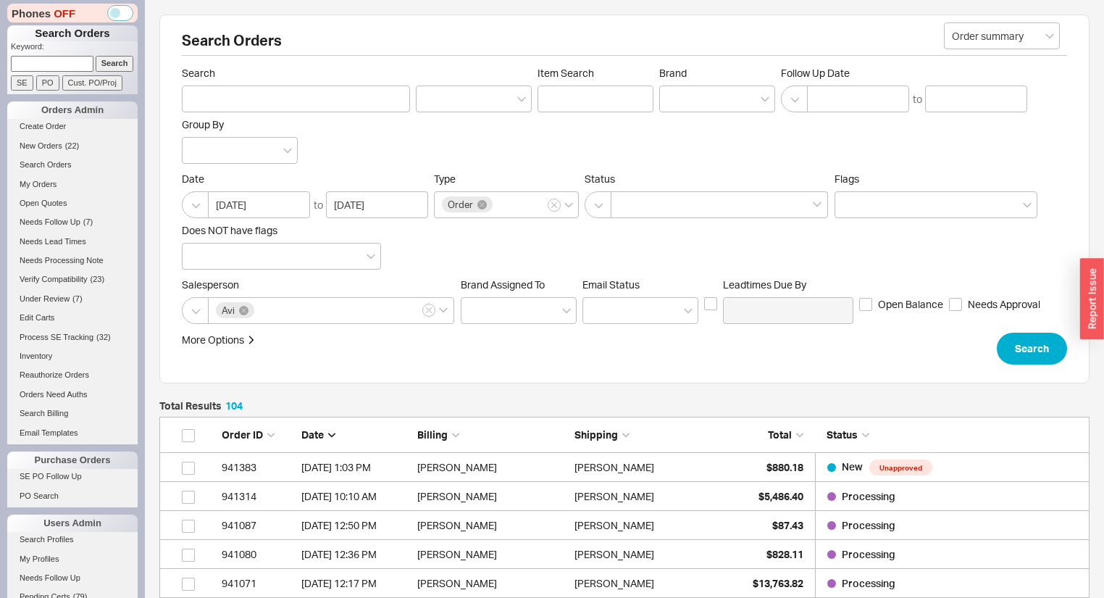
scroll to position [3041, 922]
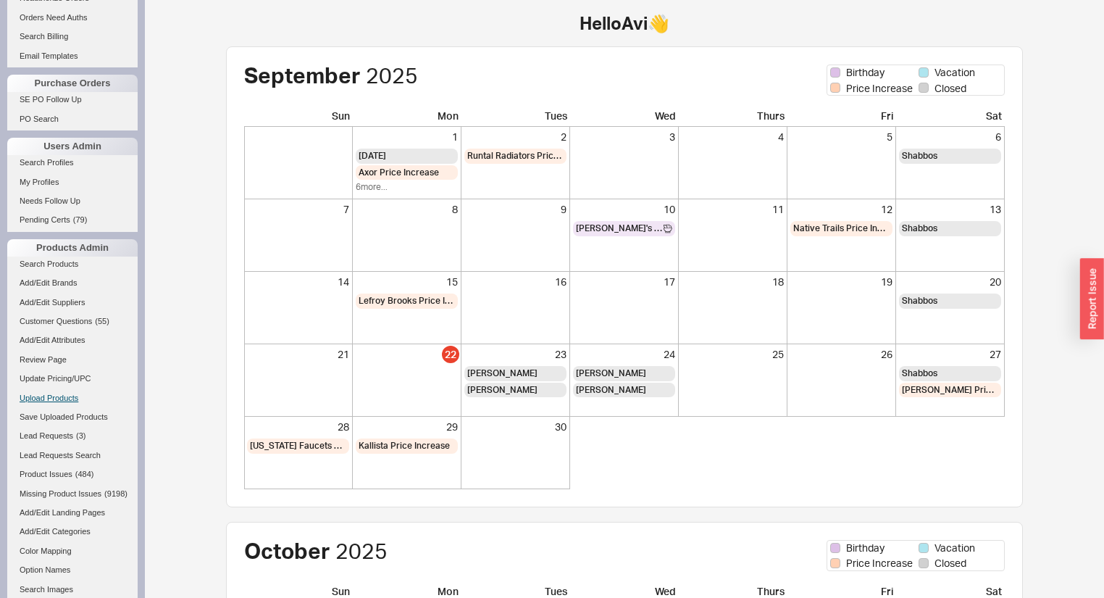
scroll to position [406, 0]
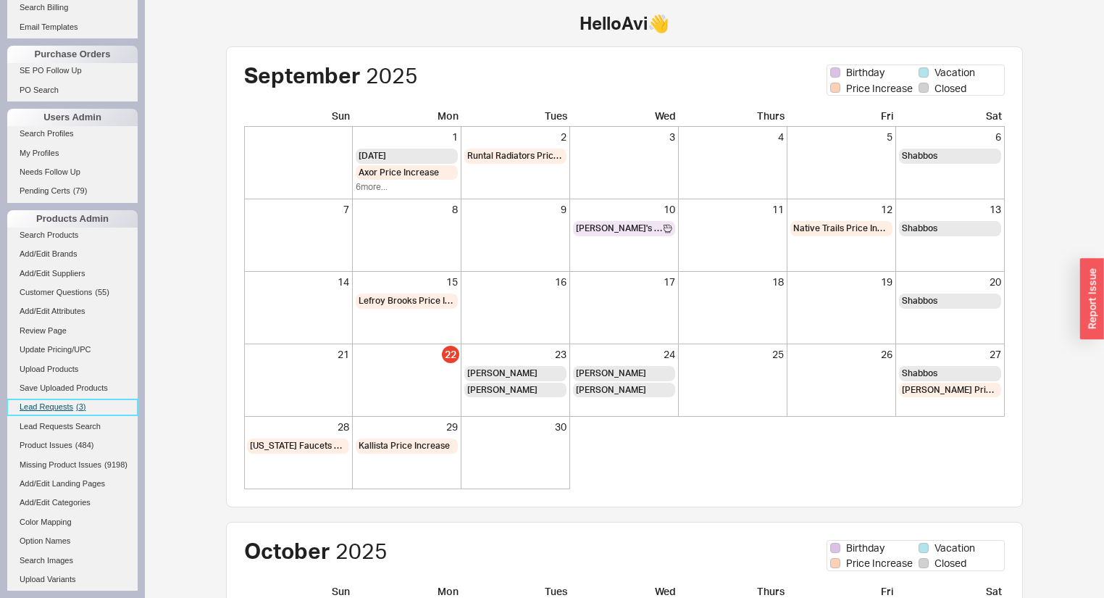
click at [83, 406] on span "( 3 )" at bounding box center [80, 406] width 9 height 9
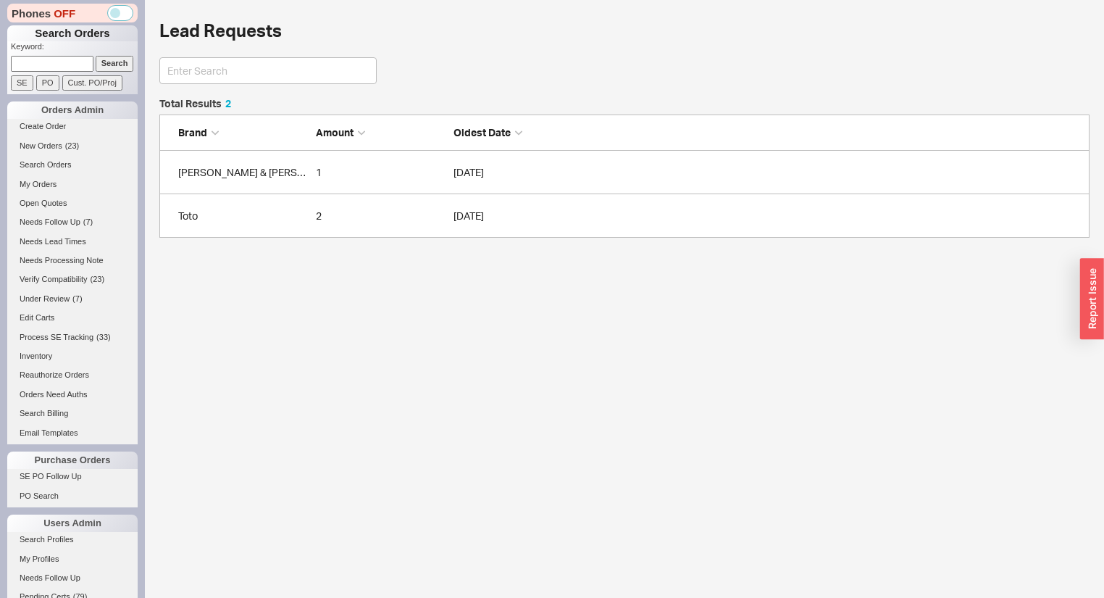
scroll to position [130, 922]
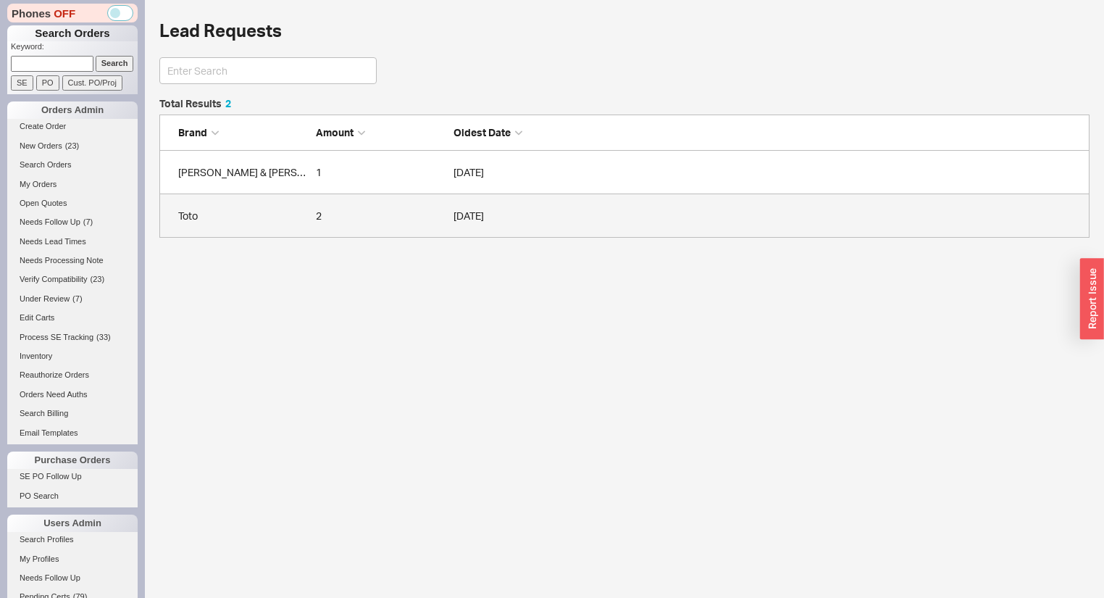
click at [448, 229] on link "Toto 2 [DATE]" at bounding box center [624, 215] width 930 height 43
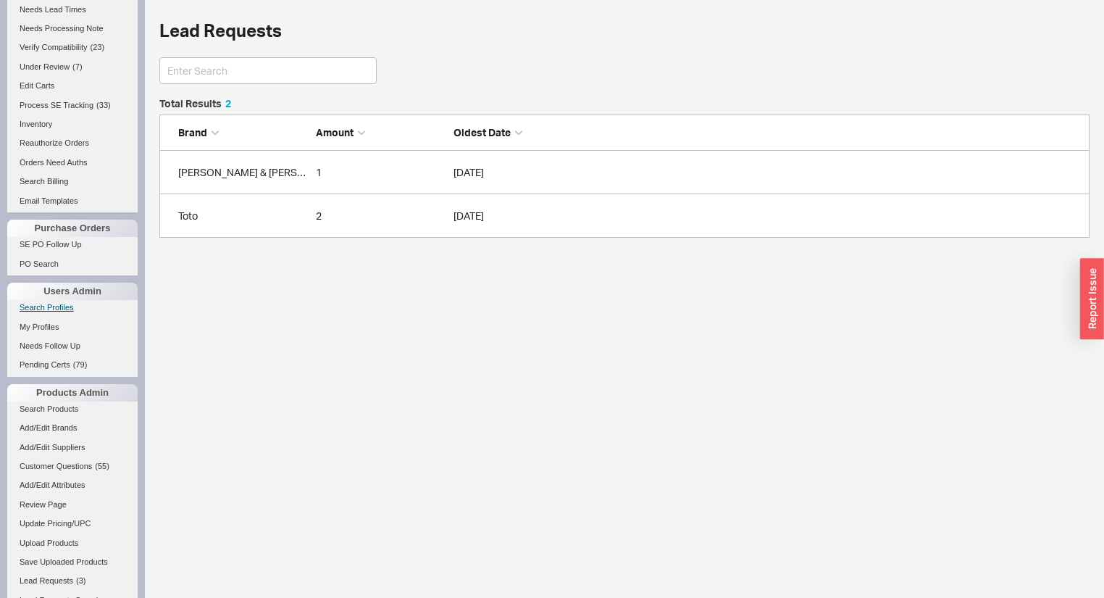
scroll to position [232, 0]
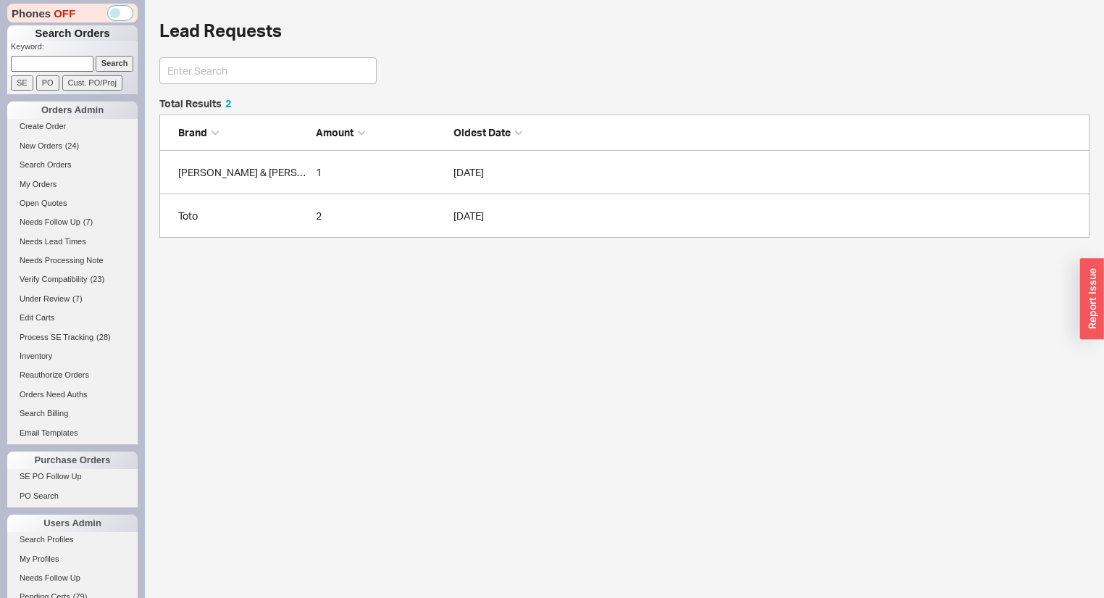
scroll to position [130, 922]
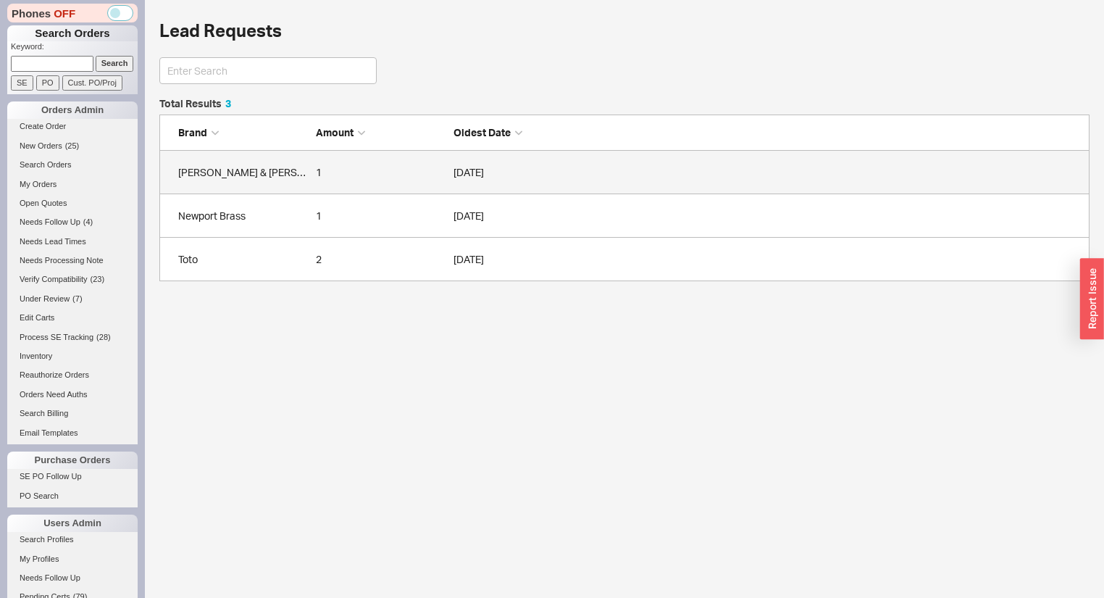
scroll to position [174, 922]
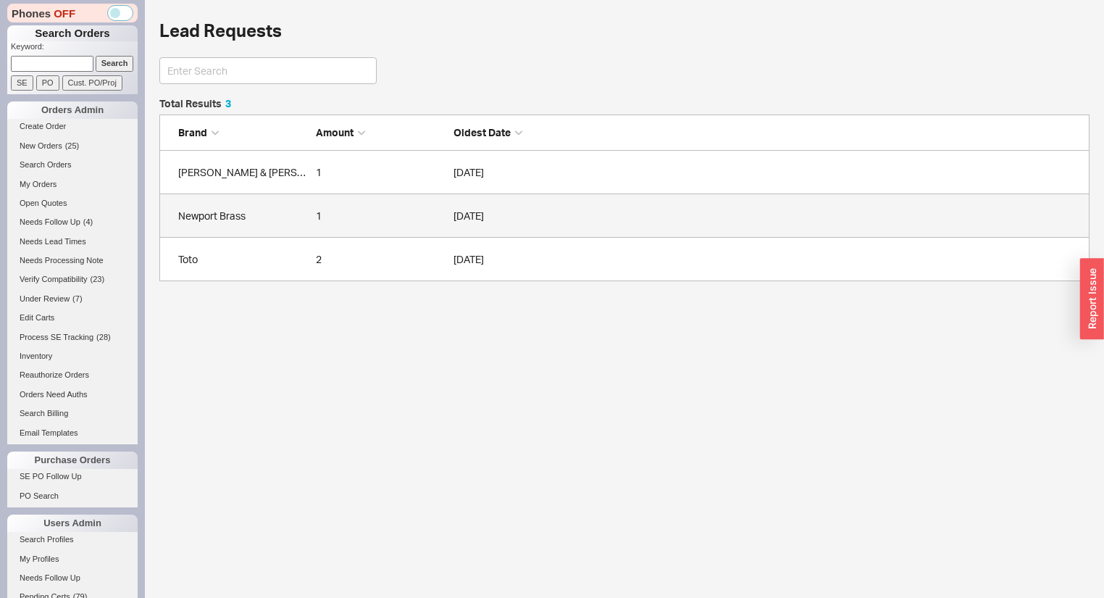
click at [311, 214] on link "Newport Brass 1 [DATE]" at bounding box center [624, 215] width 930 height 43
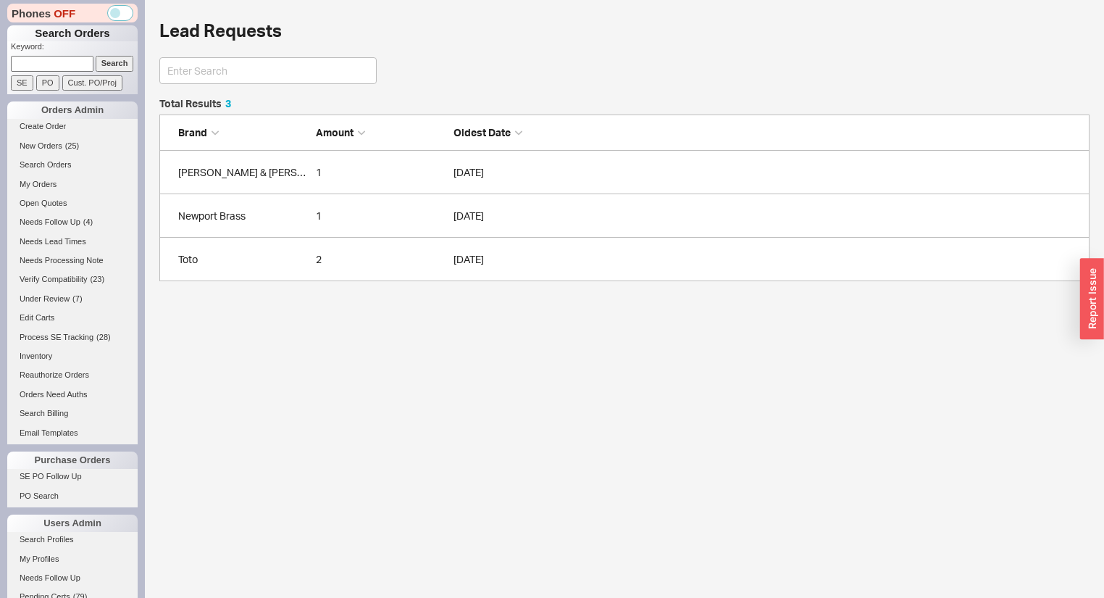
scroll to position [174, 922]
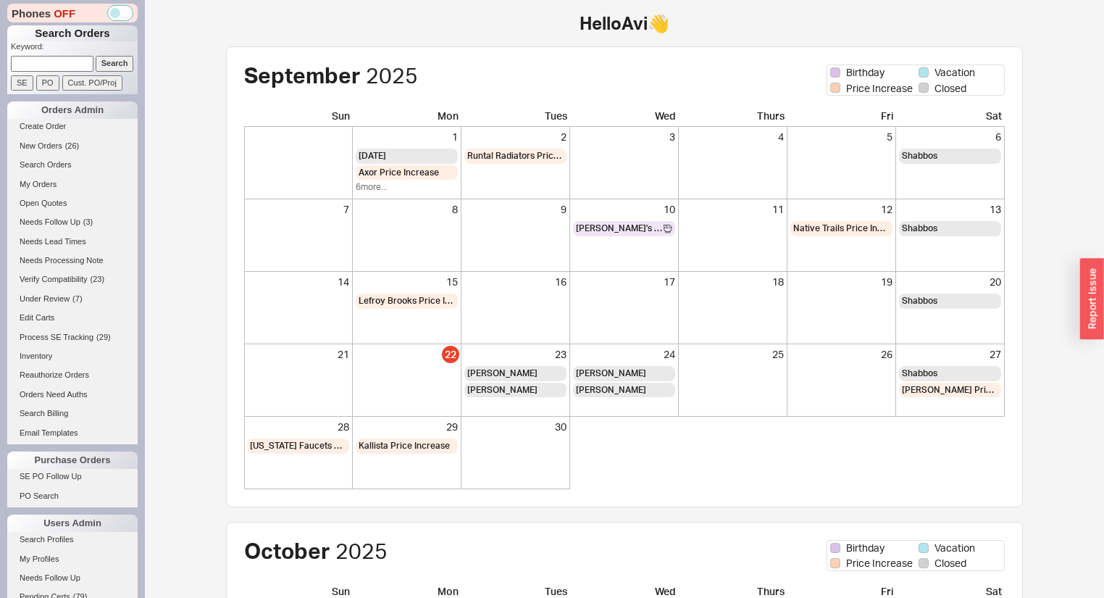
click at [38, 59] on input at bounding box center [52, 63] width 83 height 15
type input "935314"
click at [96, 56] on input "Search" at bounding box center [115, 63] width 38 height 15
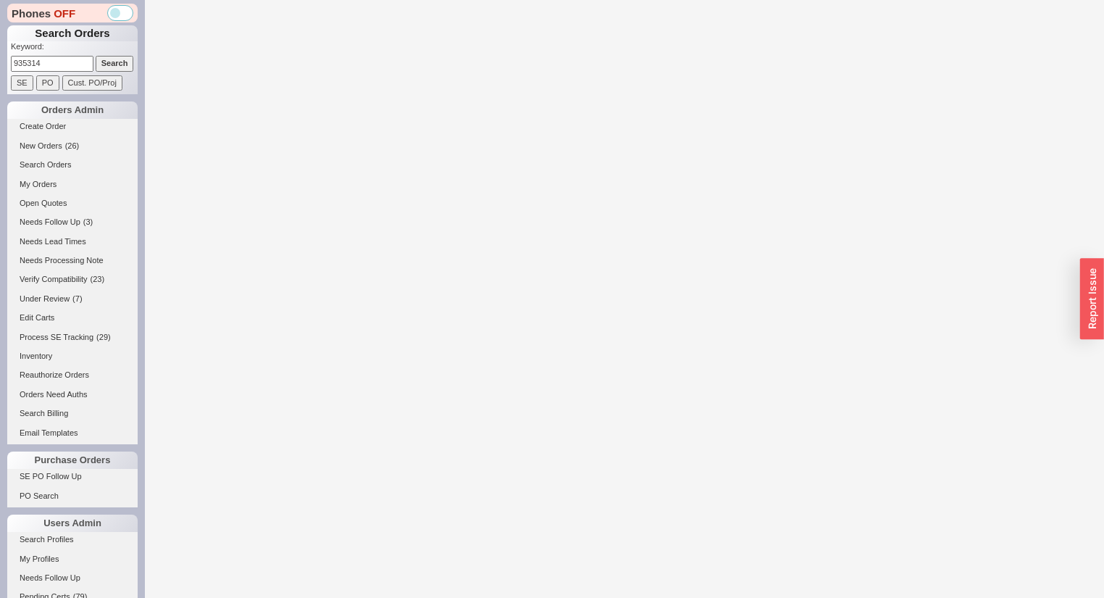
select select "*"
select select "LOW"
select select "3"
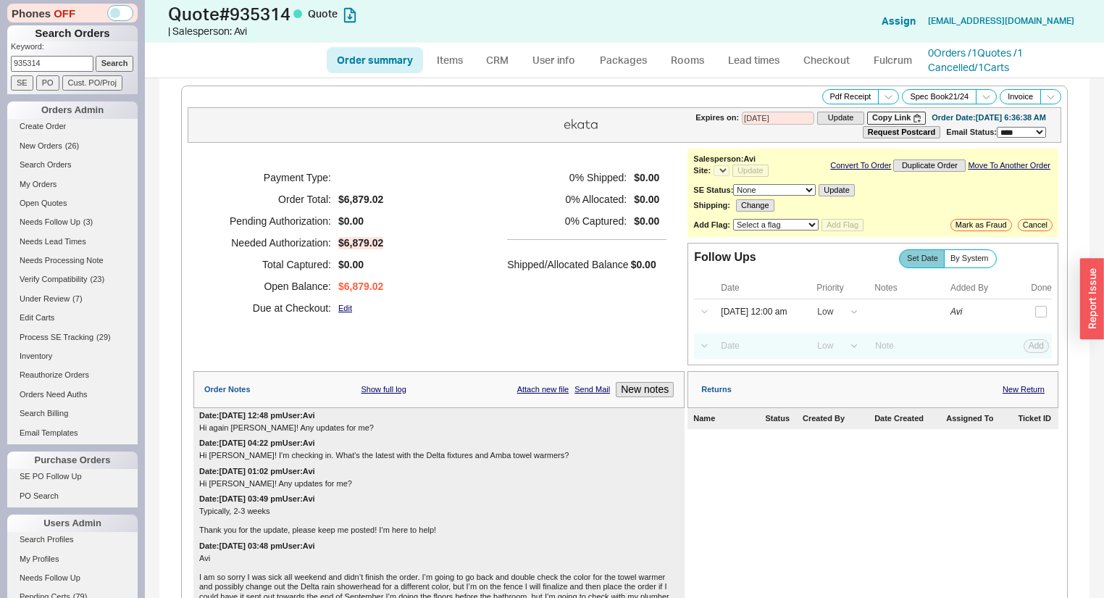
select select "*"
click at [633, 393] on button "New notes" at bounding box center [645, 389] width 58 height 15
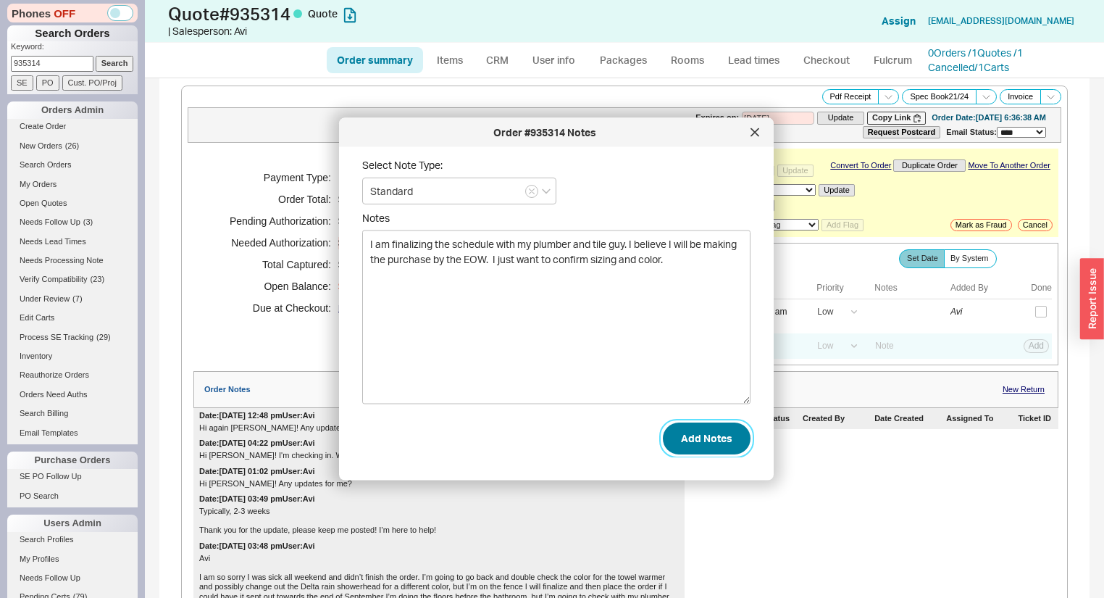
type textarea "I am finalizing the schedule with my plumber and tile guy. I believe I will be …"
click at [688, 423] on button "Add Notes" at bounding box center [707, 438] width 88 height 32
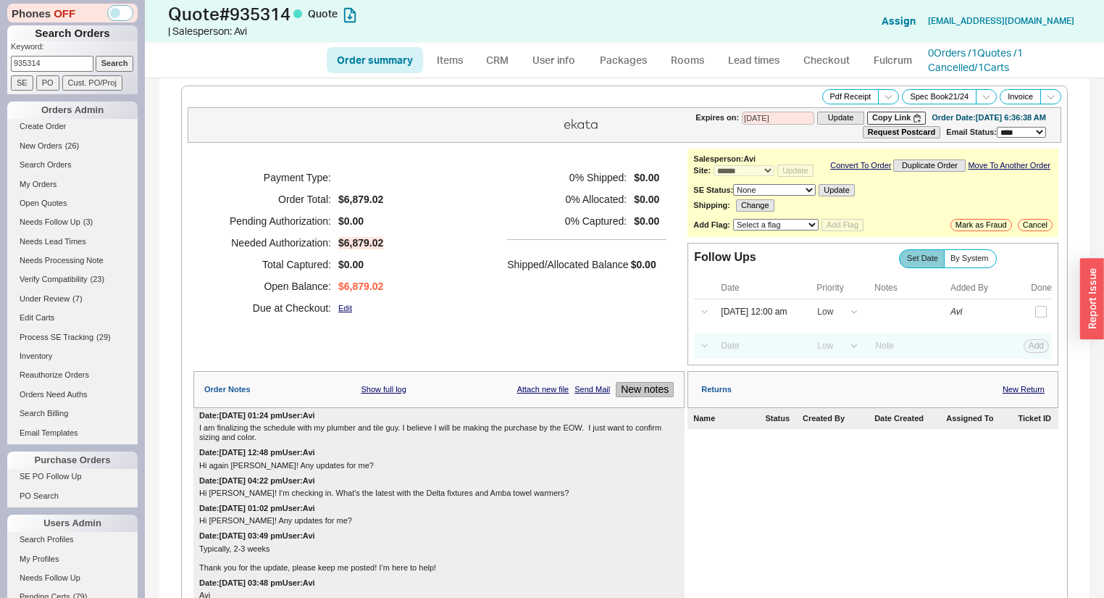
click at [653, 397] on button "New notes" at bounding box center [645, 389] width 58 height 15
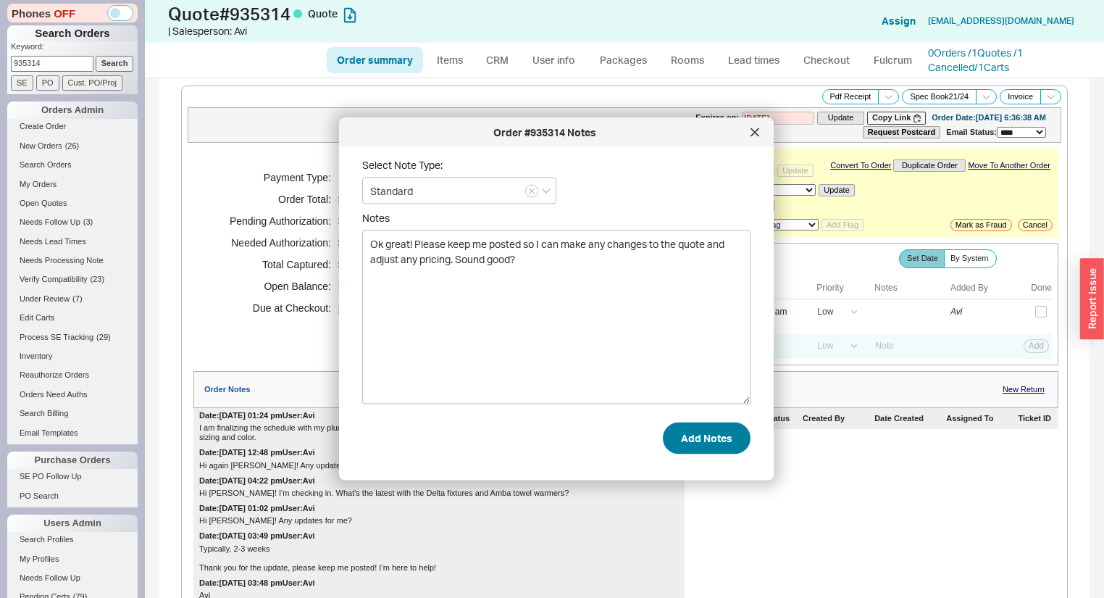
type textarea "Ok great! Please keep me posted so I can make any changes to the quote and adju…"
click at [678, 438] on button "Add Notes" at bounding box center [707, 438] width 88 height 32
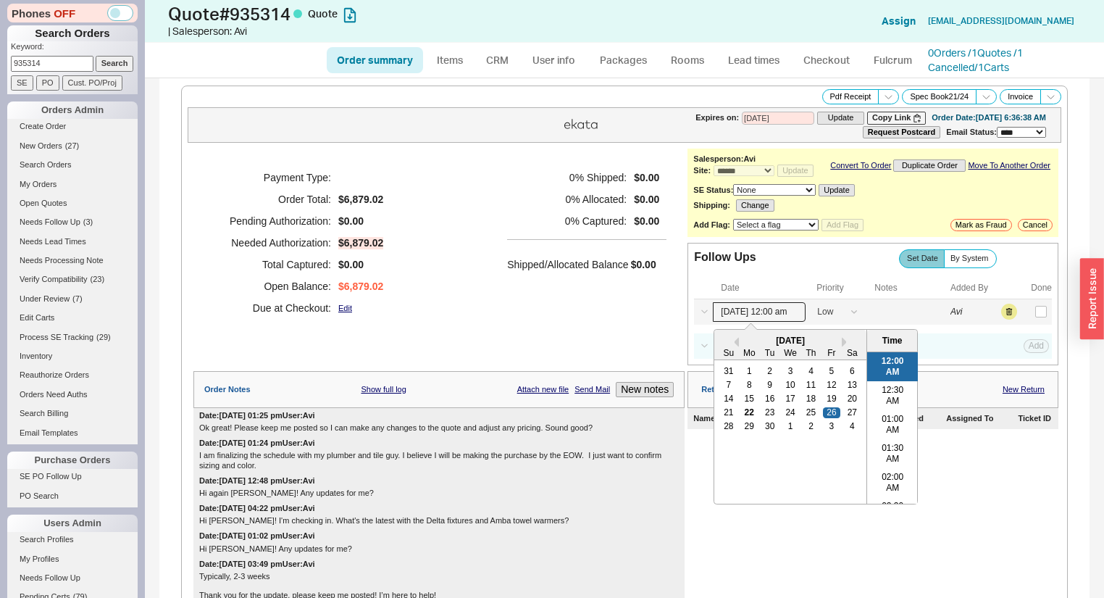
click at [769, 318] on input "09/26/25 12:00 am" at bounding box center [759, 312] width 93 height 20
click at [806, 417] on div "25" at bounding box center [811, 412] width 17 height 10
type input "09/25/25 12:00 am"
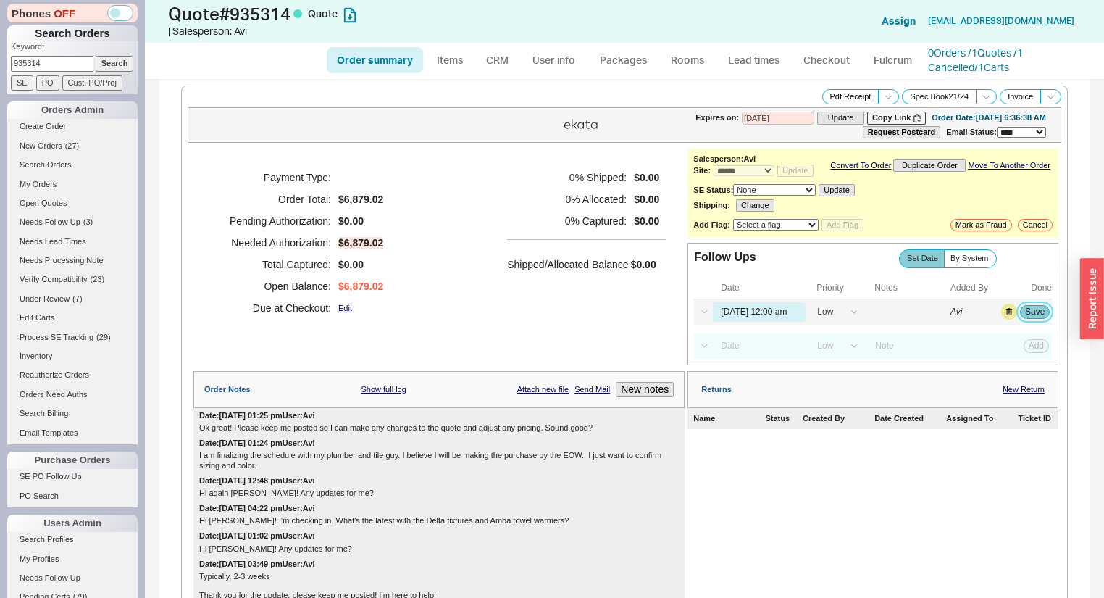
click at [1037, 318] on button "Save" at bounding box center [1035, 311] width 30 height 13
